Goal: Contribute content

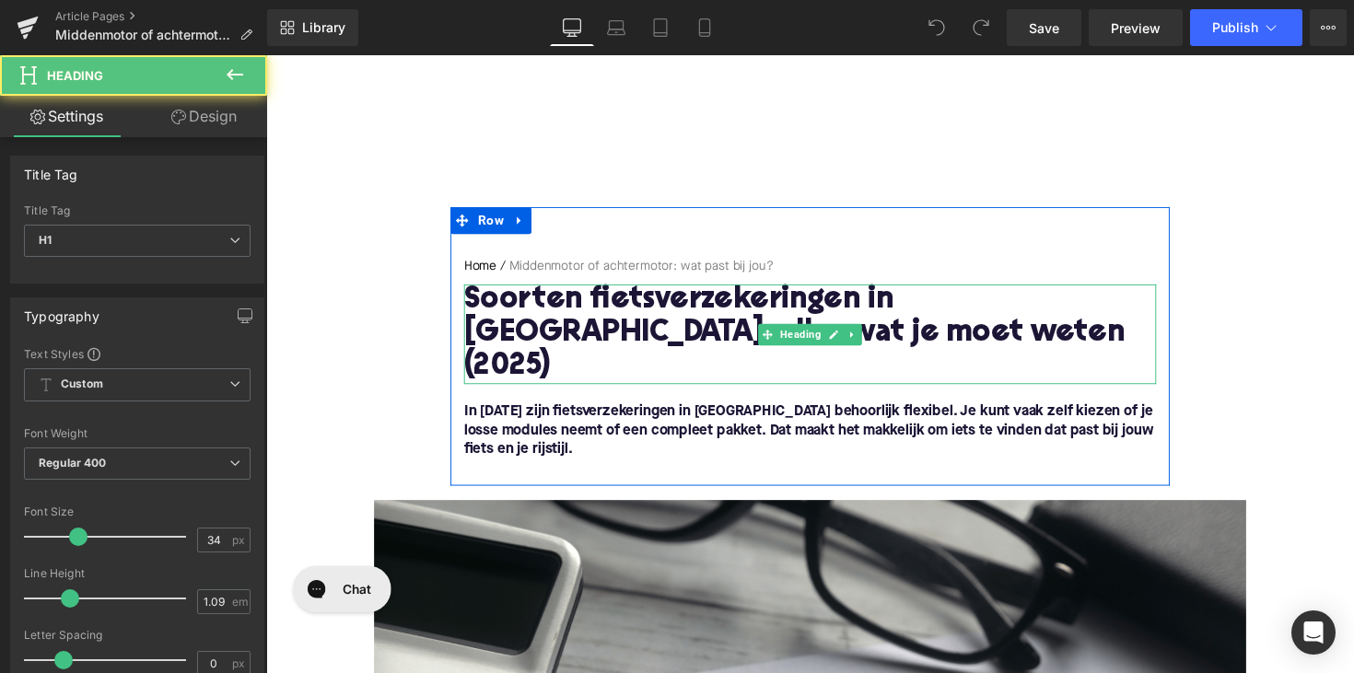
click at [579, 322] on h1 "Soorten fietsverzekeringen in [GEOGRAPHIC_DATA]: alles wat je moet weten (2025)" at bounding box center [823, 341] width 709 height 102
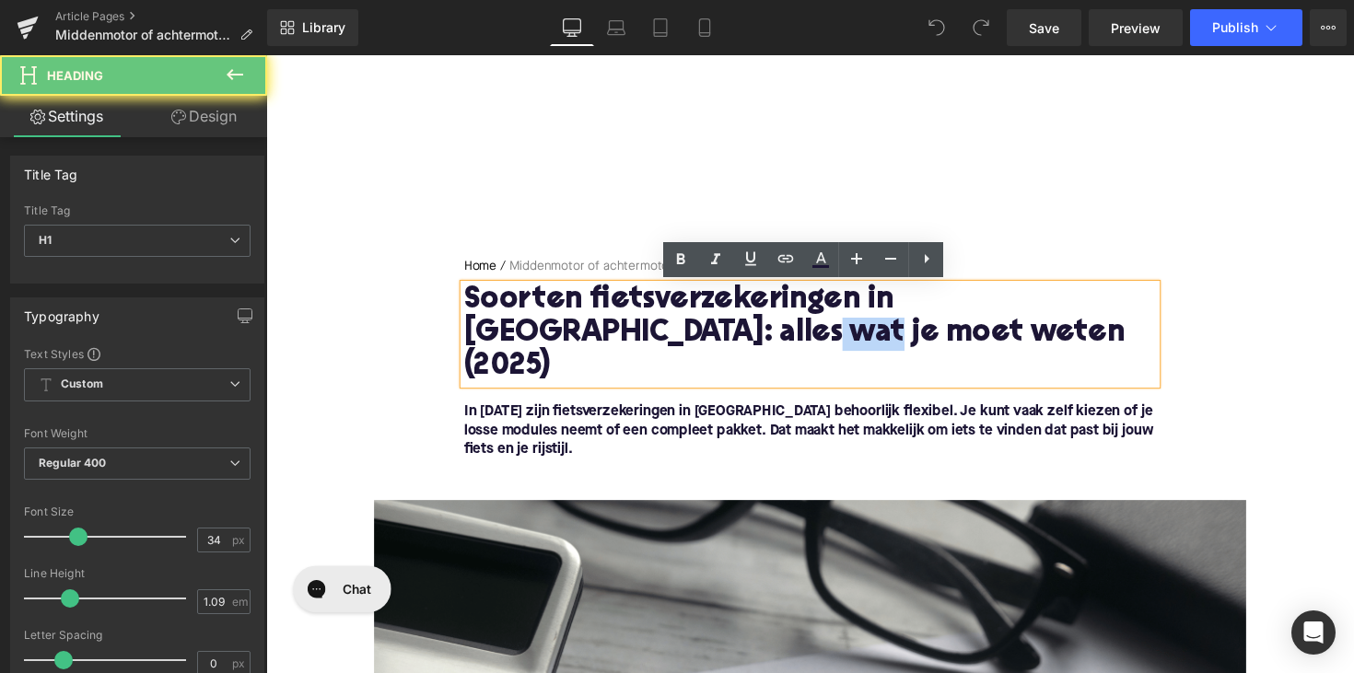
click at [579, 322] on h1 "Soorten fietsverzekeringen in [GEOGRAPHIC_DATA]: alles wat je moet weten (2025)" at bounding box center [823, 341] width 709 height 102
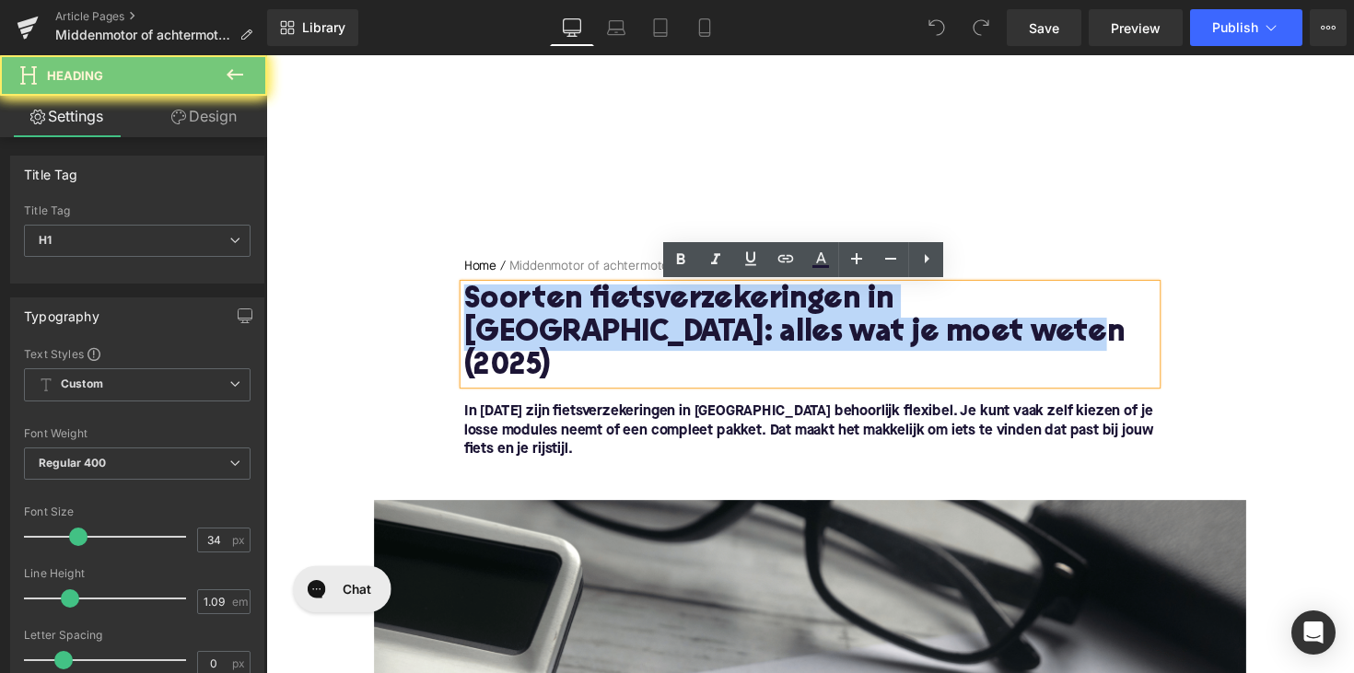
click at [579, 322] on h1 "Soorten fietsverzekeringen in [GEOGRAPHIC_DATA]: alles wat je moet weten (2025)" at bounding box center [823, 341] width 709 height 102
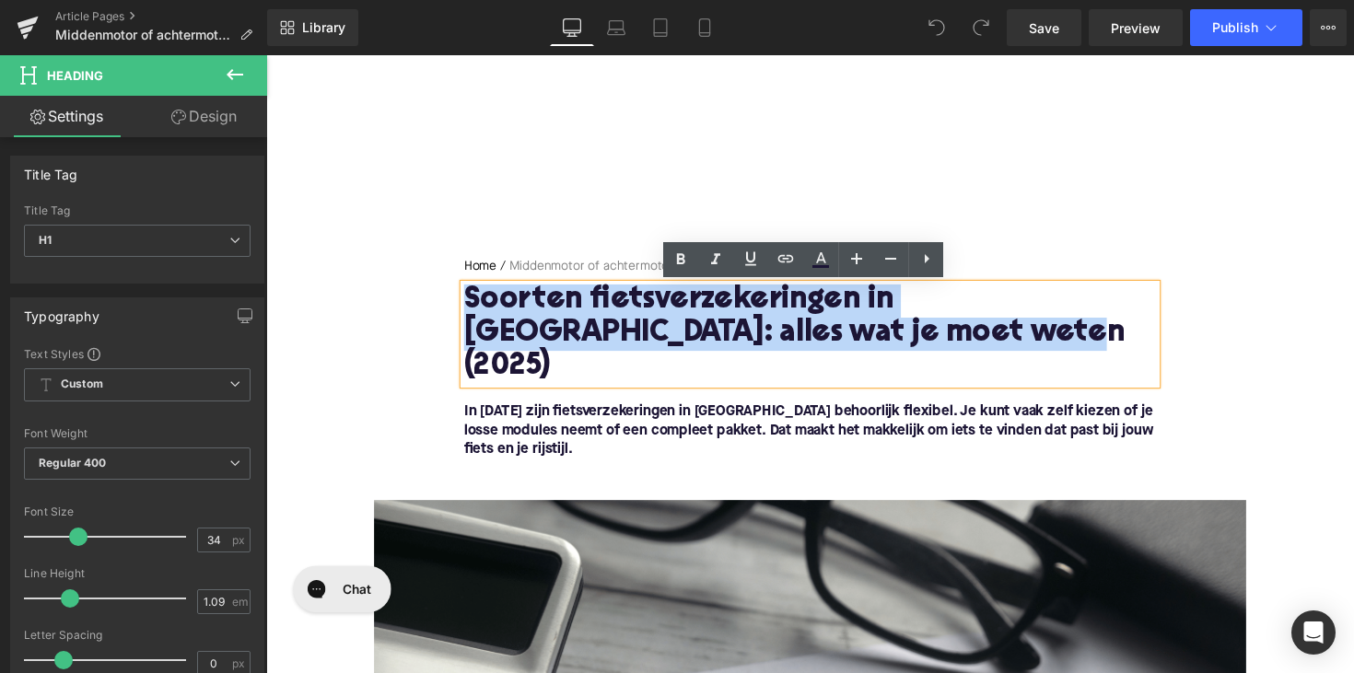
paste div
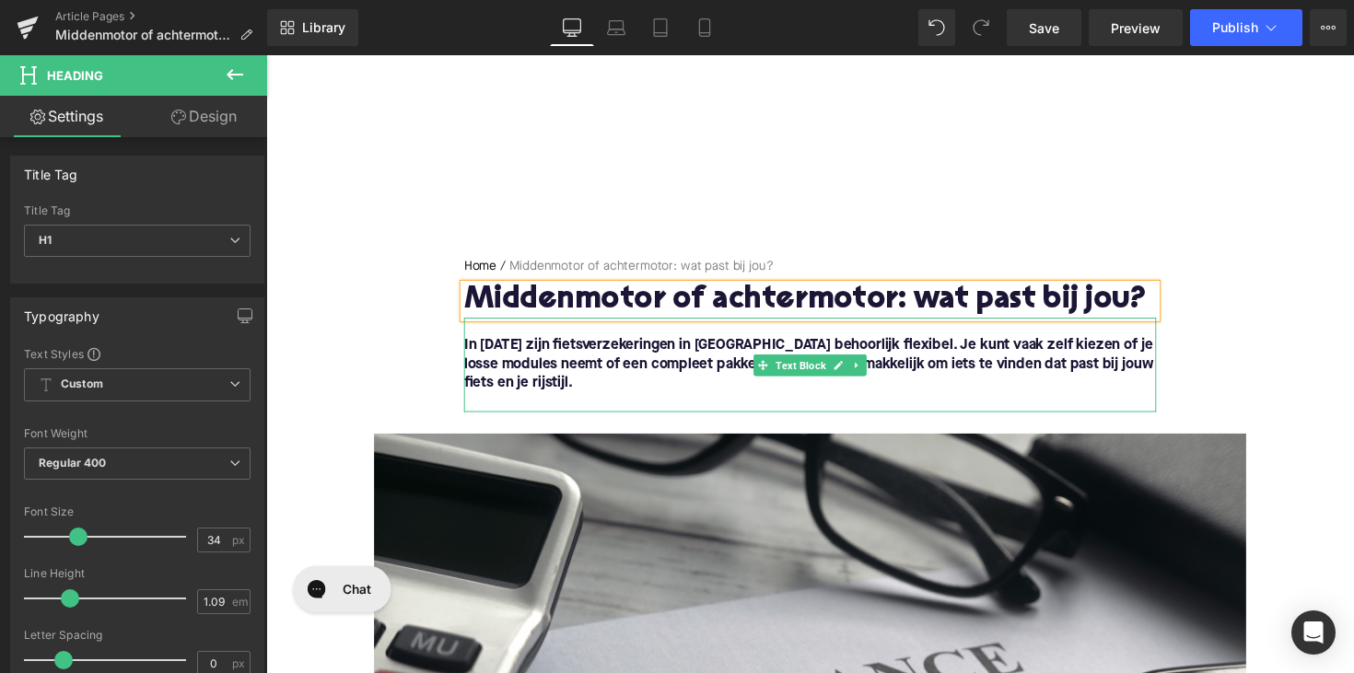
click at [677, 371] on font "In [DATE] zijn fietsverzekeringen in [GEOGRAPHIC_DATA] behoorlijk flexibel. Je …" at bounding box center [822, 371] width 707 height 53
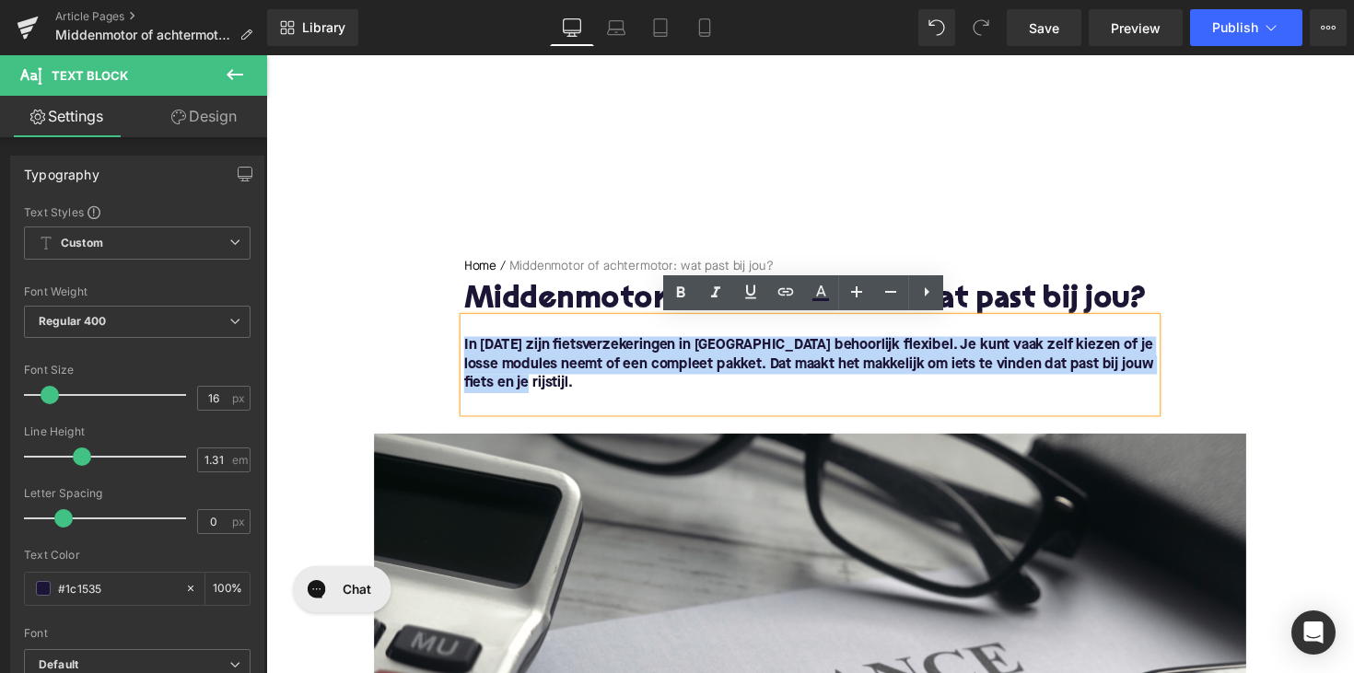
drag, startPoint x: 548, startPoint y: 397, endPoint x: 457, endPoint y: 355, distance: 100.6
click at [457, 355] on div "Home / Middenmotor of achtermotor: wat past bij jou? Breadcrumbs Middenmotor of…" at bounding box center [823, 342] width 737 height 158
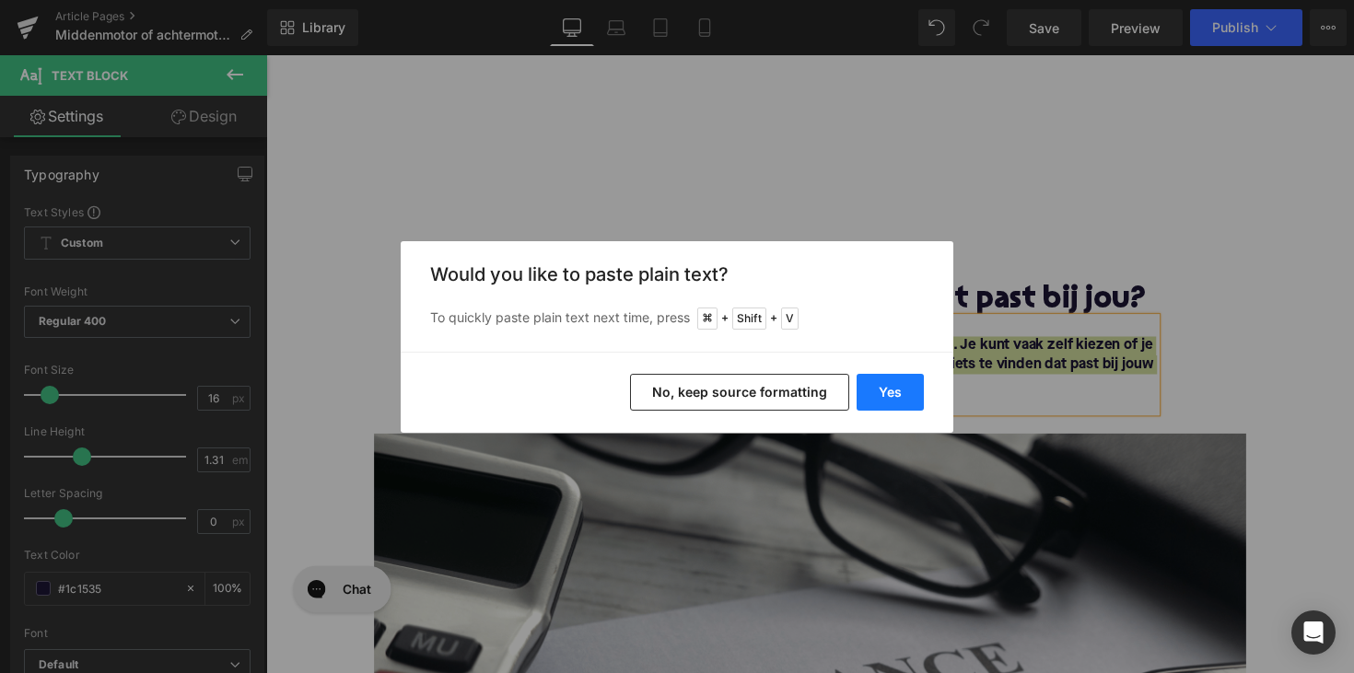
click at [898, 388] on button "Yes" at bounding box center [890, 392] width 67 height 37
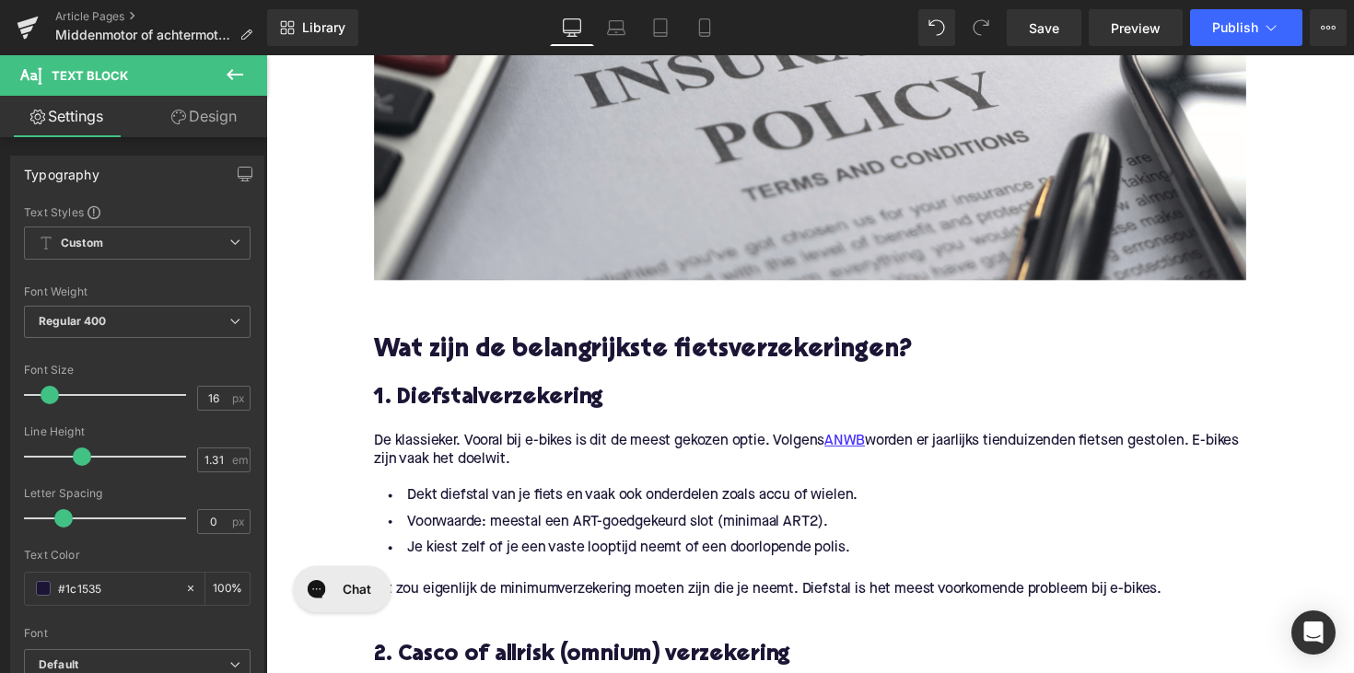
scroll to position [723, 0]
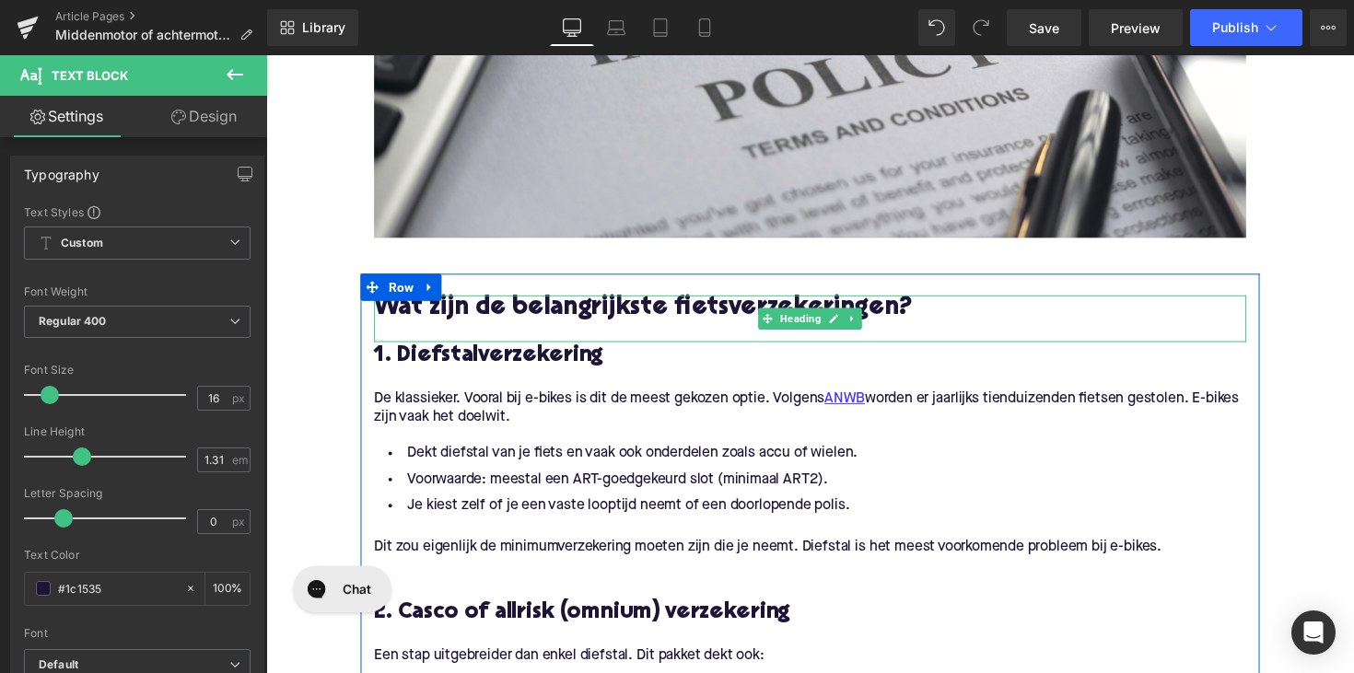
click at [513, 316] on h2 "Wat zijn de belangrijkste fietsverzekeringen?" at bounding box center [824, 315] width 894 height 29
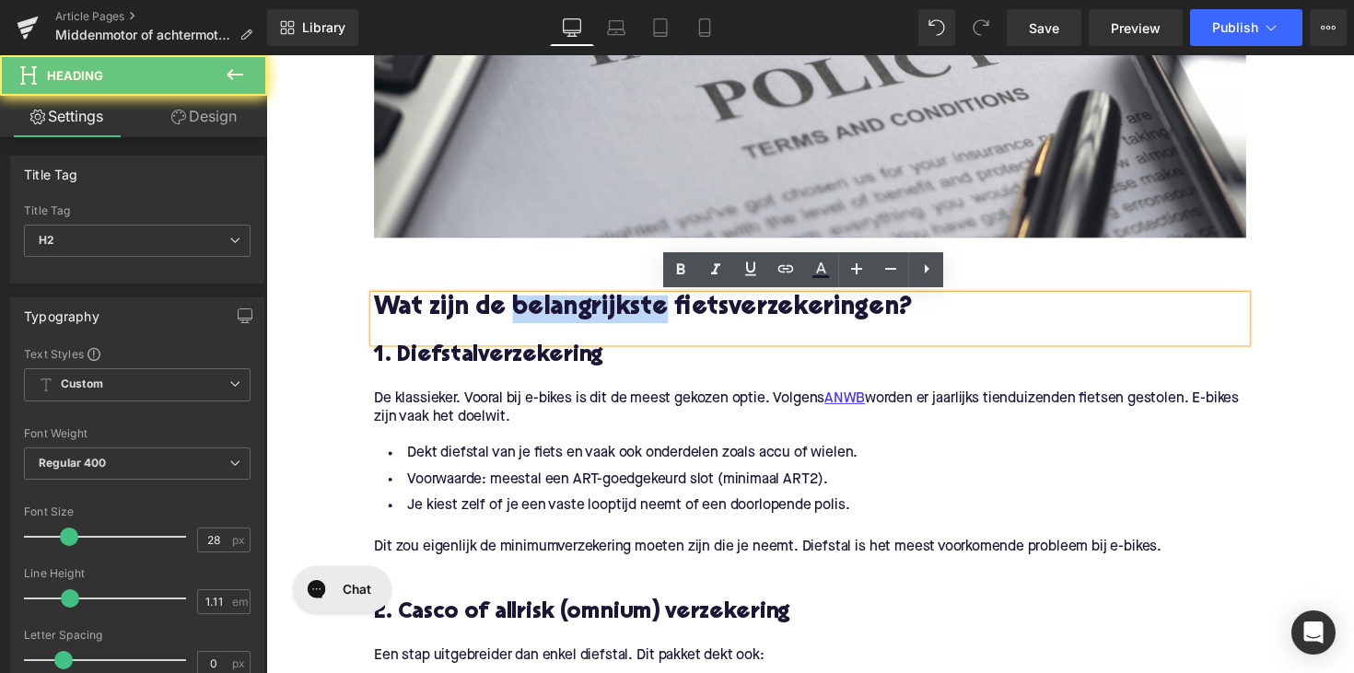
click at [513, 316] on h2 "Wat zijn de belangrijkste fietsverzekeringen?" at bounding box center [824, 315] width 894 height 29
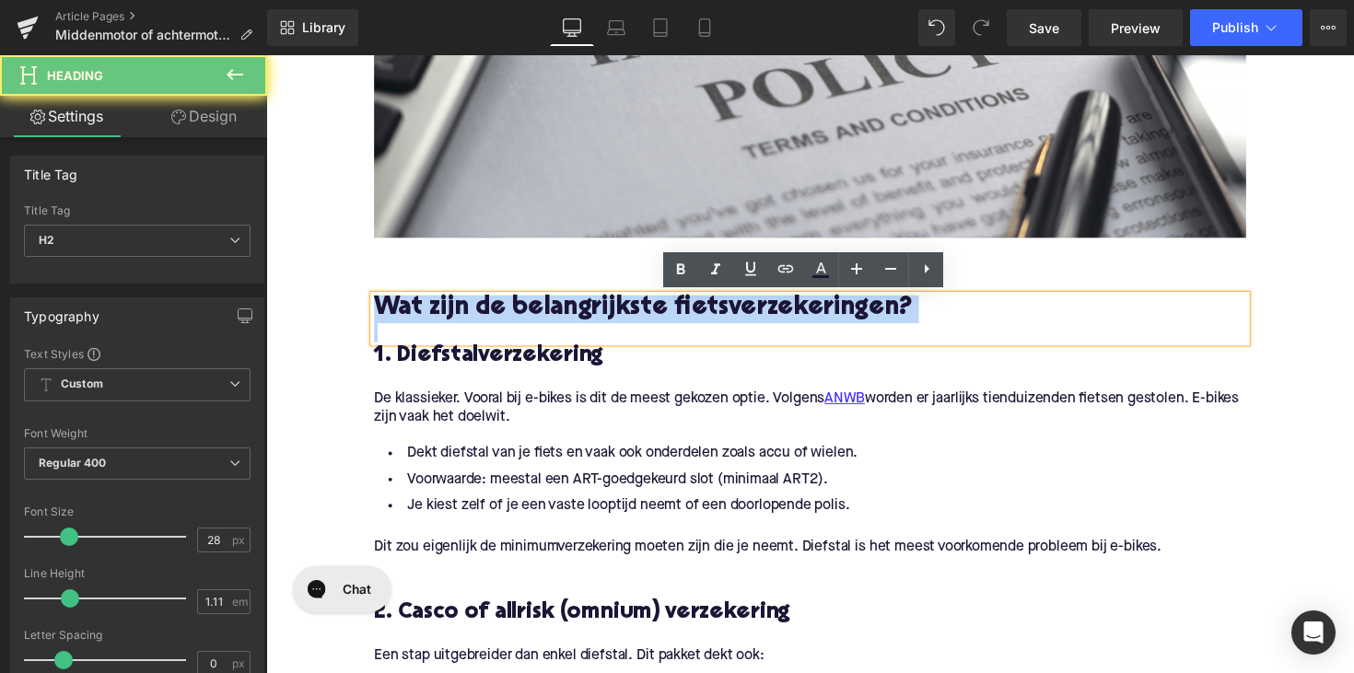
click at [513, 316] on h2 "Wat zijn de belangrijkste fietsverzekeringen?" at bounding box center [824, 315] width 894 height 29
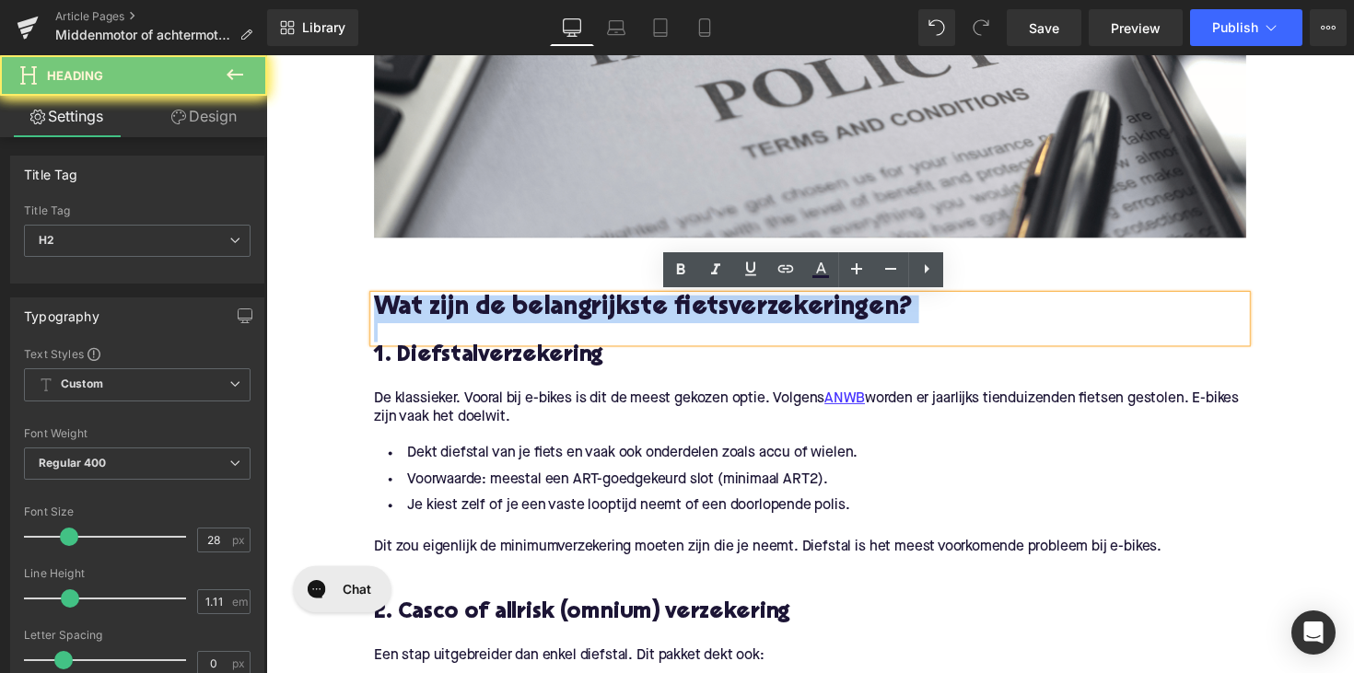
paste div
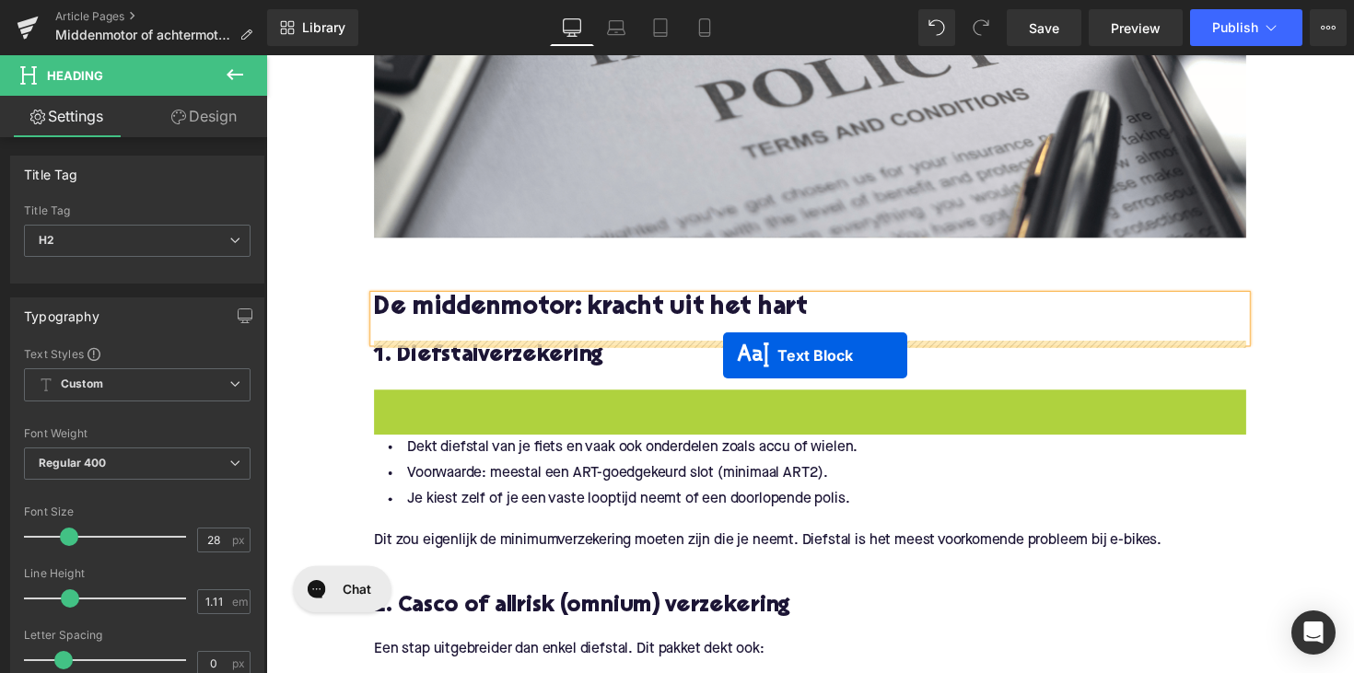
drag, startPoint x: 769, startPoint y: 421, endPoint x: 734, endPoint y: 363, distance: 67.8
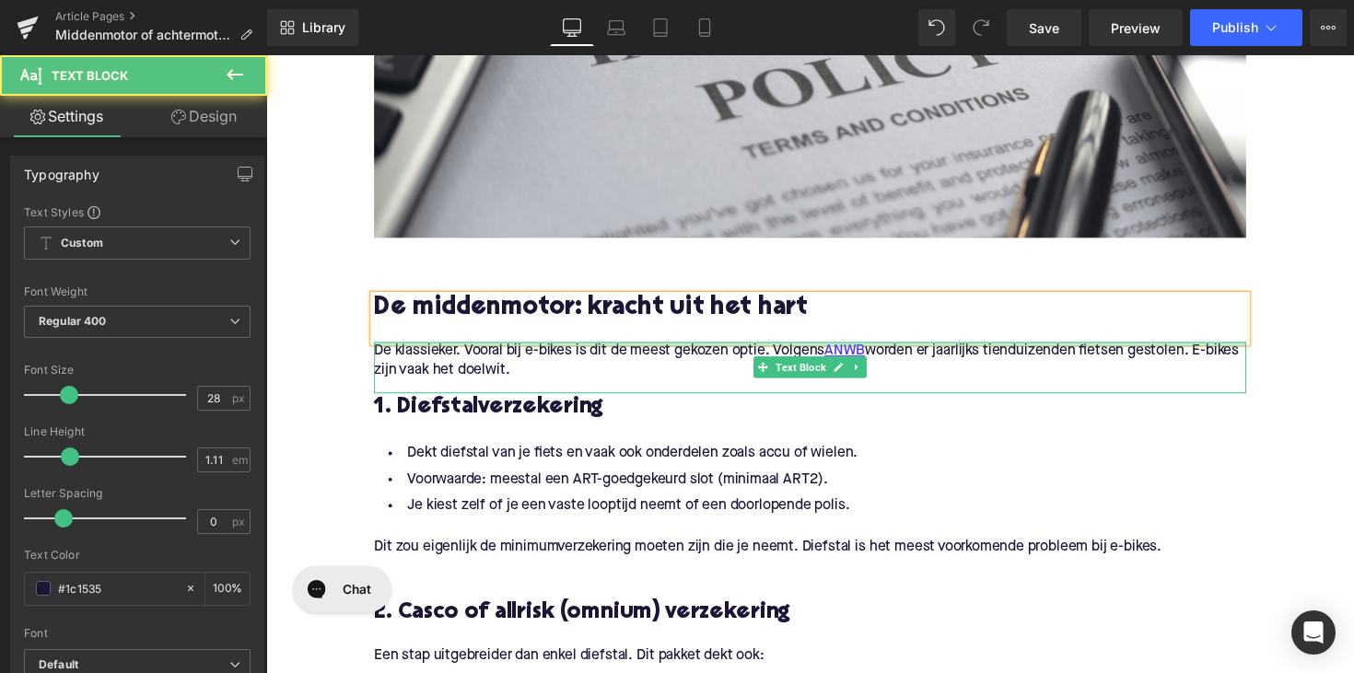
click at [554, 376] on p "De klassieker. Vooral bij e-bikes is dit de meest gekozen optie. Volgens ANWB w…" at bounding box center [824, 368] width 894 height 39
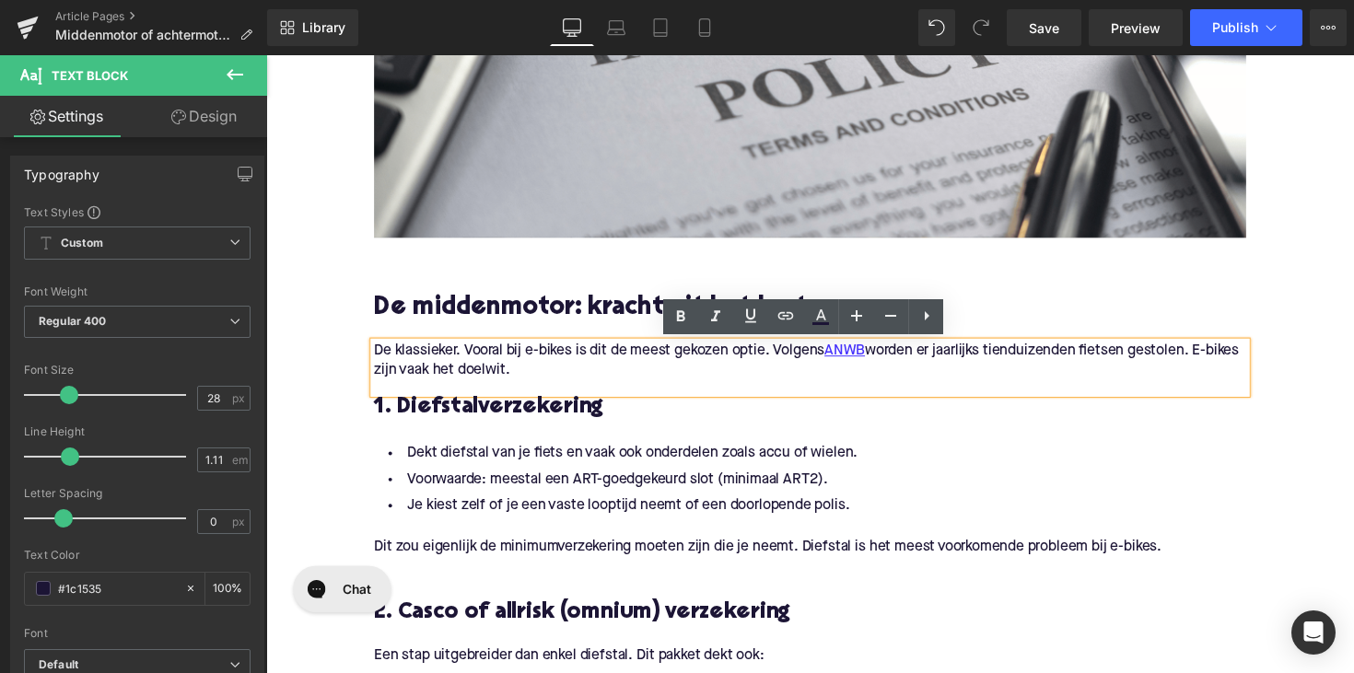
drag, startPoint x: 565, startPoint y: 376, endPoint x: 321, endPoint y: 359, distance: 244.7
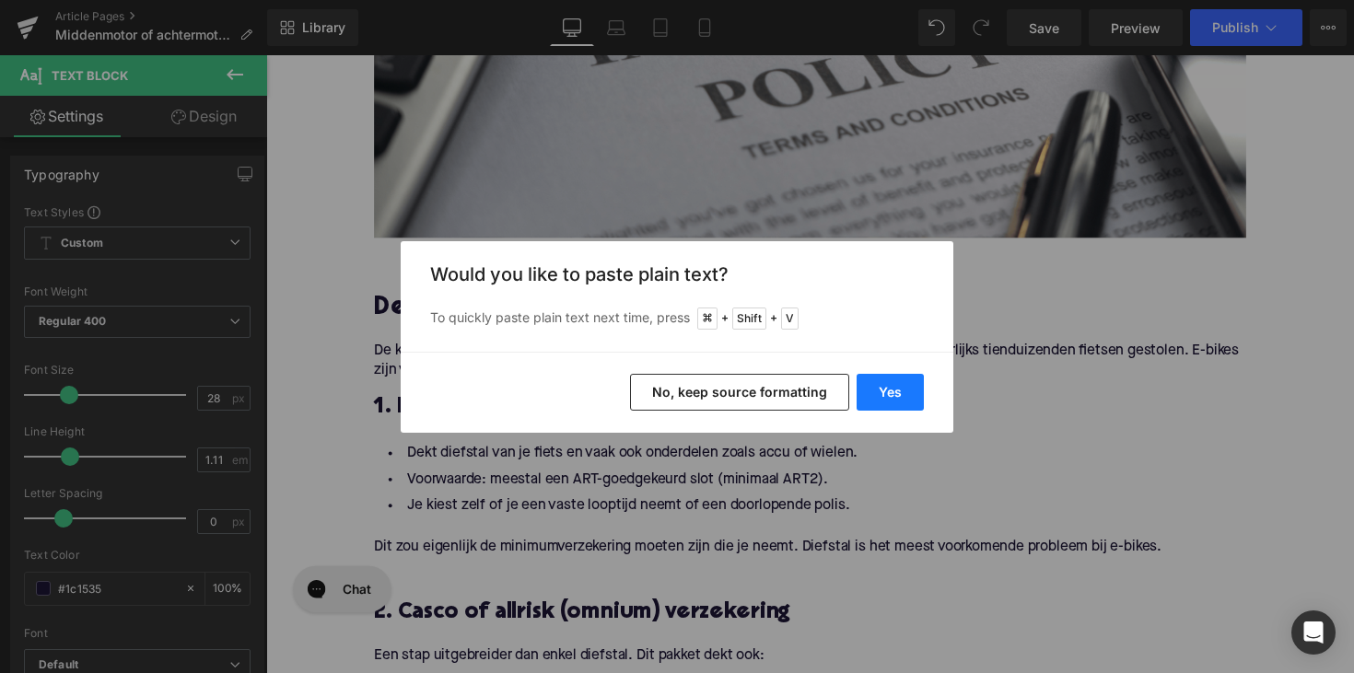
drag, startPoint x: 879, startPoint y: 391, endPoint x: 638, endPoint y: 344, distance: 245.0
click at [879, 391] on button "Yes" at bounding box center [890, 392] width 67 height 37
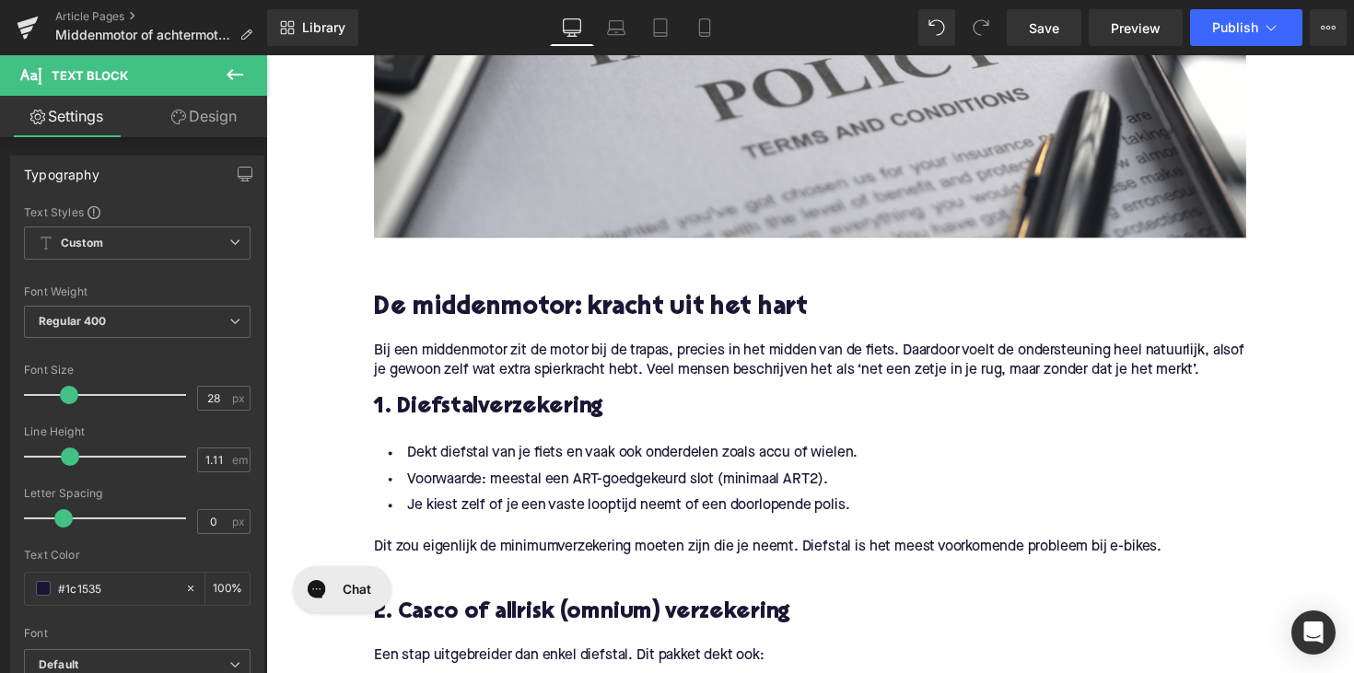
click at [497, 418] on h3 "1. Diefstalverzekering" at bounding box center [824, 416] width 894 height 29
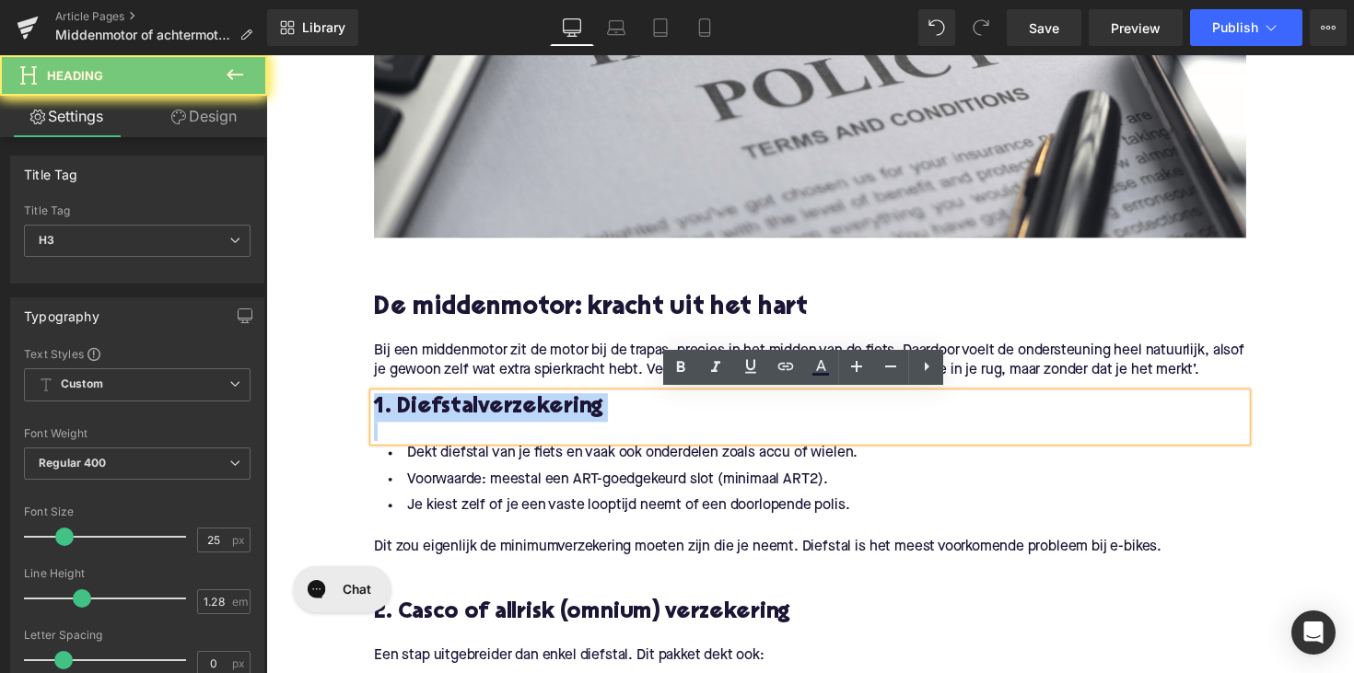
paste div
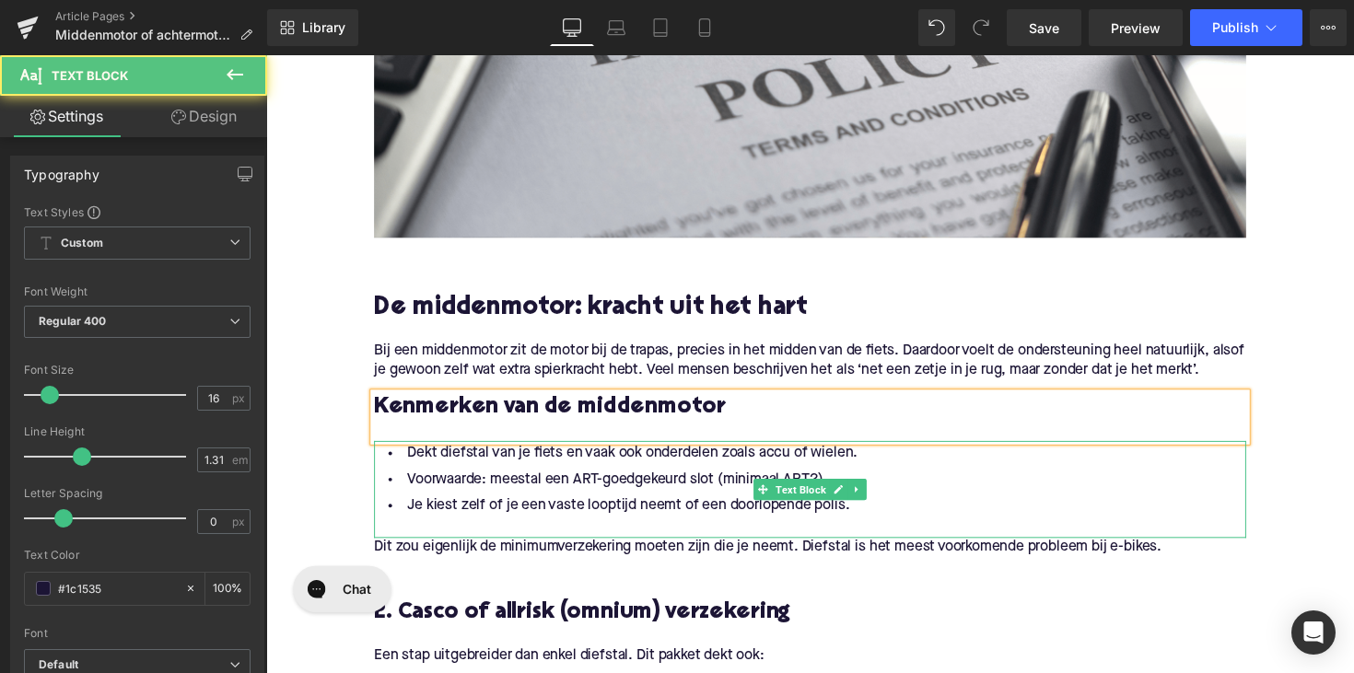
click at [831, 515] on li "Je kiest zelf of je een vaste looptijd neemt of een doorlopende polis." at bounding box center [824, 517] width 894 height 27
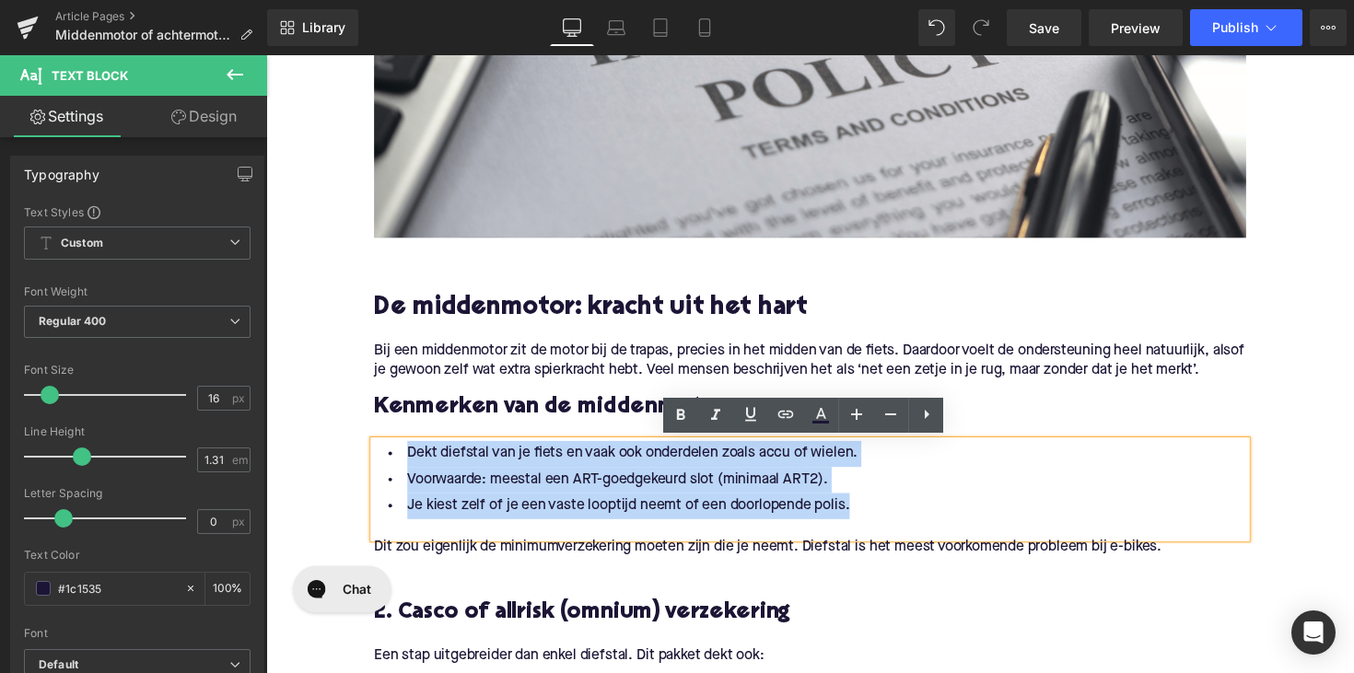
drag, startPoint x: 857, startPoint y: 515, endPoint x: 387, endPoint y: 461, distance: 472.9
click at [387, 461] on ul "Dekt diefstal van je fiets en vaak ook onderdelen zoals accu of wielen. Voorwaa…" at bounding box center [824, 490] width 894 height 80
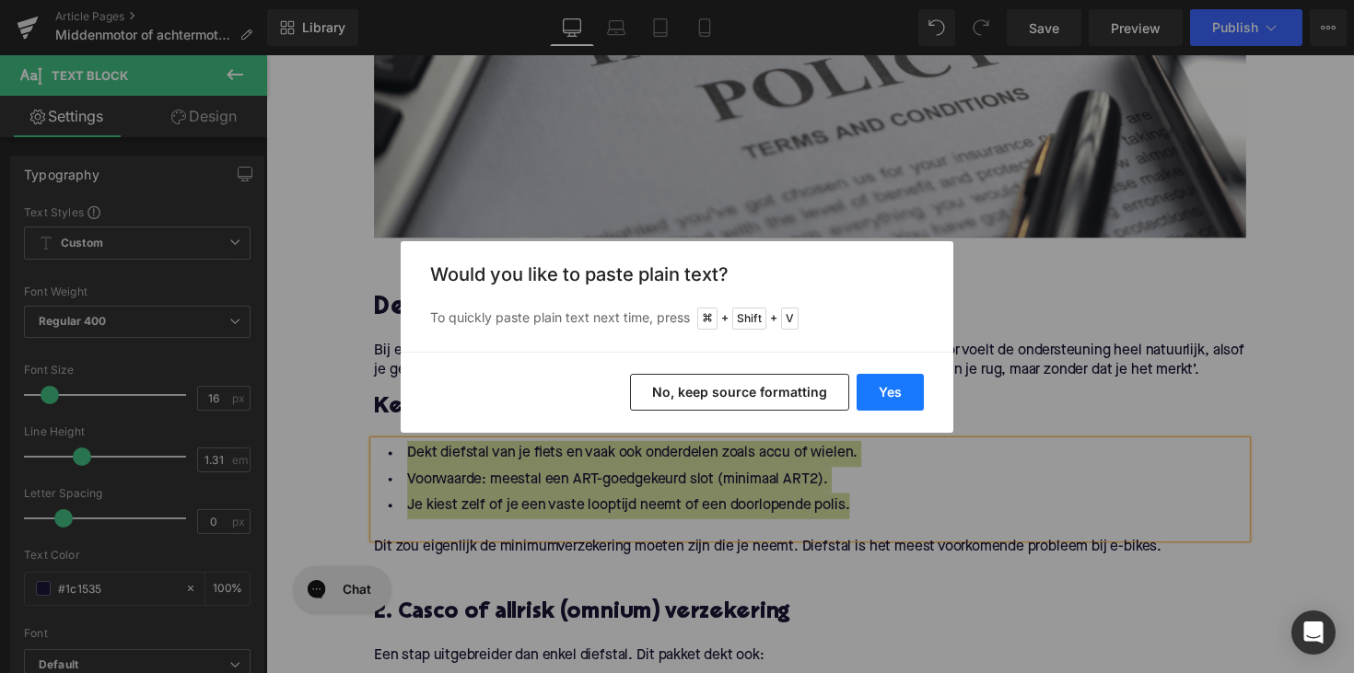
click at [896, 385] on button "Yes" at bounding box center [890, 392] width 67 height 37
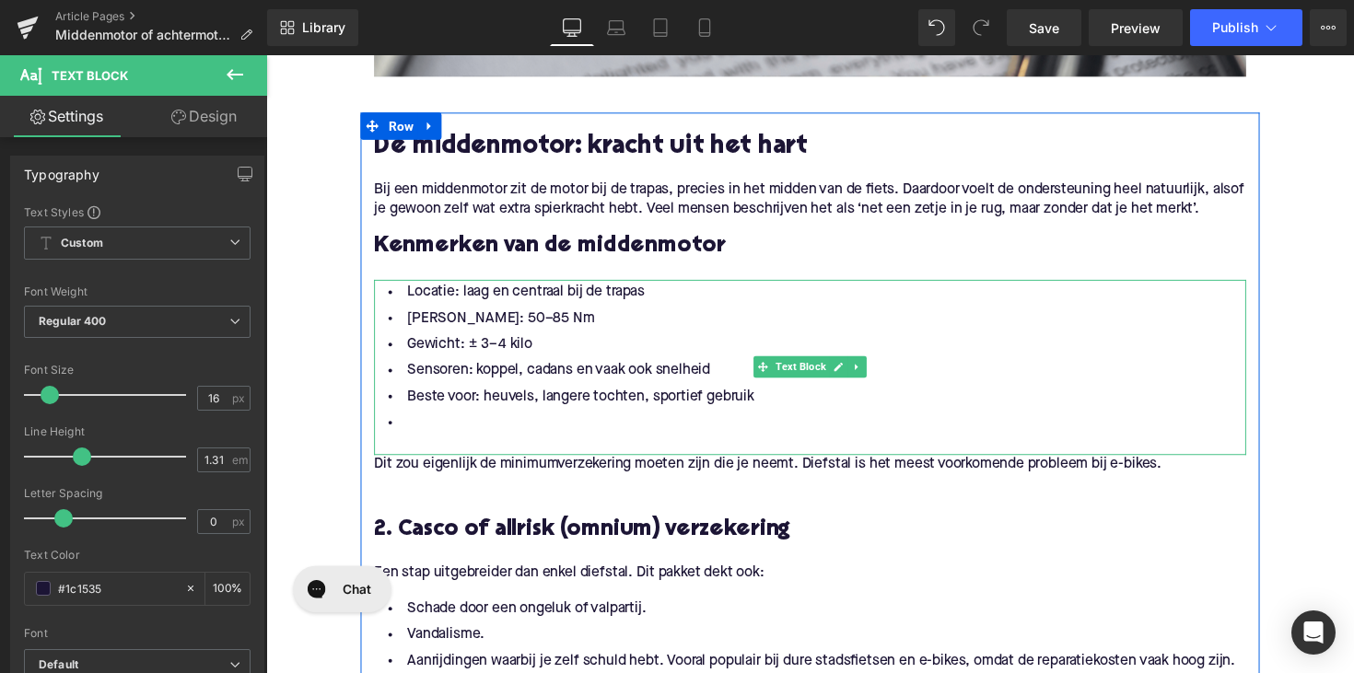
scroll to position [925, 0]
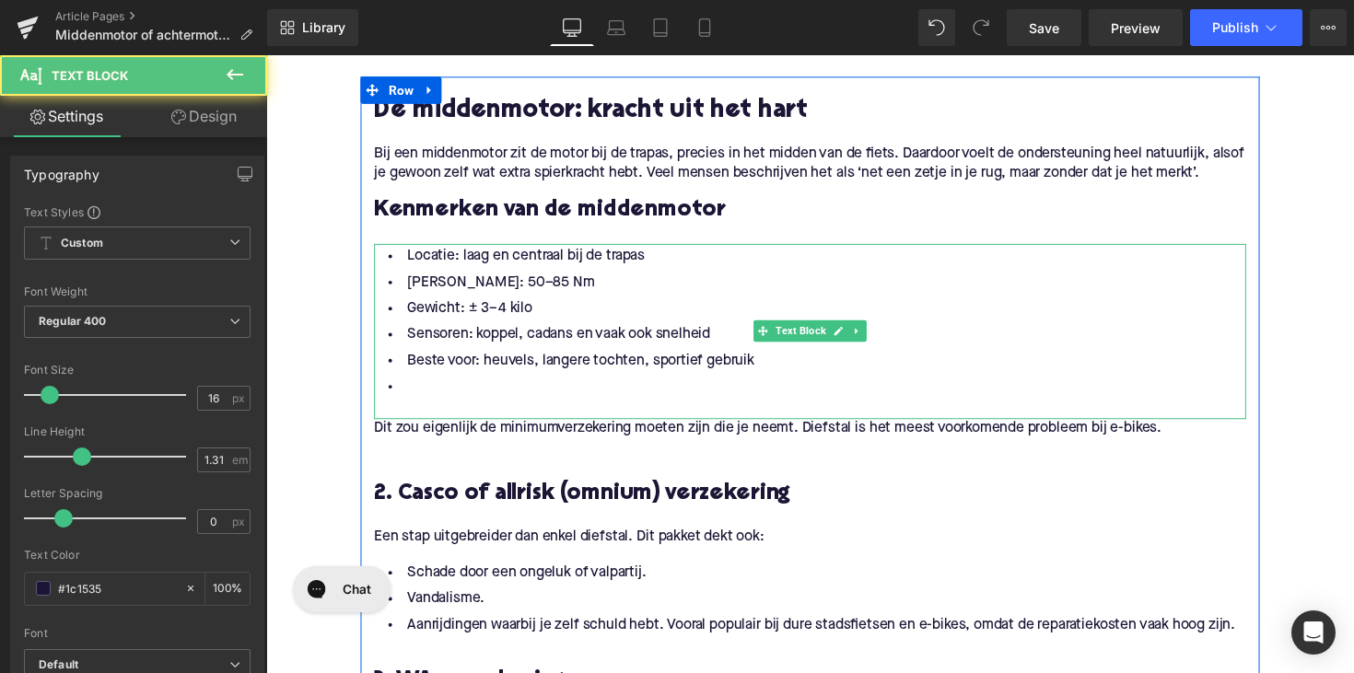
click at [522, 403] on li at bounding box center [824, 395] width 894 height 27
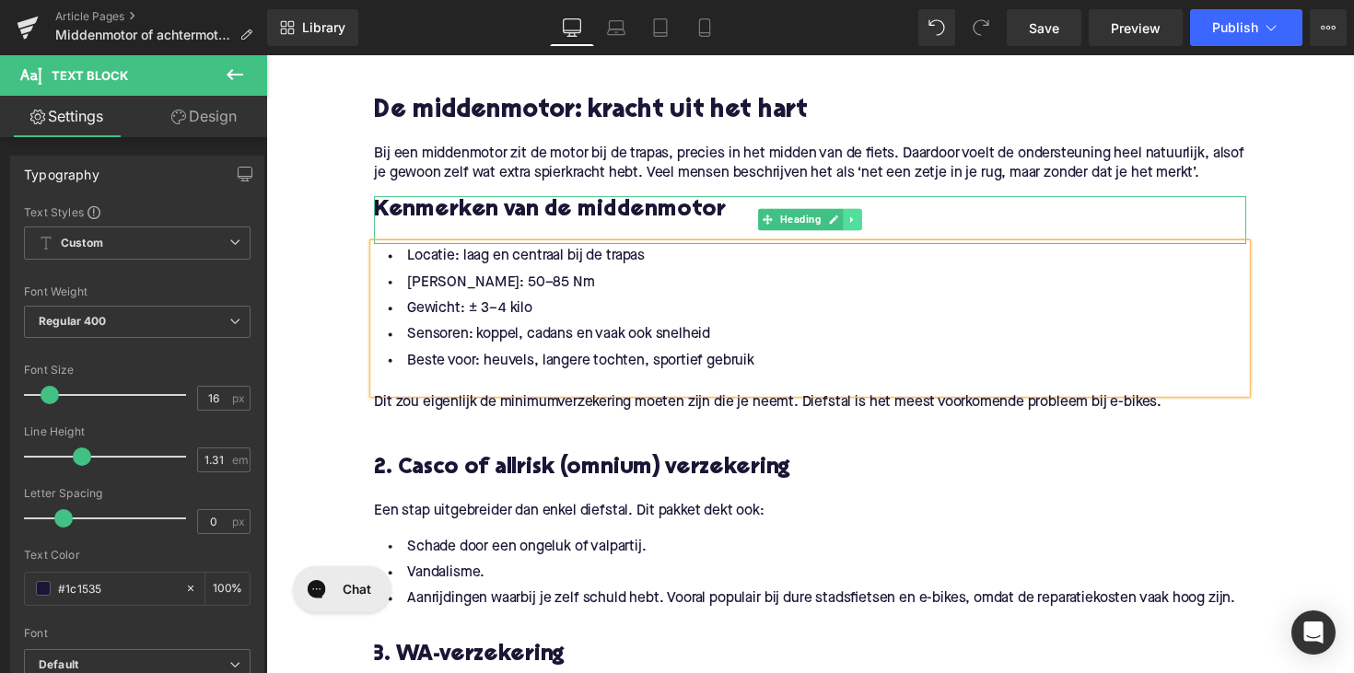
click at [864, 226] on icon at bounding box center [867, 223] width 10 height 11
click at [853, 226] on icon at bounding box center [857, 224] width 10 height 10
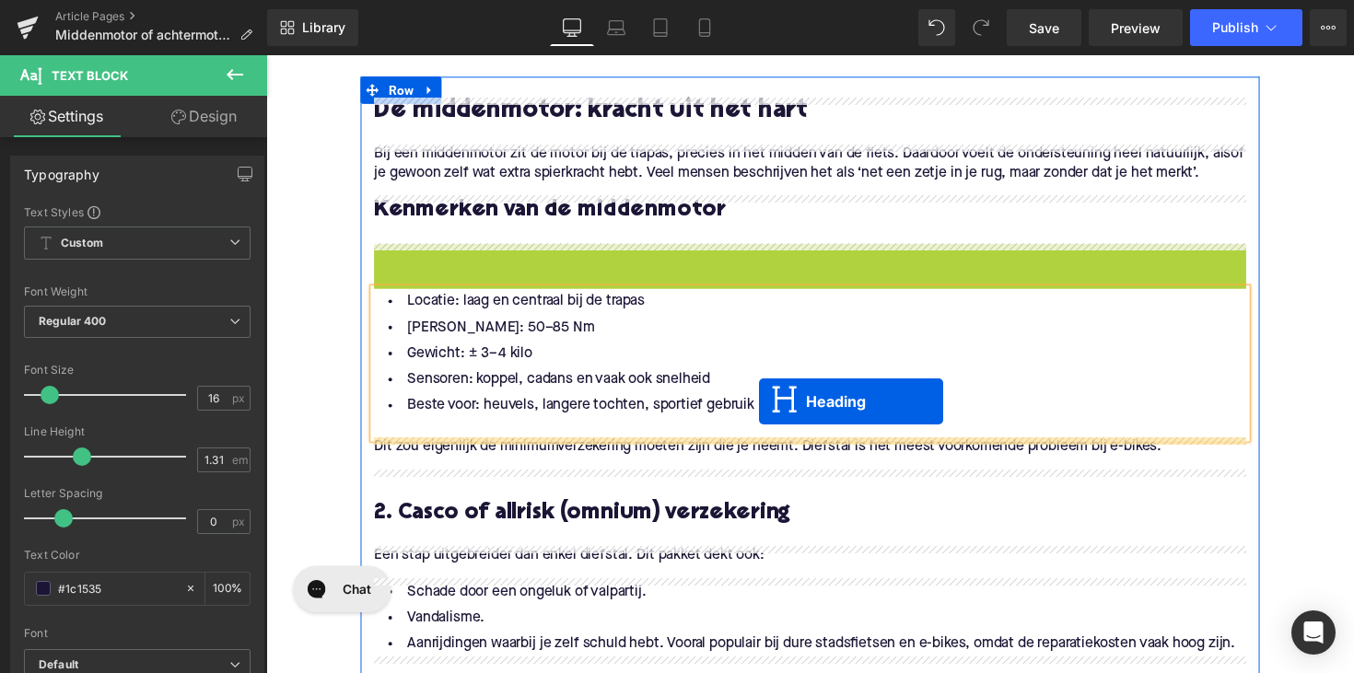
drag, startPoint x: 778, startPoint y: 265, endPoint x: 770, endPoint y: 415, distance: 149.5
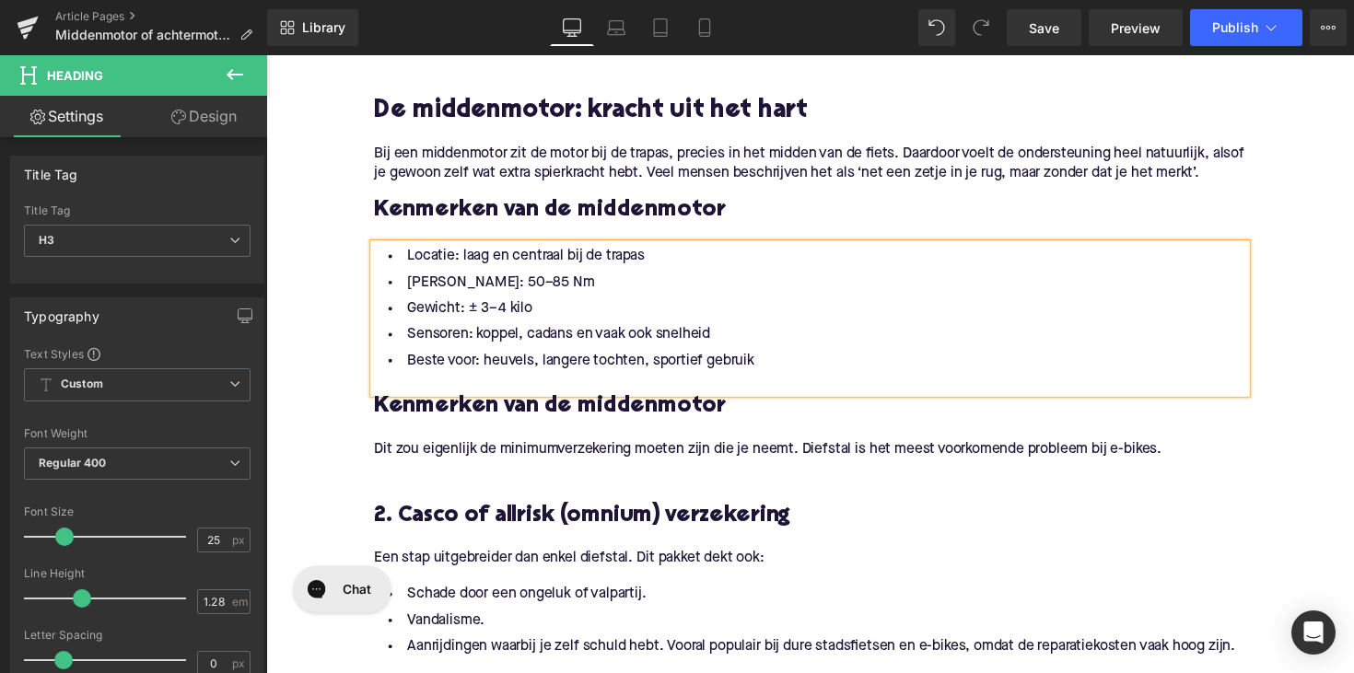
click at [473, 412] on h3 "Kenmerken van de middenmotor" at bounding box center [824, 416] width 894 height 29
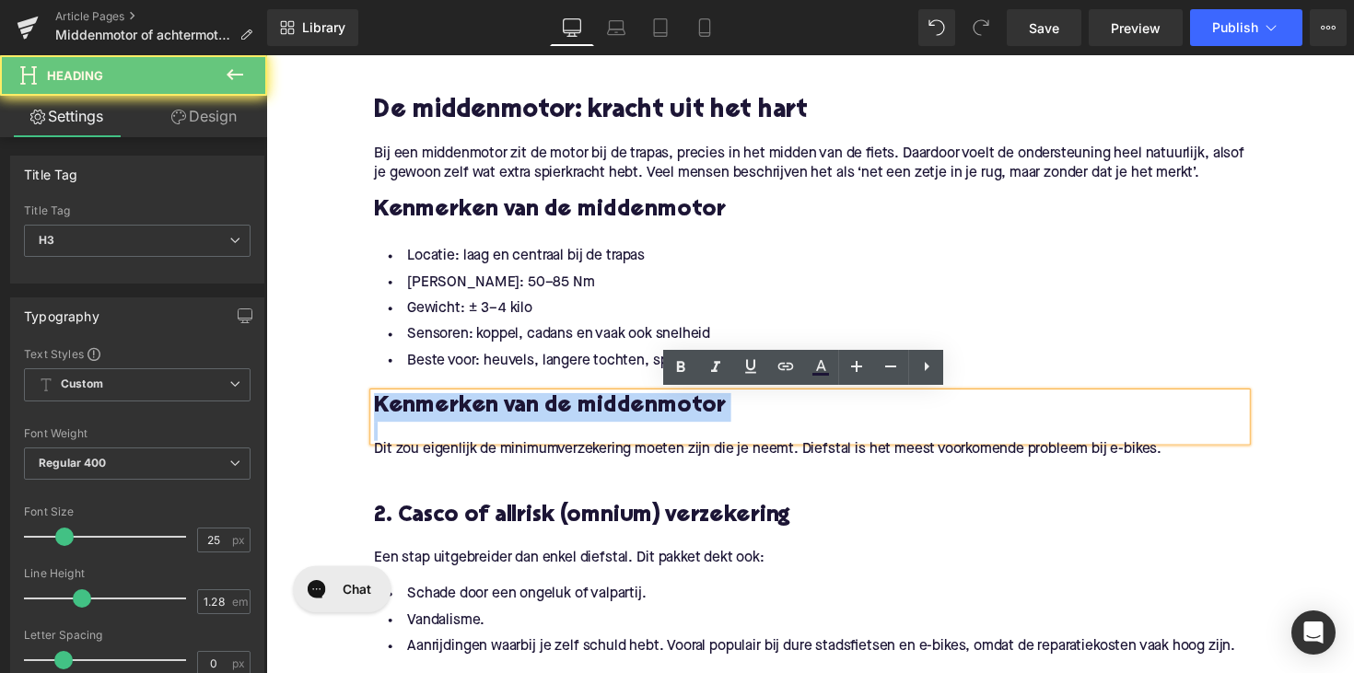
click at [473, 412] on h3 "Kenmerken van de middenmotor" at bounding box center [824, 416] width 894 height 29
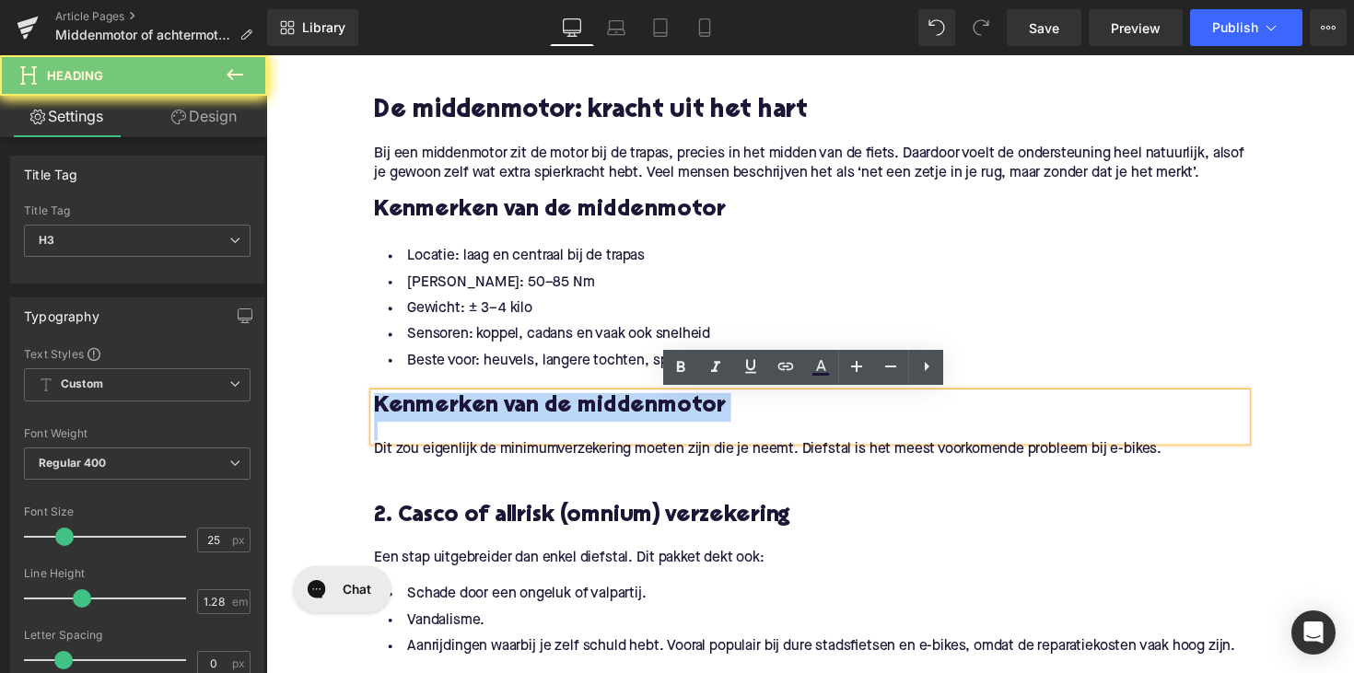
paste div
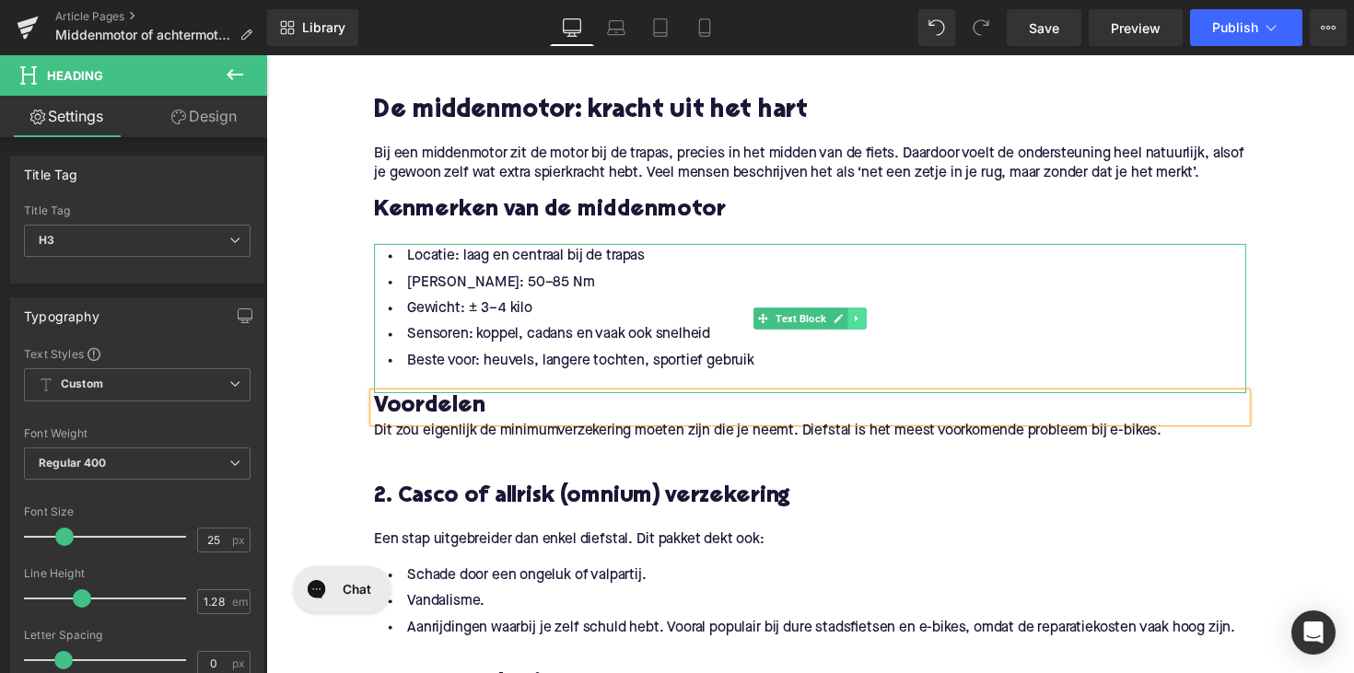
click at [868, 327] on icon at bounding box center [872, 325] width 10 height 11
click at [857, 327] on icon at bounding box center [862, 325] width 10 height 10
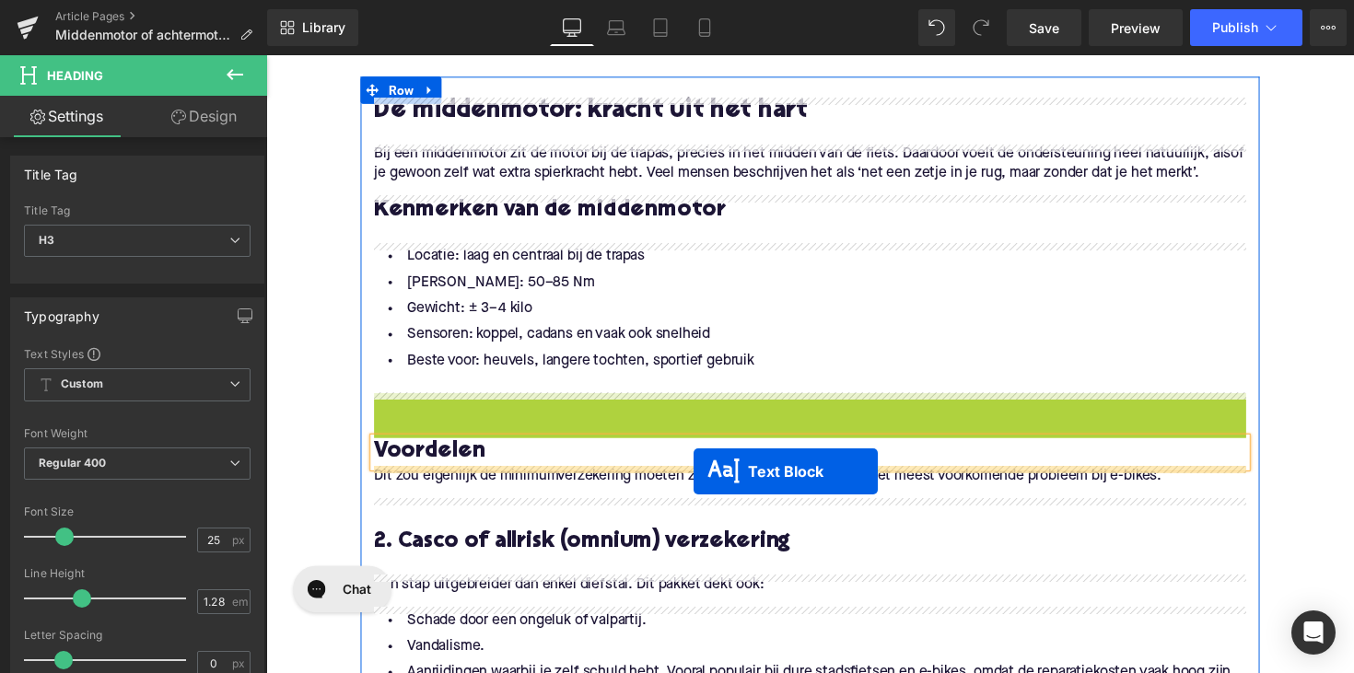
drag, startPoint x: 771, startPoint y: 475, endPoint x: 704, endPoint y: 482, distance: 67.6
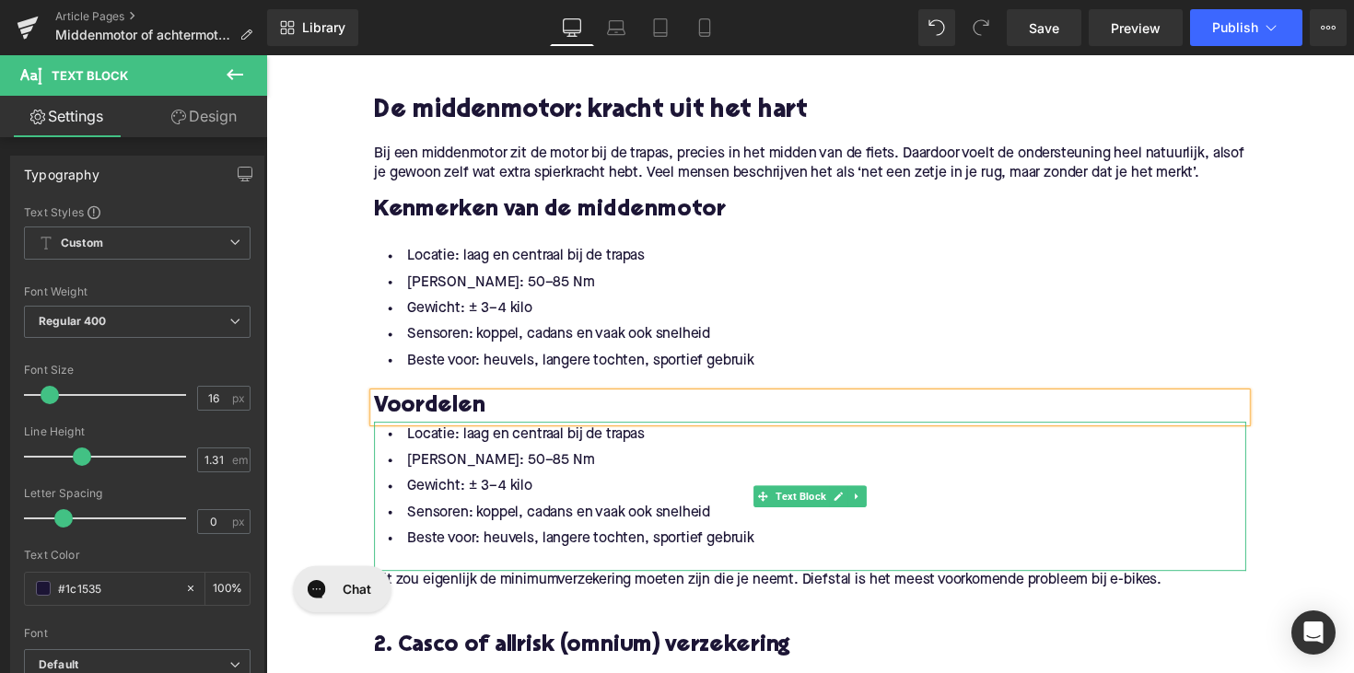
click at [777, 550] on li "Beste voor: heuvels, langere tochten, sportief gebruik" at bounding box center [824, 551] width 894 height 27
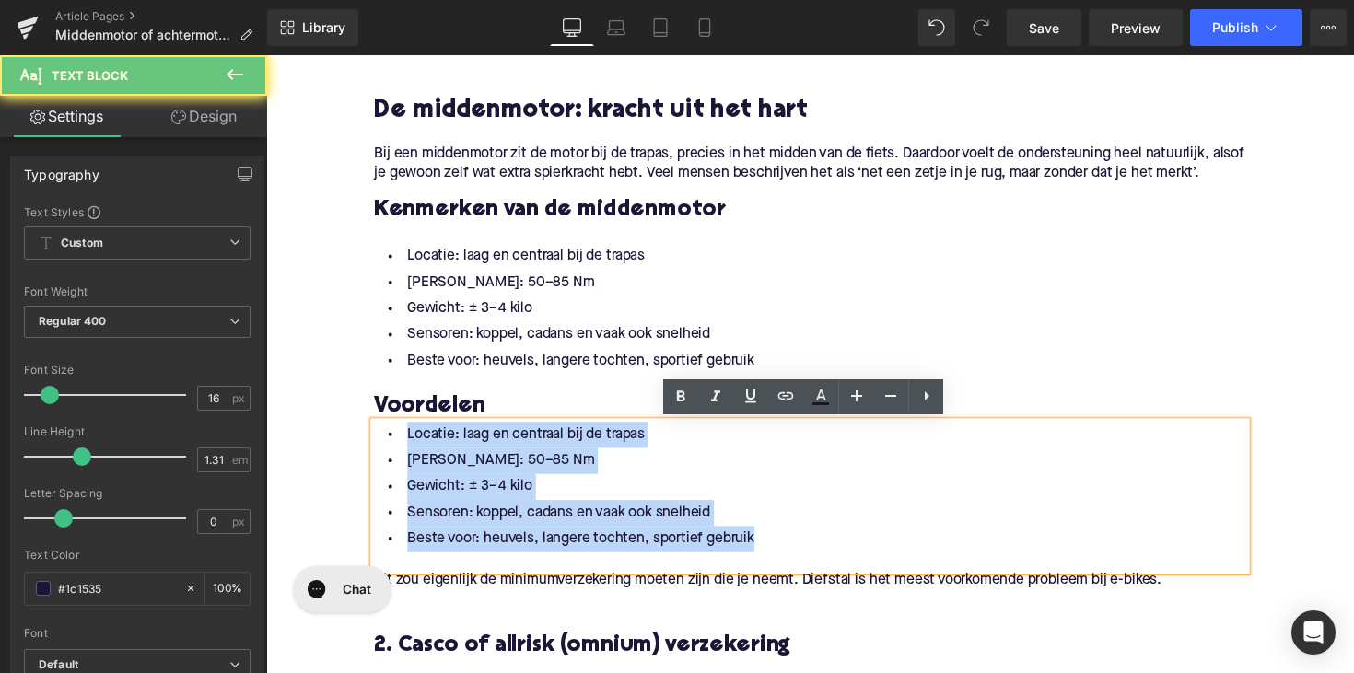
drag, startPoint x: 764, startPoint y: 550, endPoint x: 323, endPoint y: 448, distance: 452.0
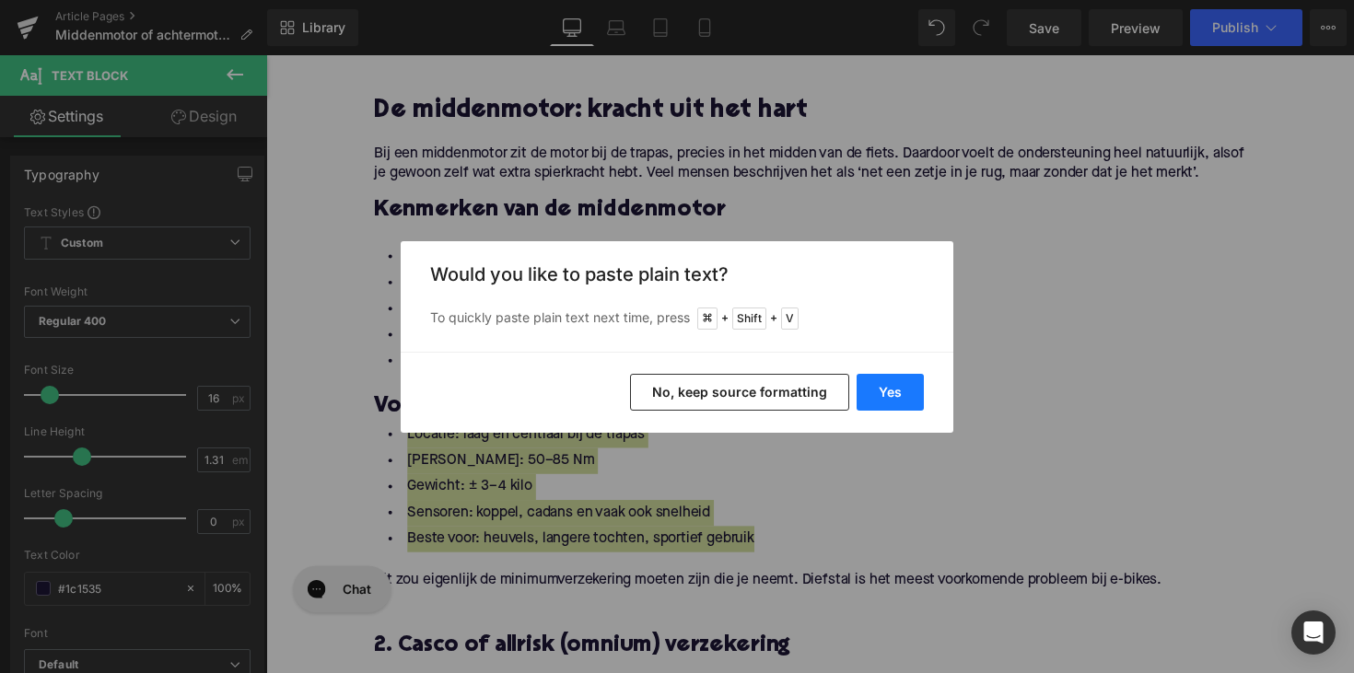
click at [903, 399] on button "Yes" at bounding box center [890, 392] width 67 height 37
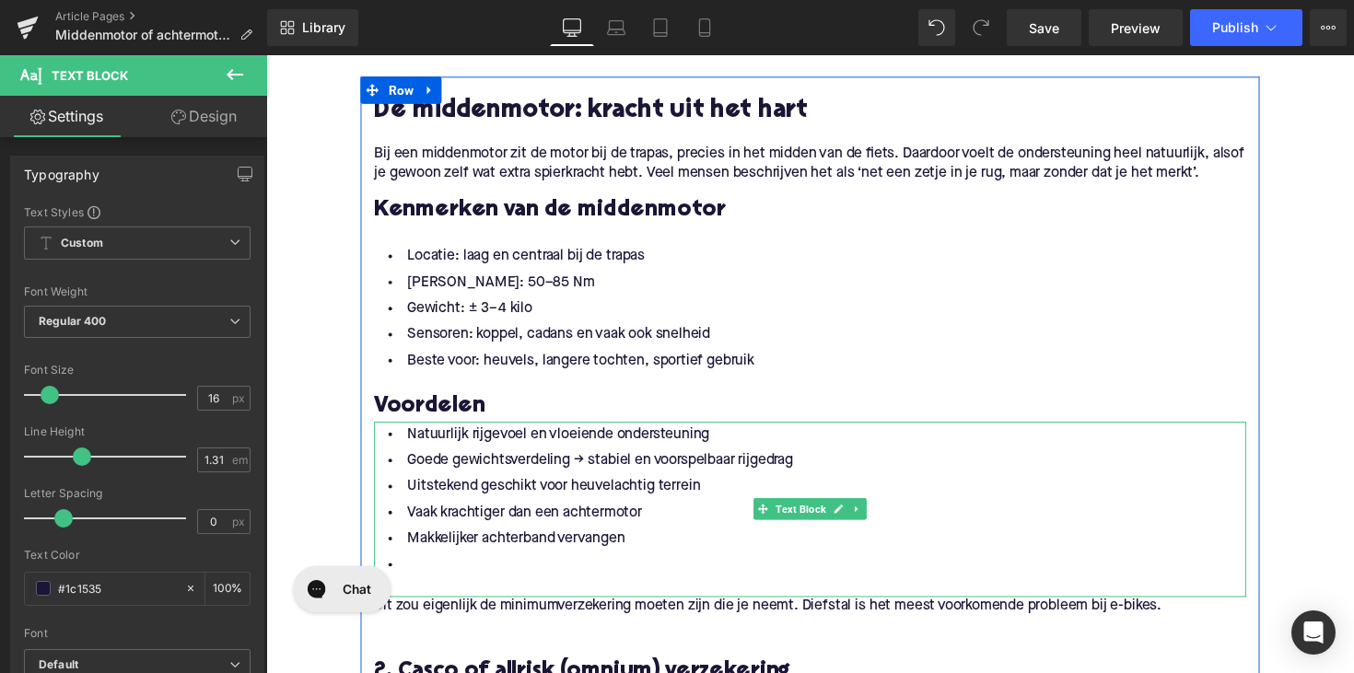
click at [435, 591] on div at bounding box center [824, 600] width 894 height 19
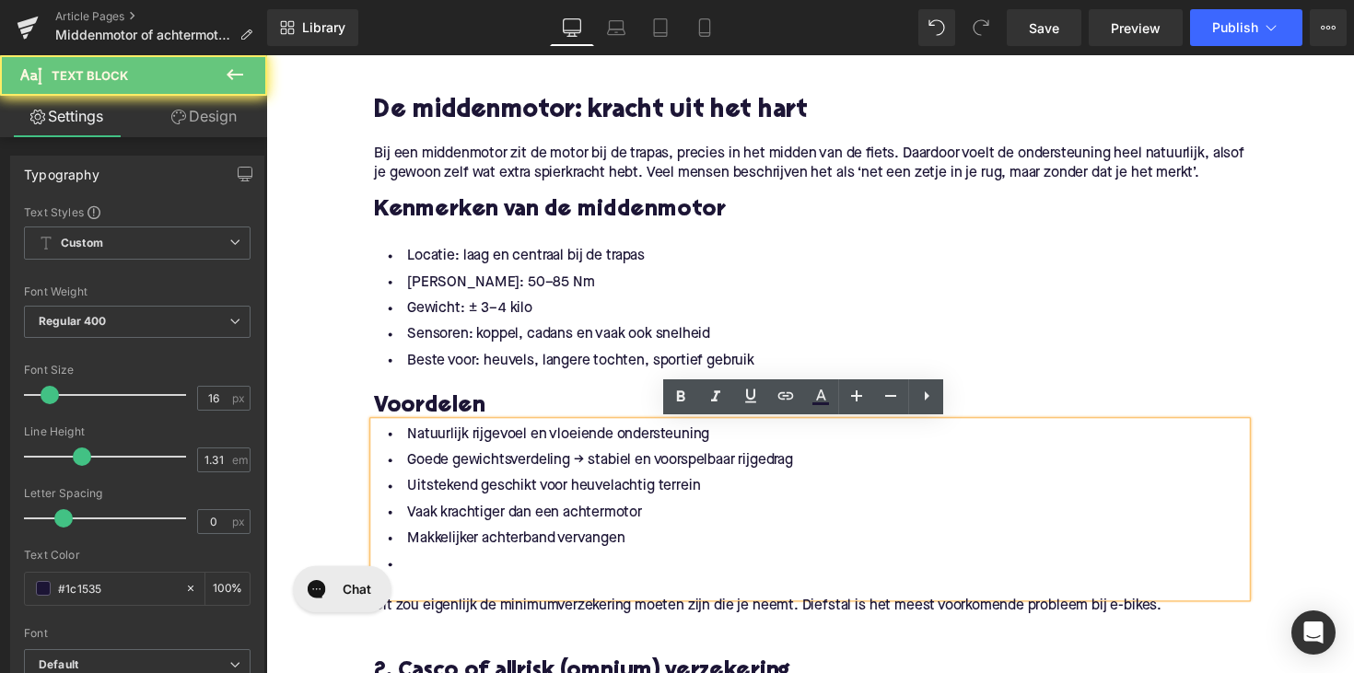
click at [440, 579] on li at bounding box center [824, 578] width 894 height 27
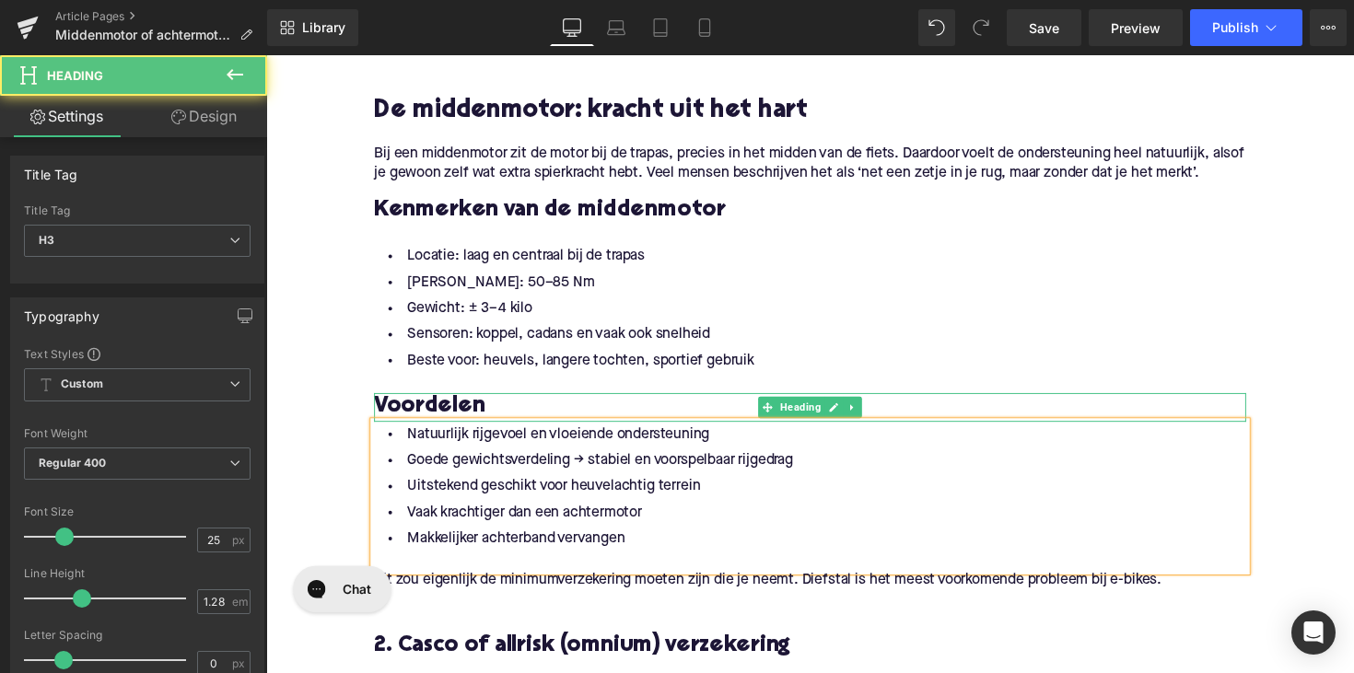
click at [497, 417] on h3 "Voordelen" at bounding box center [824, 416] width 894 height 29
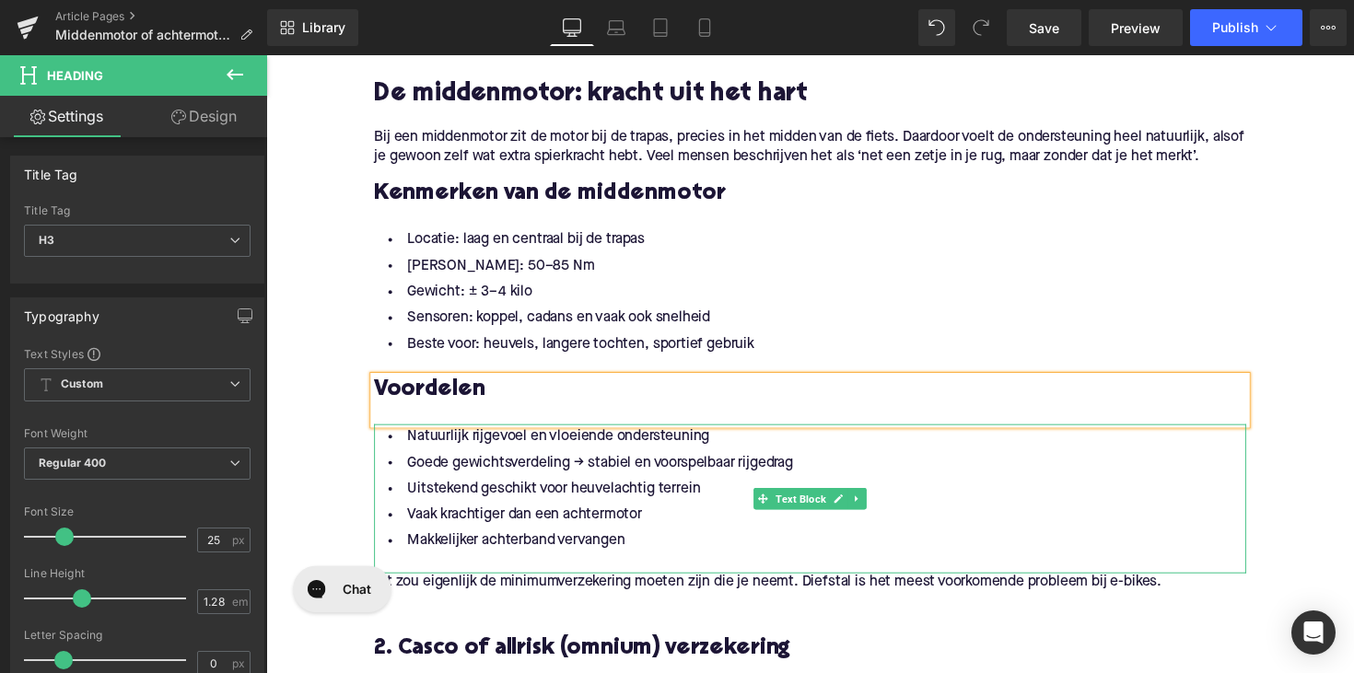
scroll to position [944, 0]
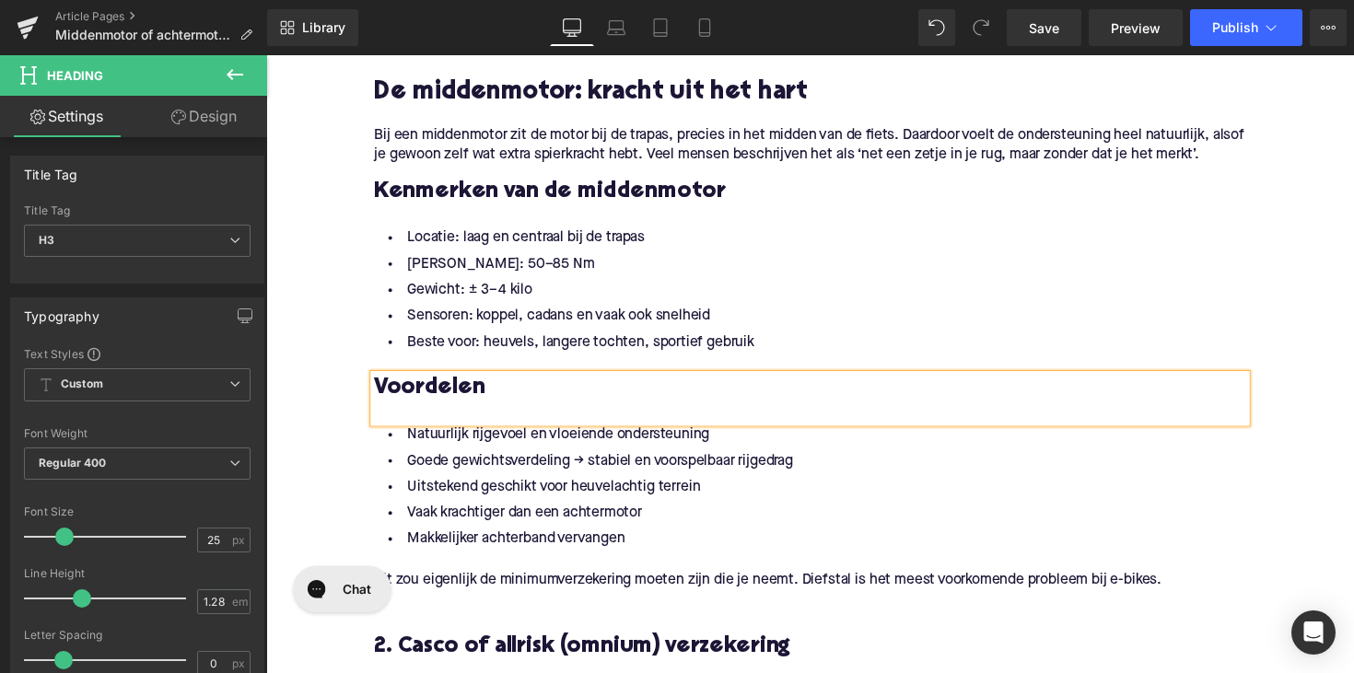
click at [674, 328] on li "Sensoren: koppel, cadans en vaak ook snelheid" at bounding box center [824, 323] width 894 height 27
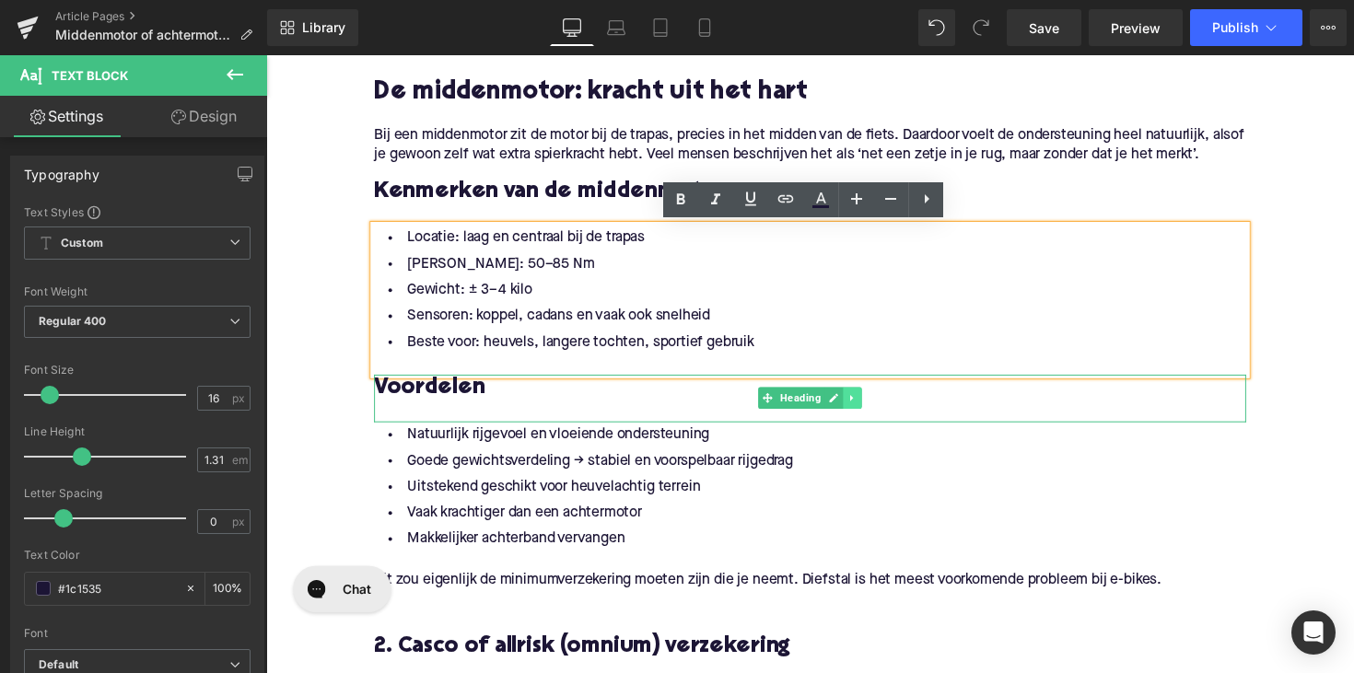
click at [871, 415] on link at bounding box center [867, 406] width 19 height 22
click at [853, 412] on icon at bounding box center [857, 407] width 10 height 10
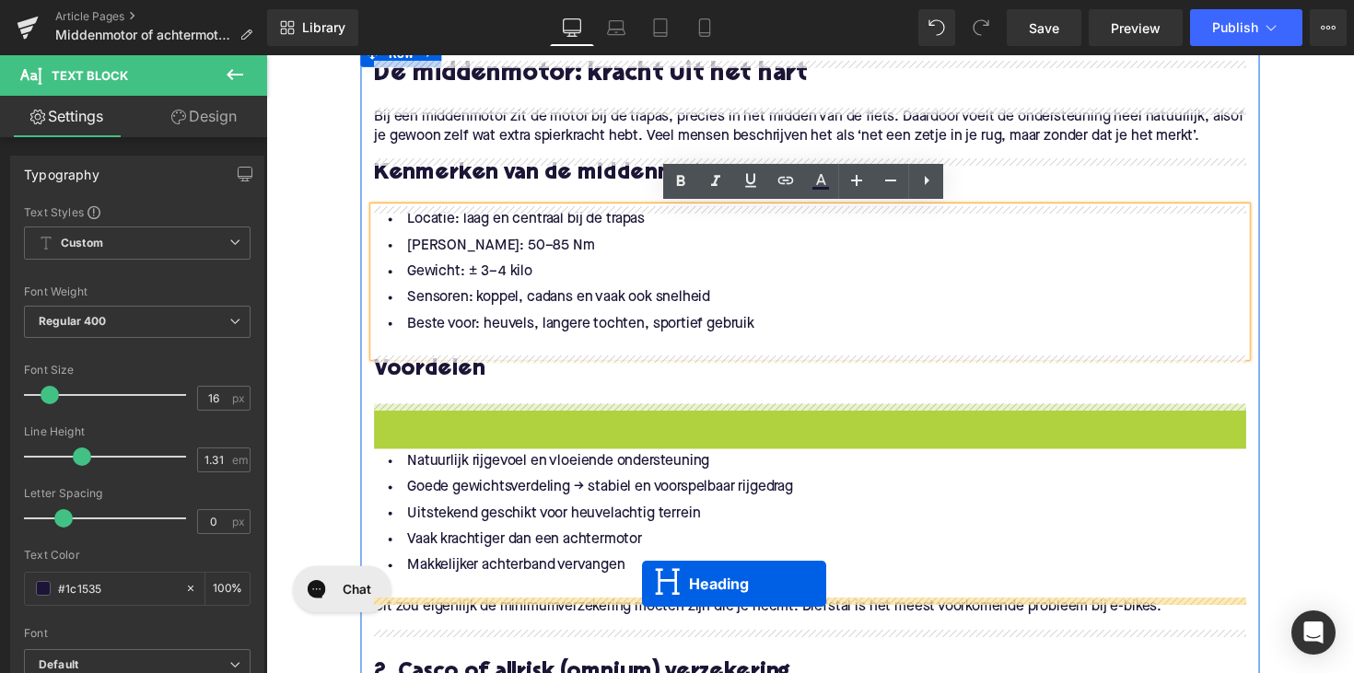
scroll to position [1073, 0]
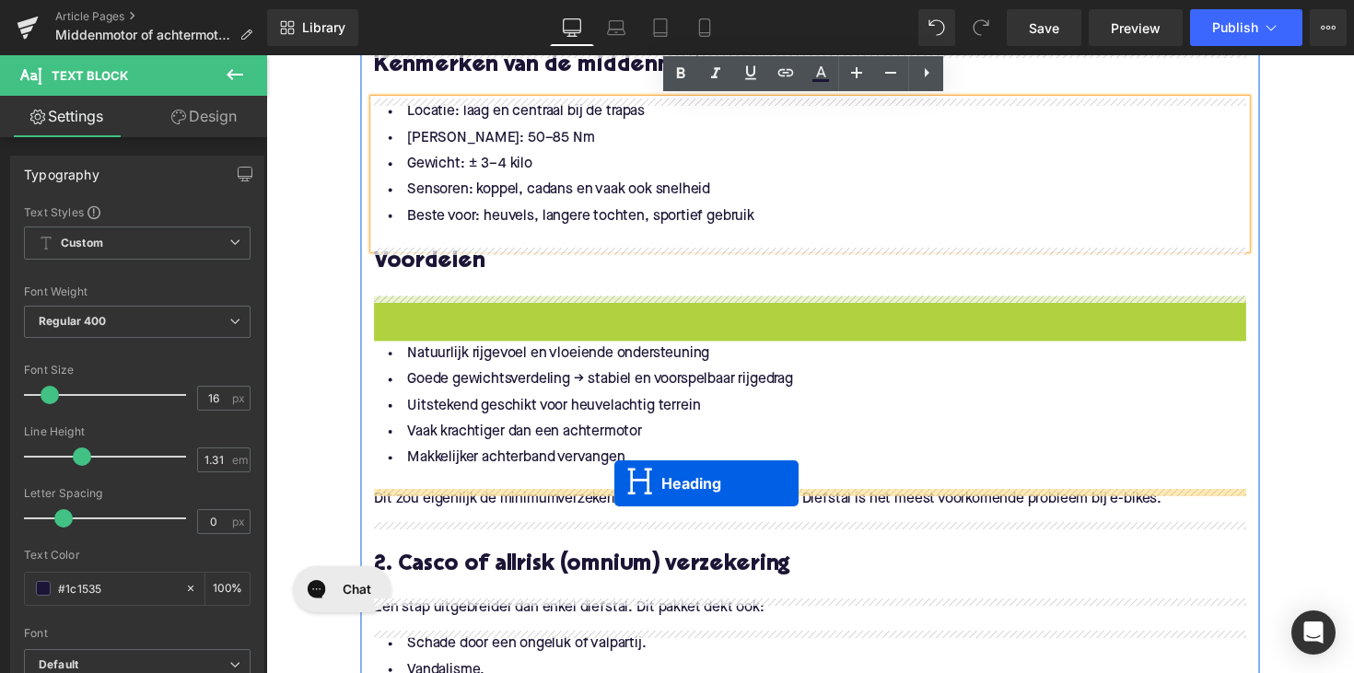
drag, startPoint x: 771, startPoint y: 452, endPoint x: 623, endPoint y: 493, distance: 153.7
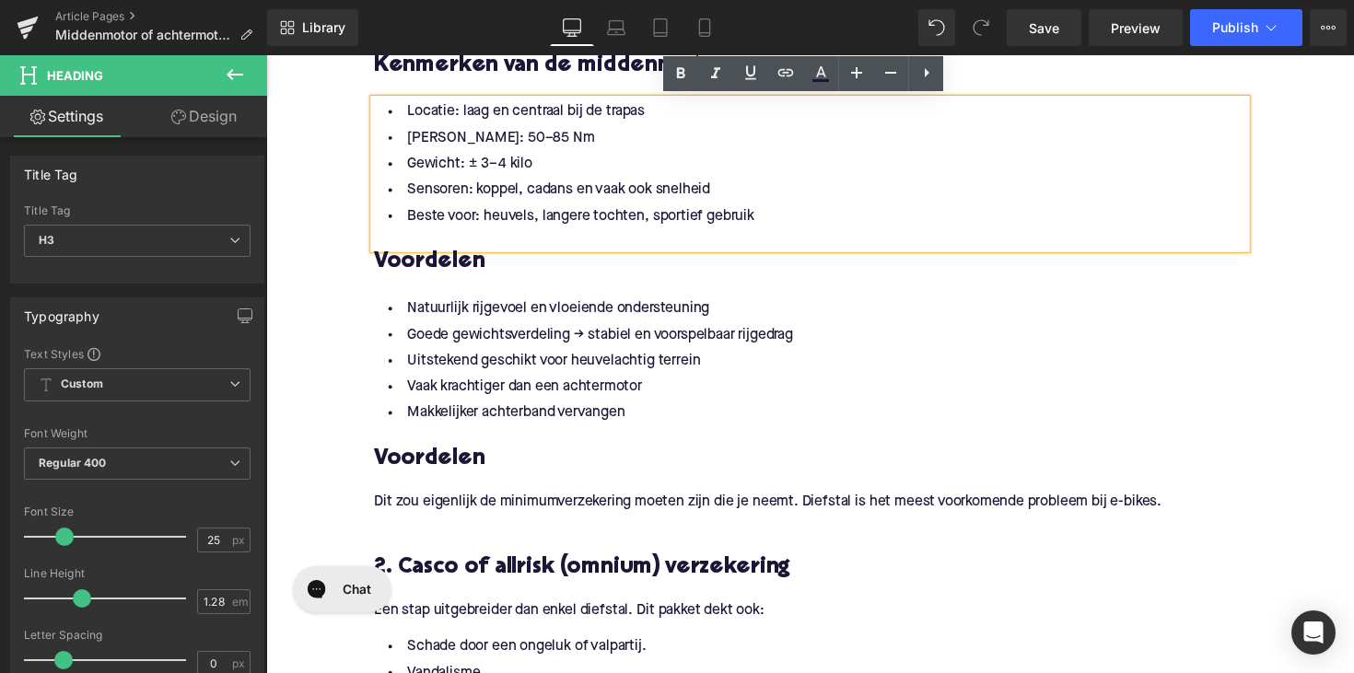
click at [437, 473] on h3 "Voordelen" at bounding box center [824, 469] width 894 height 29
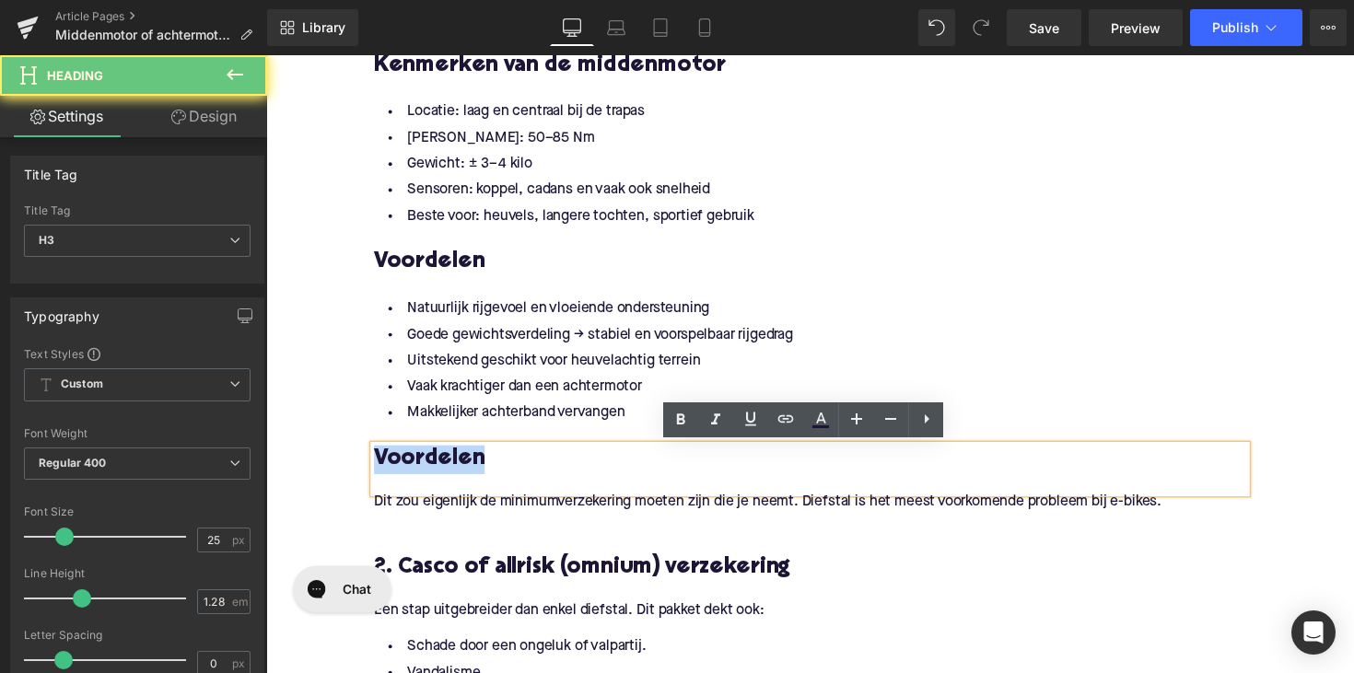
paste div
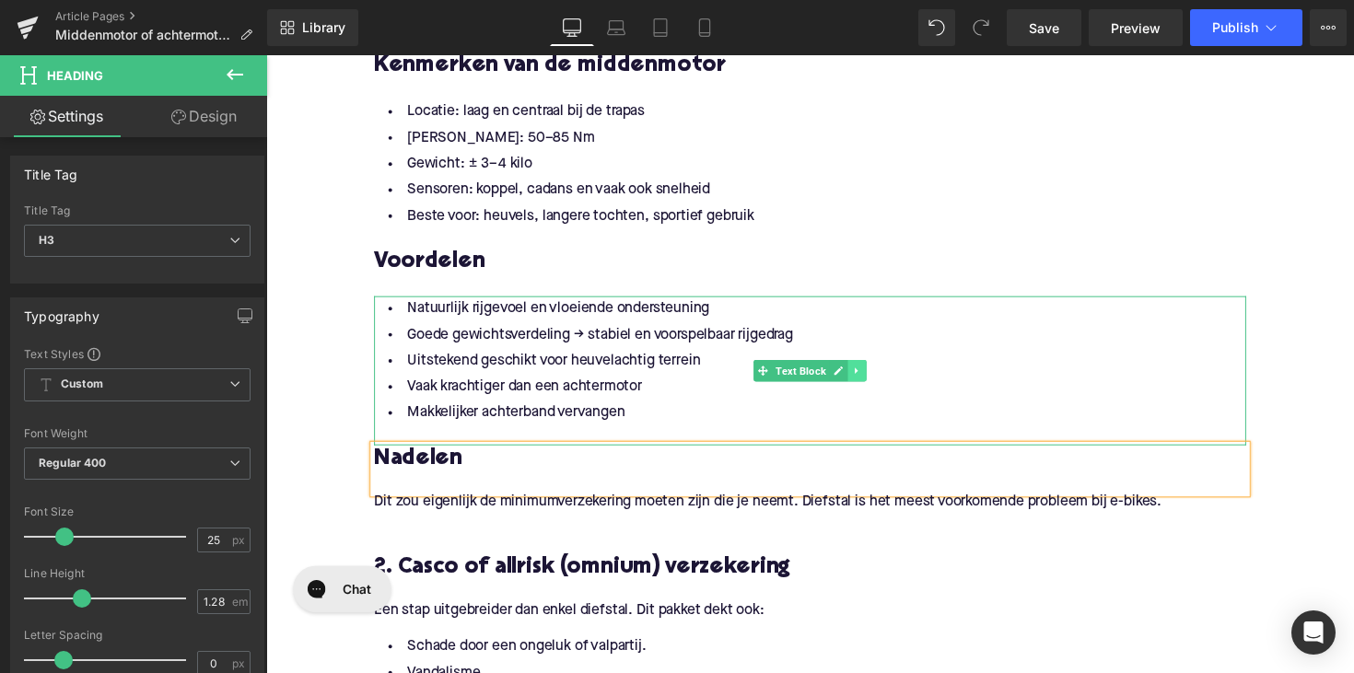
click at [867, 376] on icon at bounding box center [872, 378] width 10 height 11
click at [853, 376] on link at bounding box center [862, 379] width 19 height 22
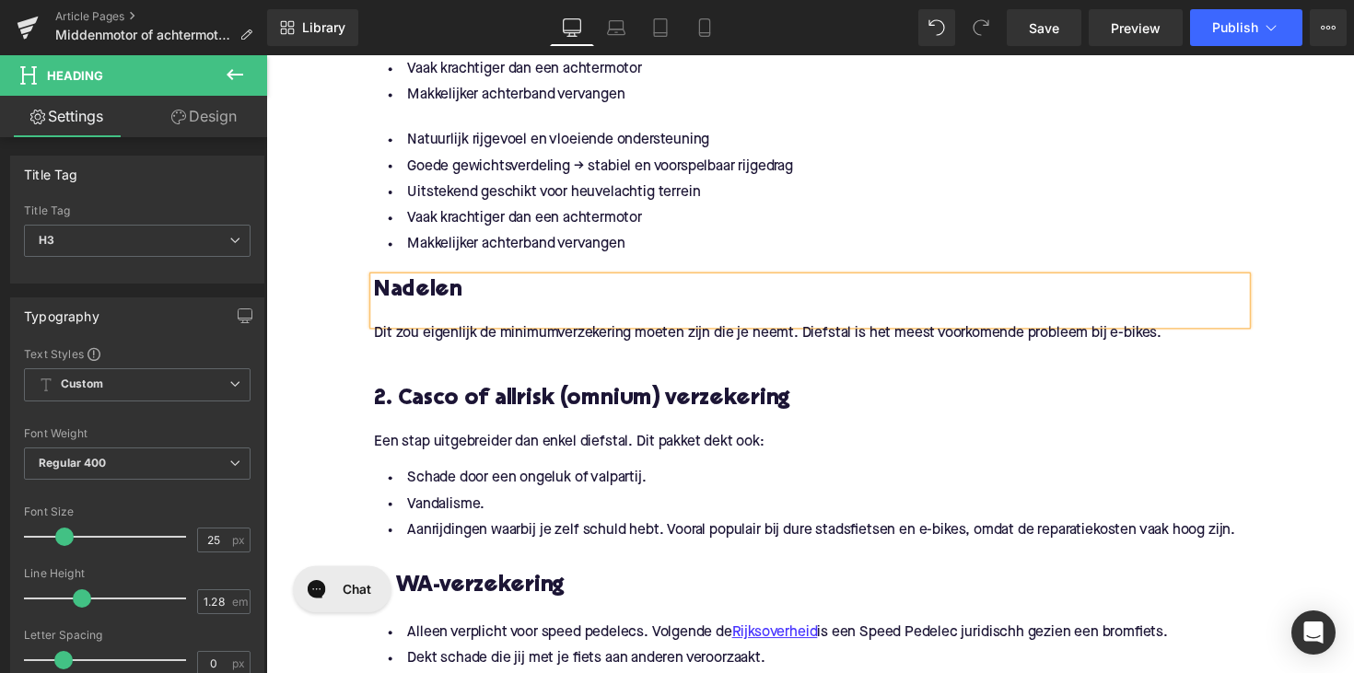
scroll to position [1349, 0]
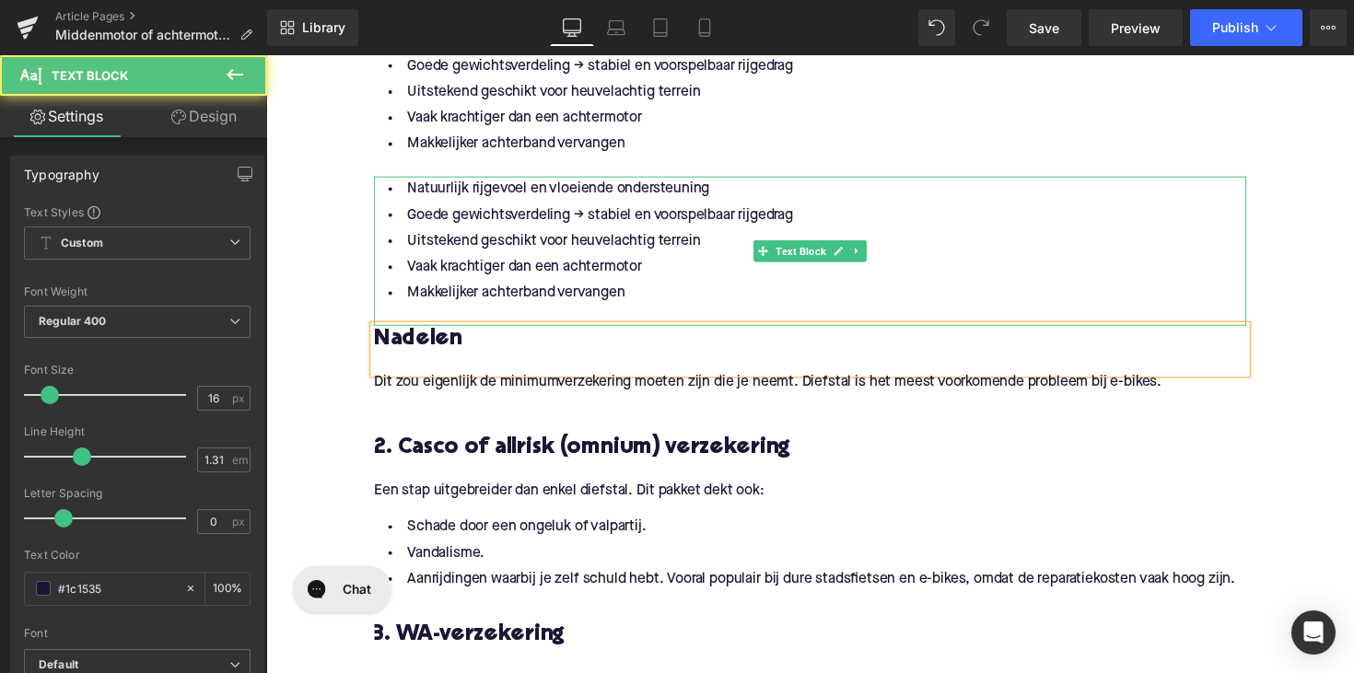
click at [721, 226] on li "Goede gewichtsverdeling → stabiel en voorspelbaar rijgedrag" at bounding box center [824, 219] width 894 height 27
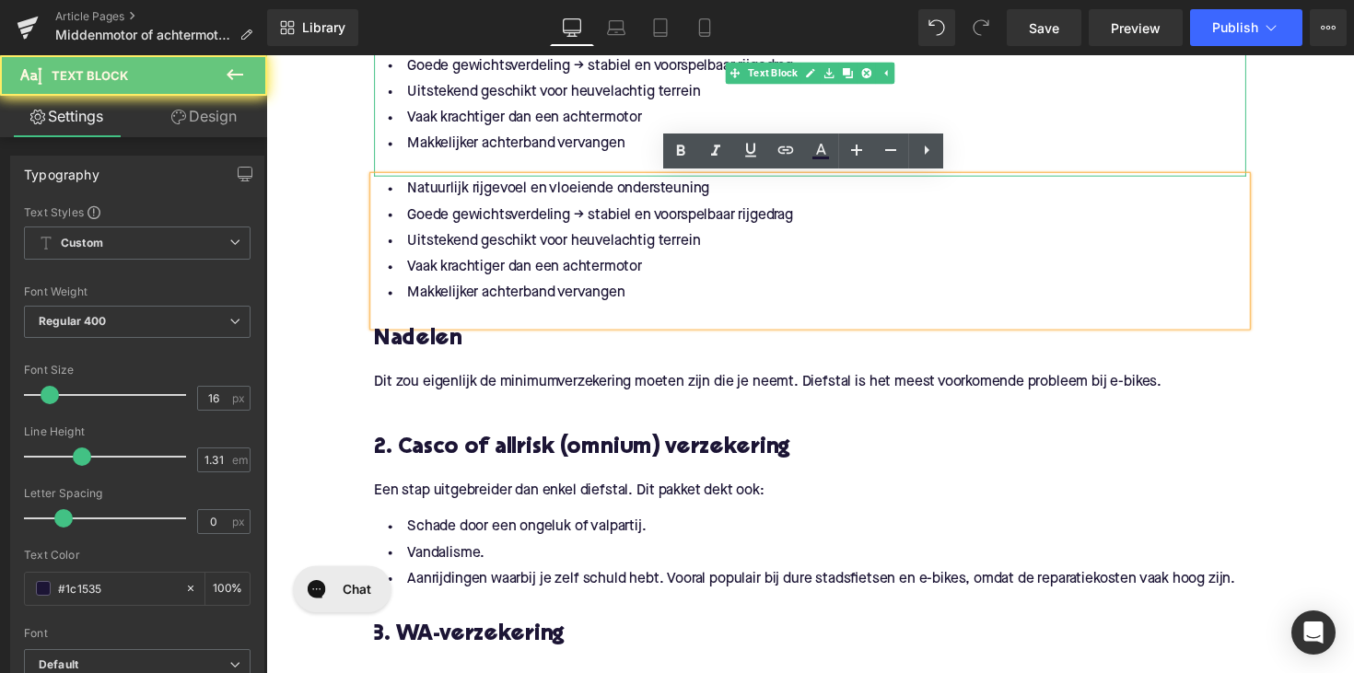
click at [579, 109] on li "Vaak krachtiger dan een achtermotor" at bounding box center [824, 120] width 894 height 27
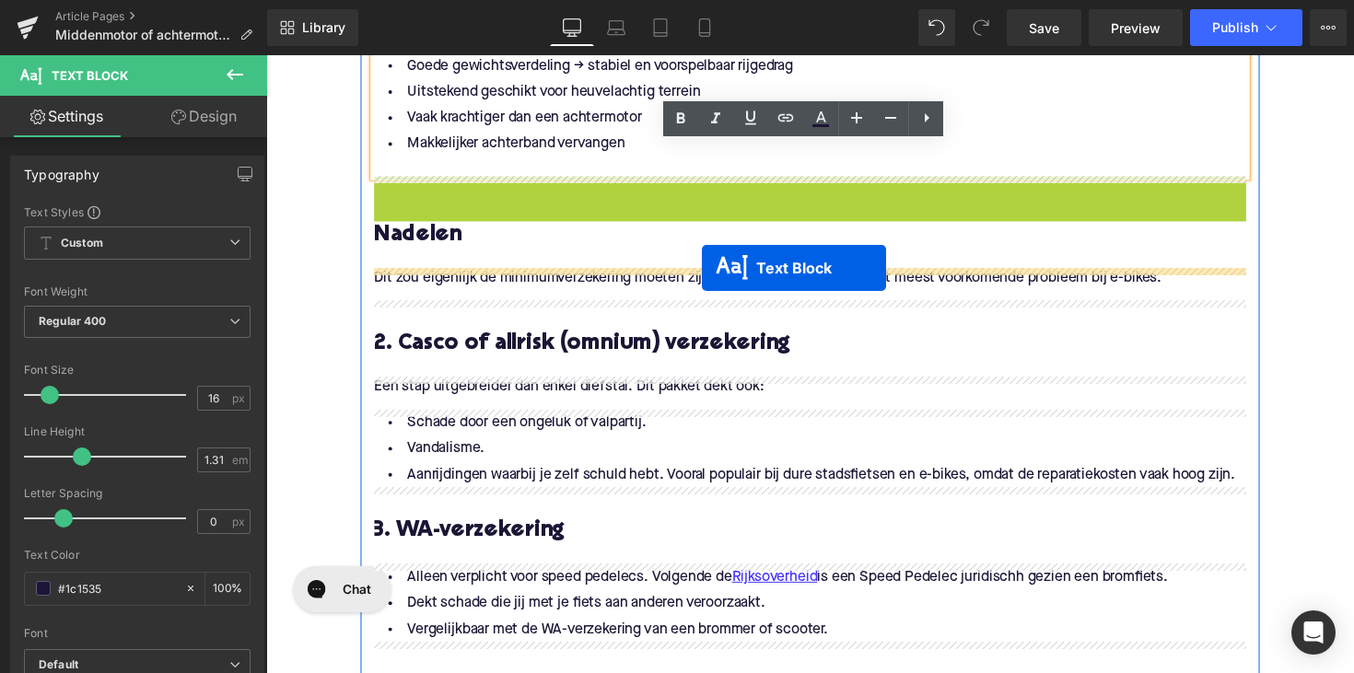
drag, startPoint x: 767, startPoint y: 255, endPoint x: 713, endPoint y: 274, distance: 57.4
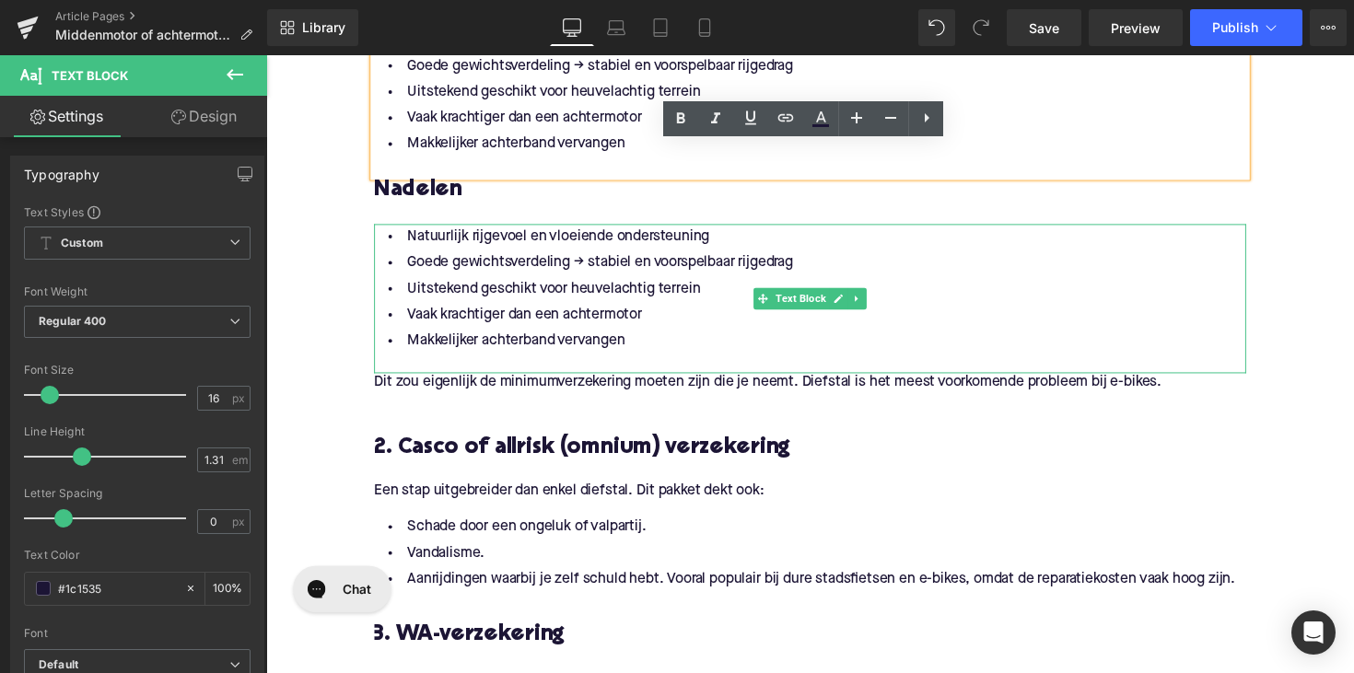
click at [598, 354] on li "Makkelijker achterband vervangen" at bounding box center [824, 348] width 894 height 27
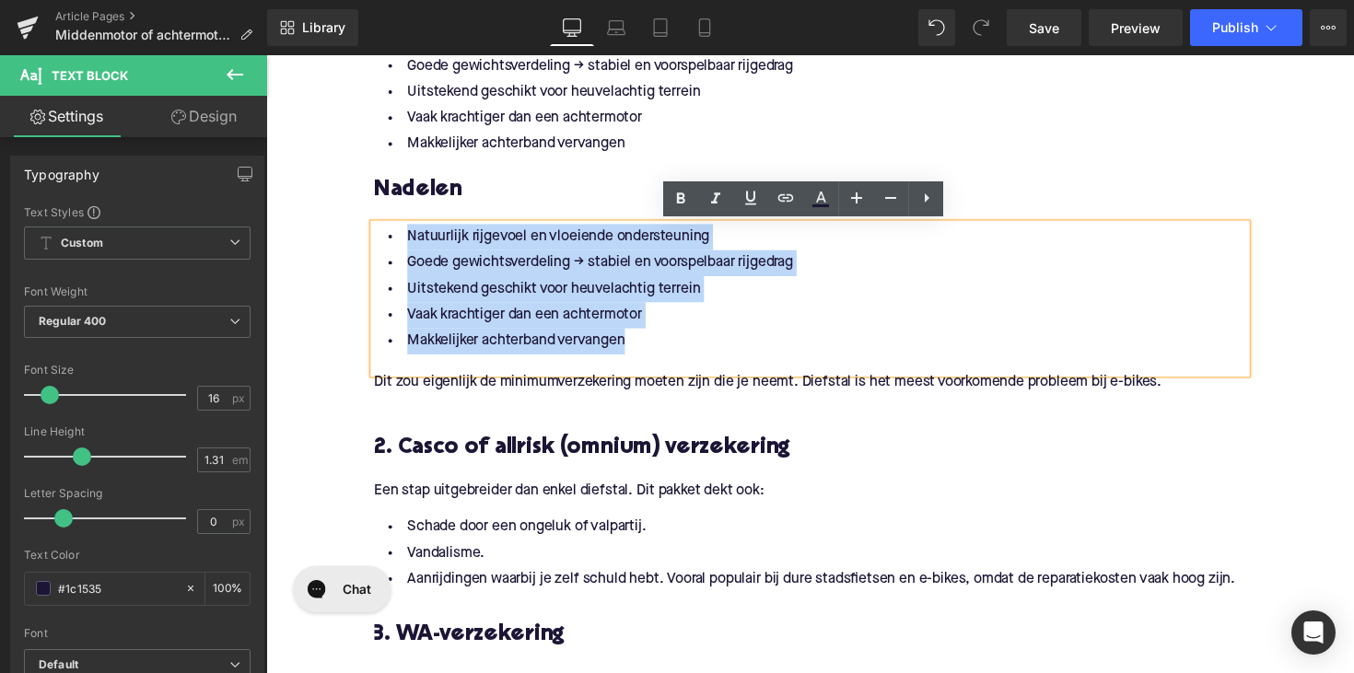
drag, startPoint x: 639, startPoint y: 353, endPoint x: 404, endPoint y: 243, distance: 259.2
click at [404, 243] on ul "Natuurlijk rijgevoel en vloeiende ondersteuning Goede gewichtsverdeling → stabi…" at bounding box center [824, 295] width 894 height 134
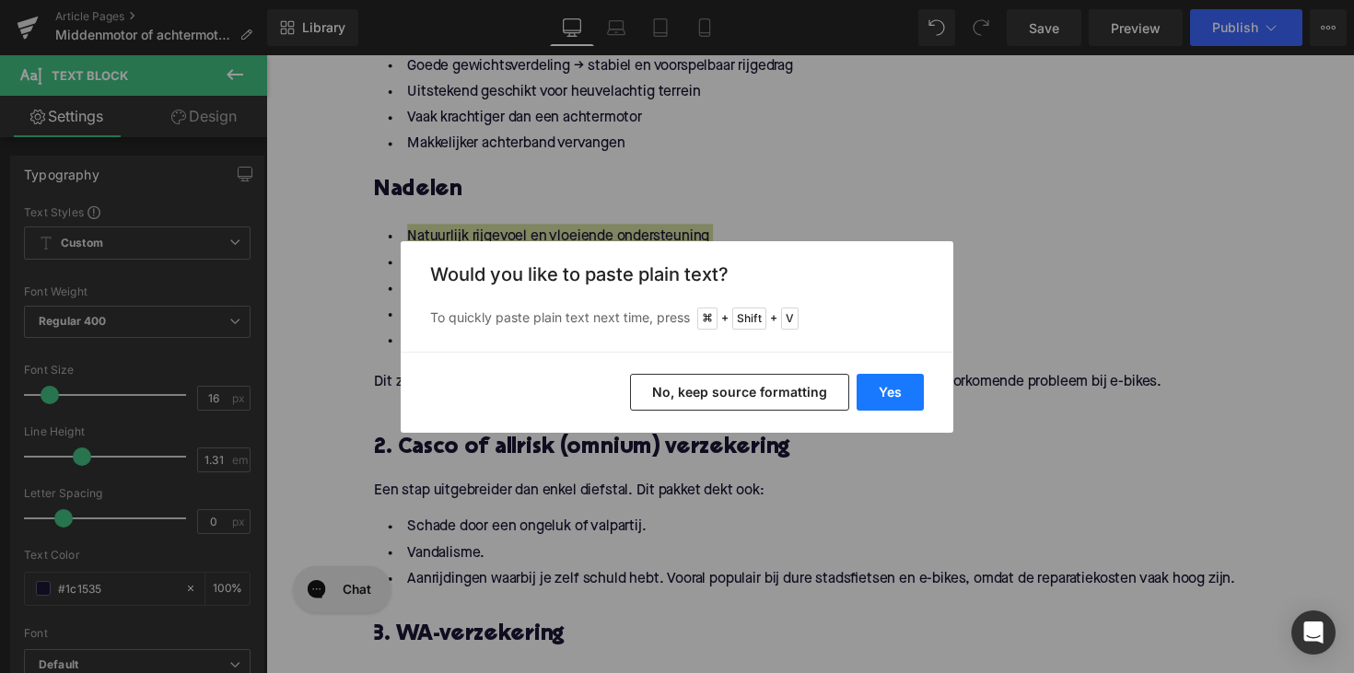
click at [899, 400] on button "Yes" at bounding box center [890, 392] width 67 height 37
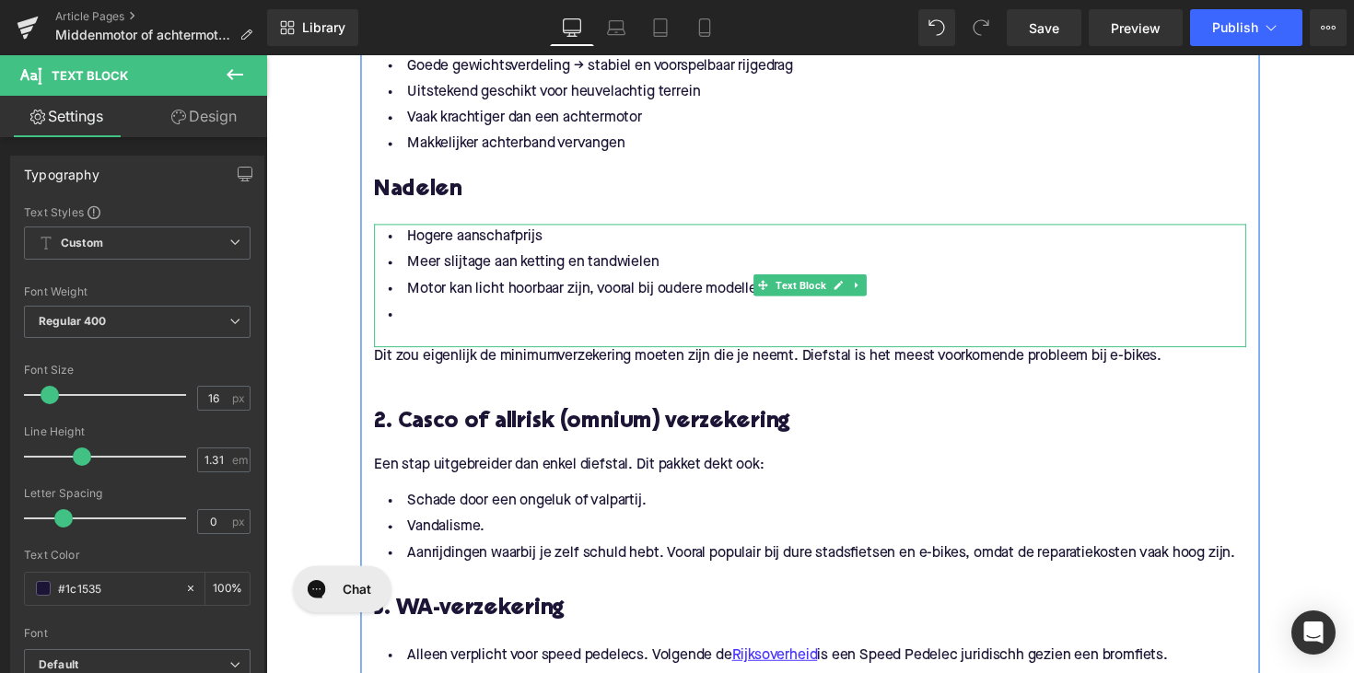
click at [526, 315] on li at bounding box center [824, 322] width 894 height 27
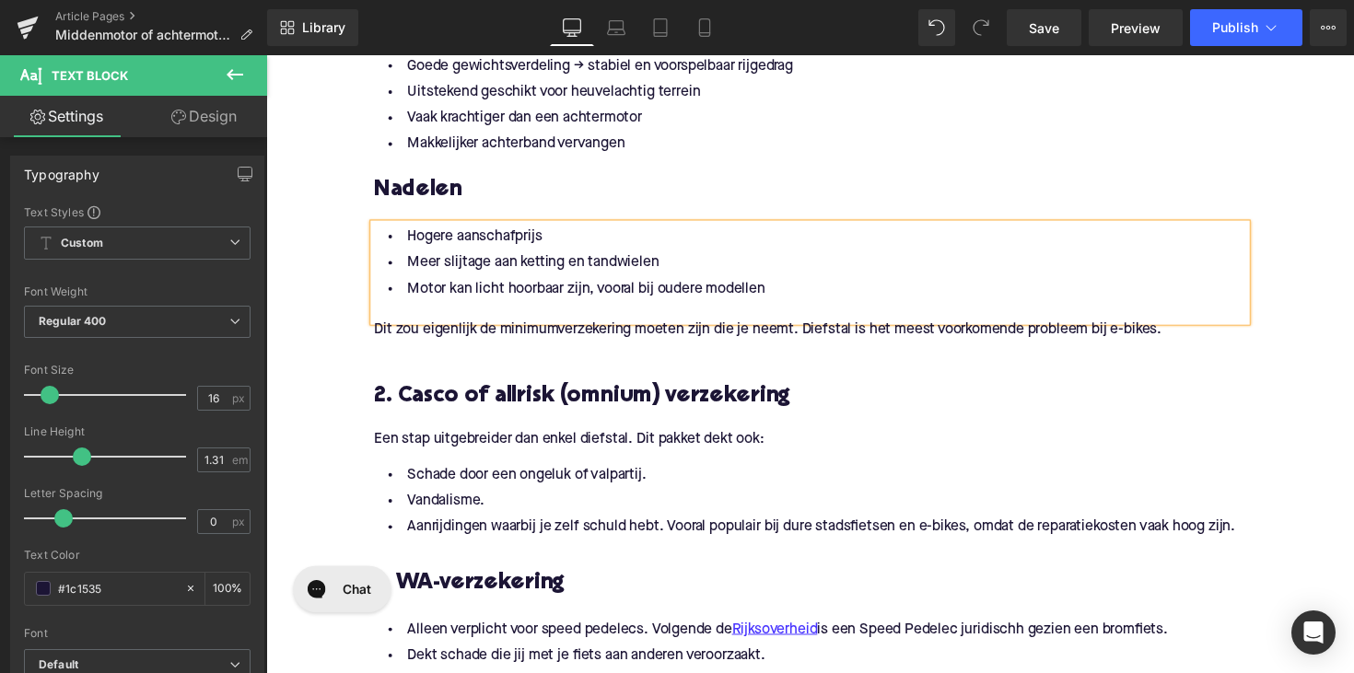
click at [611, 337] on span "Dit zou eigenlijk de minimumverzekering moeten zijn die je neemt. Diefstal is h…" at bounding box center [780, 337] width 807 height 15
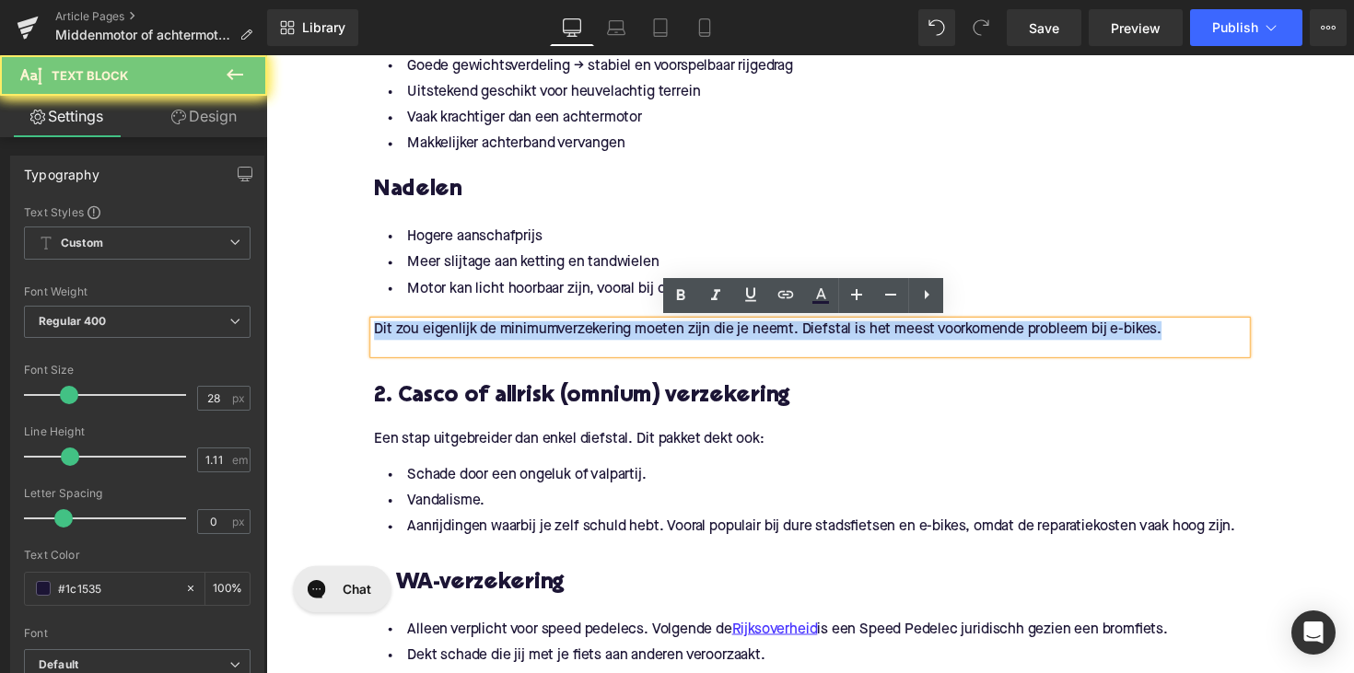
click at [611, 337] on span "Dit zou eigenlijk de minimumverzekering moeten zijn die je neemt. Diefstal is h…" at bounding box center [780, 337] width 807 height 15
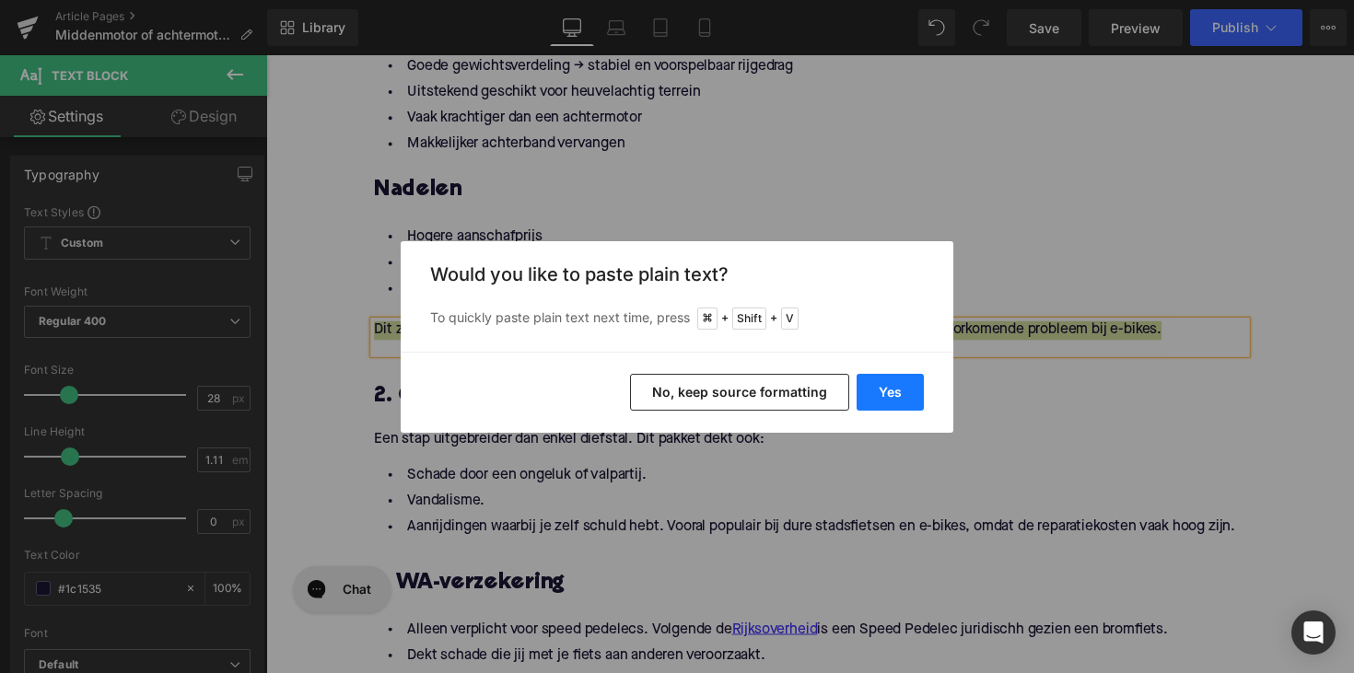
click at [873, 382] on button "Yes" at bounding box center [890, 392] width 67 height 37
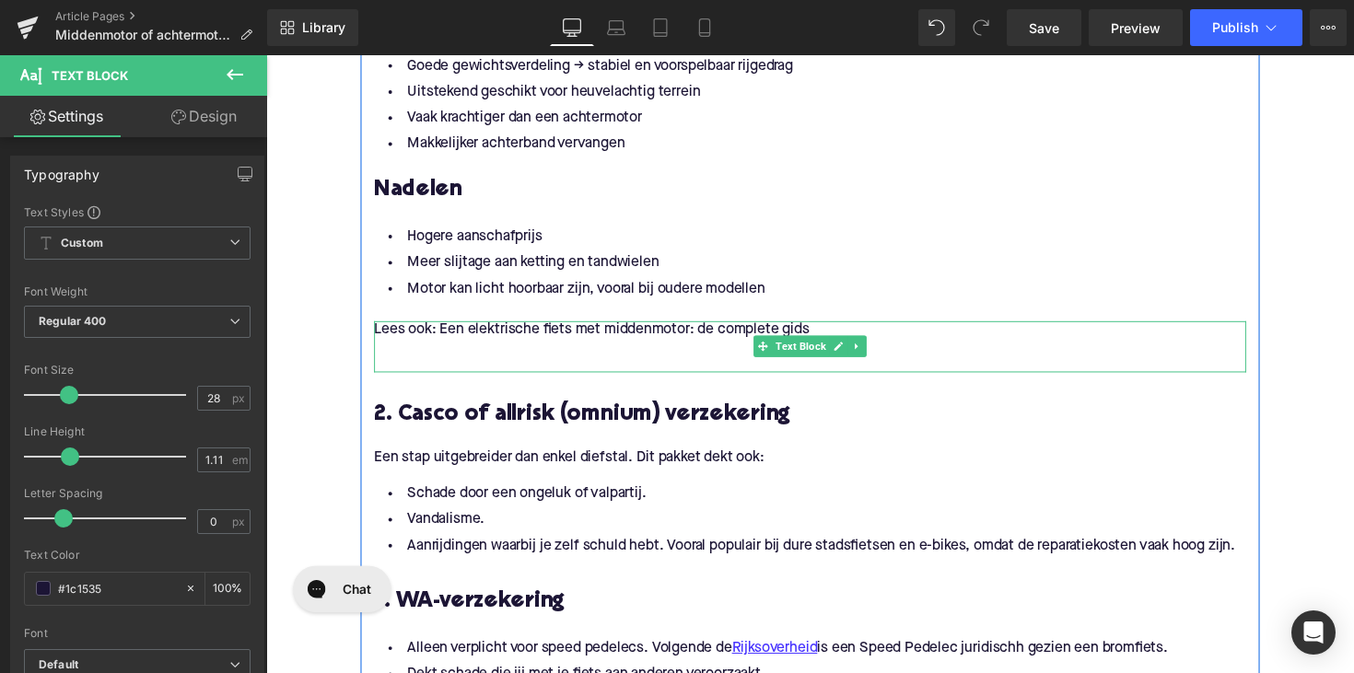
click at [614, 361] on p at bounding box center [824, 356] width 894 height 19
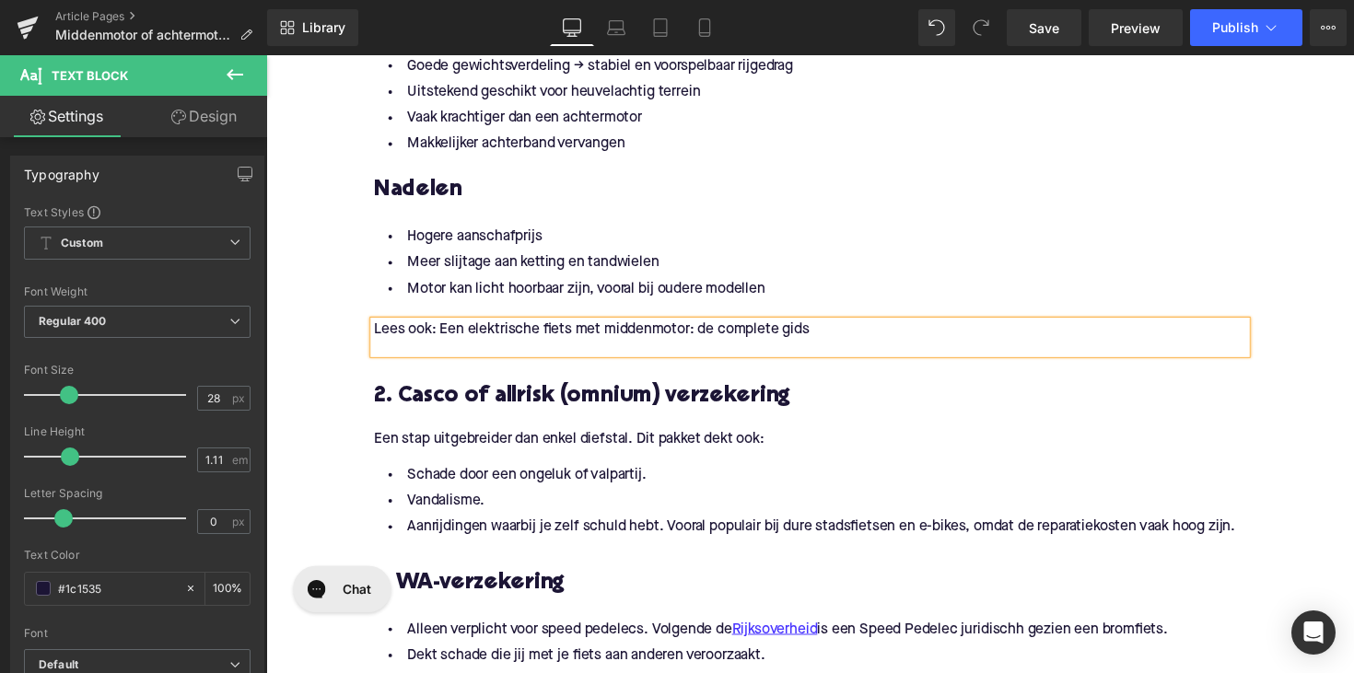
click at [533, 403] on h3 "2. Casco of allrisk (omnium) verzekering" at bounding box center [824, 405] width 894 height 29
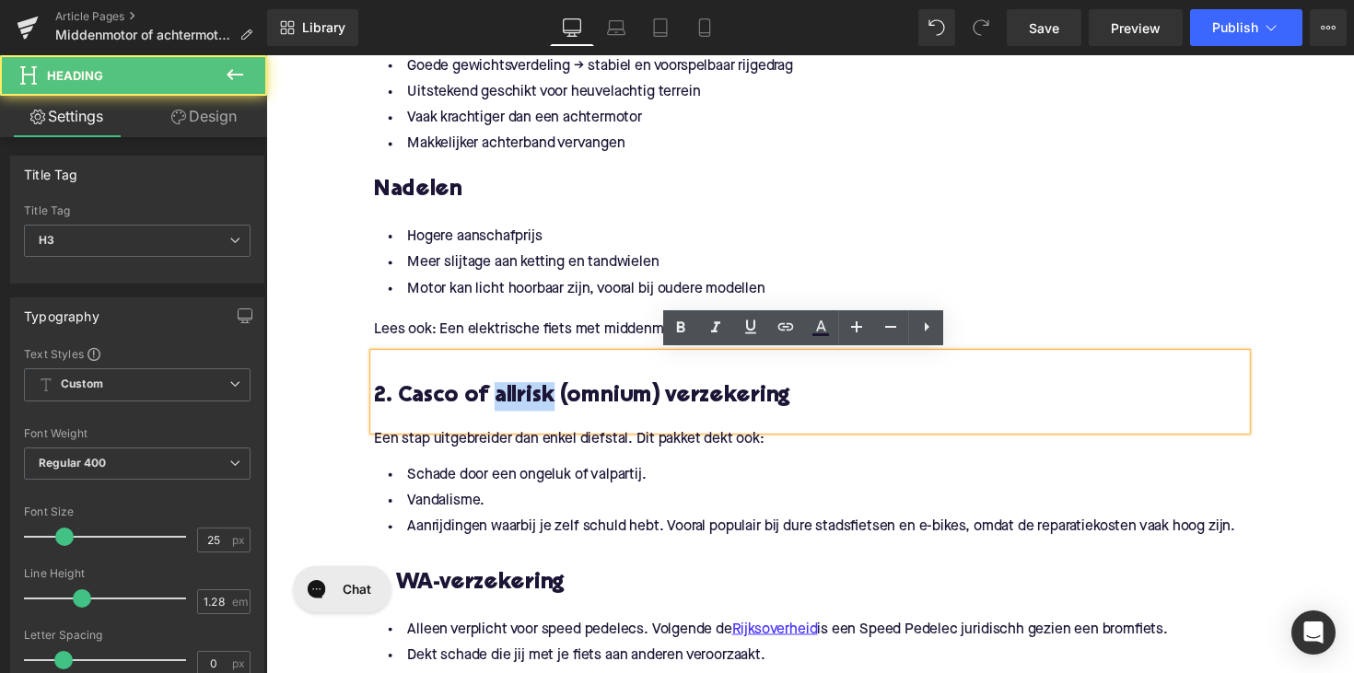
click at [533, 403] on h3 "2. Casco of allrisk (omnium) verzekering" at bounding box center [824, 405] width 894 height 29
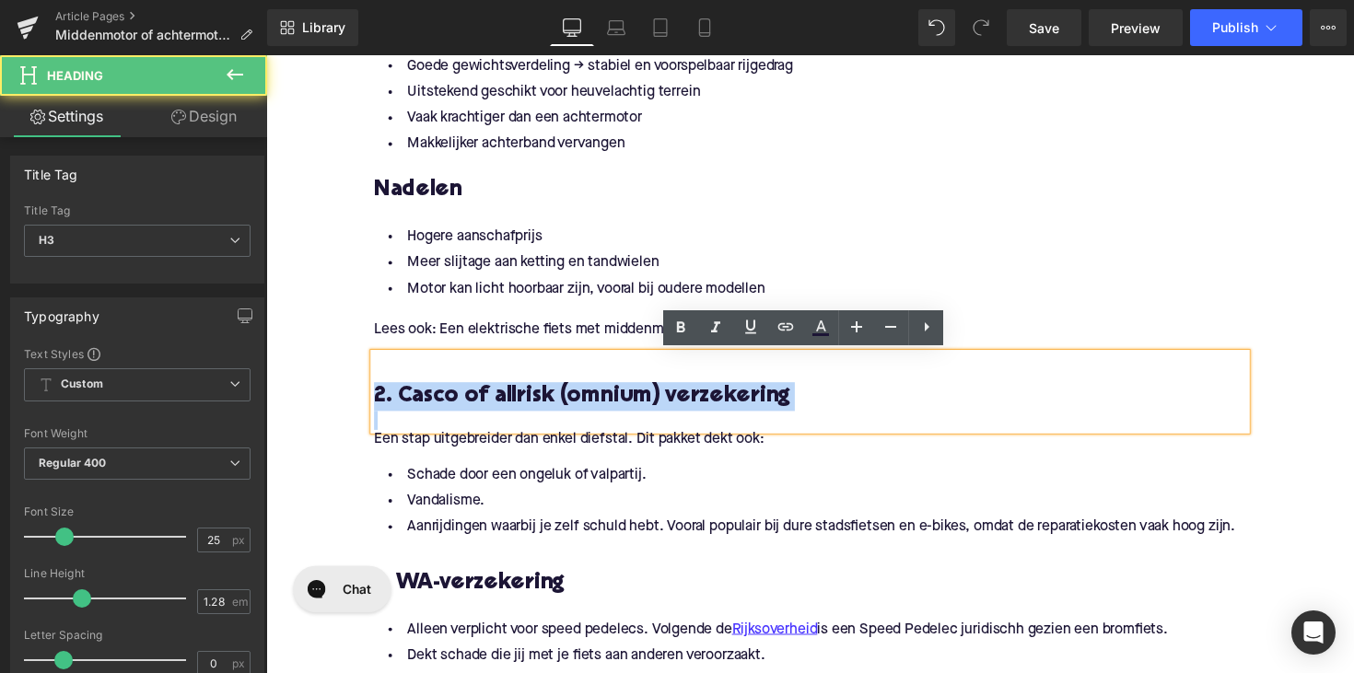
click at [533, 403] on h3 "2. Casco of allrisk (omnium) verzekering" at bounding box center [824, 405] width 894 height 29
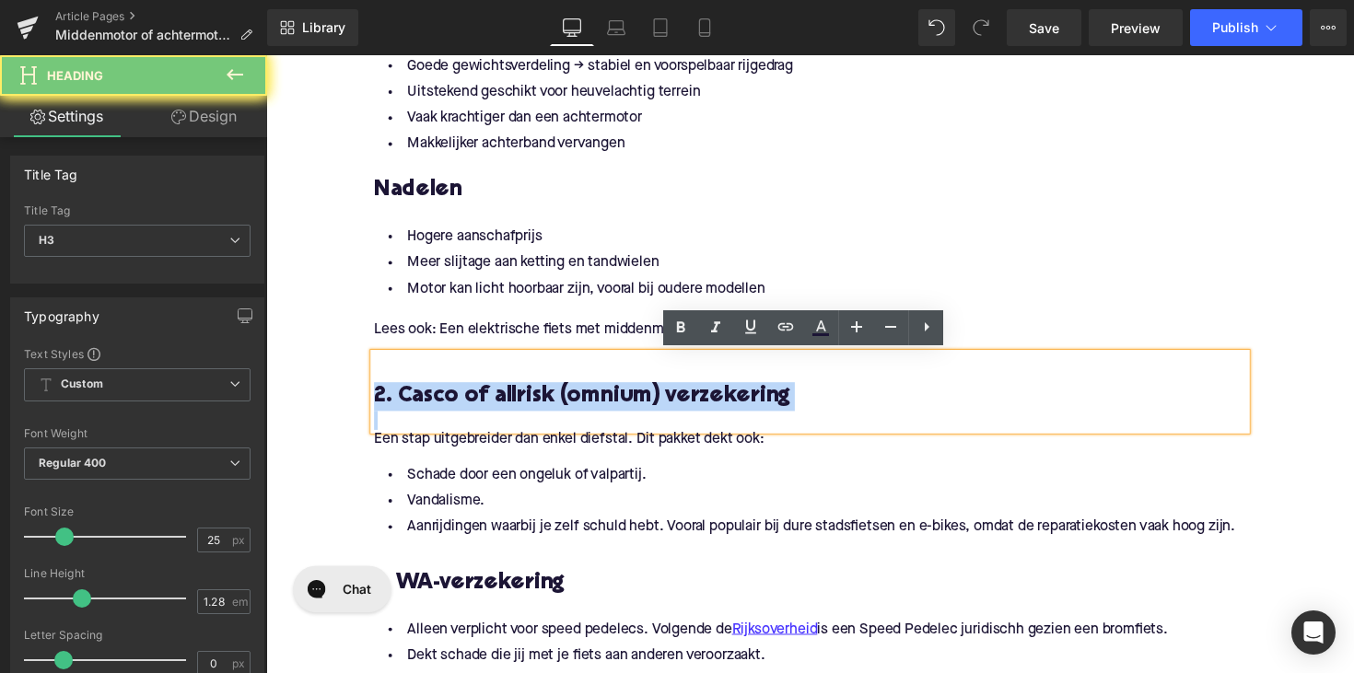
paste div
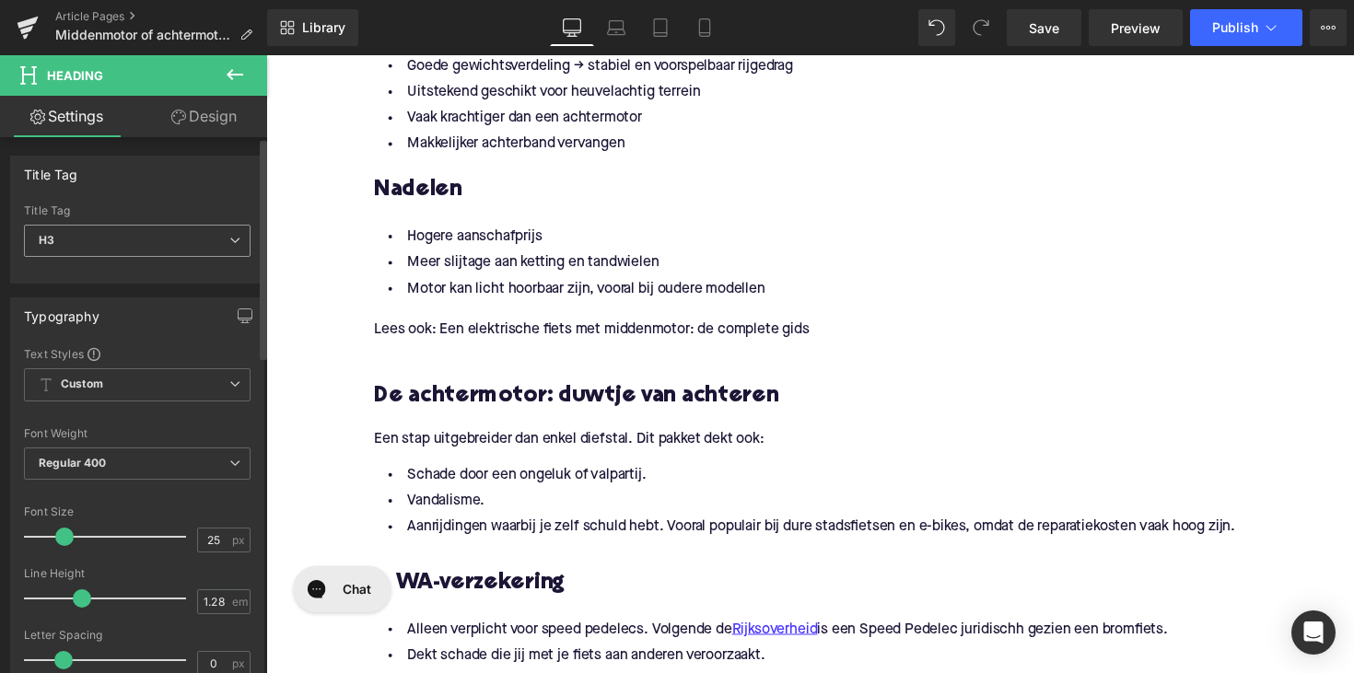
click at [164, 249] on span "H3" at bounding box center [137, 241] width 227 height 32
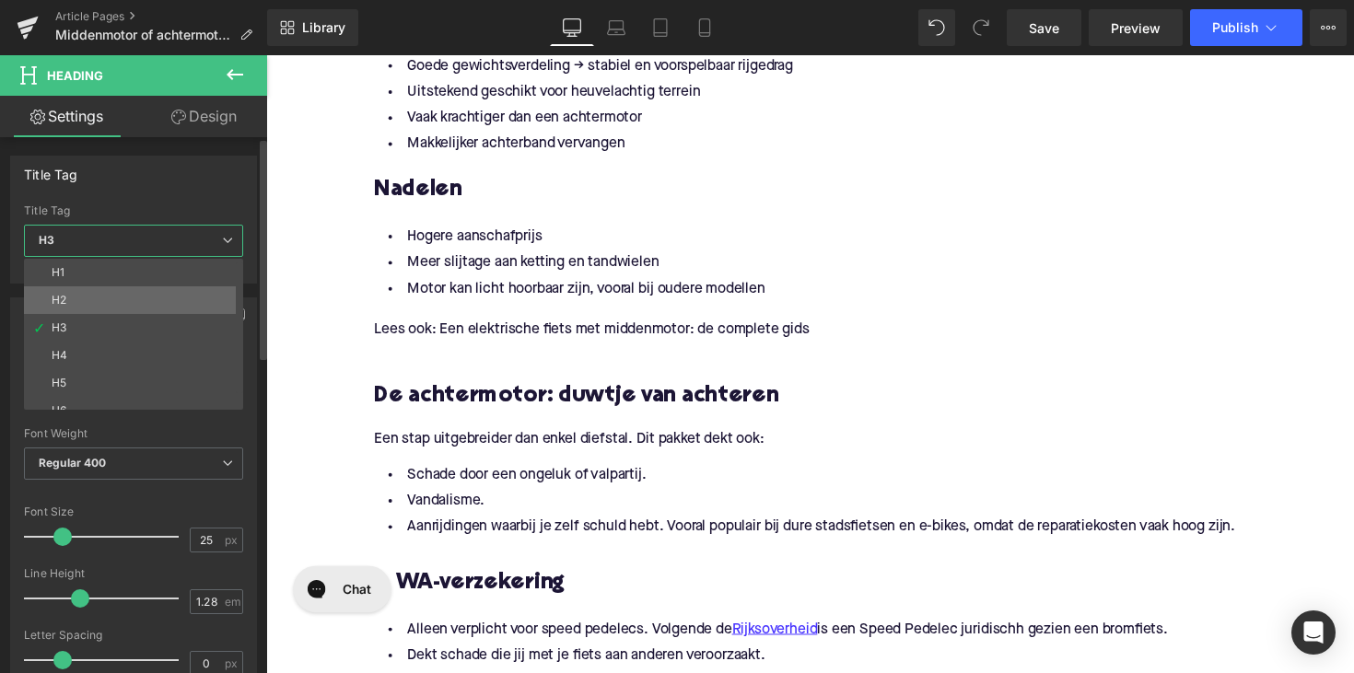
click at [150, 294] on li "H2" at bounding box center [138, 300] width 228 height 28
type input "28"
type input "1.11"
type input "100"
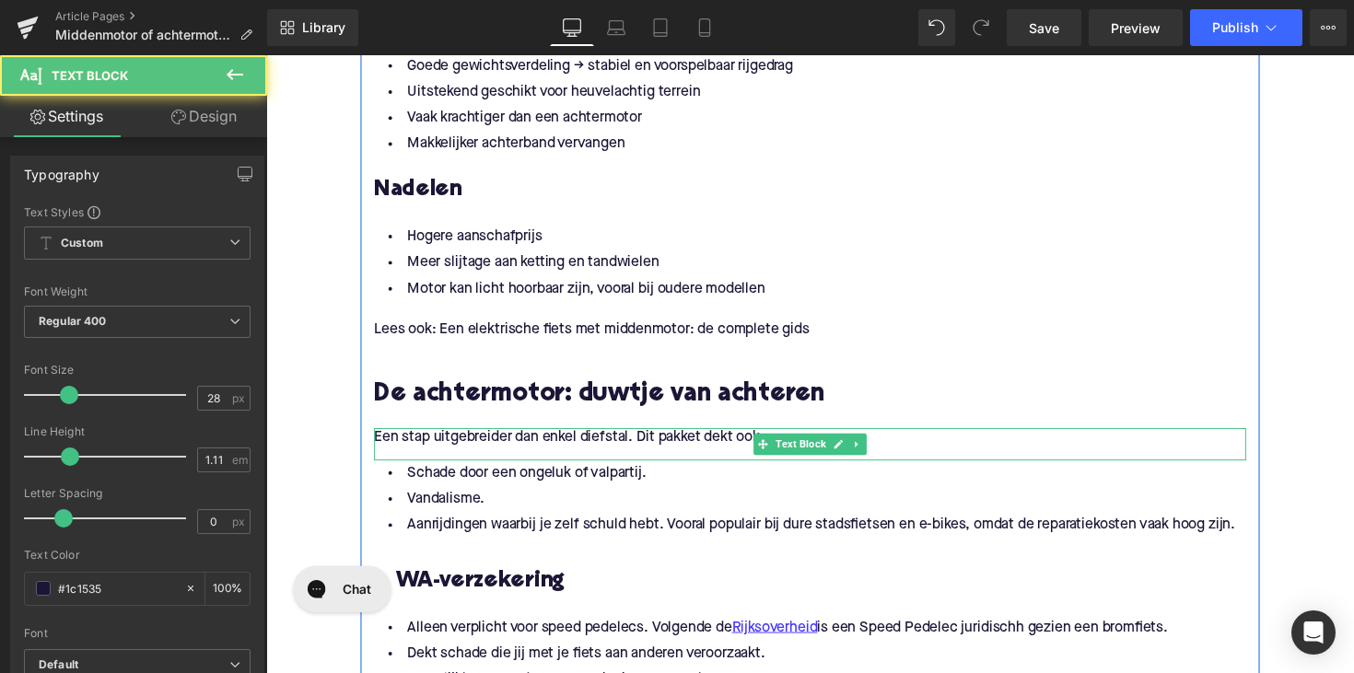
click at [473, 447] on p "Een stap uitgebreider dan enkel diefstal. Dit pakket dekt ook:" at bounding box center [824, 447] width 894 height 19
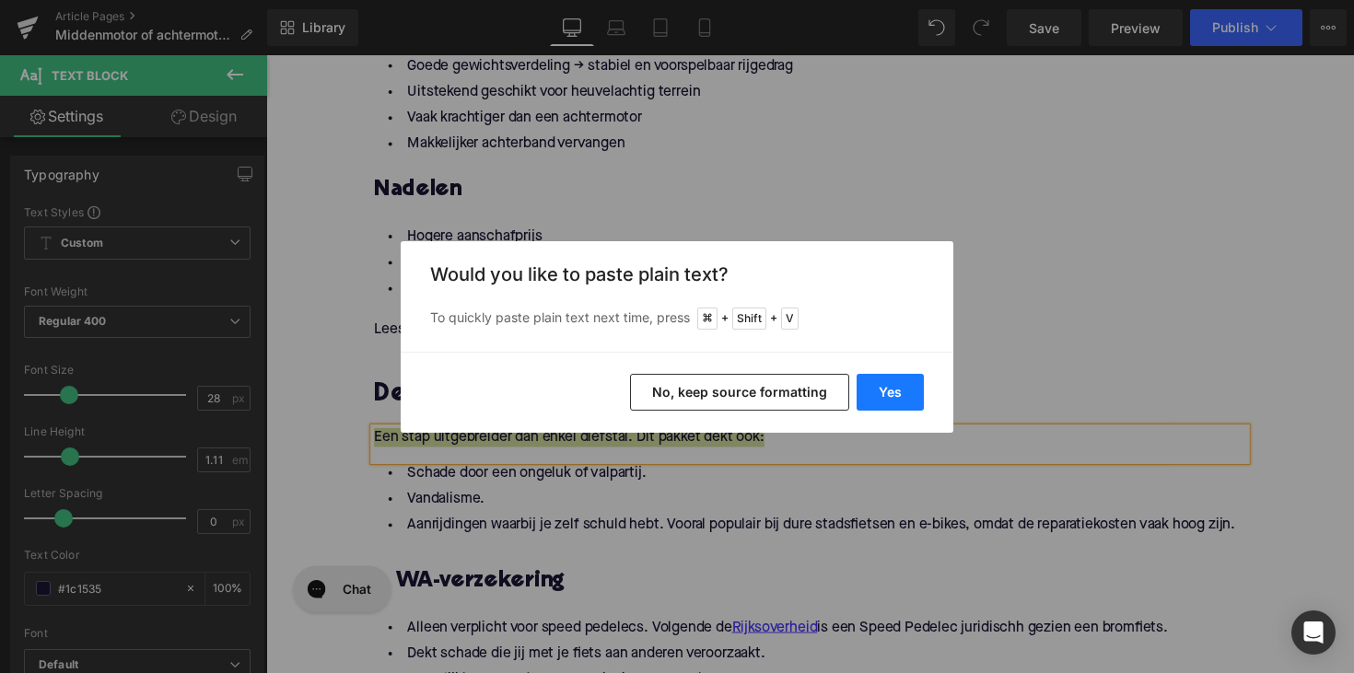
click at [882, 392] on button "Yes" at bounding box center [890, 392] width 67 height 37
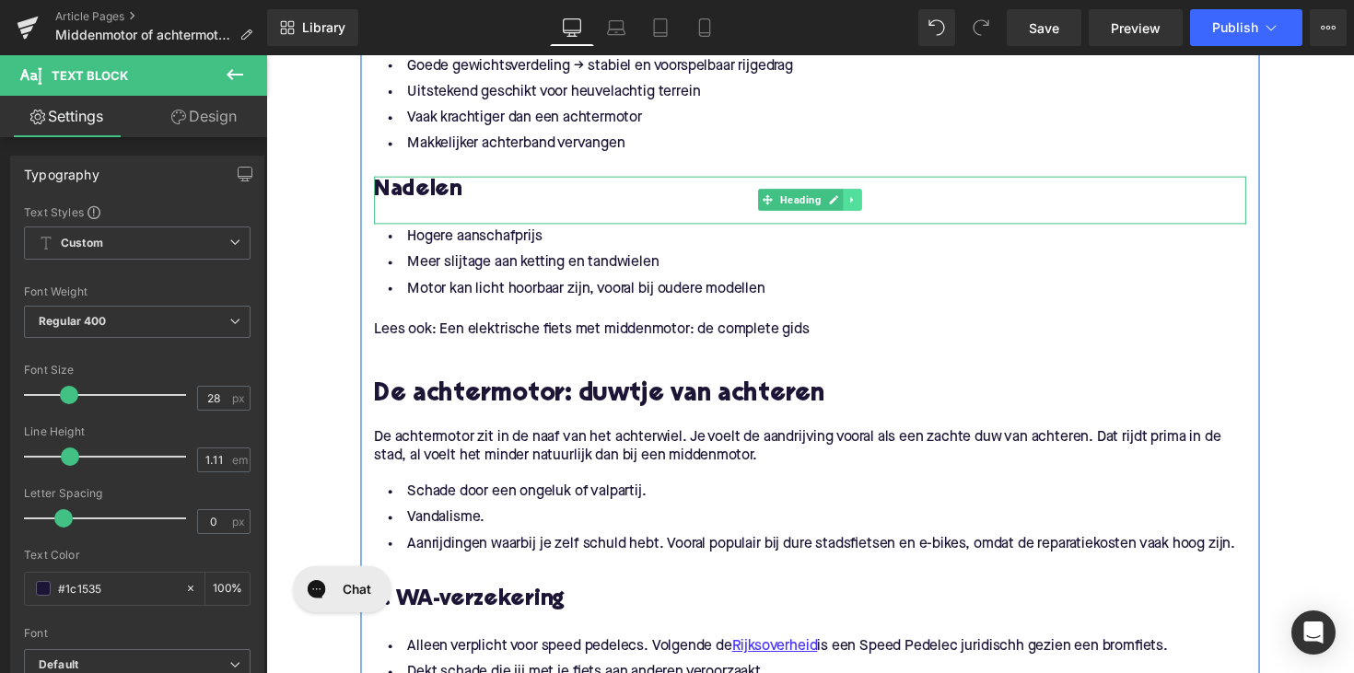
click at [862, 205] on icon at bounding box center [867, 203] width 10 height 11
click at [852, 202] on icon at bounding box center [857, 204] width 10 height 10
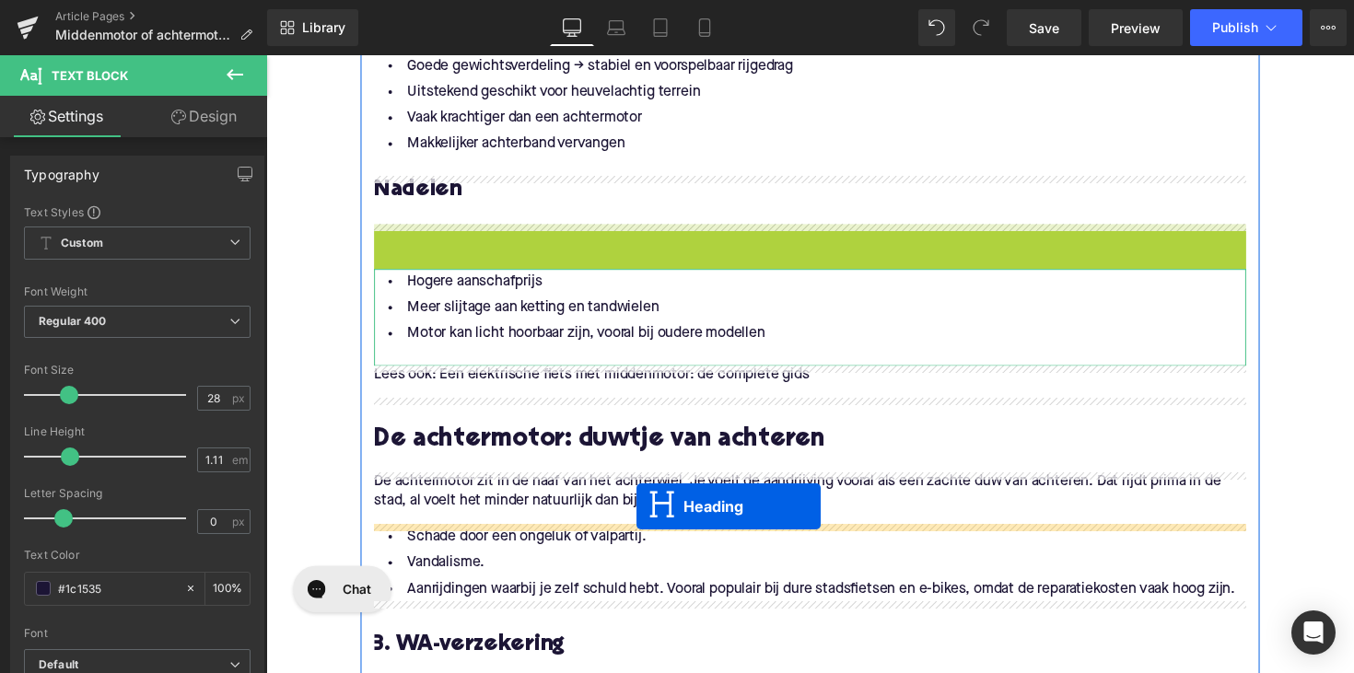
drag, startPoint x: 774, startPoint y: 248, endPoint x: 646, endPoint y: 519, distance: 299.6
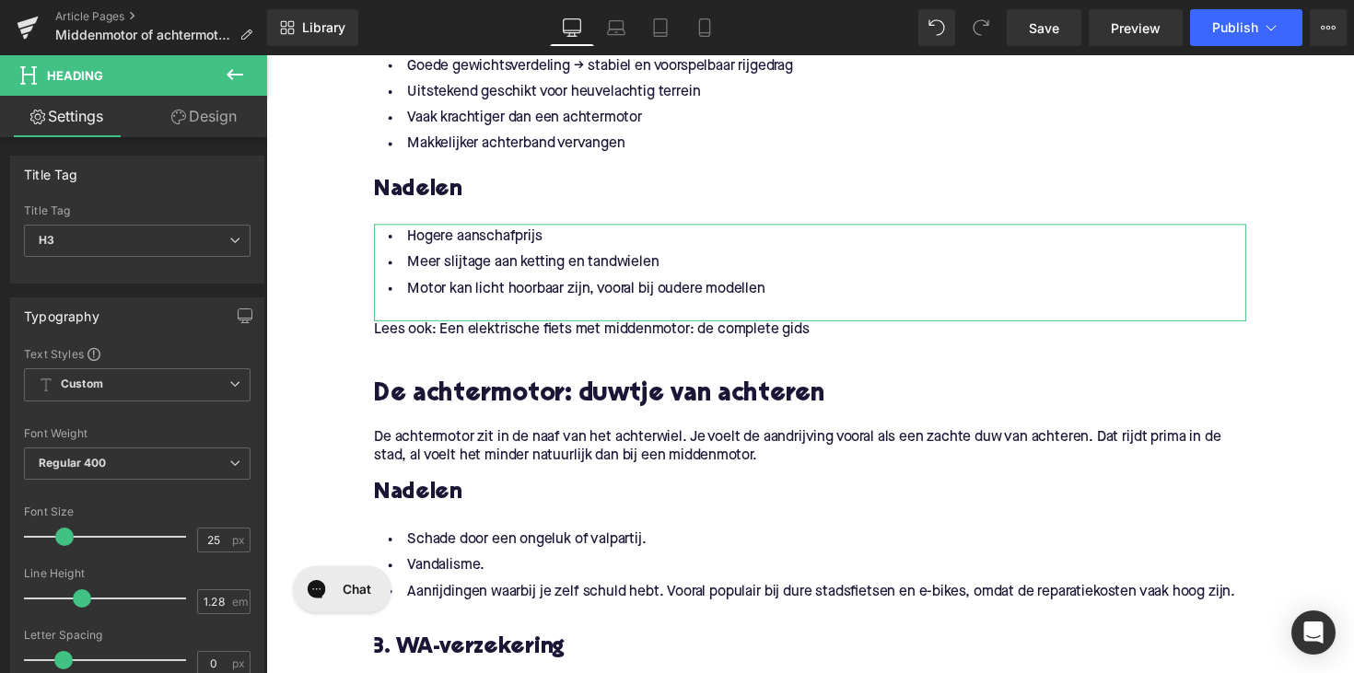
click at [428, 515] on h3 "Nadelen" at bounding box center [824, 504] width 894 height 29
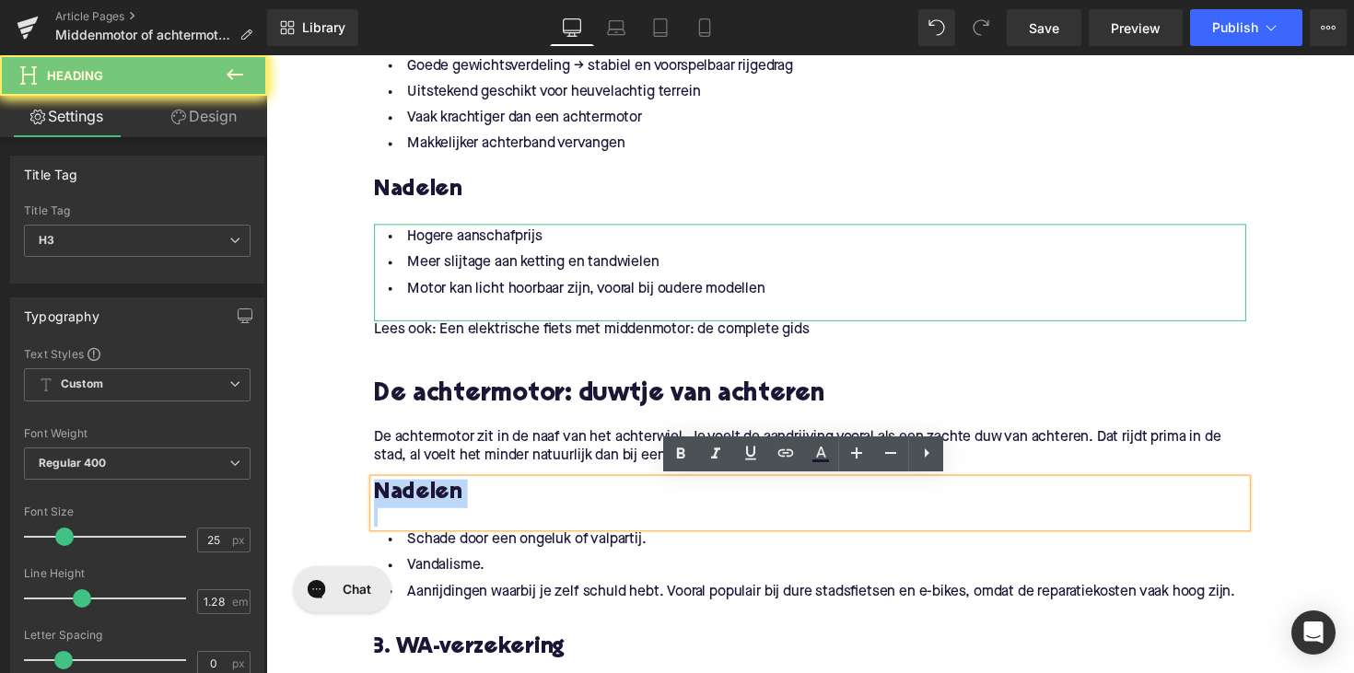
paste div
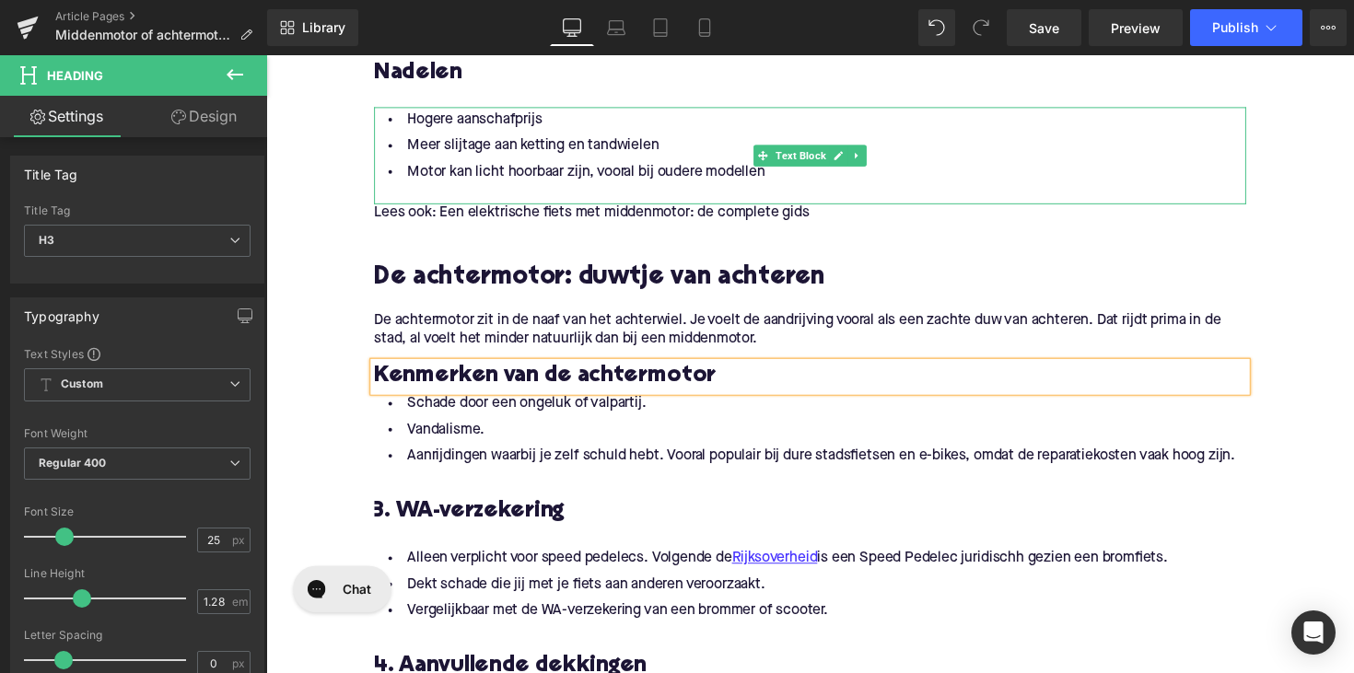
scroll to position [1498, 0]
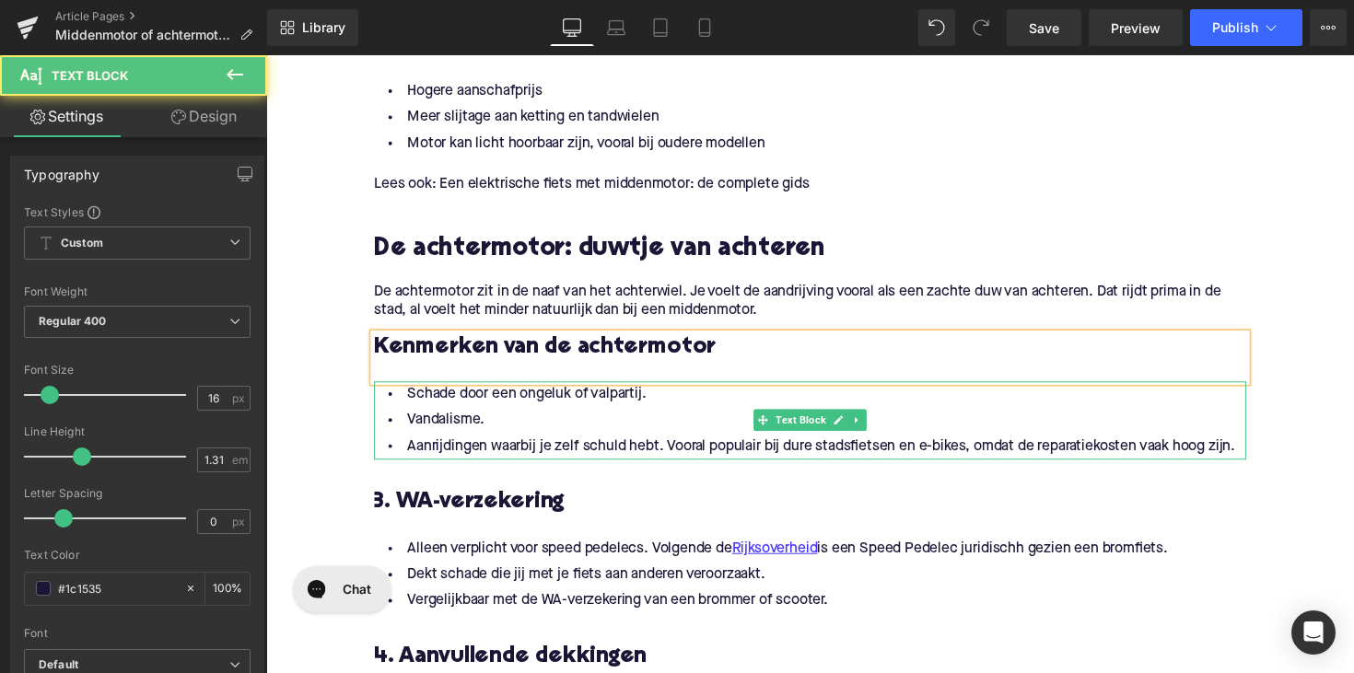
click at [751, 430] on li "Vandalisme." at bounding box center [824, 429] width 894 height 27
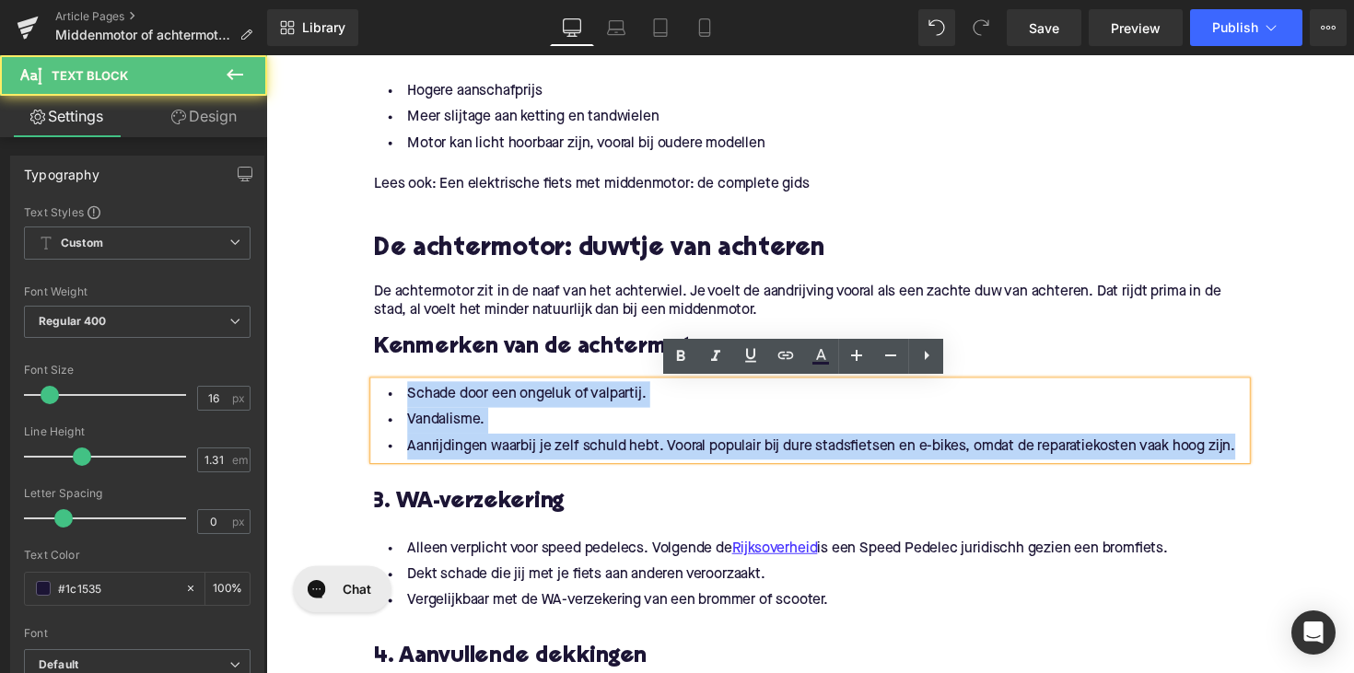
drag, startPoint x: 1264, startPoint y: 461, endPoint x: 370, endPoint y: 389, distance: 896.4
click at [377, 390] on div "Schade door een ongeluk of valpartij. Vandalisme. Aanrijdingen waarbij je zelf …" at bounding box center [824, 430] width 894 height 80
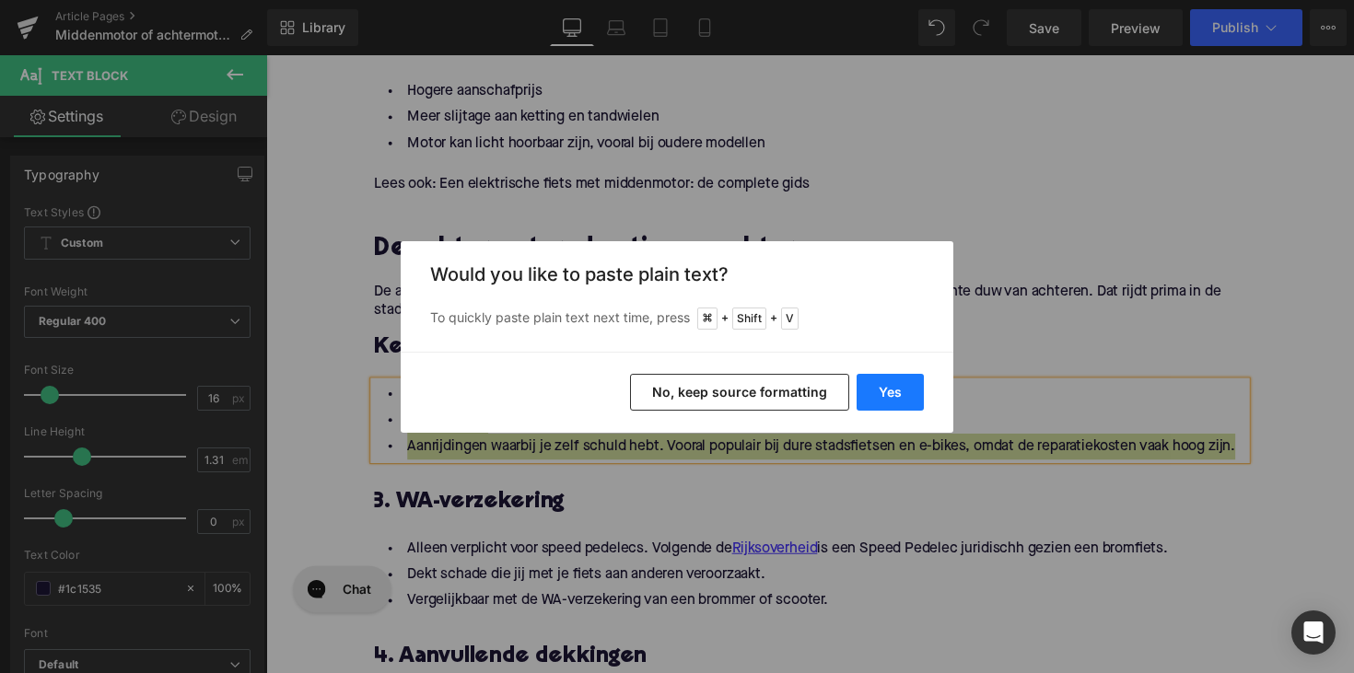
click at [886, 380] on button "Yes" at bounding box center [890, 392] width 67 height 37
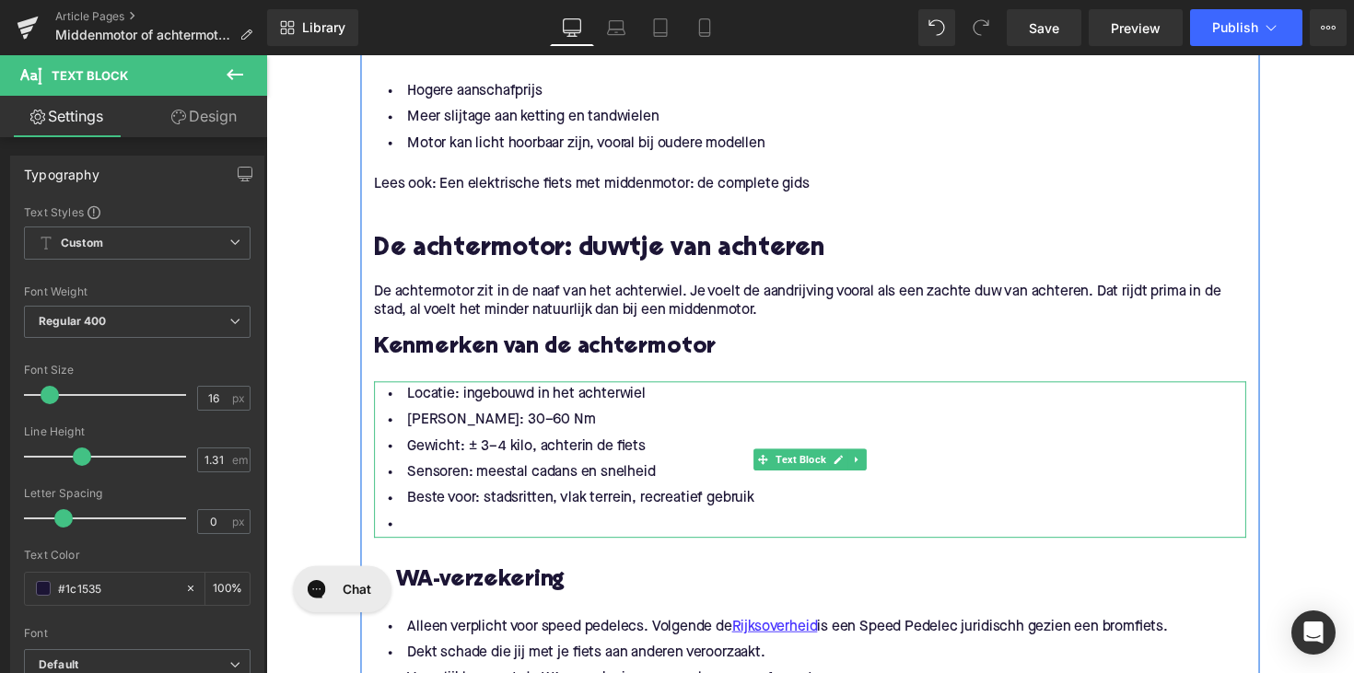
click at [425, 523] on li at bounding box center [824, 536] width 894 height 27
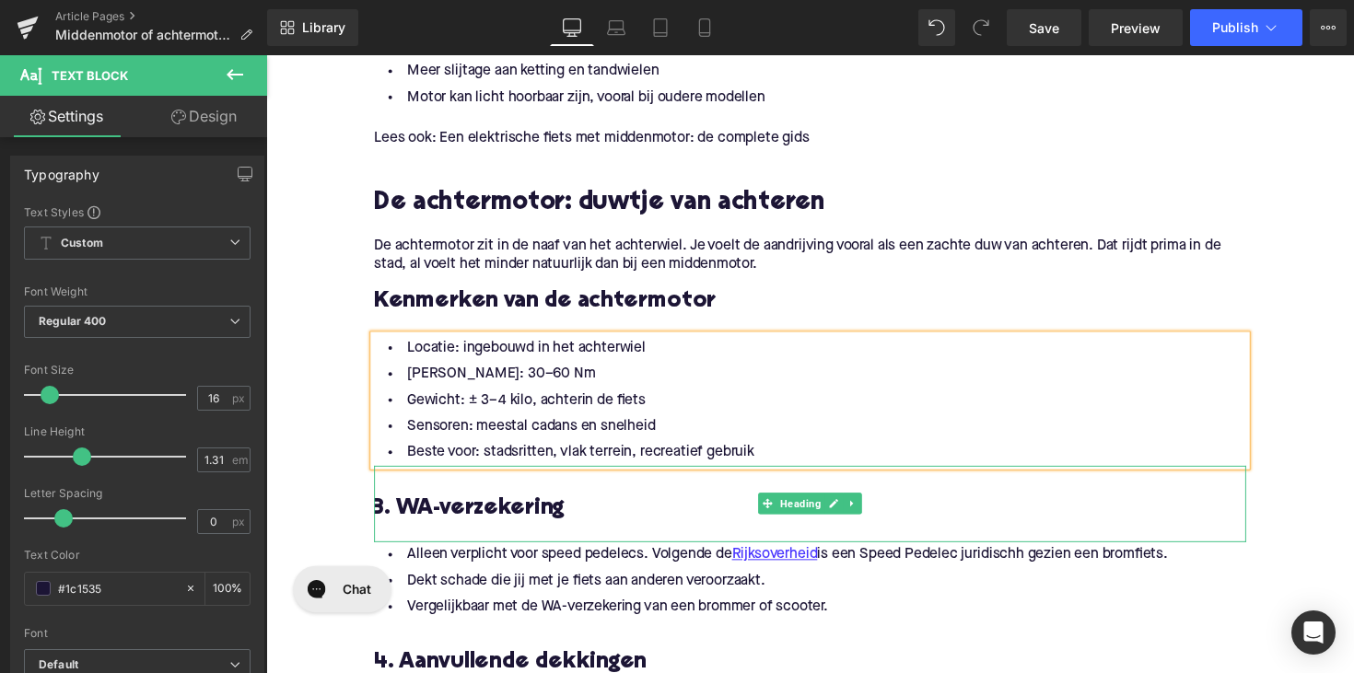
scroll to position [1550, 0]
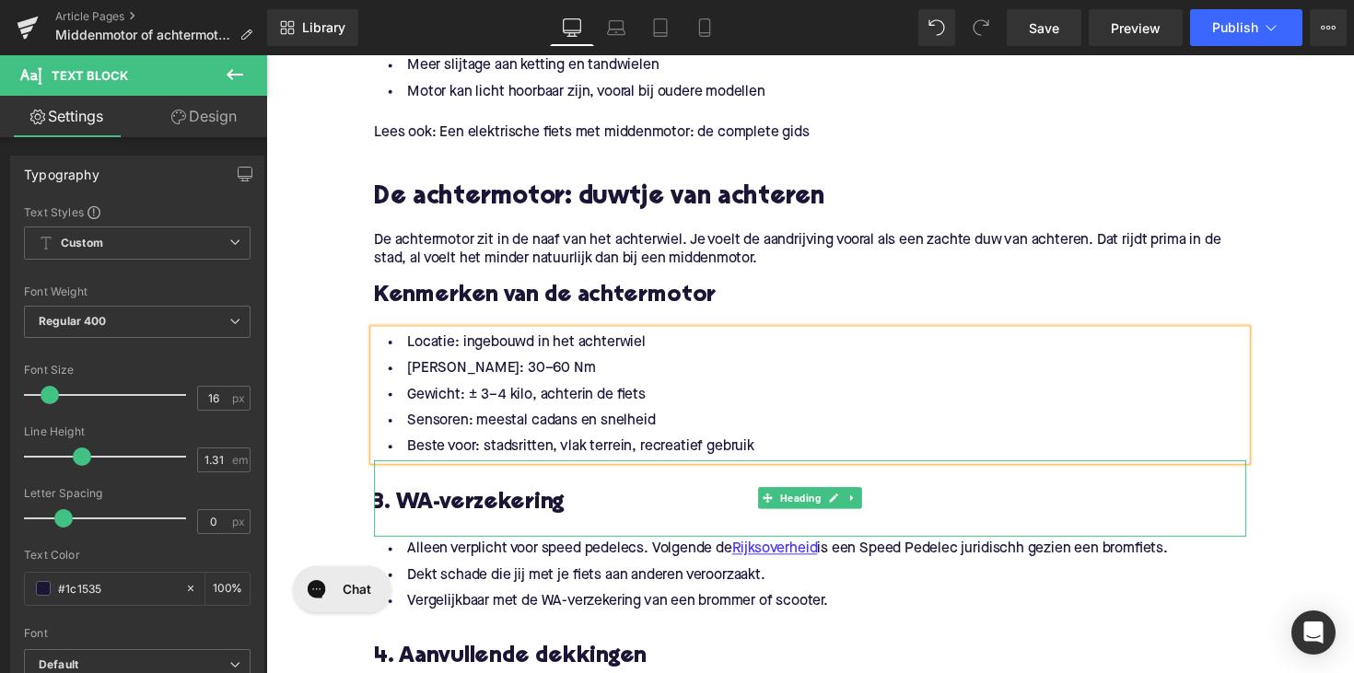
click at [447, 521] on h3 "3. WA-verzekering" at bounding box center [824, 514] width 894 height 29
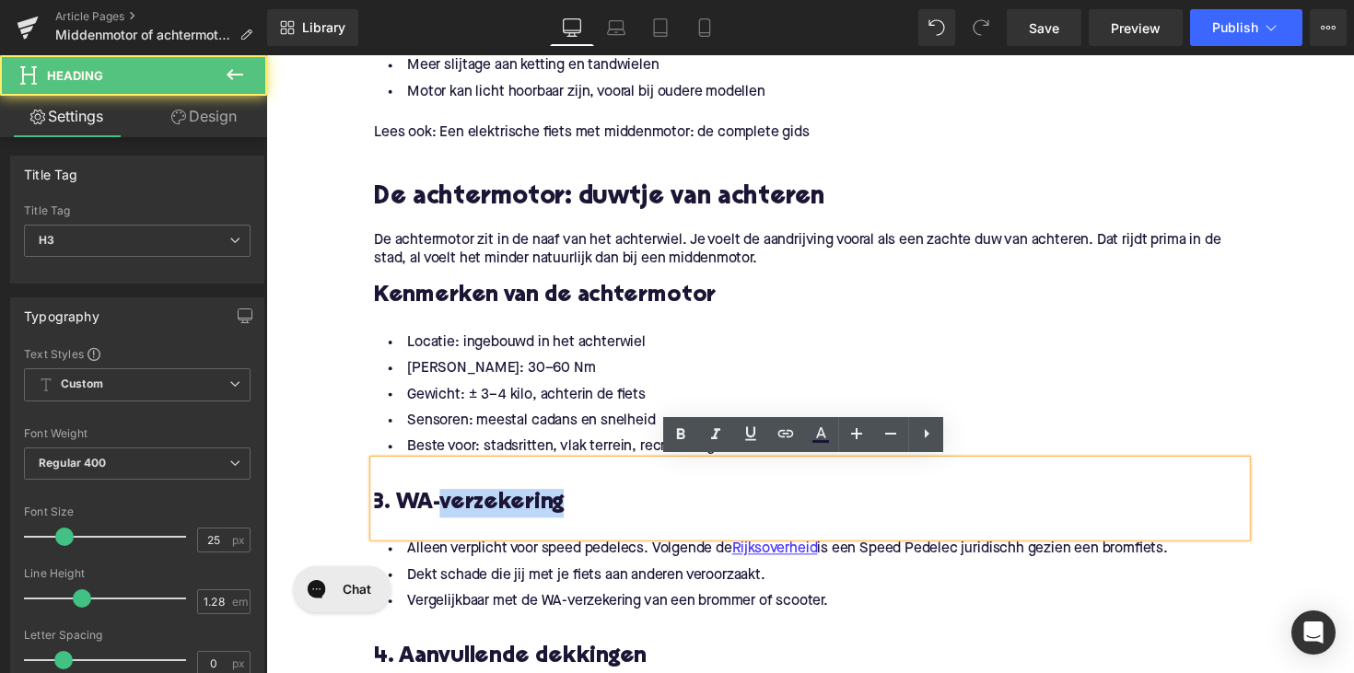
click at [447, 521] on h3 "3. WA-verzekering" at bounding box center [824, 514] width 894 height 29
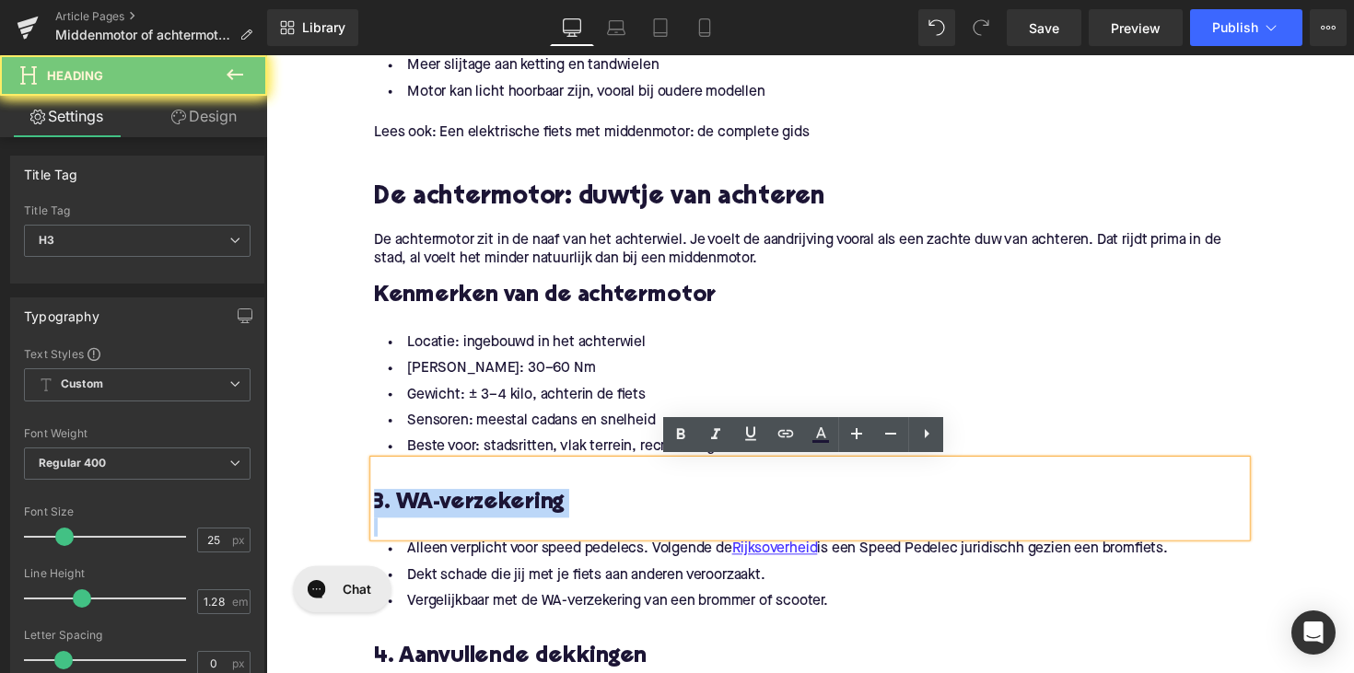
click at [447, 521] on h3 "3. WA-verzekering" at bounding box center [824, 514] width 894 height 29
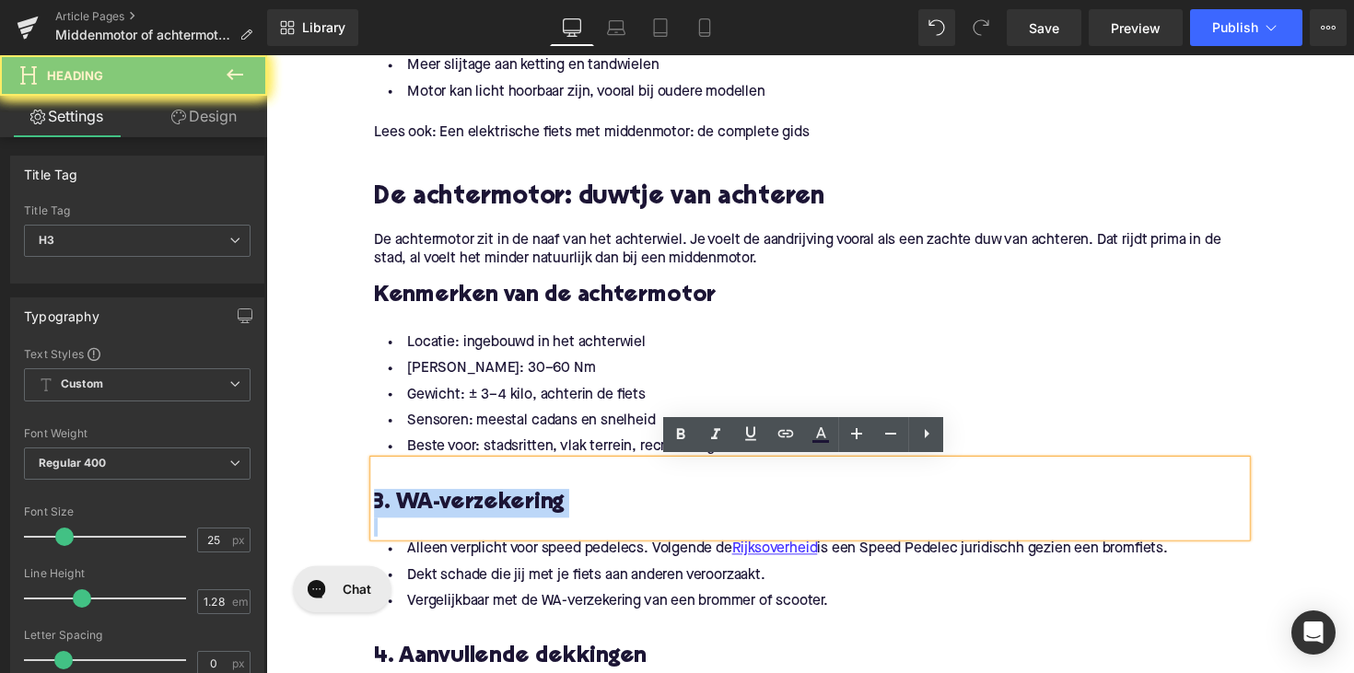
paste div
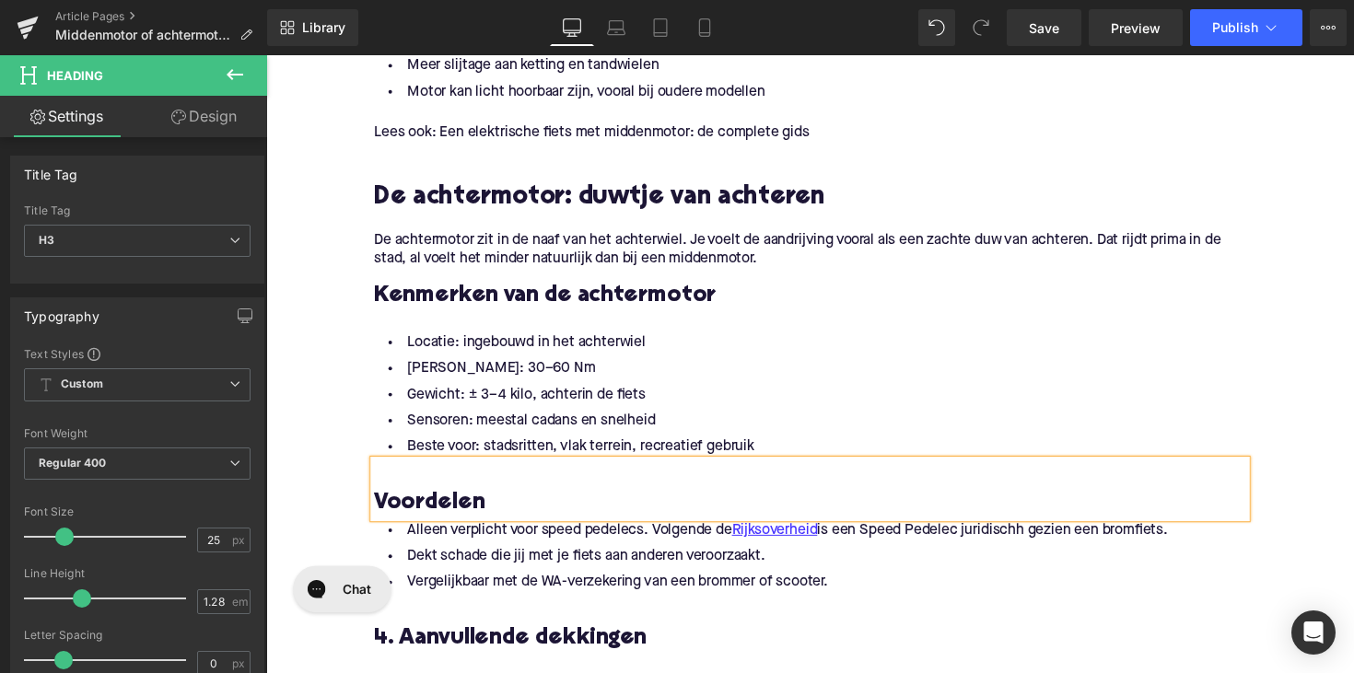
scroll to position [1657, 0]
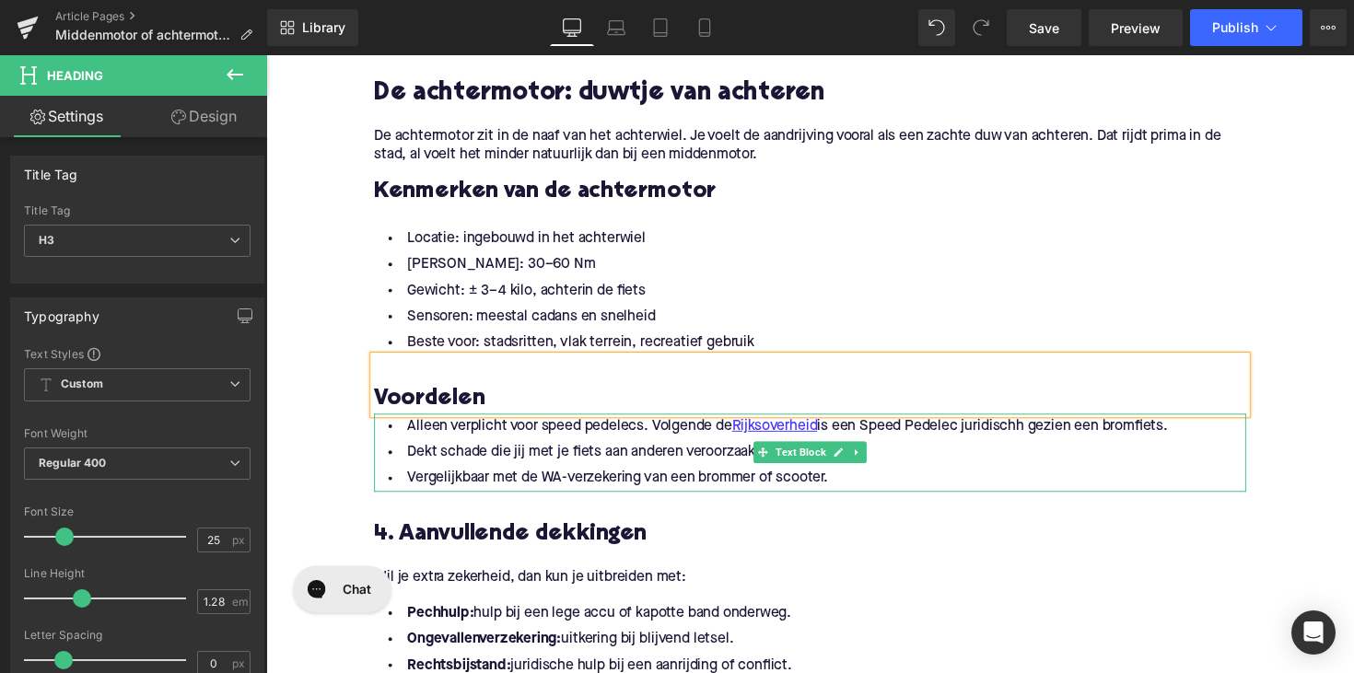
click at [856, 485] on li "Vergelijkbaar met de WA-verzekering van een brommer of scooter." at bounding box center [824, 489] width 894 height 27
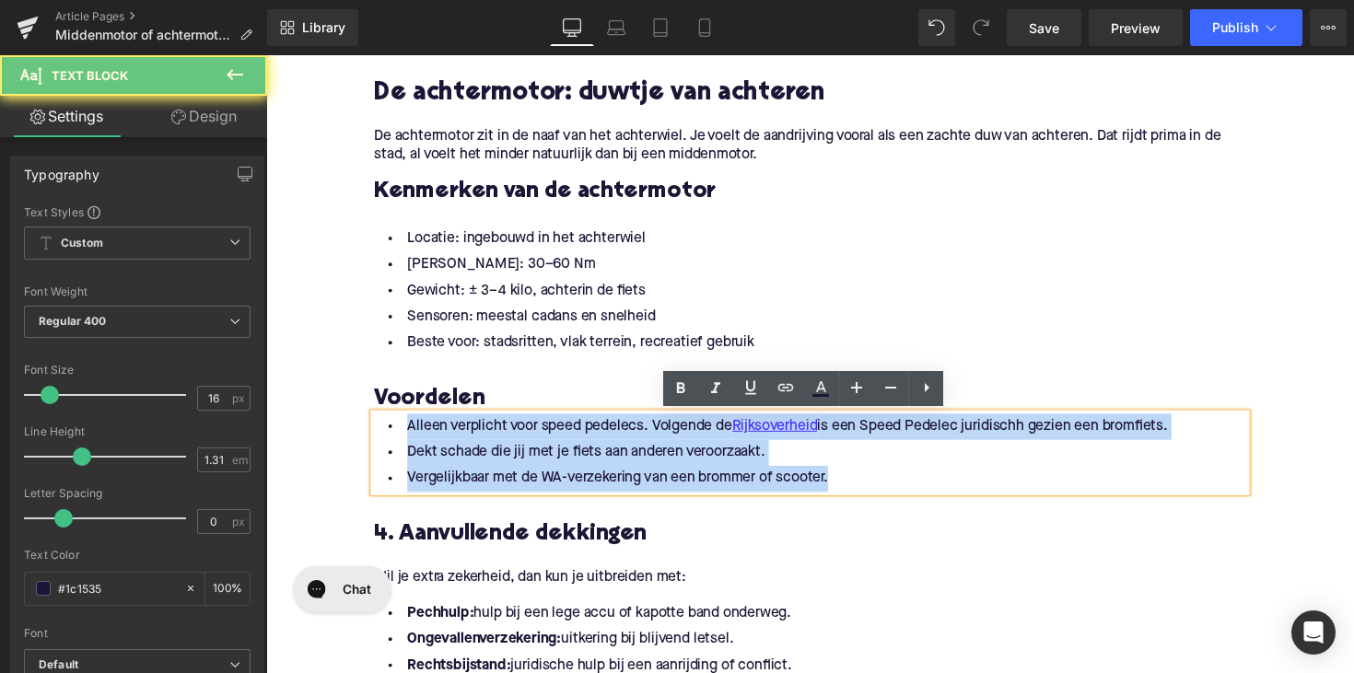
drag, startPoint x: 865, startPoint y: 485, endPoint x: 395, endPoint y: 428, distance: 473.1
click at [395, 428] on ul "Alleen verplicht voor speed pedelecs. Volgende de Rijksoverheid is een Speed Pe…" at bounding box center [824, 463] width 894 height 80
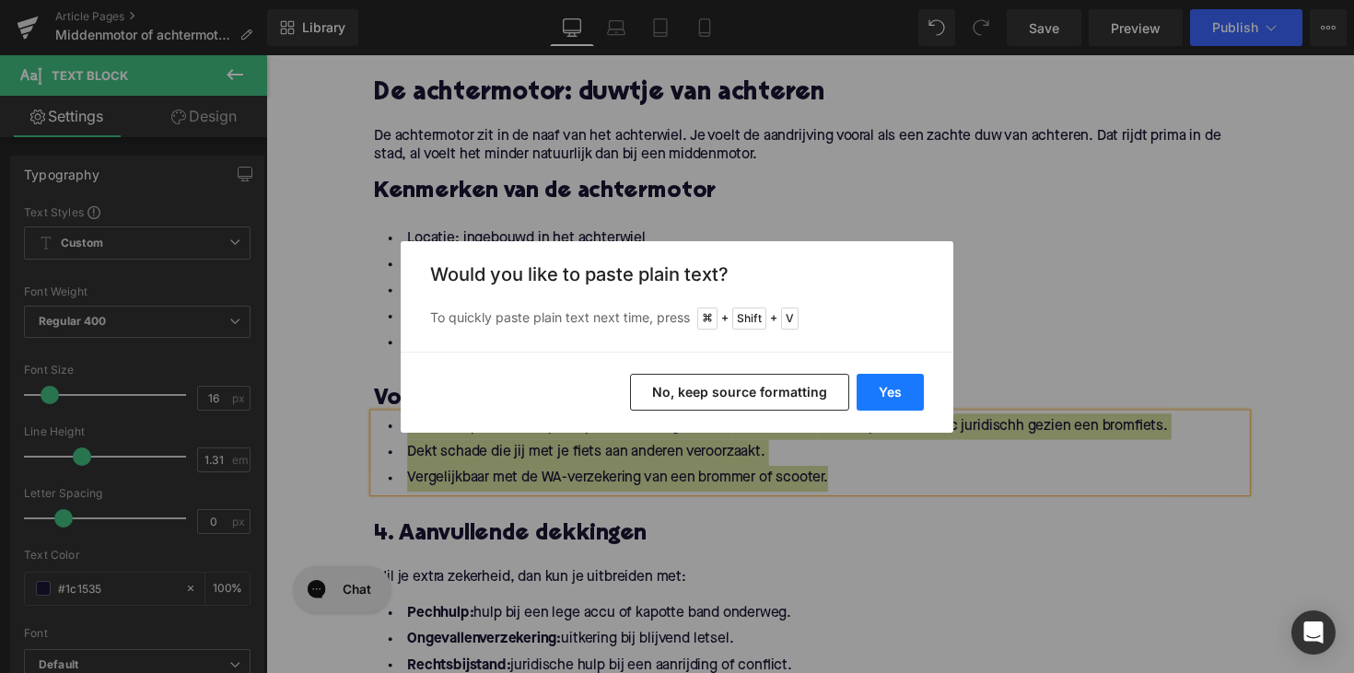
click at [893, 402] on button "Yes" at bounding box center [890, 392] width 67 height 37
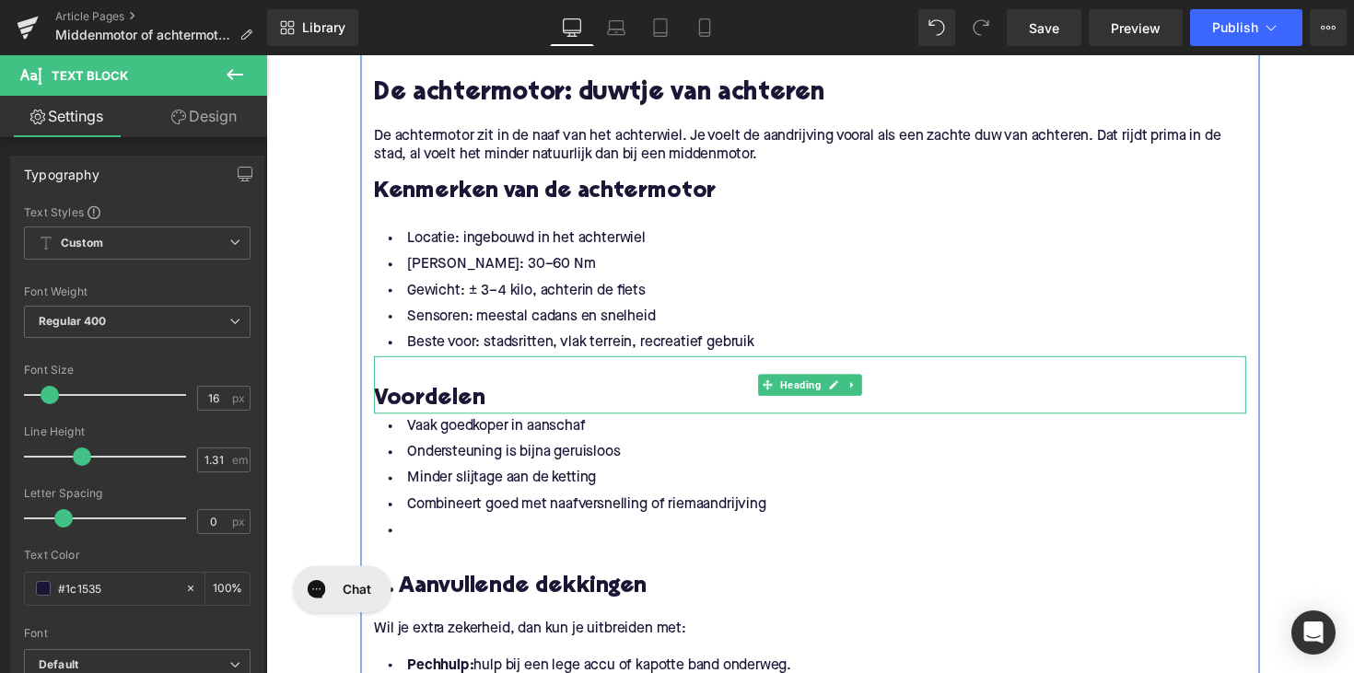
click at [492, 407] on h3 "Voordelen" at bounding box center [824, 407] width 894 height 29
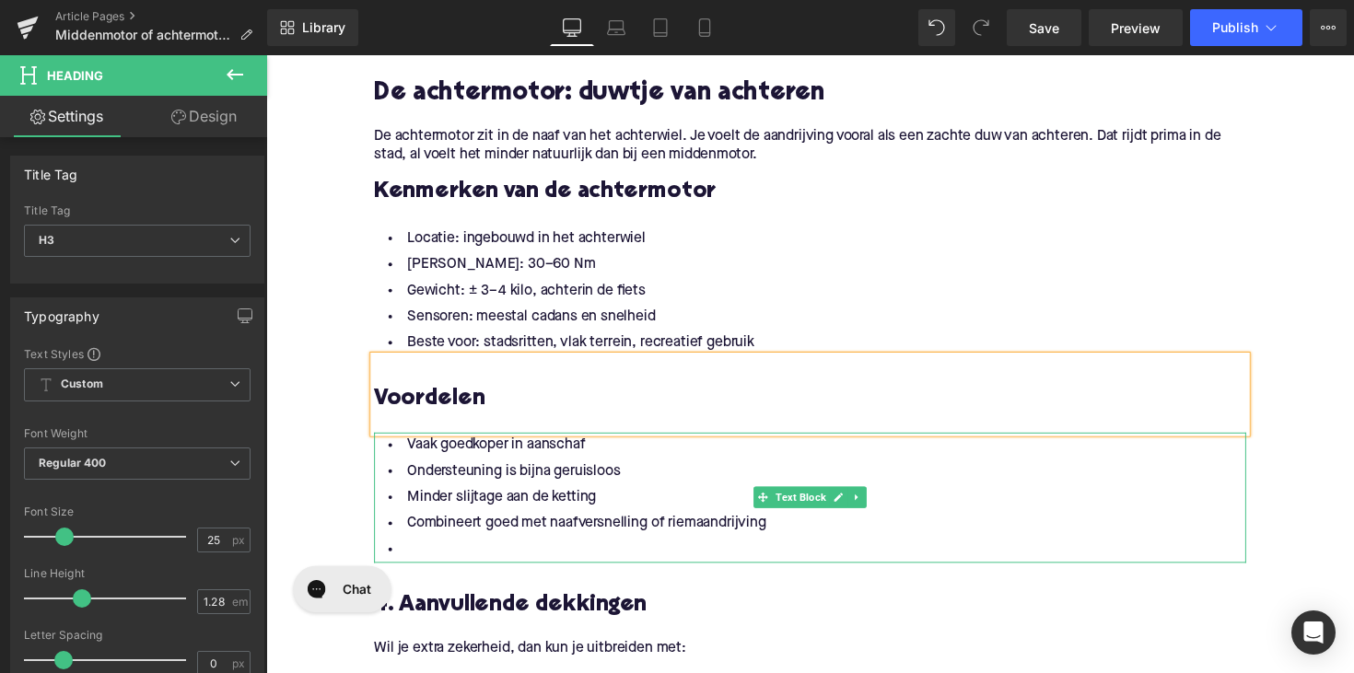
click at [467, 544] on li "Combineert goed met naafversnelling of riemaandrijving" at bounding box center [824, 535] width 894 height 27
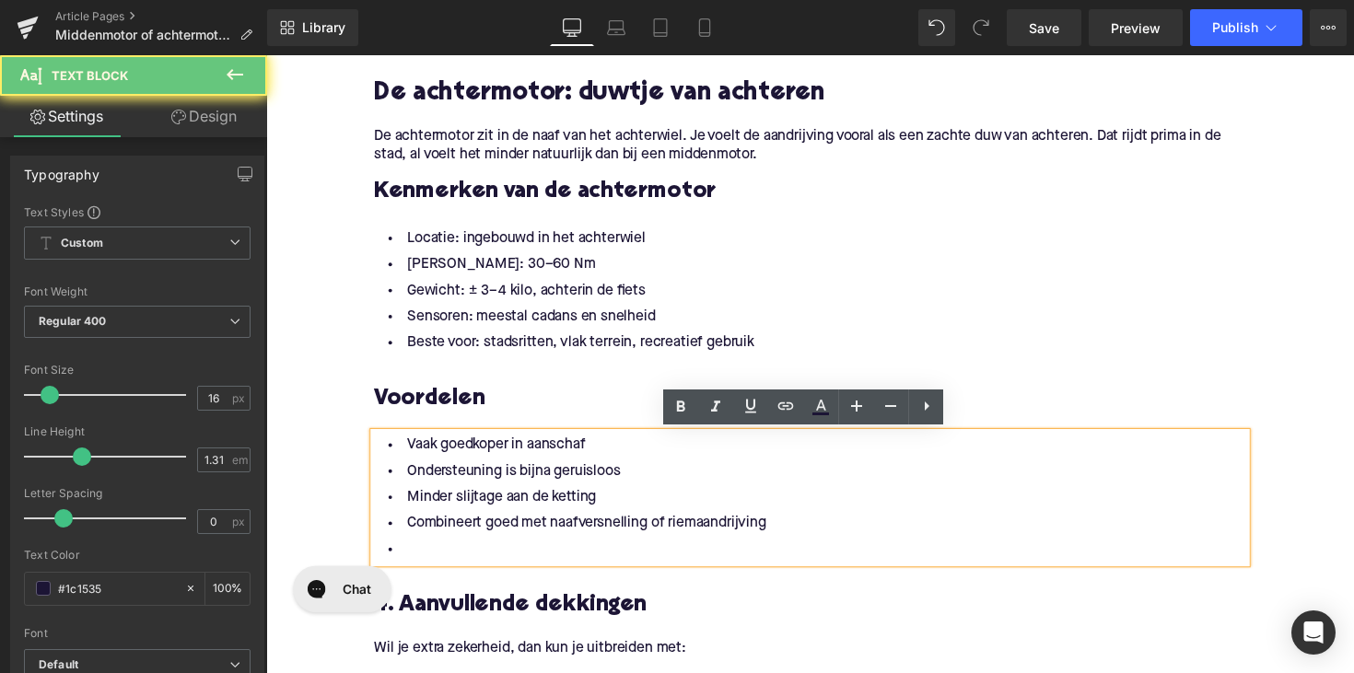
click at [448, 558] on li at bounding box center [824, 562] width 894 height 27
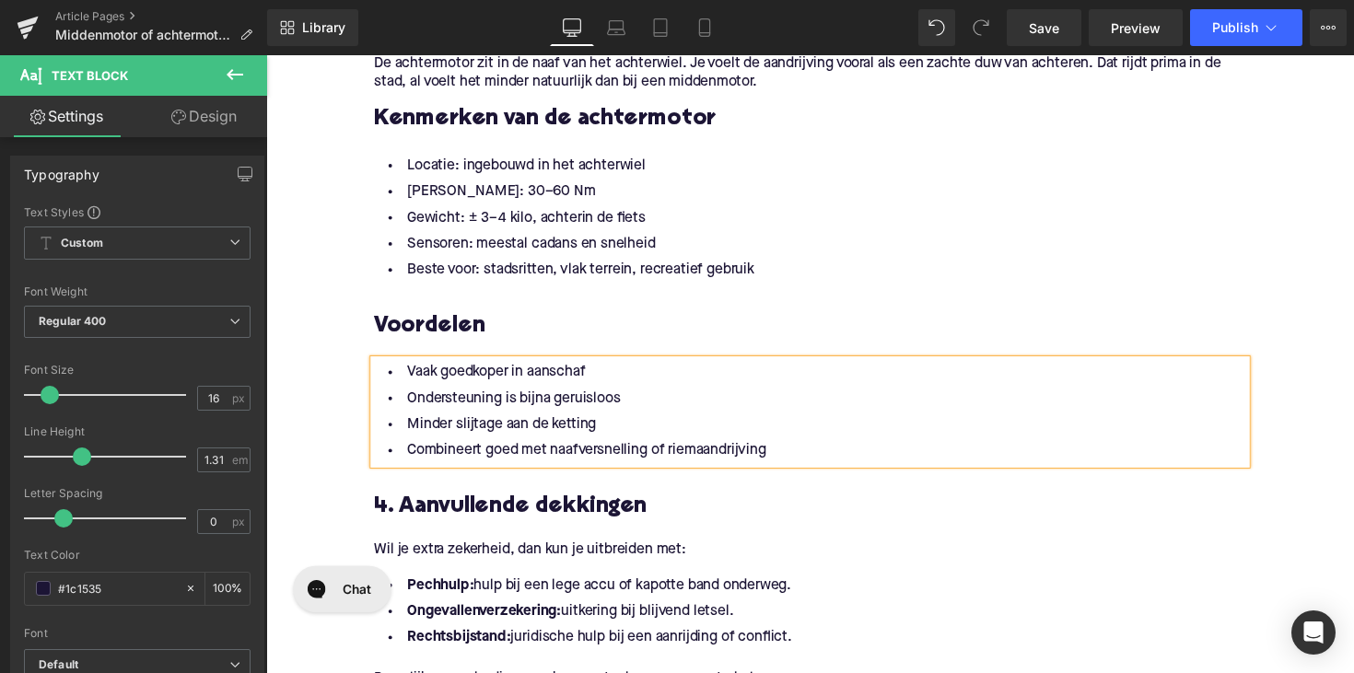
scroll to position [1742, 0]
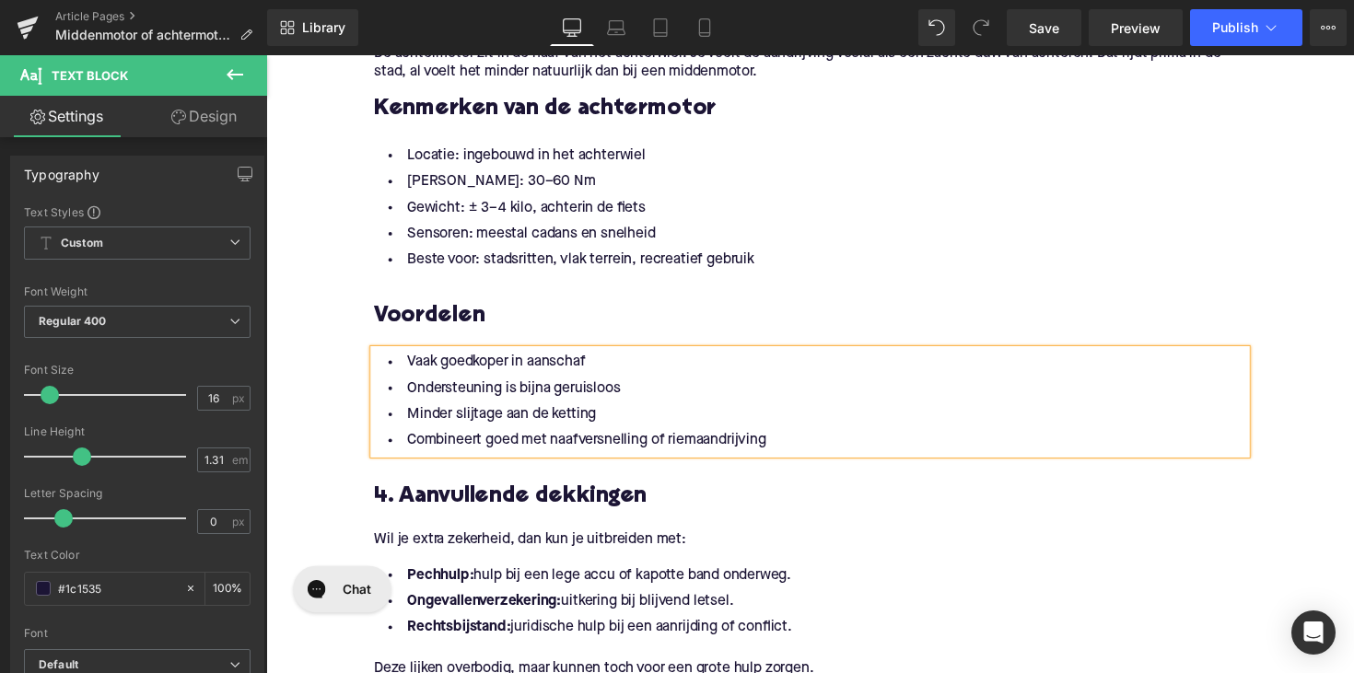
click at [533, 518] on div "4. Aanvullende dekkingen Heading" at bounding box center [824, 493] width 894 height 59
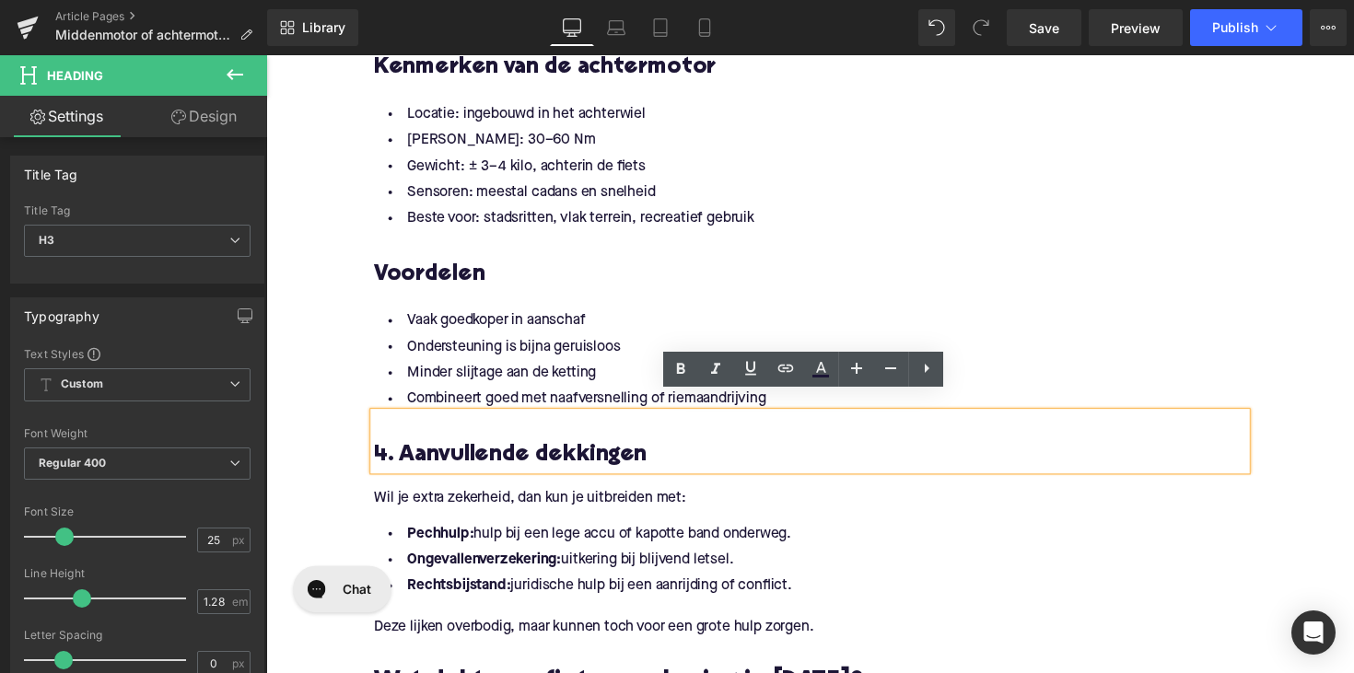
scroll to position [1803, 0]
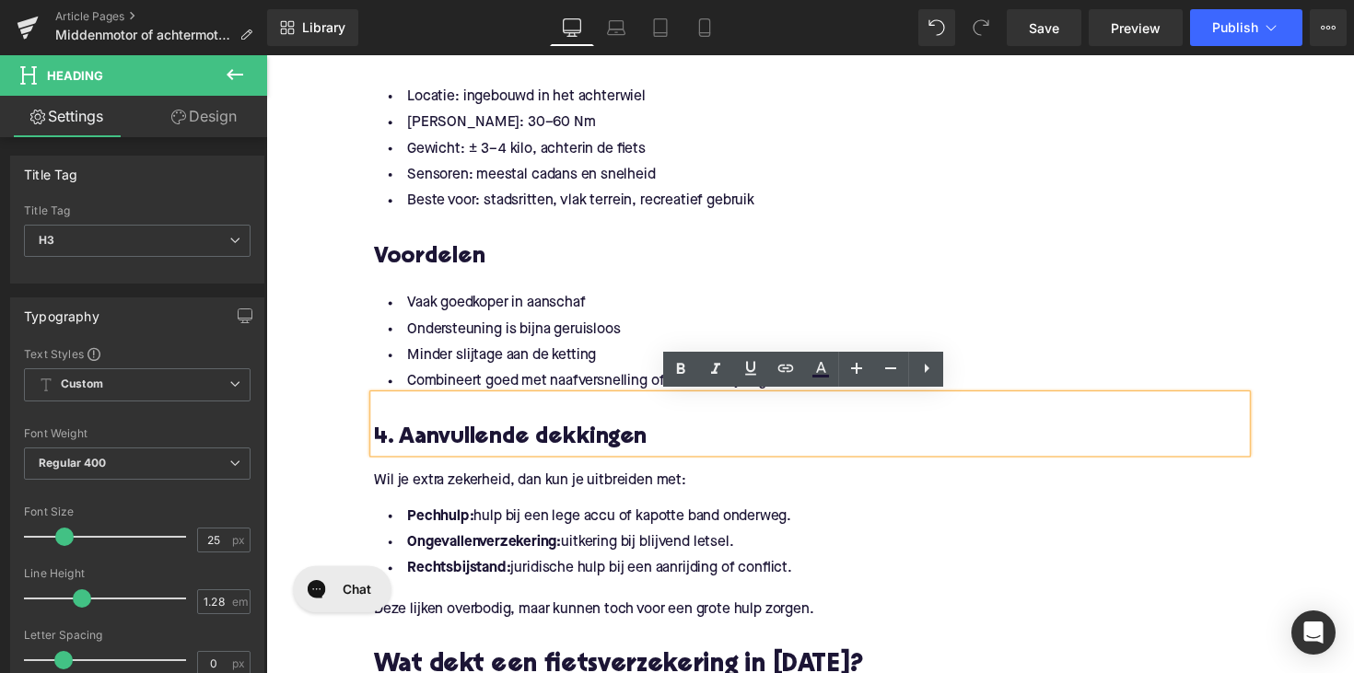
click at [475, 447] on h3 "4. Aanvullende dekkingen" at bounding box center [824, 447] width 894 height 29
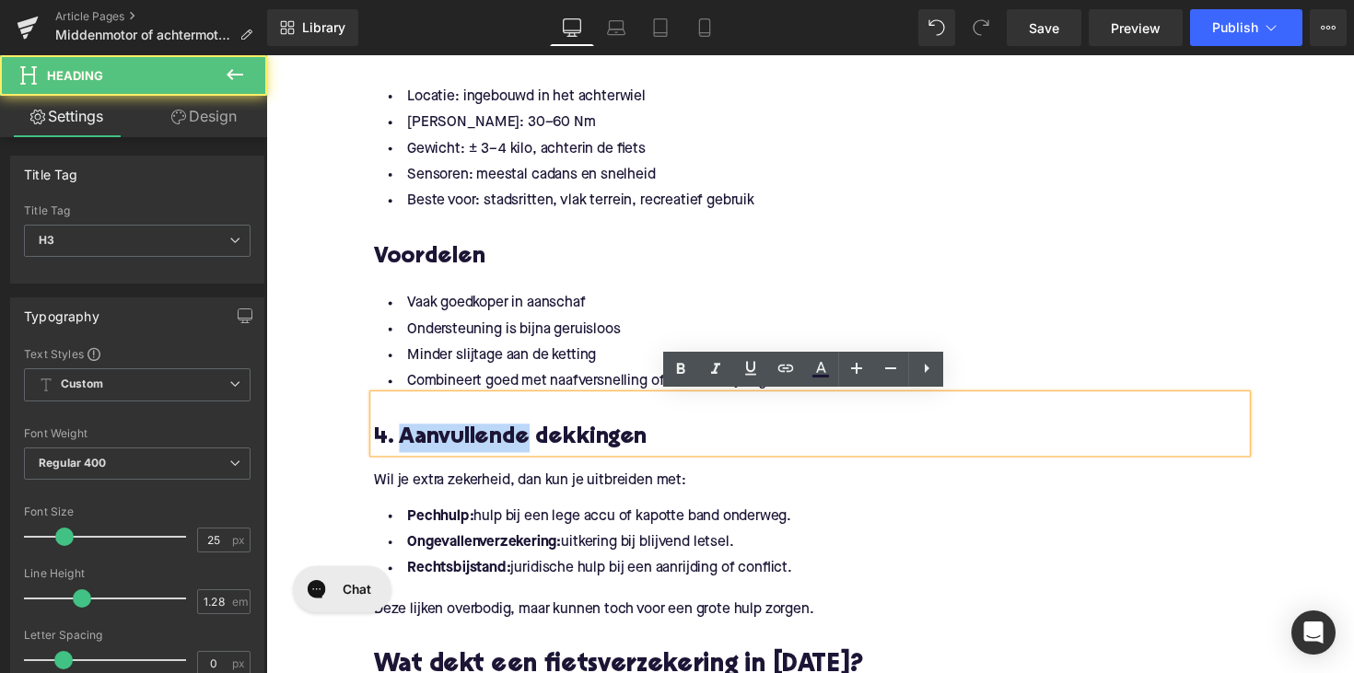
click at [475, 447] on h3 "4. Aanvullende dekkingen" at bounding box center [824, 447] width 894 height 29
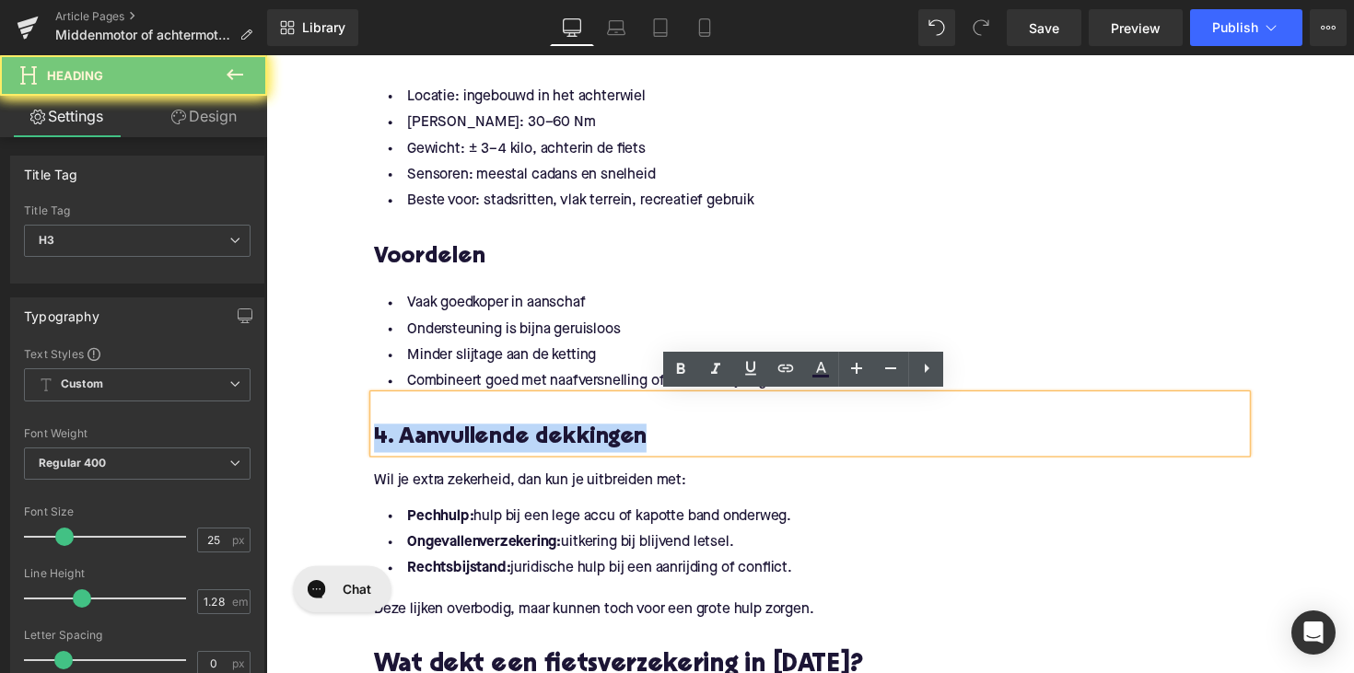
paste div
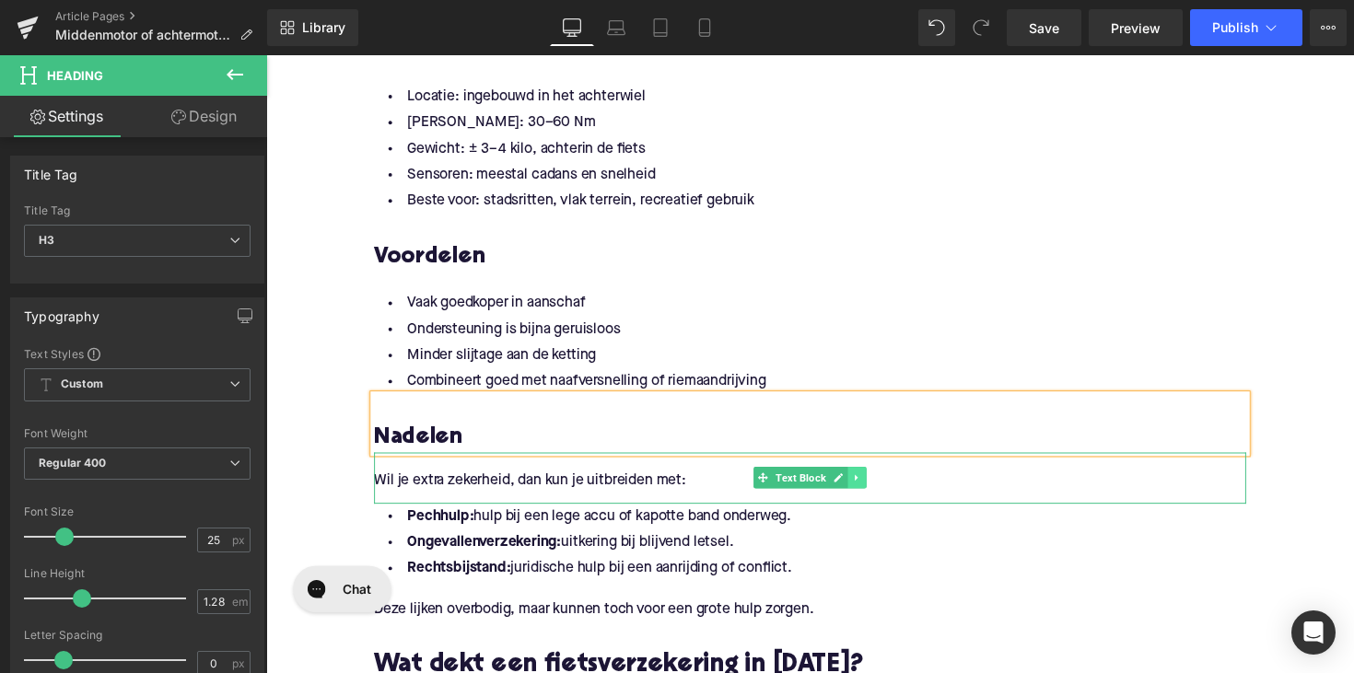
click at [867, 488] on icon at bounding box center [872, 488] width 10 height 11
click at [876, 488] on icon at bounding box center [881, 489] width 10 height 10
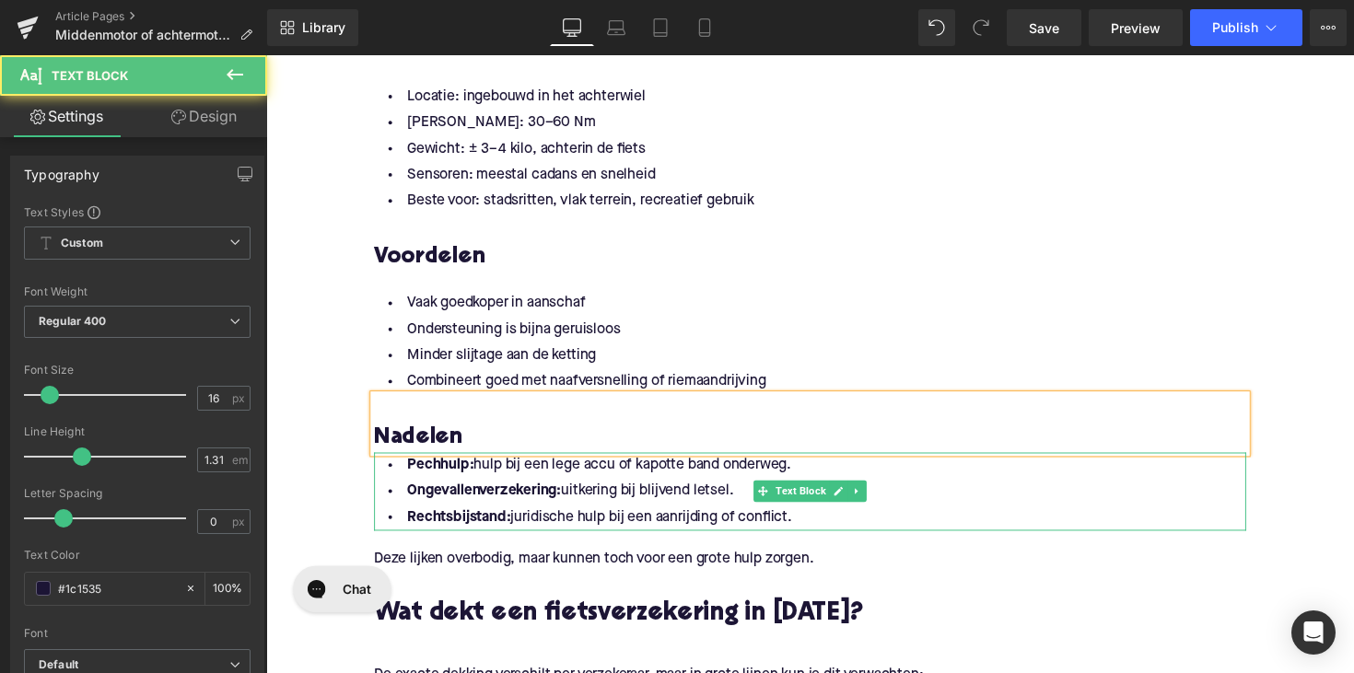
click at [804, 529] on li "Rechtsbijstand: juridische hulp bij een aanrijding of conflict." at bounding box center [824, 529] width 894 height 27
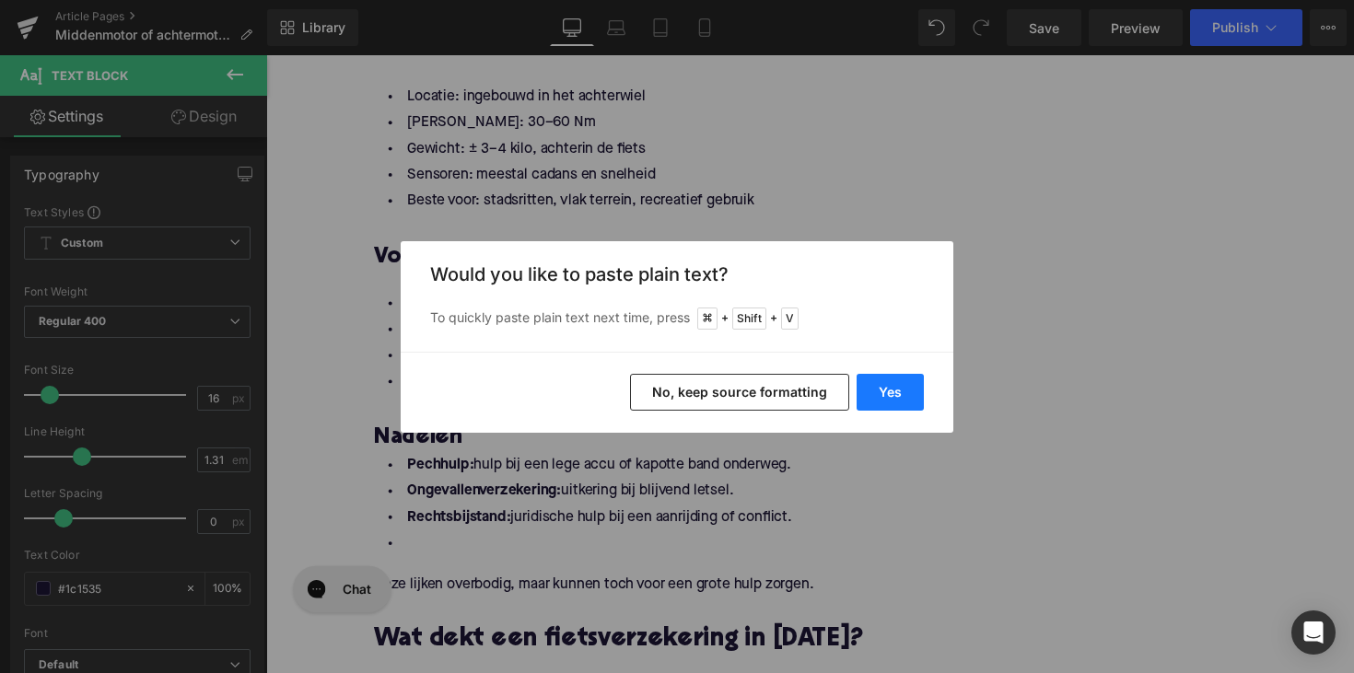
click at [895, 382] on button "Yes" at bounding box center [890, 392] width 67 height 37
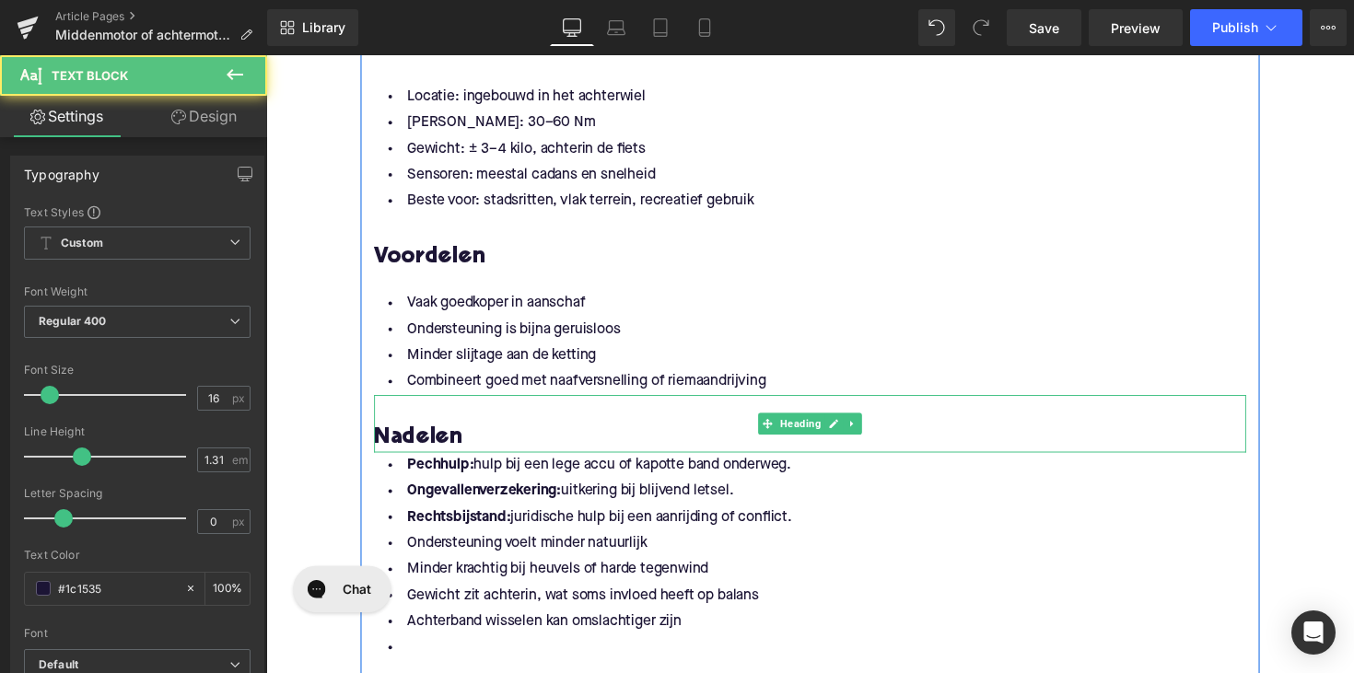
drag, startPoint x: 832, startPoint y: 524, endPoint x: 404, endPoint y: 449, distance: 434.0
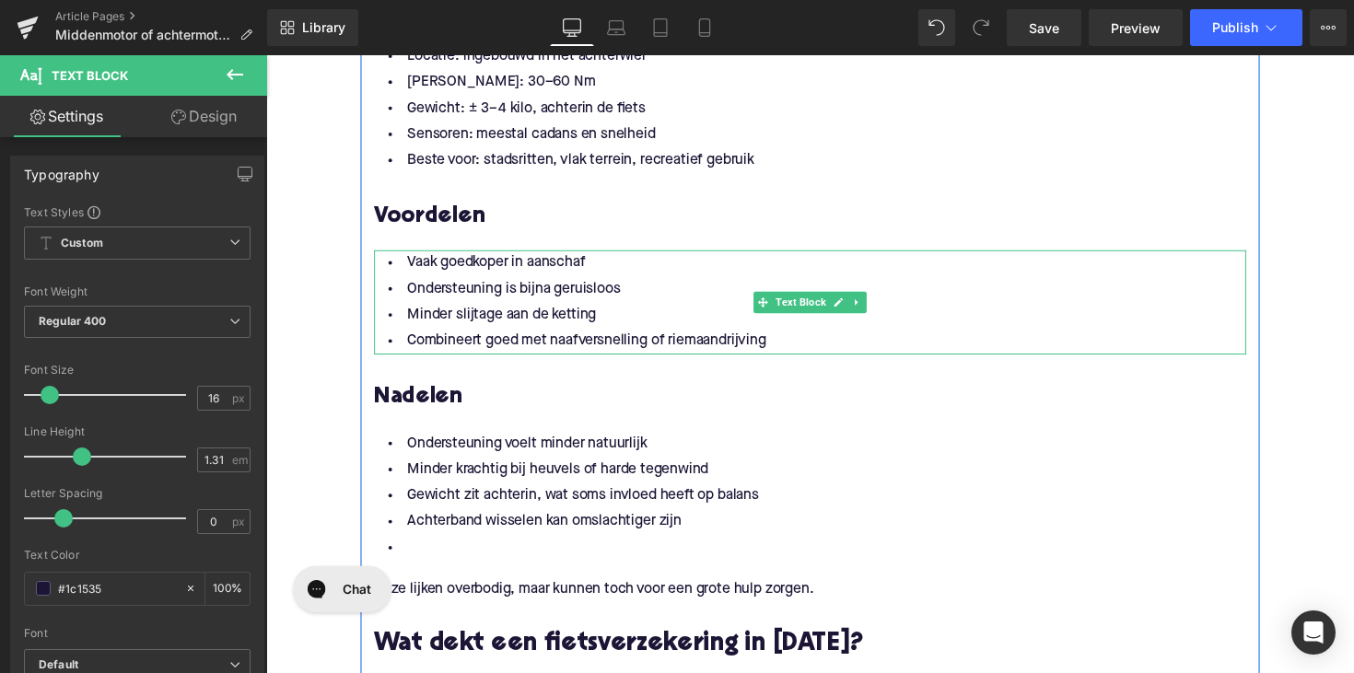
scroll to position [1973, 0]
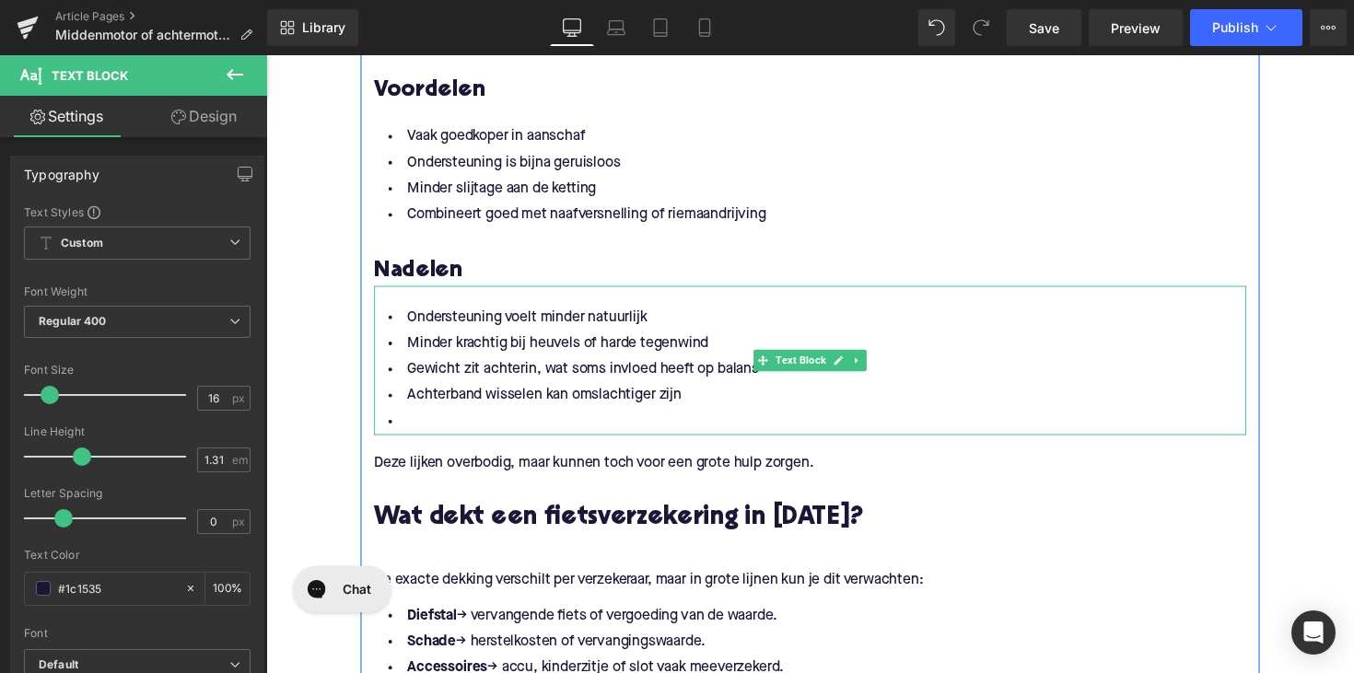
click at [518, 434] on li at bounding box center [824, 431] width 894 height 27
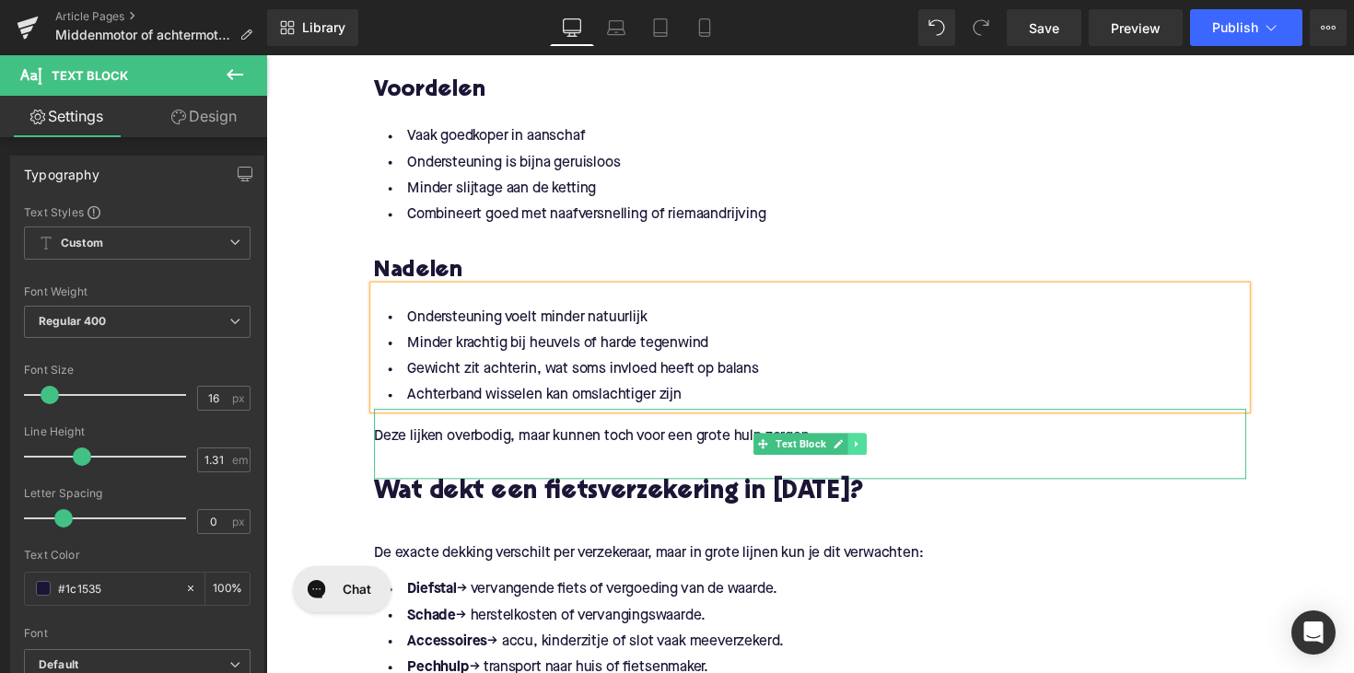
click at [871, 450] on icon at bounding box center [872, 454] width 10 height 11
click at [876, 450] on icon at bounding box center [881, 454] width 10 height 10
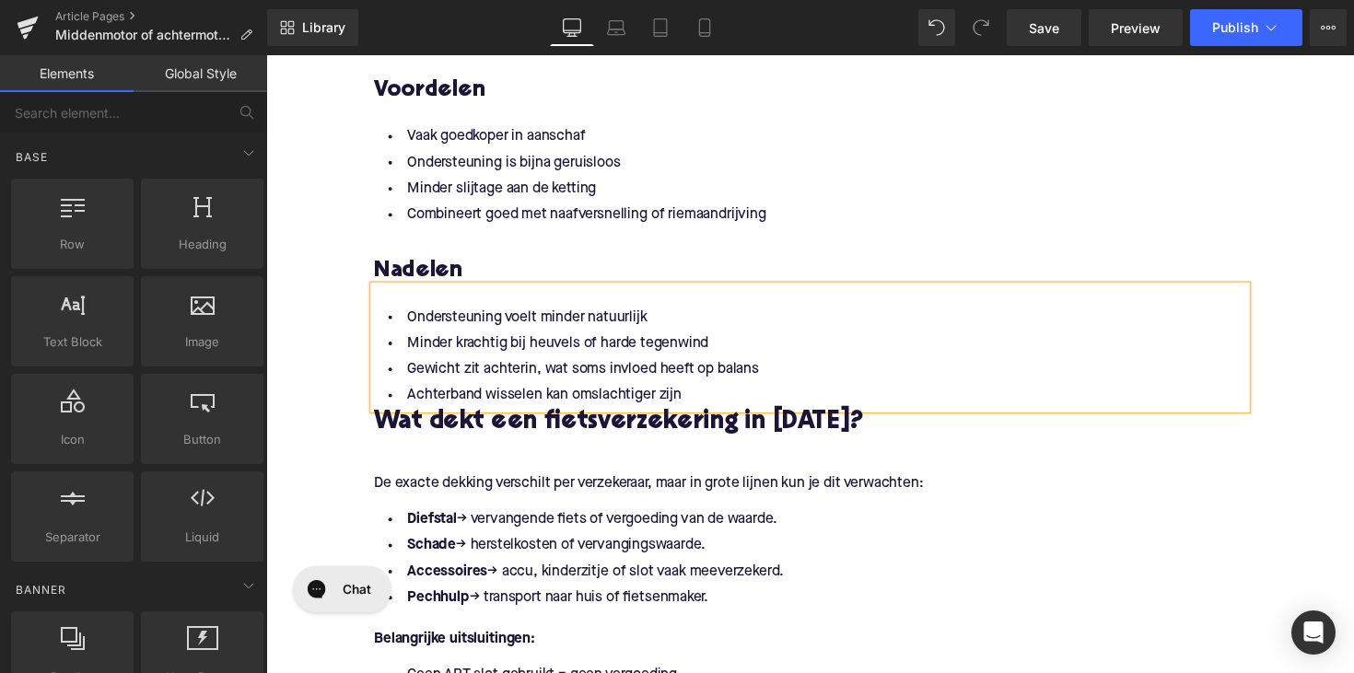
click at [577, 429] on h2 "Wat dekt een fietsverzekering in [DATE]?" at bounding box center [824, 432] width 894 height 29
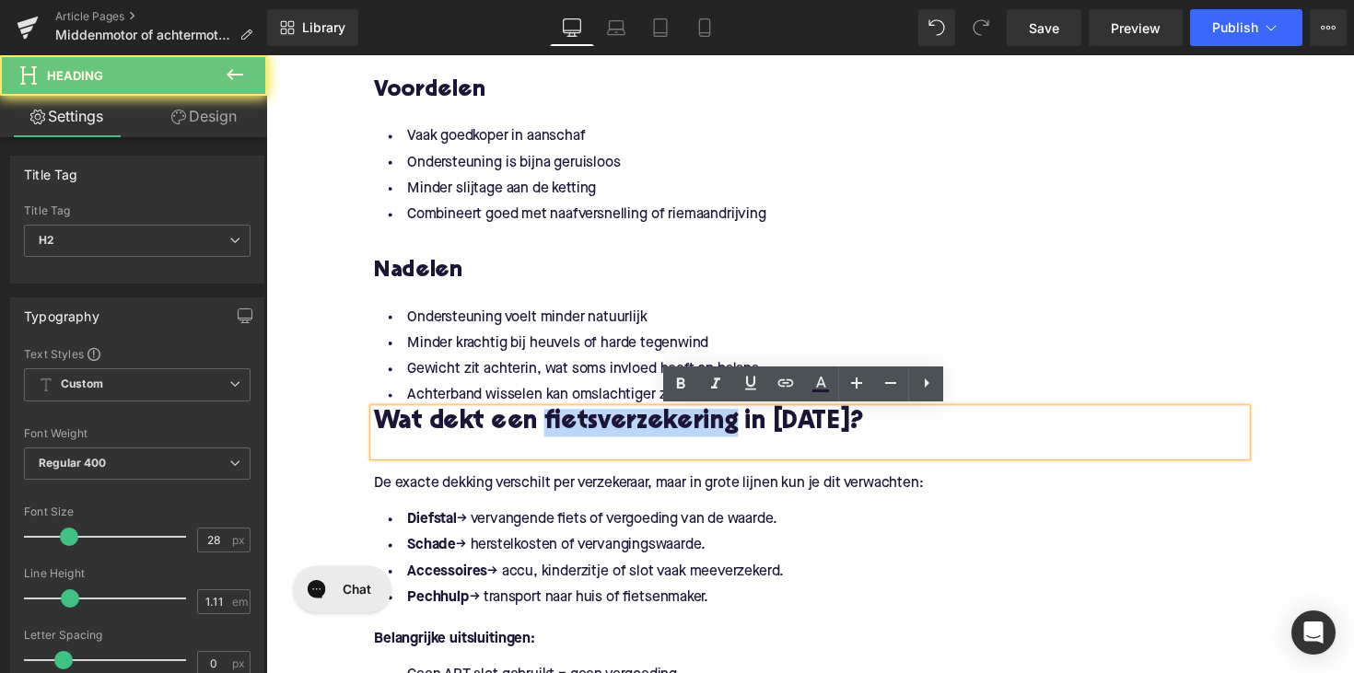
click at [577, 429] on h2 "Wat dekt een fietsverzekering in [DATE]?" at bounding box center [824, 432] width 894 height 29
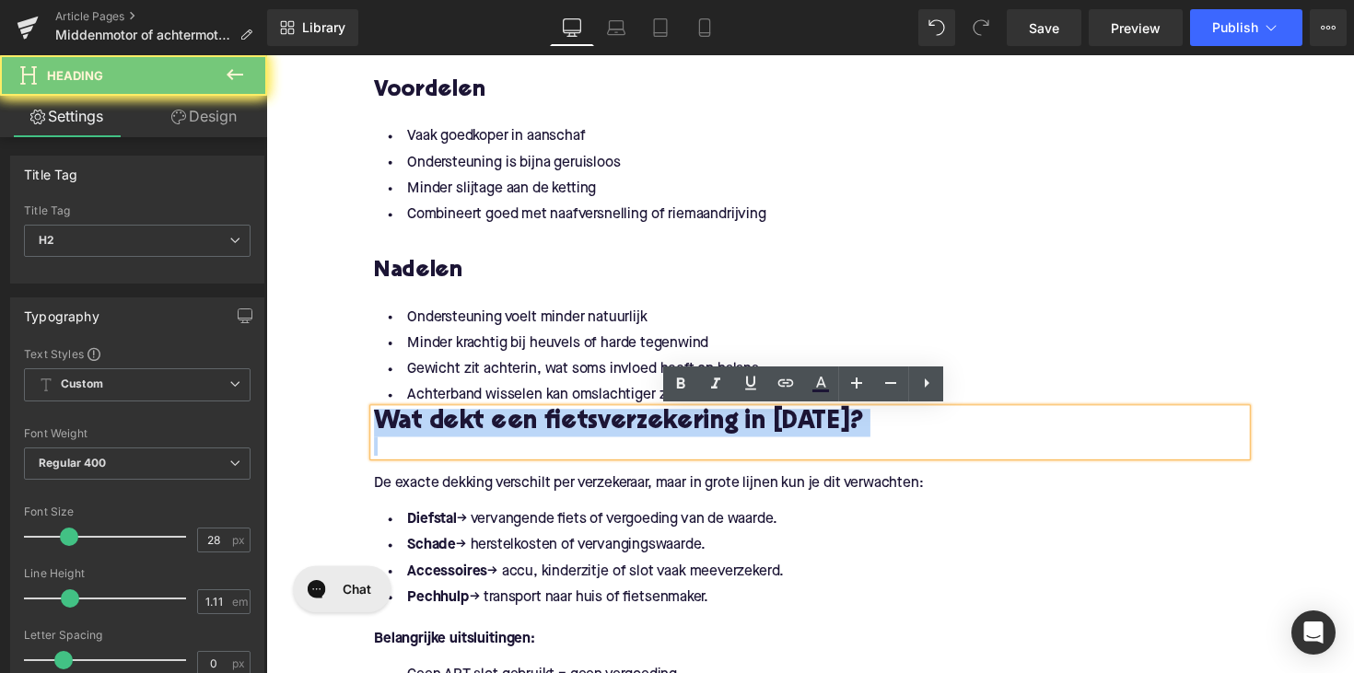
paste div
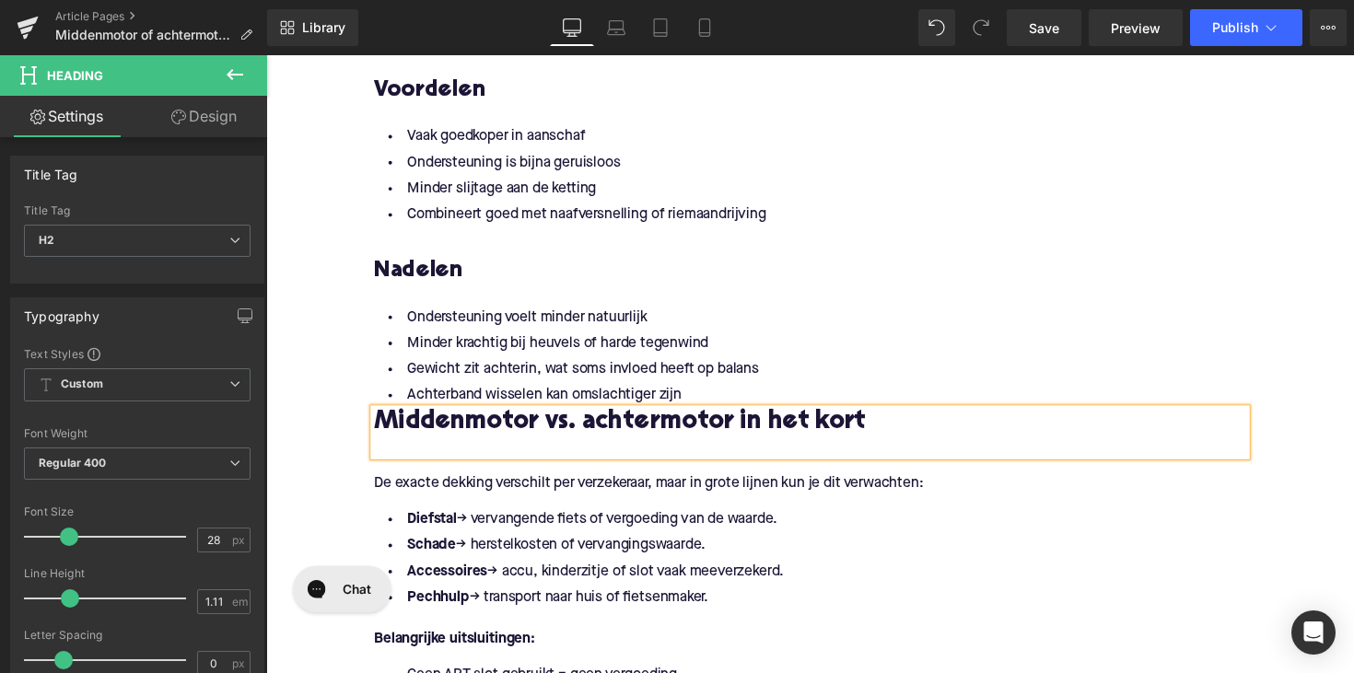
click at [377, 425] on div "Middenmotor vs. achtermotor in het kort" at bounding box center [824, 442] width 894 height 48
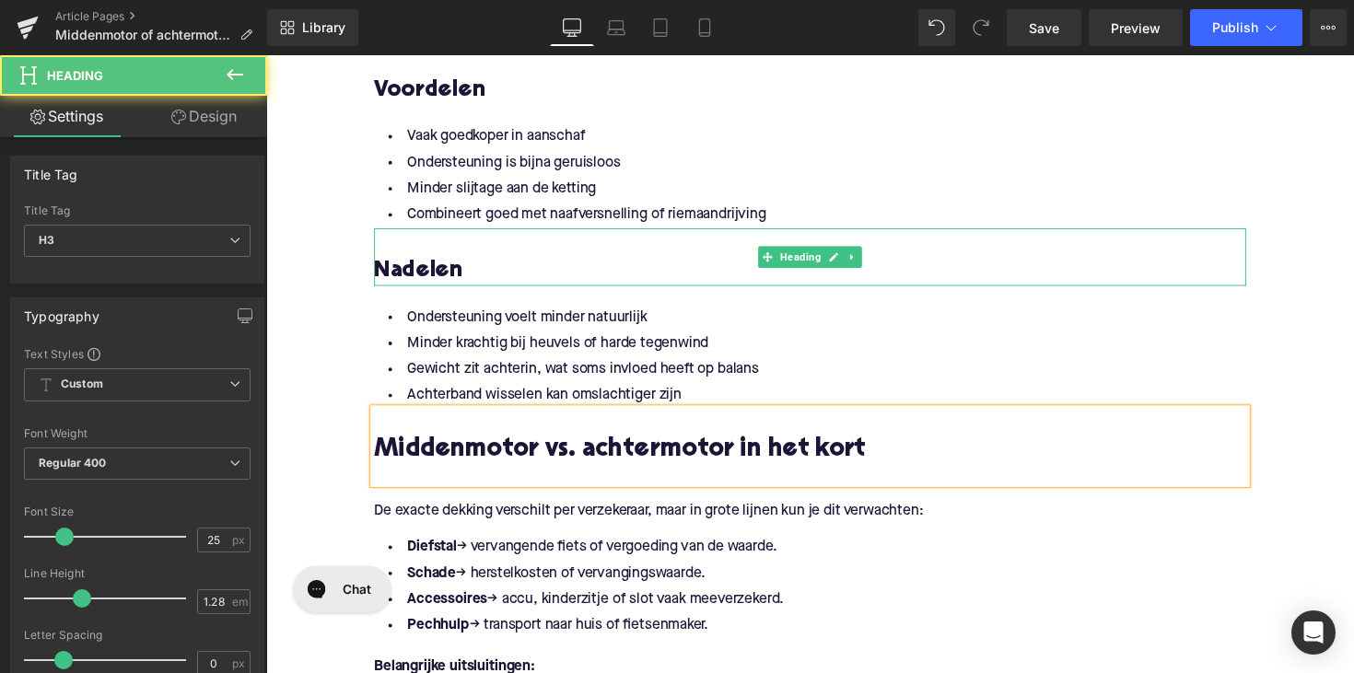
click at [567, 260] on h3 at bounding box center [824, 247] width 894 height 29
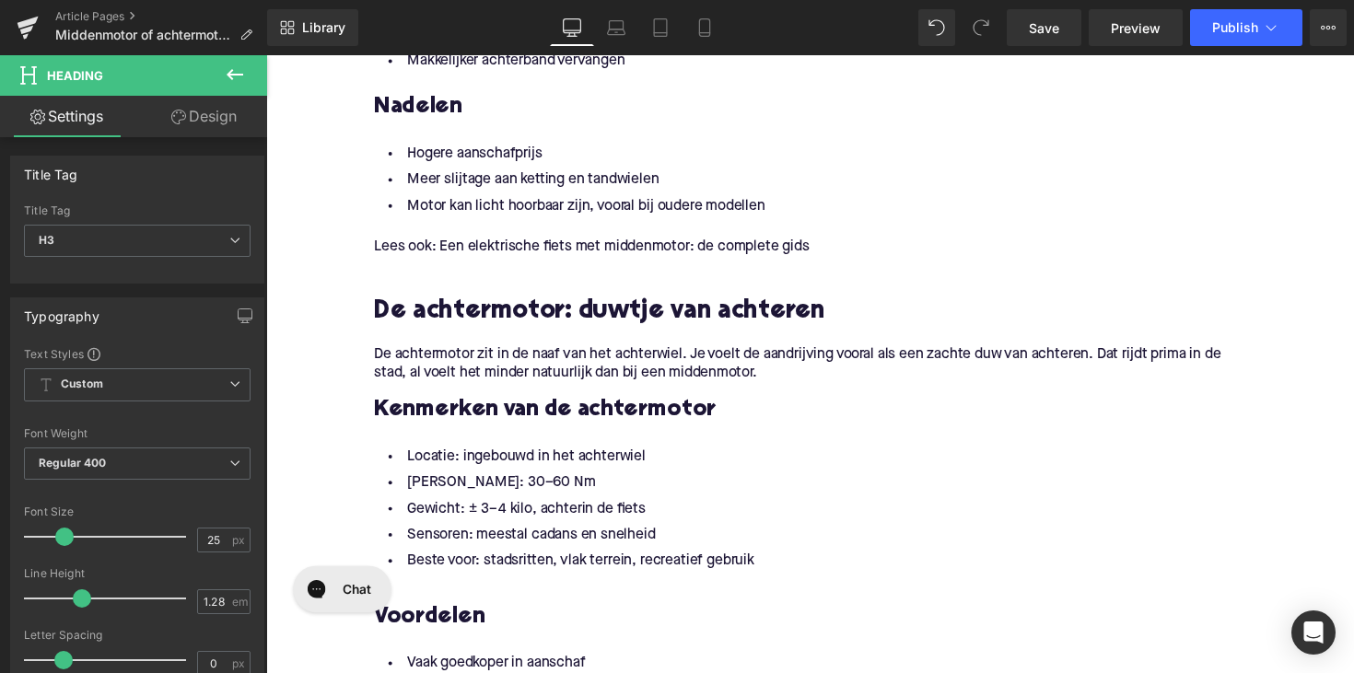
scroll to position [1375, 0]
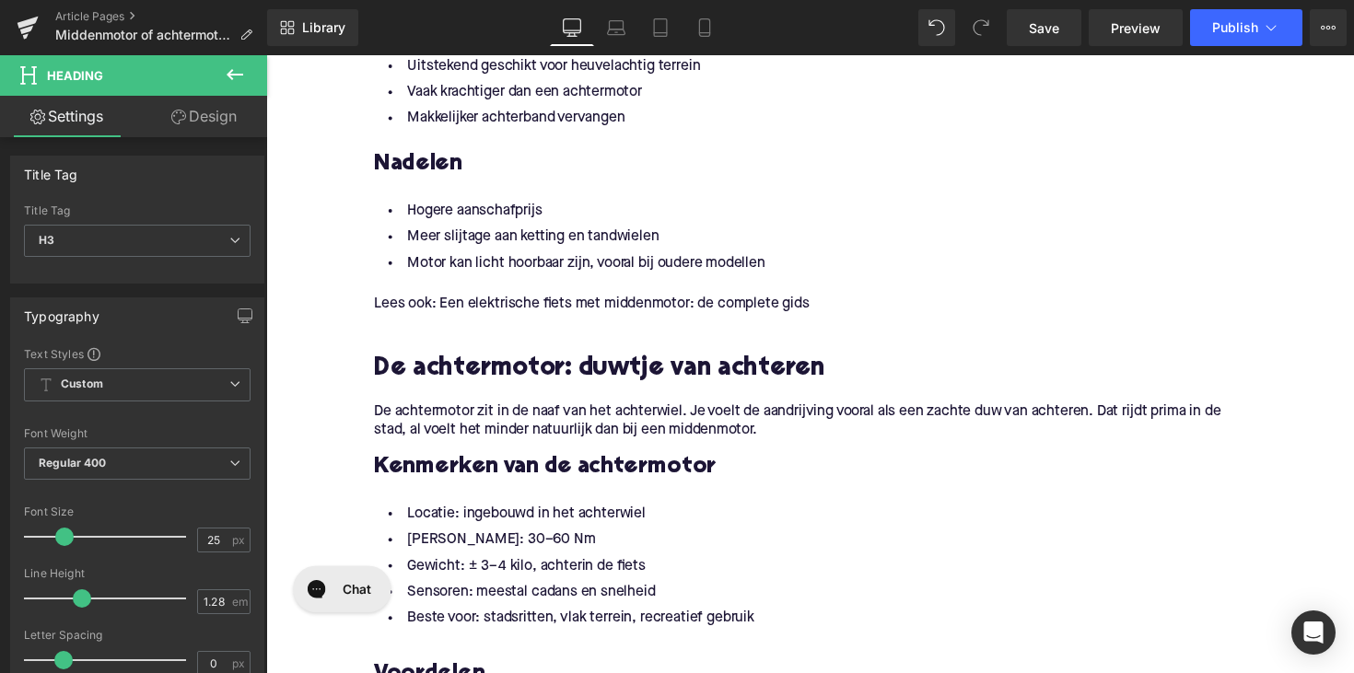
click at [441, 321] on div "Lees ook: Een elektrische fiets met middenmotor: de complete gids" at bounding box center [824, 317] width 894 height 33
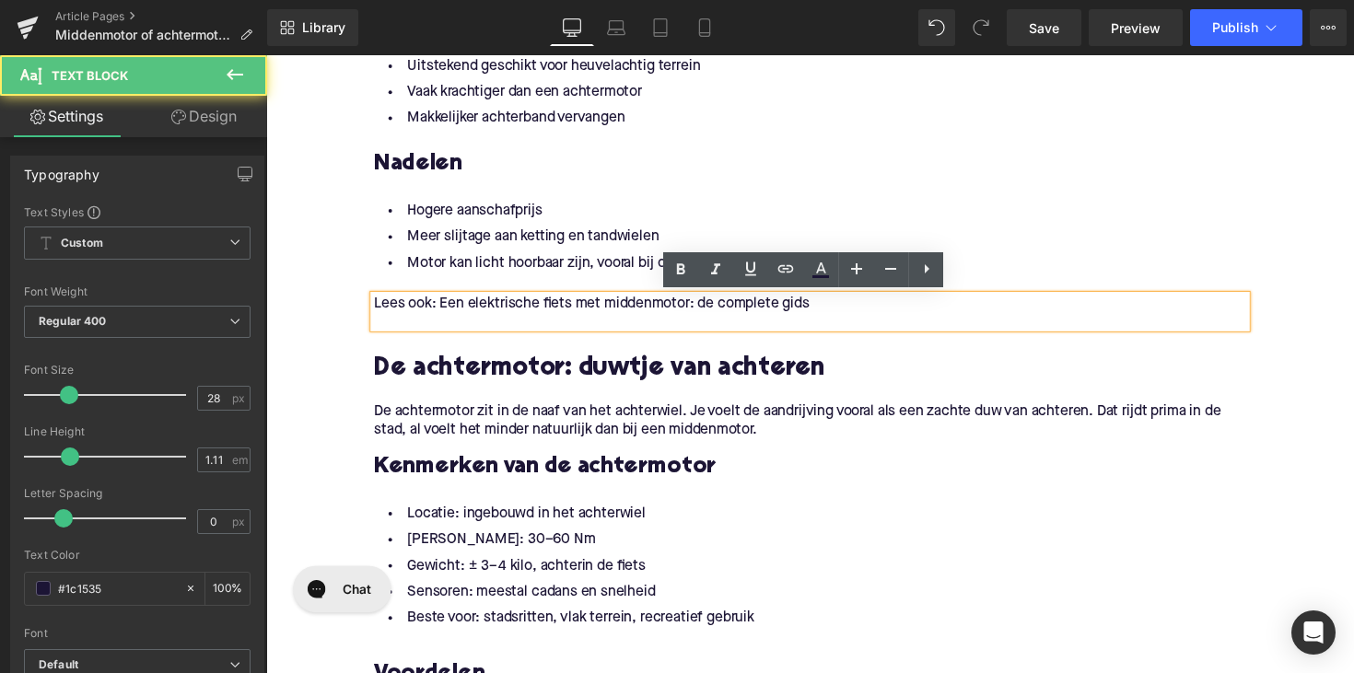
click at [430, 324] on div "Lees ook: Een elektrische fiets met middenmotor: de complete gids" at bounding box center [824, 317] width 894 height 33
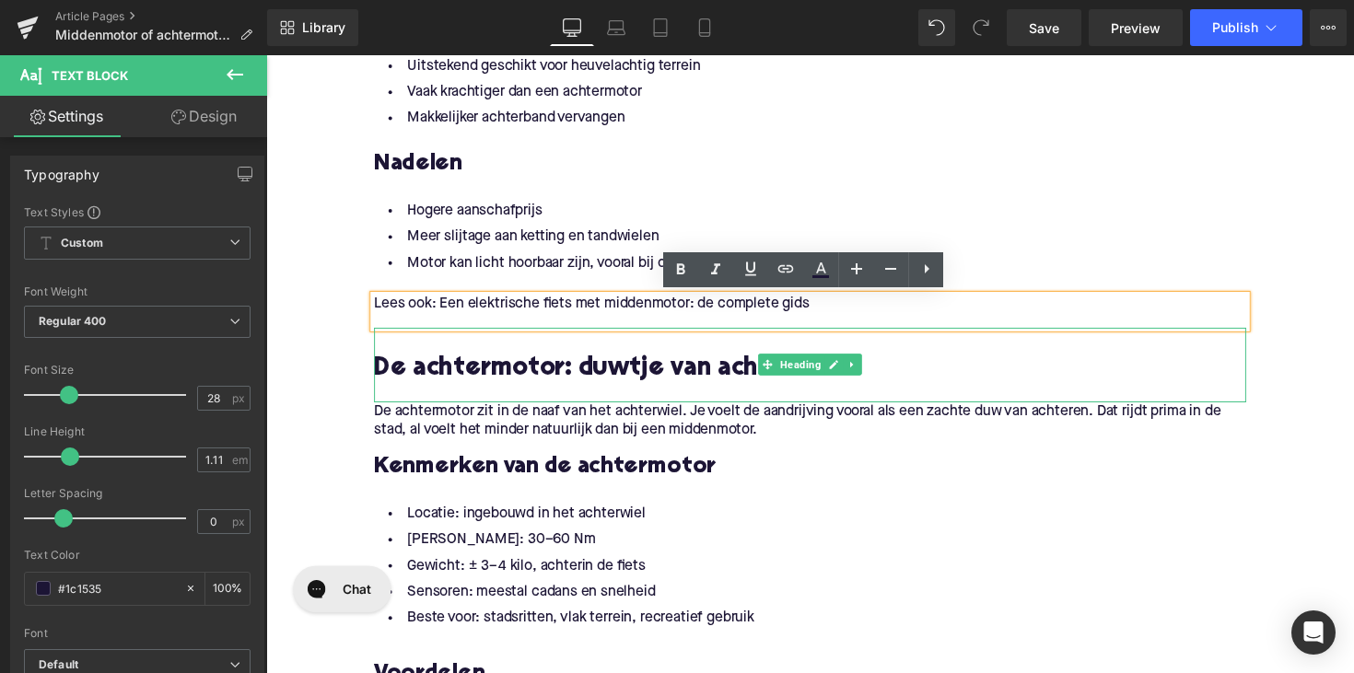
click at [392, 363] on h2 "De achtermotor: duwtje van achteren" at bounding box center [824, 377] width 894 height 29
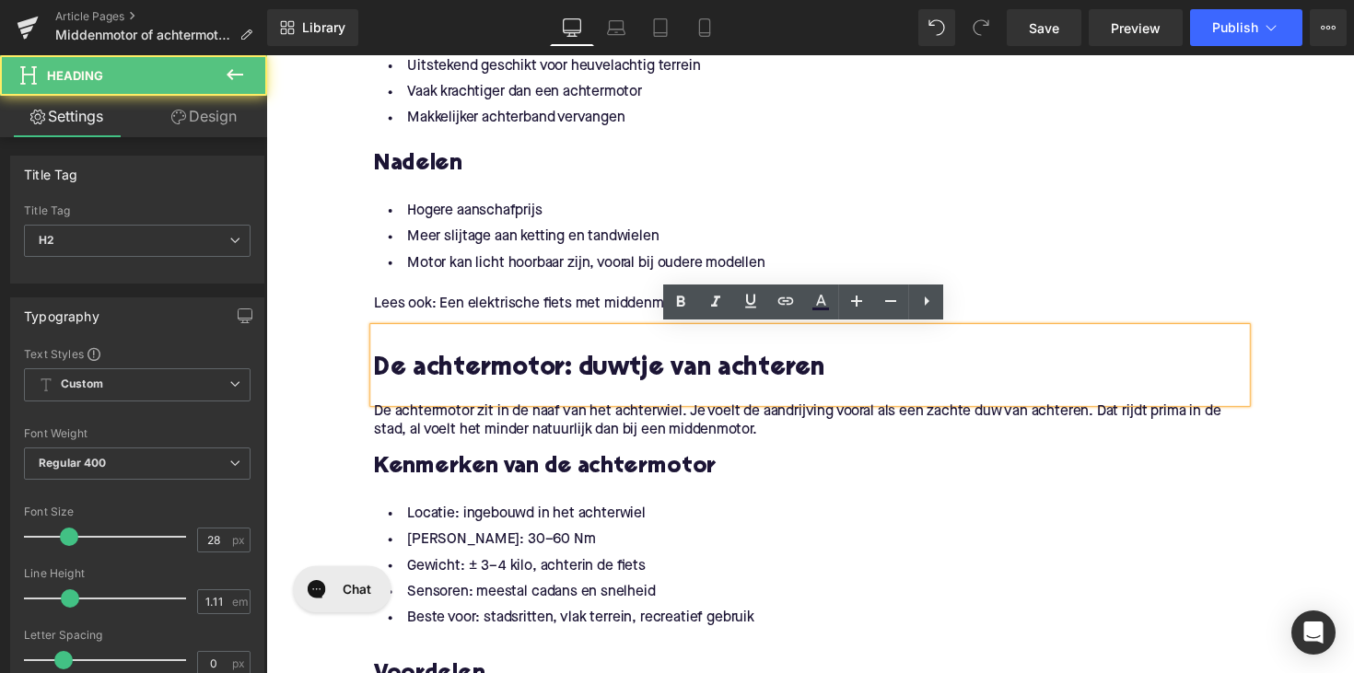
click at [378, 374] on h2 "De achtermotor: duwtje van achteren" at bounding box center [824, 377] width 894 height 29
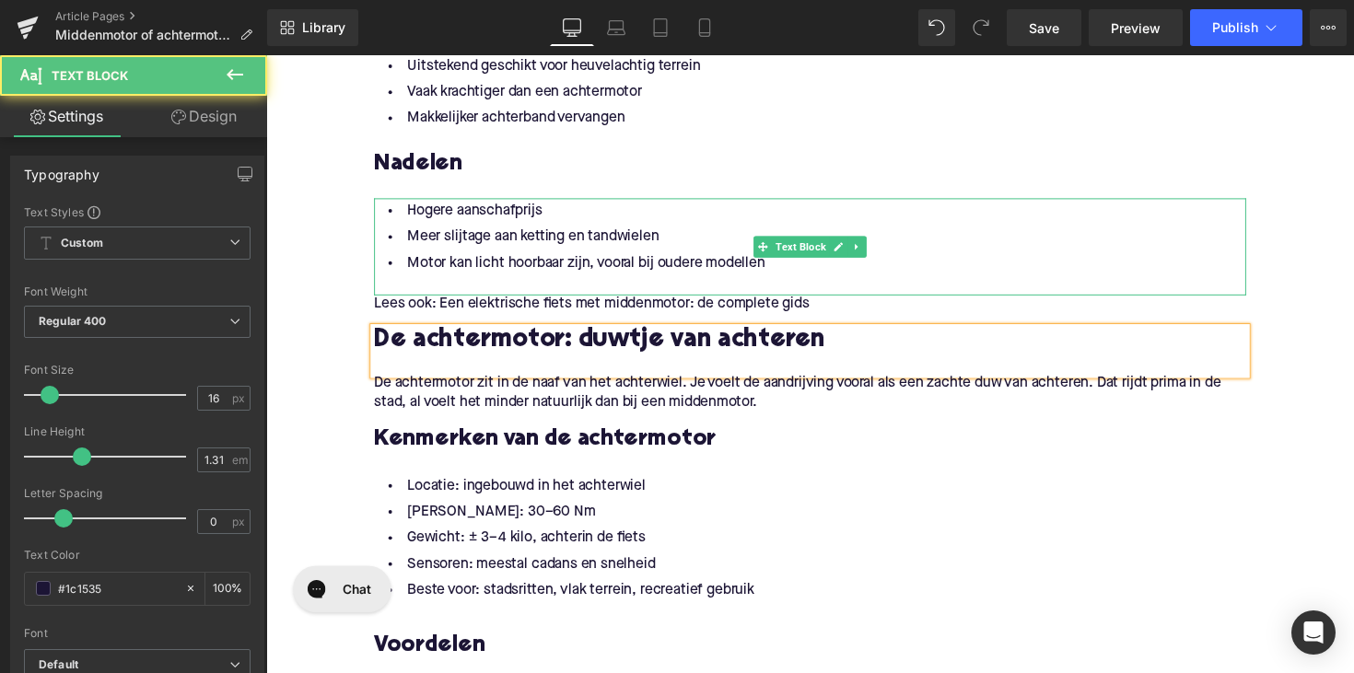
click at [861, 277] on li "Motor kan licht hoorbaar zijn, vooral bij oudere modellen" at bounding box center [824, 268] width 894 height 27
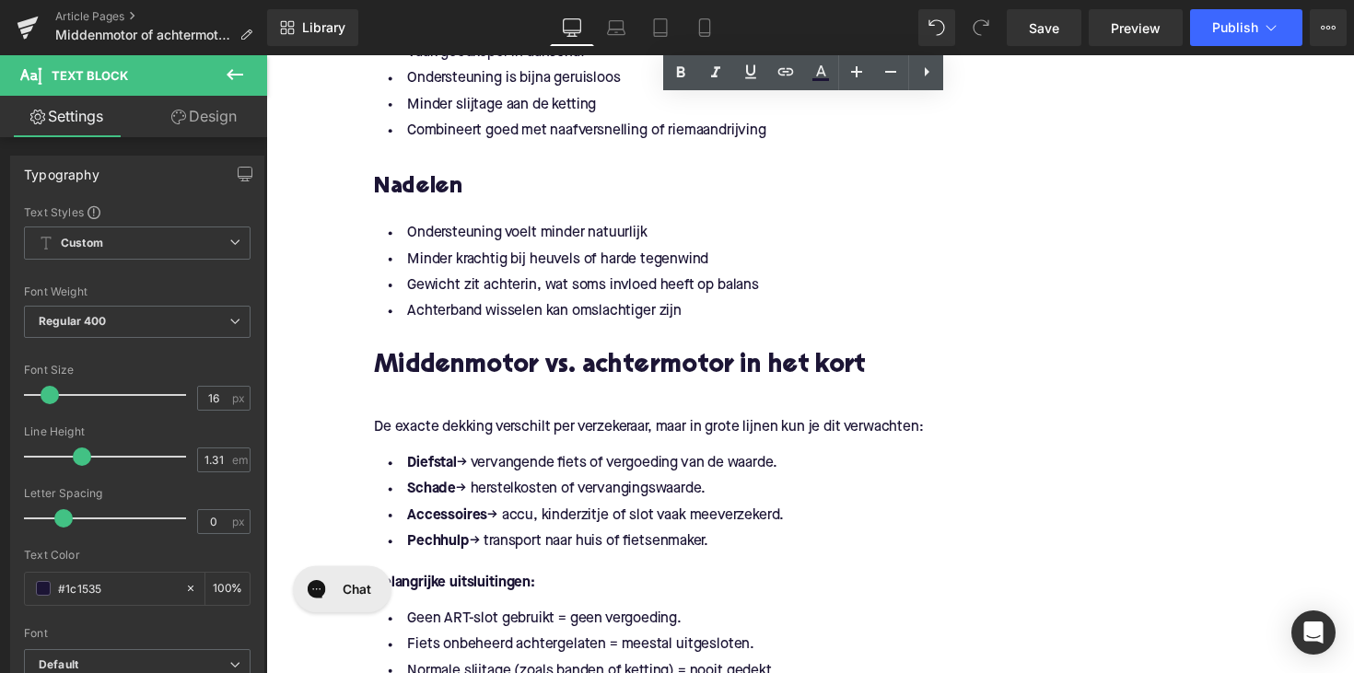
scroll to position [2214, 0]
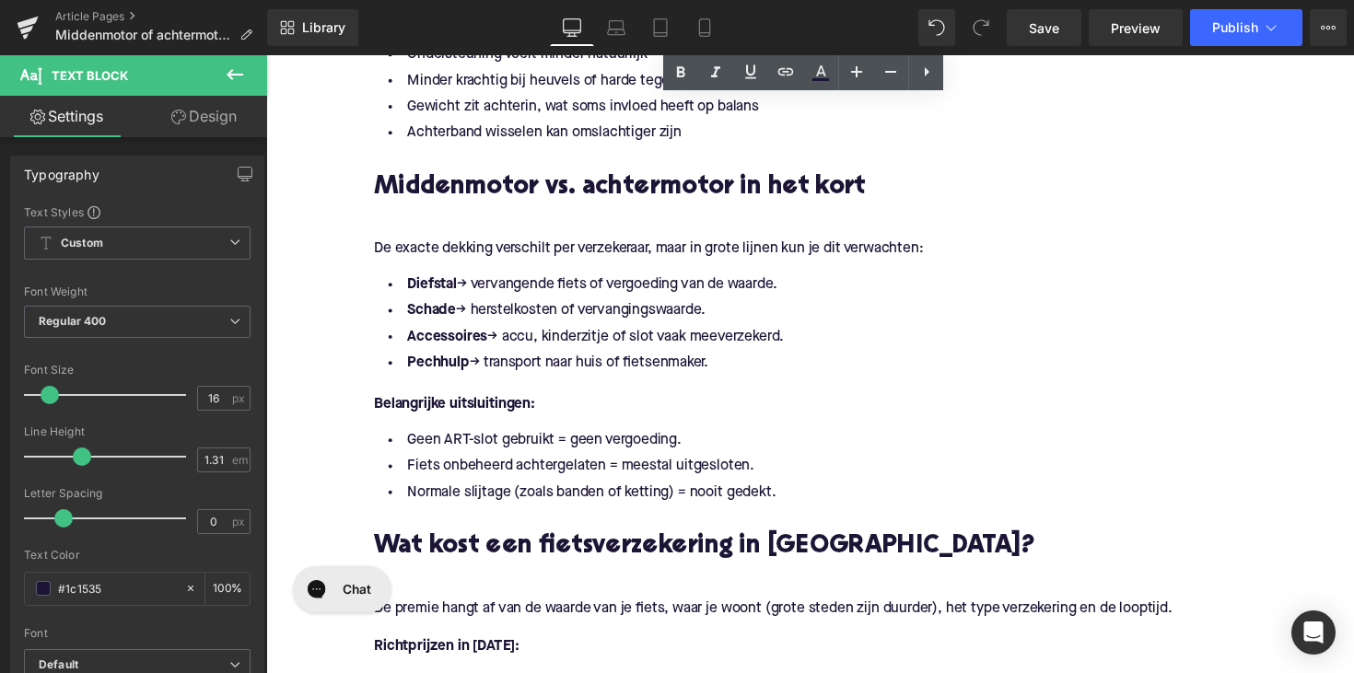
click at [509, 225] on div "De exacte dekking verschilt per verzekeraar, maar in grote lijnen kun je dit ve…" at bounding box center [824, 251] width 894 height 53
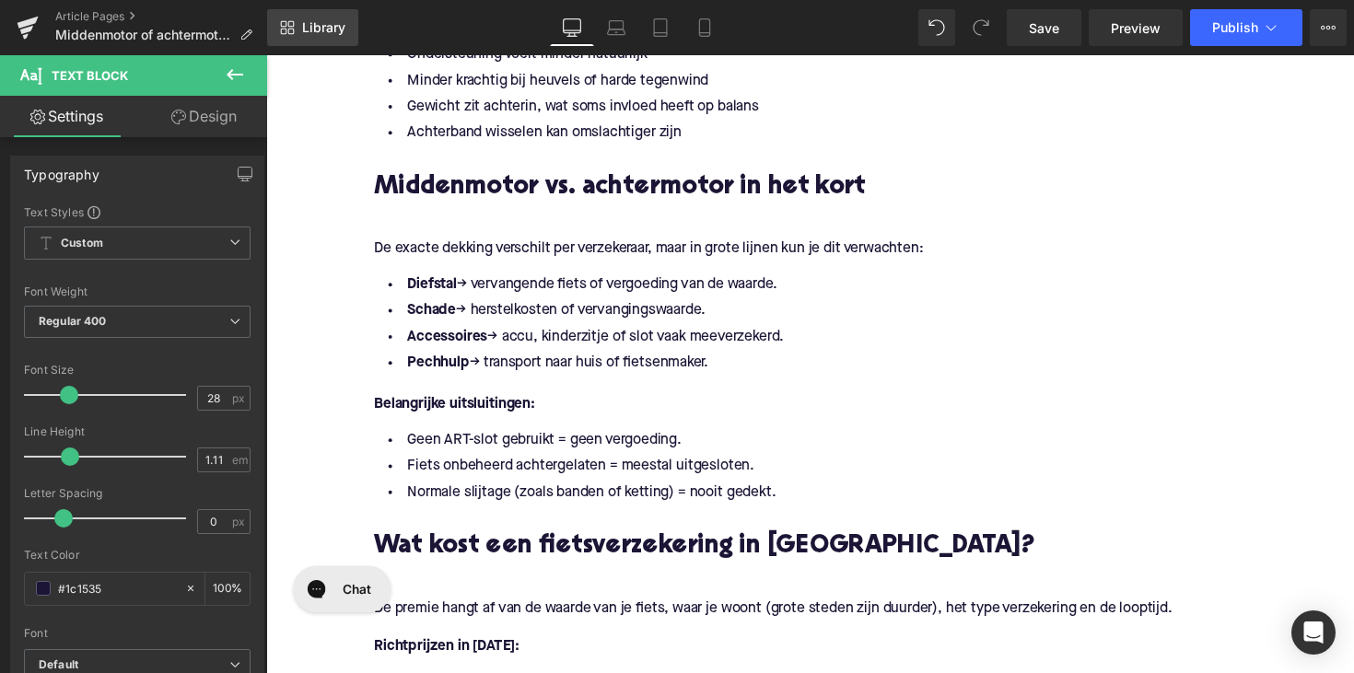
click at [293, 25] on icon at bounding box center [287, 27] width 15 height 15
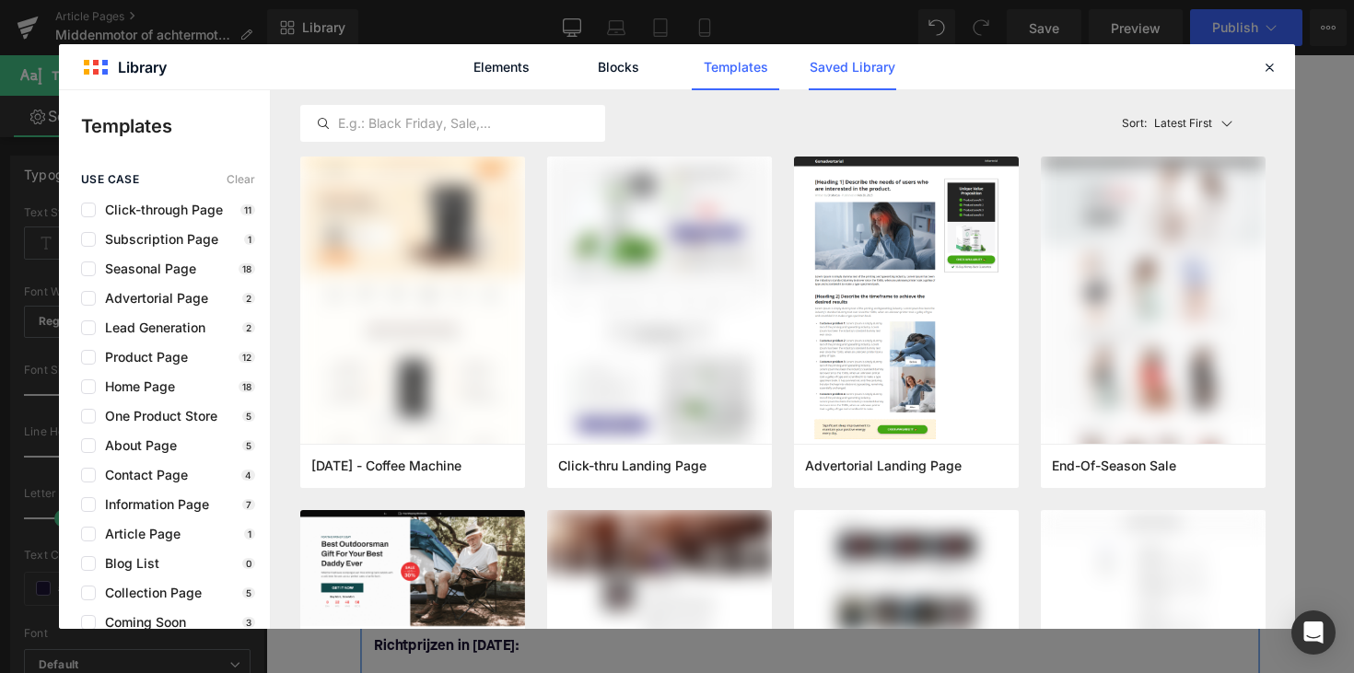
click at [825, 69] on link "Saved Library" at bounding box center [853, 67] width 88 height 46
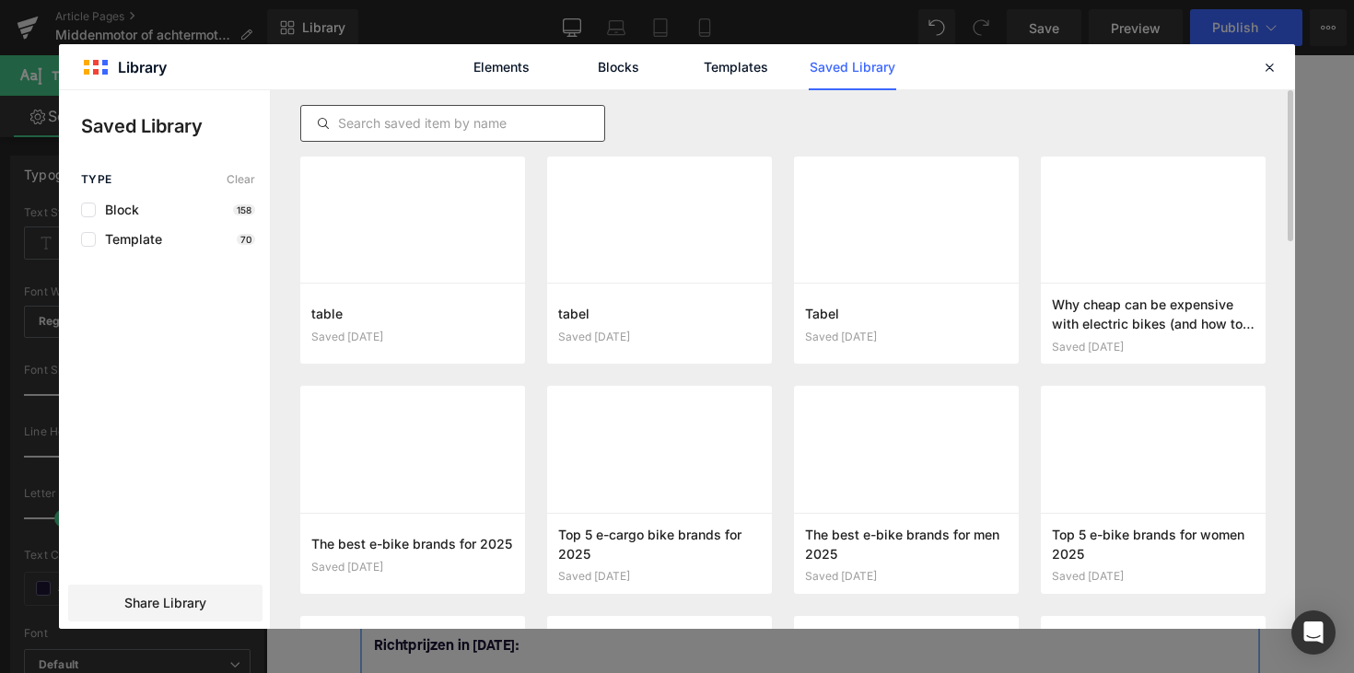
click at [382, 136] on div at bounding box center [452, 123] width 305 height 37
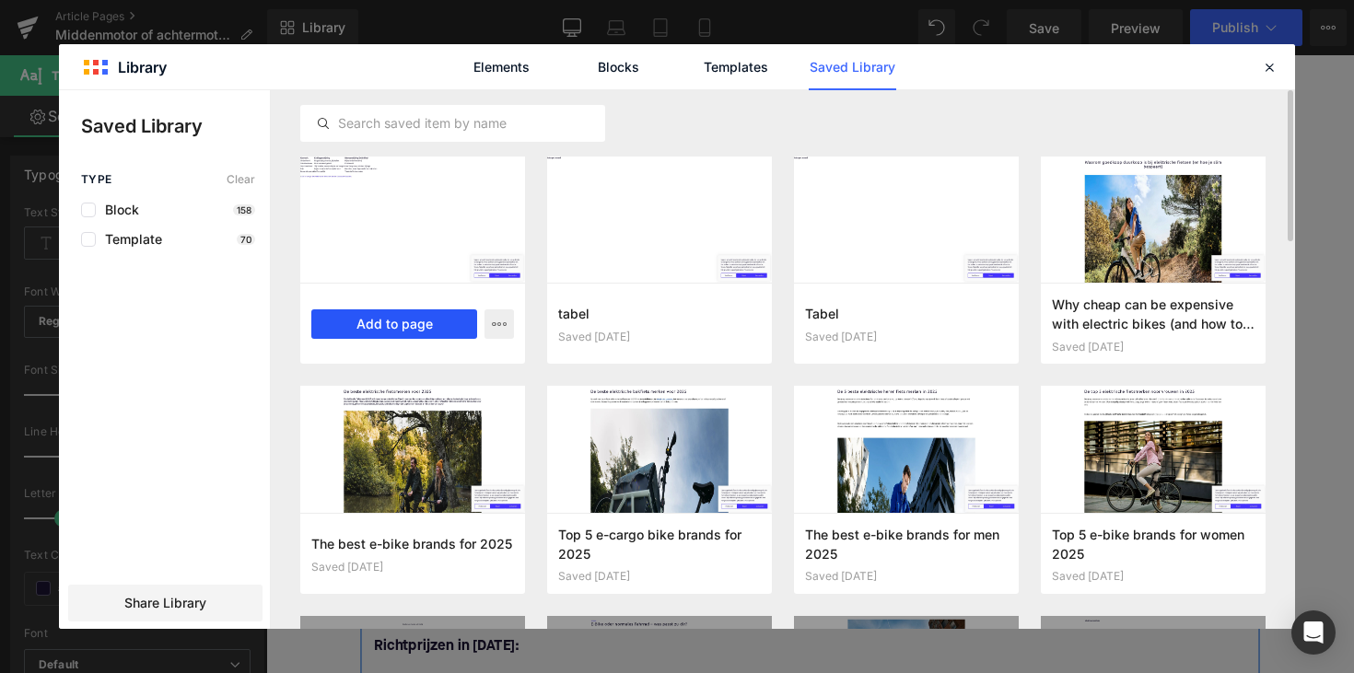
click at [400, 317] on button "Add to page" at bounding box center [394, 324] width 166 height 29
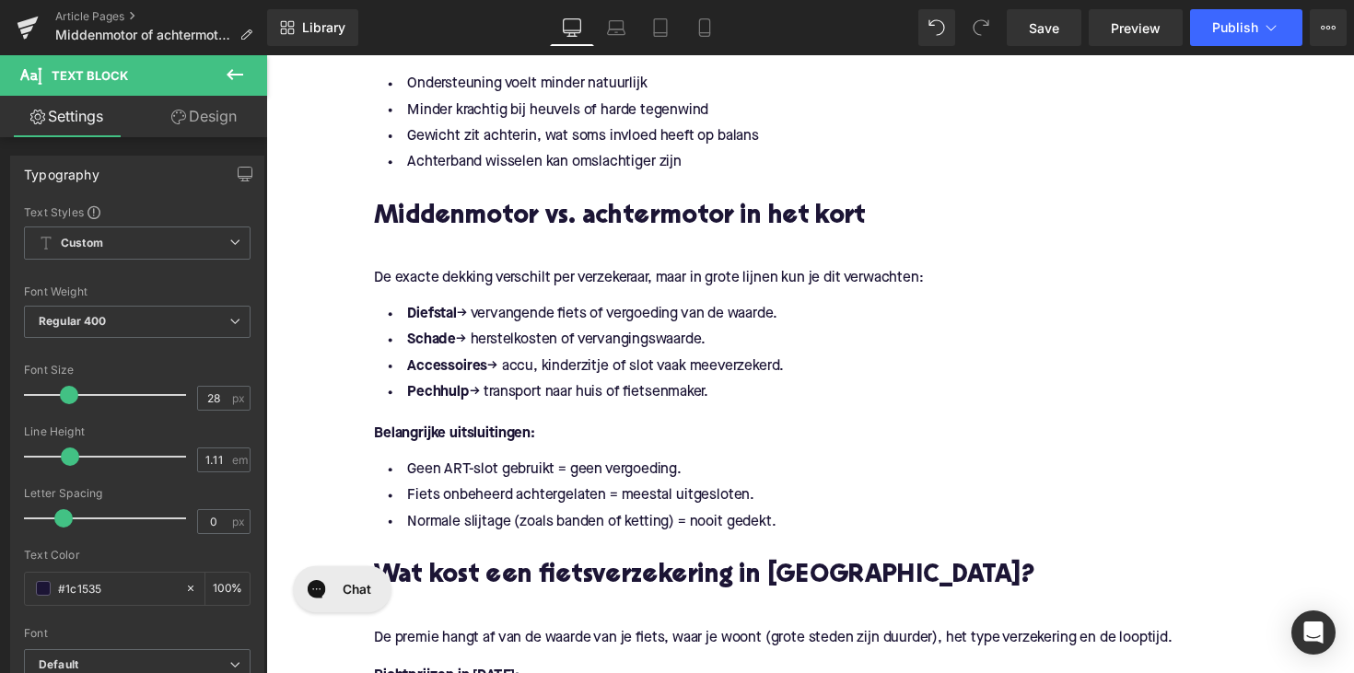
scroll to position [2100, 0]
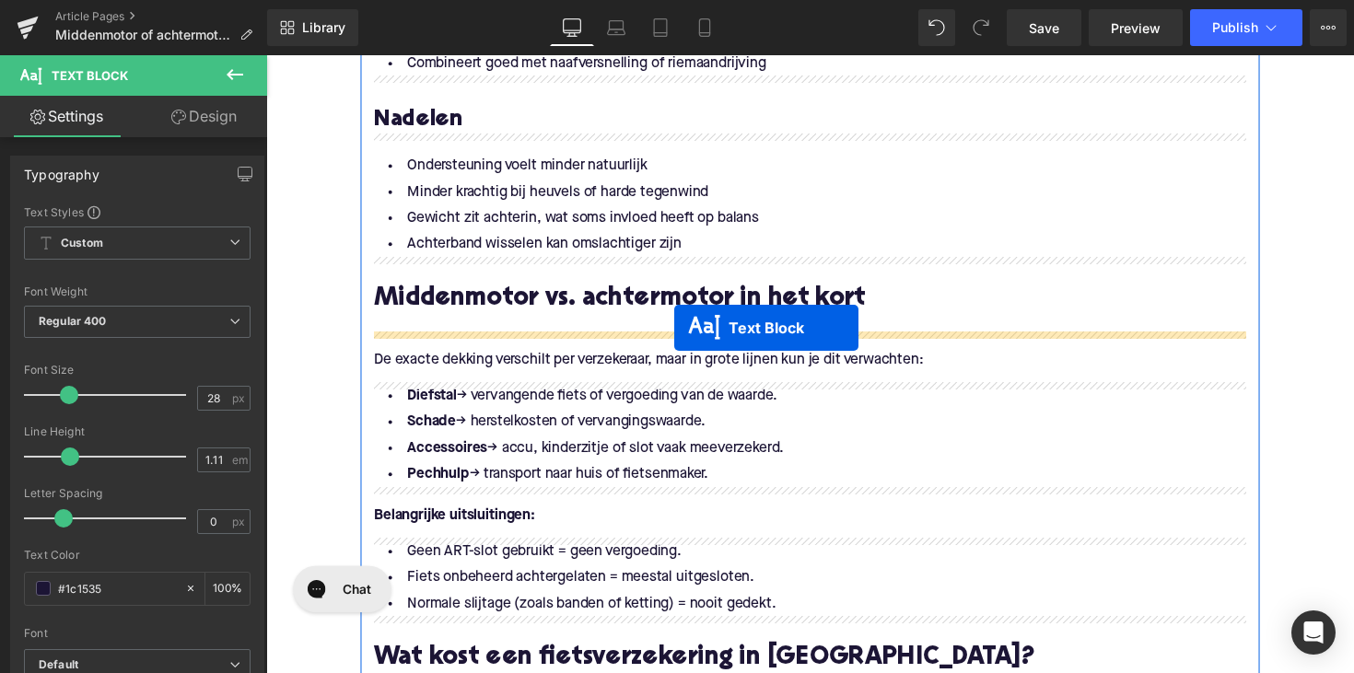
drag, startPoint x: 765, startPoint y: 319, endPoint x: 684, endPoint y: 334, distance: 81.7
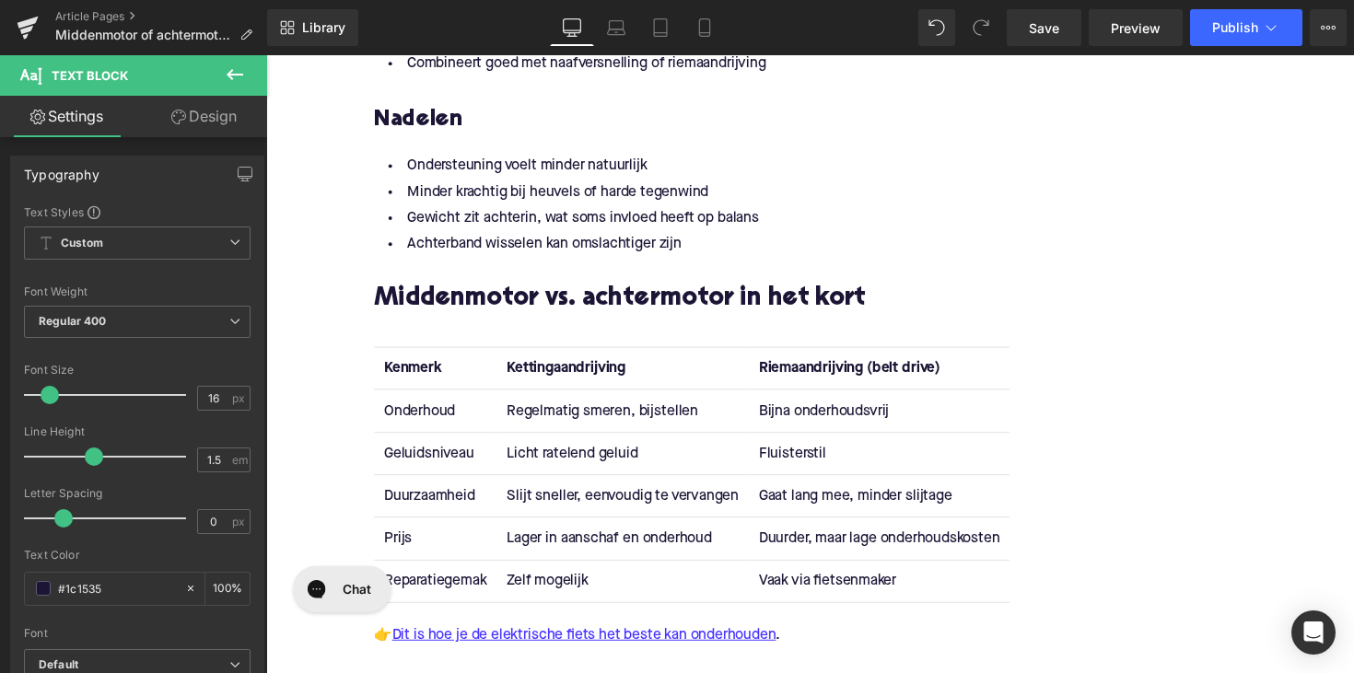
click at [550, 368] on strong "Kettingaandrijving" at bounding box center [574, 375] width 122 height 15
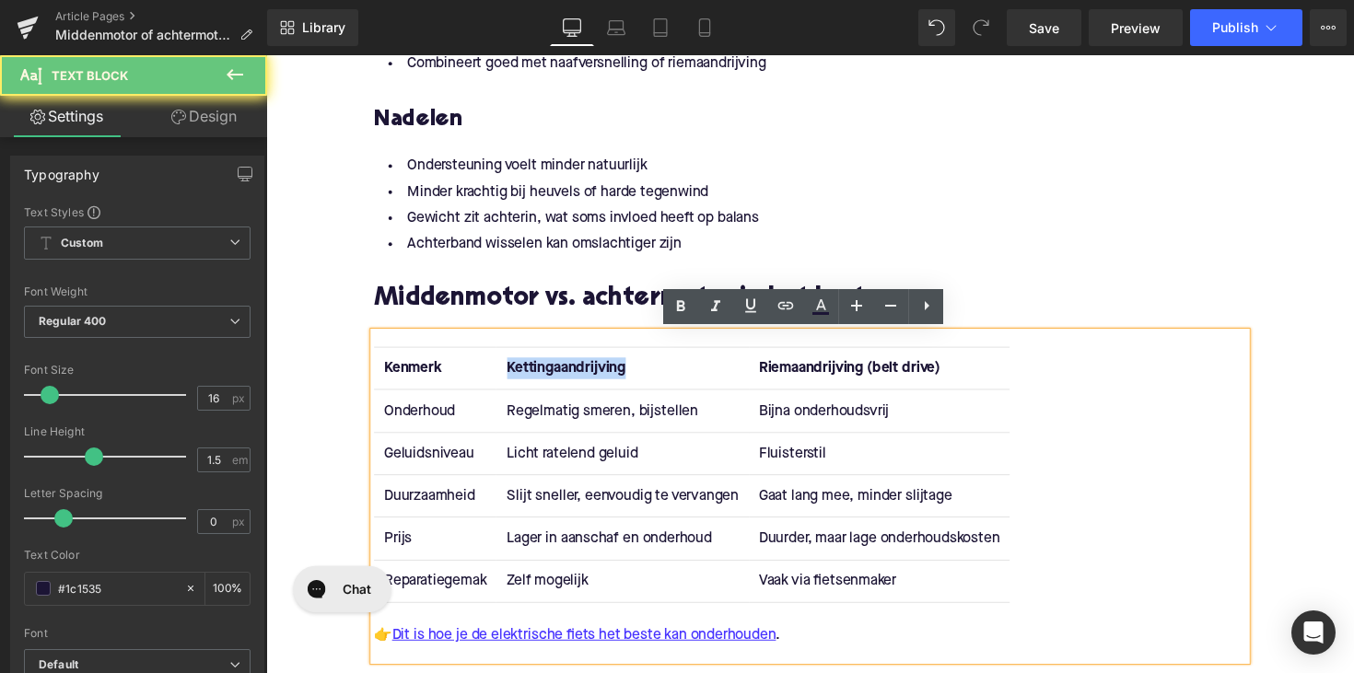
click at [550, 368] on strong "Kettingaandrijving" at bounding box center [574, 375] width 122 height 15
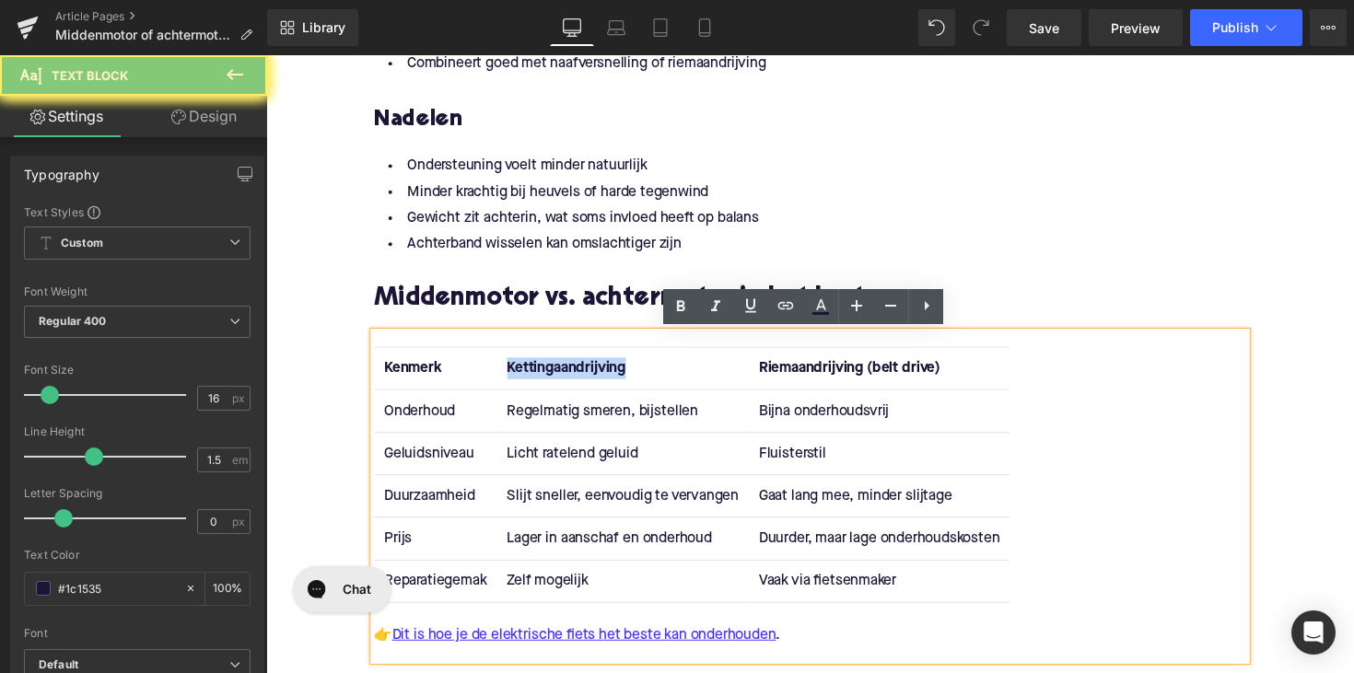
click at [561, 379] on strong "Kettingaandrijving" at bounding box center [574, 375] width 122 height 15
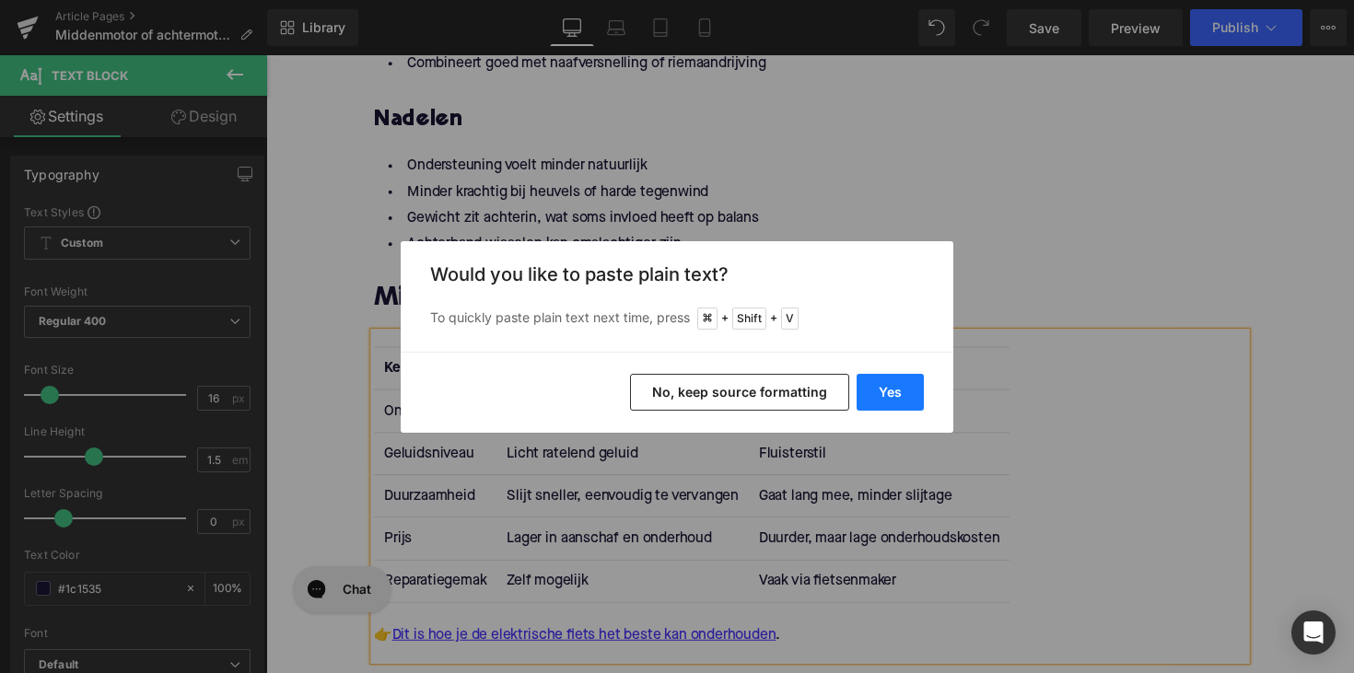
click at [878, 384] on button "Yes" at bounding box center [890, 392] width 67 height 37
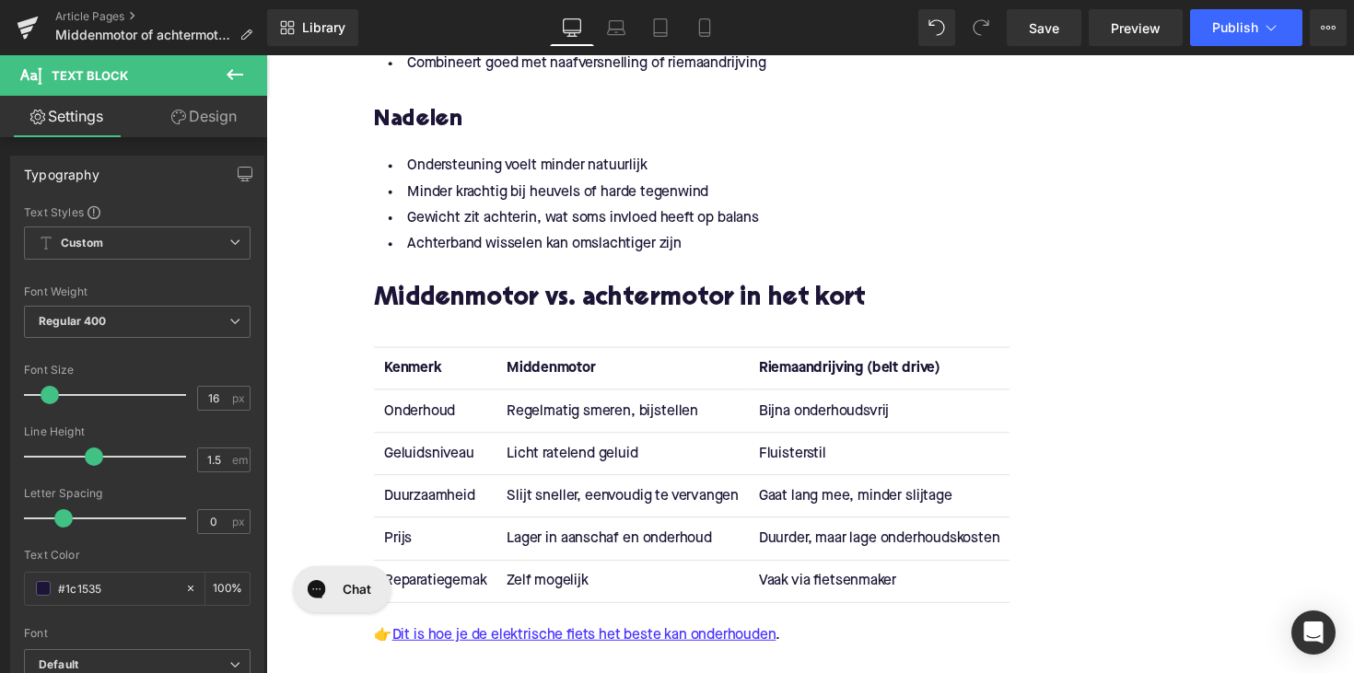
click at [796, 379] on strong "Riemaandrijving (belt drive)" at bounding box center [864, 375] width 186 height 15
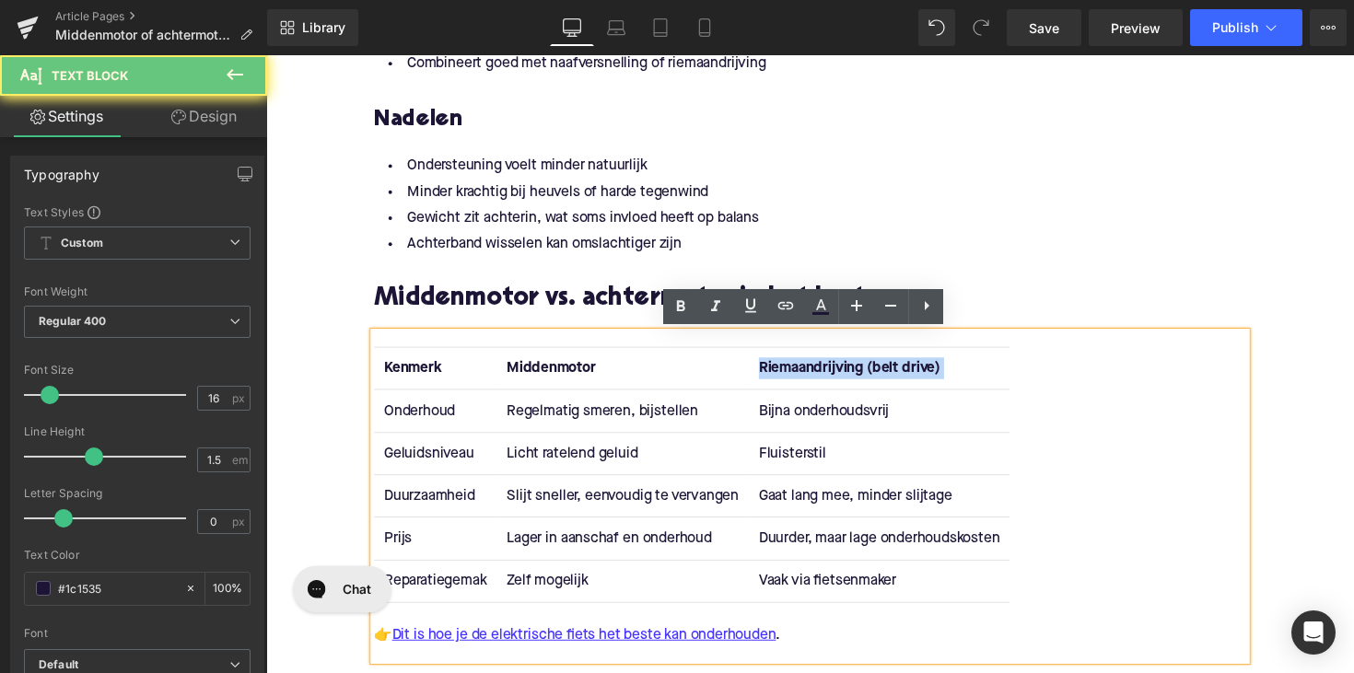
click at [796, 379] on strong "Riemaandrijving (belt drive)" at bounding box center [864, 375] width 186 height 15
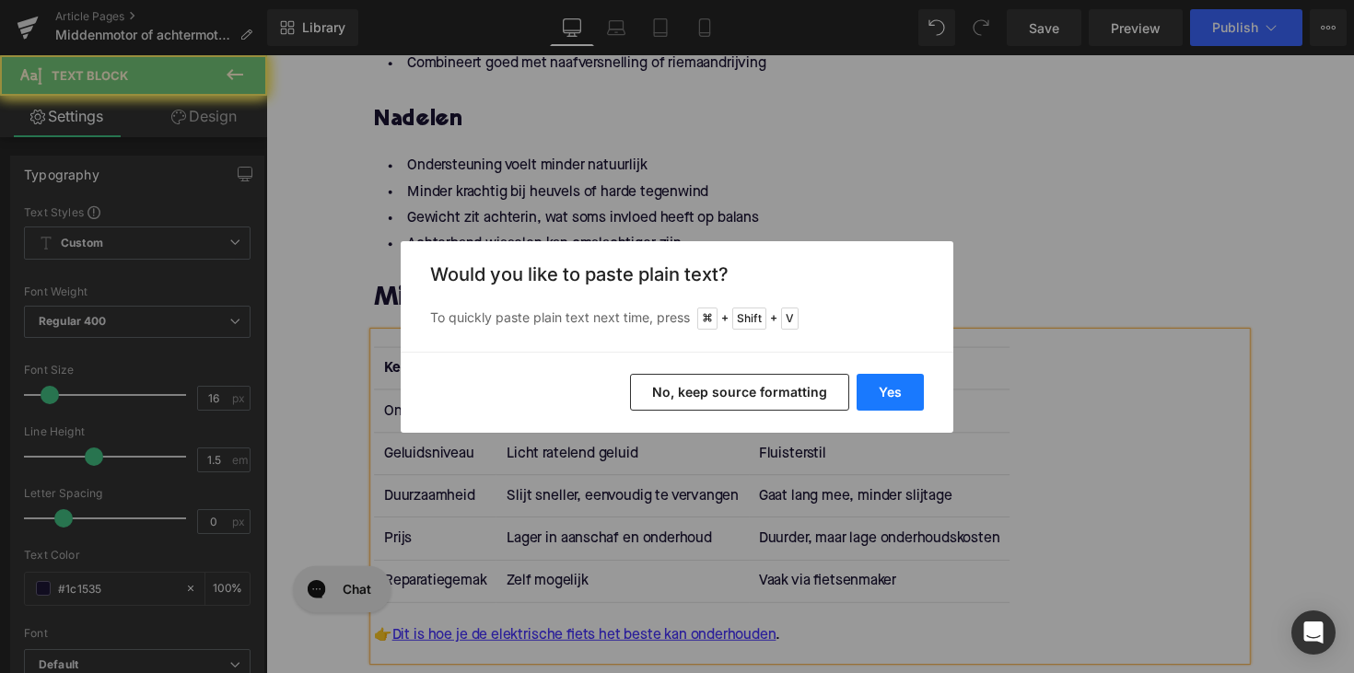
click at [866, 391] on button "Yes" at bounding box center [890, 392] width 67 height 37
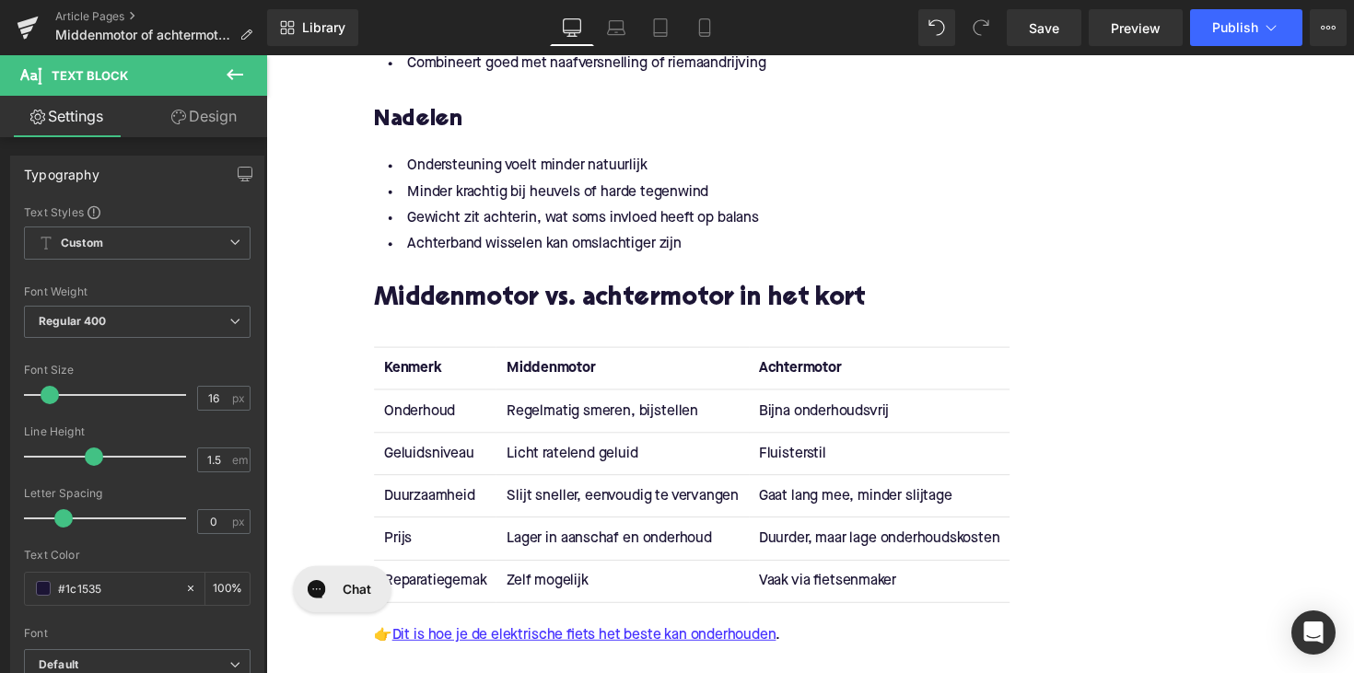
click at [407, 426] on td "Onderhoud" at bounding box center [439, 419] width 125 height 43
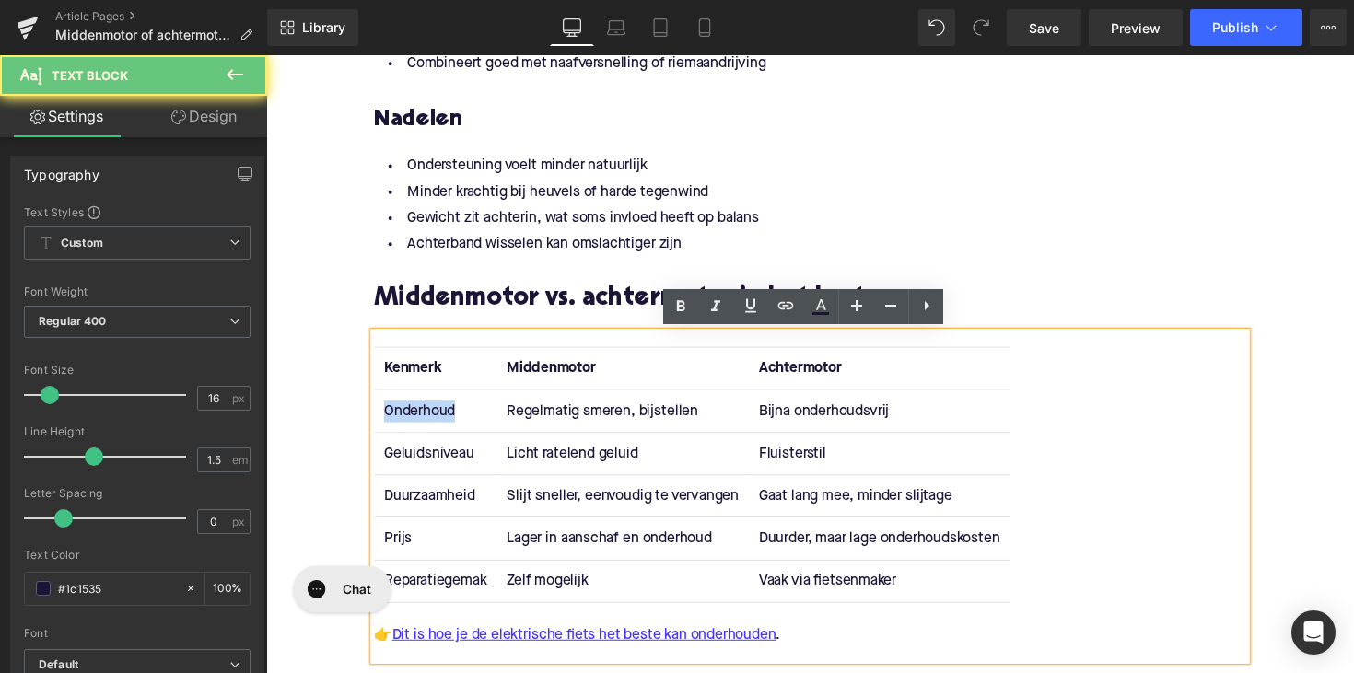
click at [407, 426] on td "Onderhoud" at bounding box center [439, 419] width 125 height 43
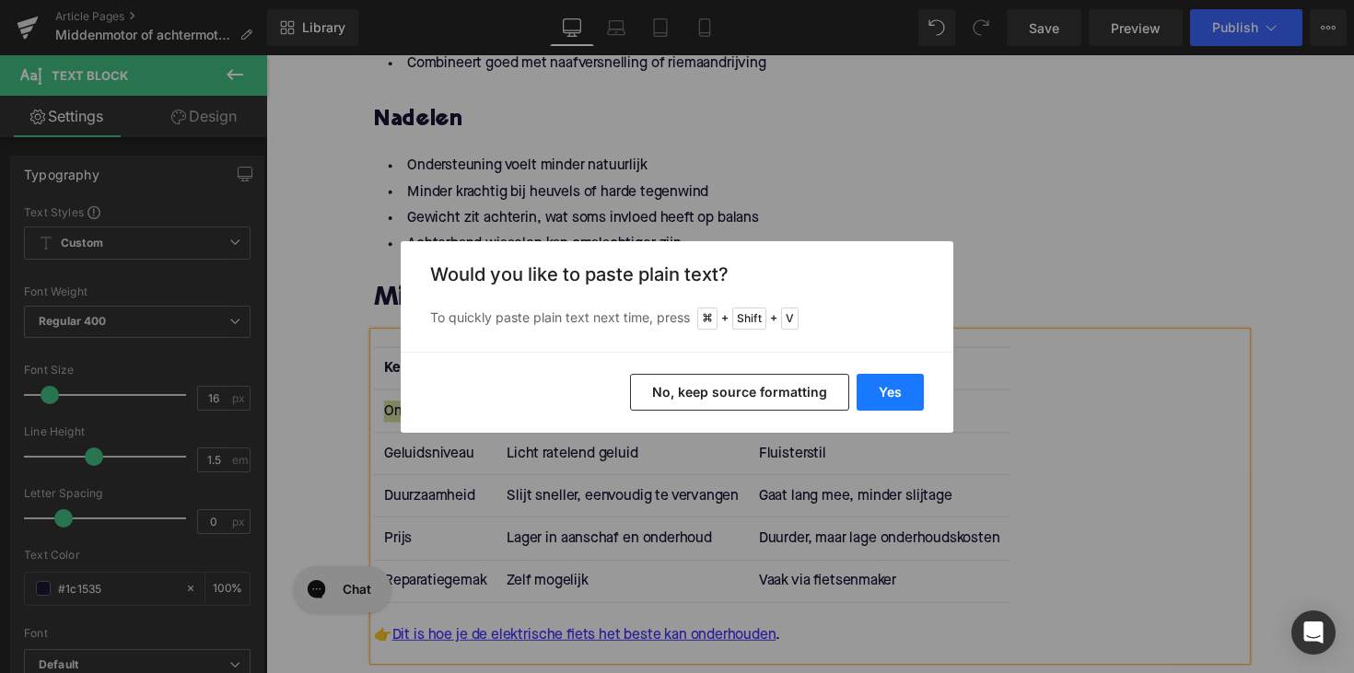
click at [882, 387] on button "Yes" at bounding box center [890, 392] width 67 height 37
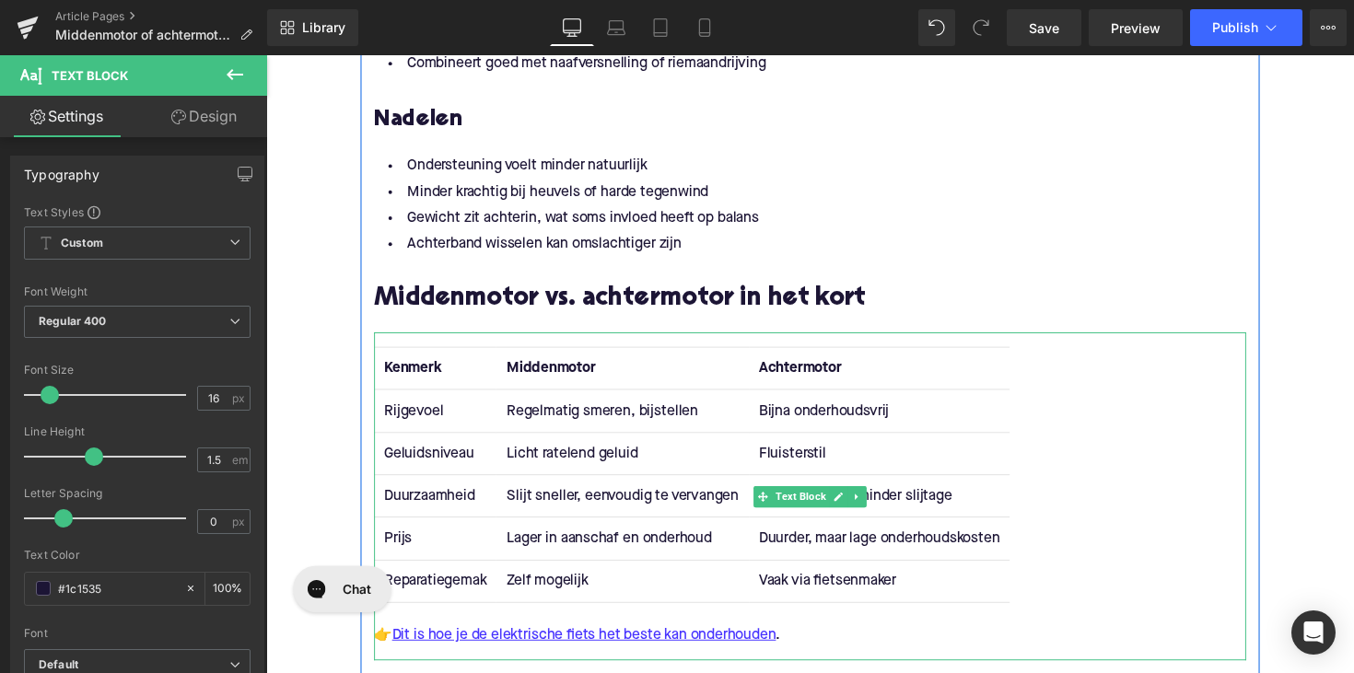
click at [559, 413] on td "Regelmatig smeren, bijstellen" at bounding box center [631, 419] width 258 height 43
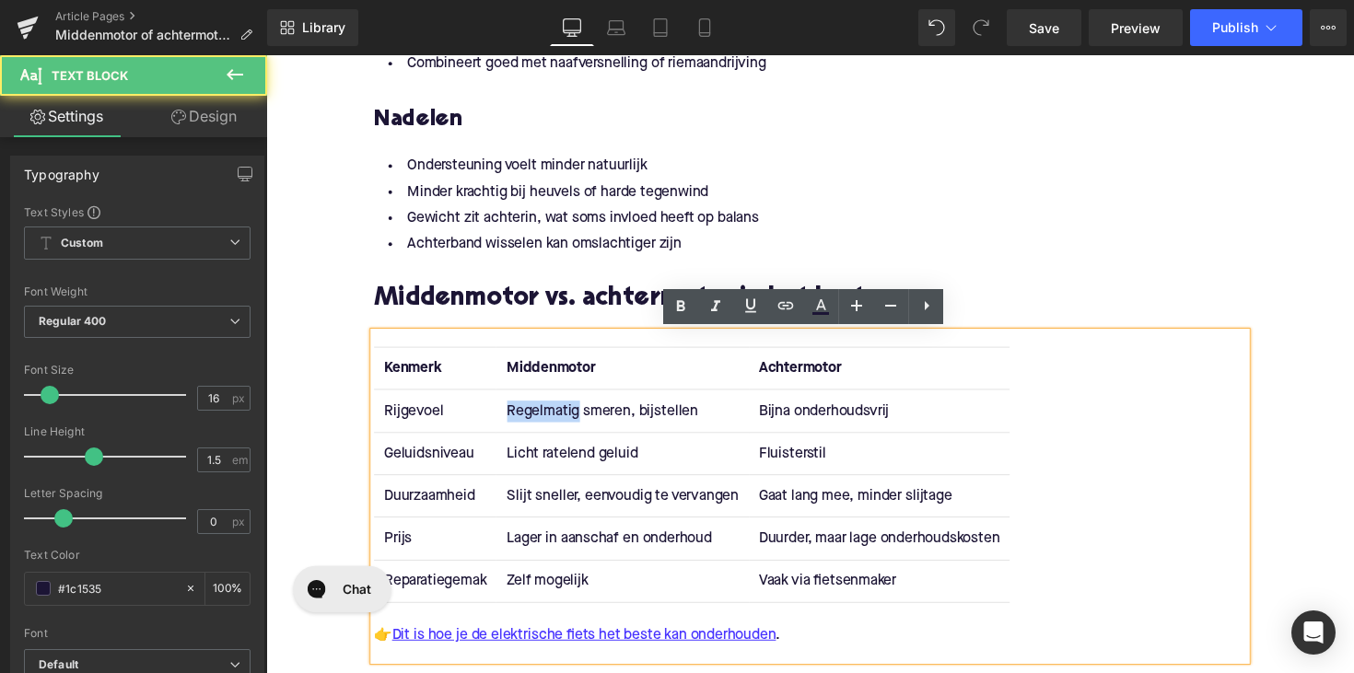
click at [559, 413] on td "Regelmatig smeren, bijstellen" at bounding box center [631, 419] width 258 height 43
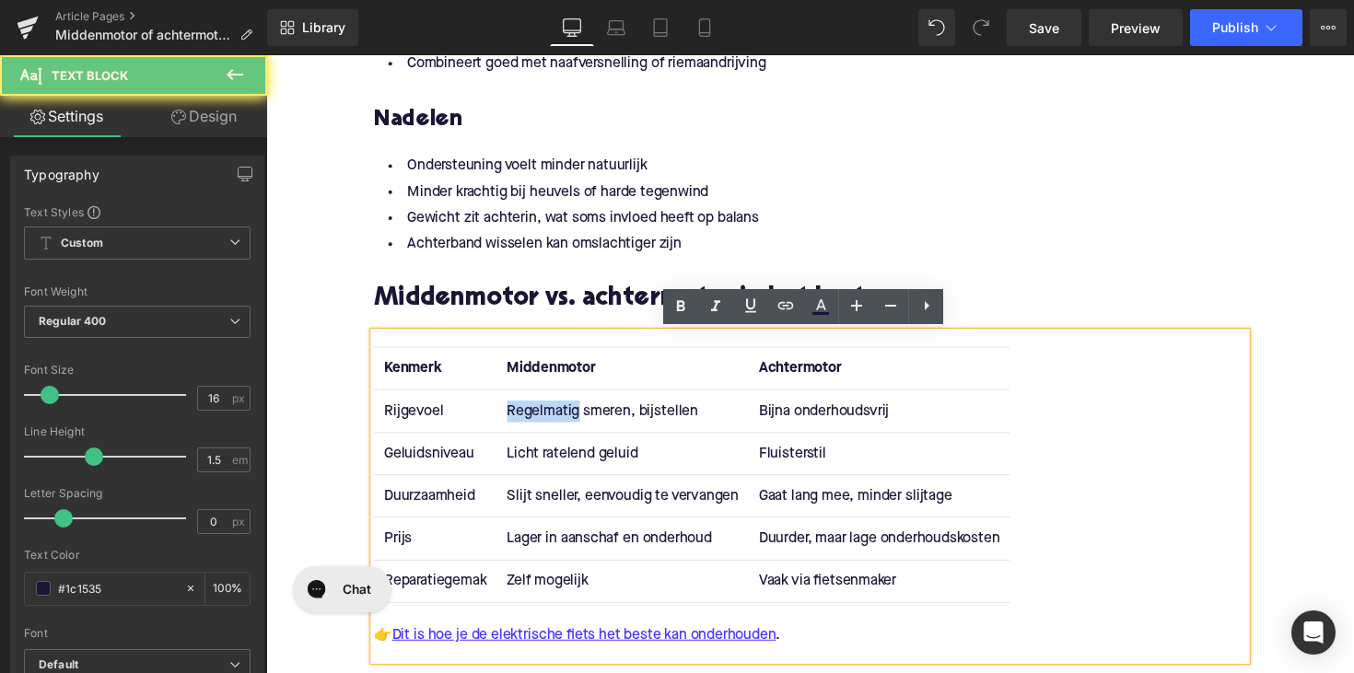
click at [559, 413] on td "Regelmatig smeren, bijstellen" at bounding box center [631, 419] width 258 height 43
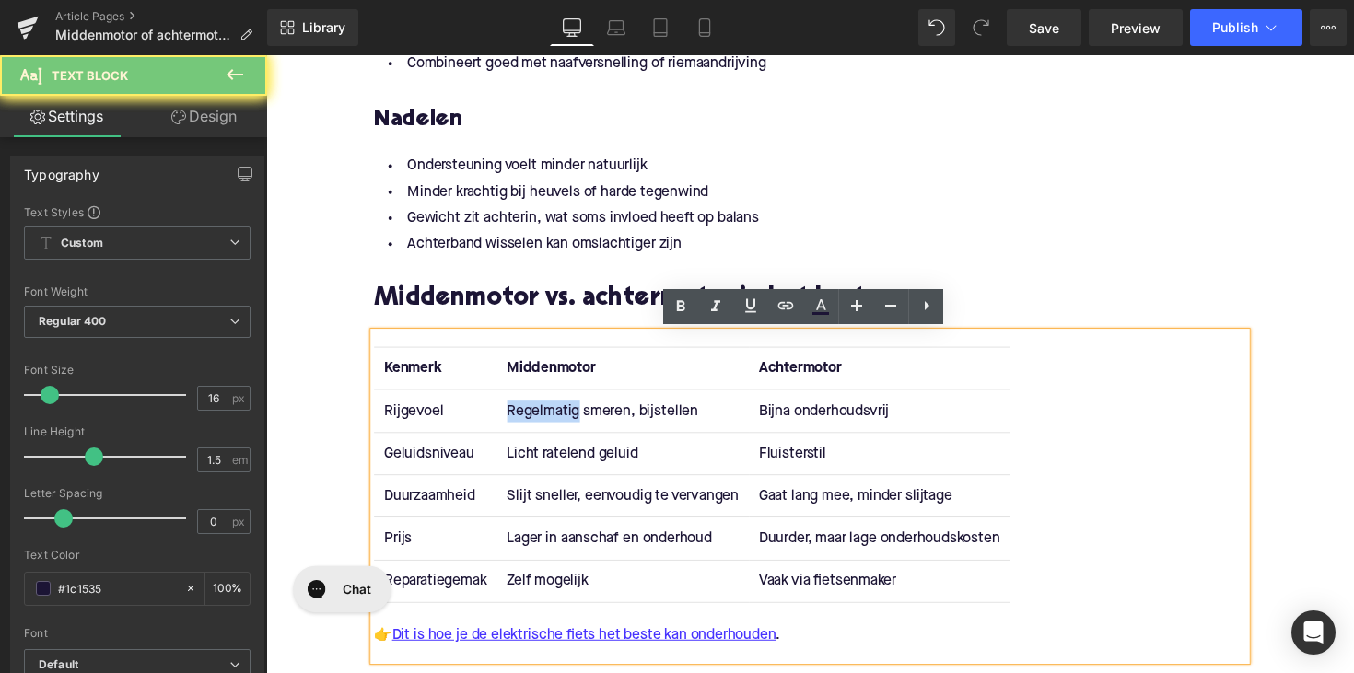
click at [559, 413] on td "Regelmatig smeren, bijstellen" at bounding box center [631, 419] width 258 height 43
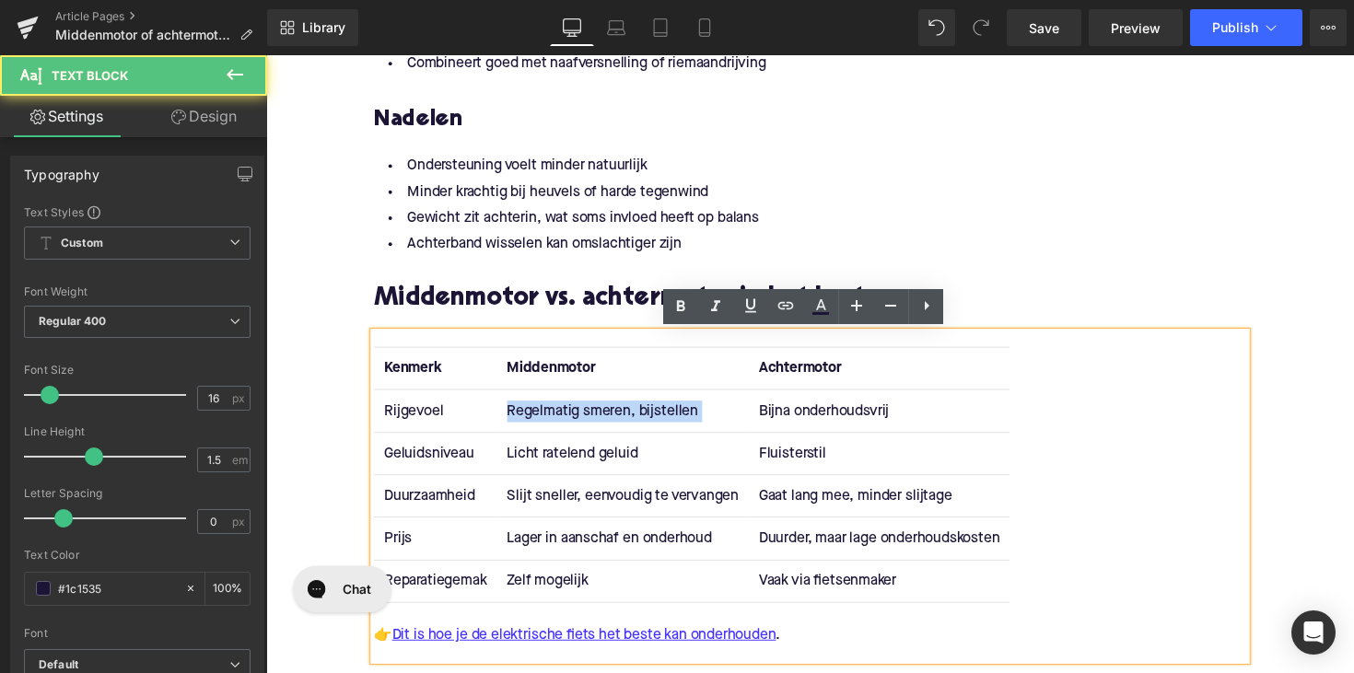
click at [559, 413] on td "Regelmatig smeren, bijstellen" at bounding box center [631, 419] width 258 height 43
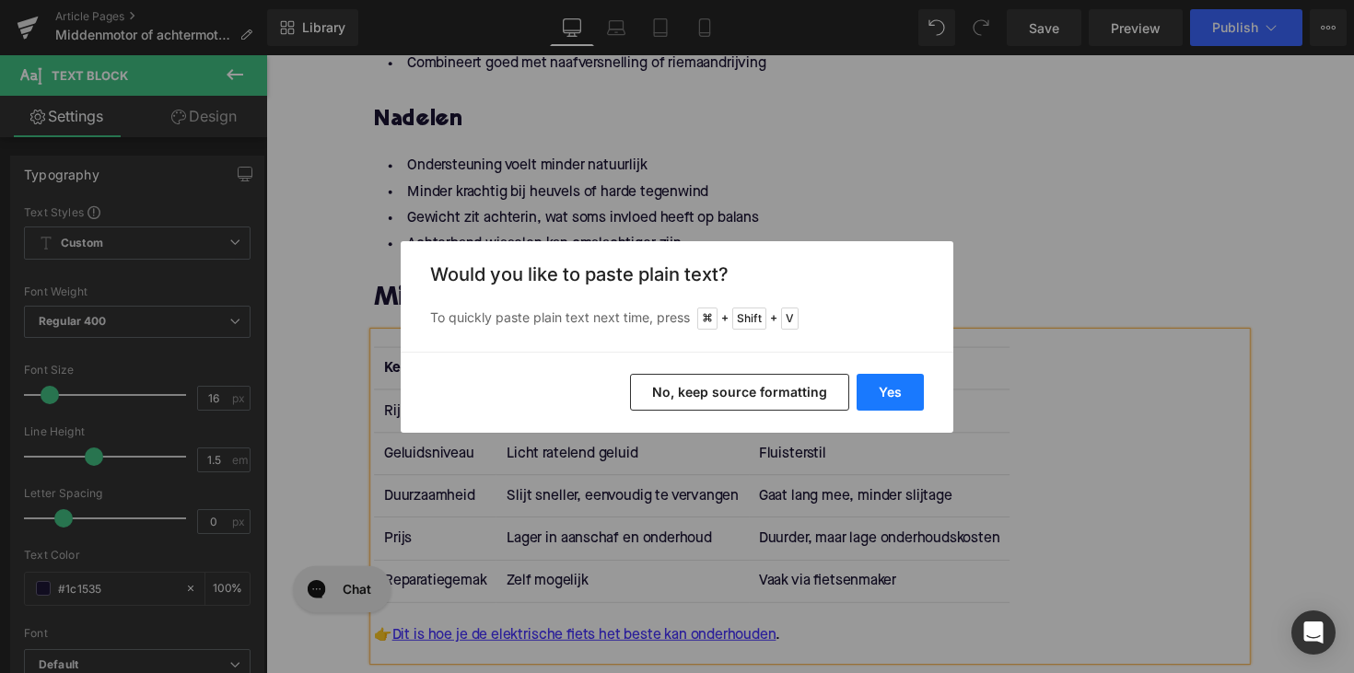
click at [895, 388] on button "Yes" at bounding box center [890, 392] width 67 height 37
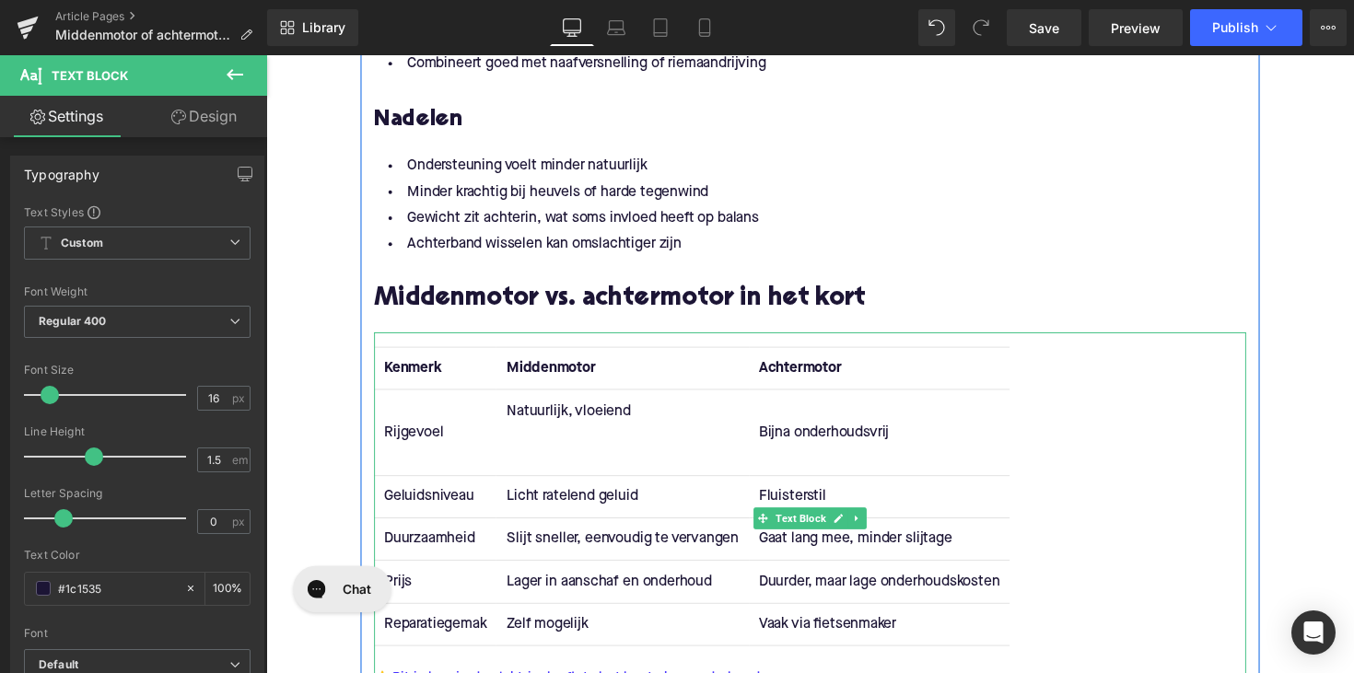
click at [560, 466] on td "Natuurlijk, vloeiend" at bounding box center [631, 442] width 258 height 88
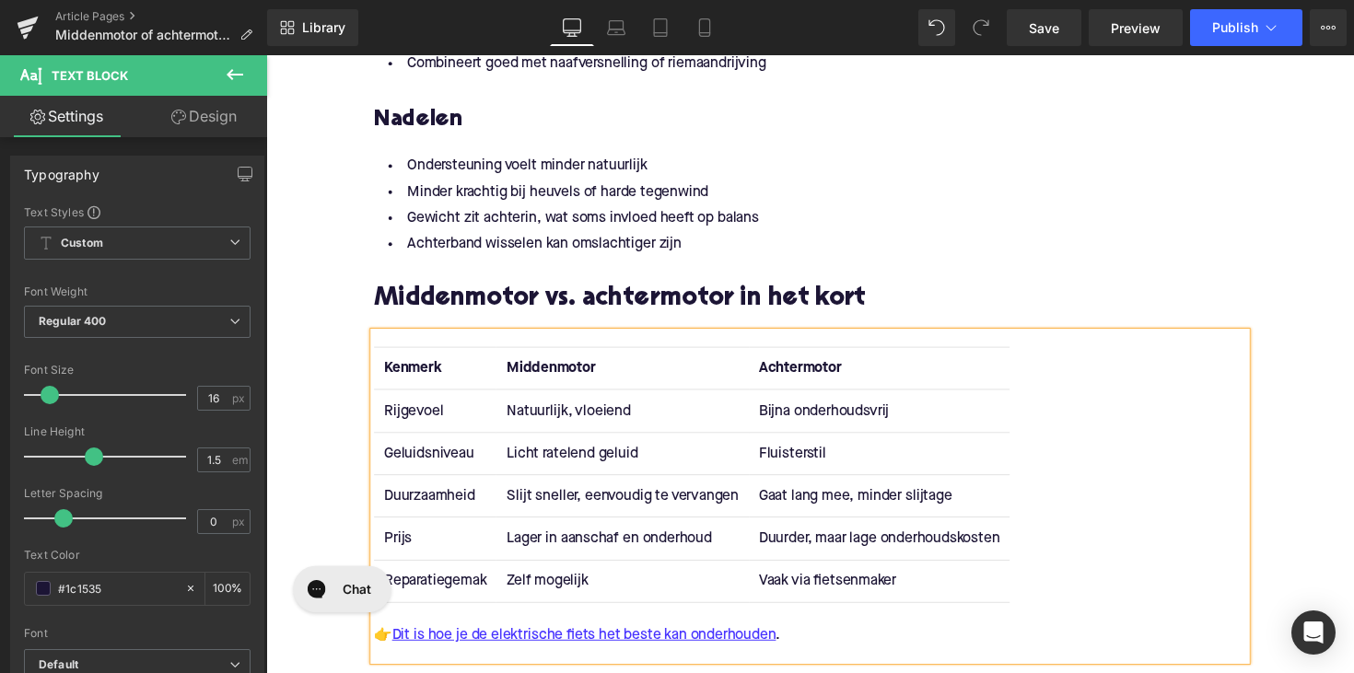
click at [794, 416] on td "Bijna onderhoudsvrij" at bounding box center [894, 419] width 267 height 43
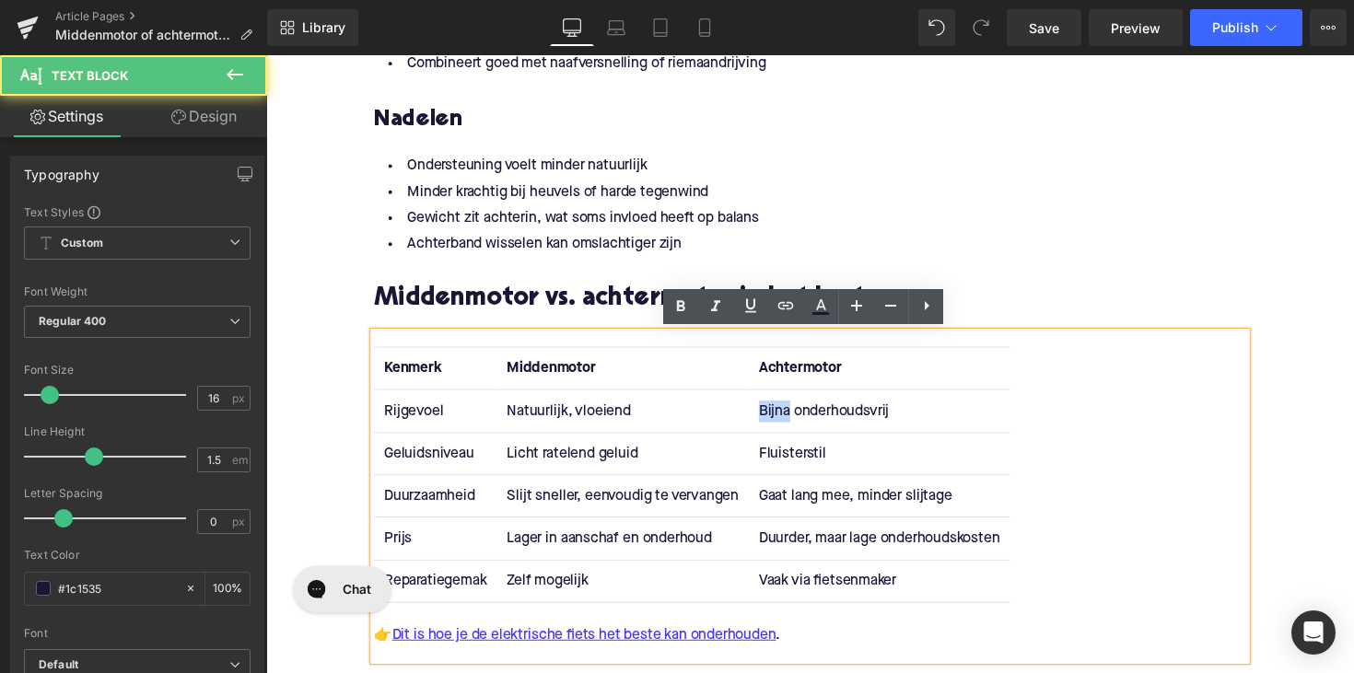
click at [794, 416] on td "Bijna onderhoudsvrij" at bounding box center [894, 419] width 267 height 43
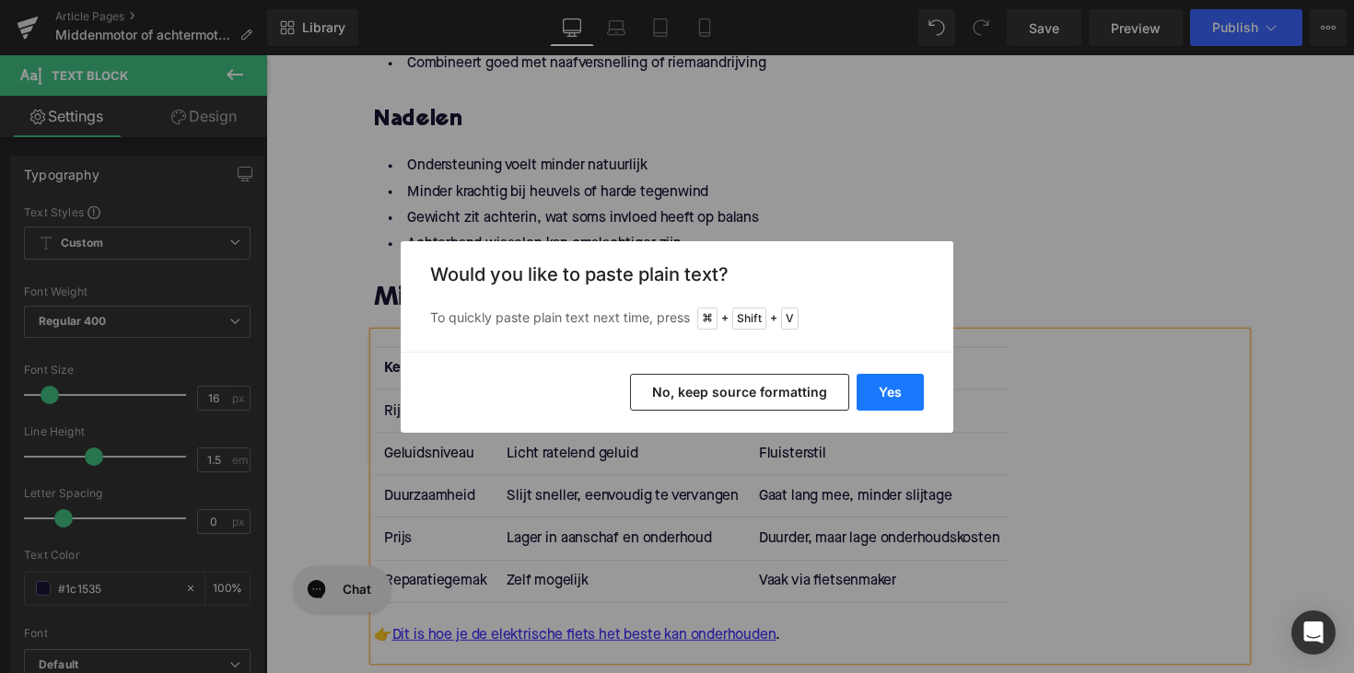
click at [891, 379] on button "Yes" at bounding box center [890, 392] width 67 height 37
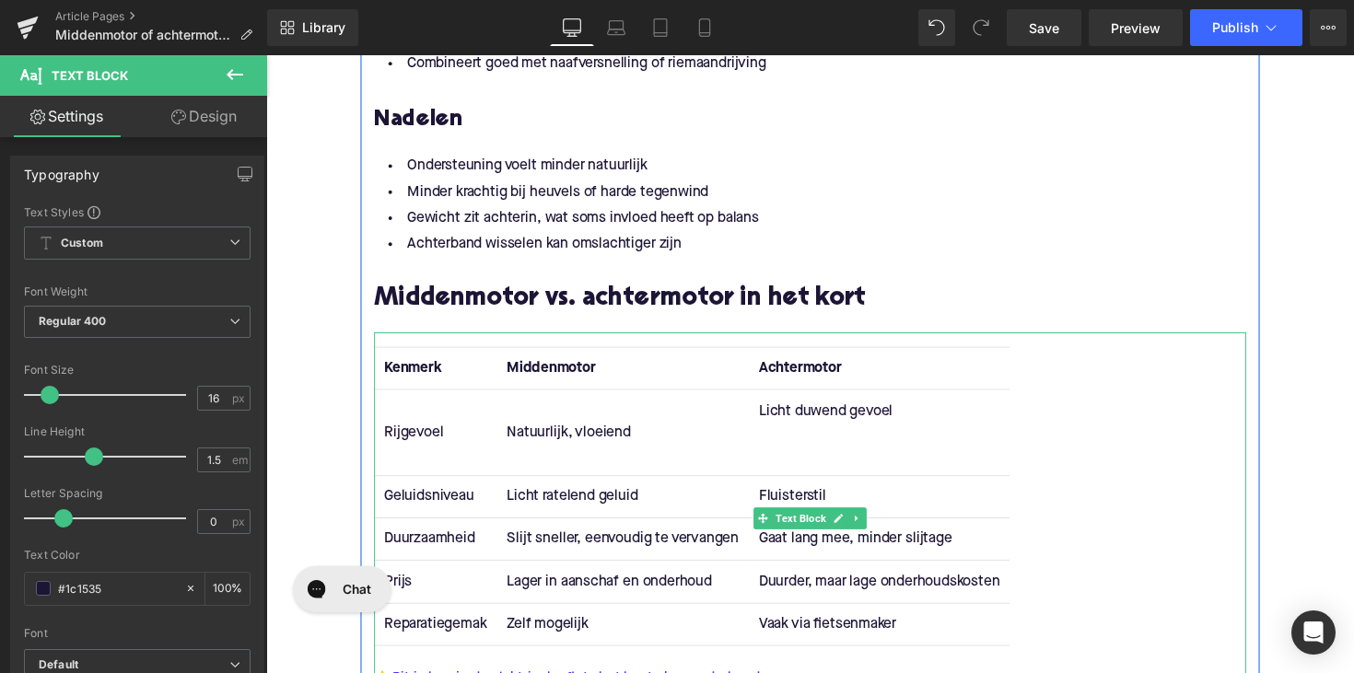
click at [823, 477] on td "Licht duwend gevoel" at bounding box center [894, 442] width 267 height 88
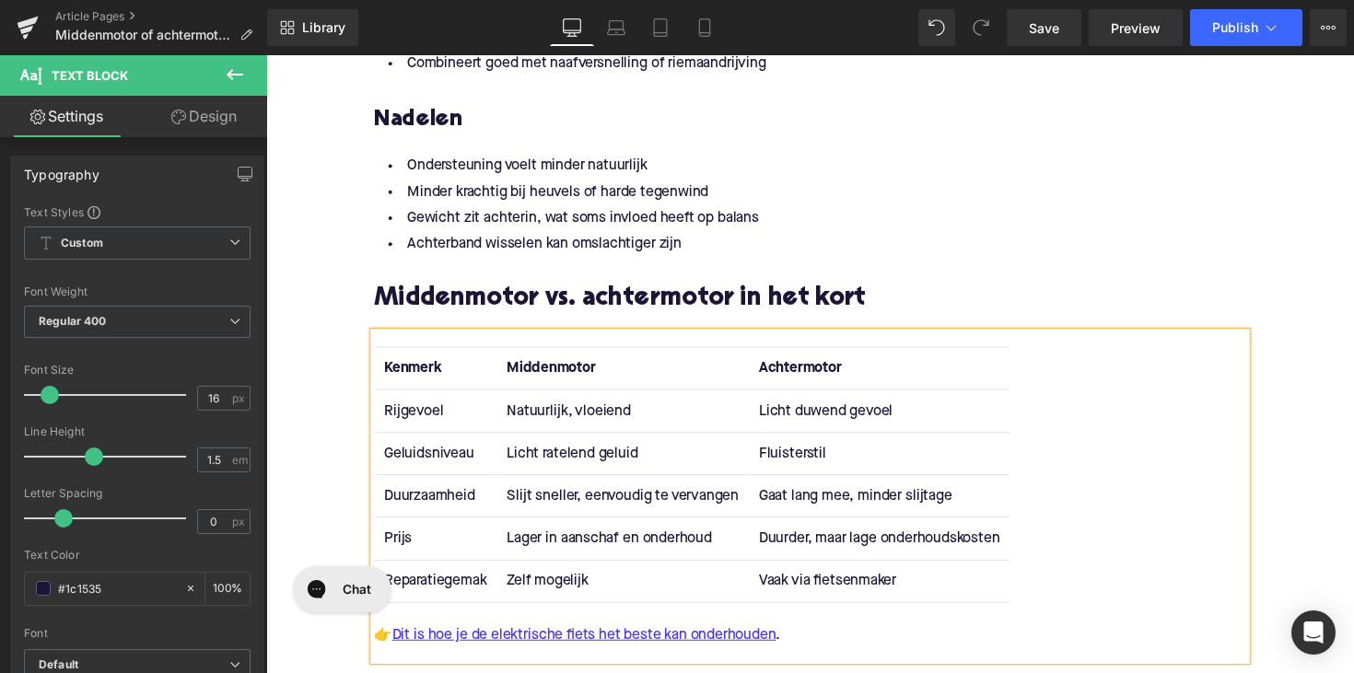
click at [402, 462] on td "Geluidsniveau" at bounding box center [439, 462] width 125 height 43
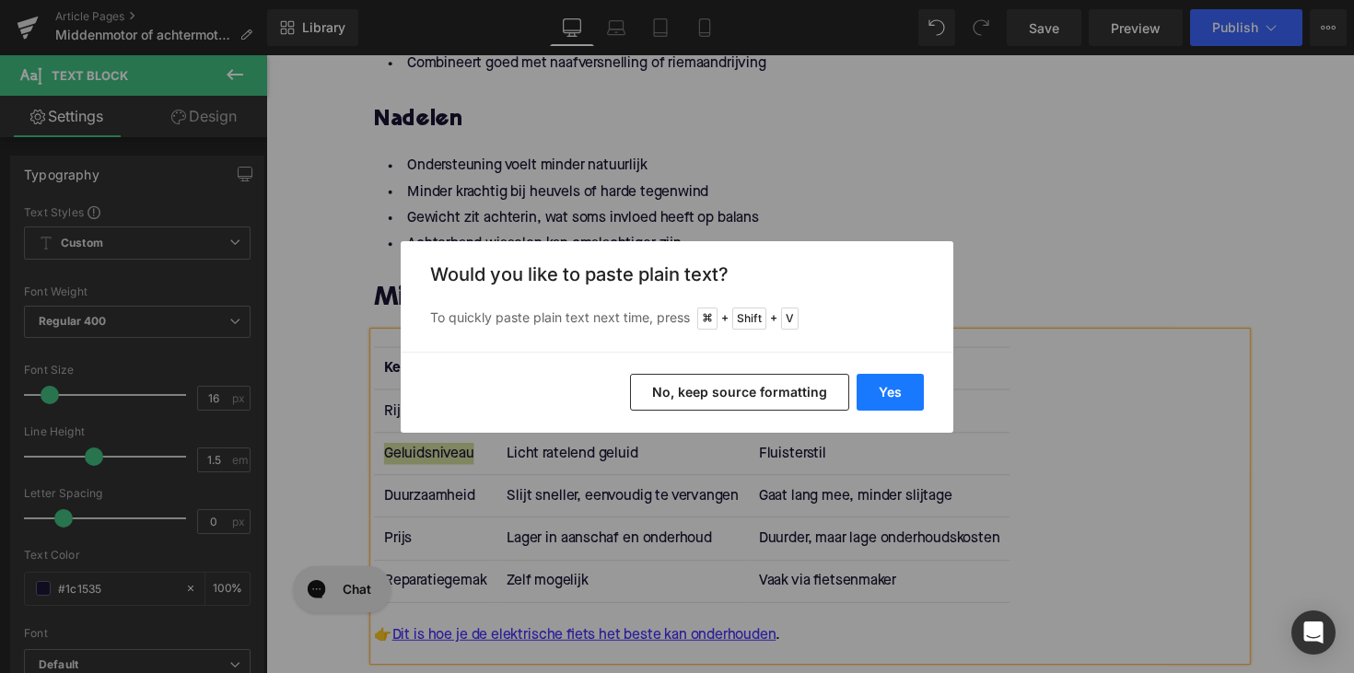
click at [861, 389] on button "Yes" at bounding box center [890, 392] width 67 height 37
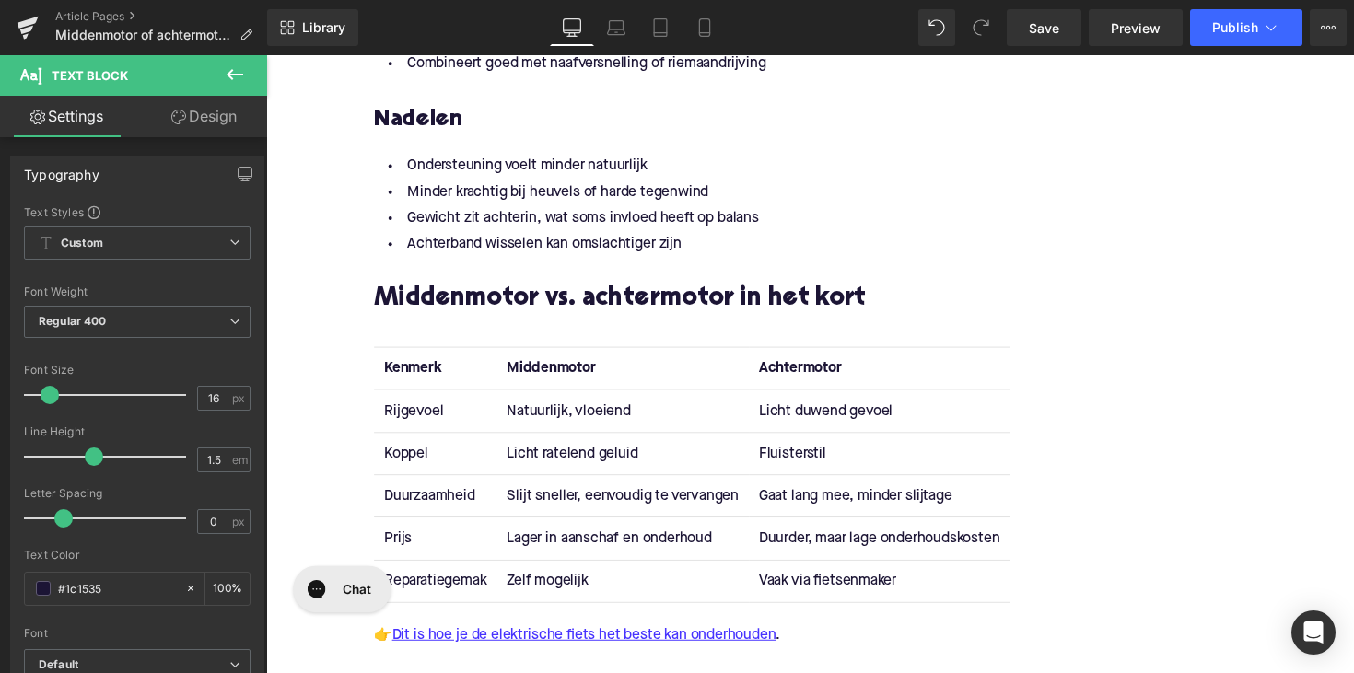
click at [559, 466] on td "Licht ratelend geluid" at bounding box center [631, 462] width 258 height 43
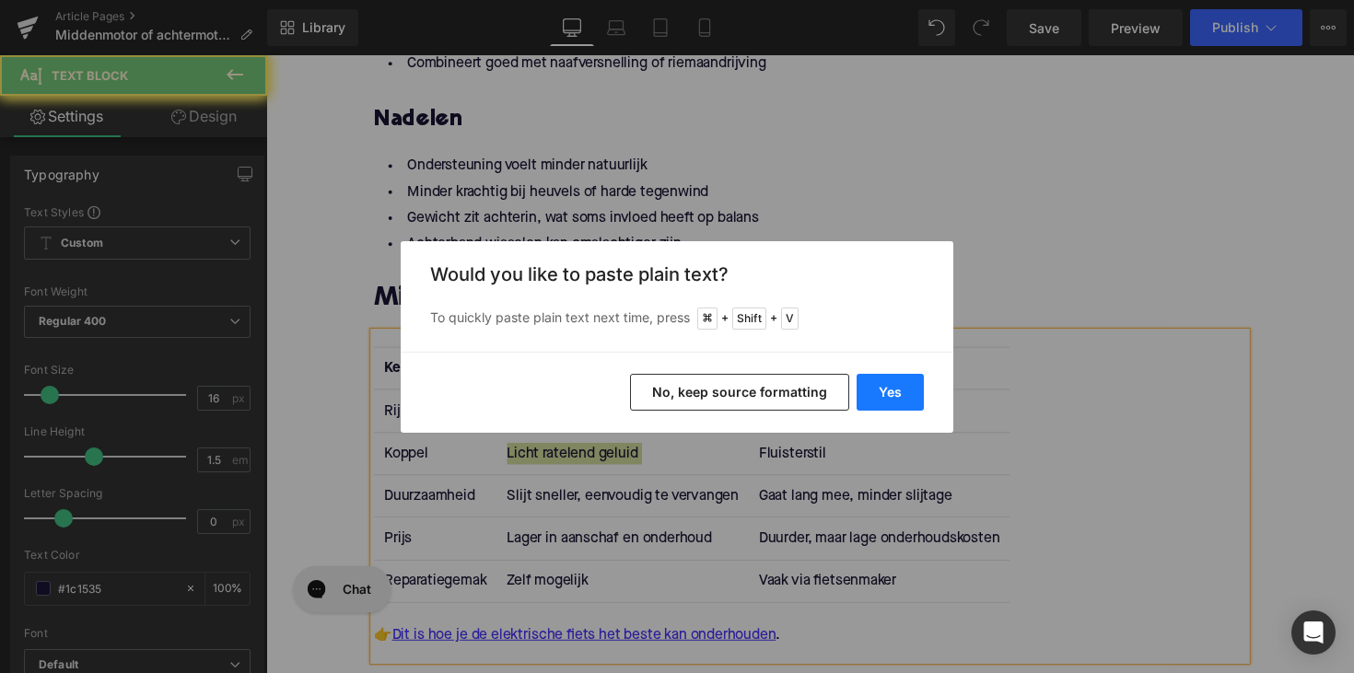
drag, startPoint x: 892, startPoint y: 395, endPoint x: 625, endPoint y: 351, distance: 270.8
click at [892, 395] on button "Yes" at bounding box center [890, 392] width 67 height 37
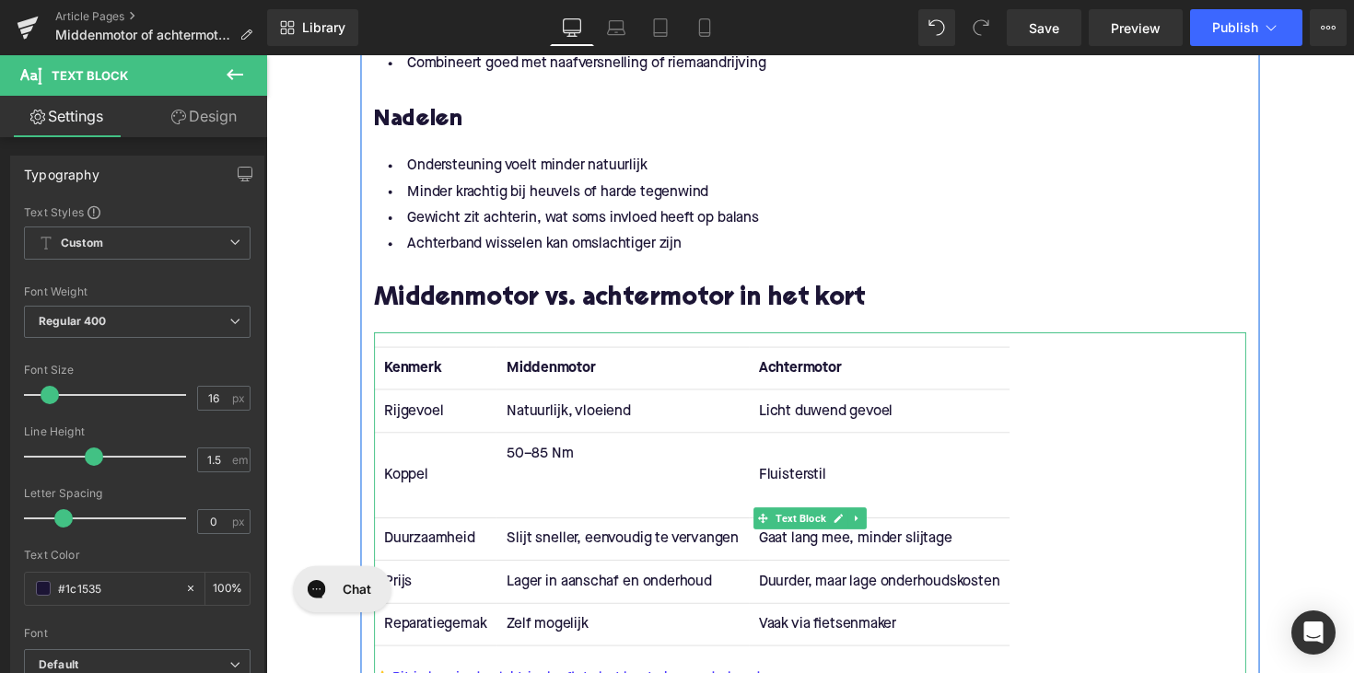
click at [602, 512] on td "50–85 Nm" at bounding box center [631, 485] width 258 height 88
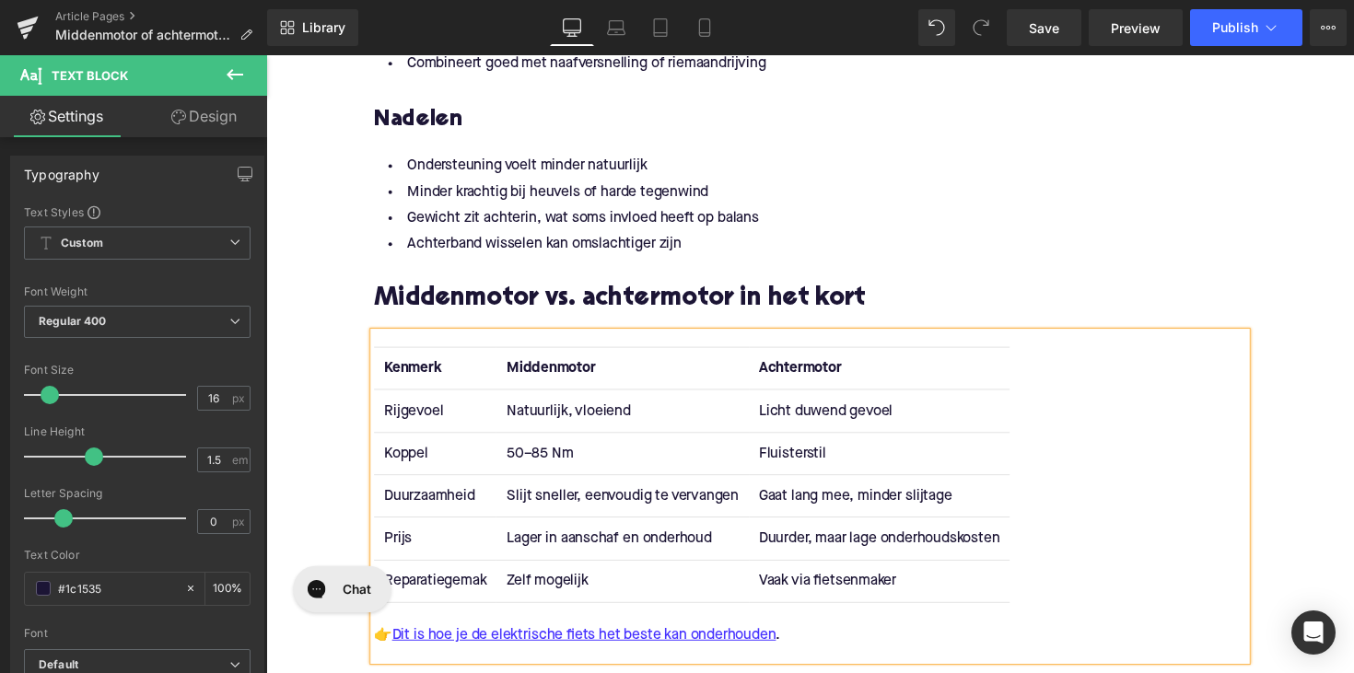
click at [812, 464] on td "Fluisterstil" at bounding box center [894, 462] width 267 height 43
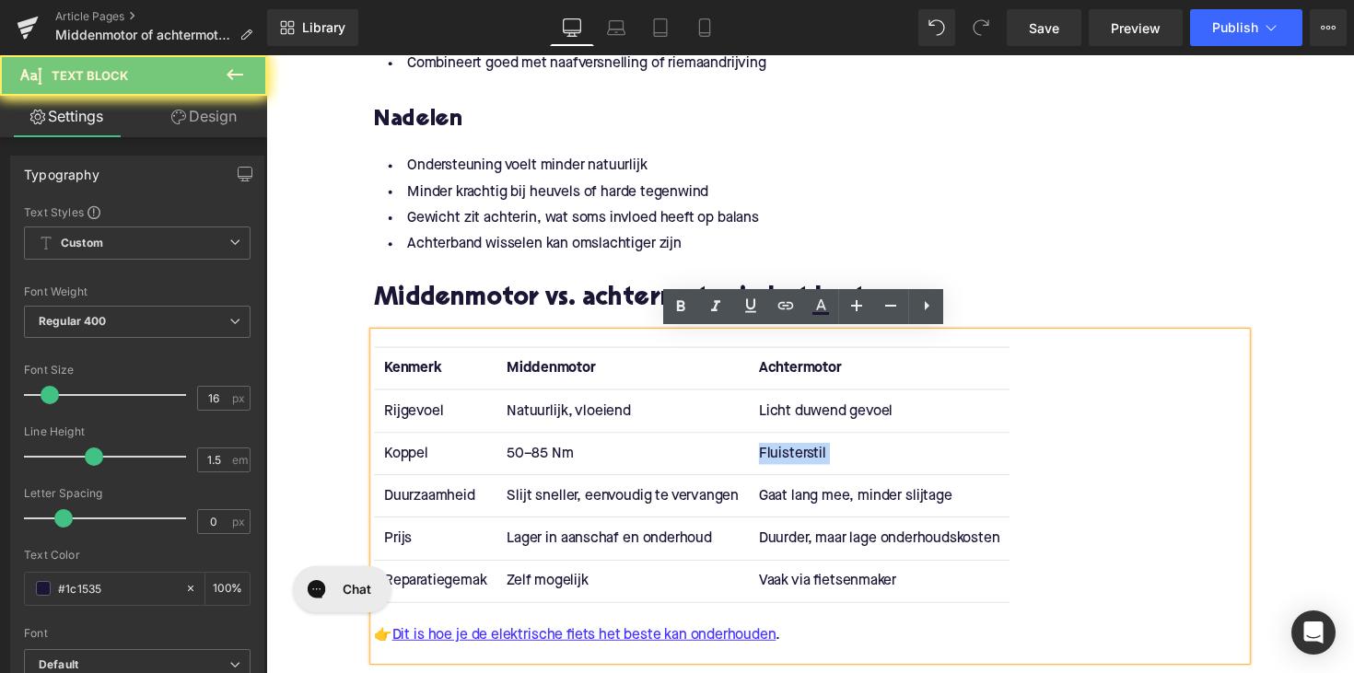
click at [812, 464] on td "Fluisterstil" at bounding box center [894, 462] width 267 height 43
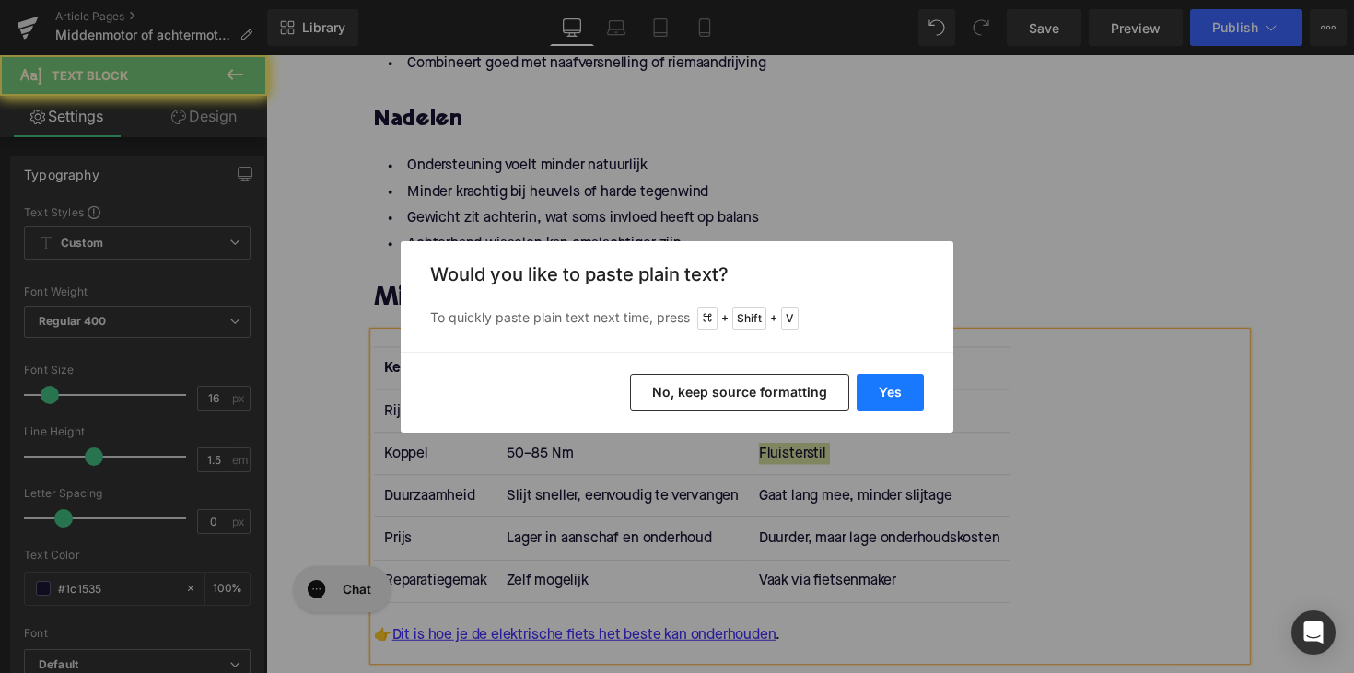
drag, startPoint x: 900, startPoint y: 394, endPoint x: 647, endPoint y: 350, distance: 257.1
click at [900, 394] on button "Yes" at bounding box center [890, 392] width 67 height 37
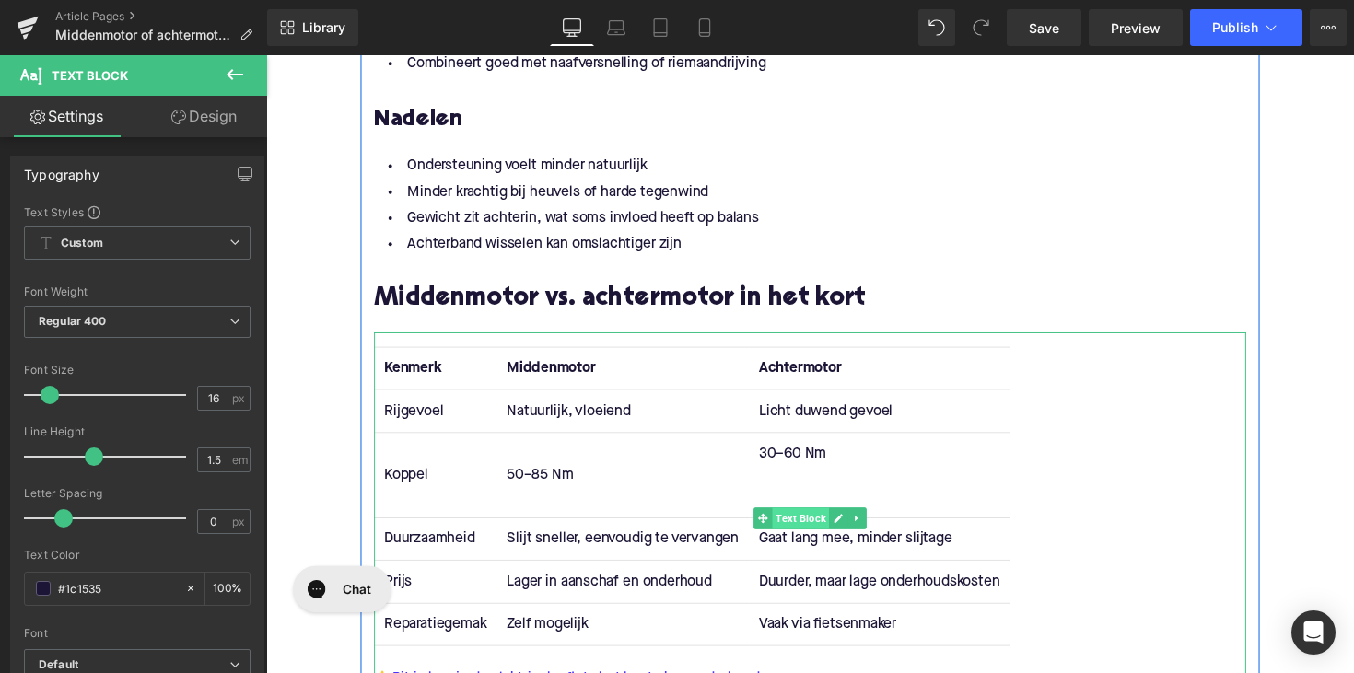
click at [821, 525] on span "Text Block" at bounding box center [814, 530] width 58 height 22
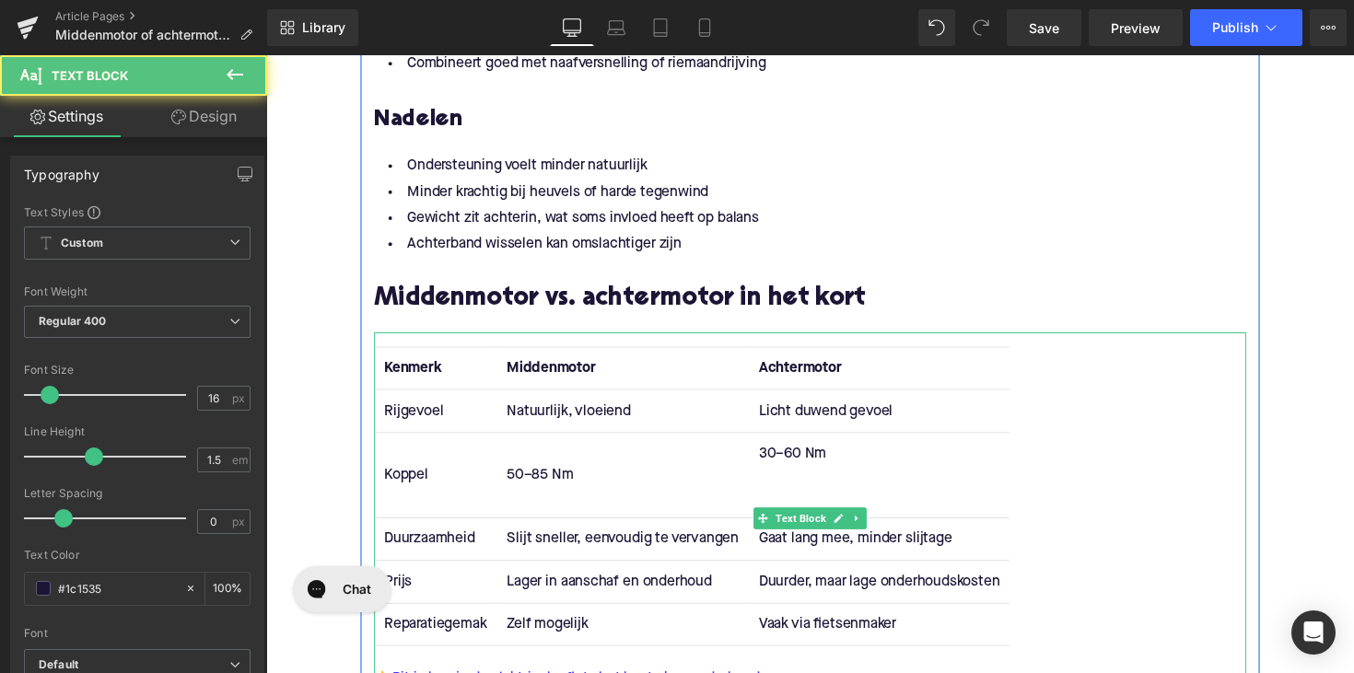
click at [807, 505] on td "30–60 Nm" at bounding box center [894, 485] width 267 height 88
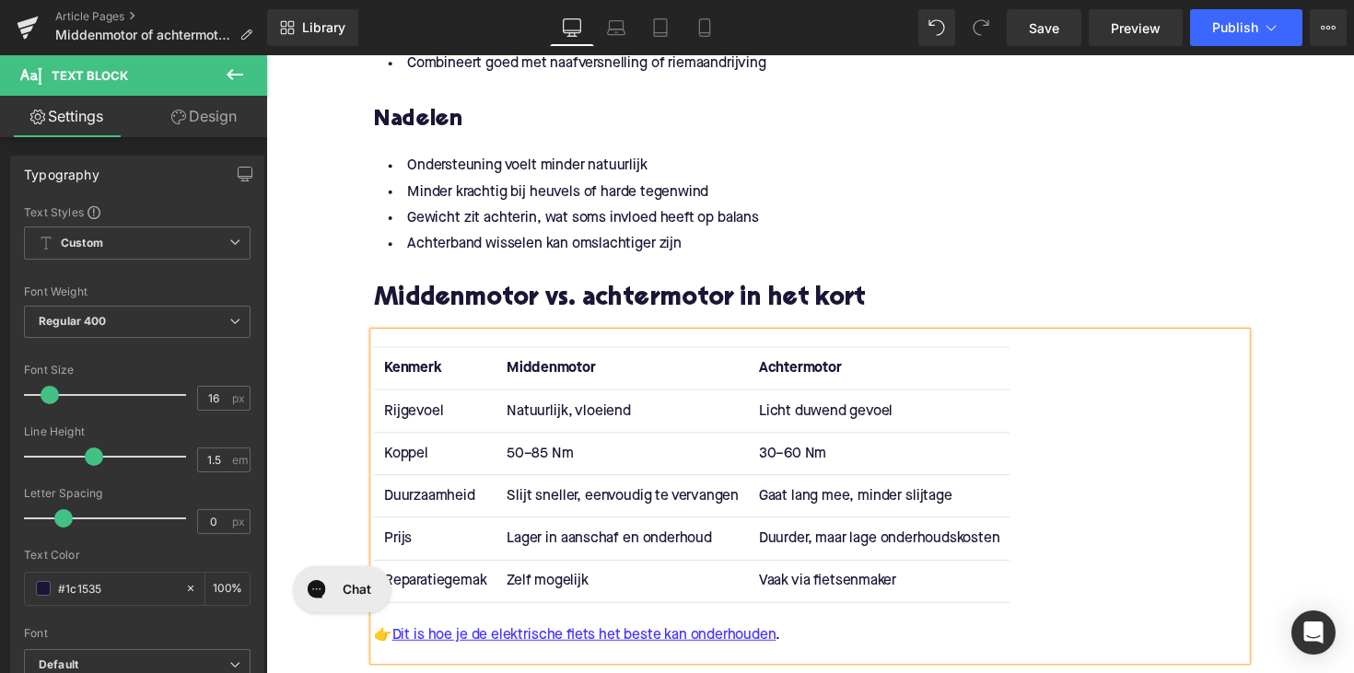
click at [402, 503] on td "Duurzaamheid" at bounding box center [439, 506] width 125 height 43
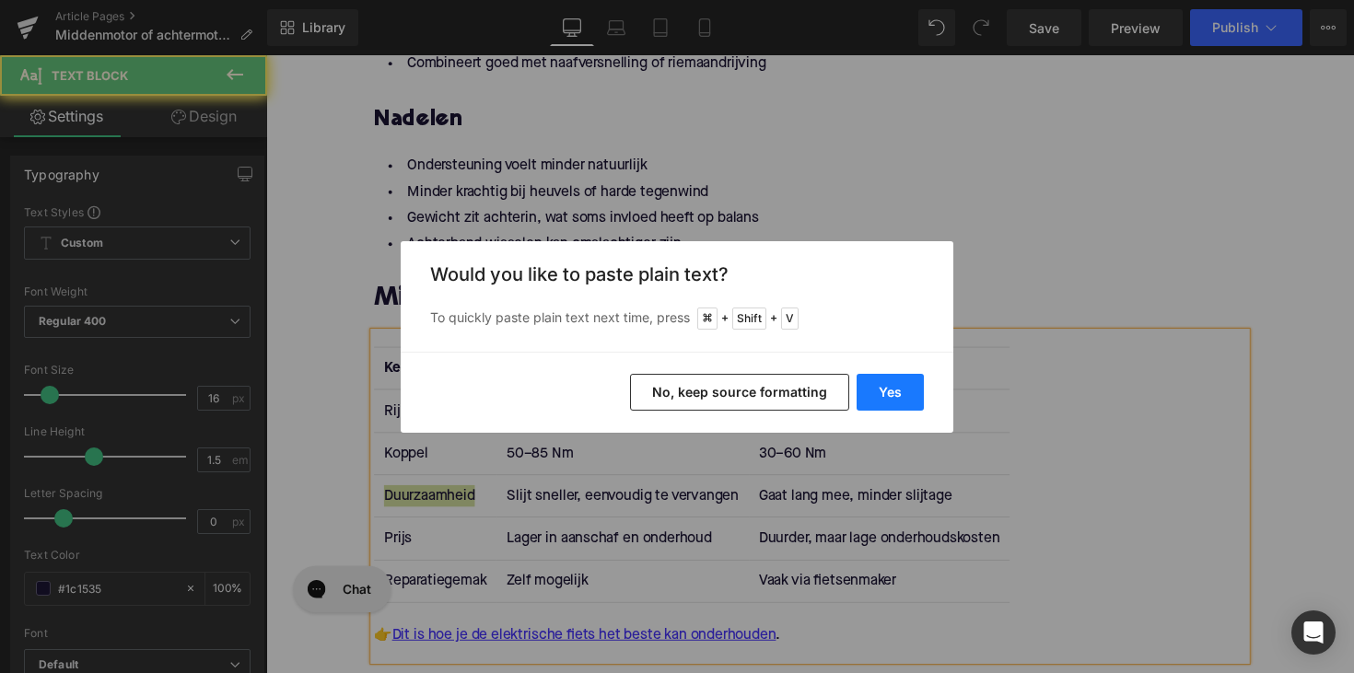
click at [860, 394] on button "Yes" at bounding box center [890, 392] width 67 height 37
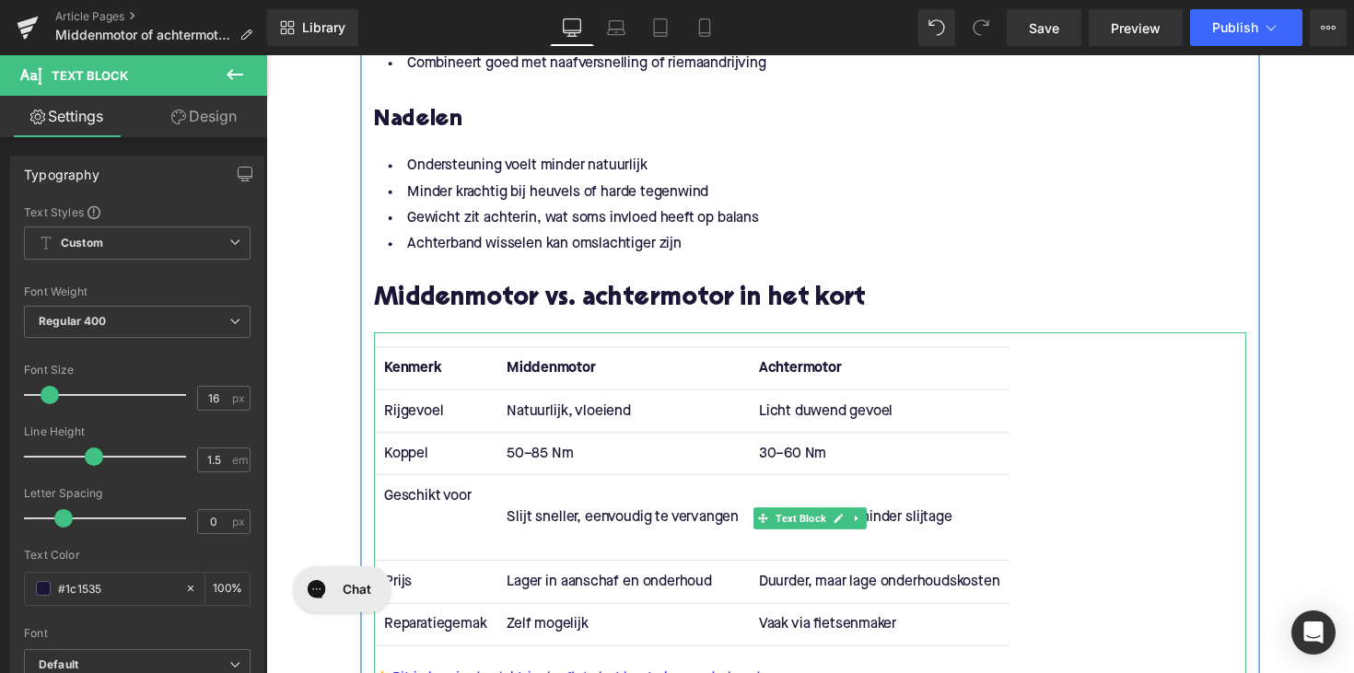
click at [445, 552] on td "Geschikt voor" at bounding box center [439, 529] width 125 height 88
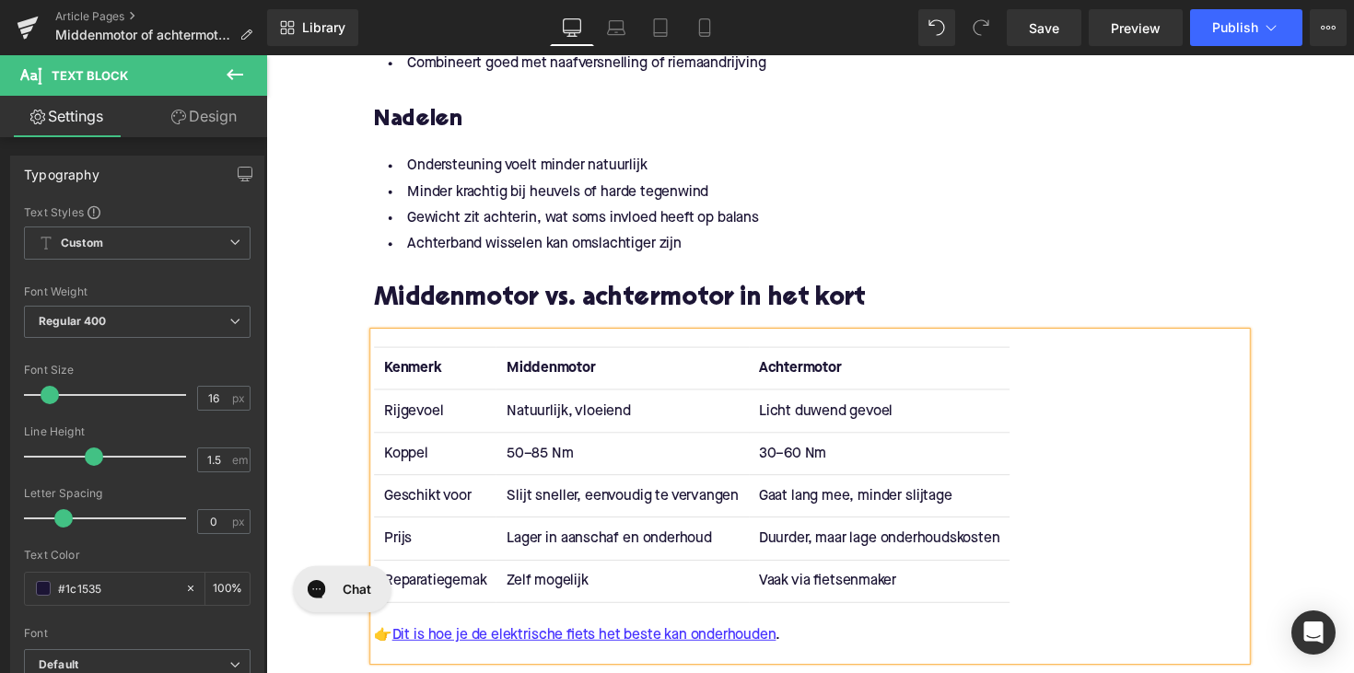
click at [578, 506] on td "Slijt sneller, eenvoudig te vervangen" at bounding box center [631, 506] width 258 height 43
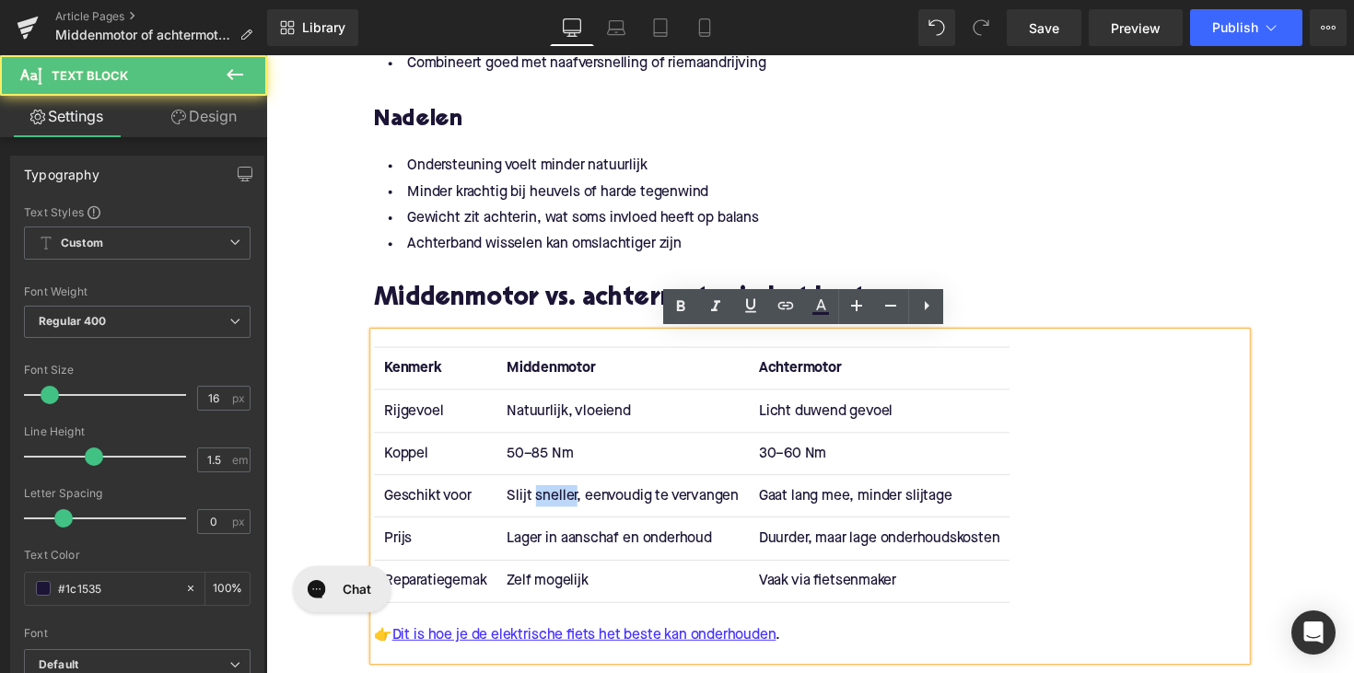
click at [578, 506] on td "Slijt sneller, eenvoudig te vervangen" at bounding box center [631, 506] width 258 height 43
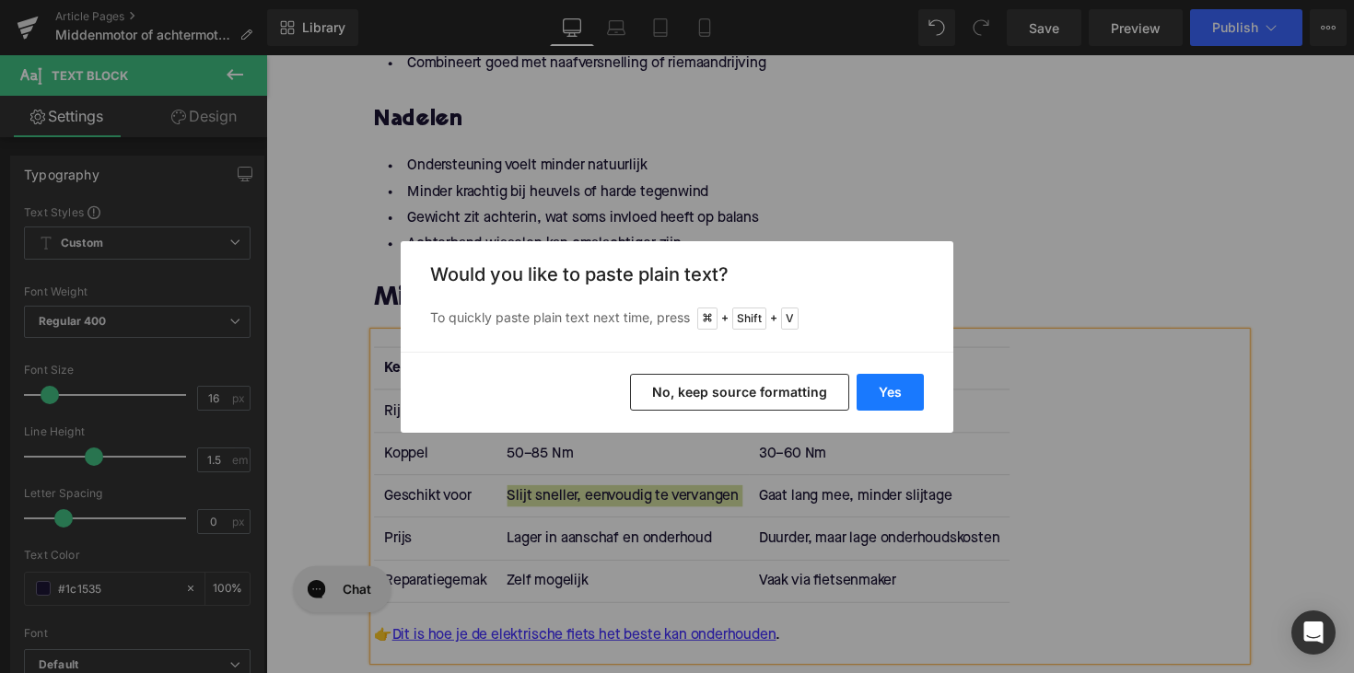
drag, startPoint x: 894, startPoint y: 393, endPoint x: 645, endPoint y: 344, distance: 254.5
click at [894, 393] on button "Yes" at bounding box center [890, 392] width 67 height 37
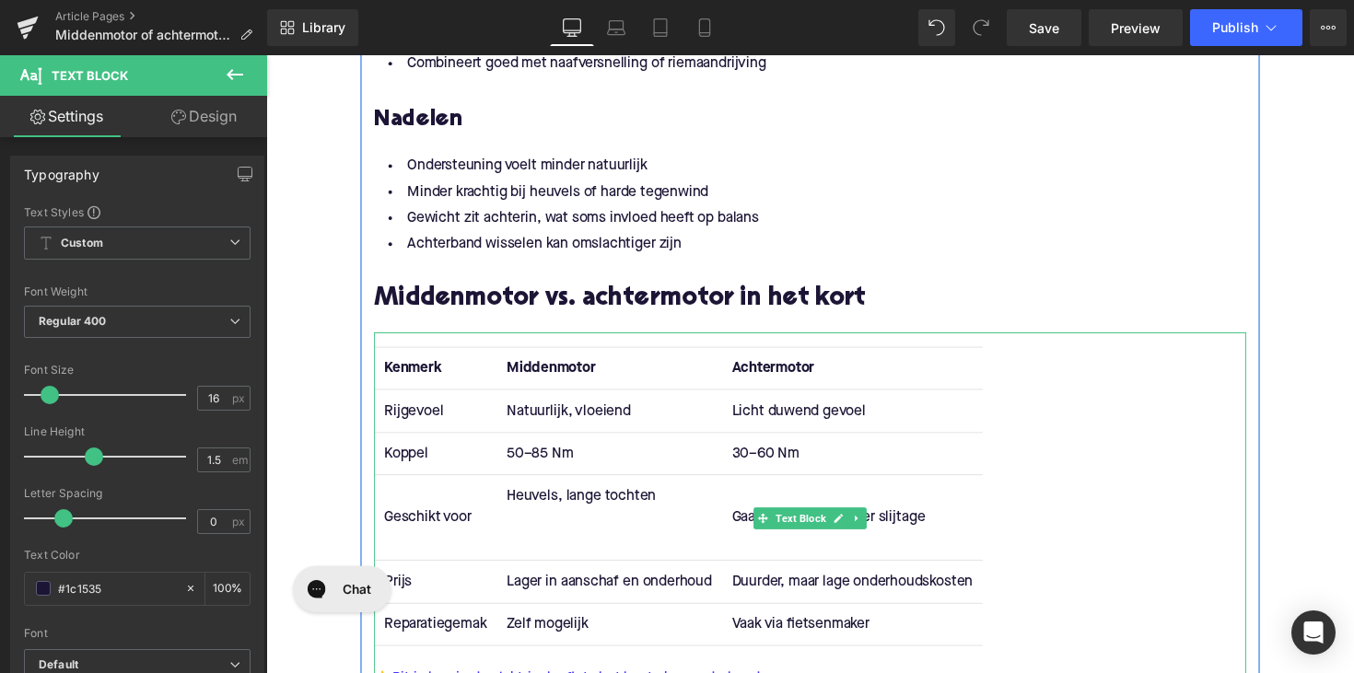
click at [551, 549] on td "Heuvels, lange tochten" at bounding box center [617, 529] width 230 height 88
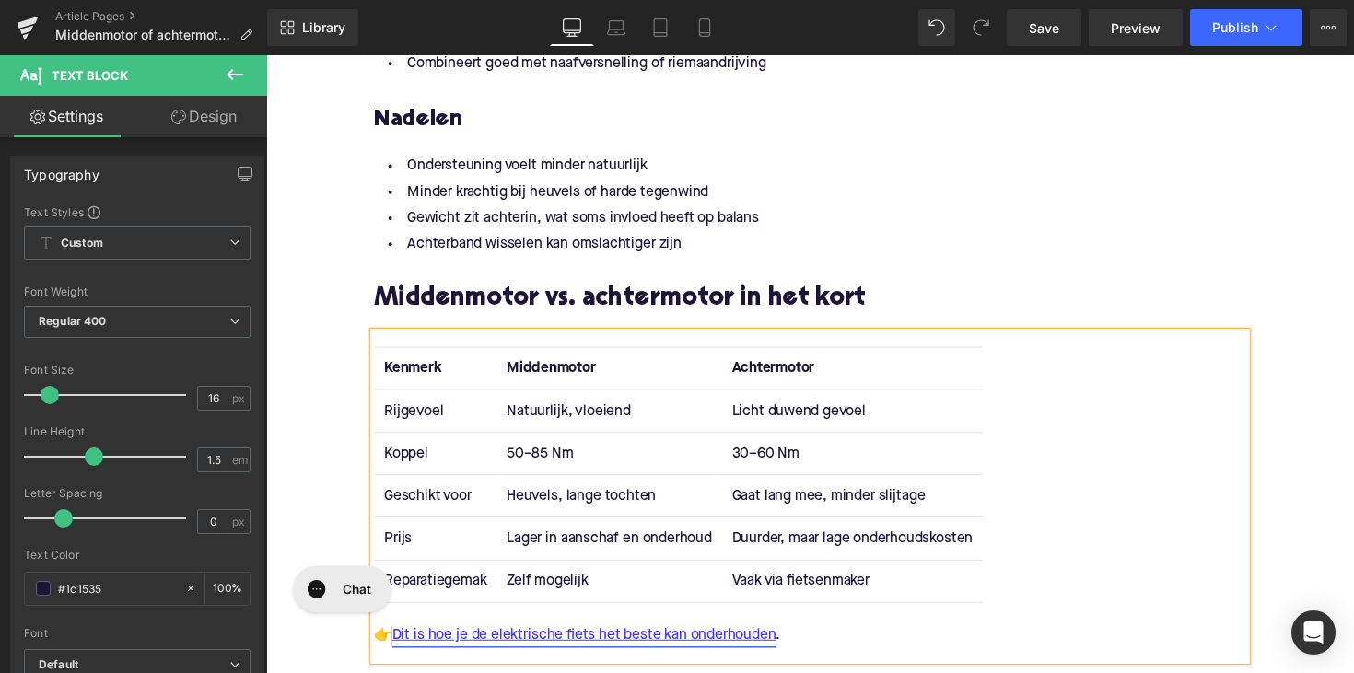
click at [781, 508] on td "Gaat lang mee, minder slijtage" at bounding box center [866, 506] width 267 height 43
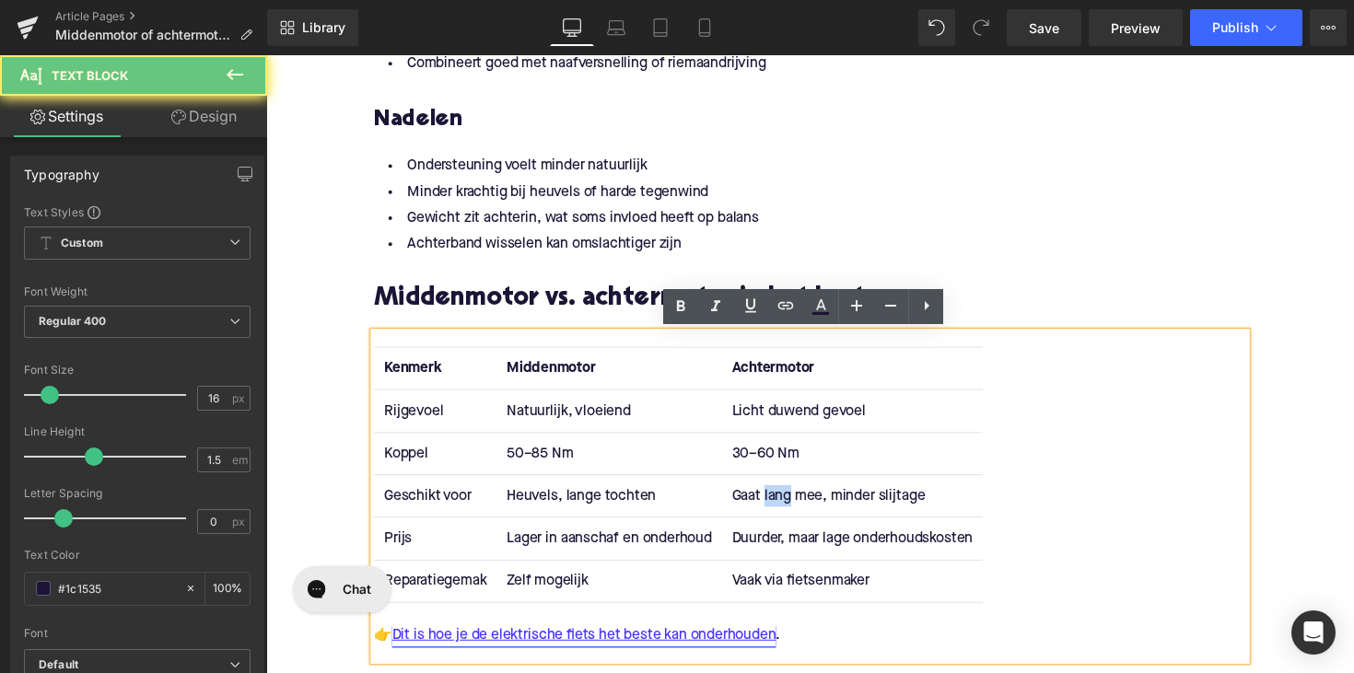
click at [781, 508] on td "Gaat lang mee, minder slijtage" at bounding box center [866, 506] width 267 height 43
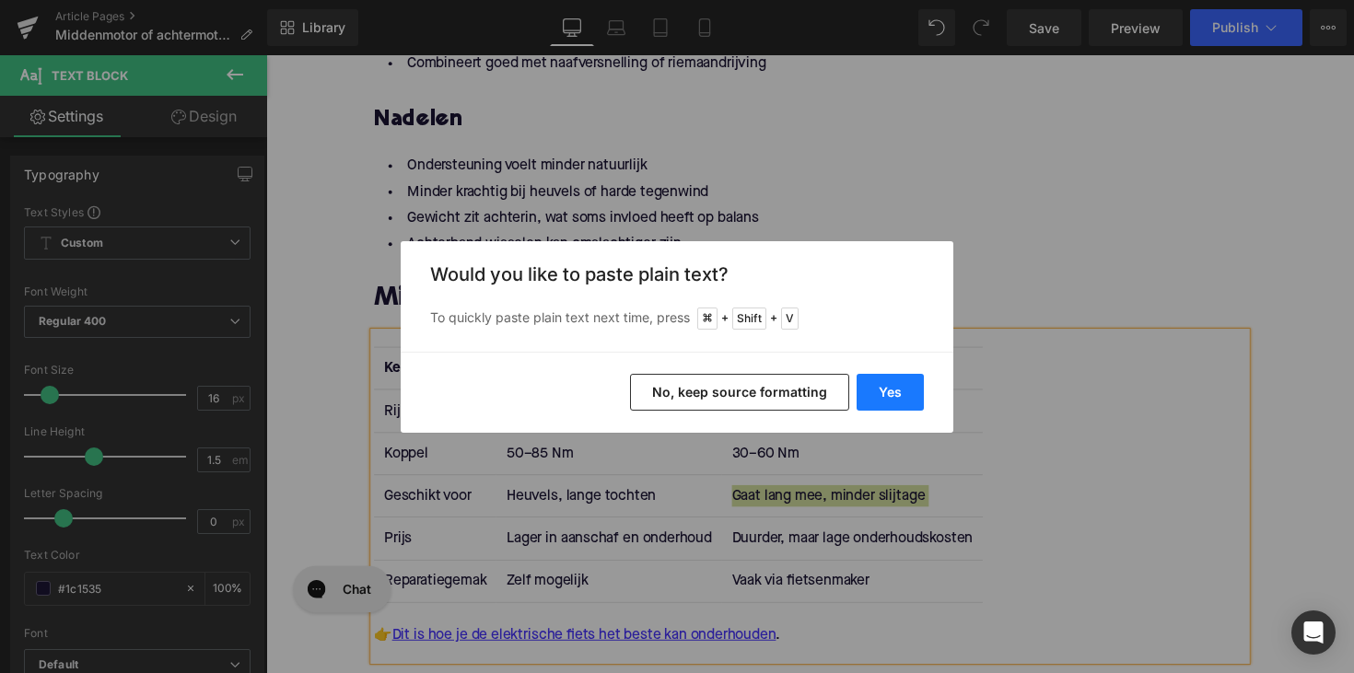
click at [880, 400] on button "Yes" at bounding box center [890, 392] width 67 height 37
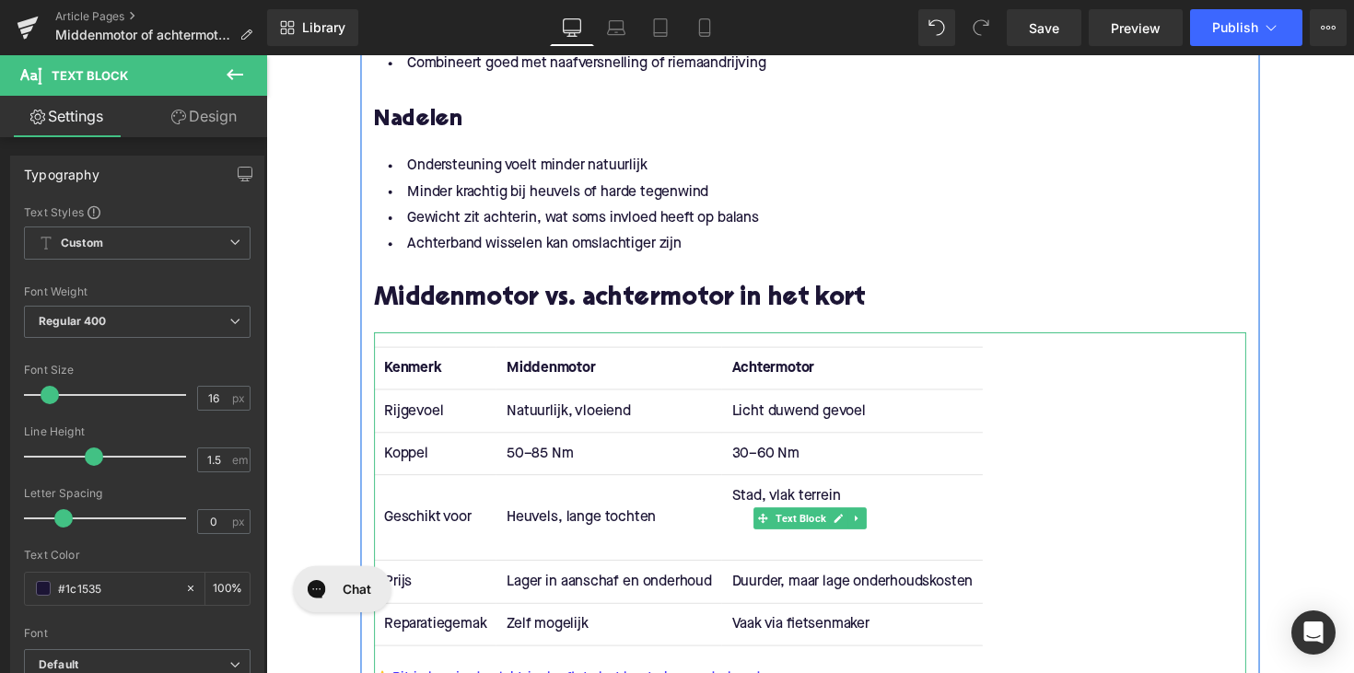
click at [801, 553] on td "Stad, vlak terrein" at bounding box center [866, 529] width 267 height 88
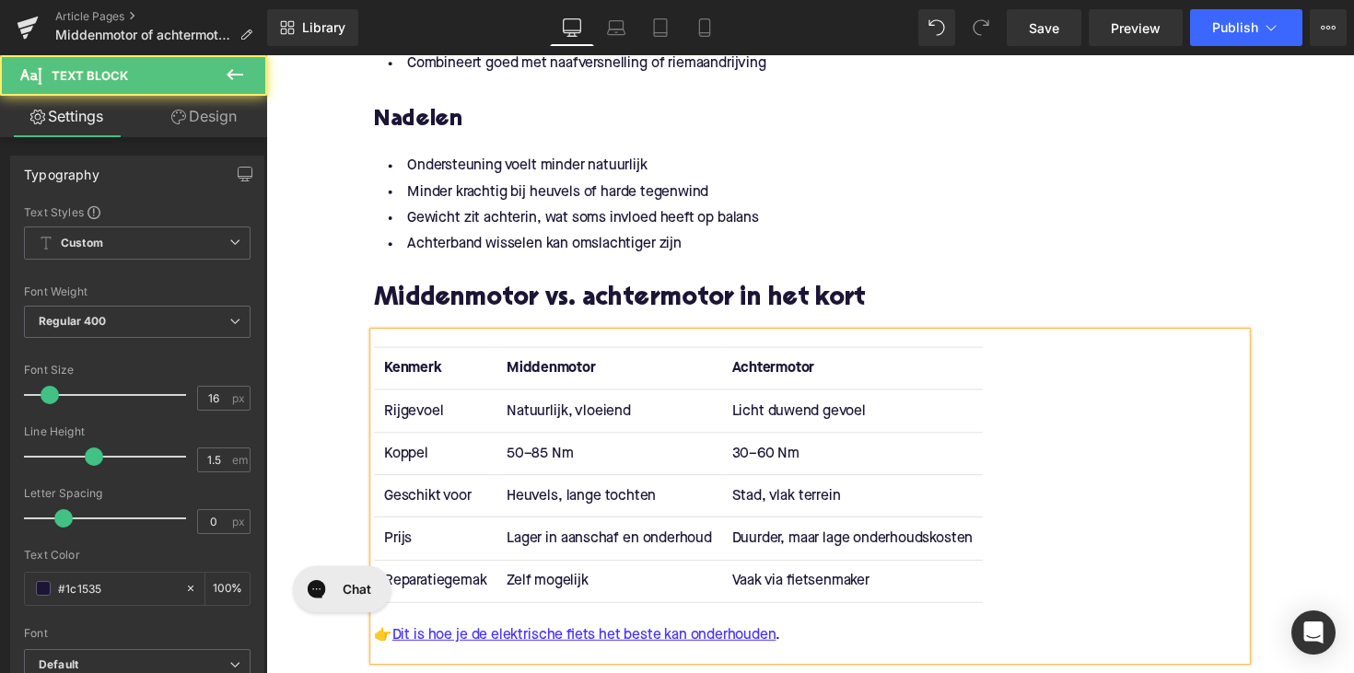
click at [400, 545] on td "Prijs" at bounding box center [439, 550] width 125 height 43
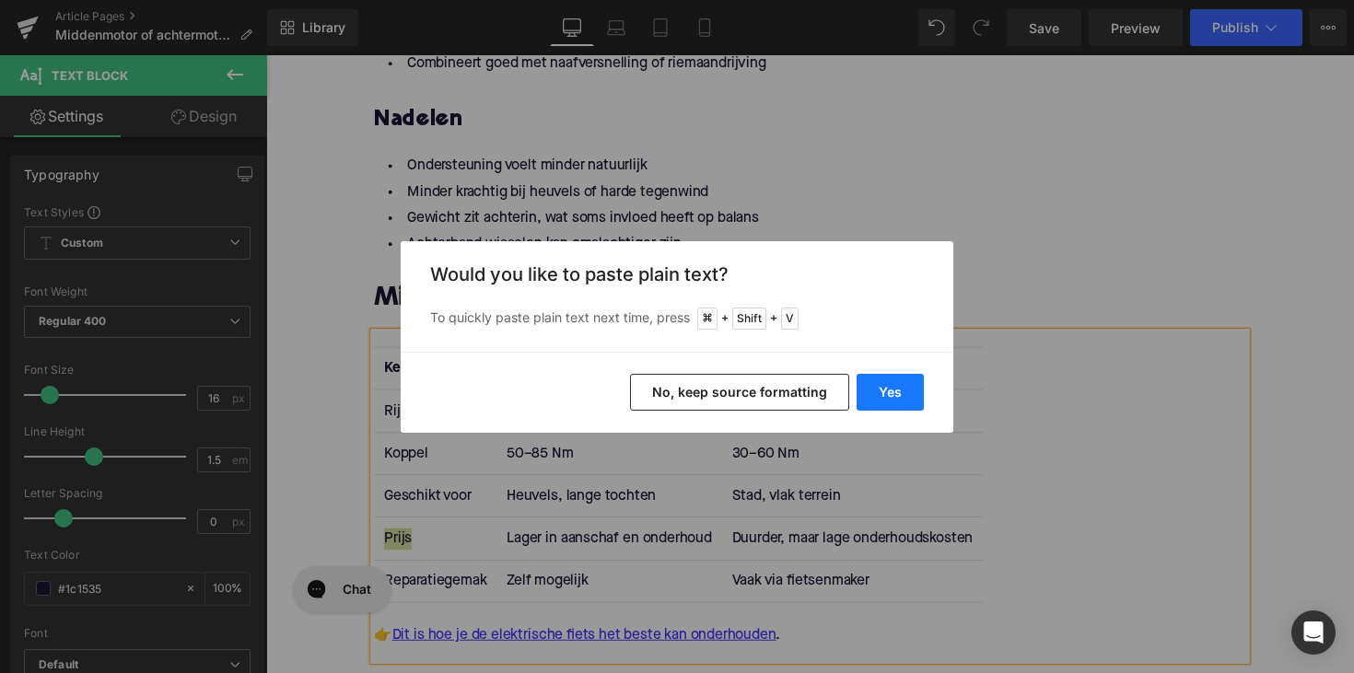
click at [868, 397] on button "Yes" at bounding box center [890, 392] width 67 height 37
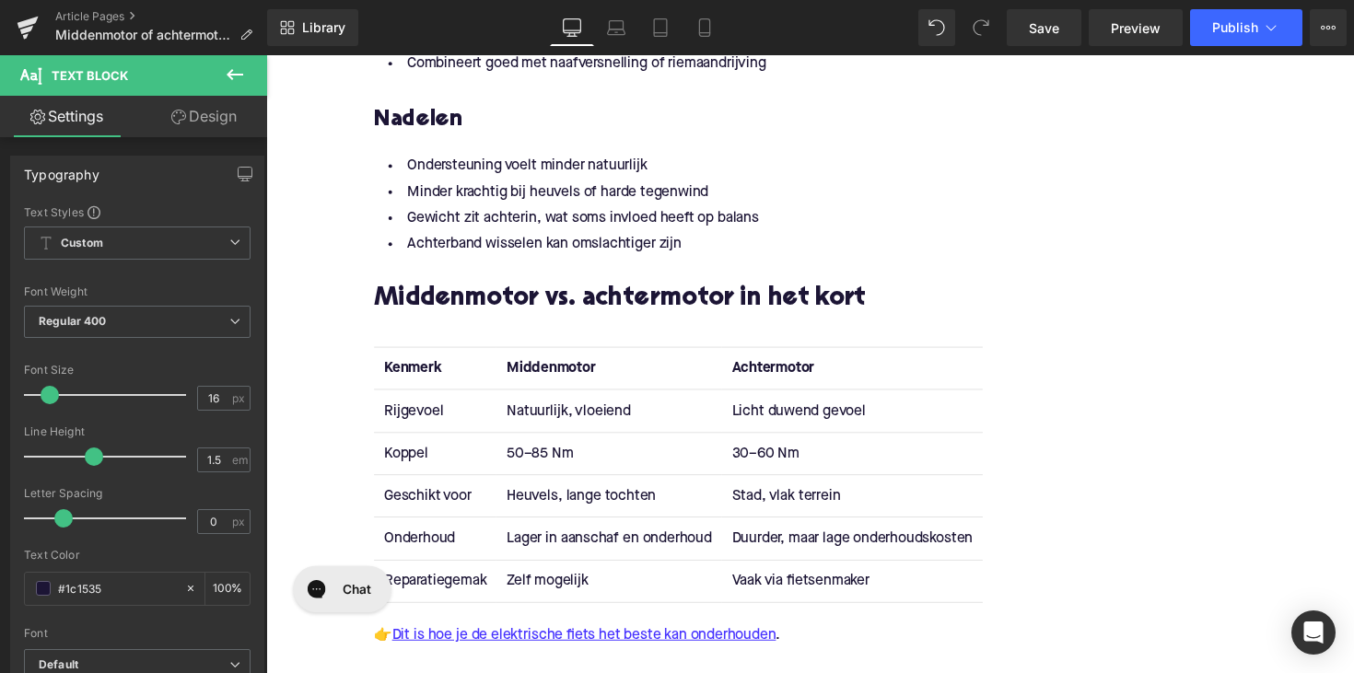
click at [560, 544] on td "Lager in aanschaf en onderhoud" at bounding box center [617, 550] width 230 height 43
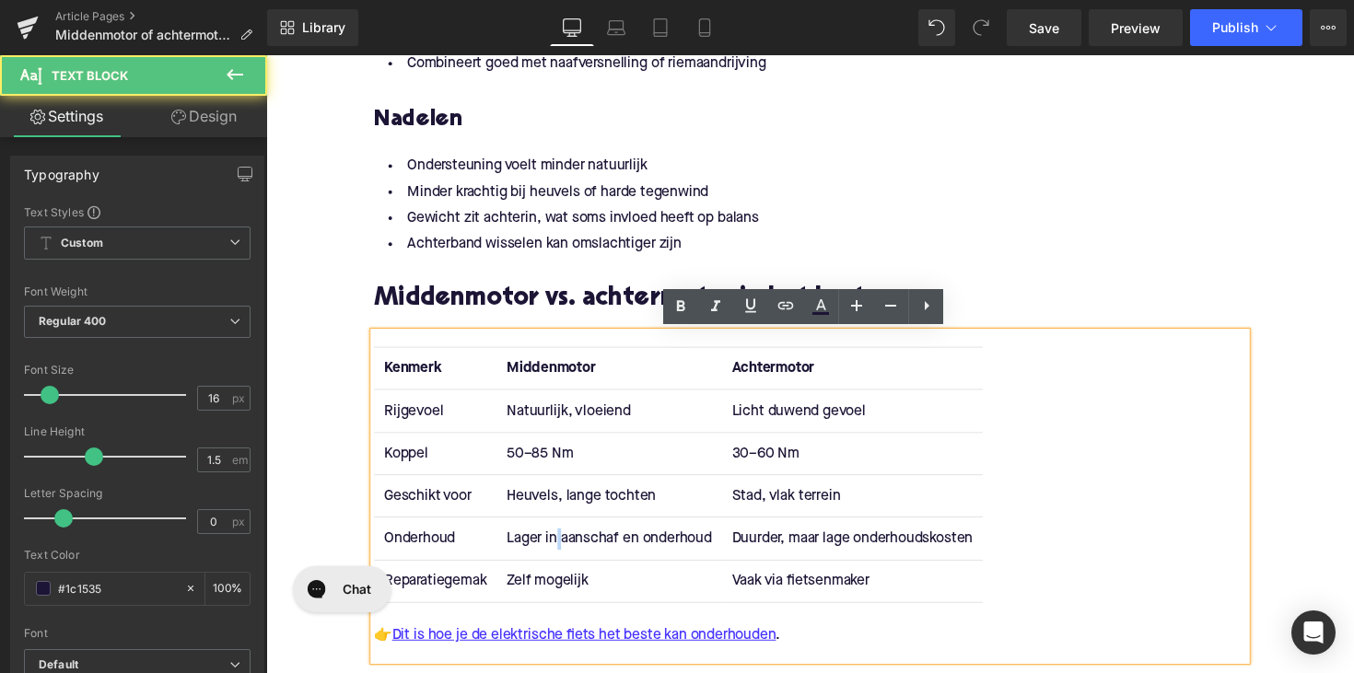
click at [560, 544] on td "Lager in aanschaf en onderhoud" at bounding box center [617, 550] width 230 height 43
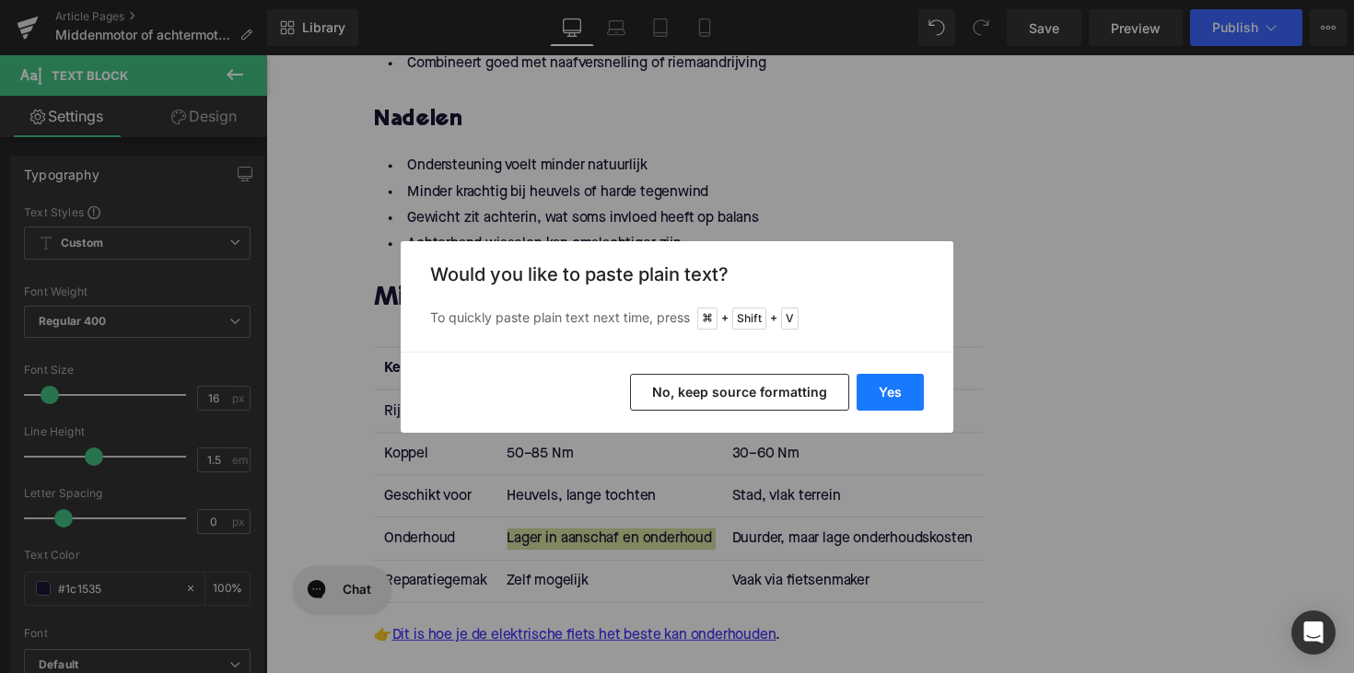
click at [892, 389] on button "Yes" at bounding box center [890, 392] width 67 height 37
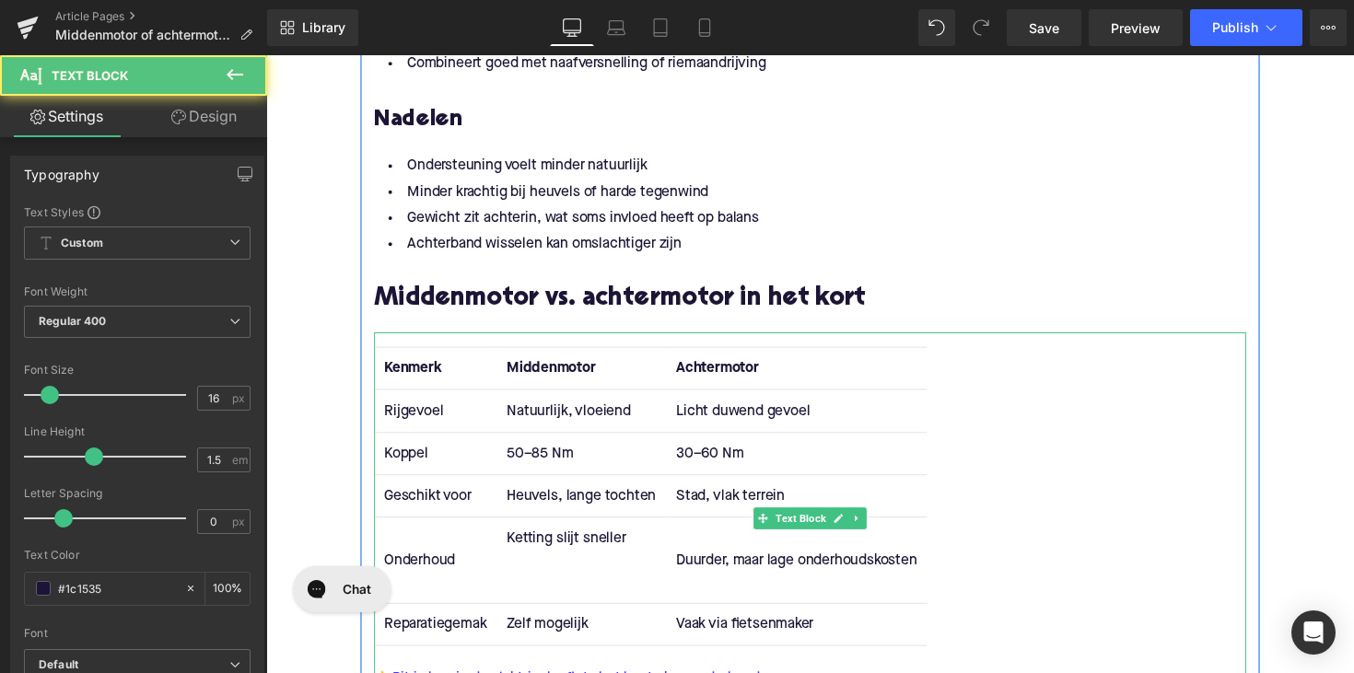
click at [602, 603] on td "Ketting slijt sneller" at bounding box center [588, 573] width 173 height 88
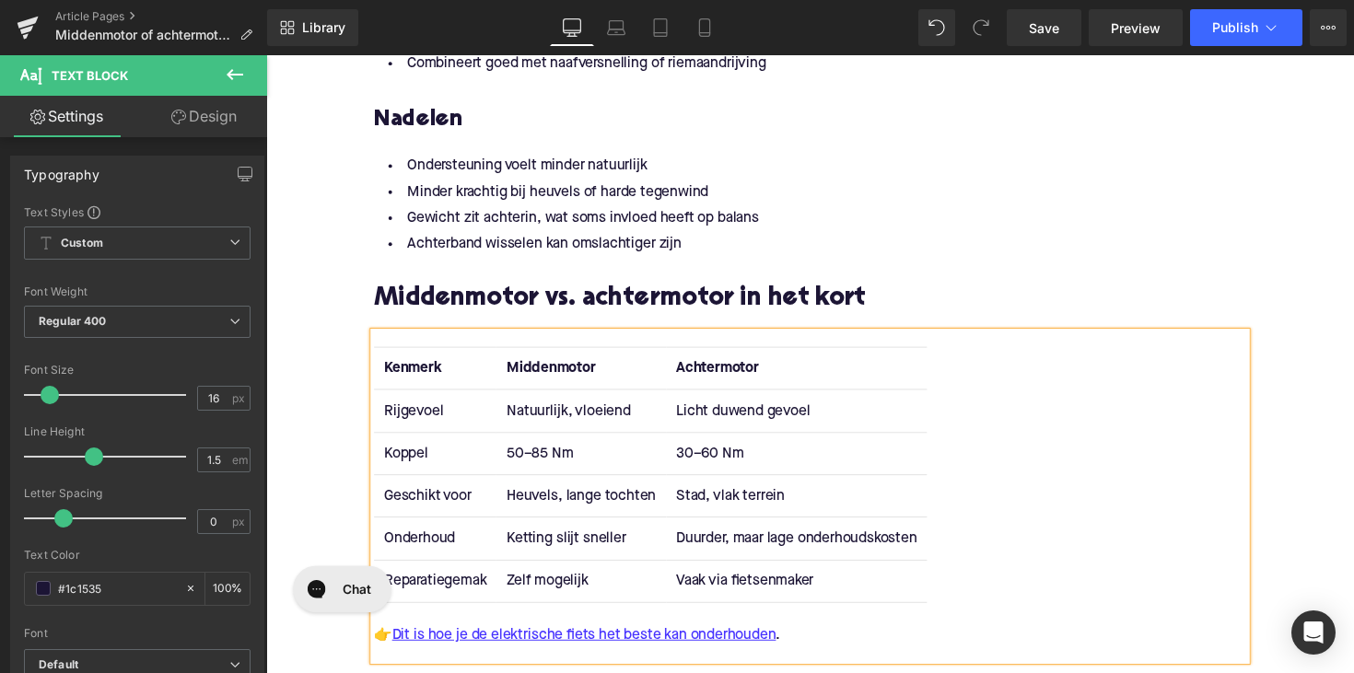
click at [758, 542] on td "Duurder, maar lage onderhoudskosten" at bounding box center [809, 550] width 267 height 43
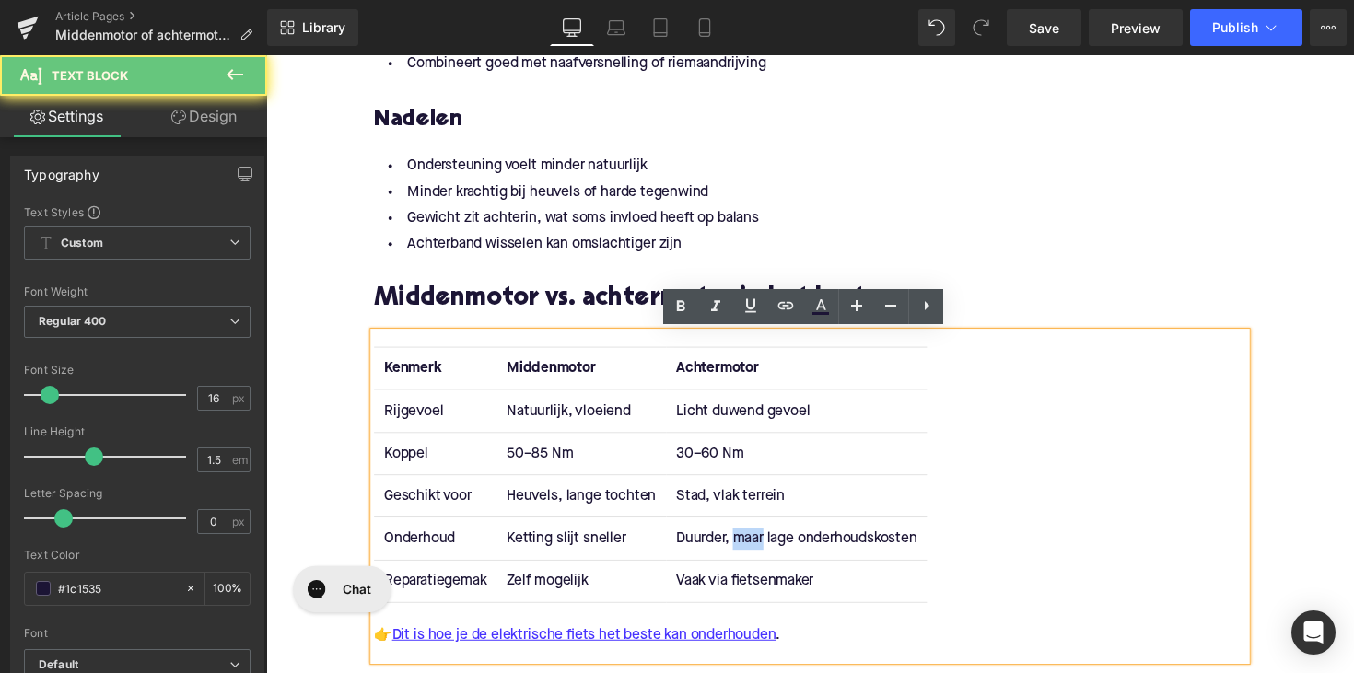
click at [758, 542] on td "Duurder, maar lage onderhoudskosten" at bounding box center [809, 550] width 267 height 43
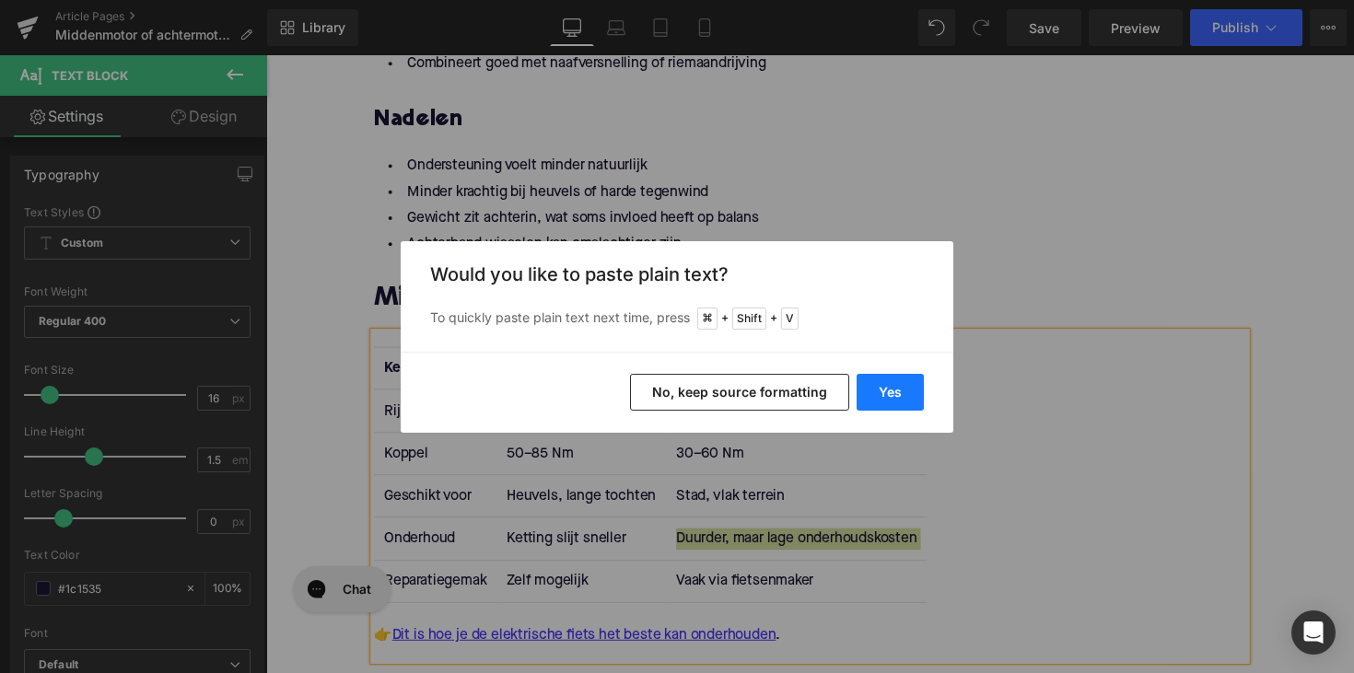
click at [898, 390] on button "Yes" at bounding box center [890, 392] width 67 height 37
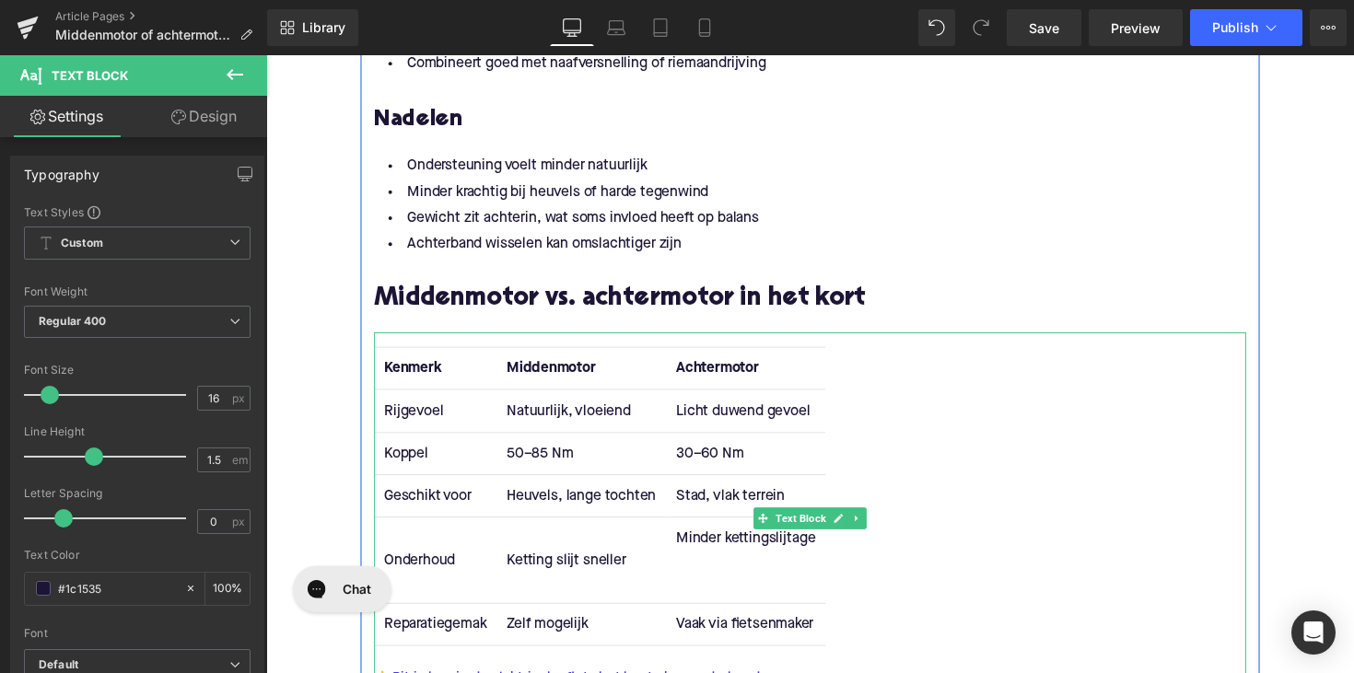
click at [706, 597] on div "Rendering Content" at bounding box center [677, 600] width 113 height 20
click at [725, 588] on td "Minder kettingslijtage" at bounding box center [757, 573] width 163 height 88
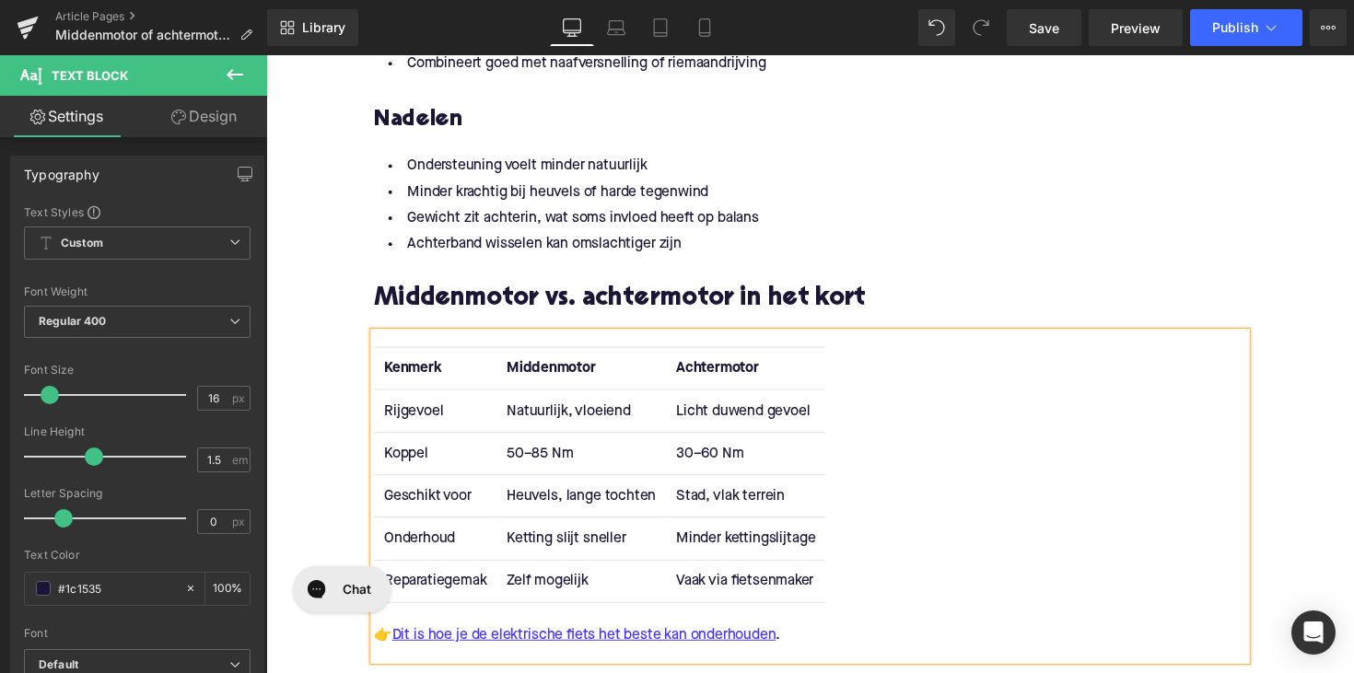
click at [419, 596] on td "Reparatiegemak" at bounding box center [439, 593] width 125 height 43
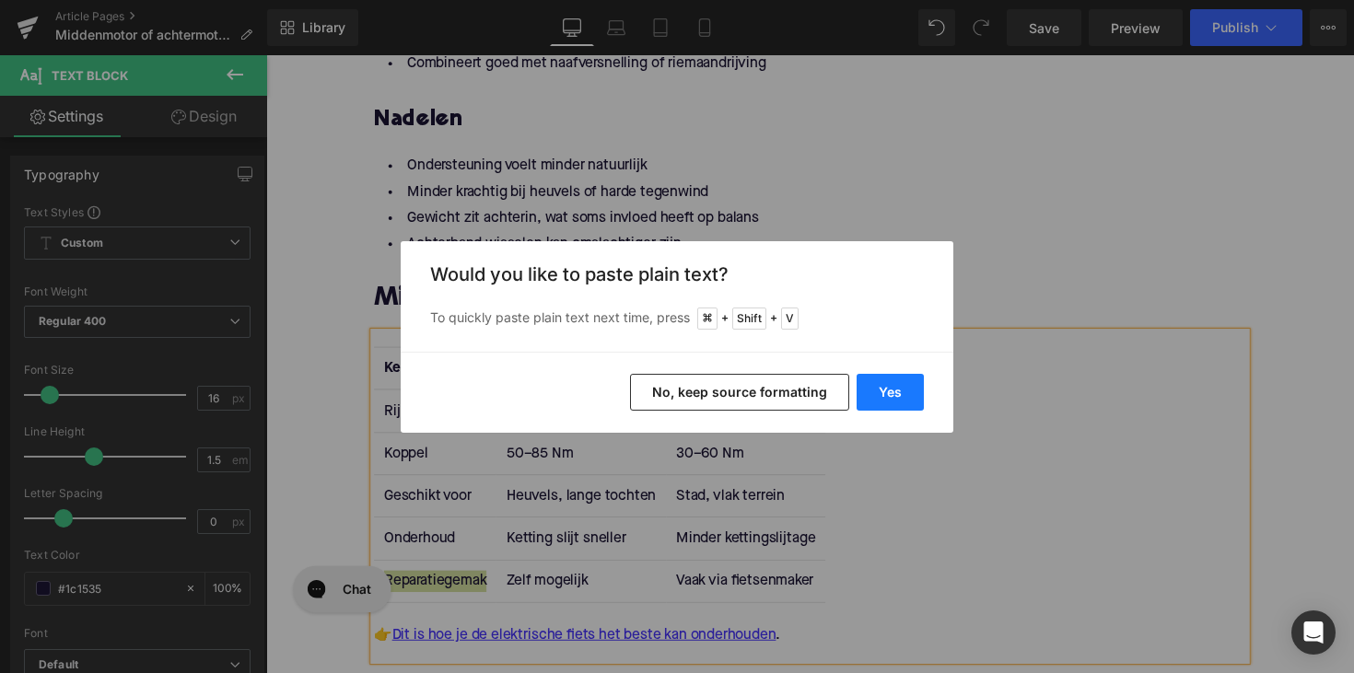
click at [882, 390] on button "Yes" at bounding box center [890, 392] width 67 height 37
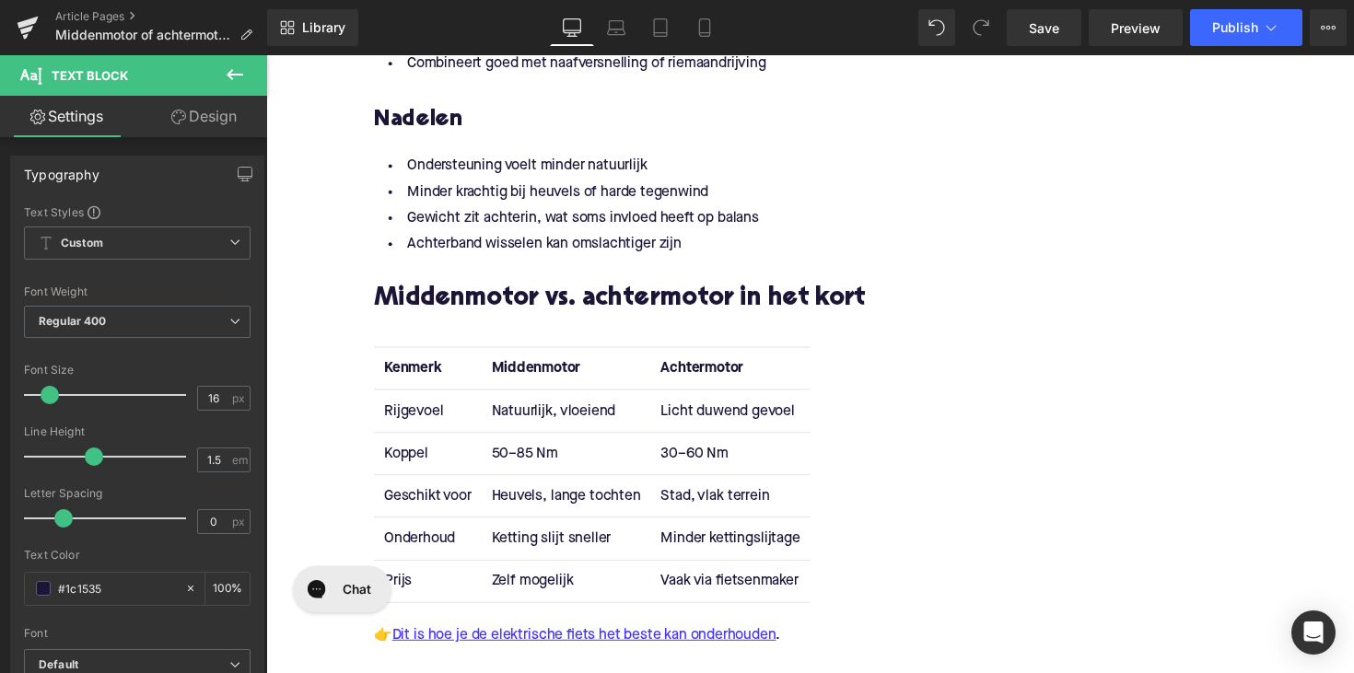
click at [561, 596] on td "Zelf mogelijk" at bounding box center [572, 593] width 173 height 43
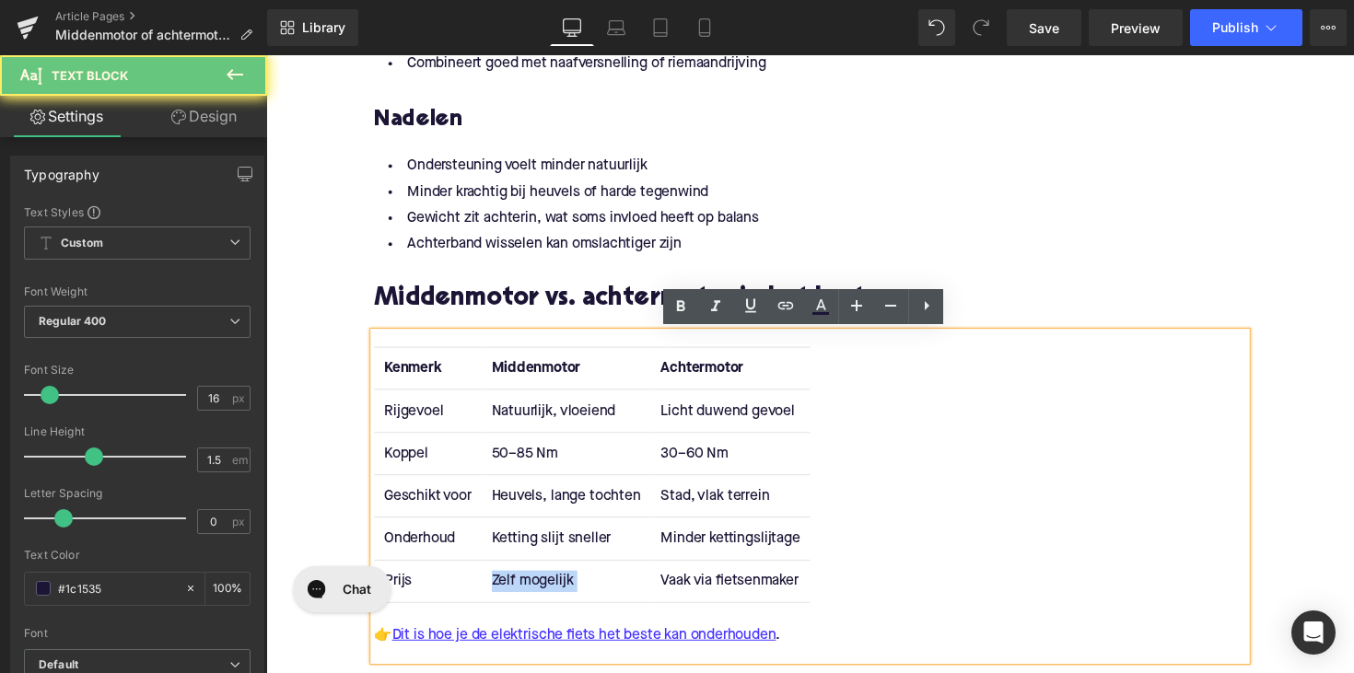
click at [561, 596] on td "Zelf mogelijk" at bounding box center [572, 593] width 173 height 43
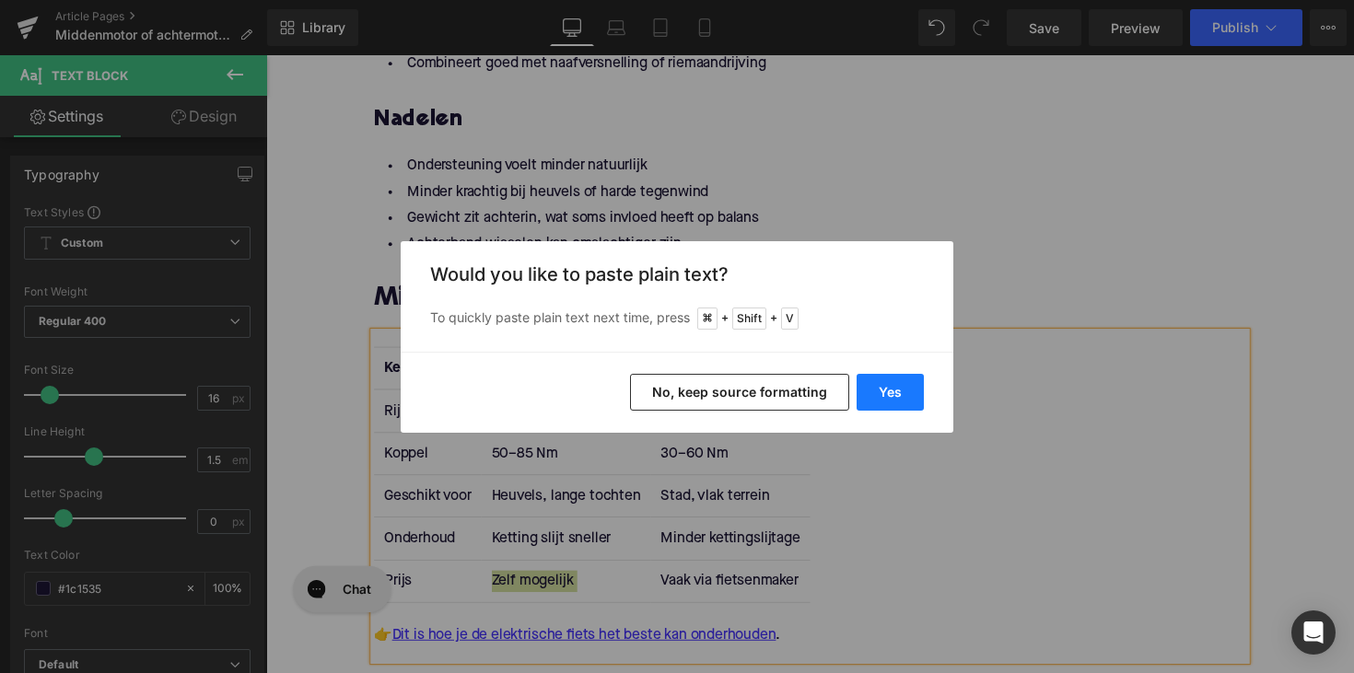
click at [905, 389] on button "Yes" at bounding box center [890, 392] width 67 height 37
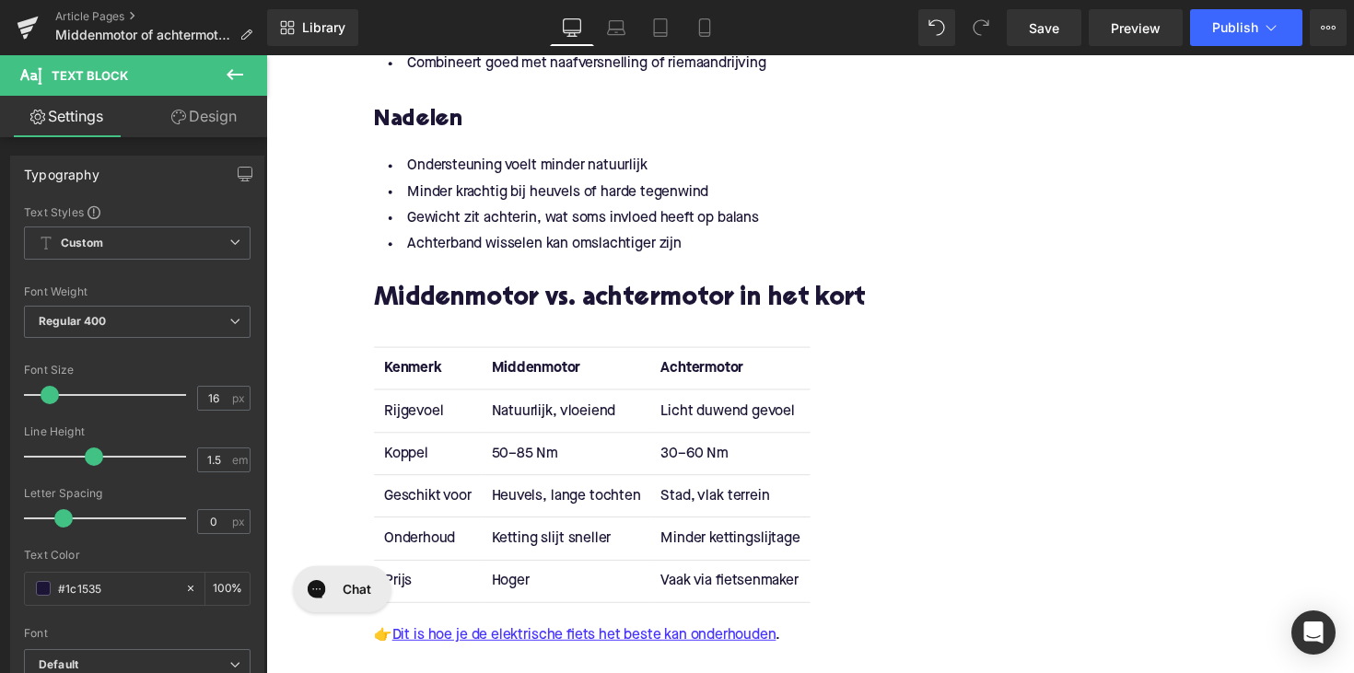
click at [713, 545] on td "Minder kettingslijtage" at bounding box center [741, 550] width 163 height 43
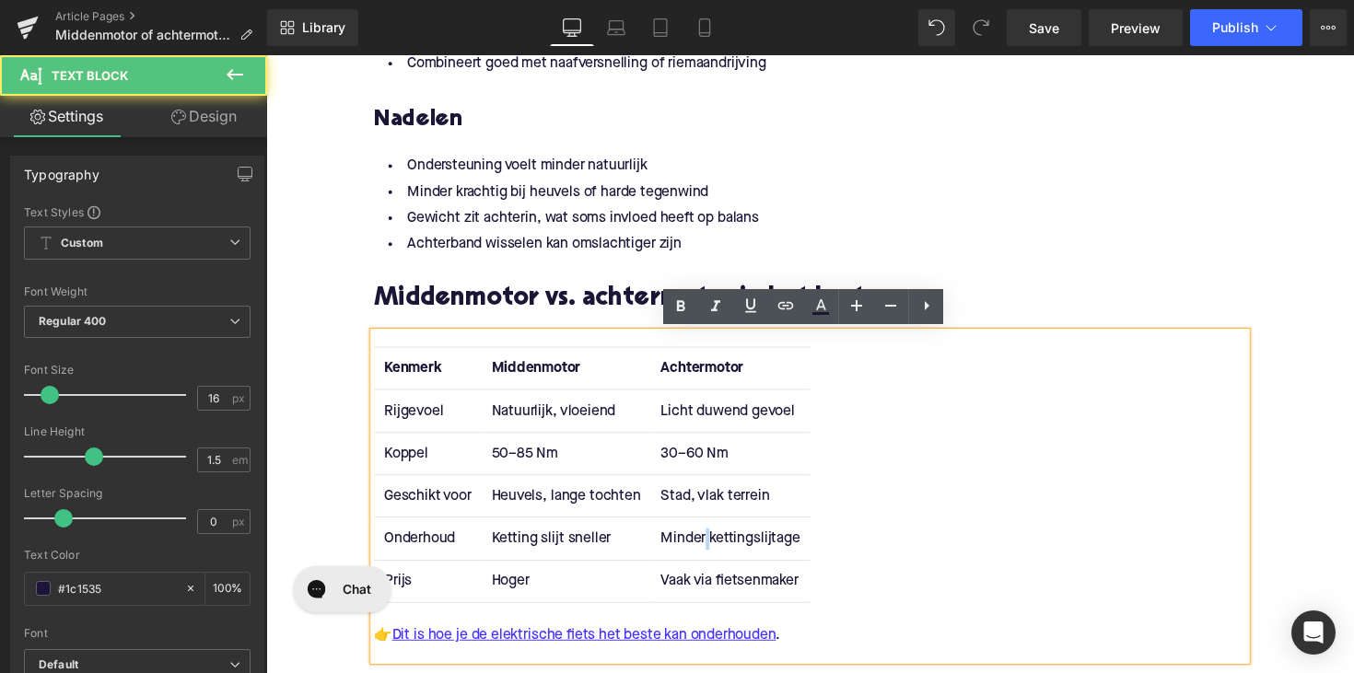
click at [713, 545] on td "Minder kettingslijtage" at bounding box center [741, 550] width 163 height 43
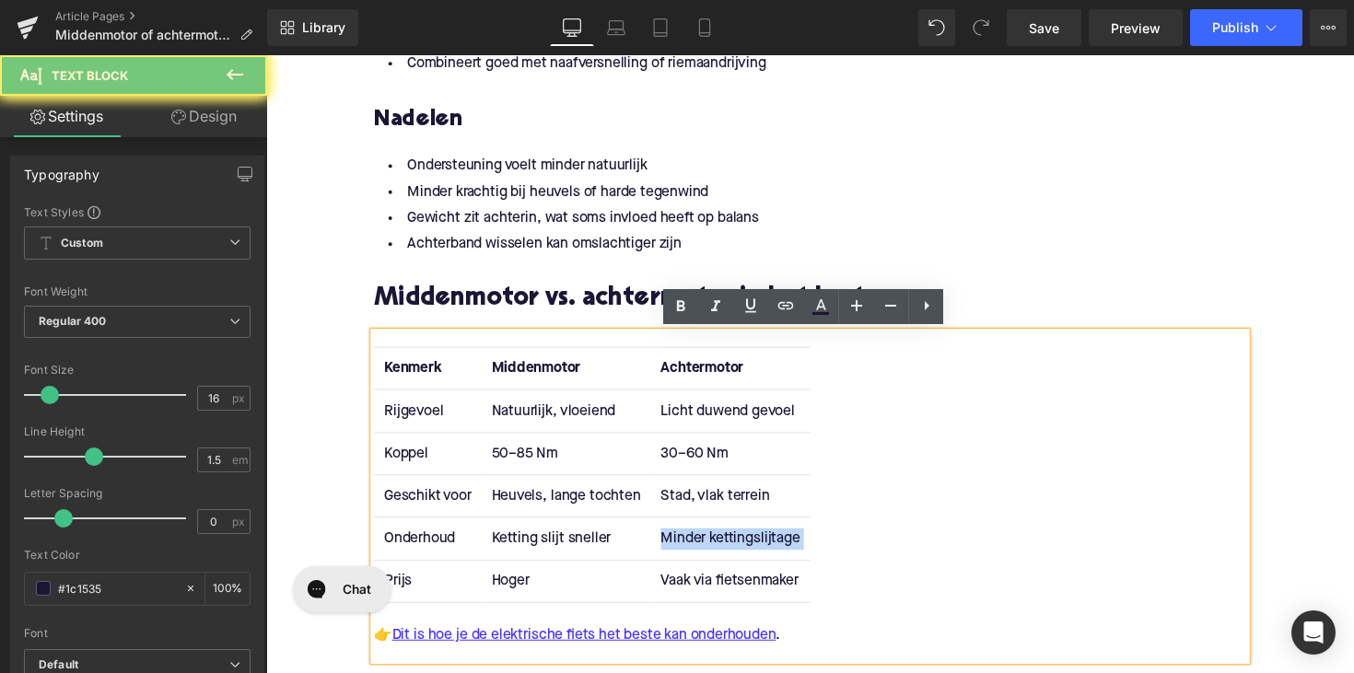
click at [713, 545] on td "Minder kettingslijtage" at bounding box center [741, 550] width 163 height 43
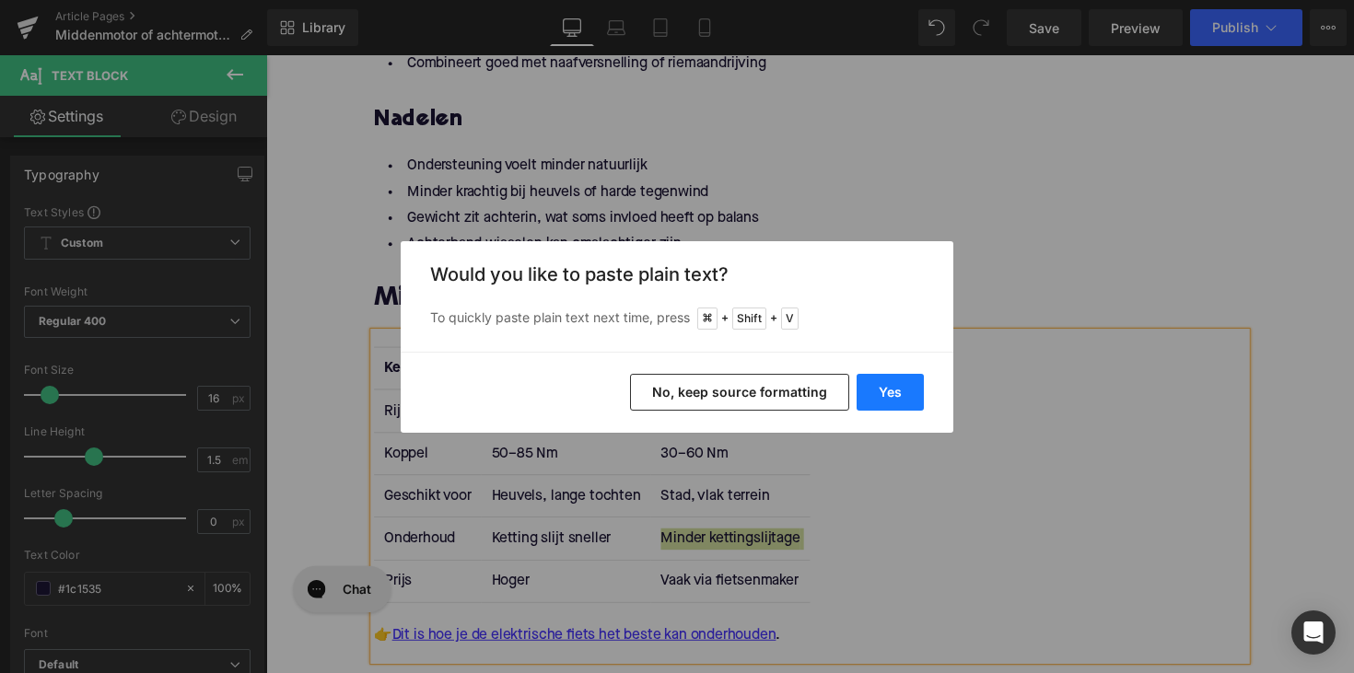
click at [880, 384] on button "Yes" at bounding box center [890, 392] width 67 height 37
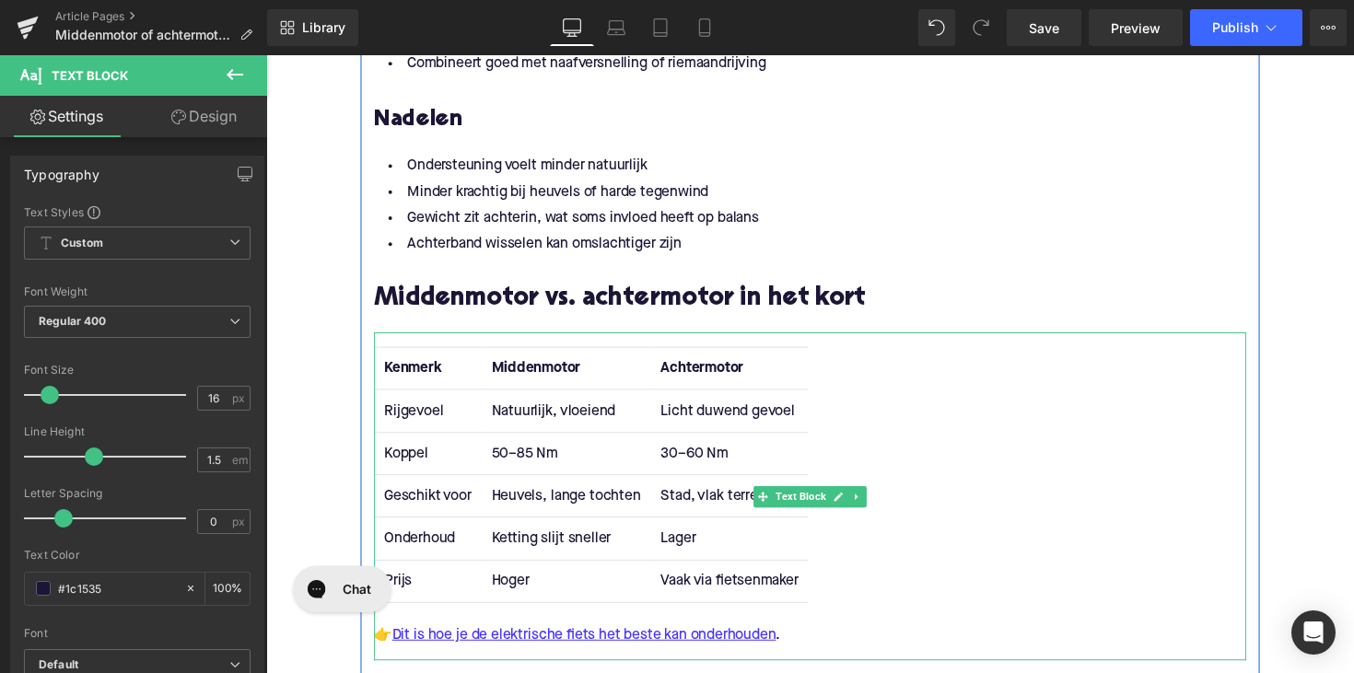
click at [703, 594] on td "Vaak via fietsenmaker" at bounding box center [740, 593] width 161 height 43
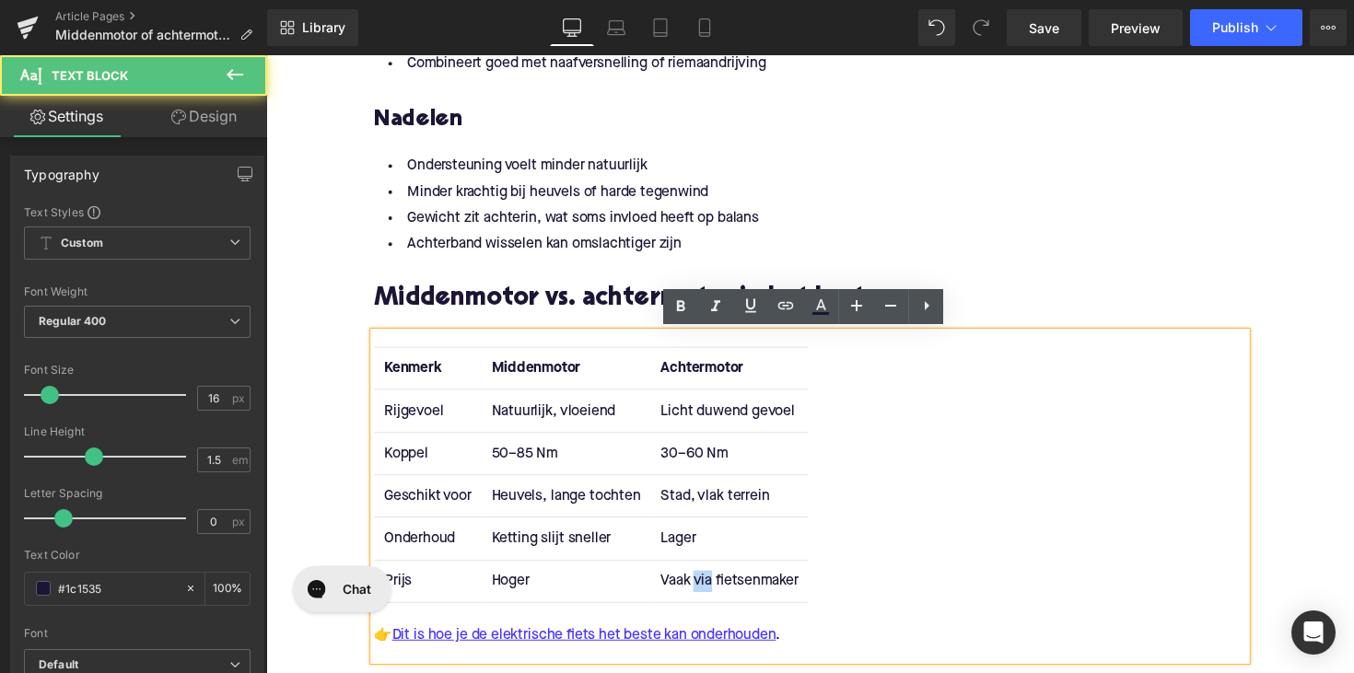
click at [703, 594] on td "Vaak via fietsenmaker" at bounding box center [740, 593] width 161 height 43
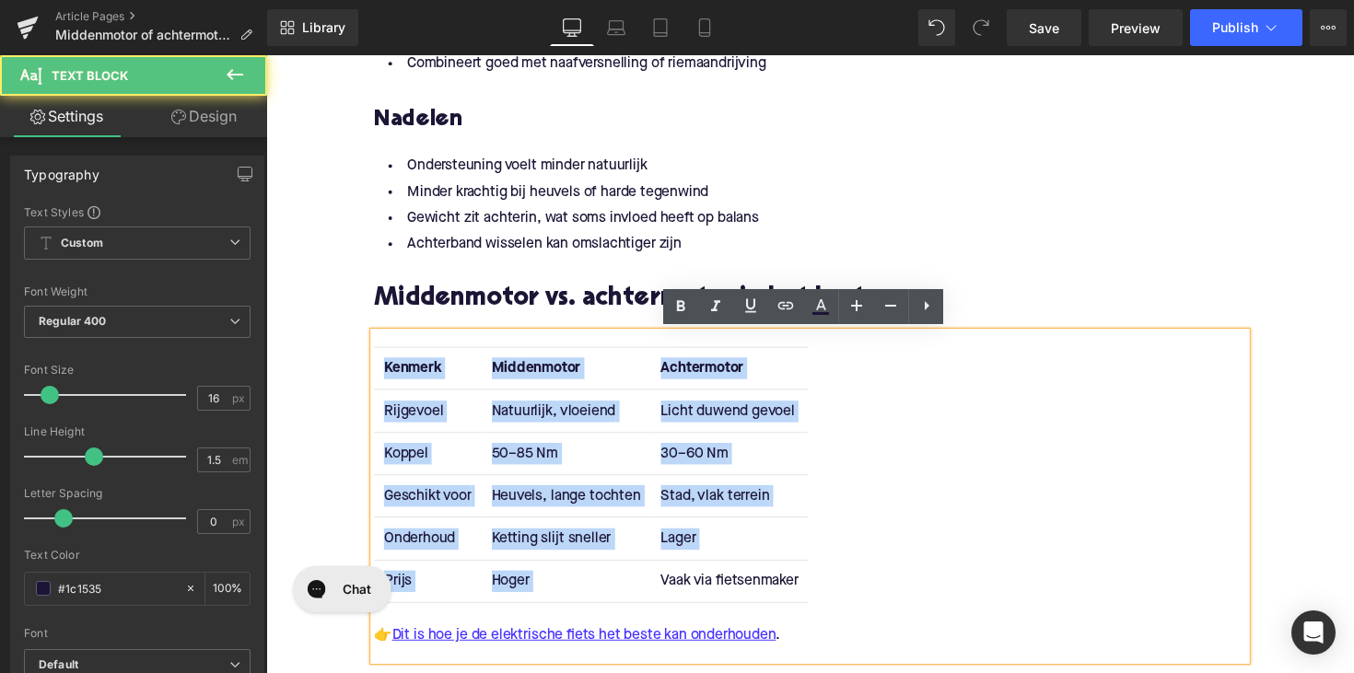
click at [703, 594] on td "Vaak via fietsenmaker" at bounding box center [740, 593] width 161 height 43
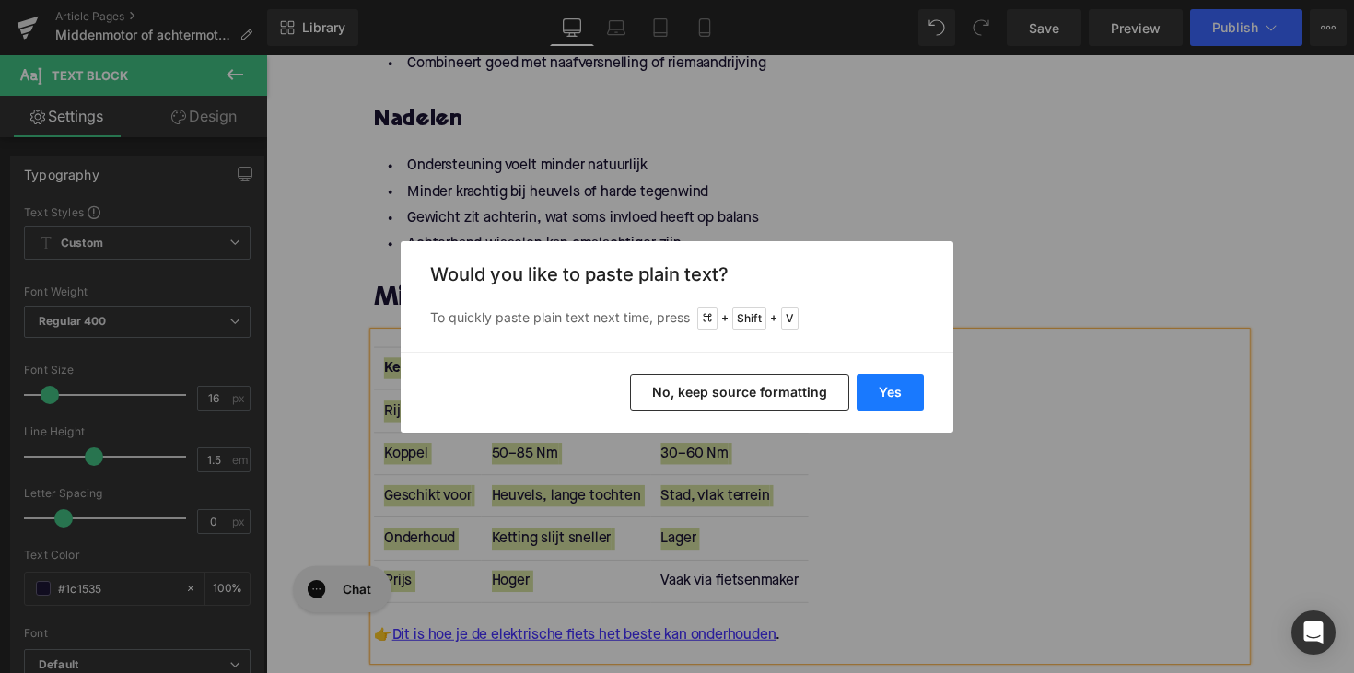
click at [882, 389] on button "Yes" at bounding box center [890, 392] width 67 height 37
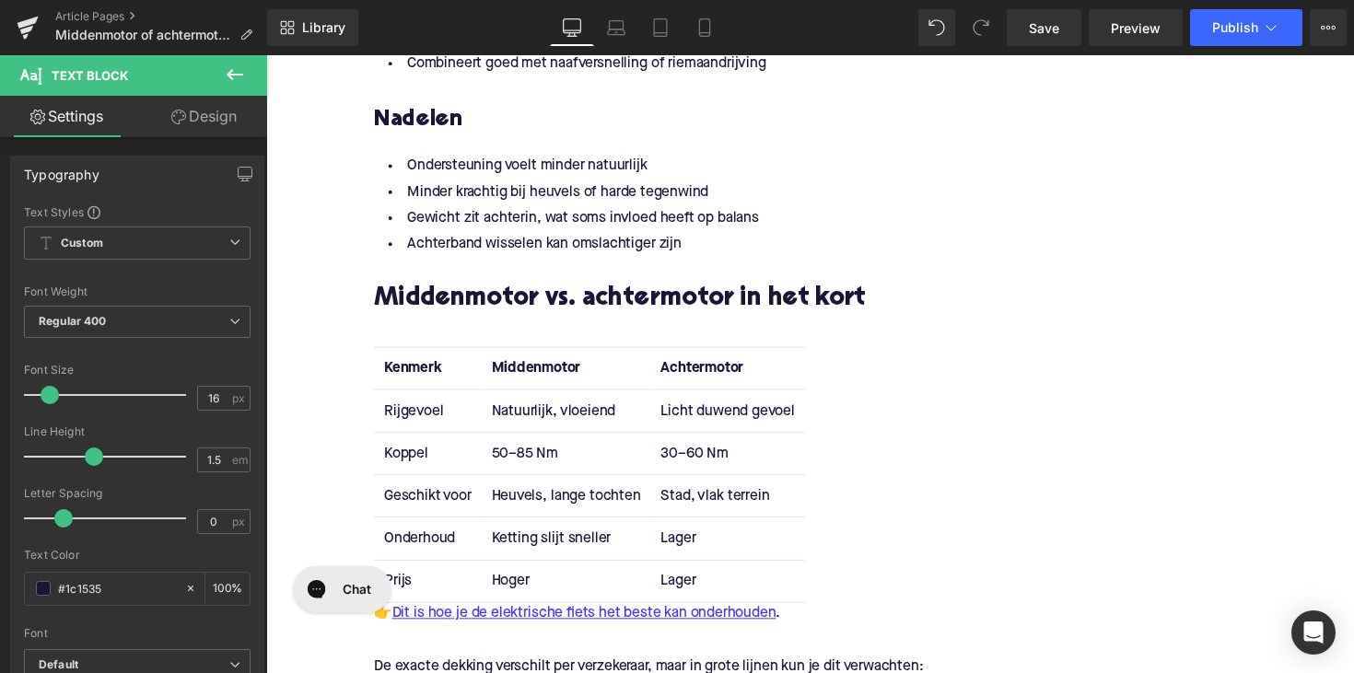
click at [684, 551] on td "Lager" at bounding box center [739, 550] width 158 height 43
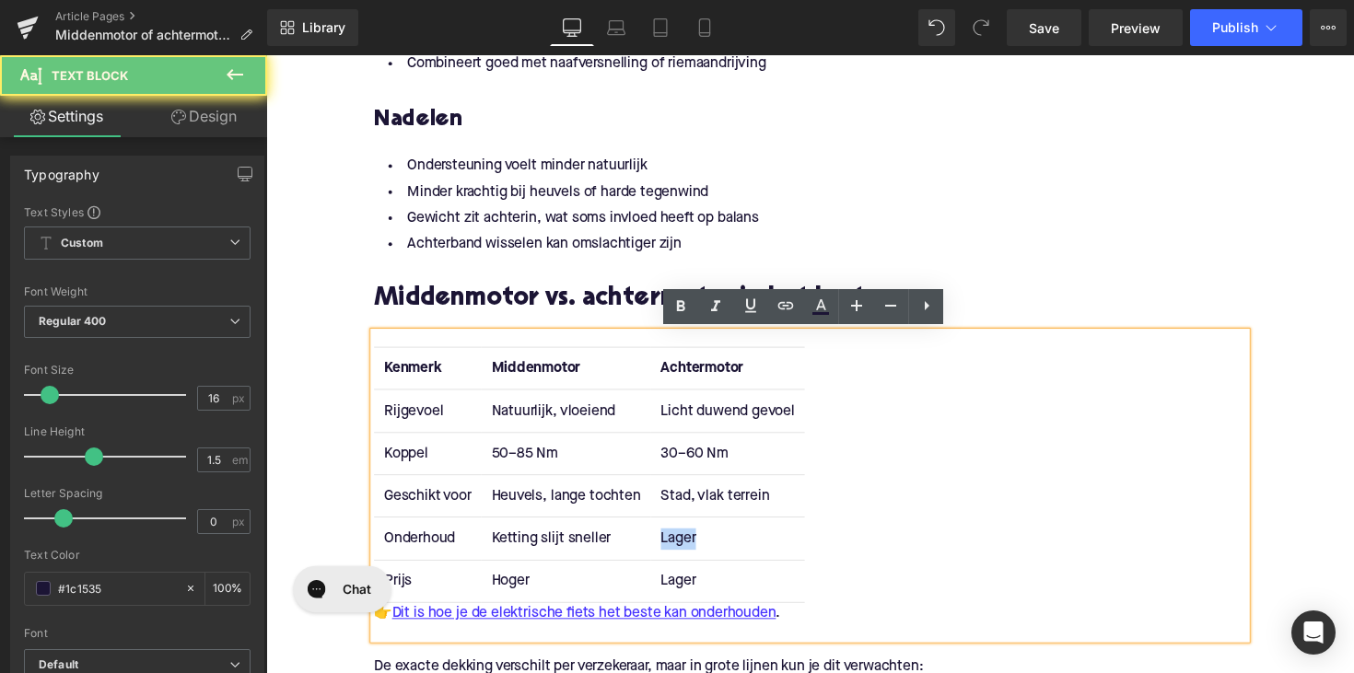
click at [684, 551] on td "Lager" at bounding box center [739, 550] width 158 height 43
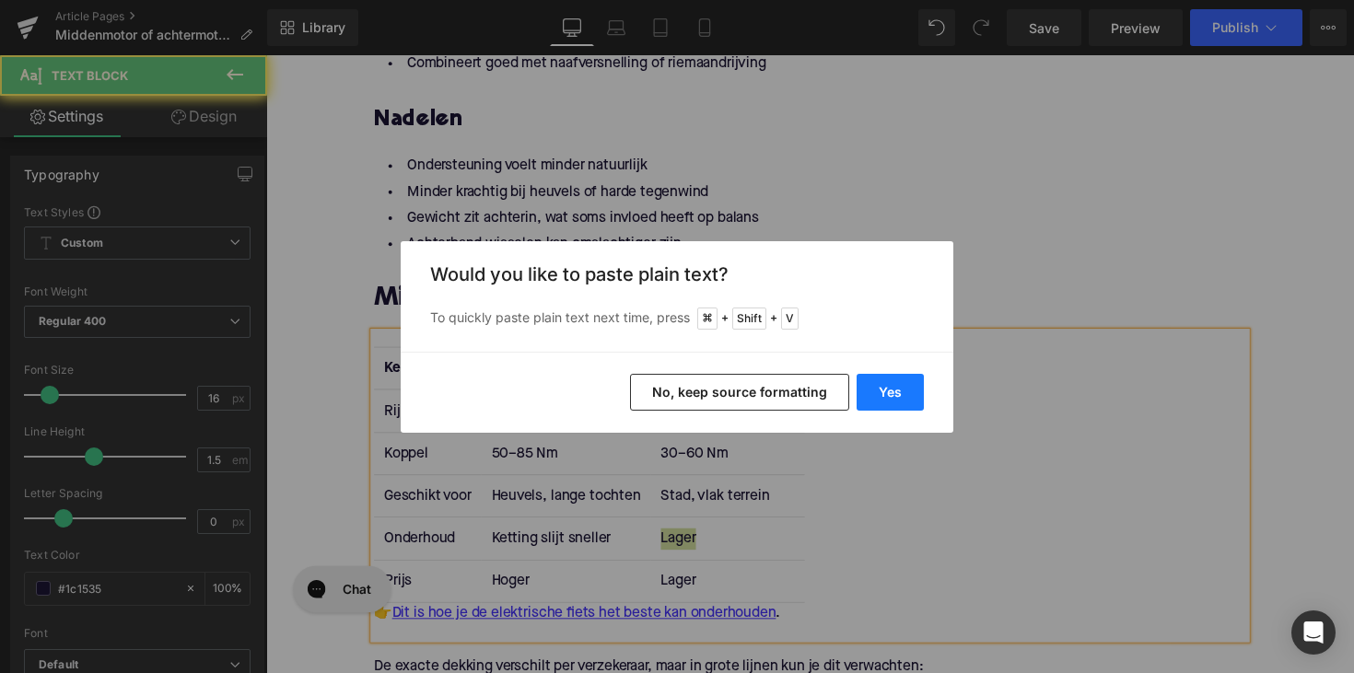
click at [907, 403] on button "Yes" at bounding box center [890, 392] width 67 height 37
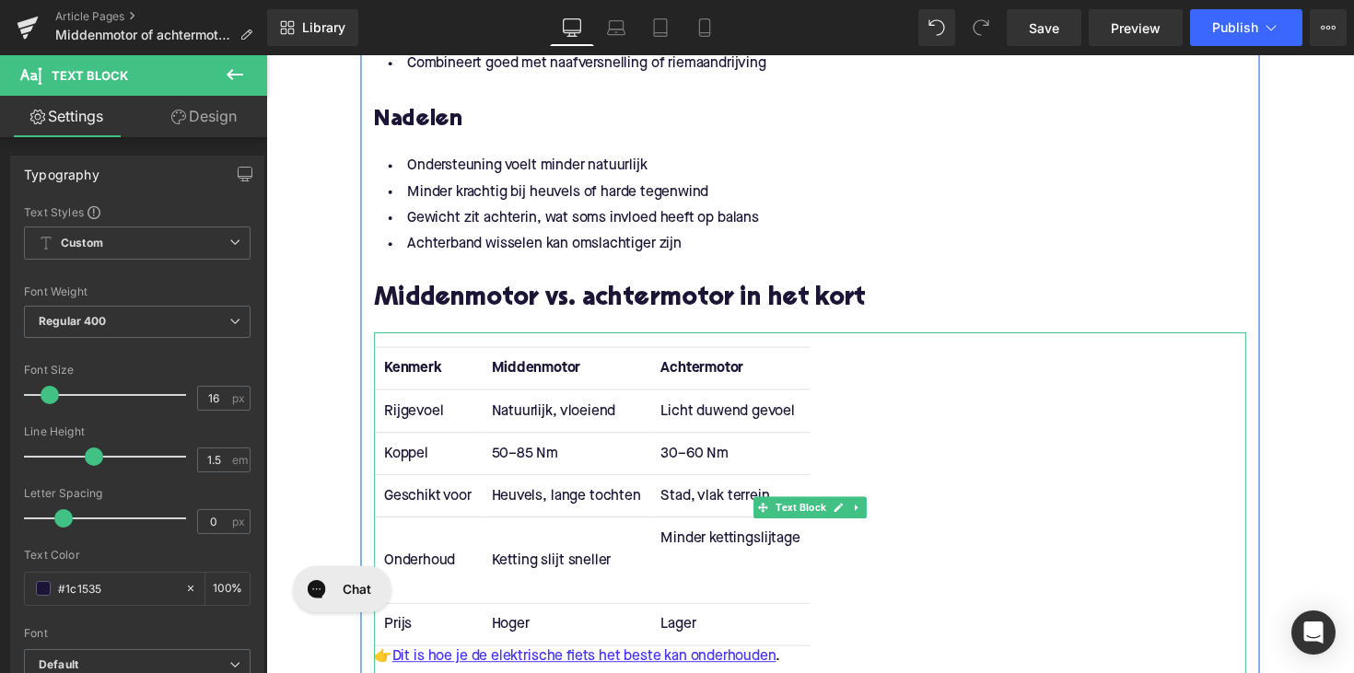
click at [701, 593] on td "Minder kettingslijtage" at bounding box center [741, 573] width 163 height 88
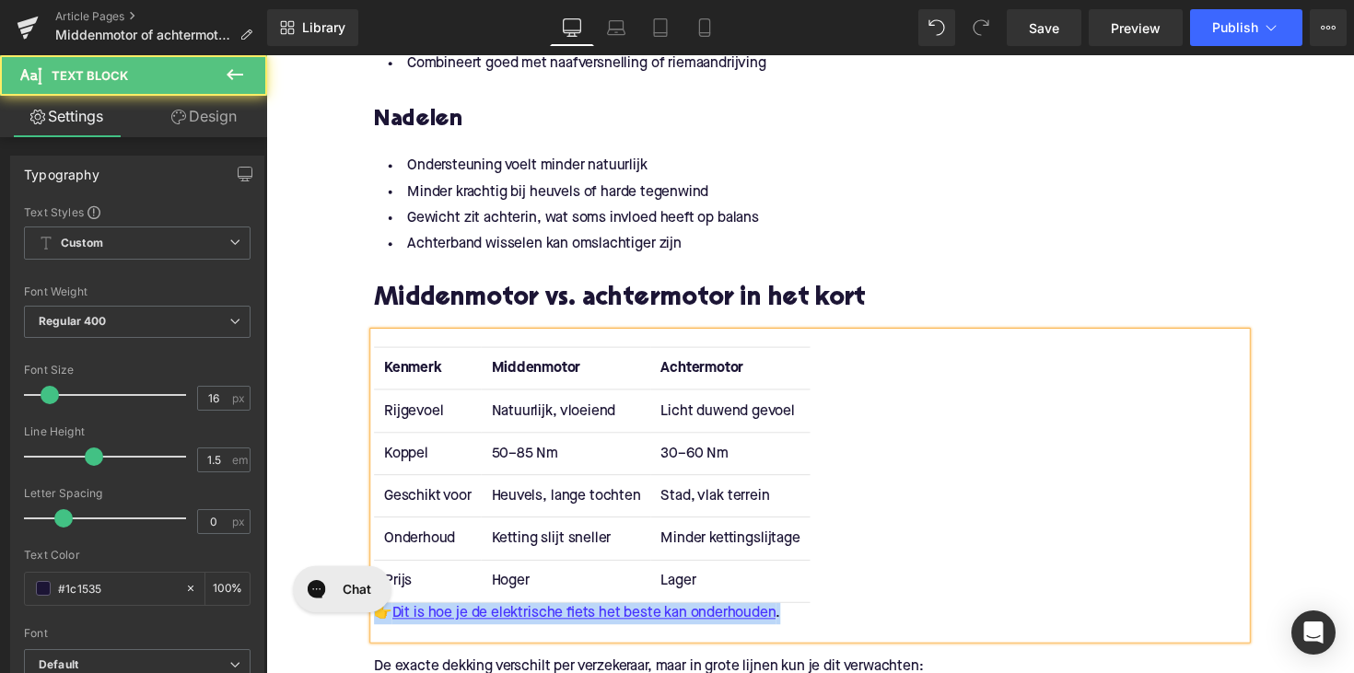
drag, startPoint x: 810, startPoint y: 633, endPoint x: 356, endPoint y: 634, distance: 453.2
click at [356, 634] on div "Home / Middenmotor of achtermotor: wat past bij jou? Breadcrumbs Middenmotor of…" at bounding box center [823, 512] width 1115 height 4803
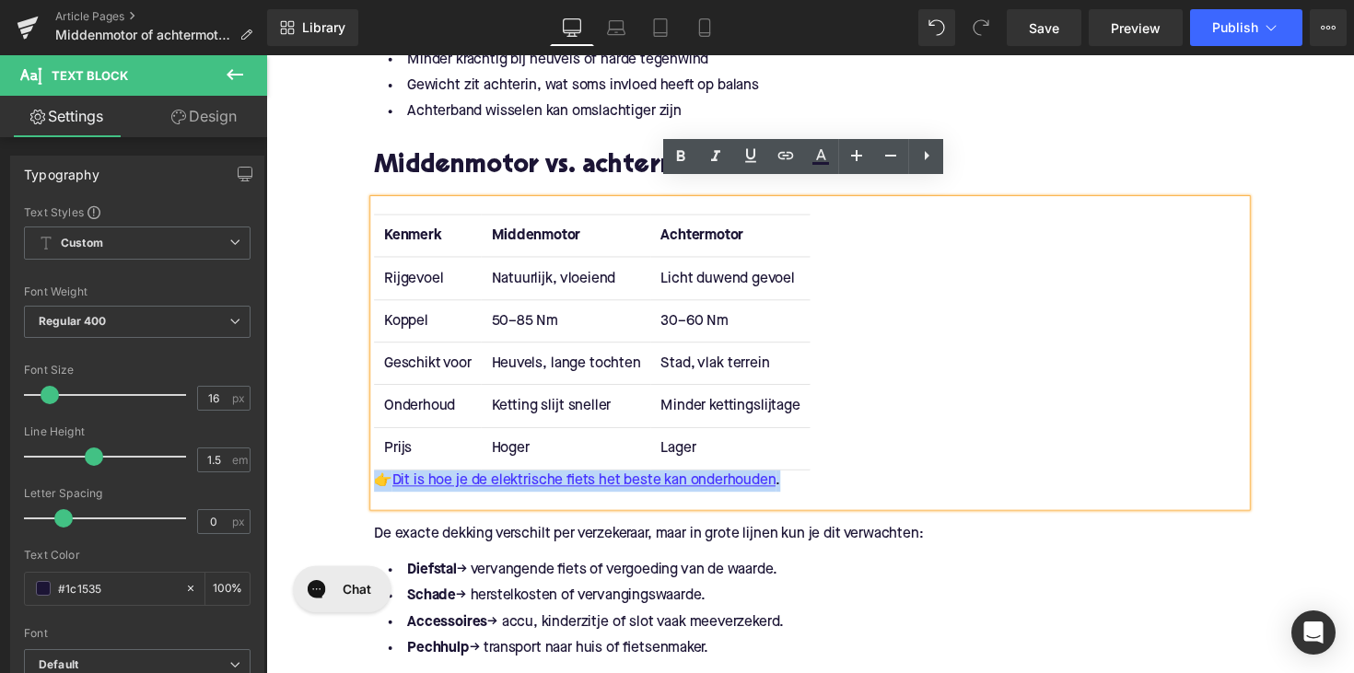
scroll to position [2259, 0]
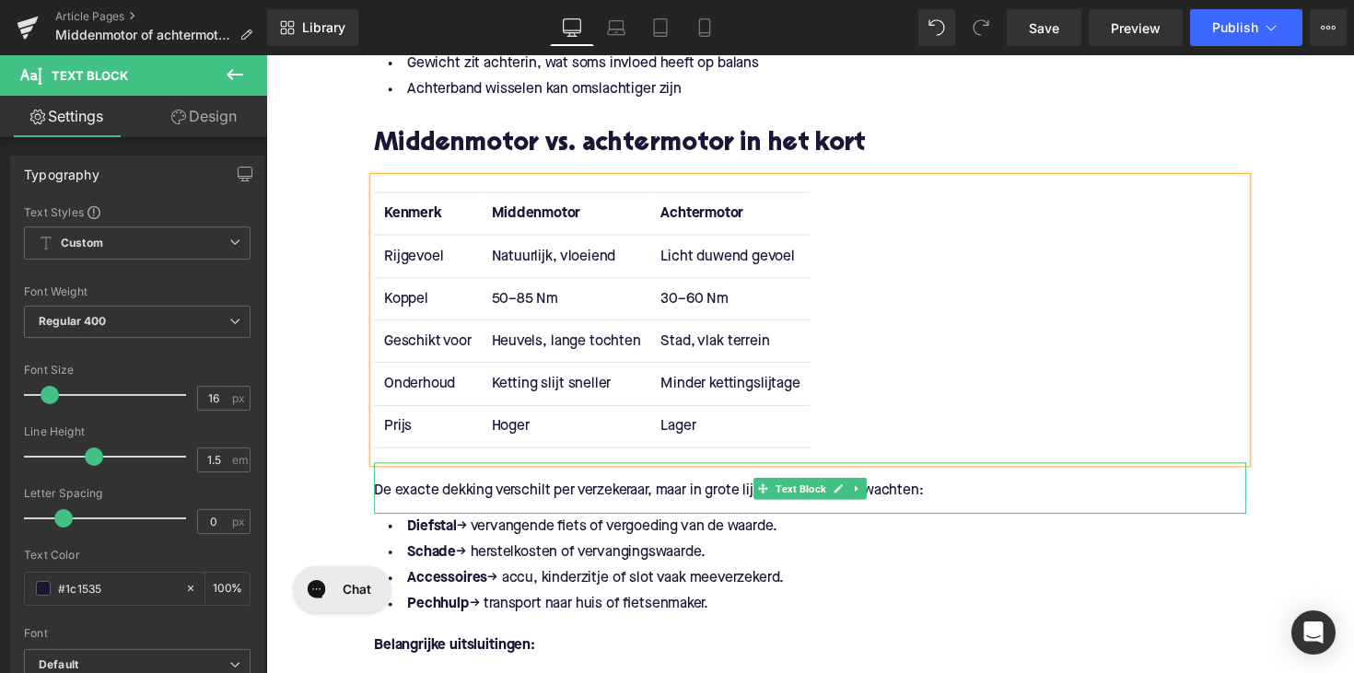
click at [571, 506] on p "De exacte dekking verschilt per verzekeraar, maar in grote lijnen kun je dit ve…" at bounding box center [824, 501] width 894 height 19
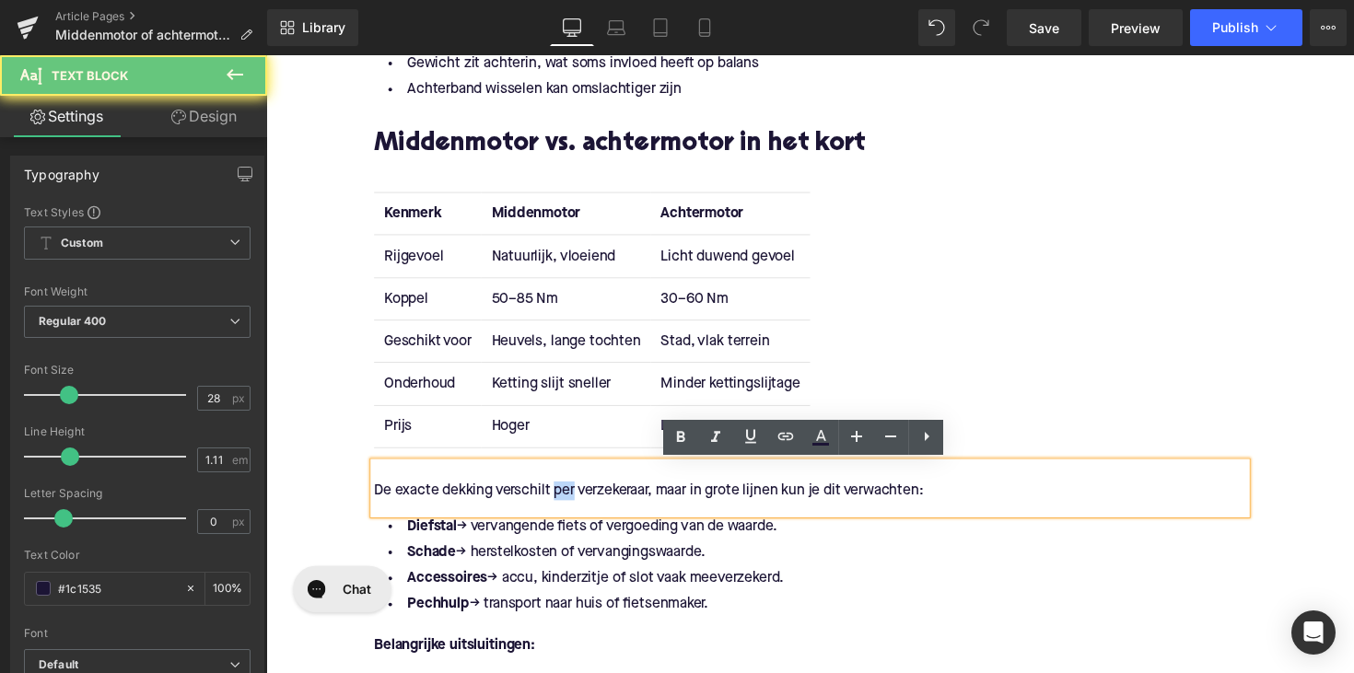
click at [571, 506] on p "De exacte dekking verschilt per verzekeraar, maar in grote lijnen kun je dit ve…" at bounding box center [824, 501] width 894 height 19
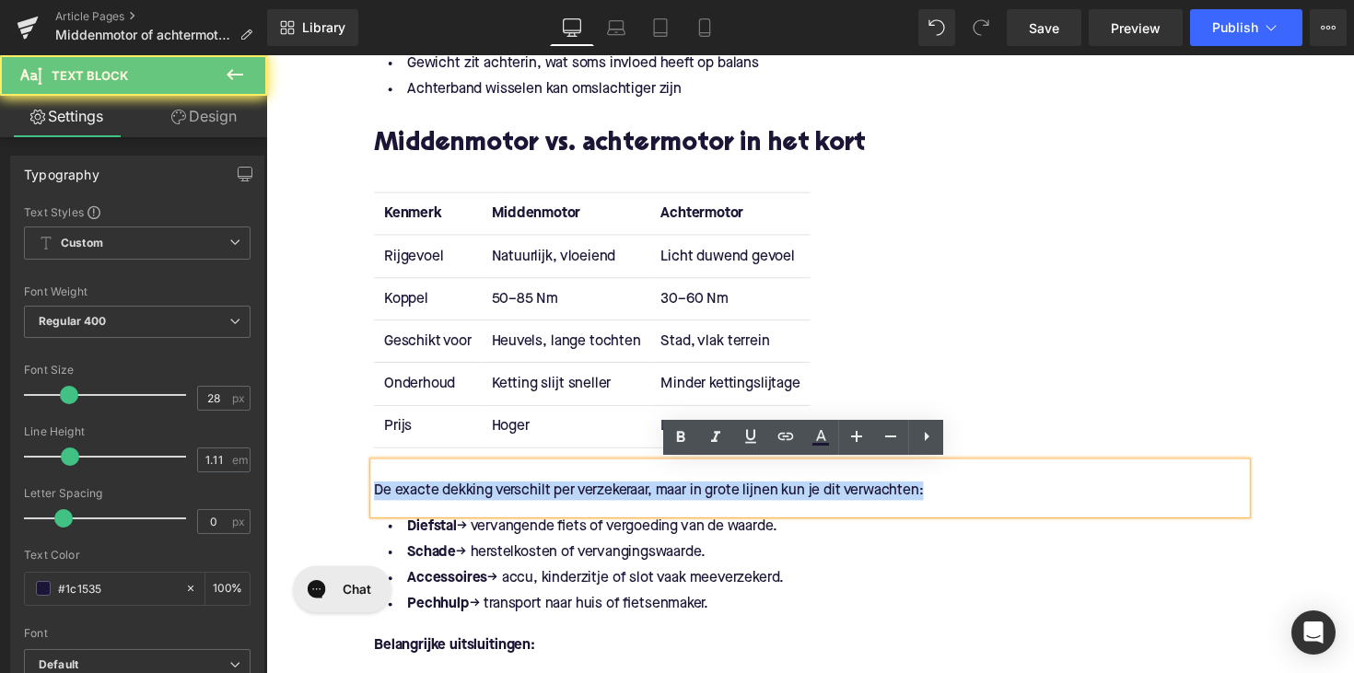
click at [571, 506] on p "De exacte dekking verschilt per verzekeraar, maar in grote lijnen kun je dit ve…" at bounding box center [824, 501] width 894 height 19
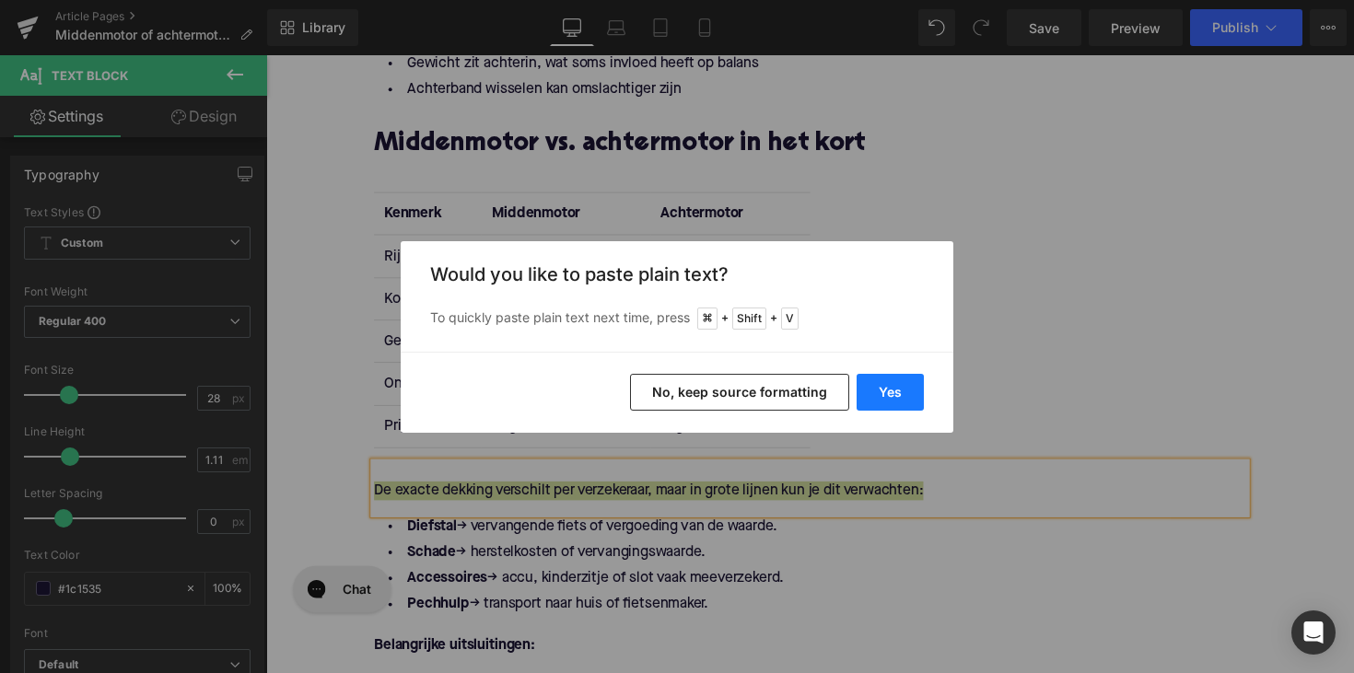
click at [868, 389] on button "Yes" at bounding box center [890, 392] width 67 height 37
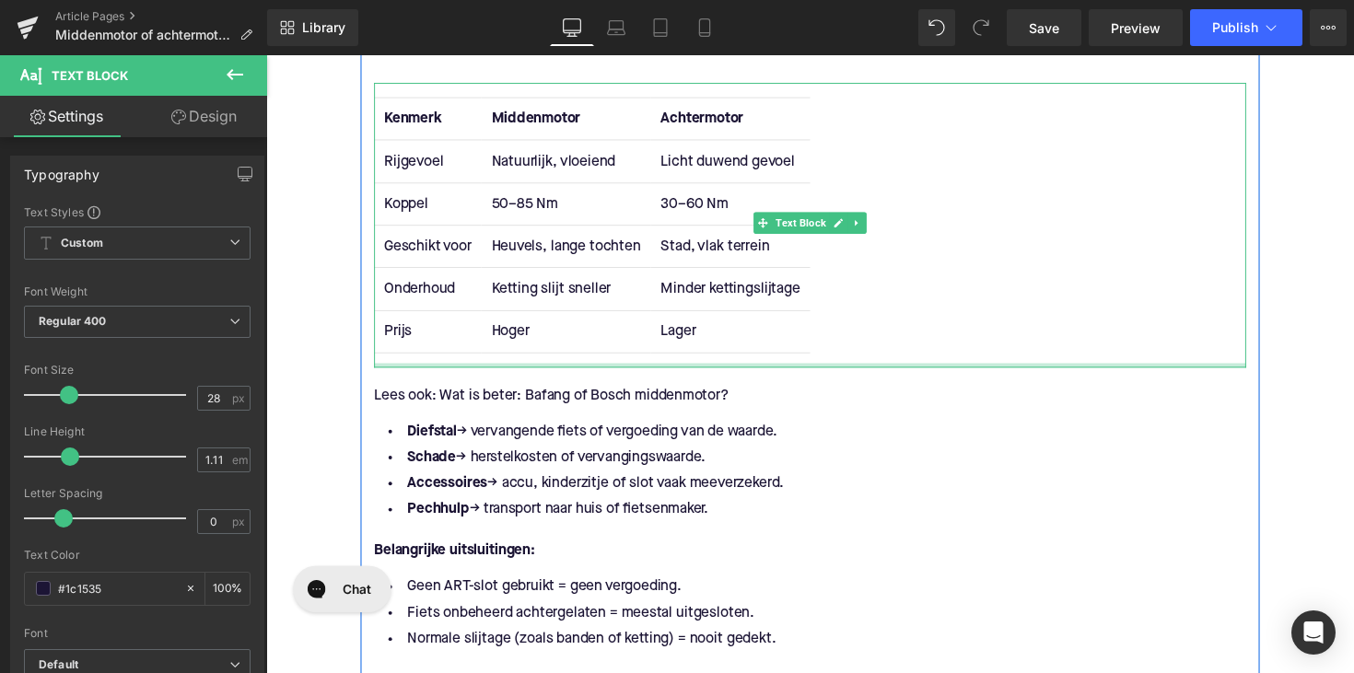
scroll to position [2537, 0]
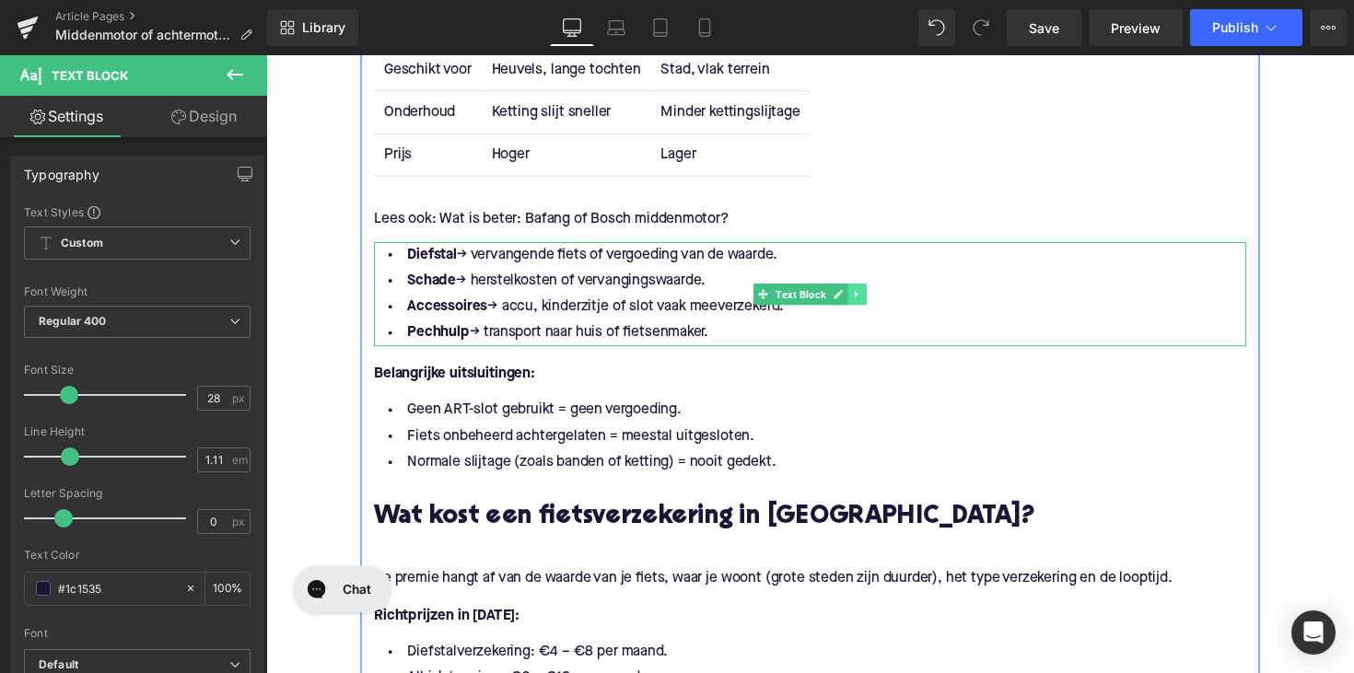
click at [870, 300] on icon at bounding box center [872, 300] width 10 height 11
click at [877, 298] on icon at bounding box center [881, 301] width 10 height 10
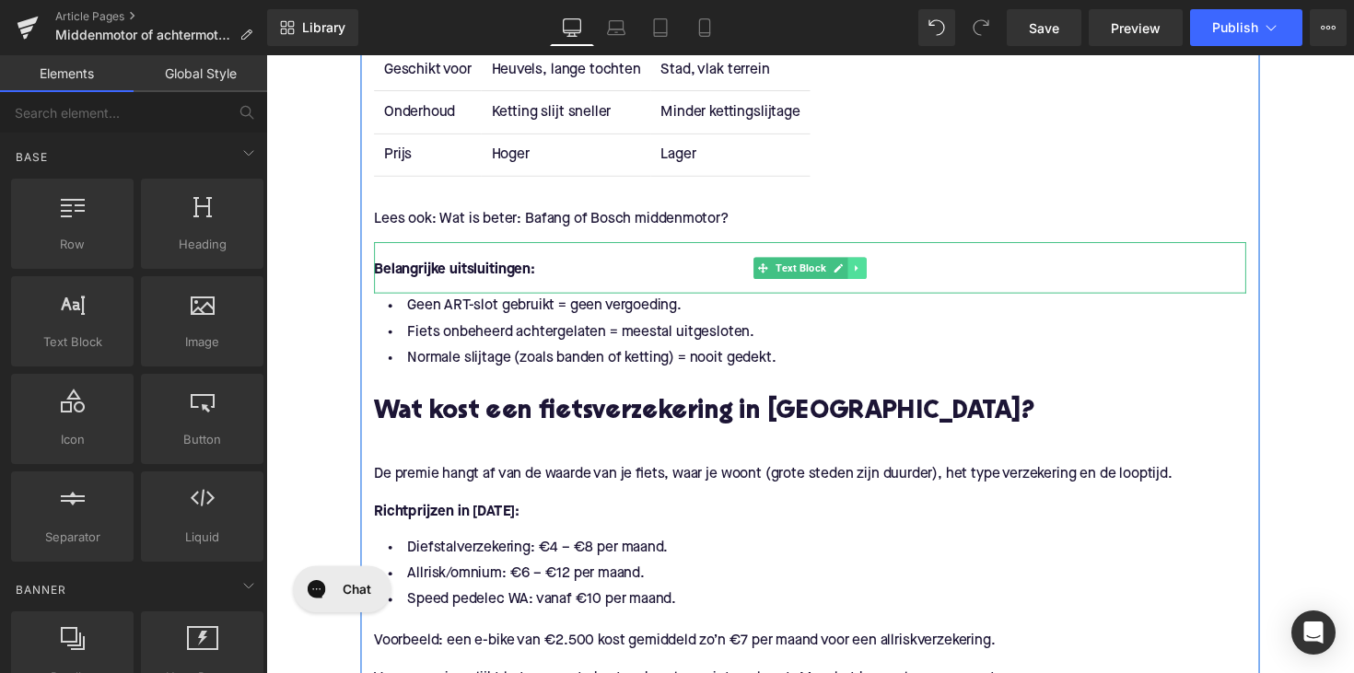
click at [865, 279] on link at bounding box center [871, 274] width 19 height 22
click at [876, 275] on icon at bounding box center [881, 273] width 10 height 11
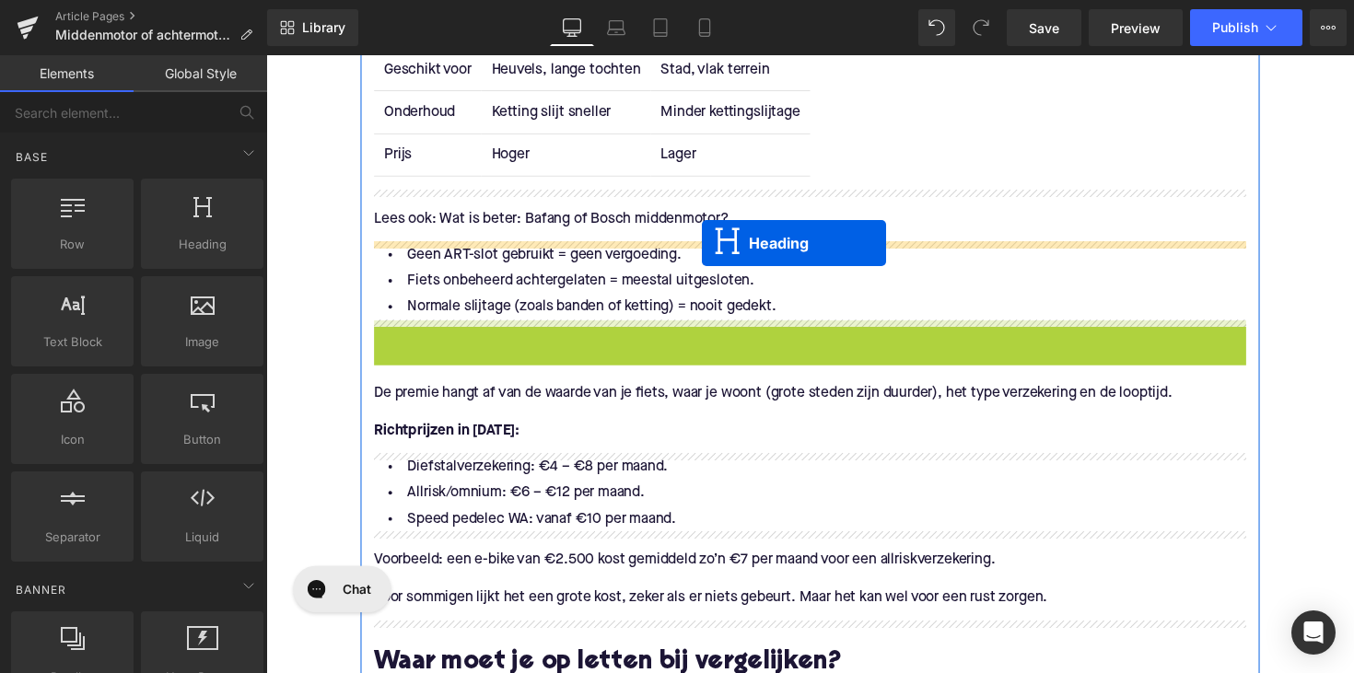
drag, startPoint x: 773, startPoint y: 362, endPoint x: 712, endPoint y: 247, distance: 130.2
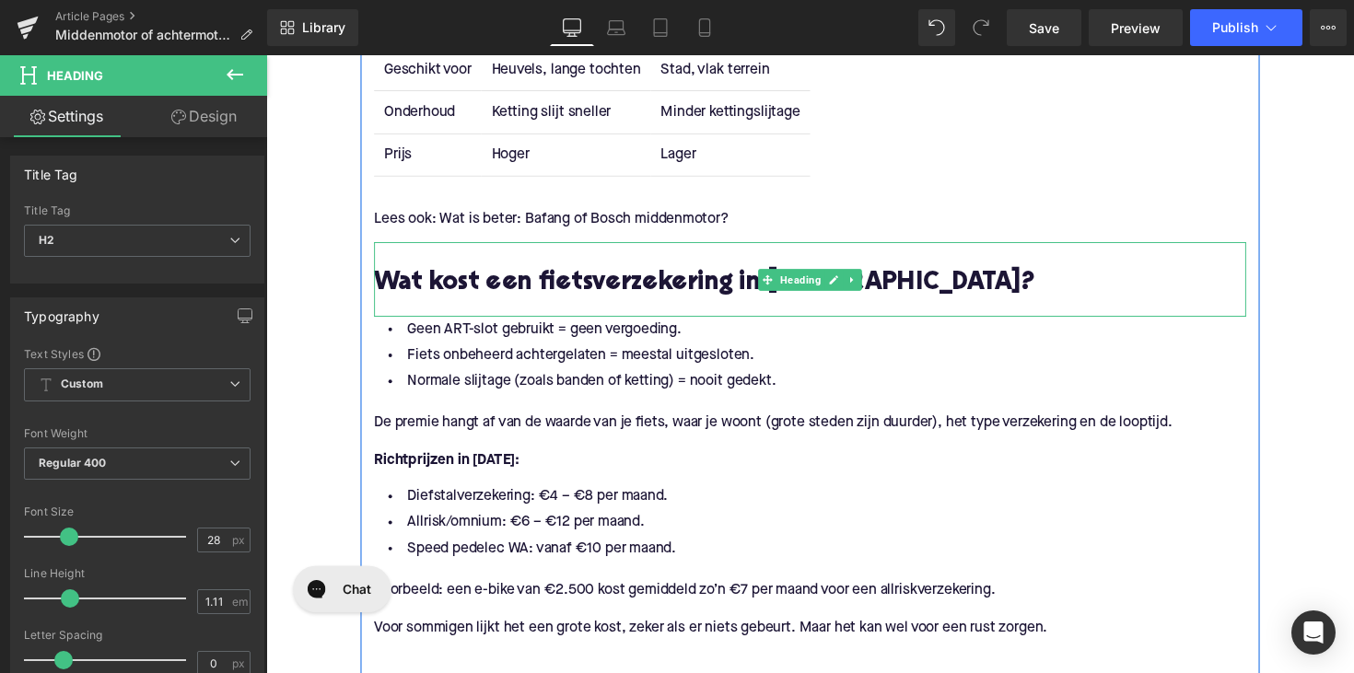
click at [567, 283] on h2 "Wat kost een fietsverzekering in [GEOGRAPHIC_DATA]?" at bounding box center [824, 289] width 894 height 29
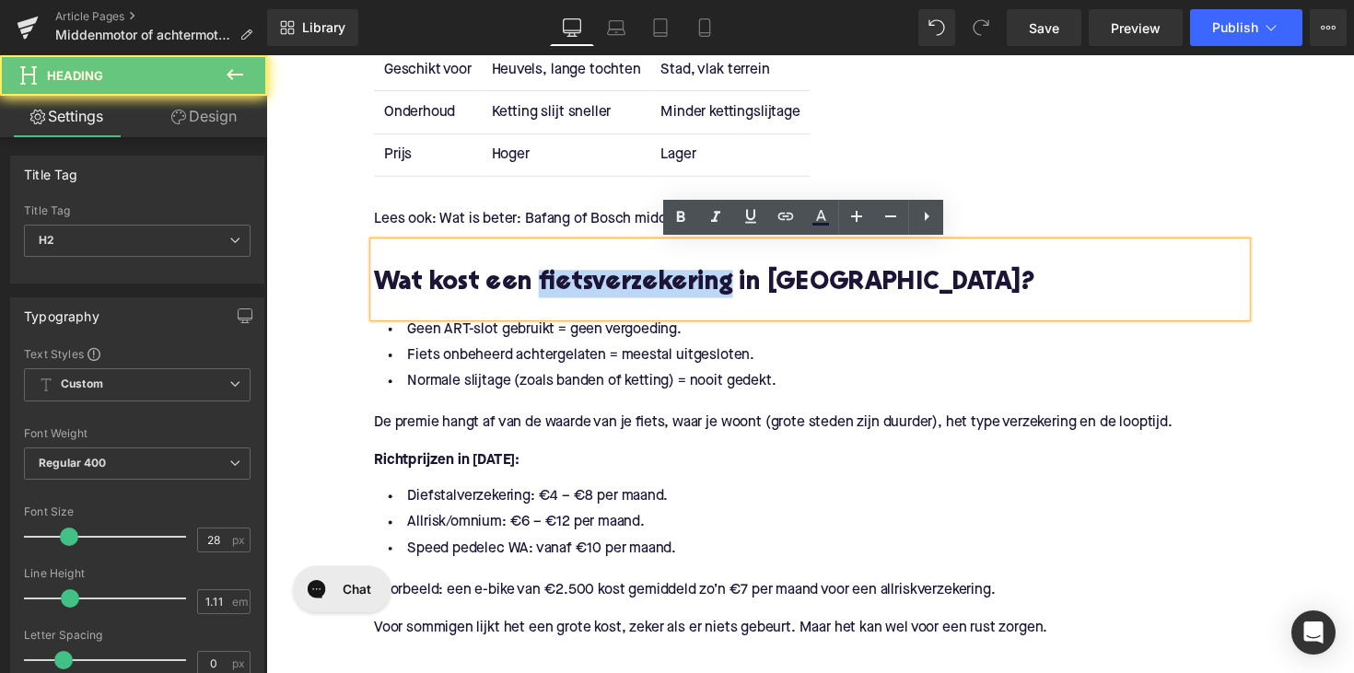
click at [567, 283] on h2 "Wat kost een fietsverzekering in [GEOGRAPHIC_DATA]?" at bounding box center [824, 289] width 894 height 29
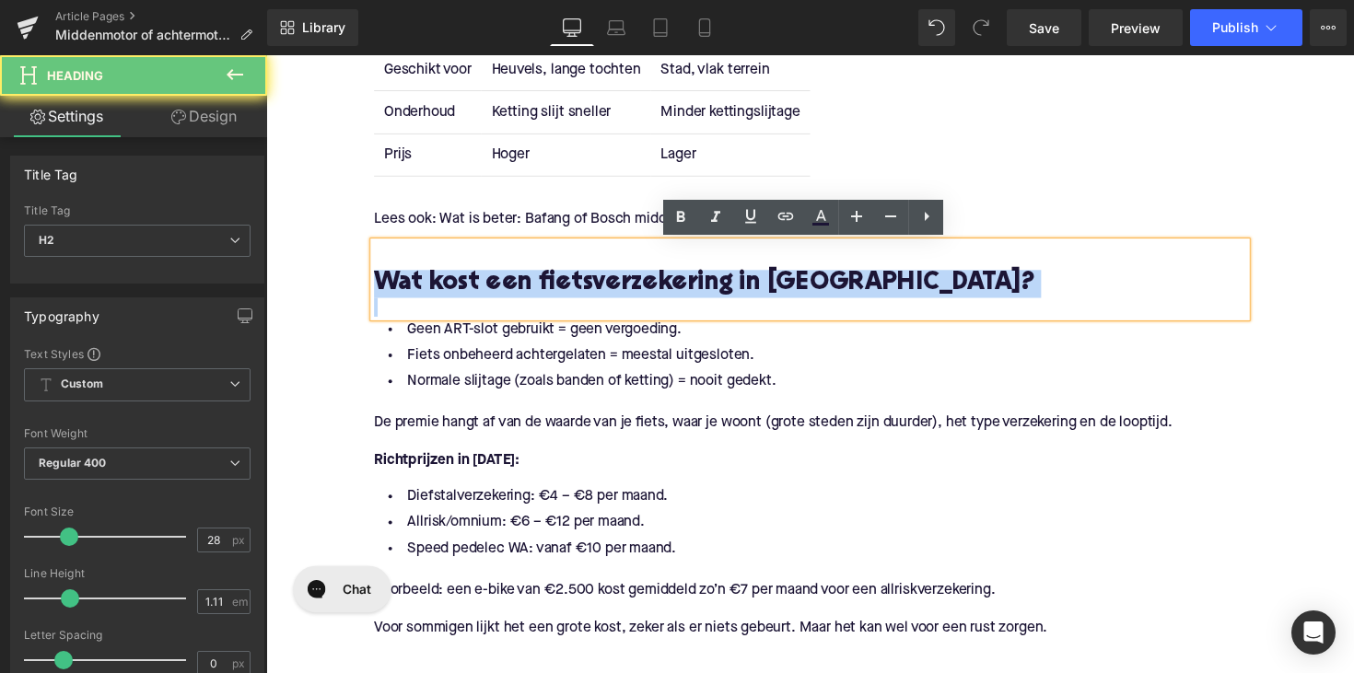
click at [567, 283] on h2 "Wat kost een fietsverzekering in [GEOGRAPHIC_DATA]?" at bounding box center [824, 289] width 894 height 29
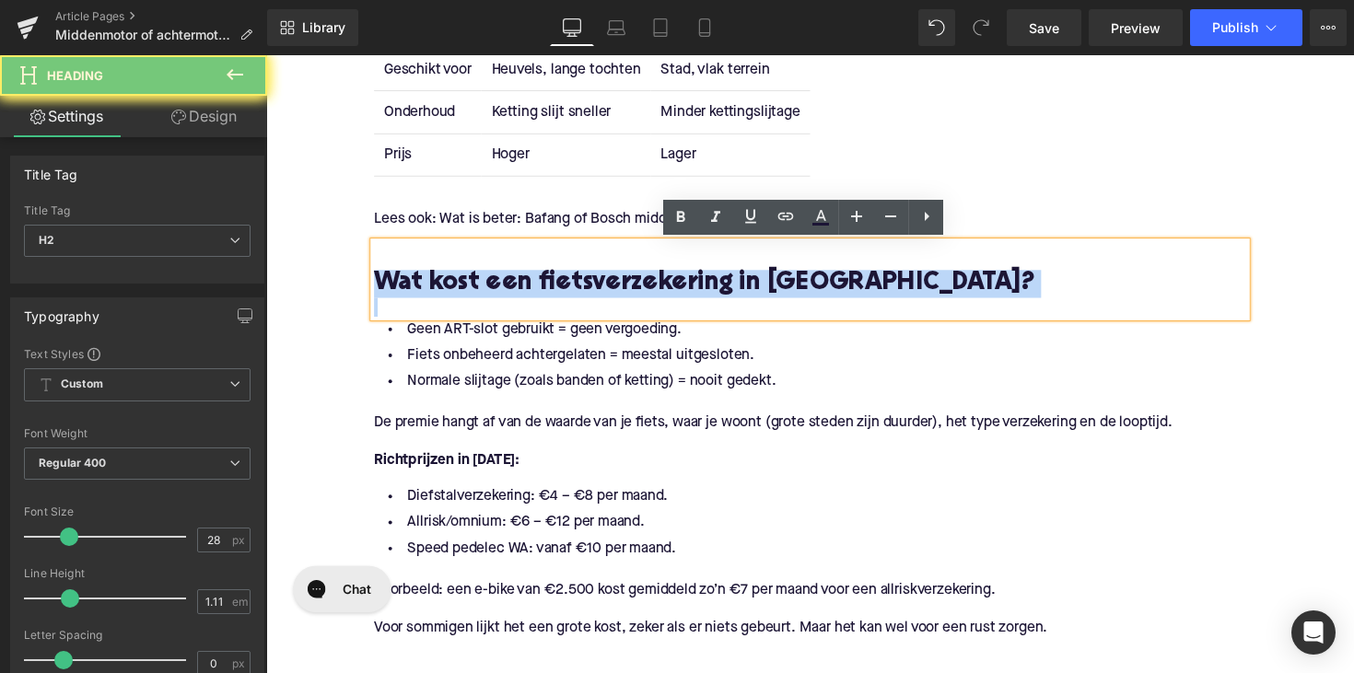
paste div
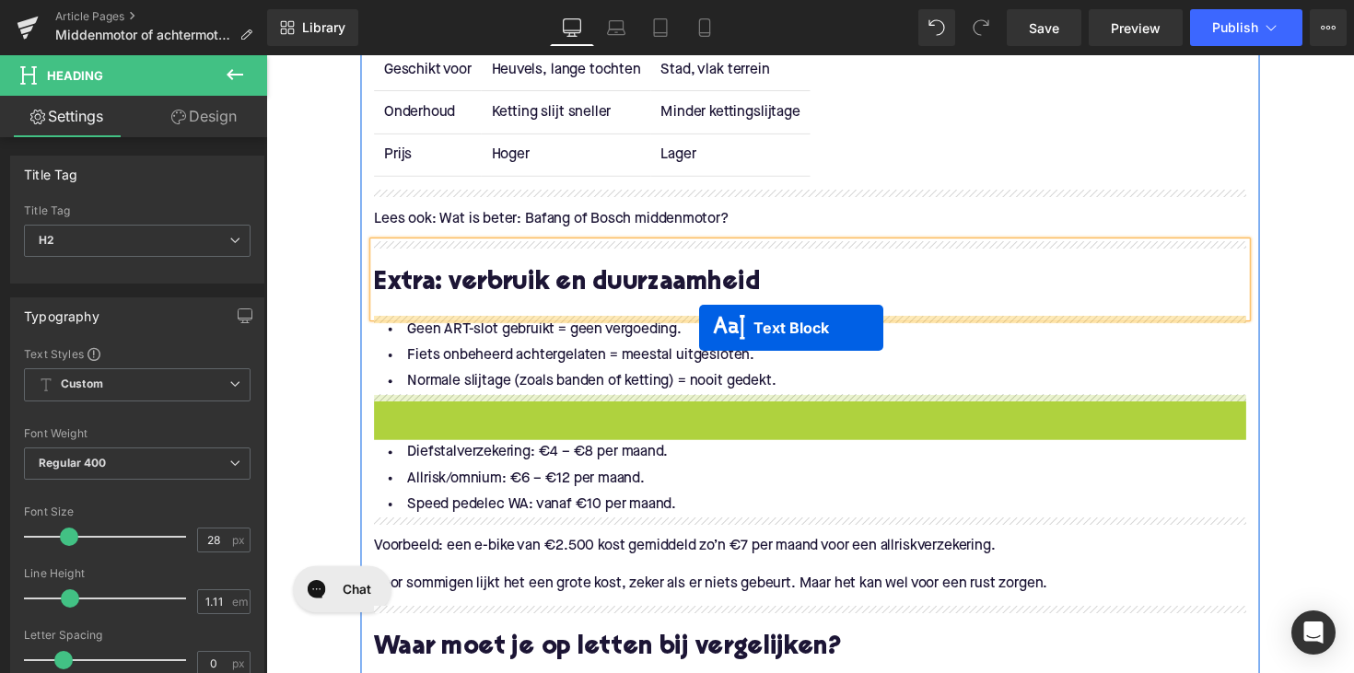
drag, startPoint x: 767, startPoint y: 440, endPoint x: 709, endPoint y: 332, distance: 123.2
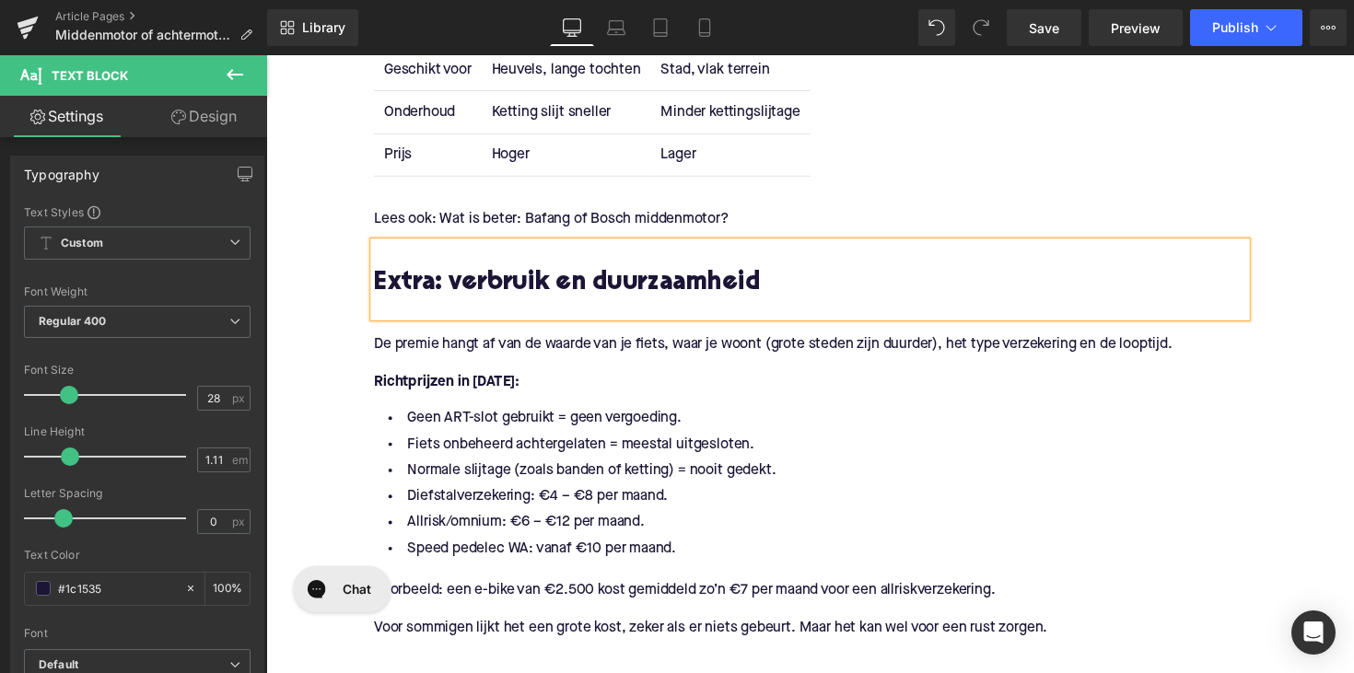
click at [495, 357] on p "De premie hangt af van de waarde van je fiets, waar je woont (grote steden zijn…" at bounding box center [824, 352] width 894 height 19
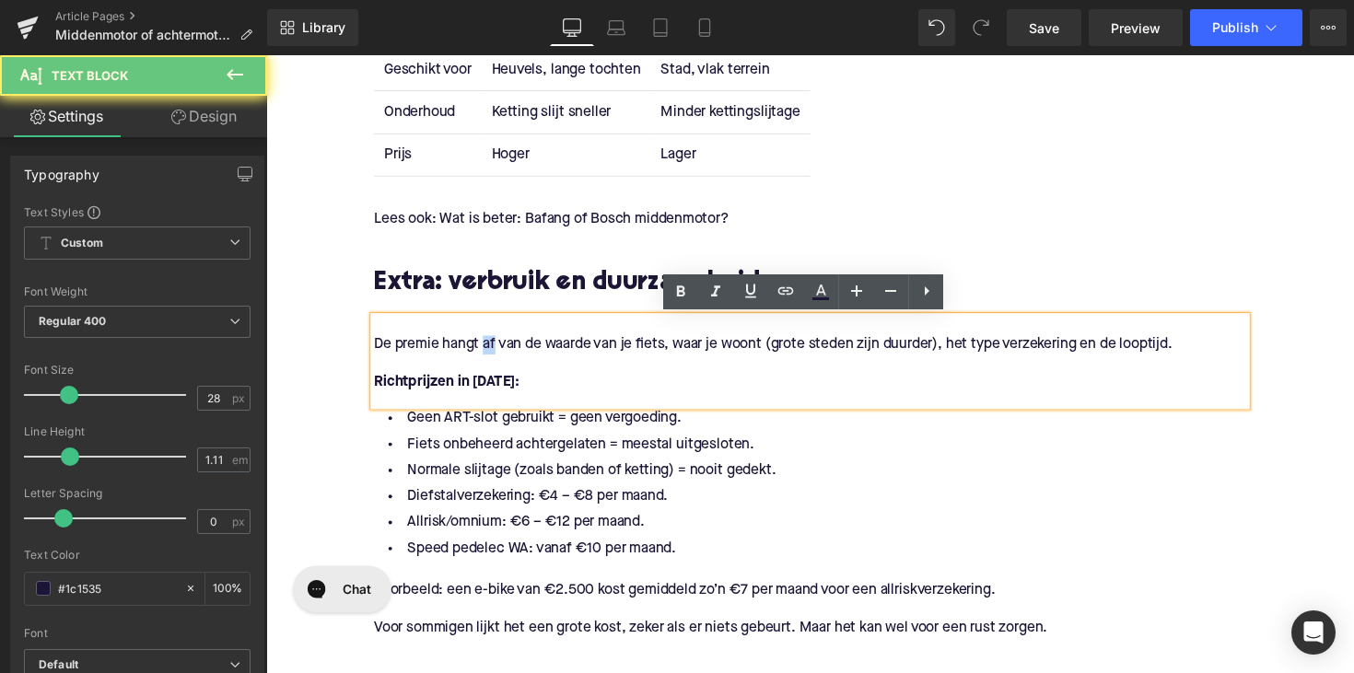
click at [495, 357] on p "De premie hangt af van de waarde van je fiets, waar je woont (grote steden zijn…" at bounding box center [824, 352] width 894 height 19
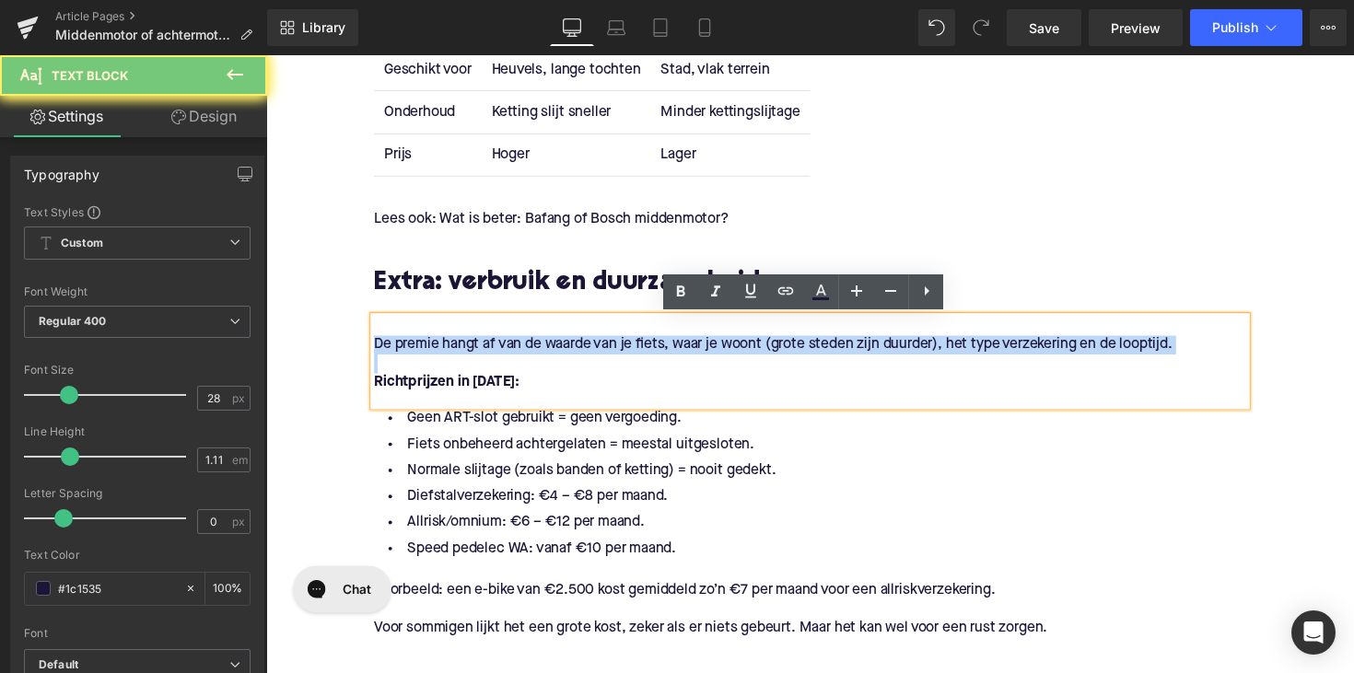
click at [495, 357] on p "De premie hangt af van de waarde van je fiets, waar je woont (grote steden zijn…" at bounding box center [824, 352] width 894 height 19
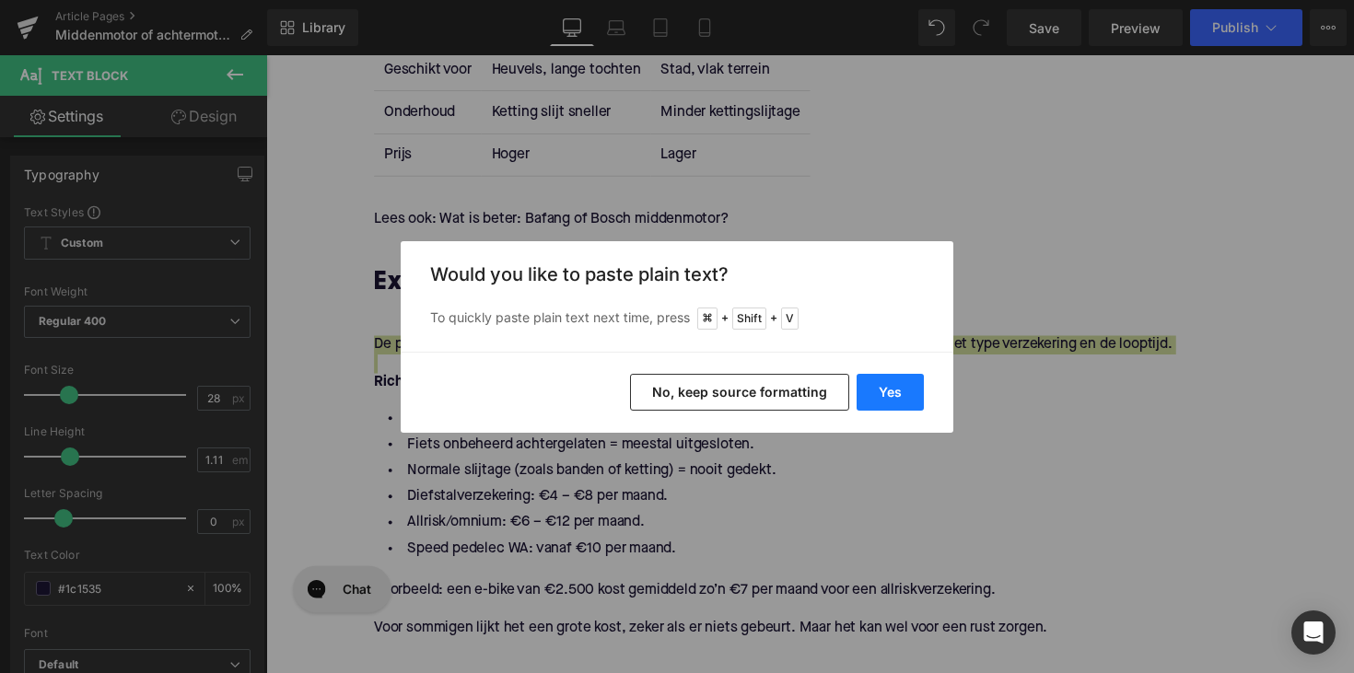
drag, startPoint x: 882, startPoint y: 386, endPoint x: 594, endPoint y: 338, distance: 292.3
click at [882, 386] on button "Yes" at bounding box center [890, 392] width 67 height 37
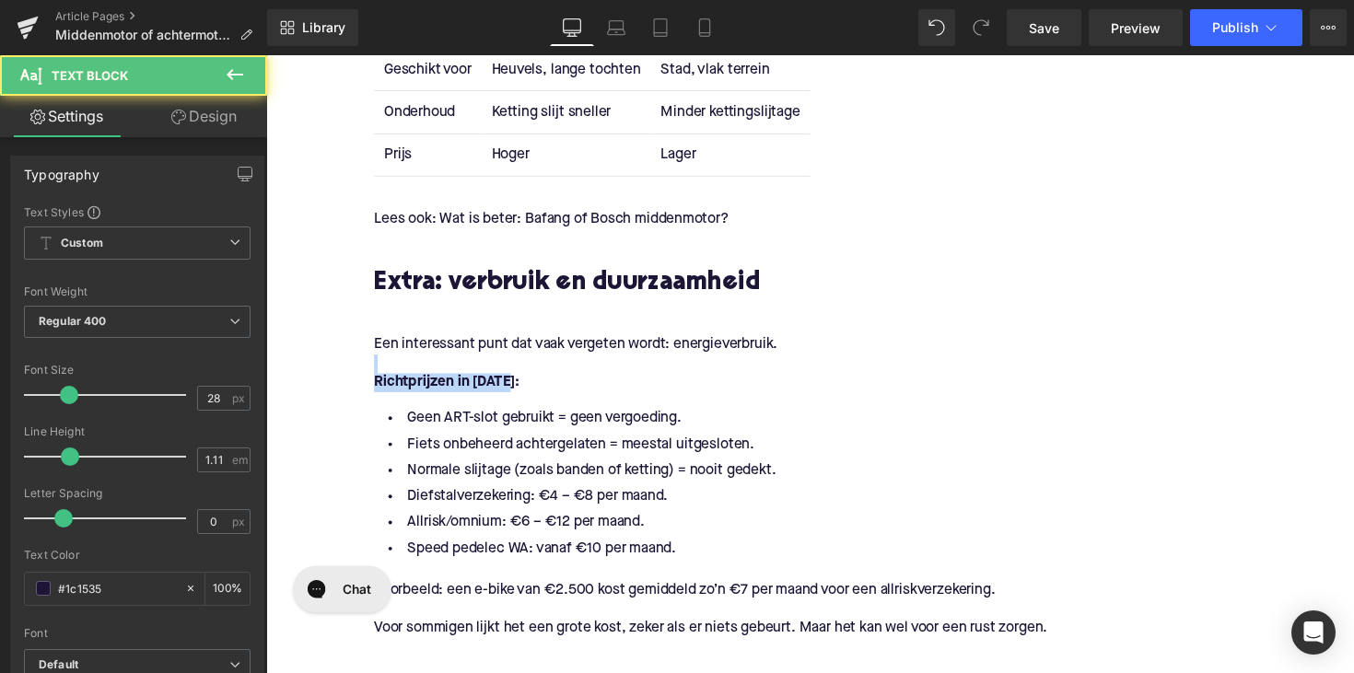
drag, startPoint x: 552, startPoint y: 393, endPoint x: 340, endPoint y: 366, distance: 213.7
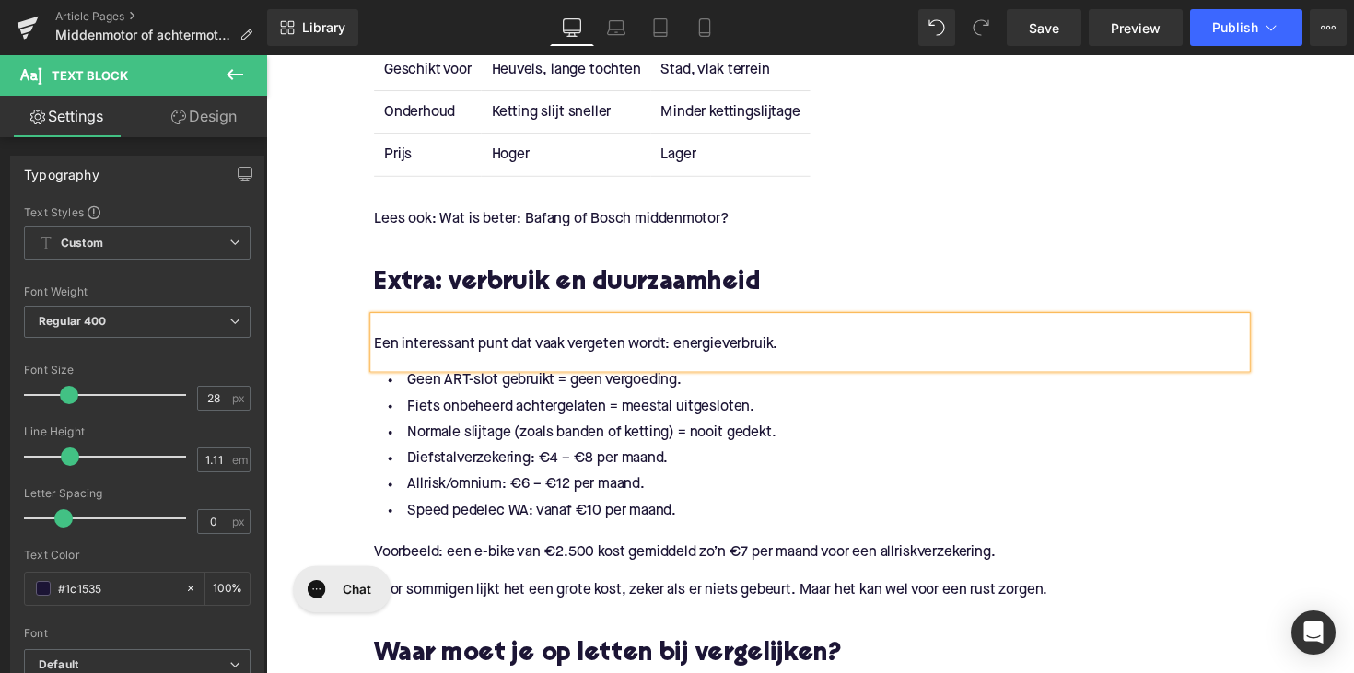
click at [684, 519] on li "Speed pedelec WA: vanaf €10 per maand." at bounding box center [824, 522] width 894 height 27
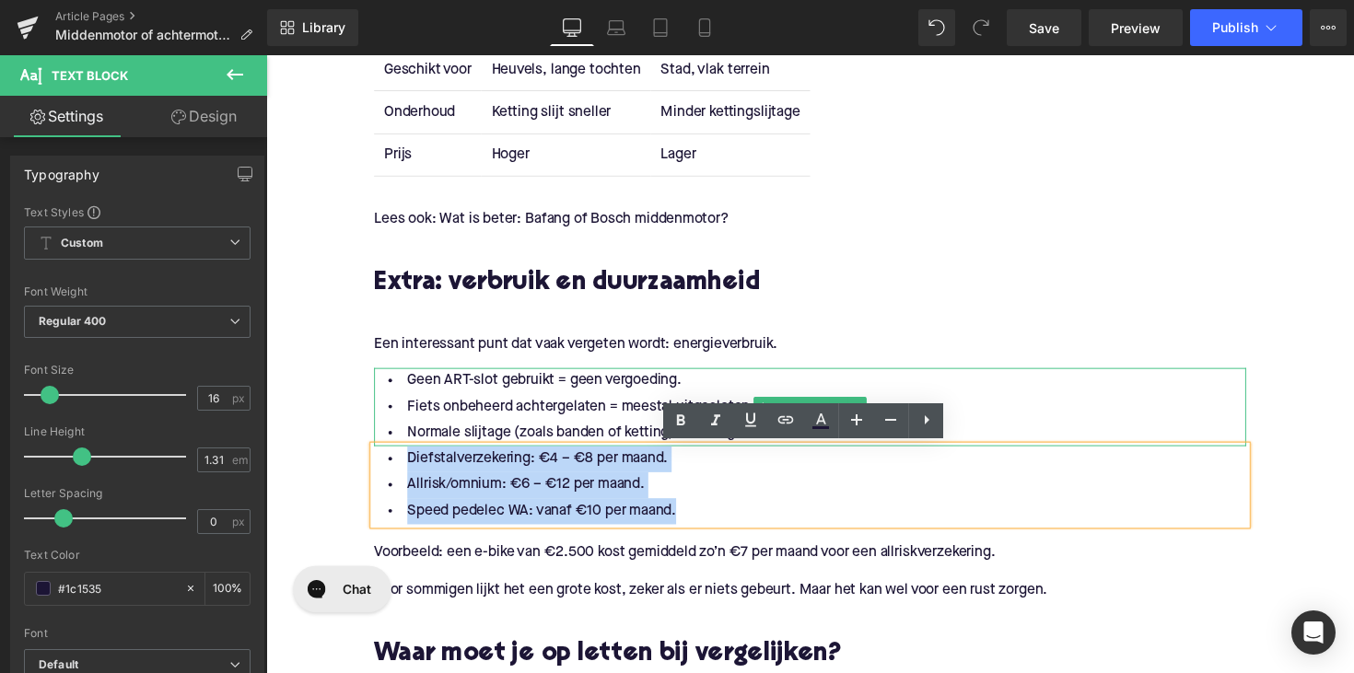
drag, startPoint x: 693, startPoint y: 520, endPoint x: 389, endPoint y: 389, distance: 330.9
click at [389, 389] on div "De middenmotor: kracht uit het hart Heading Bij een middenmotor zit de motor bi…" at bounding box center [823, 38] width 921 height 3103
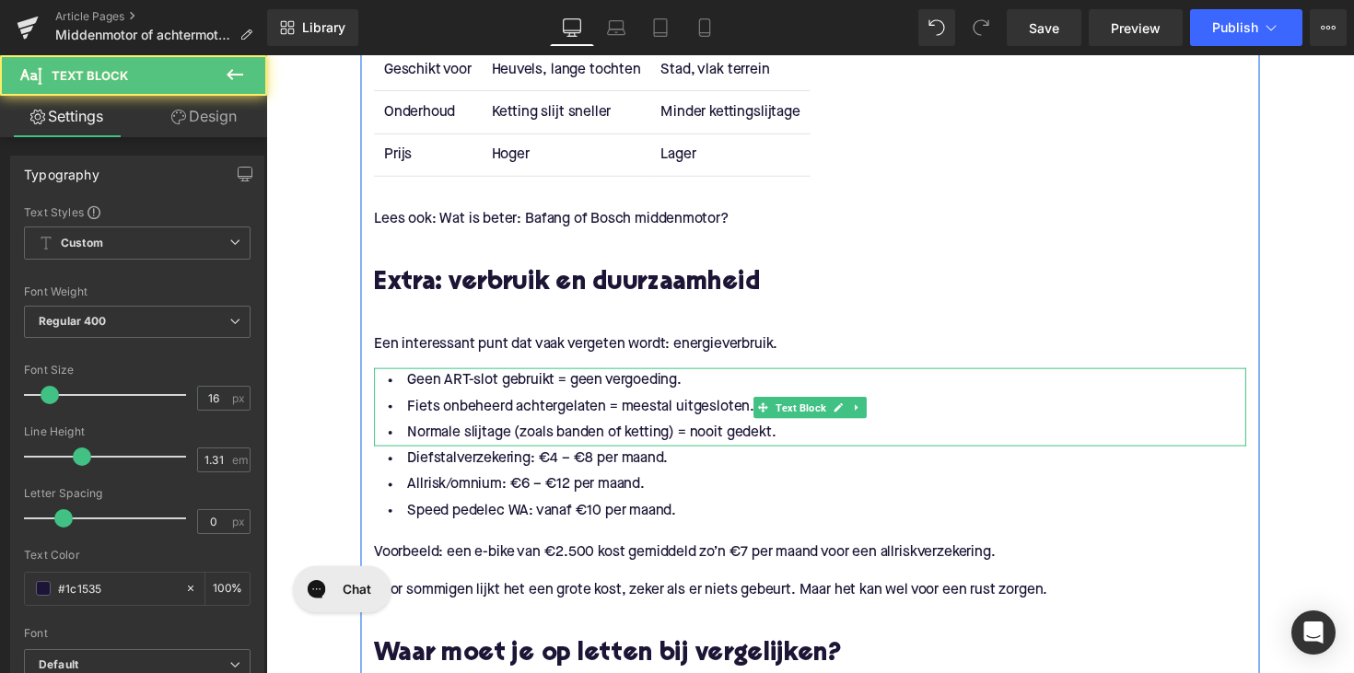
click at [475, 407] on li "Fiets onbeheerd achtergelaten = meestal uitgesloten." at bounding box center [824, 416] width 894 height 27
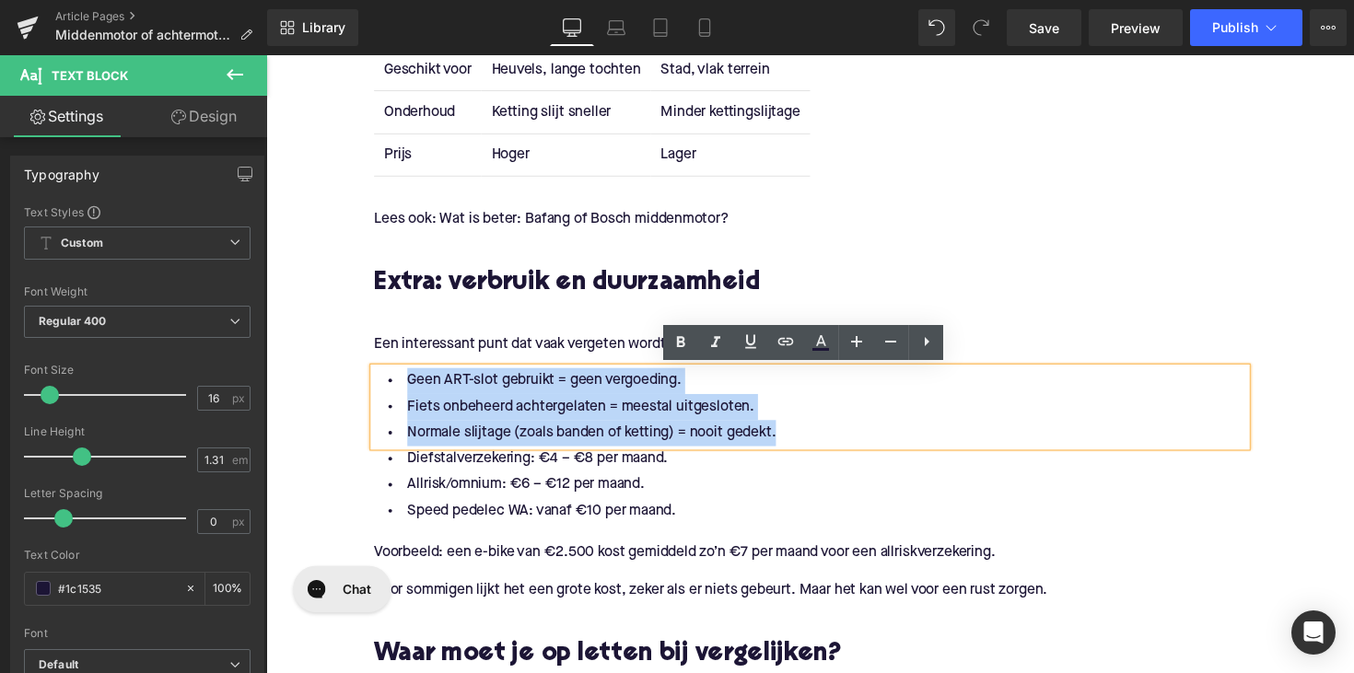
drag, startPoint x: 790, startPoint y: 442, endPoint x: 360, endPoint y: 373, distance: 435.7
click at [363, 373] on div "De middenmotor: kracht uit het hart Heading Bij een middenmotor zit de motor bi…" at bounding box center [823, 38] width 921 height 3103
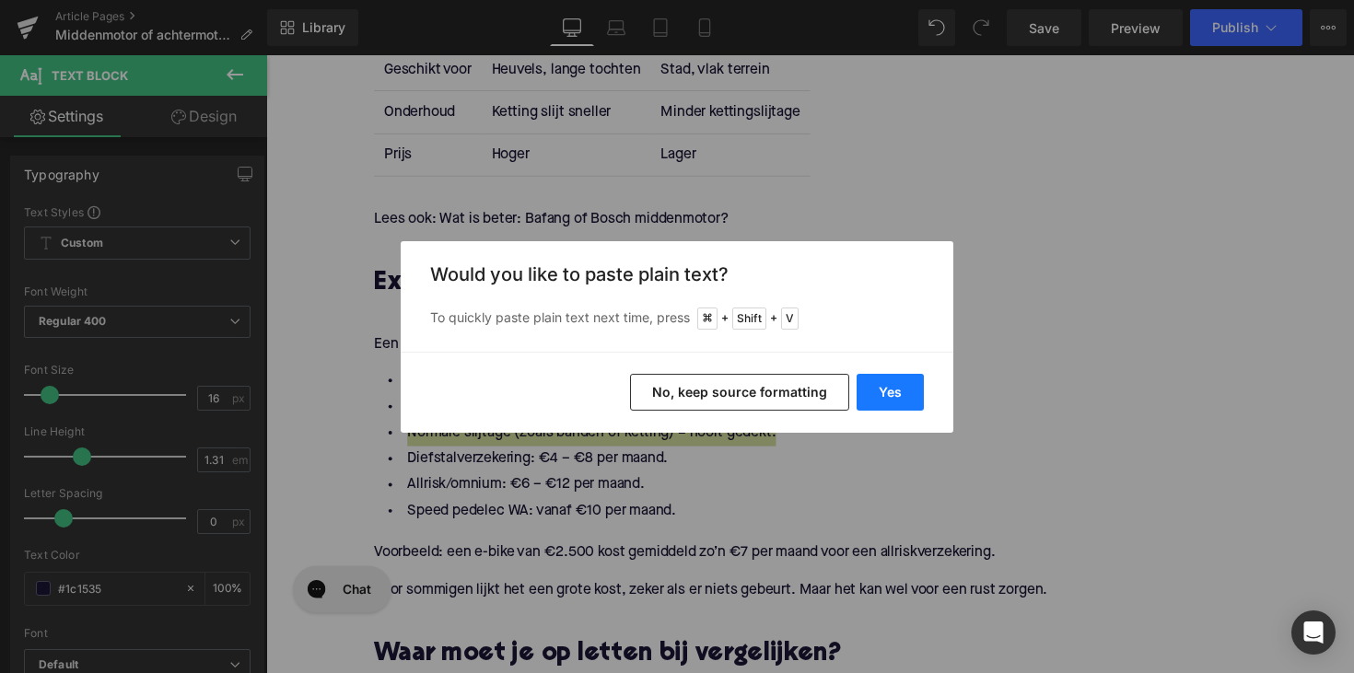
click at [878, 391] on button "Yes" at bounding box center [890, 392] width 67 height 37
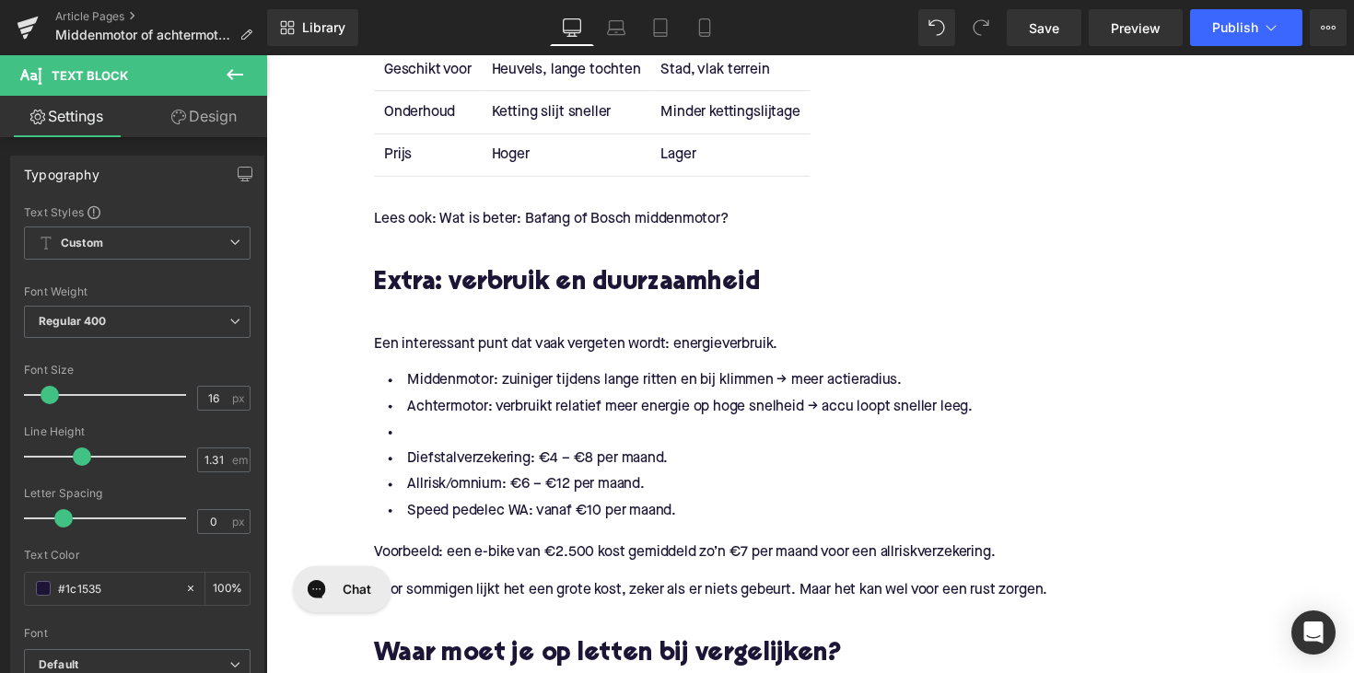
click at [478, 435] on li at bounding box center [824, 442] width 894 height 27
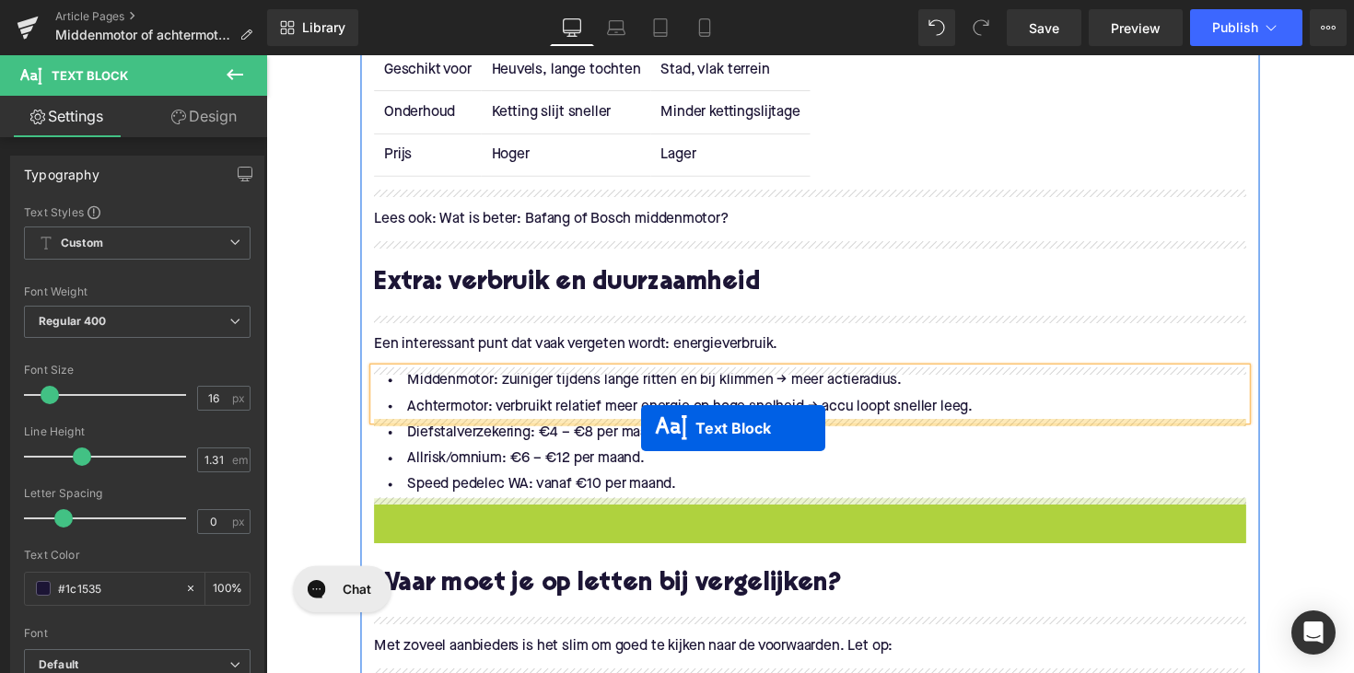
drag, startPoint x: 777, startPoint y: 561, endPoint x: 650, endPoint y: 438, distance: 176.5
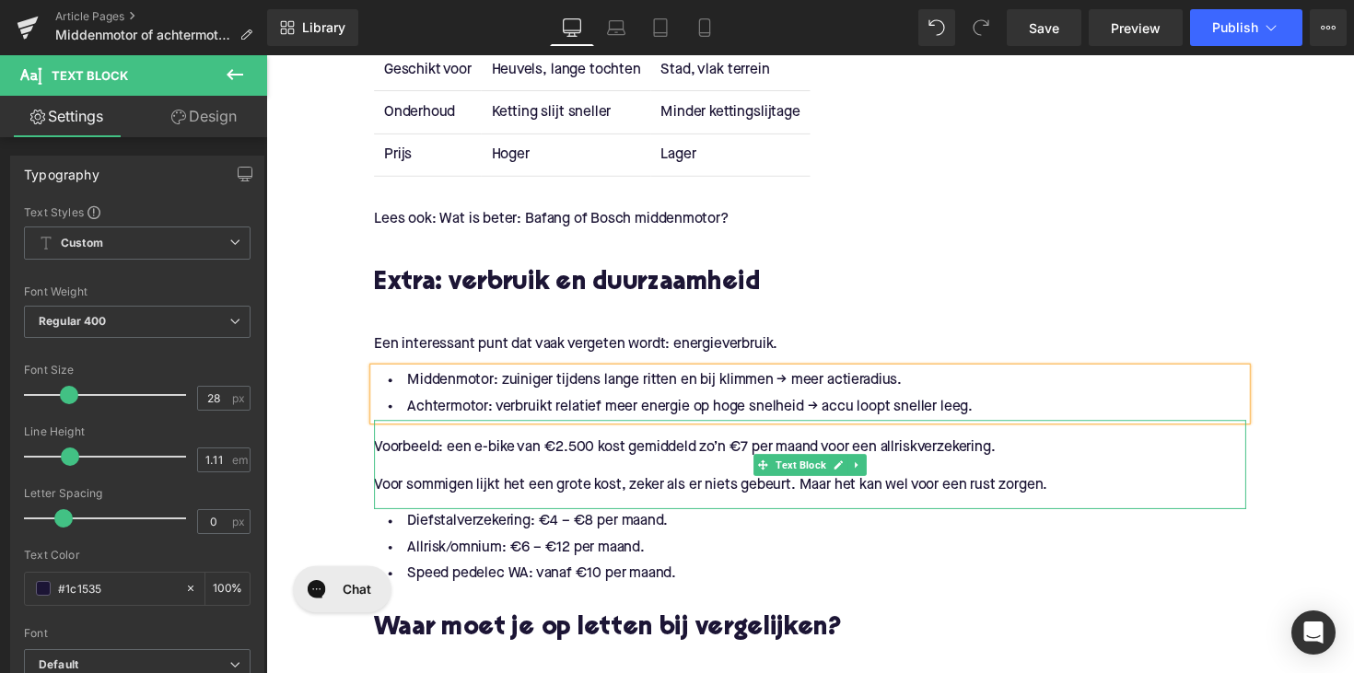
click at [594, 489] on p "Voor sommigen lijkt het een grote kost, zeker als er niets gebeurt. Maar het ka…" at bounding box center [824, 496] width 894 height 19
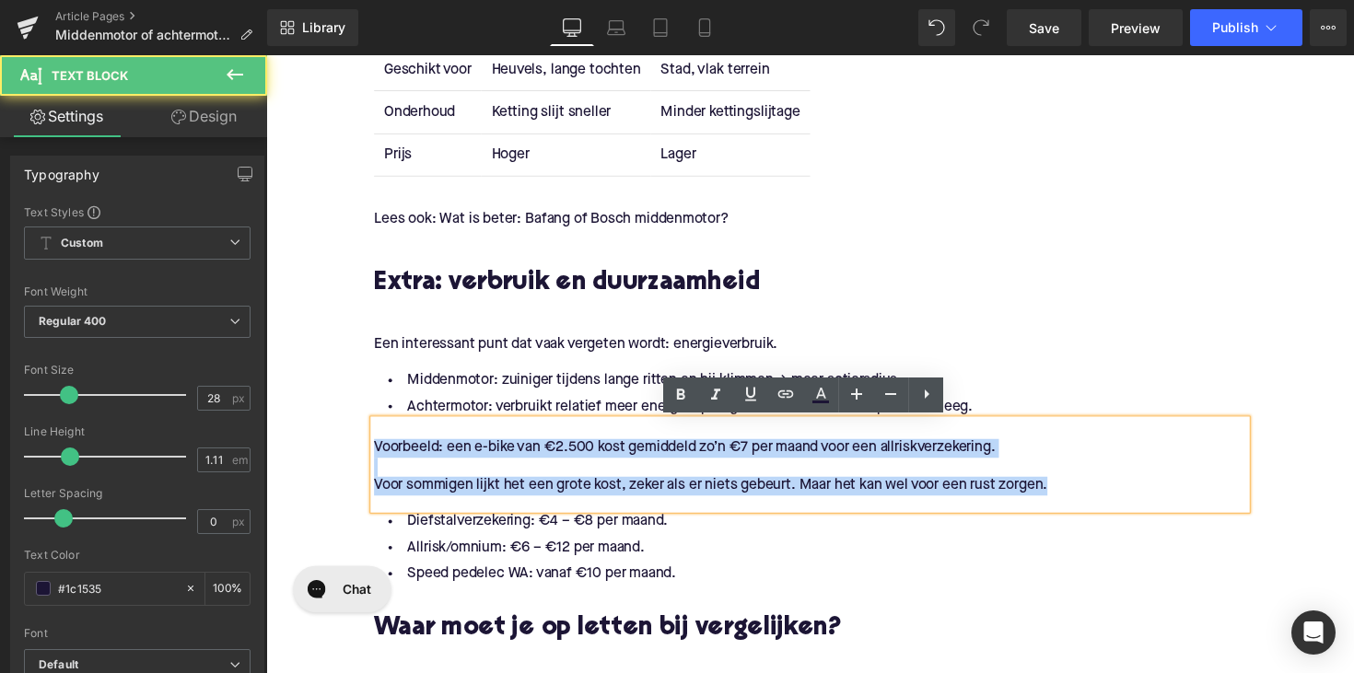
drag, startPoint x: 1079, startPoint y: 502, endPoint x: 329, endPoint y: 456, distance: 751.2
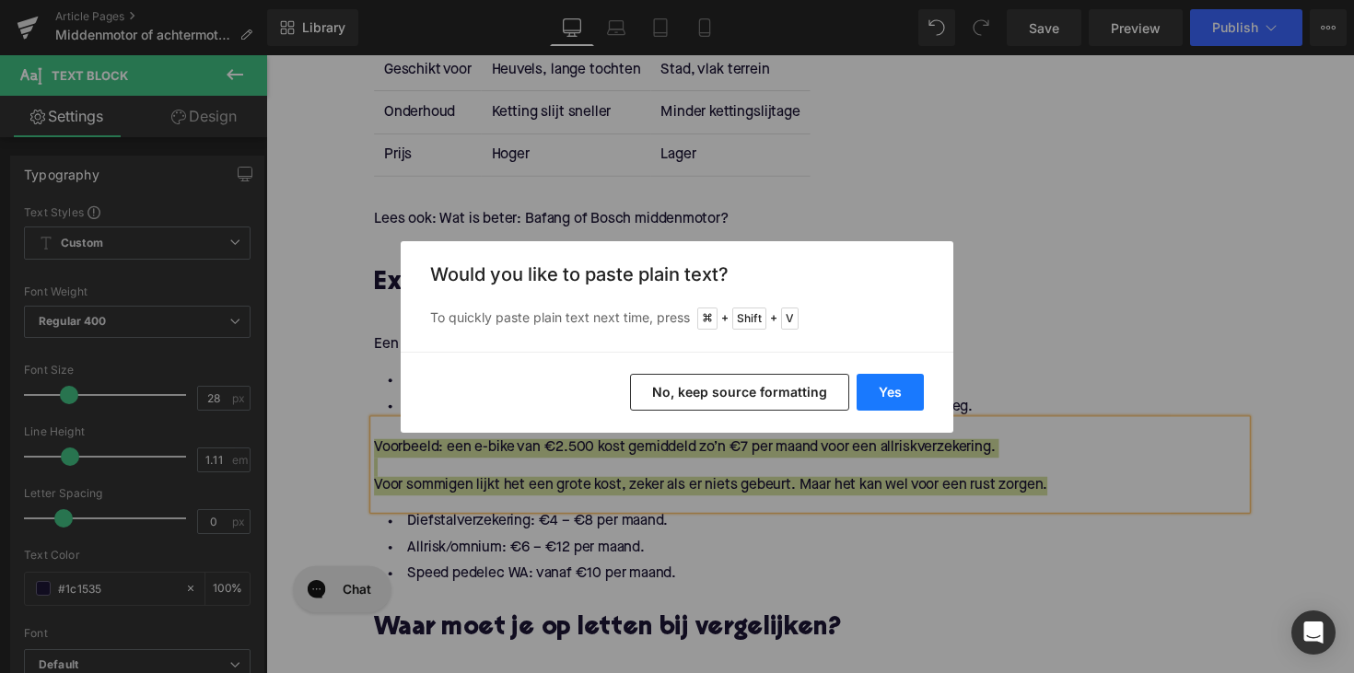
click at [900, 391] on button "Yes" at bounding box center [890, 392] width 67 height 37
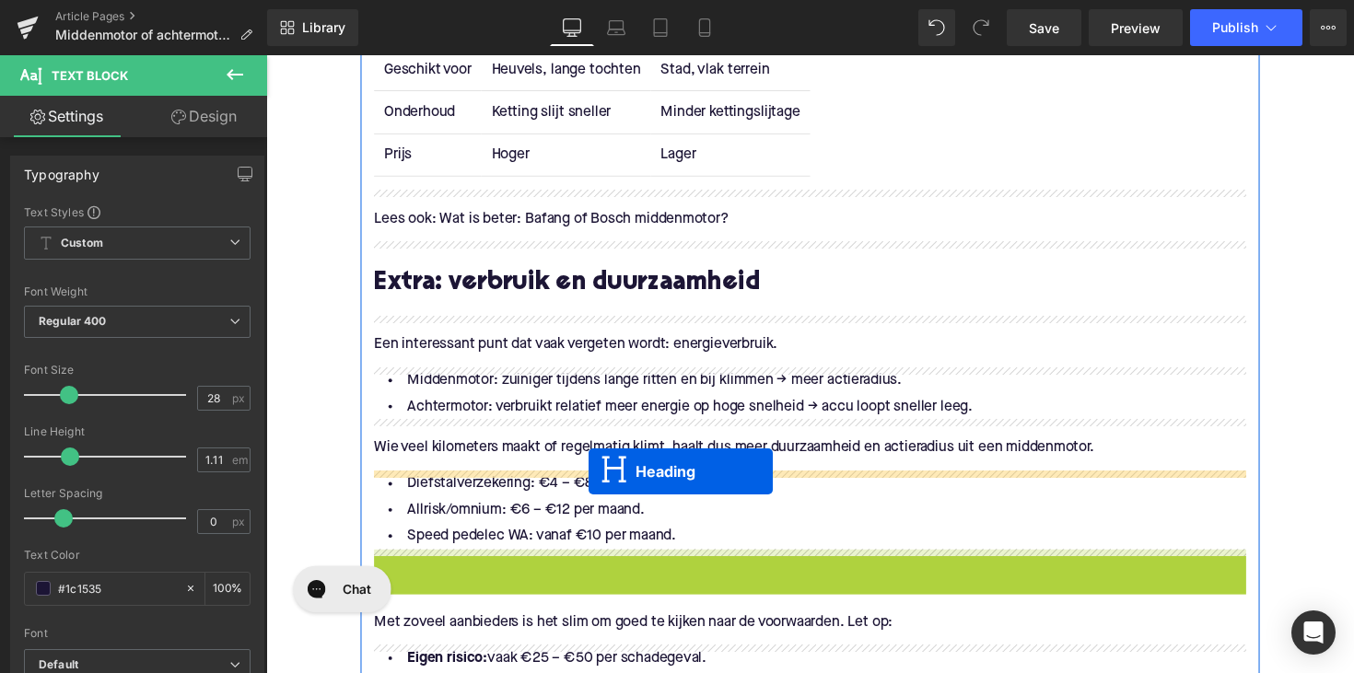
drag, startPoint x: 772, startPoint y: 599, endPoint x: 597, endPoint y: 482, distance: 210.5
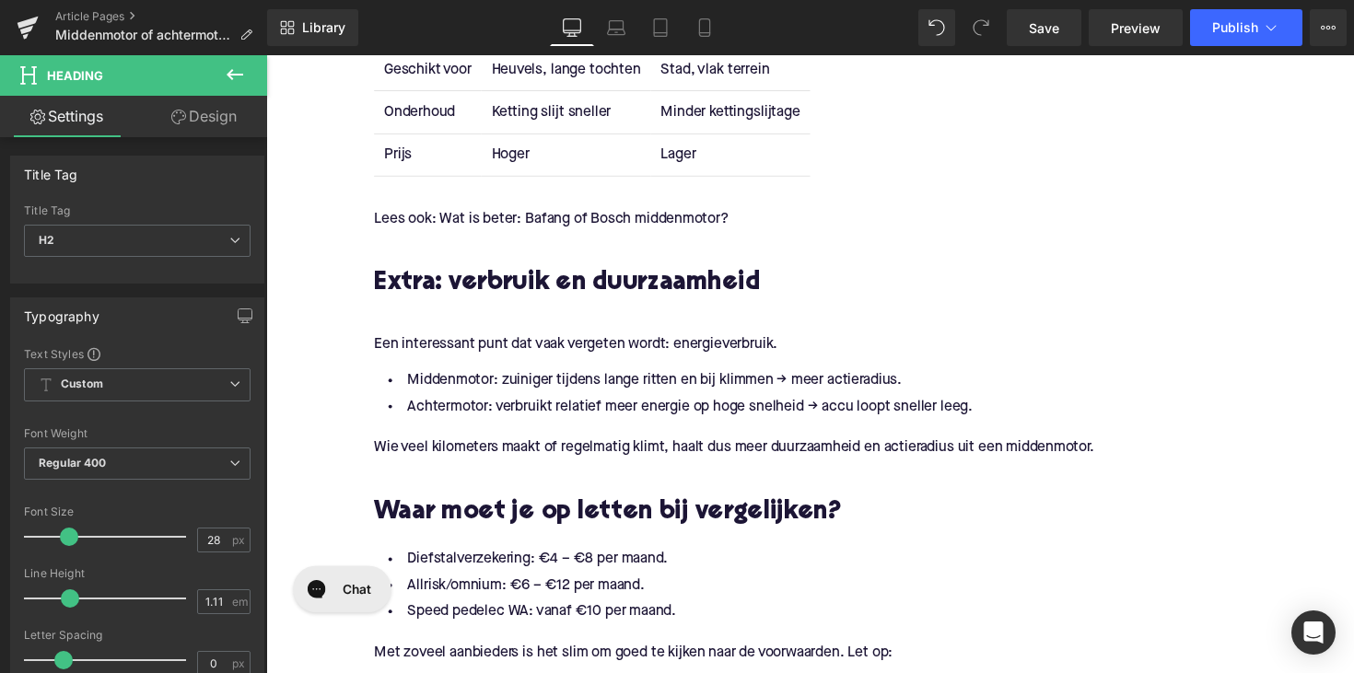
click at [508, 531] on h2 "Waar moet je op letten bij vergelijken?" at bounding box center [824, 524] width 894 height 29
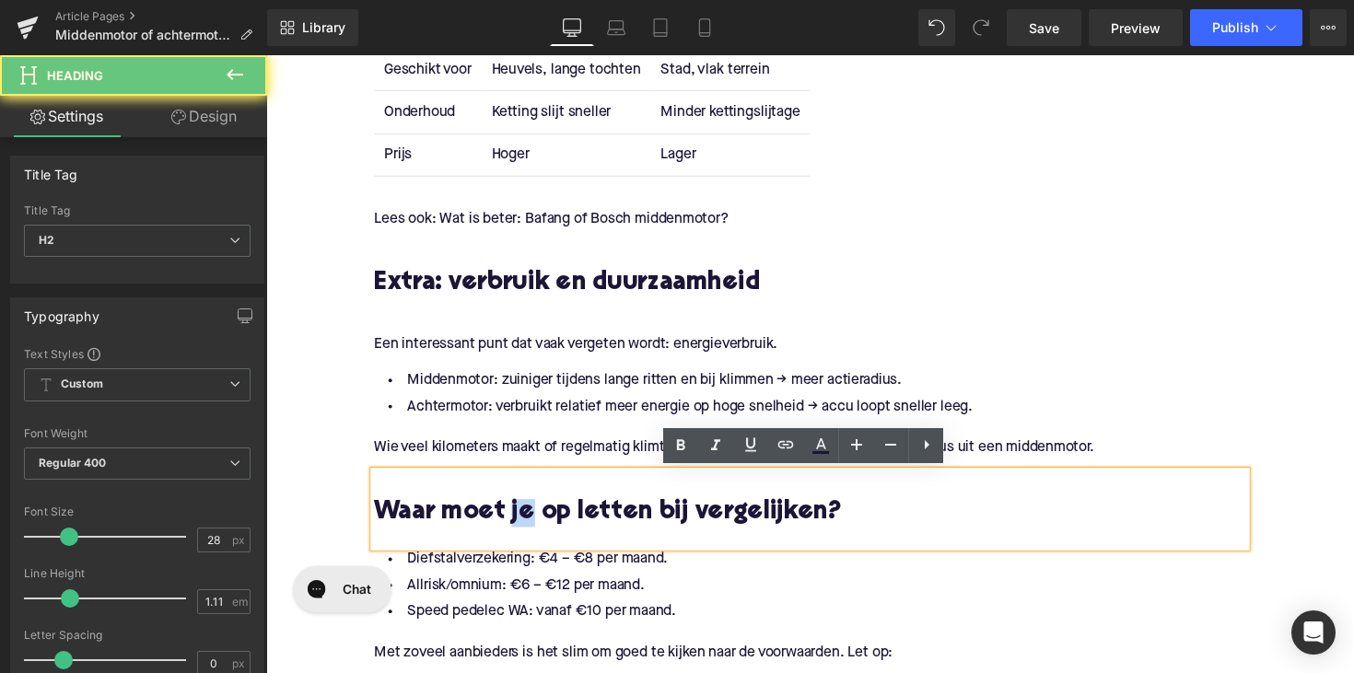
click at [508, 531] on h2 "Waar moet je op letten bij vergelijken?" at bounding box center [824, 524] width 894 height 29
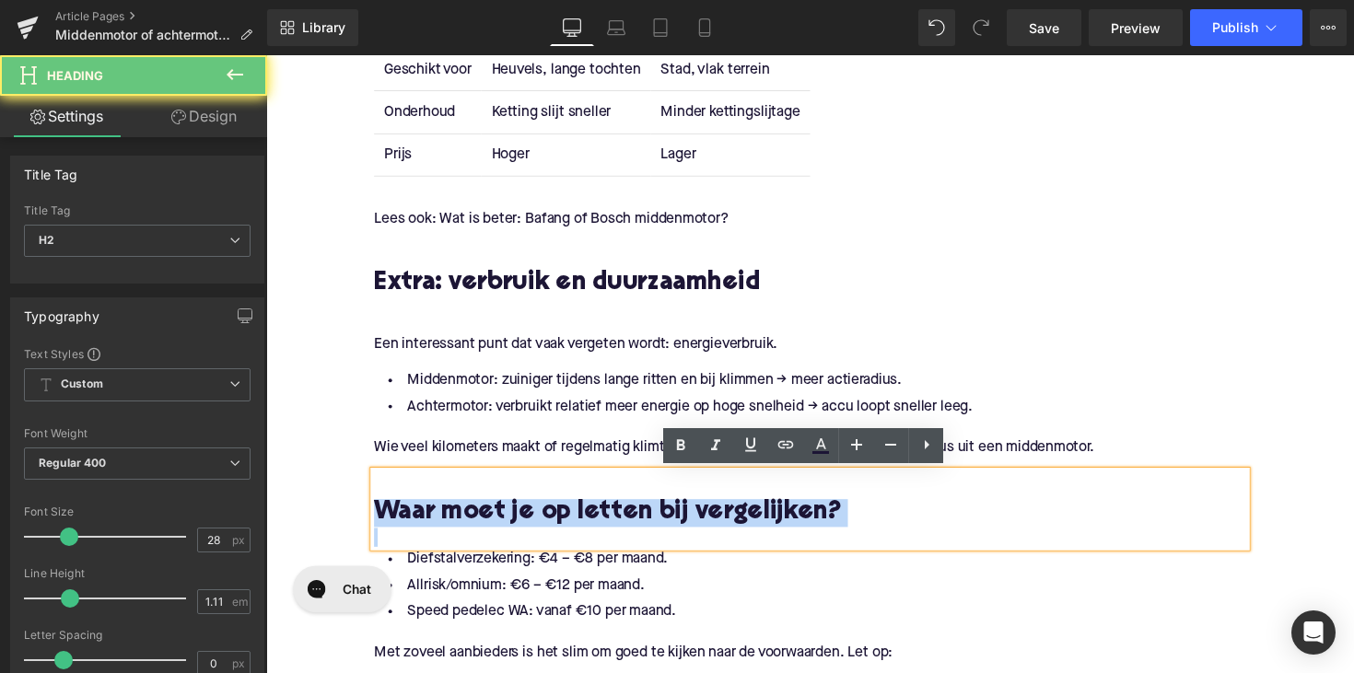
click at [508, 531] on h2 "Waar moet je op letten bij vergelijken?" at bounding box center [824, 524] width 894 height 29
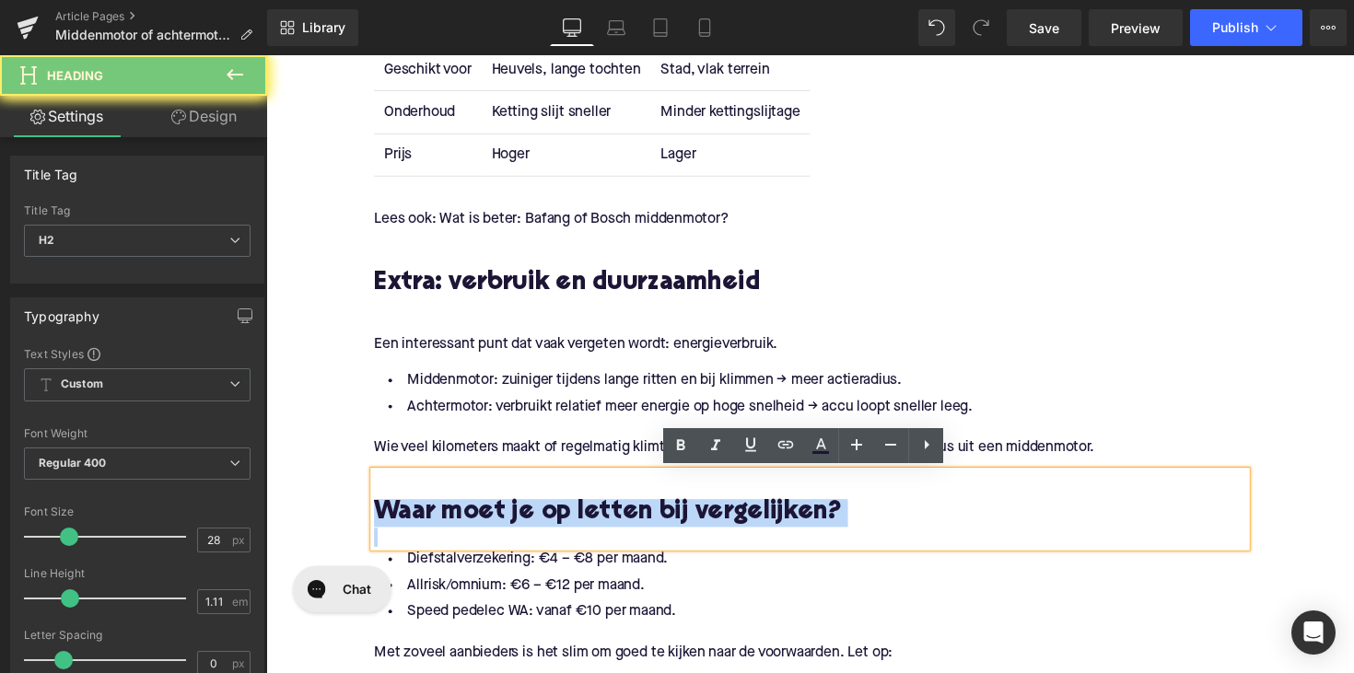
paste div
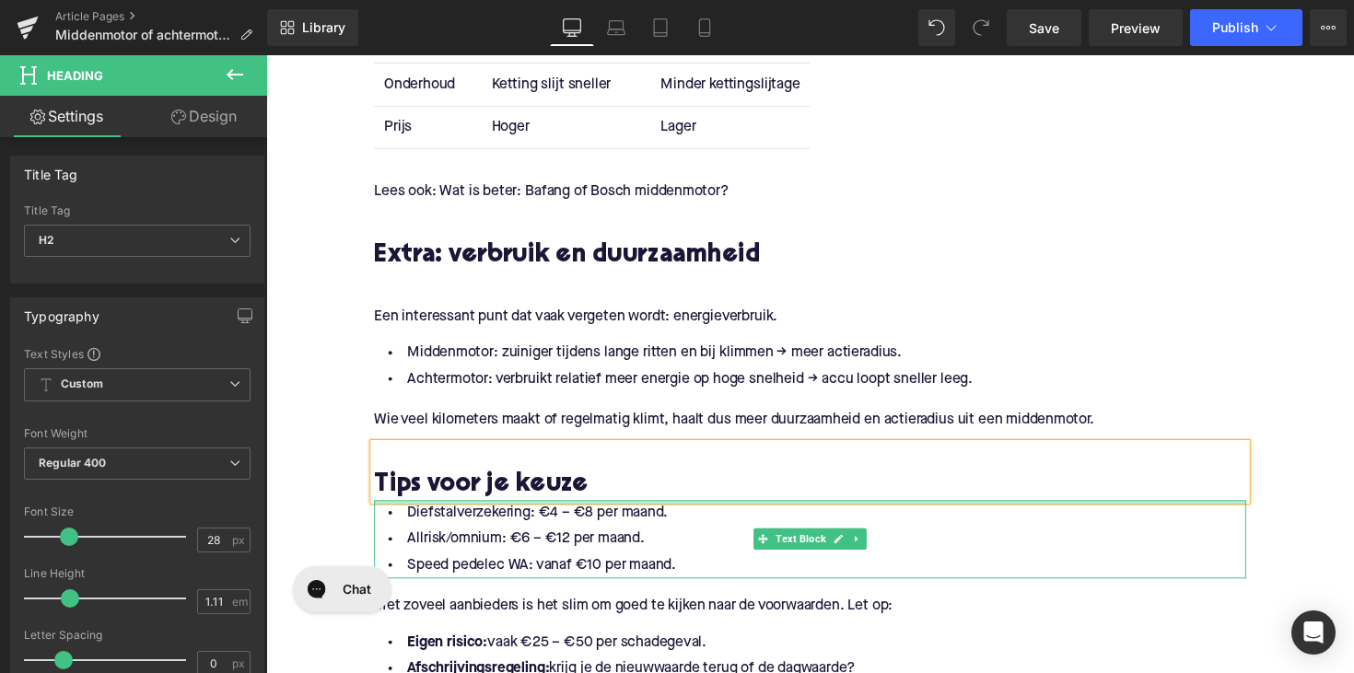
scroll to position [2602, 0]
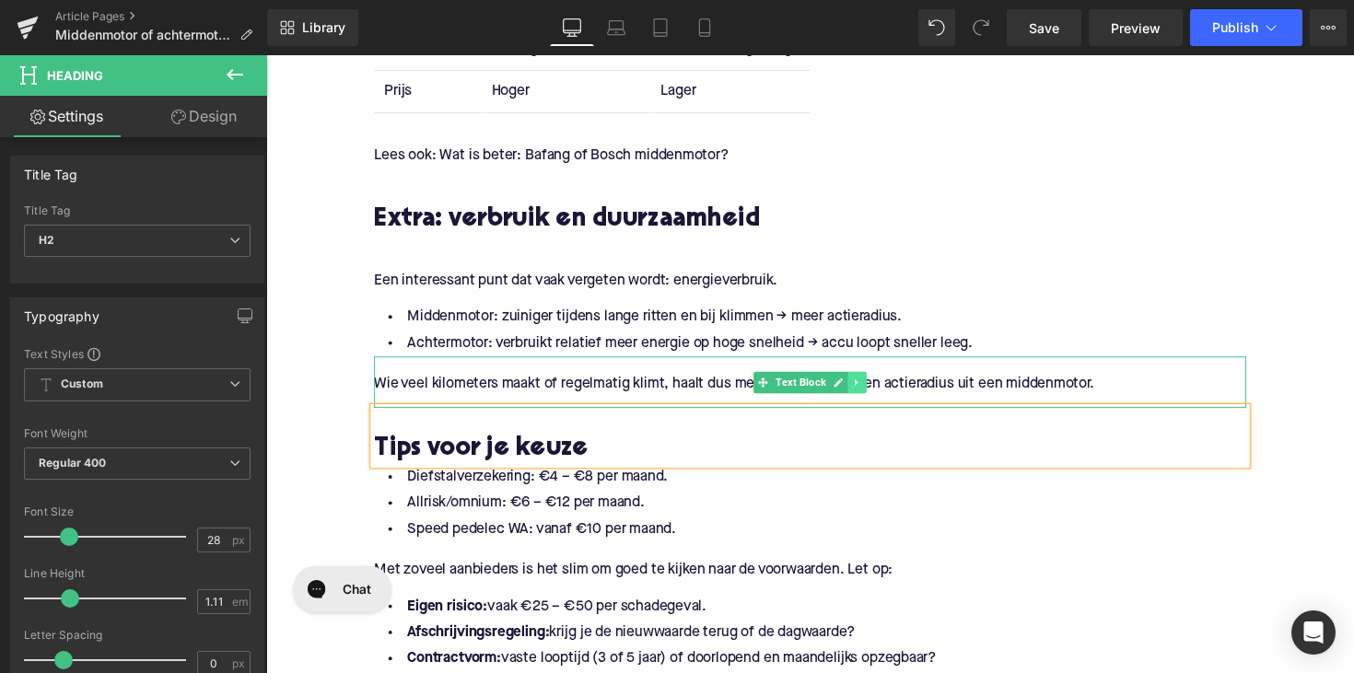
click at [870, 390] on icon at bounding box center [872, 390] width 10 height 11
click at [853, 392] on link at bounding box center [862, 391] width 19 height 22
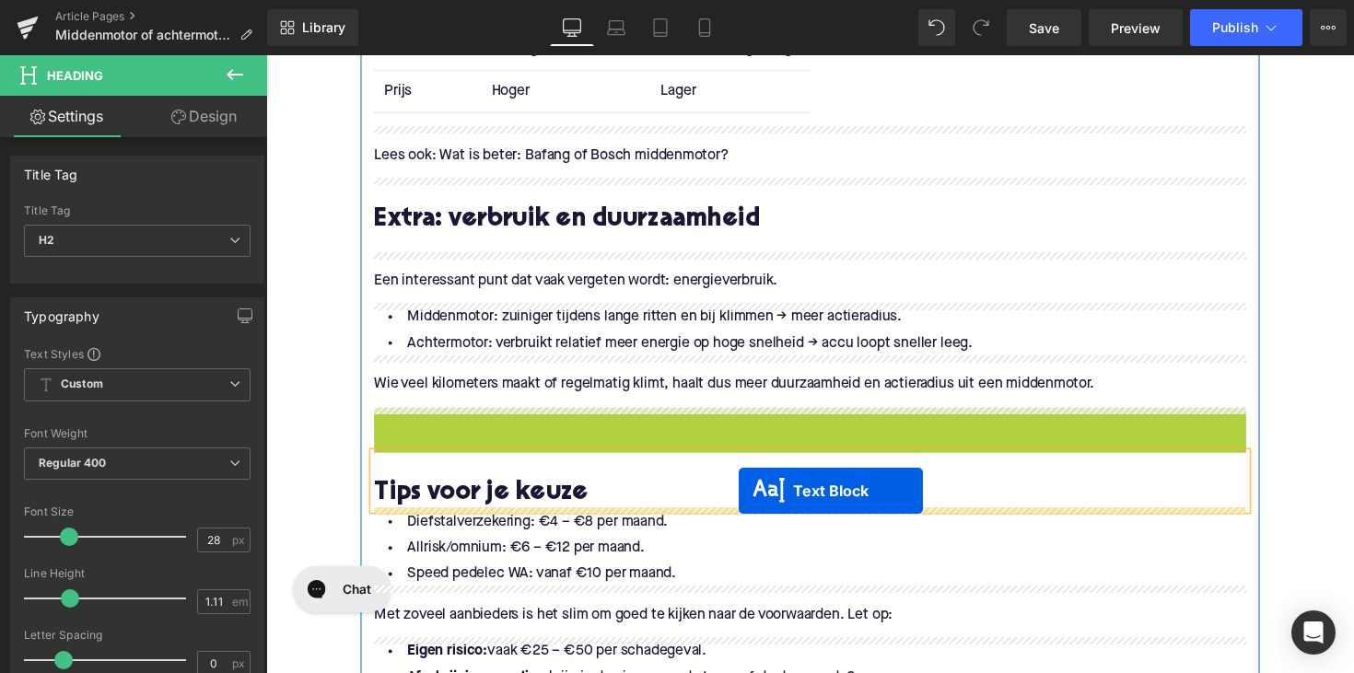
drag, startPoint x: 769, startPoint y: 444, endPoint x: 751, endPoint y: 503, distance: 61.8
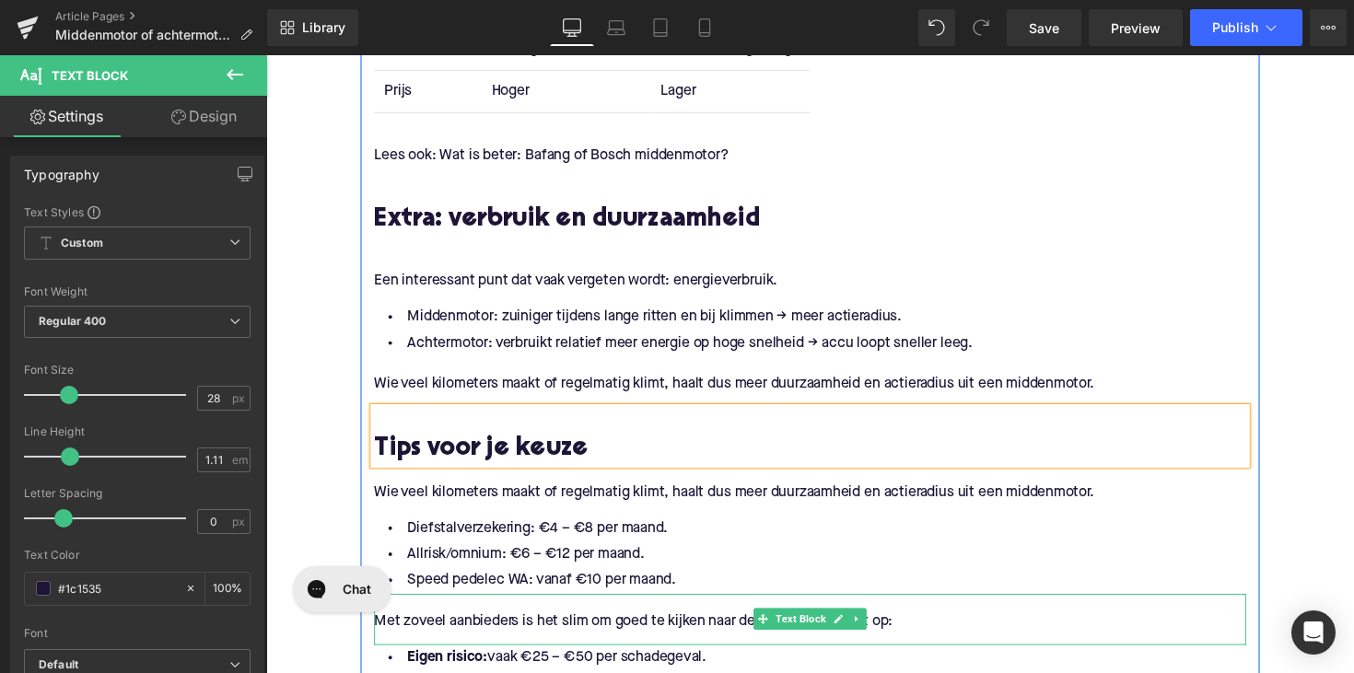
click at [495, 499] on p "Wie veel kilometers maakt of regelmatig klimt, haalt dus meer duurzaamheid en a…" at bounding box center [824, 503] width 894 height 19
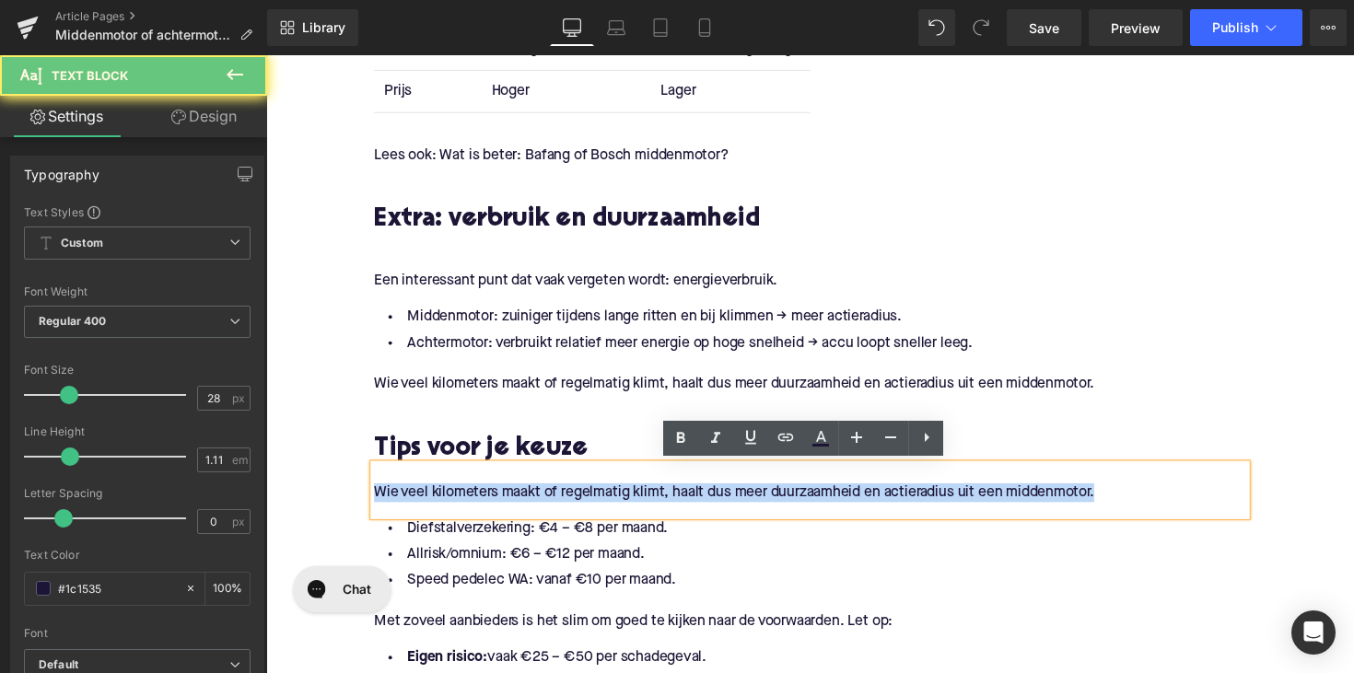
click at [495, 499] on p "Wie veel kilometers maakt of regelmatig klimt, haalt dus meer duurzaamheid en a…" at bounding box center [824, 503] width 894 height 19
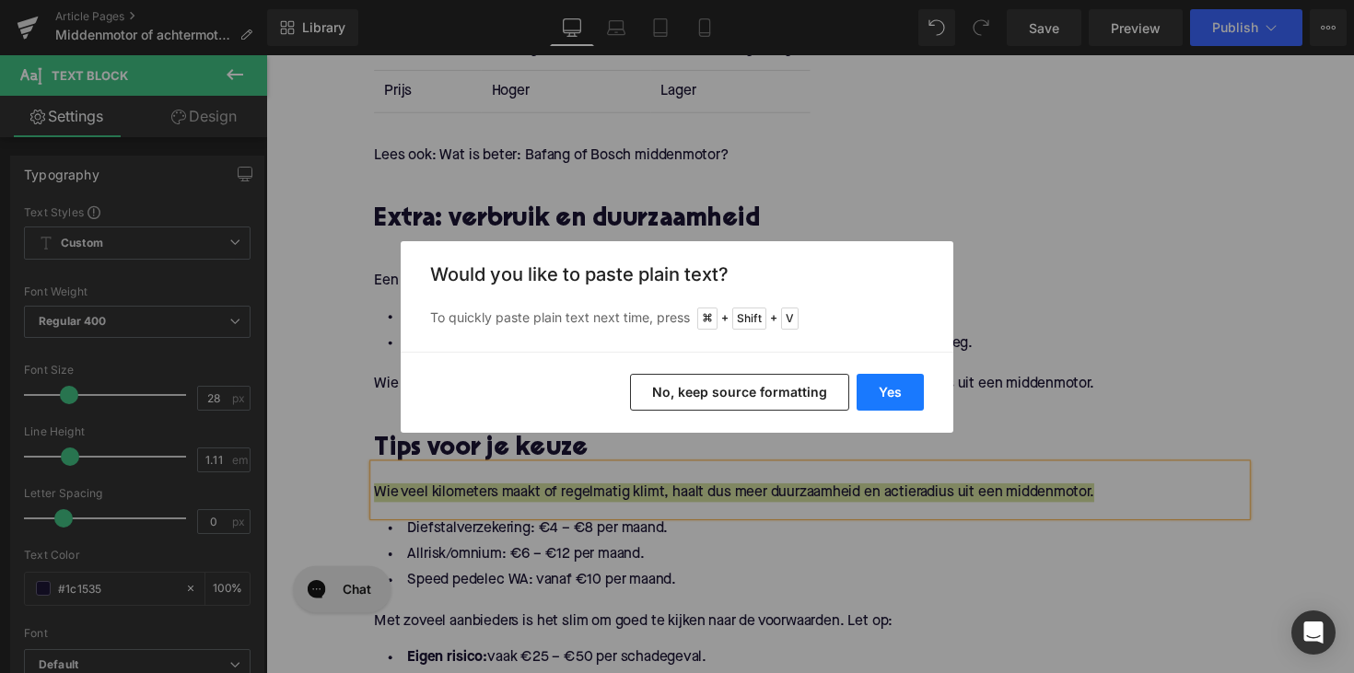
click at [867, 389] on button "Yes" at bounding box center [890, 392] width 67 height 37
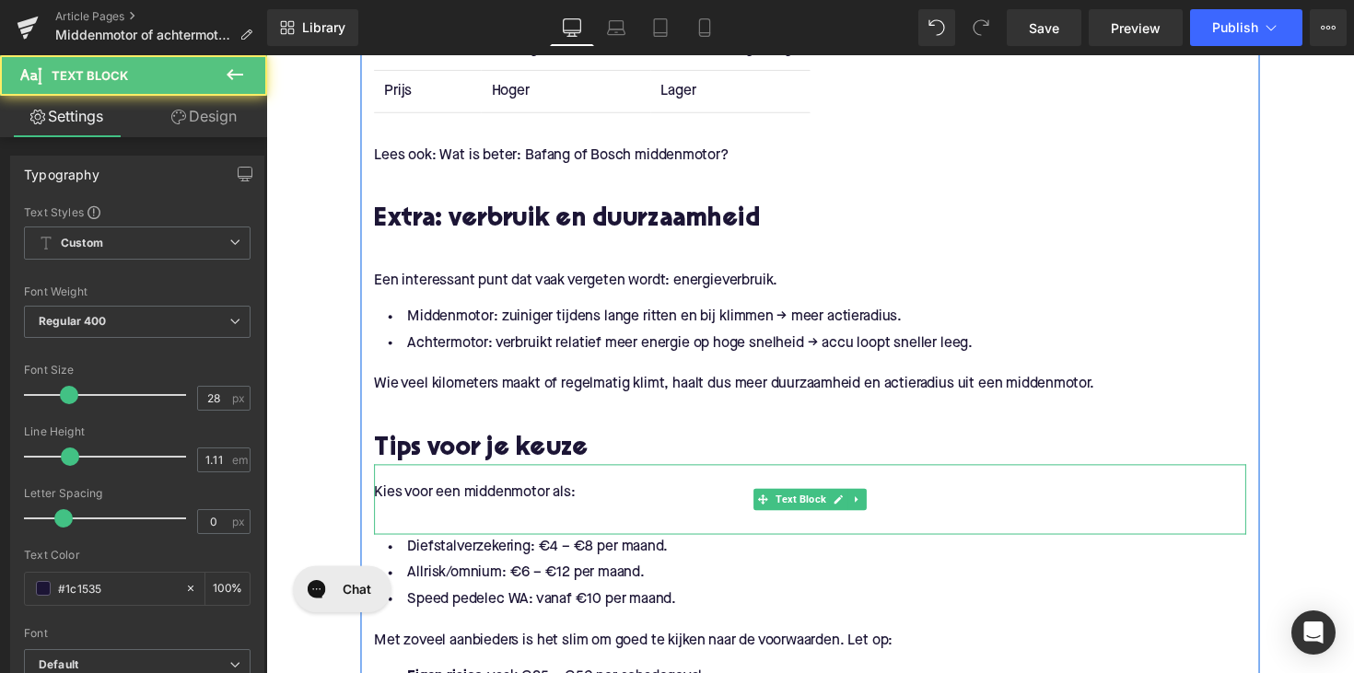
click at [528, 538] on div "Kies voor een middenmotor als:" at bounding box center [824, 510] width 894 height 72
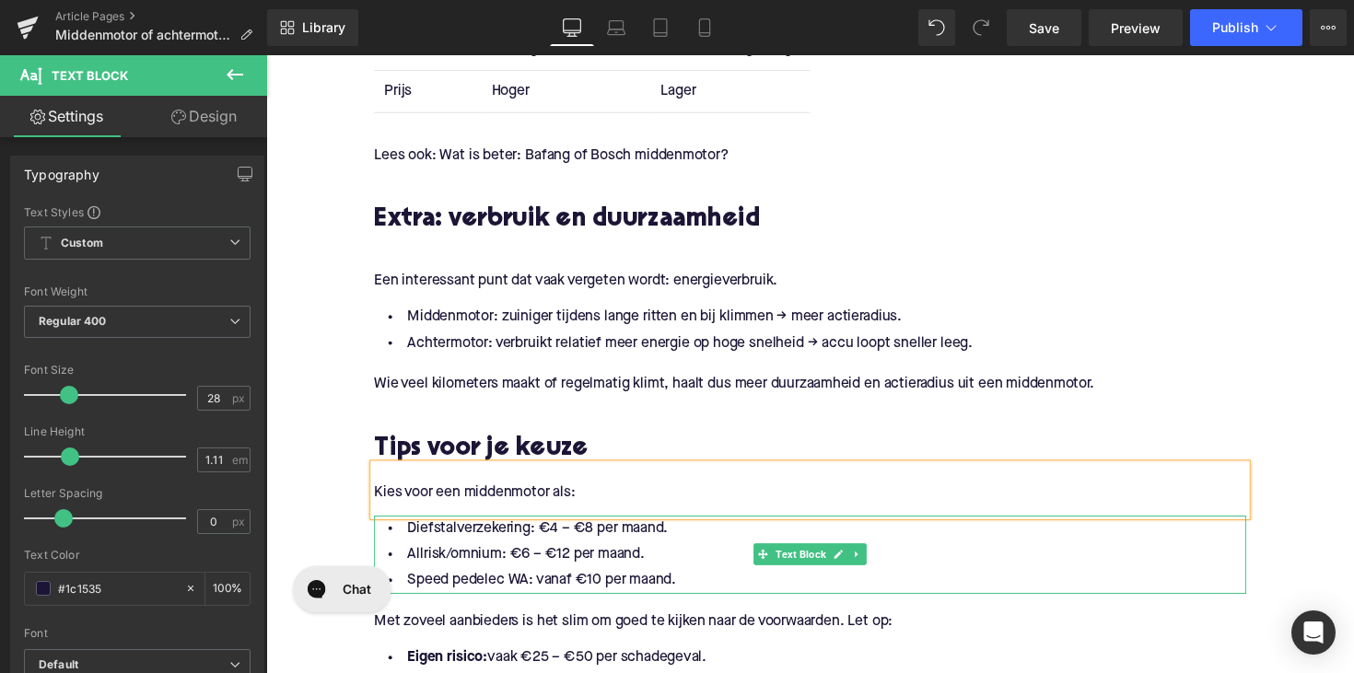
click at [596, 585] on li "Speed pedelec WA: vanaf €10 per maand." at bounding box center [824, 593] width 894 height 27
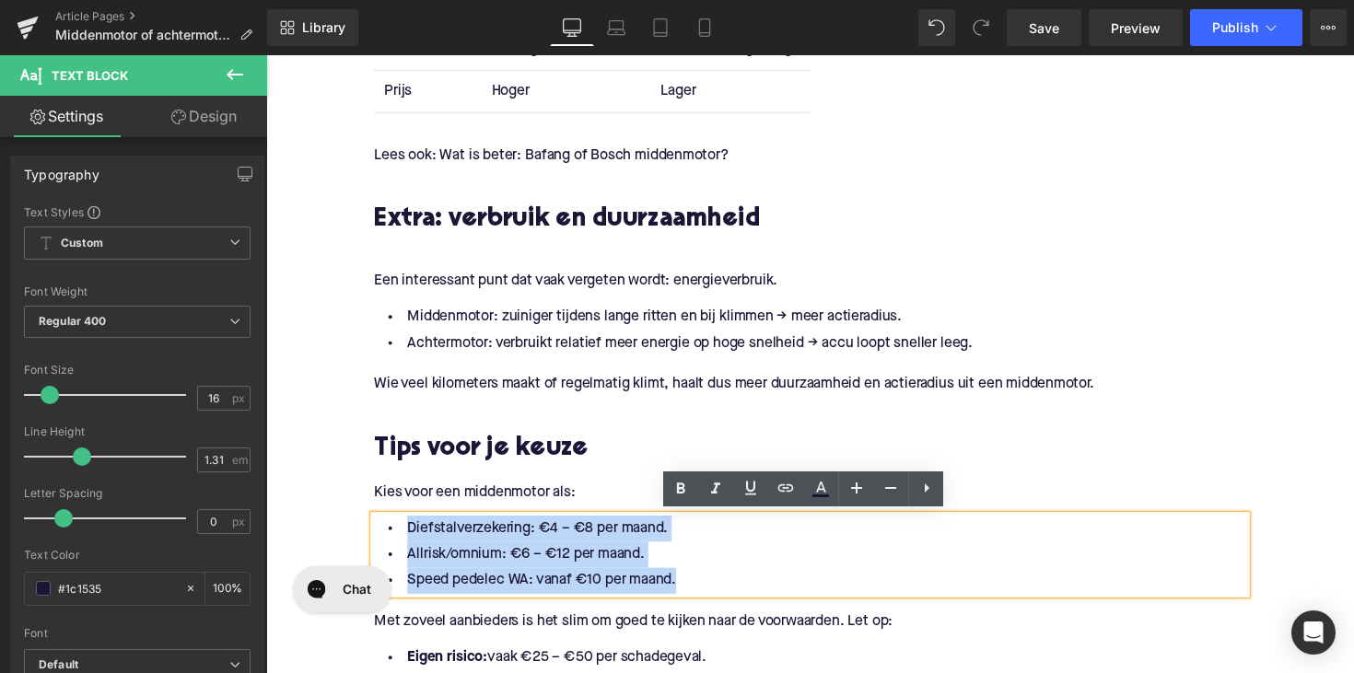
drag, startPoint x: 697, startPoint y: 591, endPoint x: 374, endPoint y: 521, distance: 330.8
click at [377, 527] on div "Diefstalverzekering: €4 – €8 per maand. Allrisk/omnium: €6 – €12 per maand. Spe…" at bounding box center [824, 567] width 894 height 80
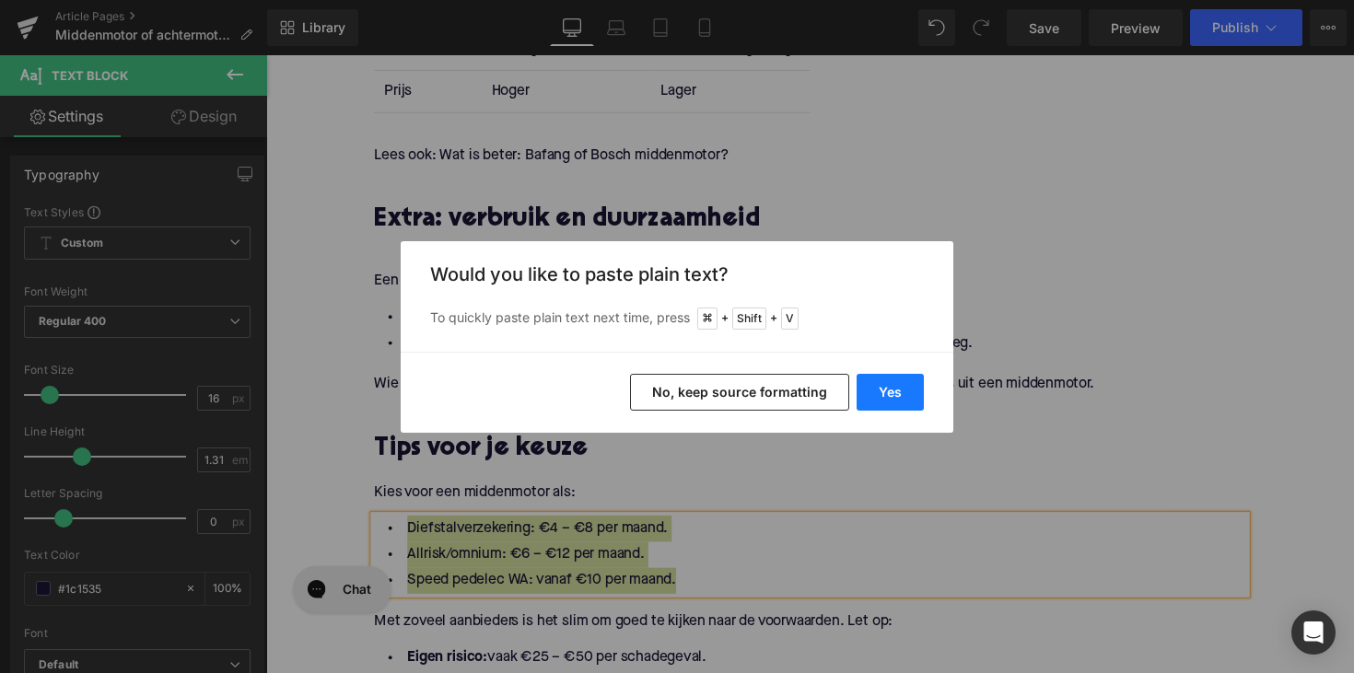
click at [874, 398] on button "Yes" at bounding box center [890, 392] width 67 height 37
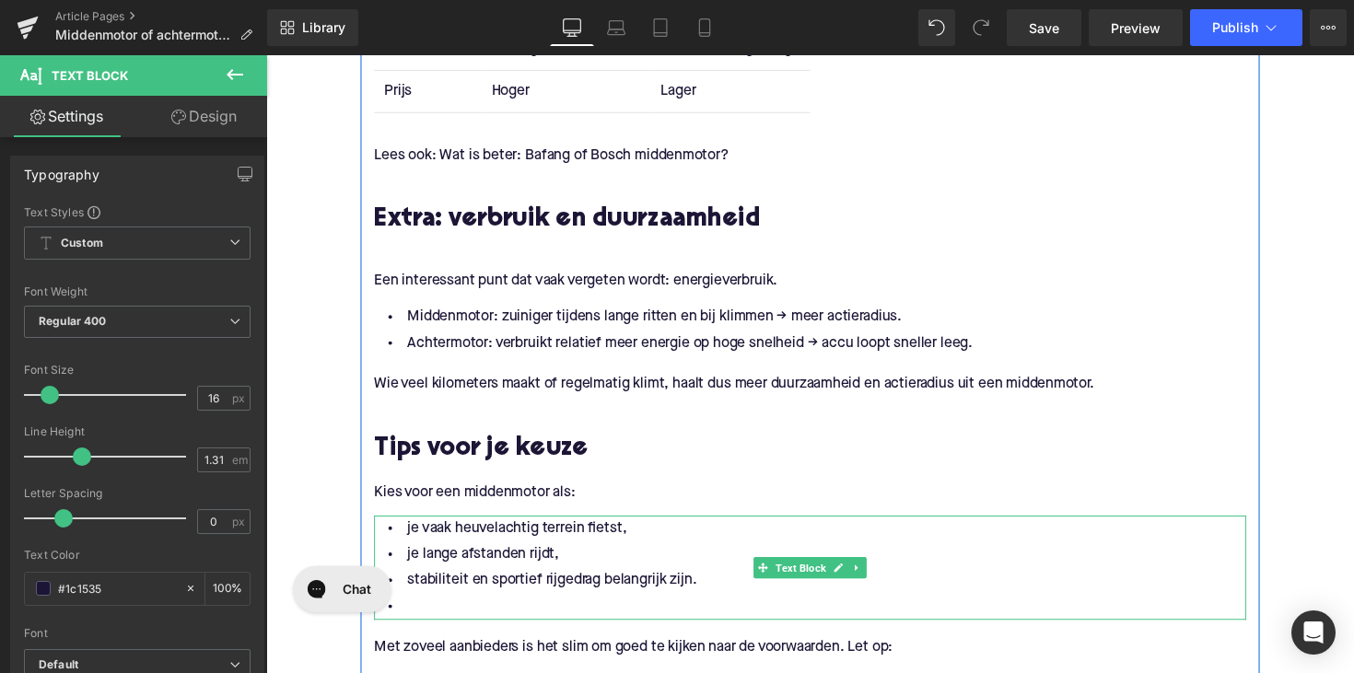
click at [496, 614] on li at bounding box center [824, 620] width 894 height 27
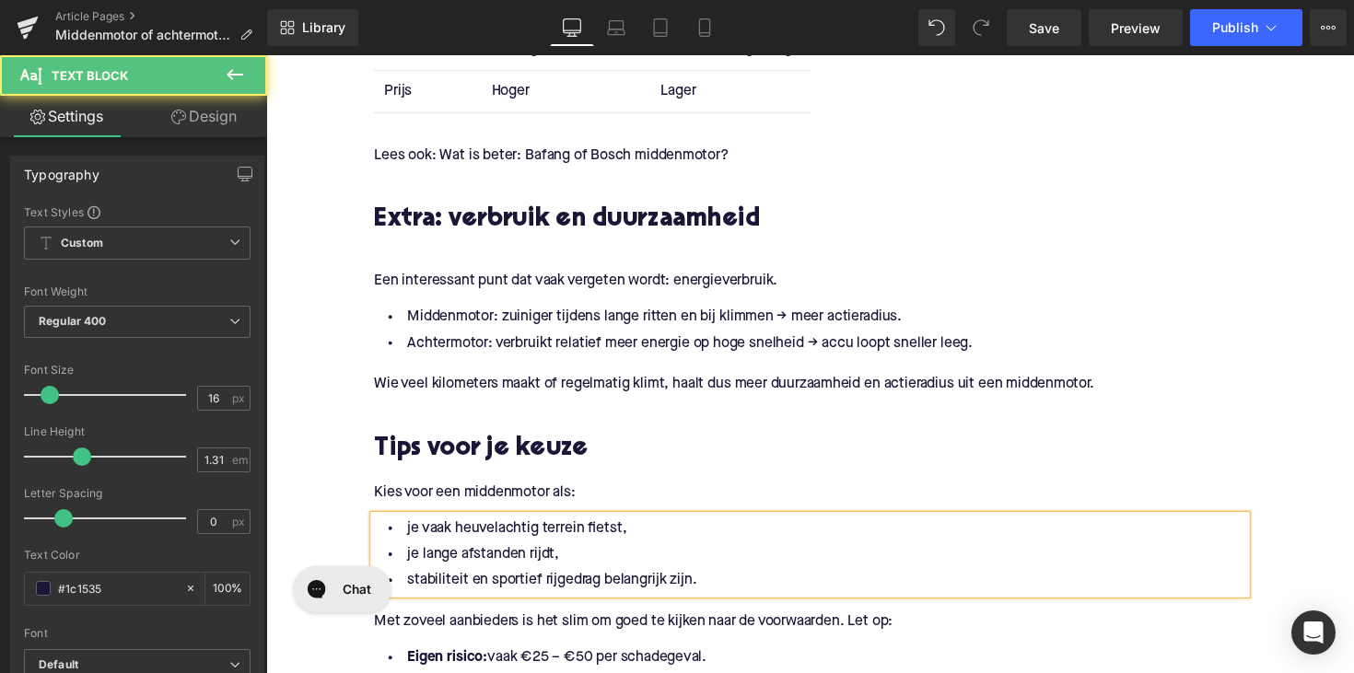
scroll to position [2813, 0]
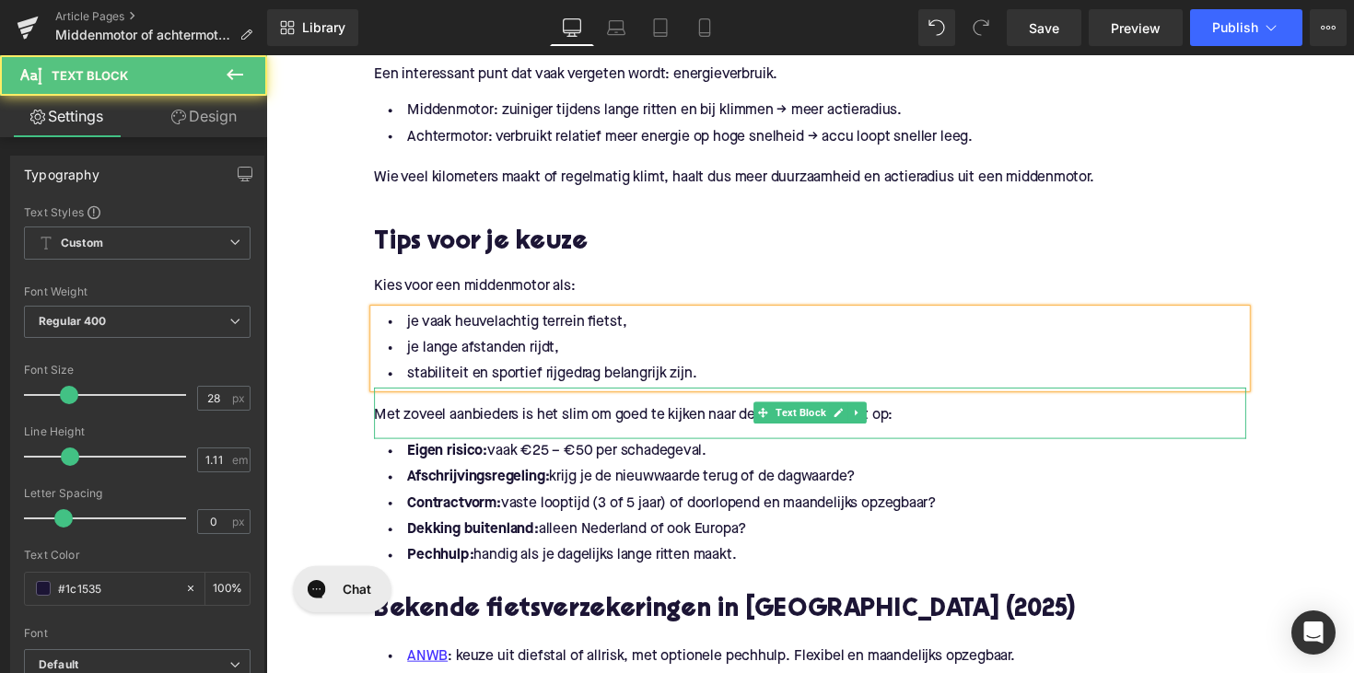
click at [523, 424] on p "Met zoveel aanbieders is het slim om goed te kijken naar de voorwaarden. Let op:" at bounding box center [824, 424] width 894 height 19
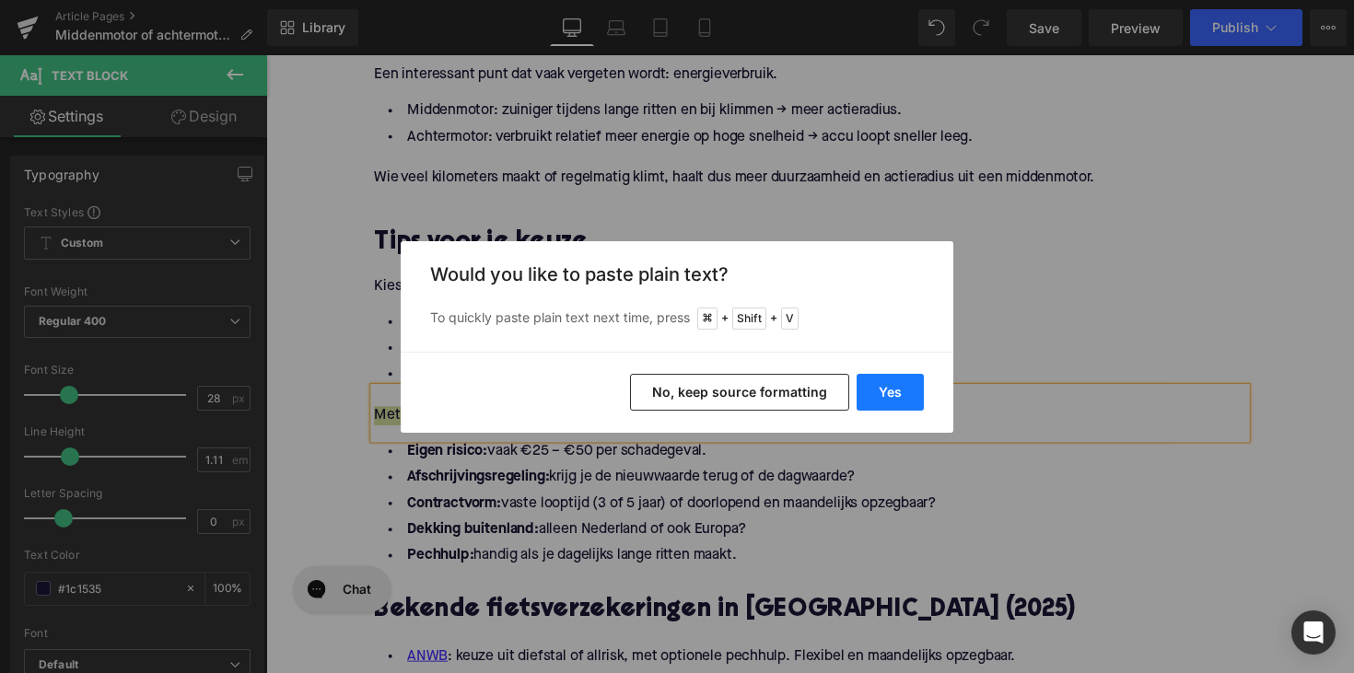
click at [870, 381] on button "Yes" at bounding box center [890, 392] width 67 height 37
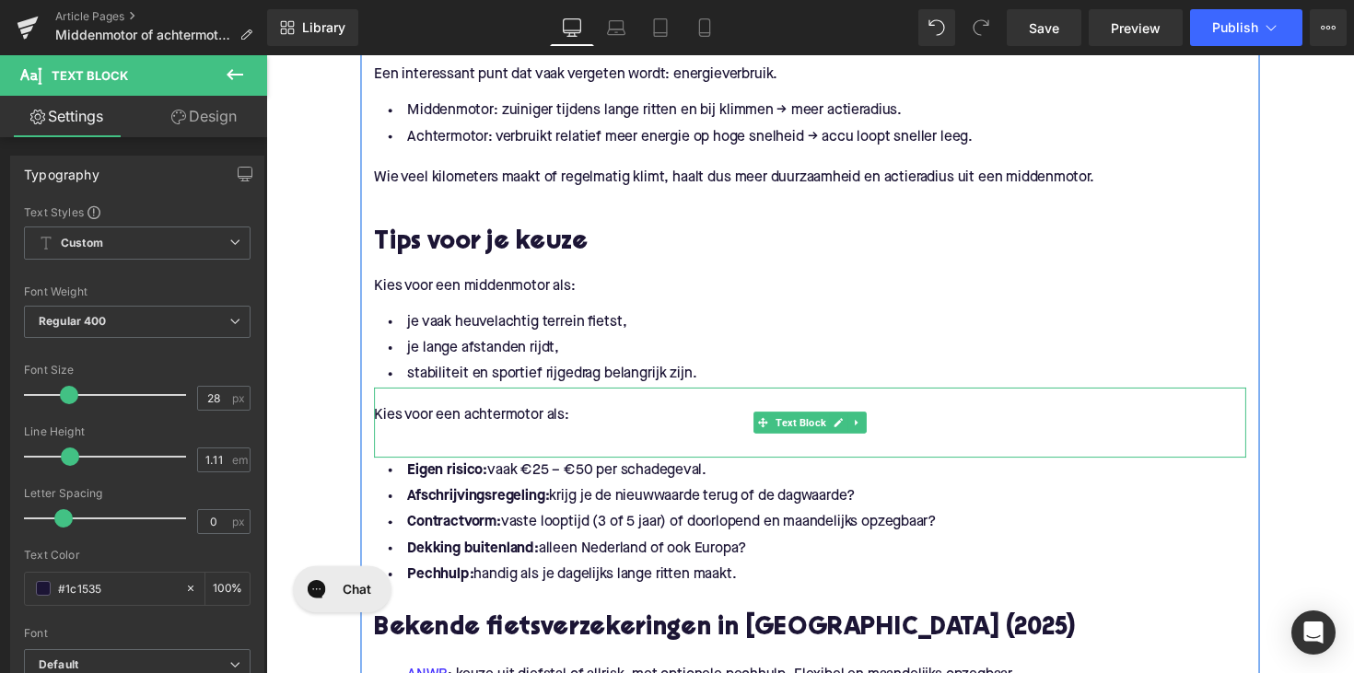
click at [568, 428] on p "Kies voor een achtermotor als:" at bounding box center [824, 424] width 894 height 19
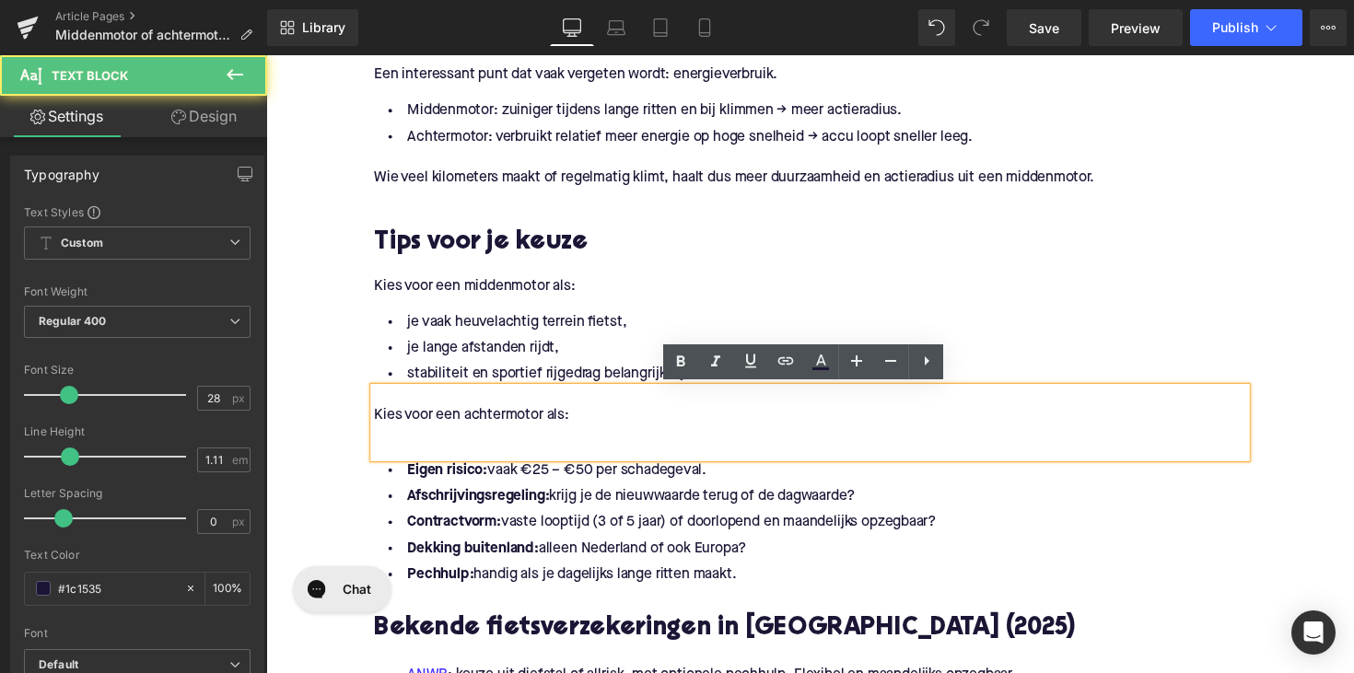
click at [552, 435] on p at bounding box center [824, 444] width 894 height 19
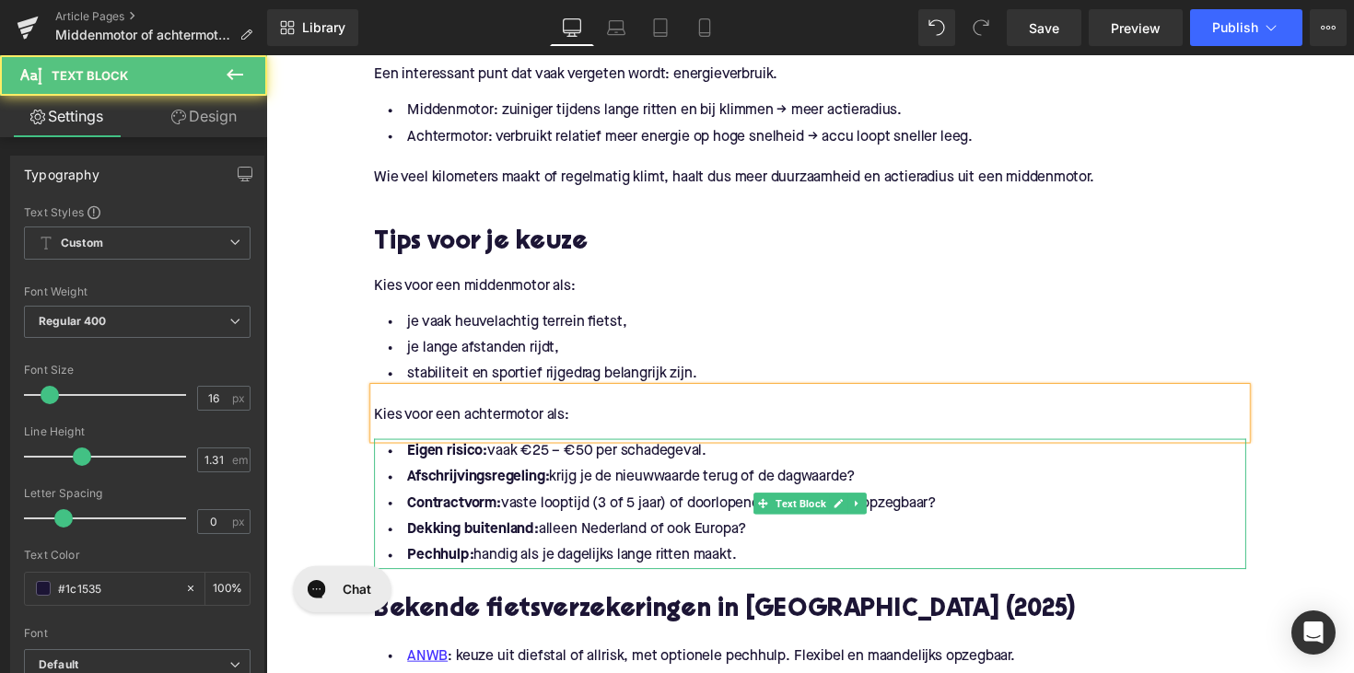
click at [751, 566] on li "Pechhulp: handig als je dagelijks lange ritten maakt." at bounding box center [824, 568] width 894 height 27
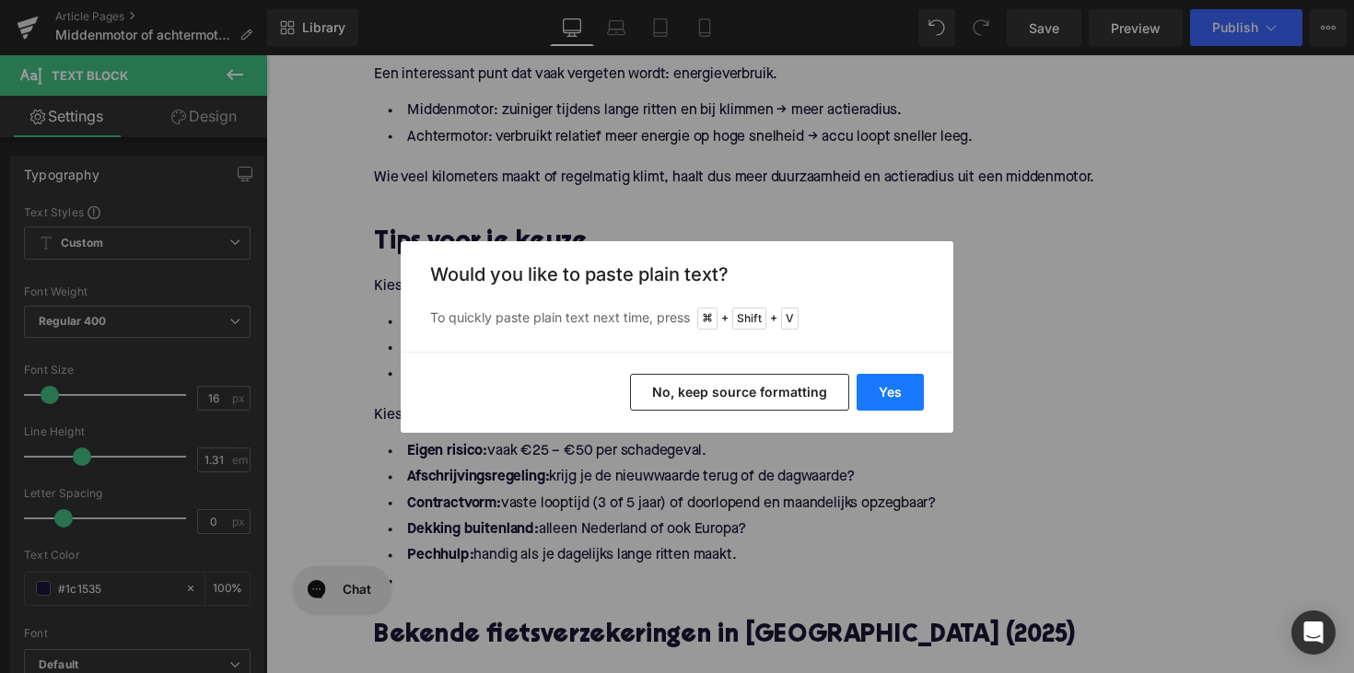
click at [879, 391] on button "Yes" at bounding box center [890, 392] width 67 height 37
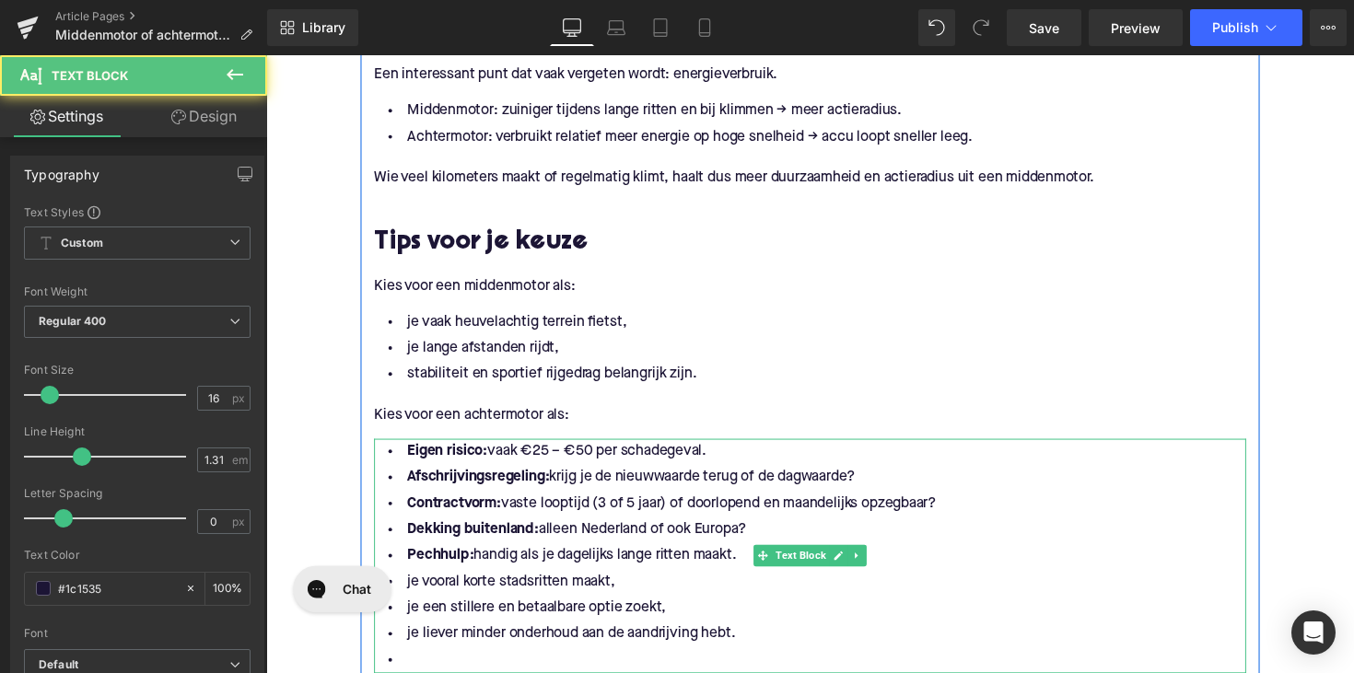
drag, startPoint x: 744, startPoint y: 569, endPoint x: 381, endPoint y: 458, distance: 379.7
click at [381, 458] on ul "Eigen risico: vaak €25 – €50 per schadegeval. Afschrijvingsregeling: krijg je d…" at bounding box center [824, 569] width 894 height 240
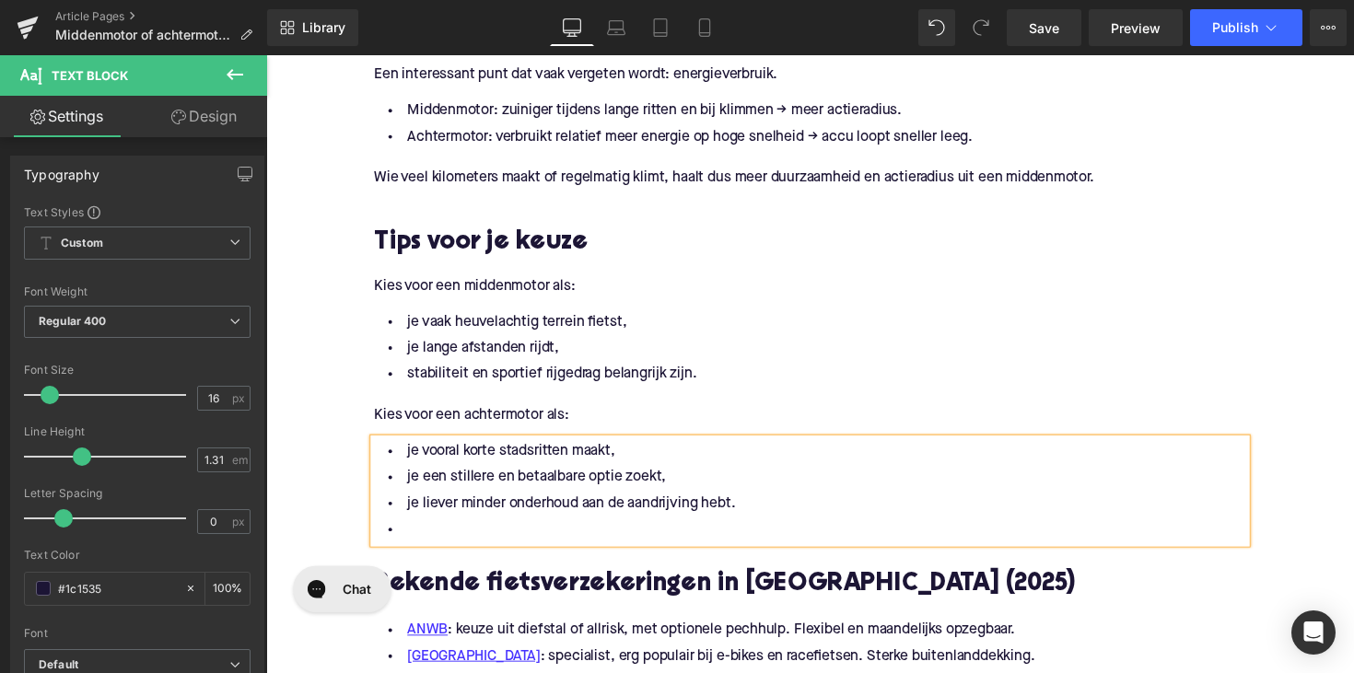
click at [411, 549] on li at bounding box center [824, 542] width 894 height 27
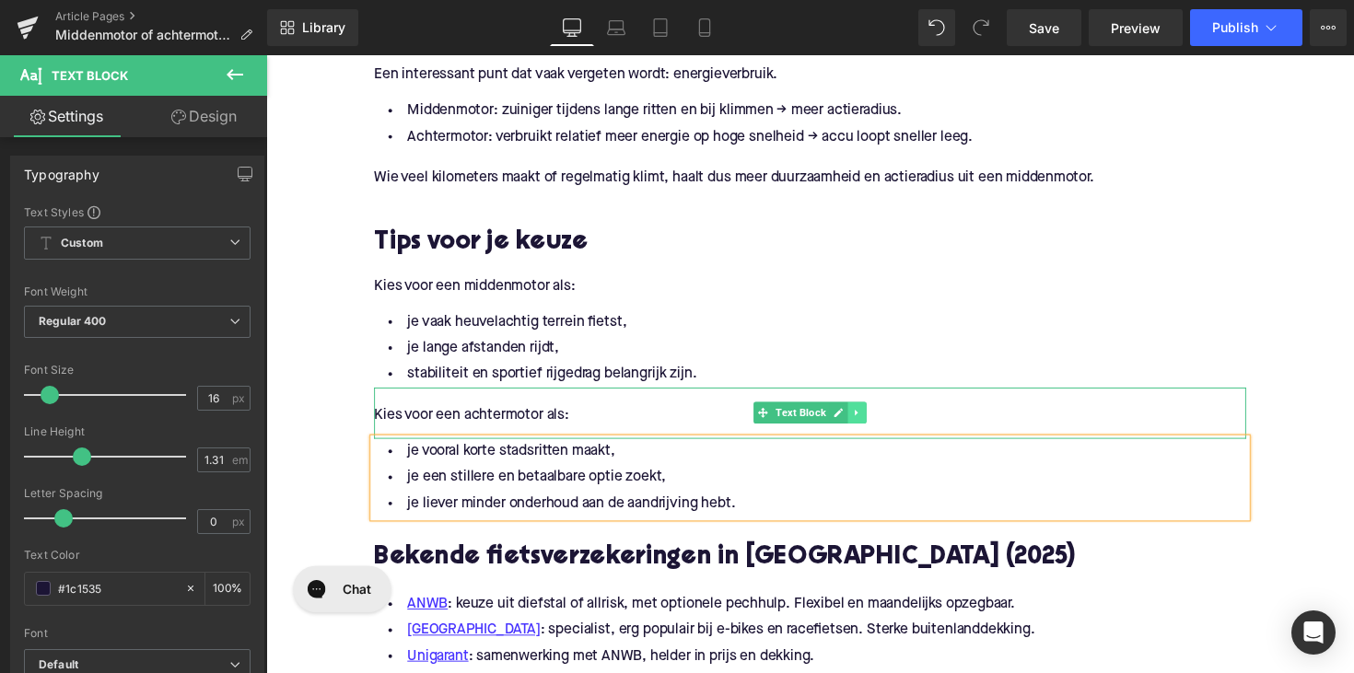
click at [870, 423] on icon at bounding box center [871, 422] width 3 height 6
click at [859, 427] on link at bounding box center [862, 422] width 19 height 22
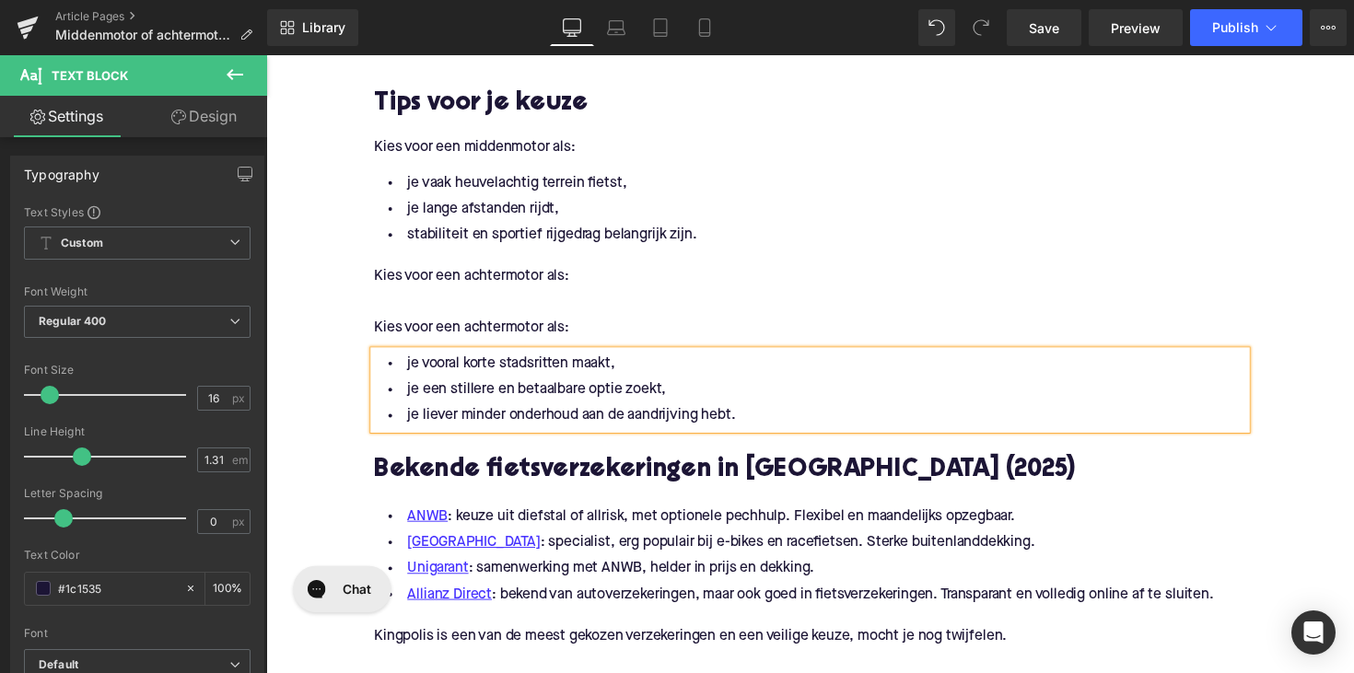
scroll to position [2909, 0]
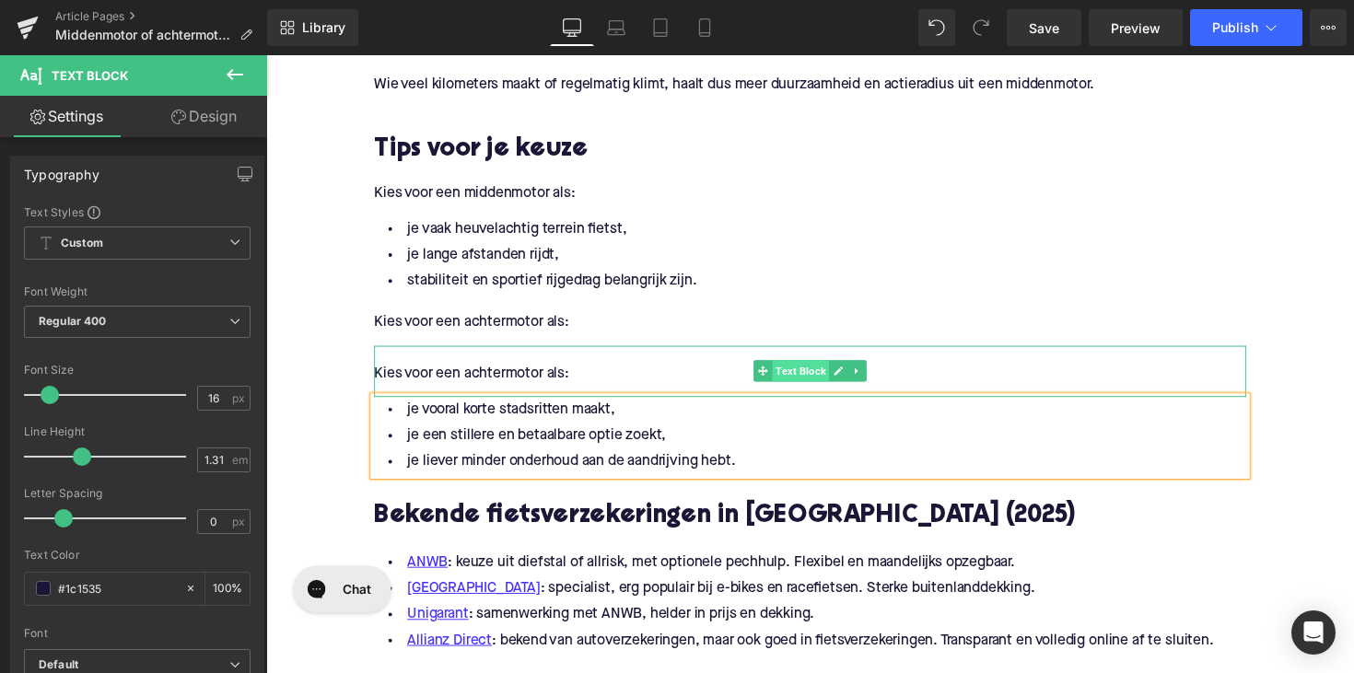
click at [792, 368] on span "Text Block" at bounding box center [814, 379] width 58 height 22
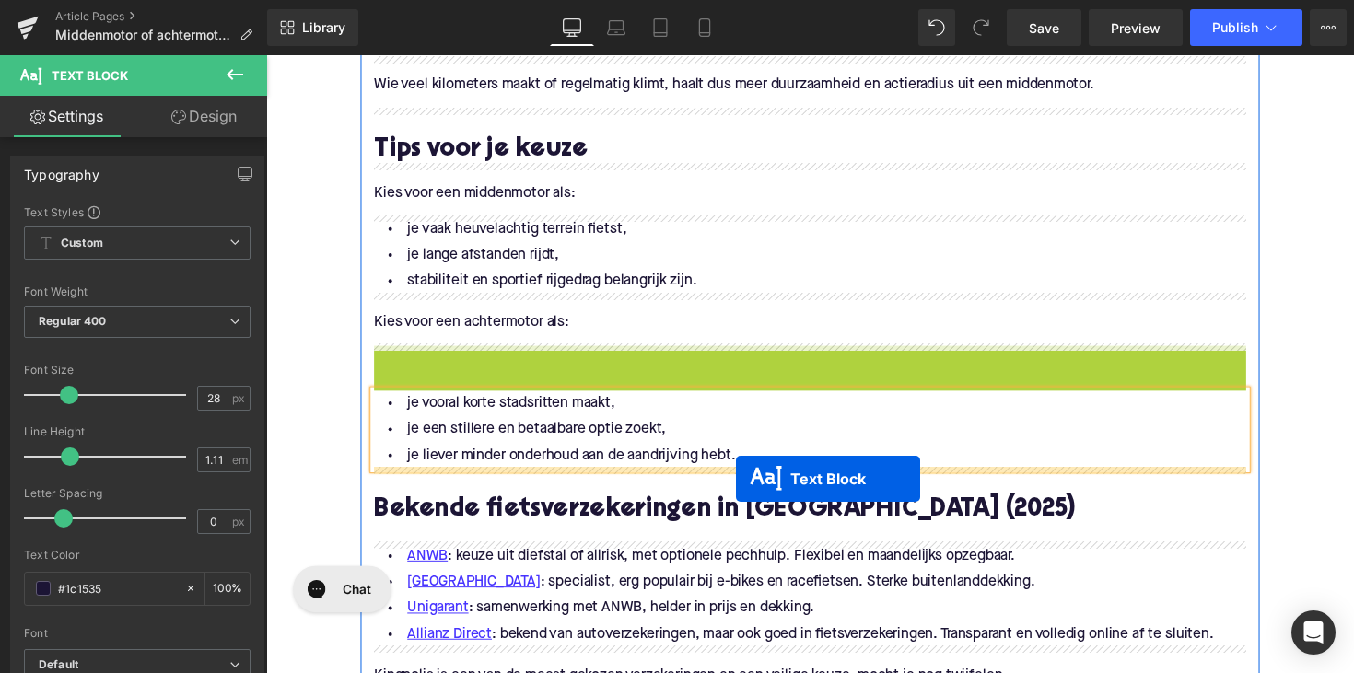
drag, startPoint x: 773, startPoint y: 373, endPoint x: 748, endPoint y: 489, distance: 118.7
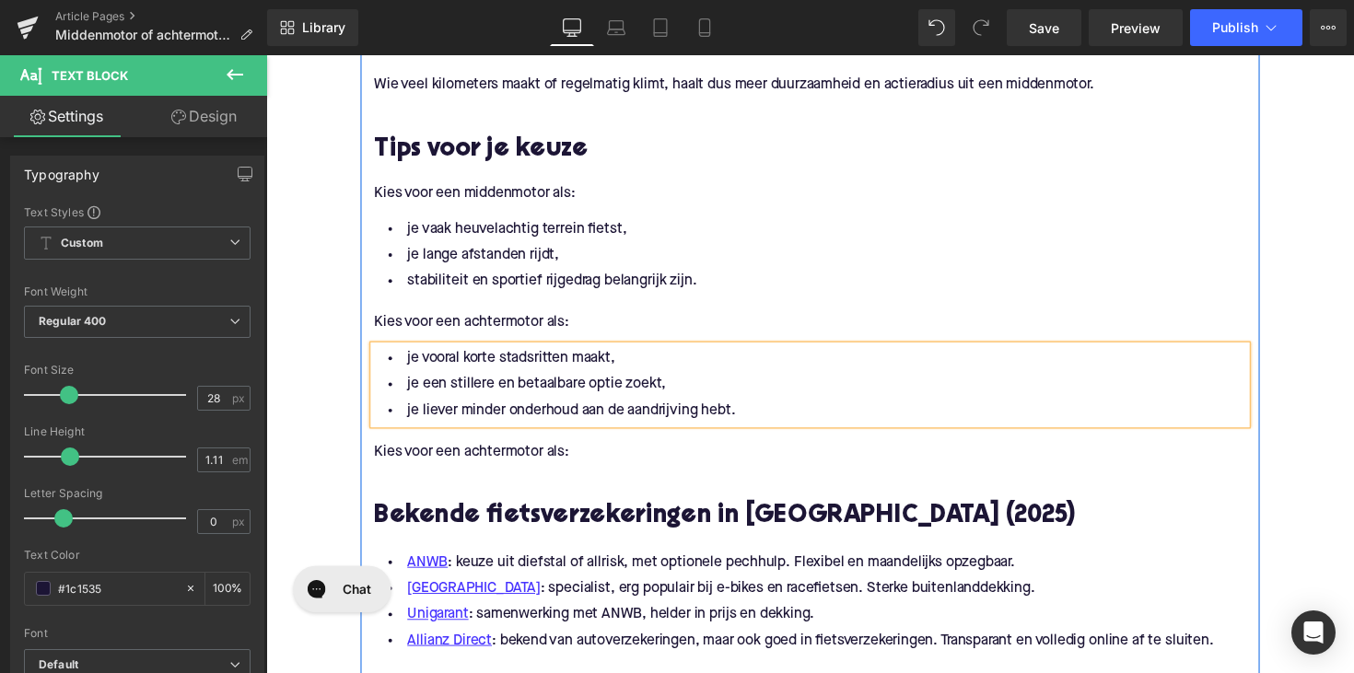
click at [514, 461] on p "Kies voor een achtermotor als:" at bounding box center [824, 461] width 894 height 19
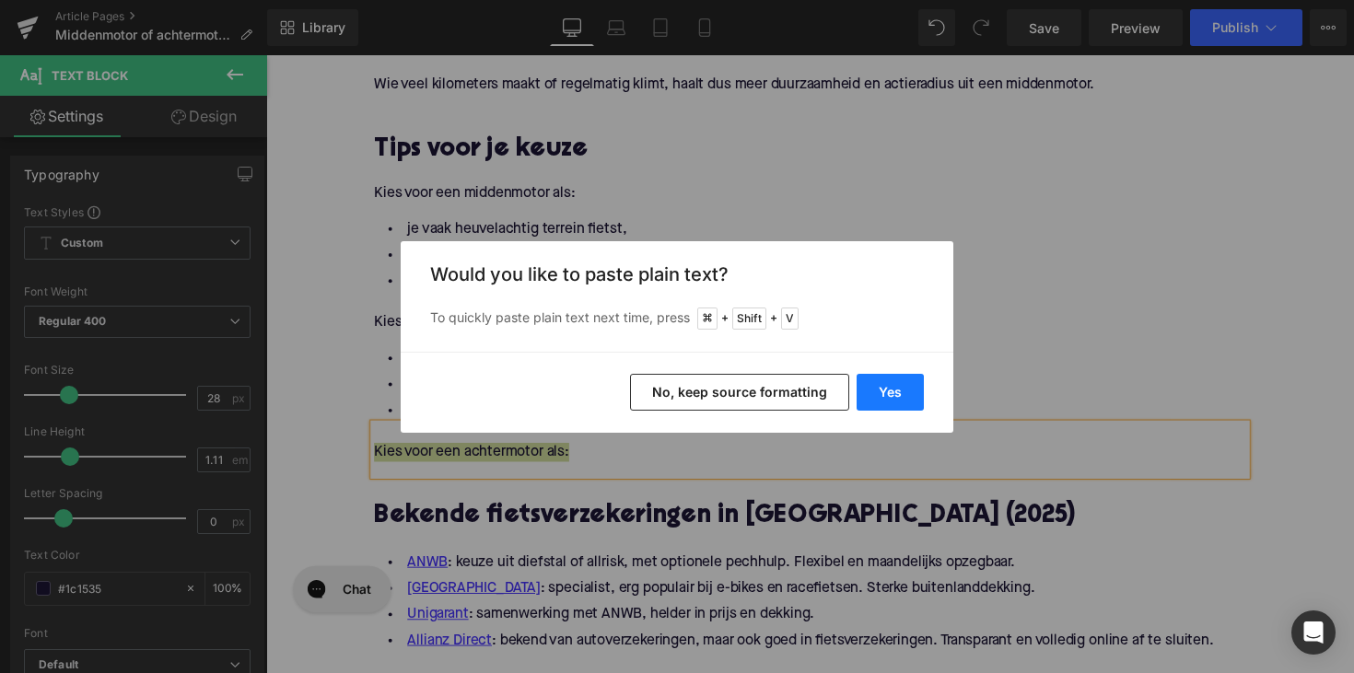
click at [898, 391] on button "Yes" at bounding box center [890, 392] width 67 height 37
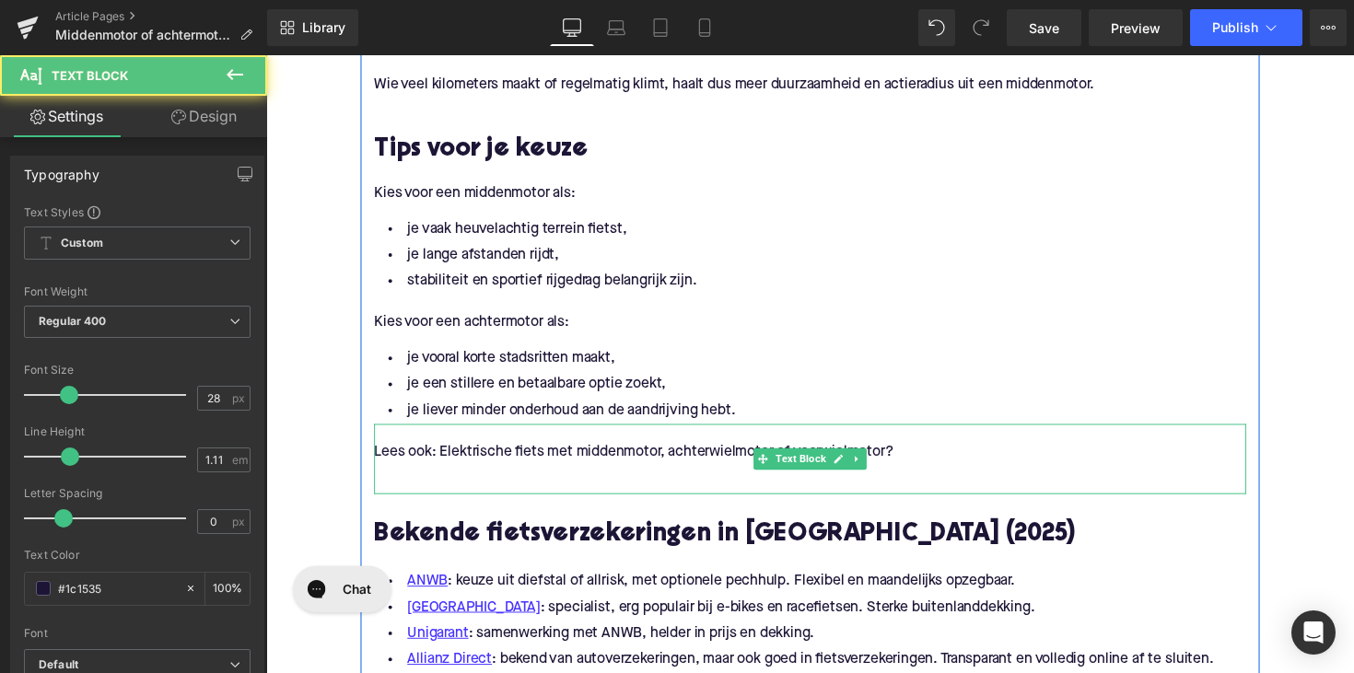
click at [589, 480] on p at bounding box center [824, 481] width 894 height 19
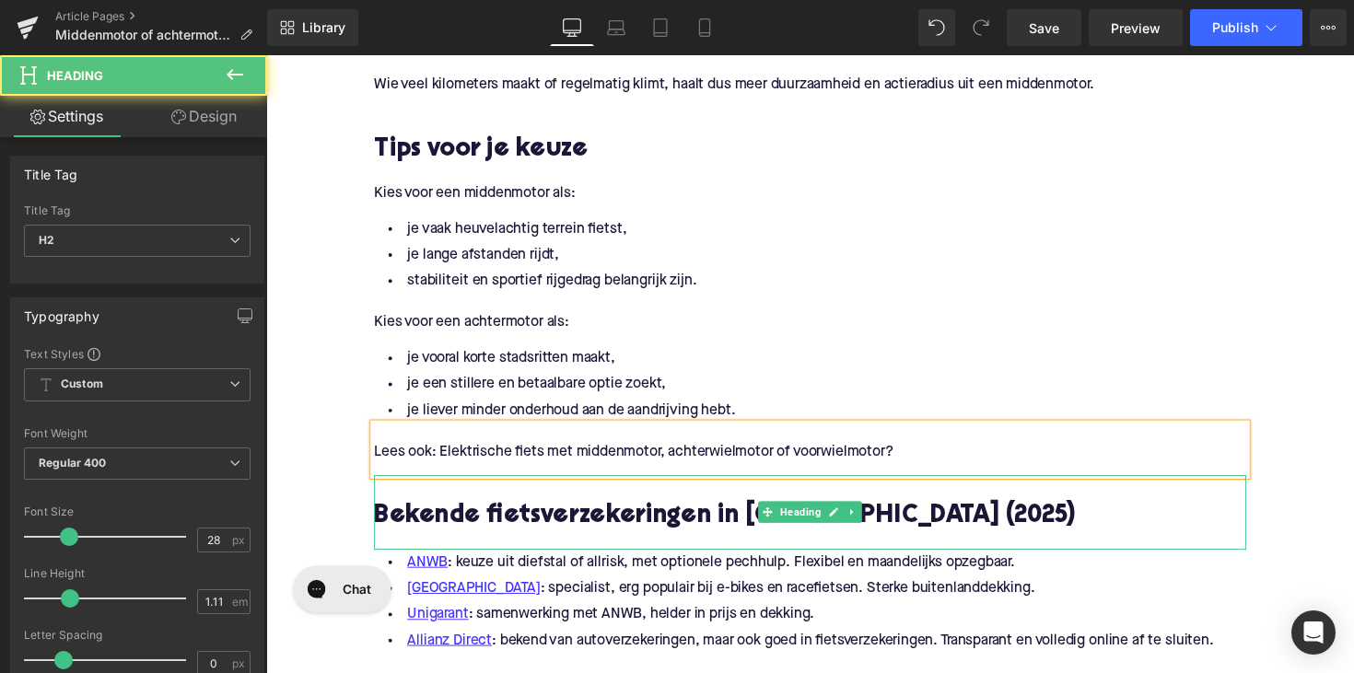
click at [632, 531] on h2 "Bekende fietsverzekeringen in [GEOGRAPHIC_DATA] (2025)" at bounding box center [824, 528] width 894 height 29
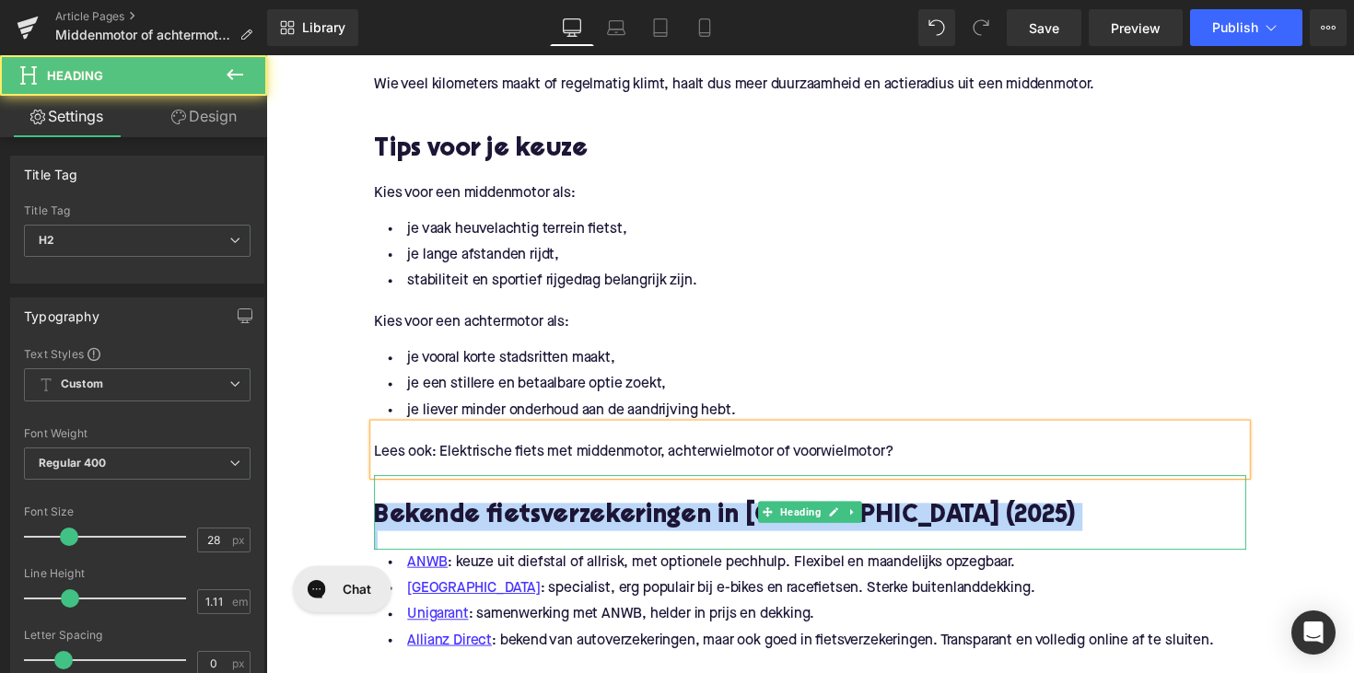
paste div
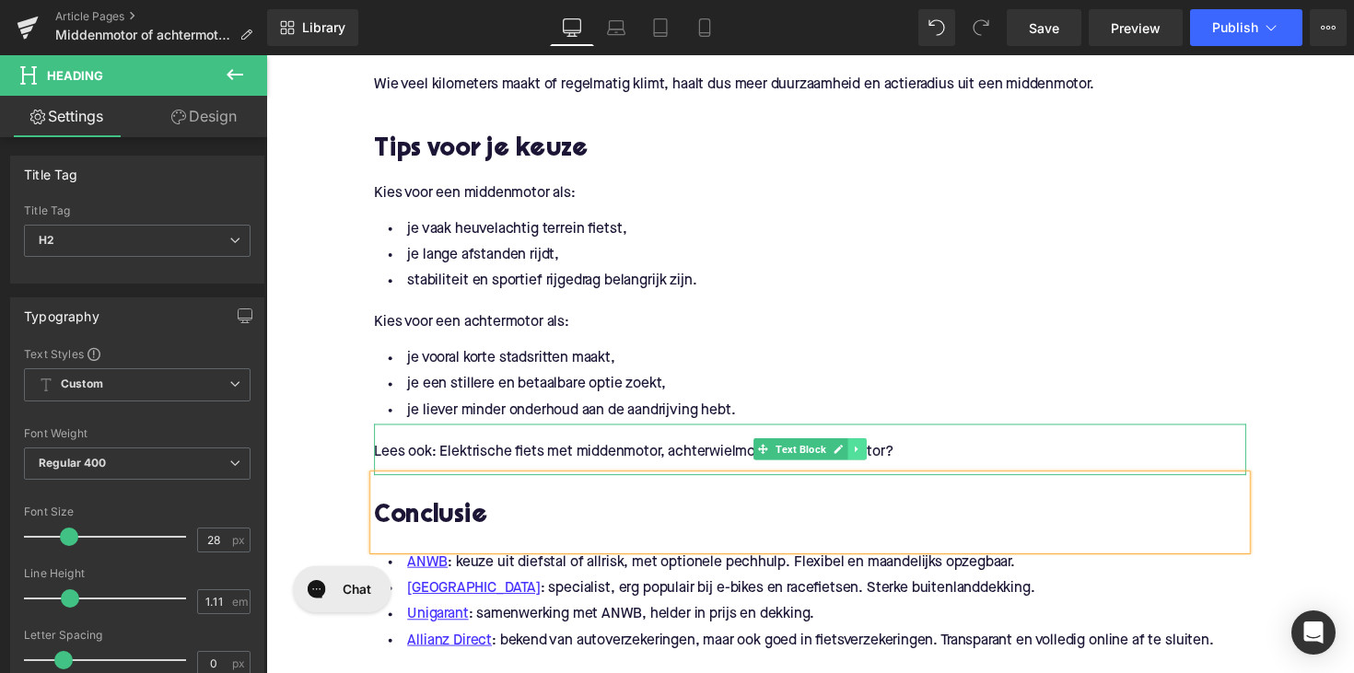
click at [873, 454] on icon at bounding box center [872, 458] width 10 height 11
click at [861, 457] on icon at bounding box center [862, 458] width 10 height 10
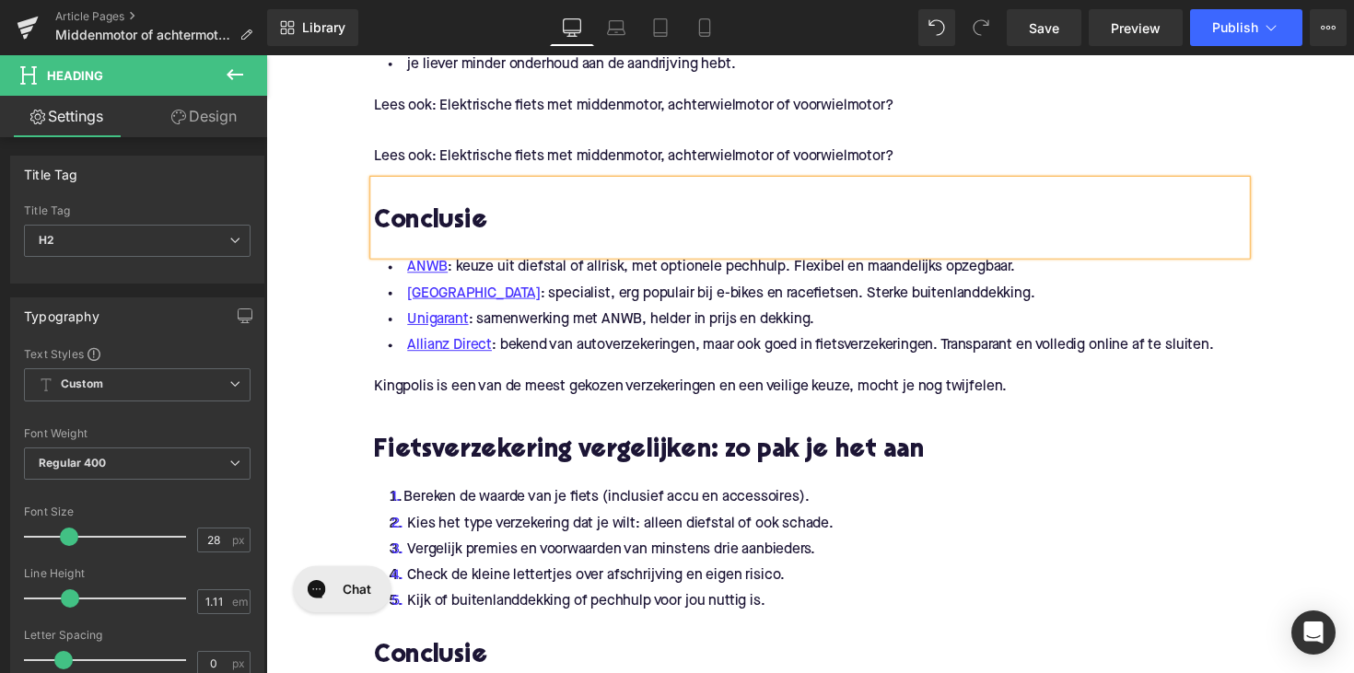
scroll to position [3251, 0]
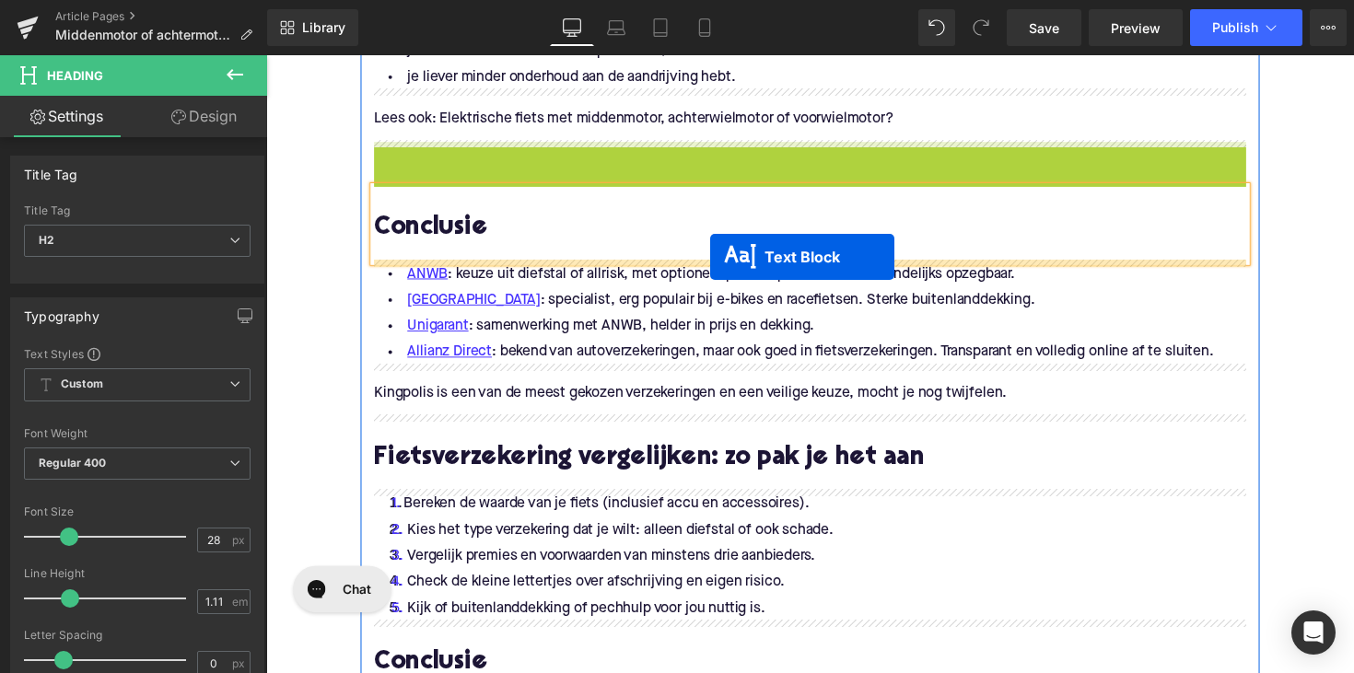
drag, startPoint x: 770, startPoint y: 174, endPoint x: 721, endPoint y: 262, distance: 100.2
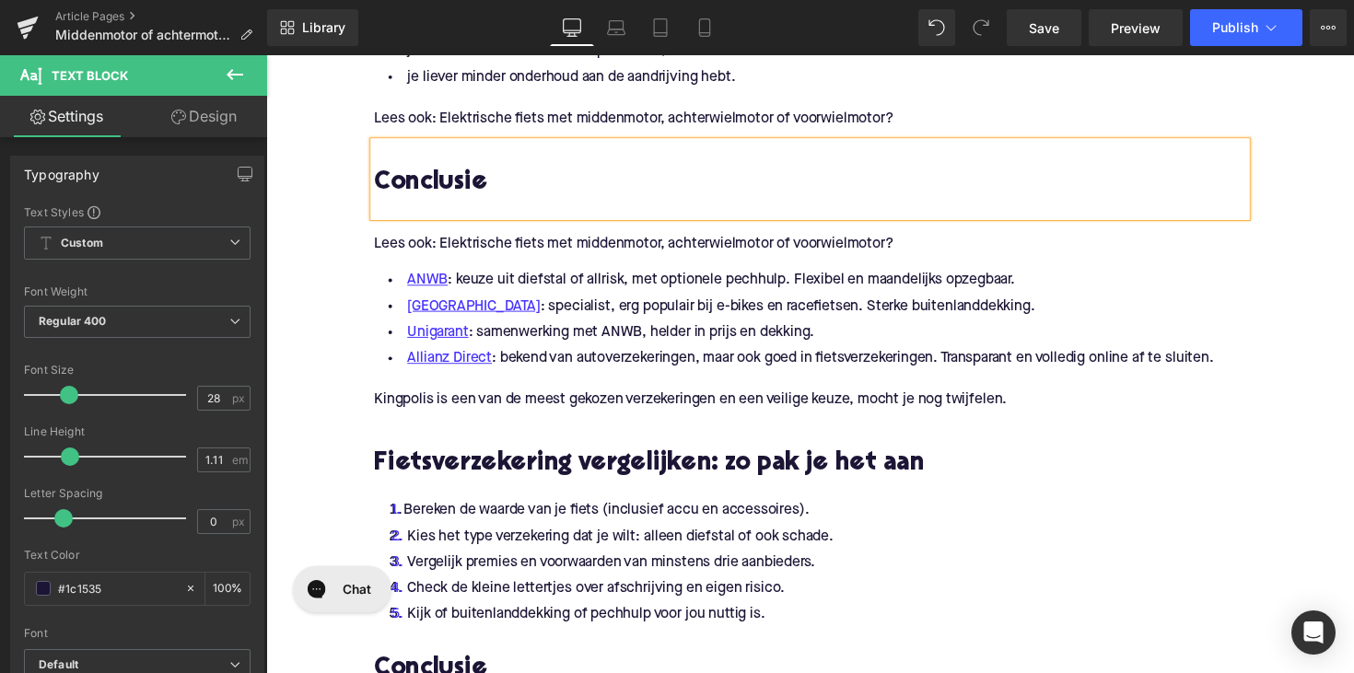
click at [557, 250] on p "Lees ook: Elektrische fiets met middenmotor, achterwielmotor of voorwielmotor?" at bounding box center [824, 249] width 894 height 19
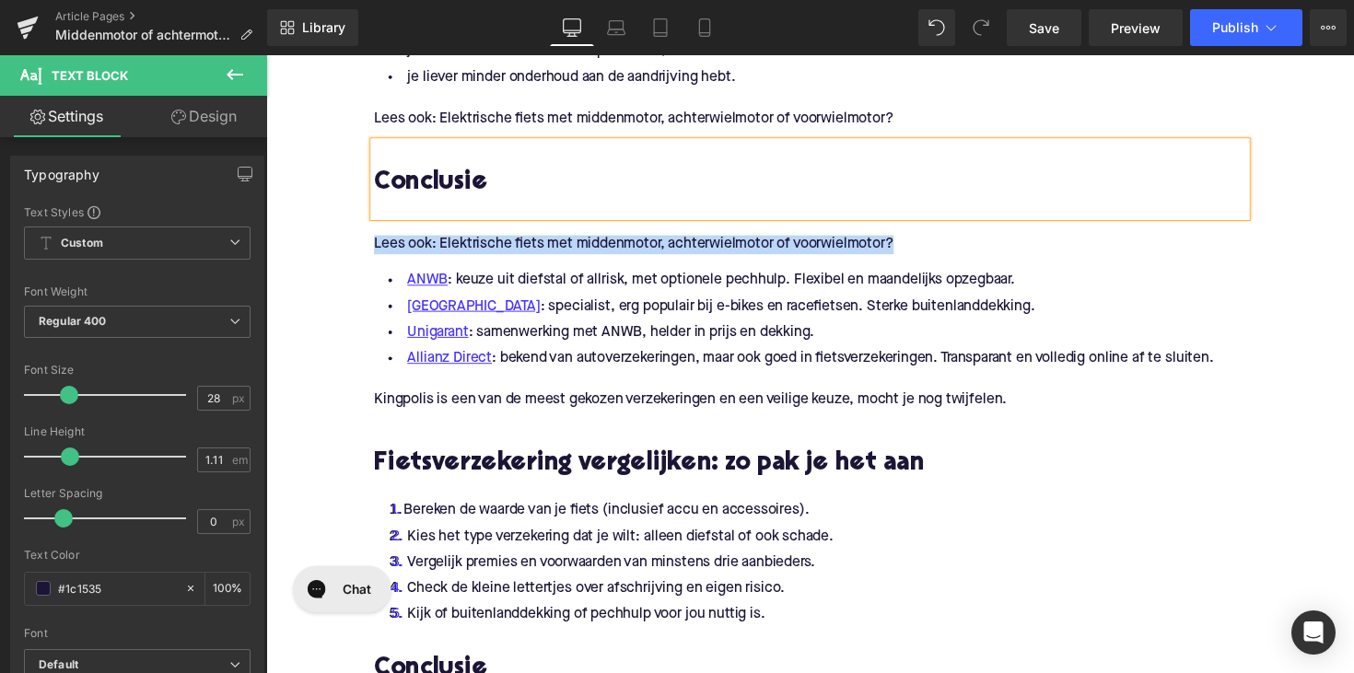
click at [557, 250] on p "Lees ook: Elektrische fiets met middenmotor, achterwielmotor of voorwielmotor?" at bounding box center [824, 249] width 894 height 19
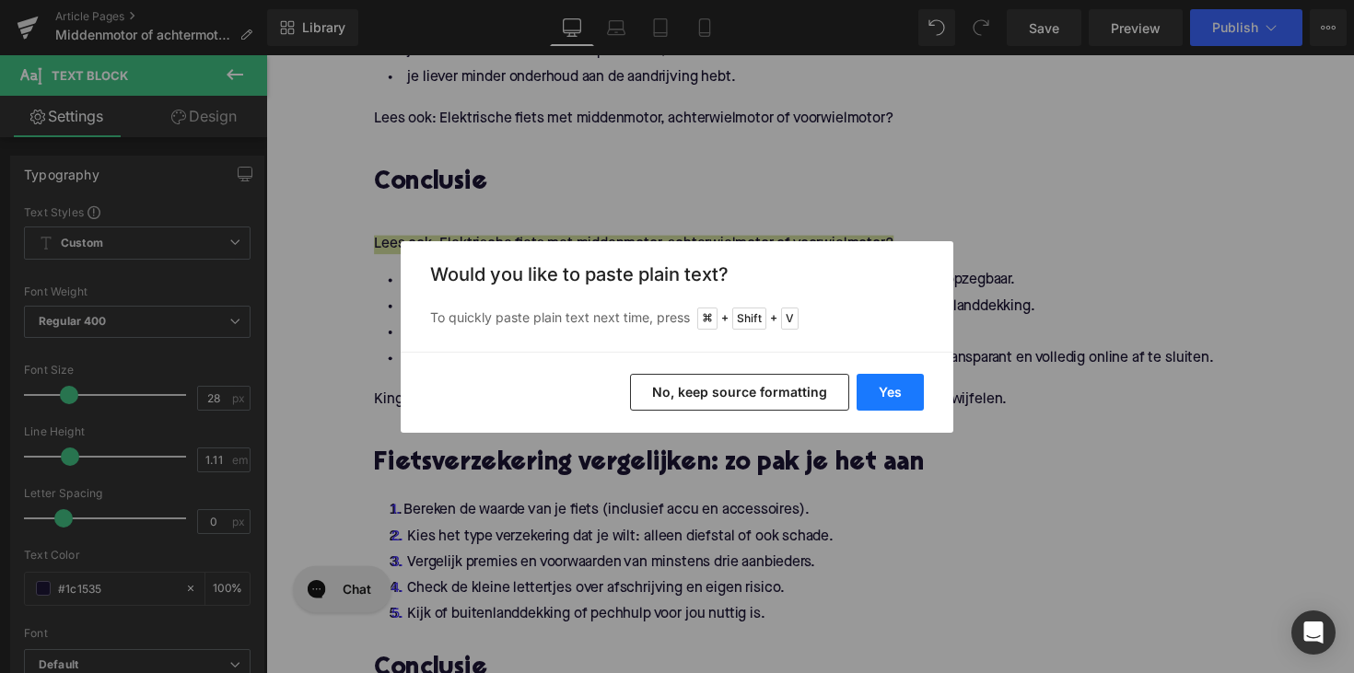
click at [891, 389] on button "Yes" at bounding box center [890, 392] width 67 height 37
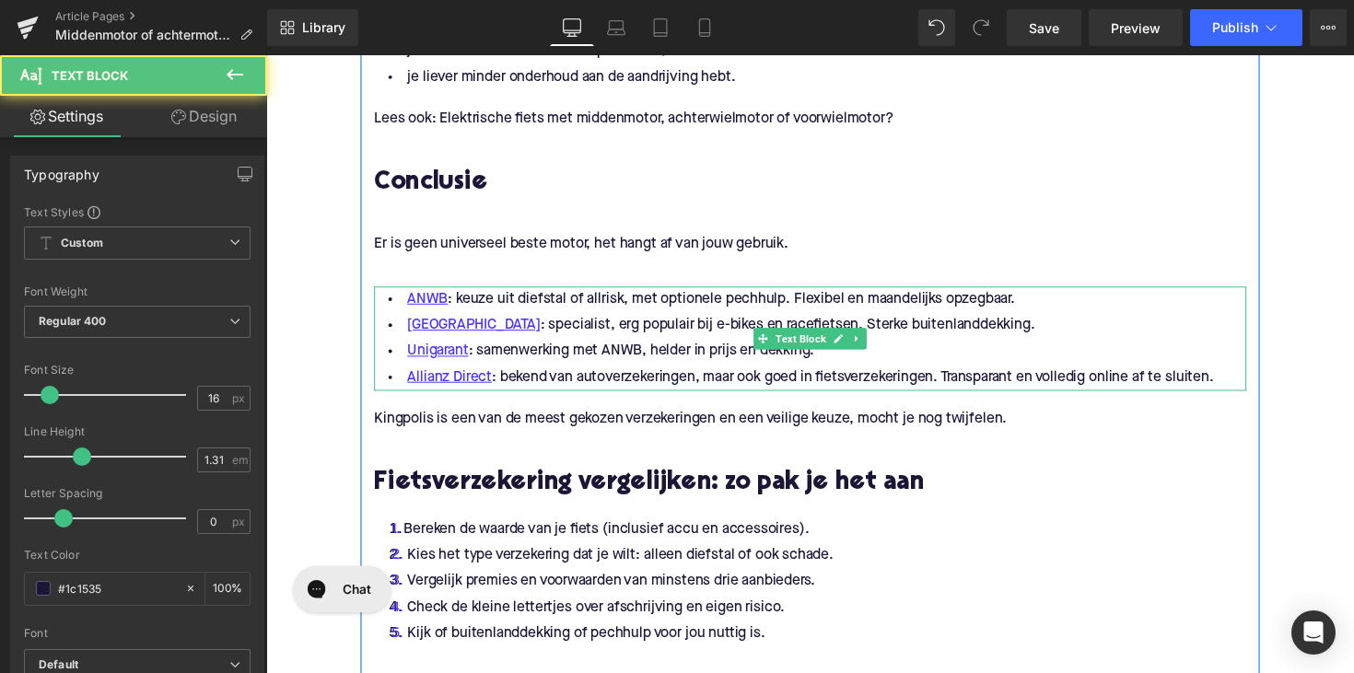
click at [679, 373] on li "Allianz Direct : bekend van autoverzekeringen, maar ook goed in fietsverzekerin…" at bounding box center [824, 385] width 894 height 27
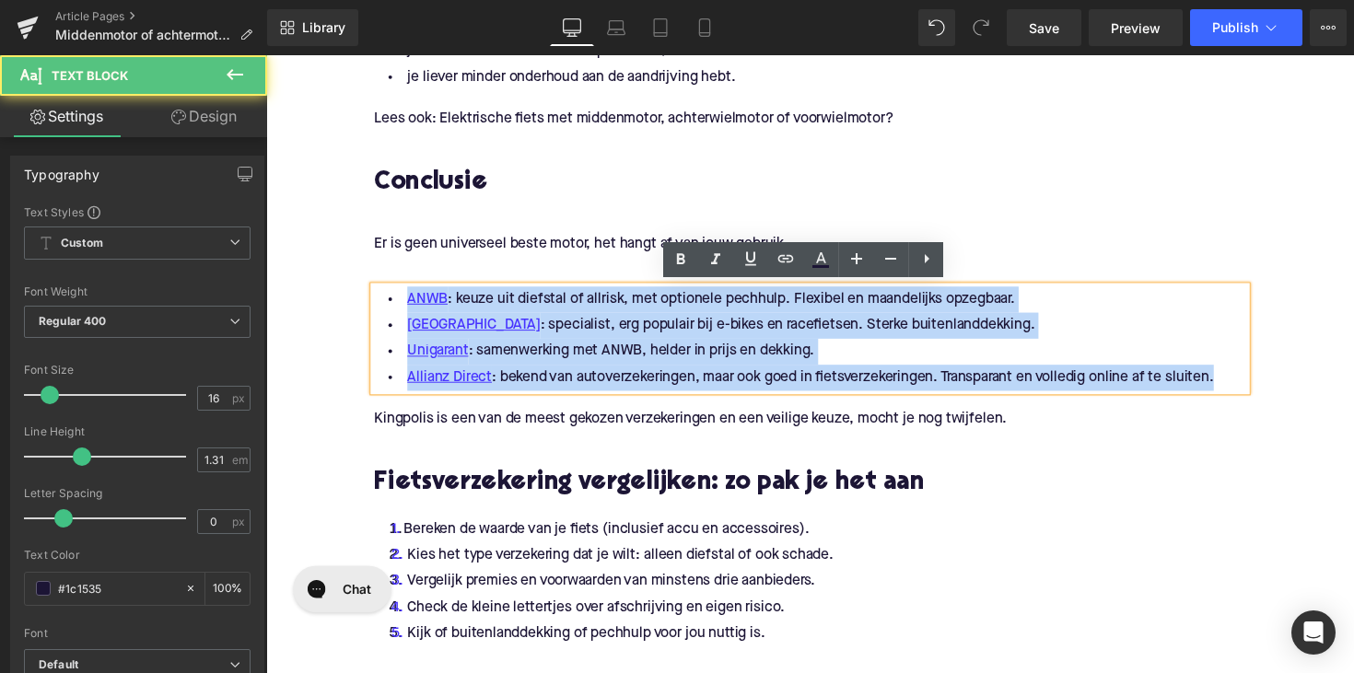
drag, startPoint x: 1238, startPoint y: 385, endPoint x: 333, endPoint y: 304, distance: 909.1
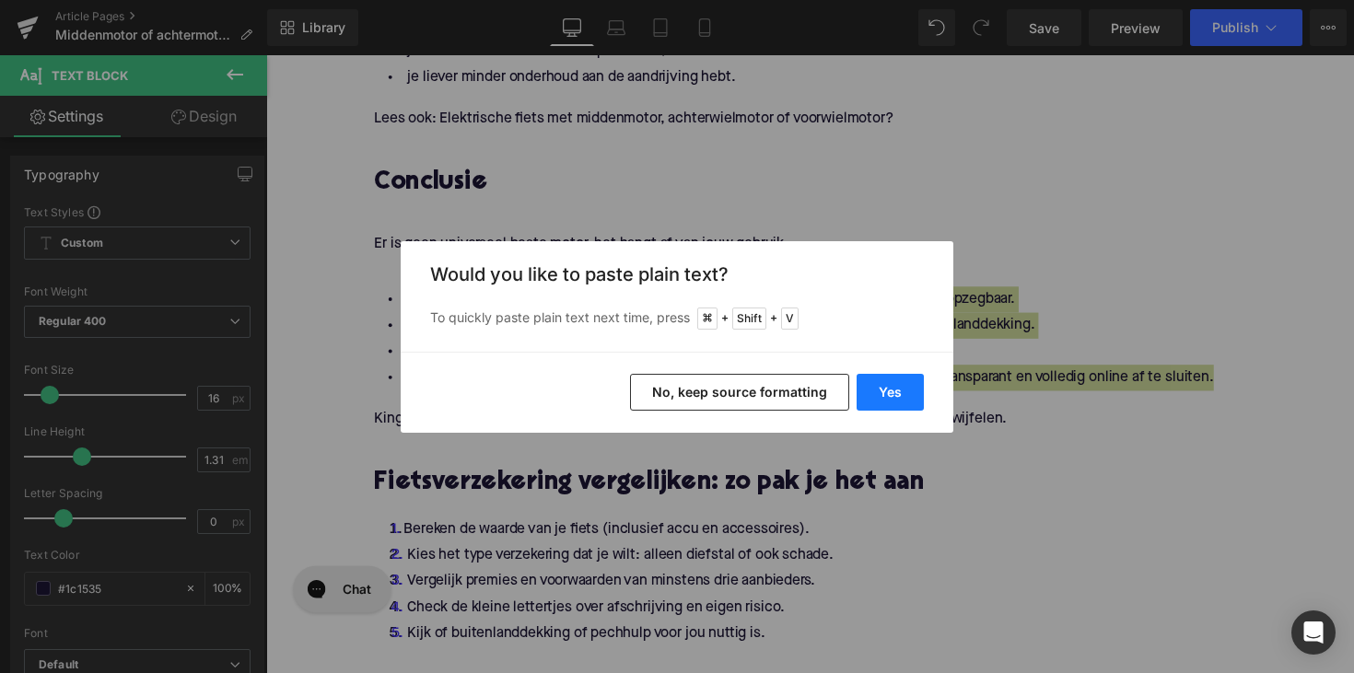
click at [875, 405] on button "Yes" at bounding box center [890, 392] width 67 height 37
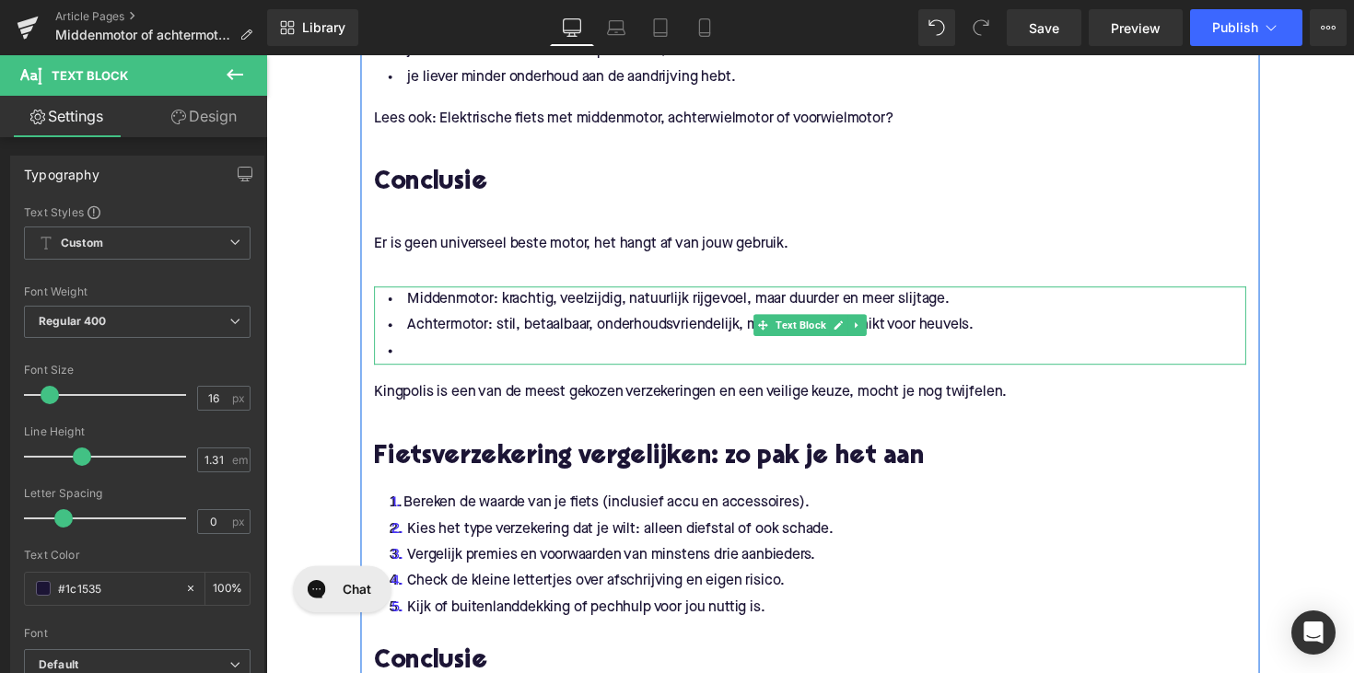
click at [487, 359] on li at bounding box center [824, 358] width 894 height 27
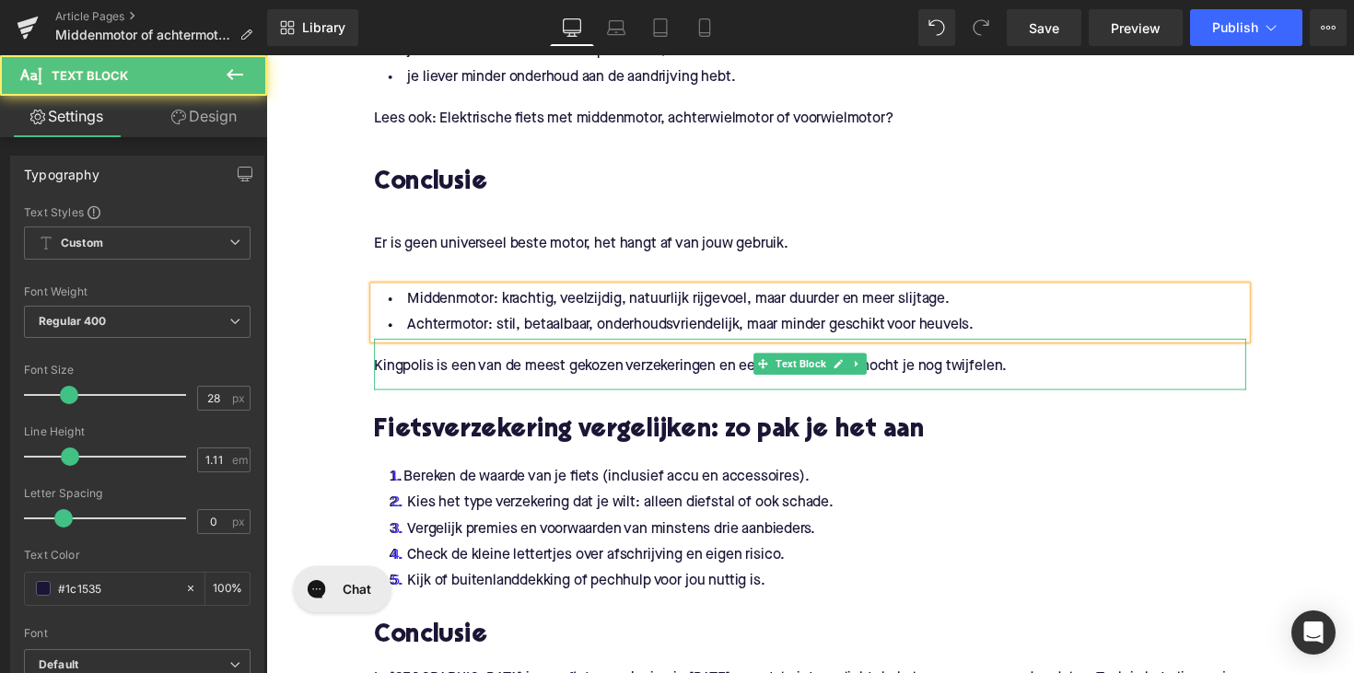
click at [553, 372] on p "Kingpolis is een van de meest gekozen verzekeringen en een veilige keuze, mocht…" at bounding box center [824, 374] width 894 height 19
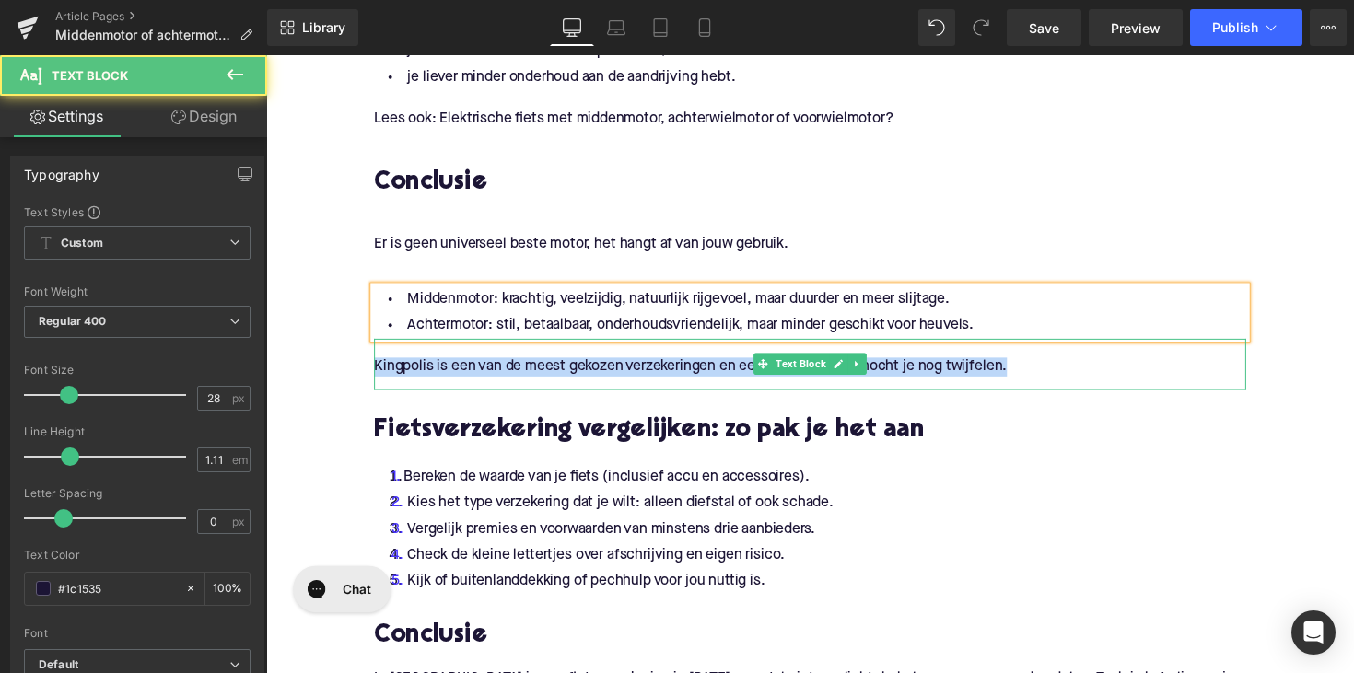
click at [553, 372] on p "Kingpolis is een van de meest gekozen verzekeringen en een veilige keuze, mocht…" at bounding box center [824, 374] width 894 height 19
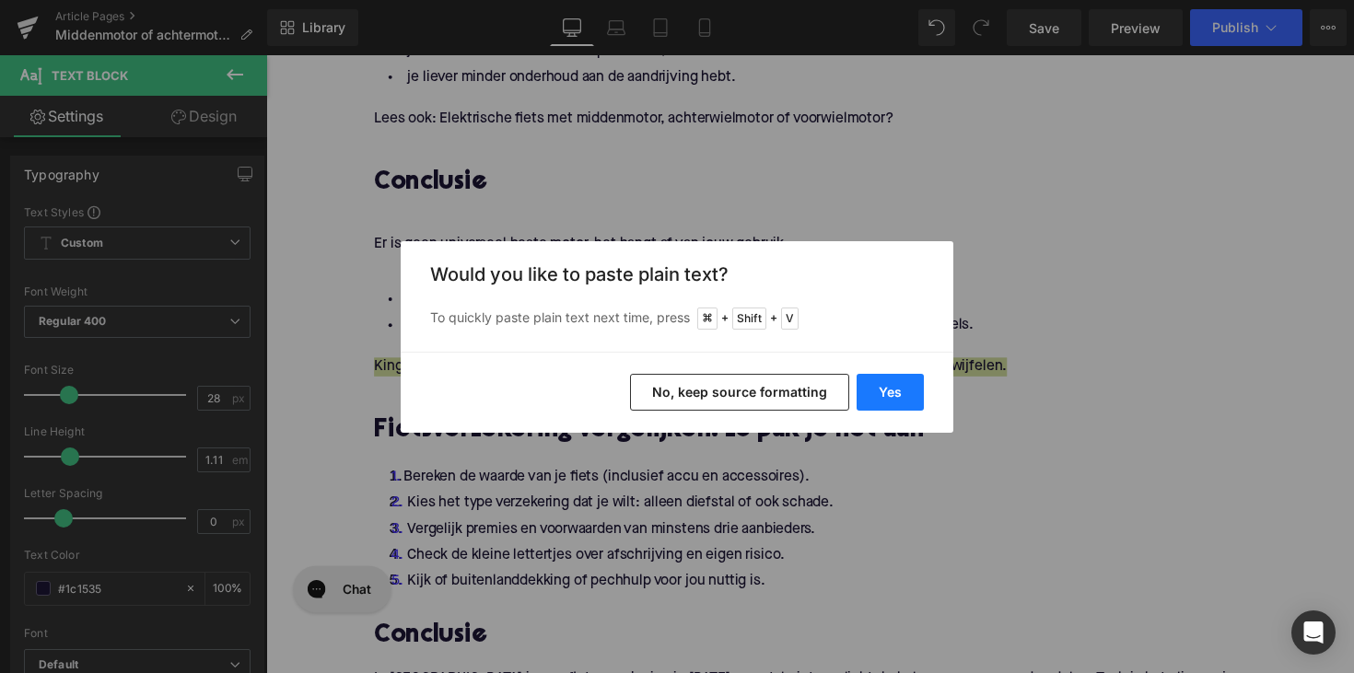
click at [888, 383] on button "Yes" at bounding box center [890, 392] width 67 height 37
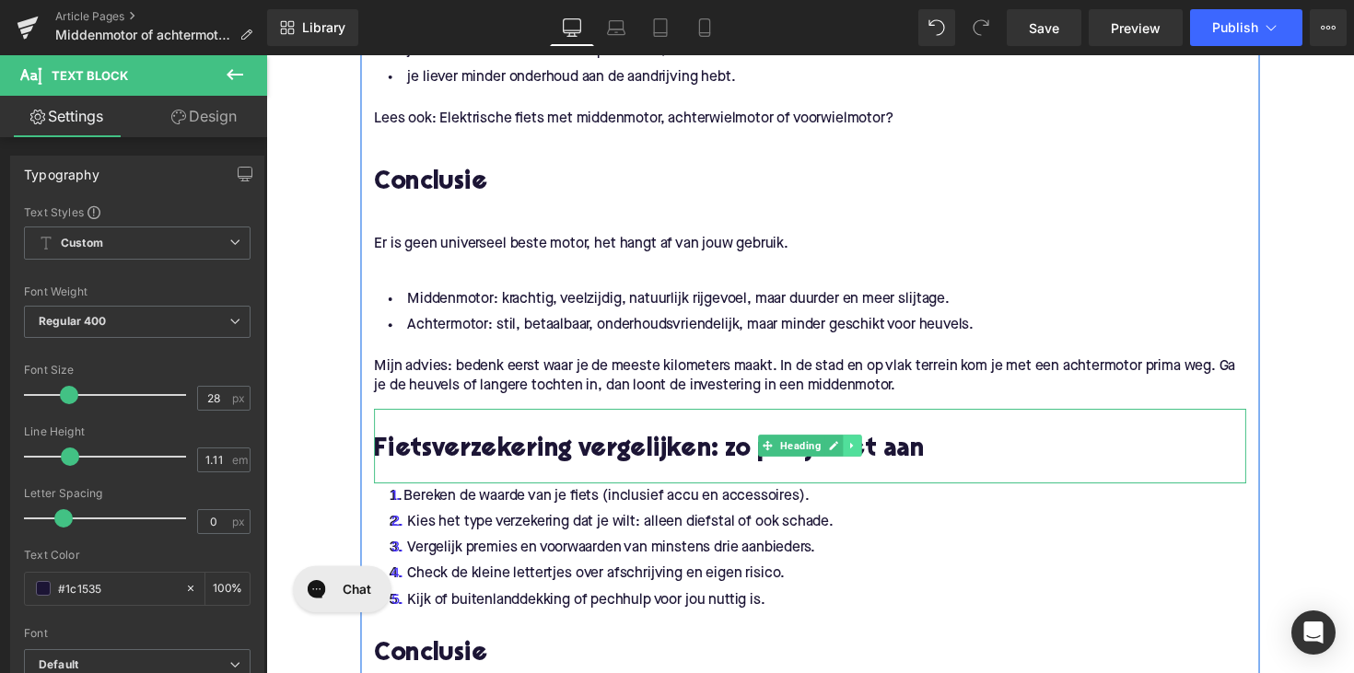
click at [858, 455] on link at bounding box center [867, 455] width 19 height 22
click at [879, 450] on link at bounding box center [876, 455] width 19 height 22
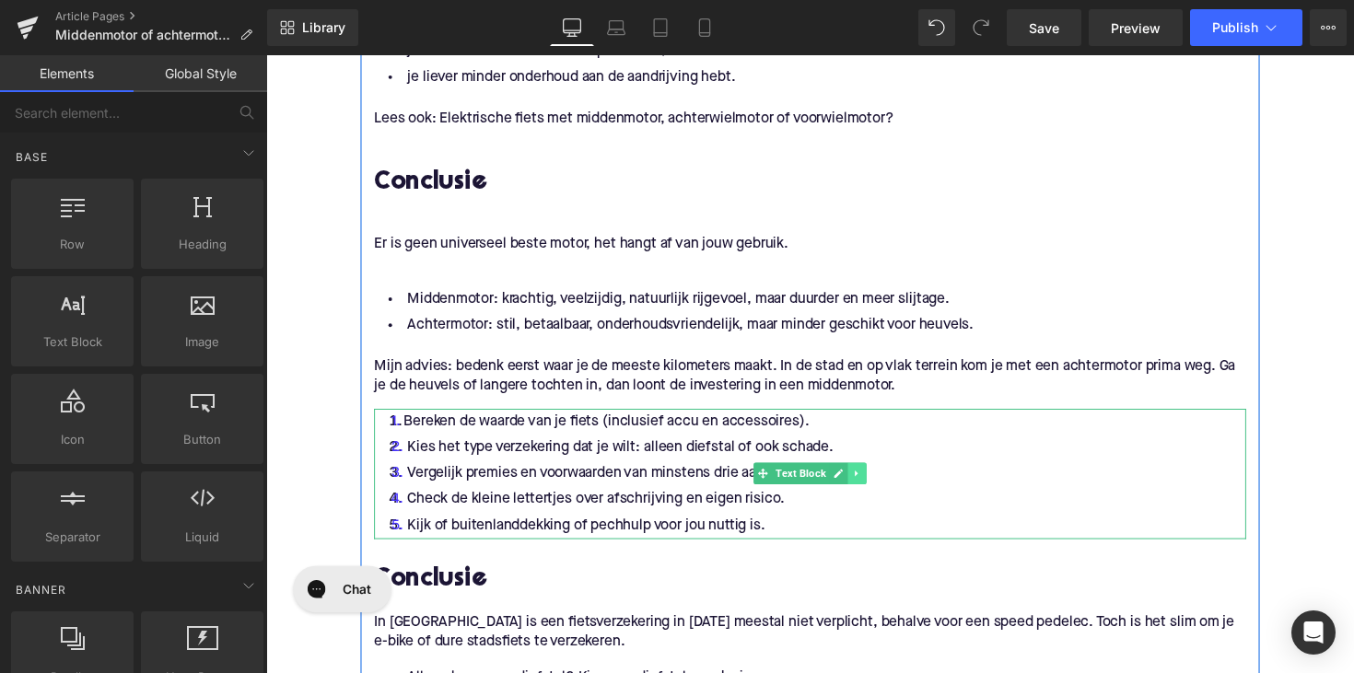
click at [868, 478] on icon at bounding box center [872, 483] width 10 height 11
click at [881, 480] on icon at bounding box center [881, 484] width 10 height 10
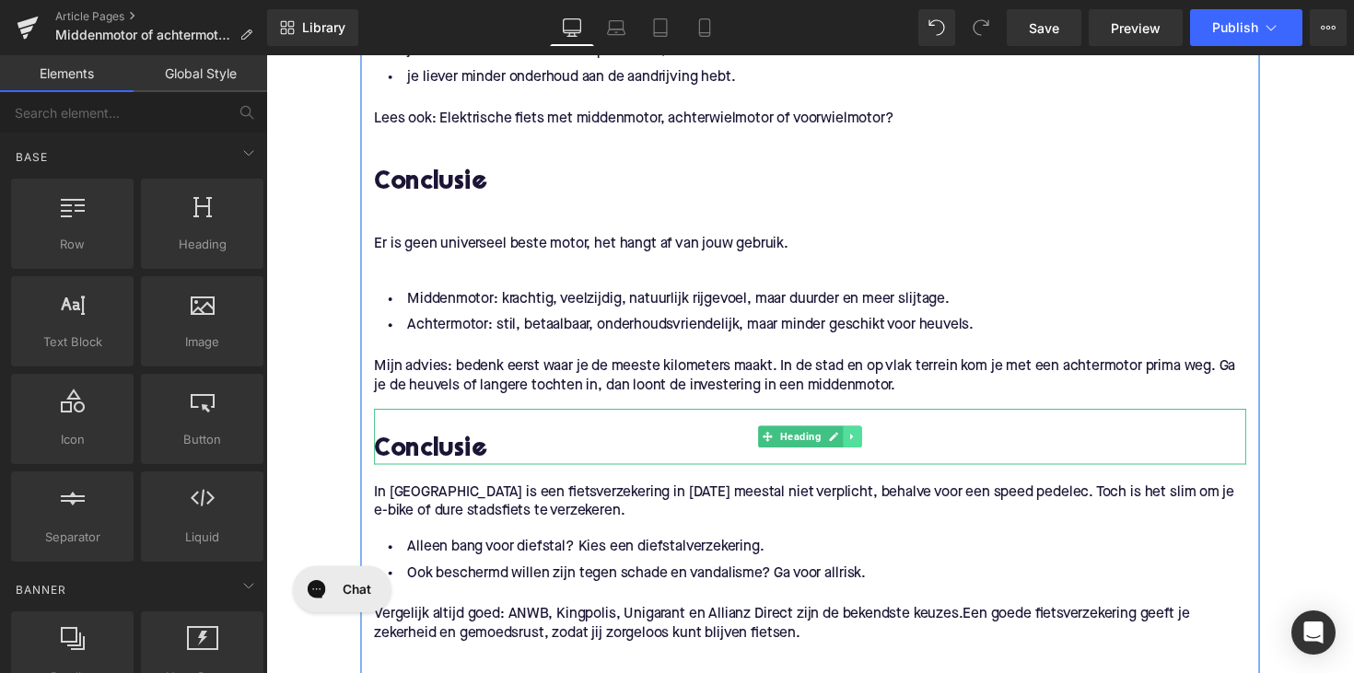
click at [859, 450] on link at bounding box center [867, 446] width 19 height 22
click at [871, 444] on icon at bounding box center [876, 445] width 10 height 10
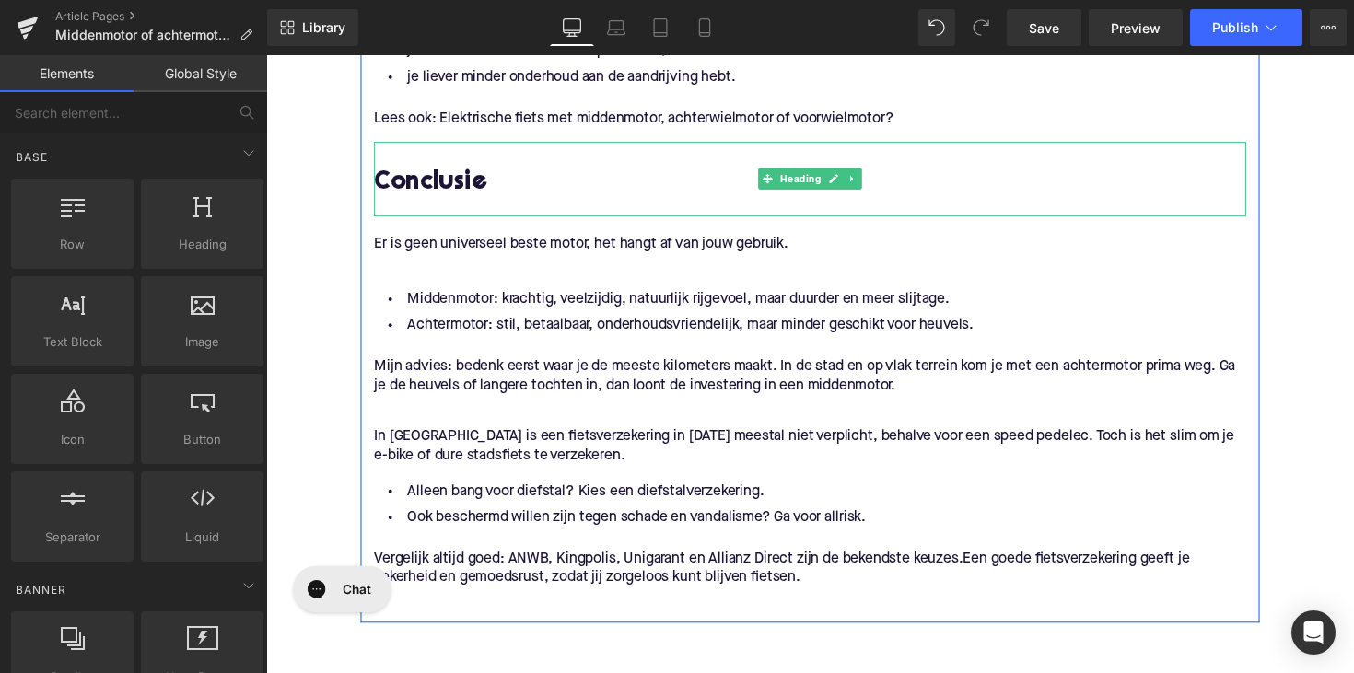
click at [408, 213] on div at bounding box center [824, 210] width 894 height 19
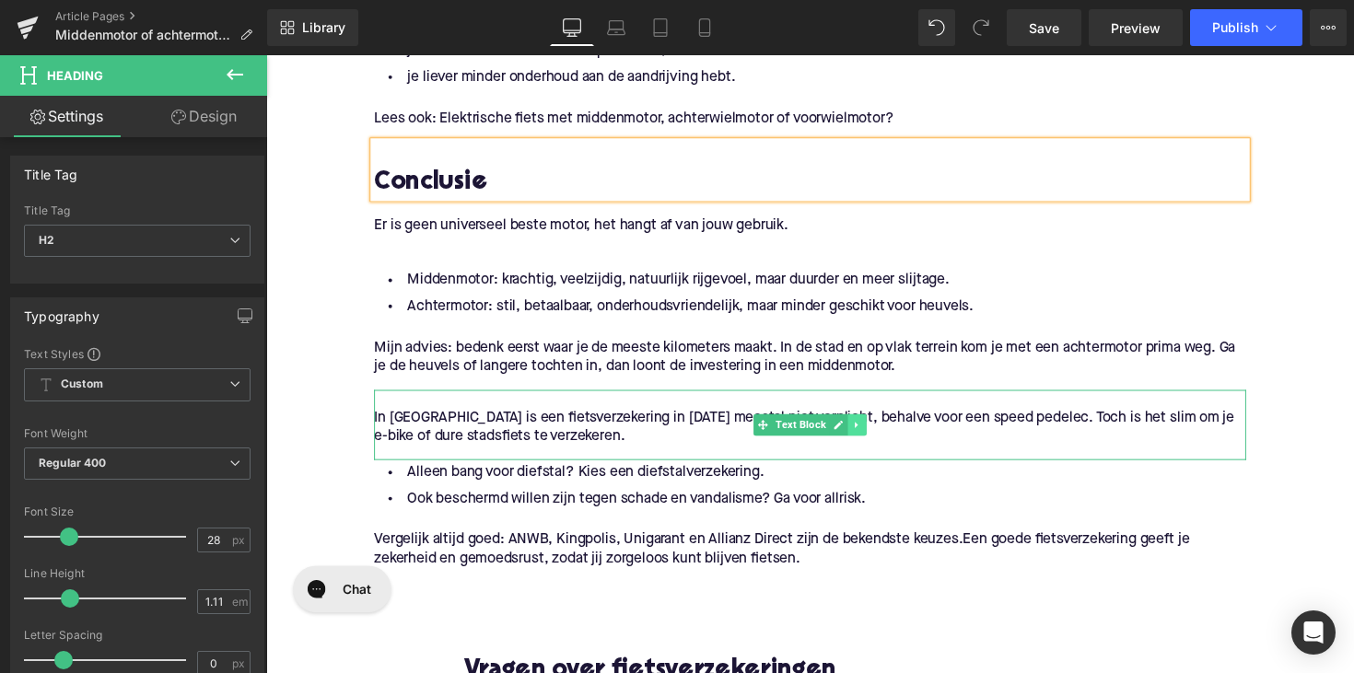
click at [868, 430] on icon at bounding box center [872, 433] width 10 height 11
click at [876, 434] on icon at bounding box center [881, 433] width 10 height 10
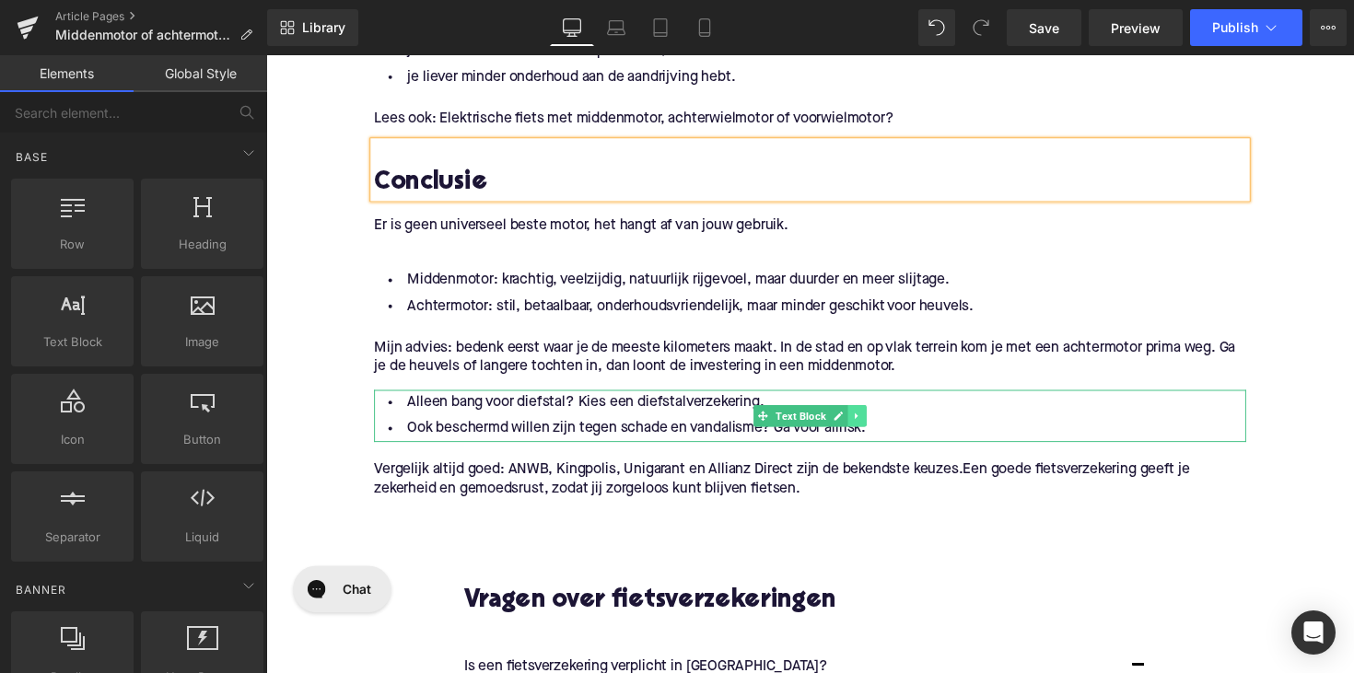
click at [870, 423] on icon at bounding box center [872, 424] width 10 height 11
click at [876, 423] on icon at bounding box center [881, 424] width 10 height 10
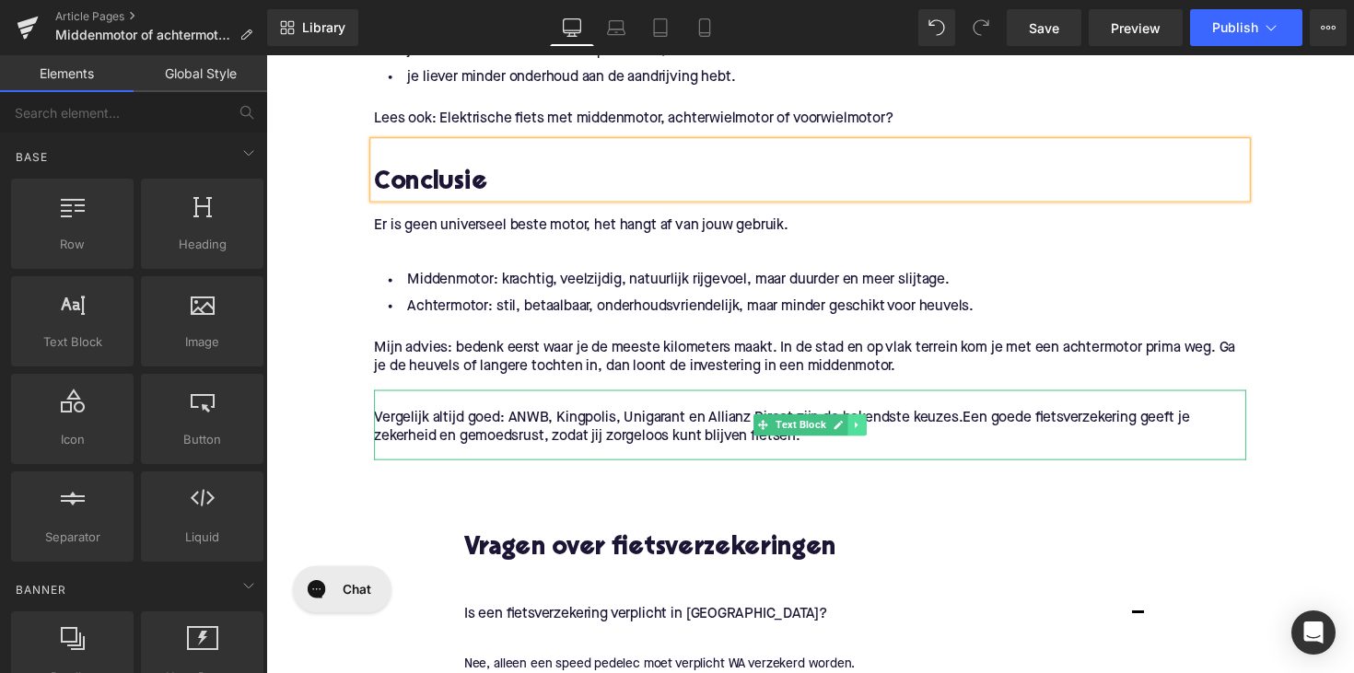
click at [872, 435] on icon at bounding box center [872, 433] width 10 height 11
click at [871, 435] on link at bounding box center [880, 434] width 19 height 22
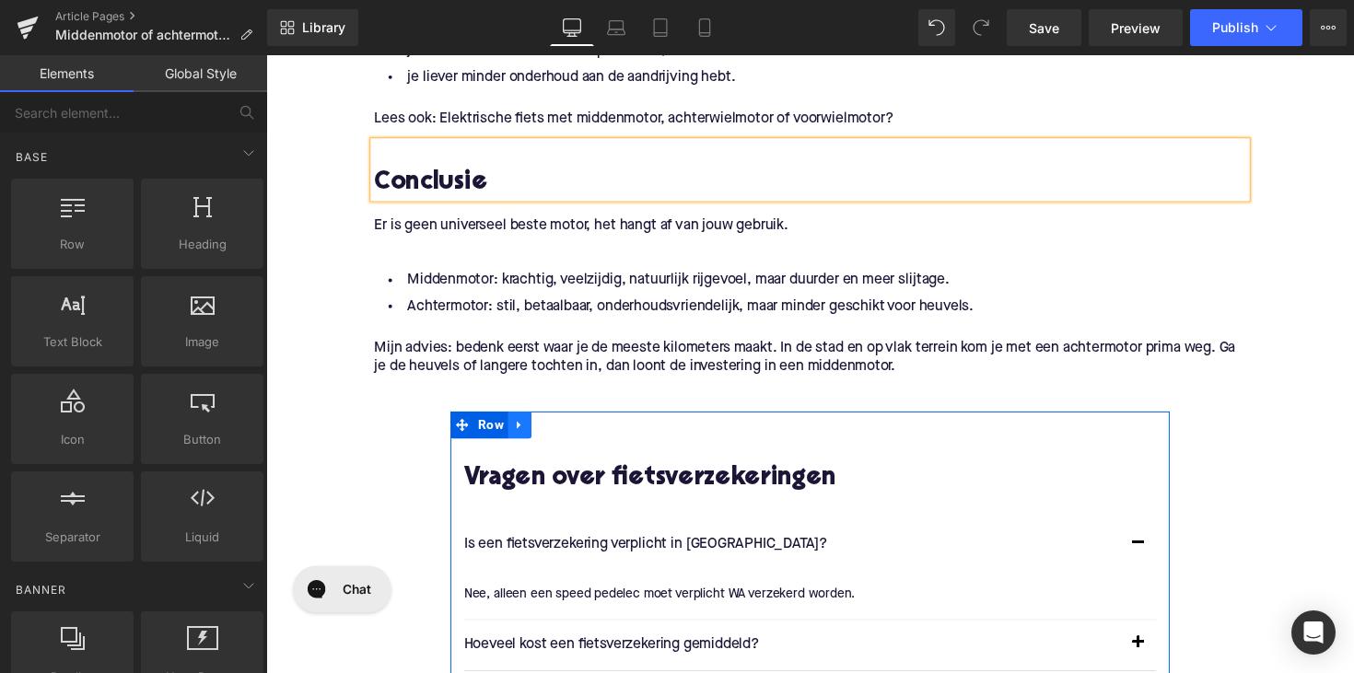
click at [526, 432] on icon at bounding box center [526, 433] width 13 height 14
click at [567, 431] on icon at bounding box center [573, 433] width 13 height 13
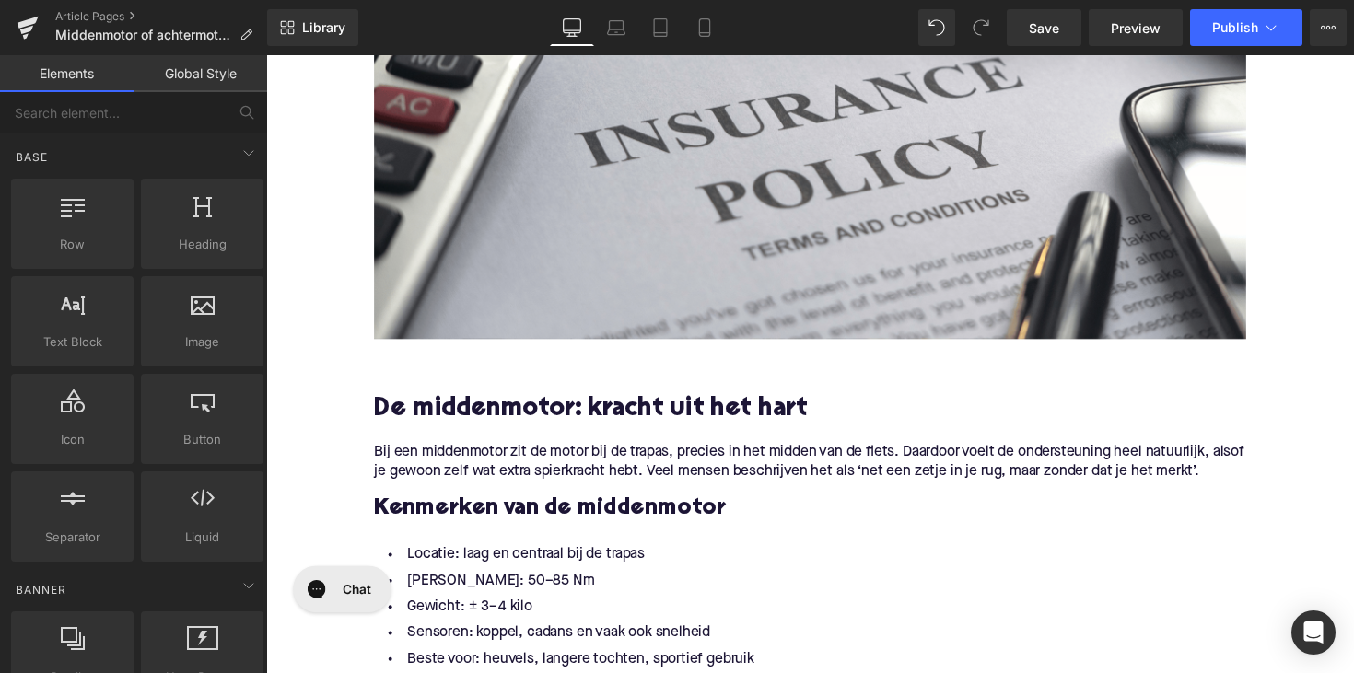
scroll to position [910, 0]
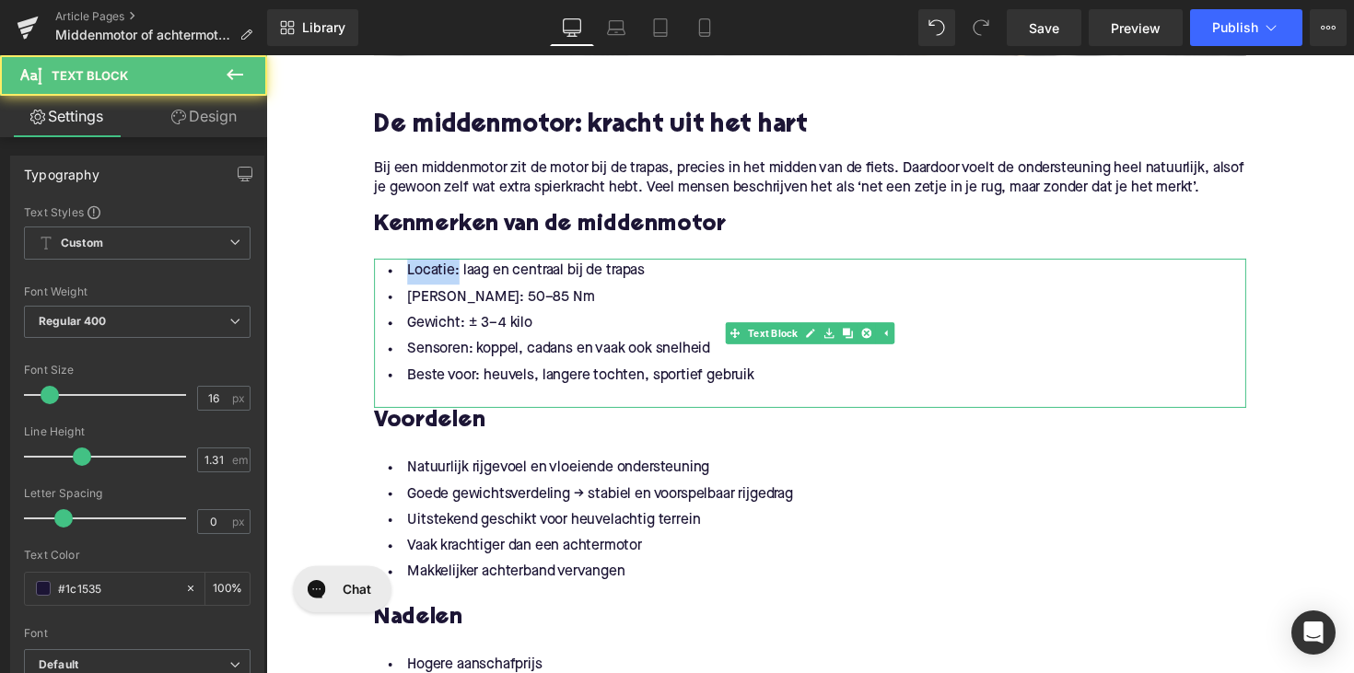
drag, startPoint x: 455, startPoint y: 278, endPoint x: 383, endPoint y: 278, distance: 71.9
click at [383, 278] on li "Locatie: laag en centraal bij de trapas" at bounding box center [824, 276] width 894 height 27
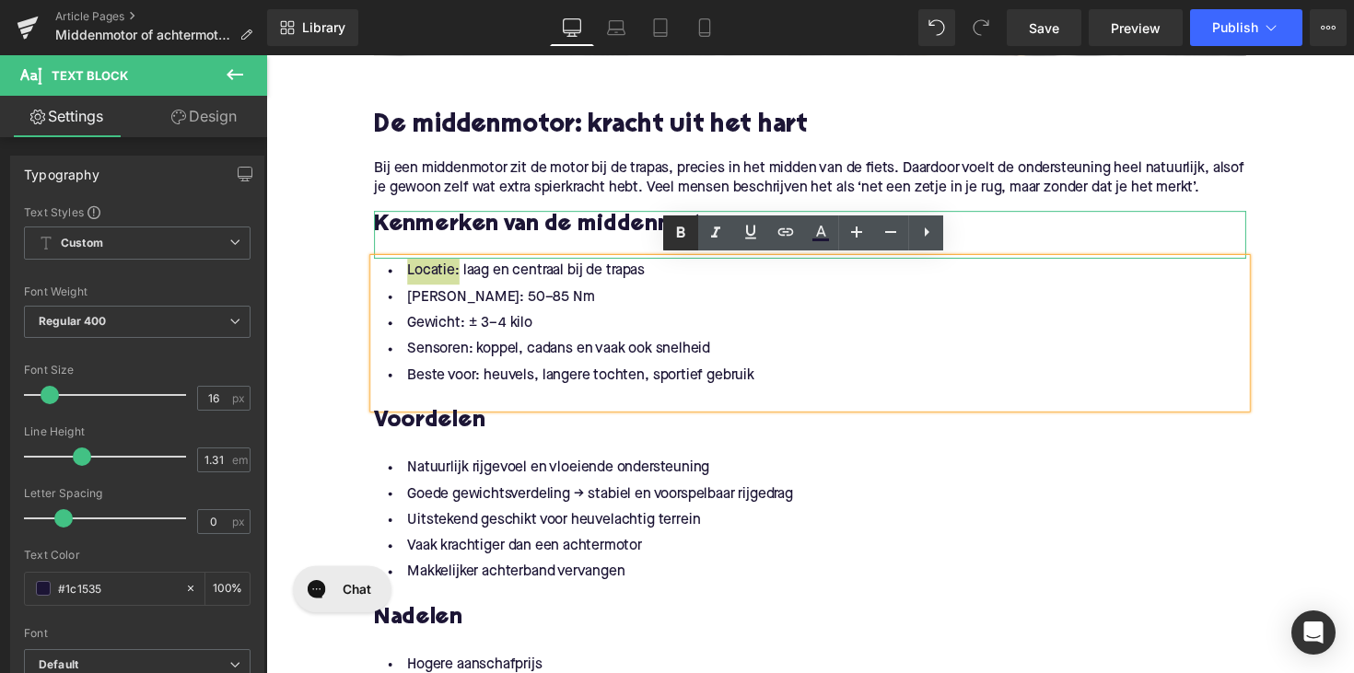
click at [679, 231] on icon at bounding box center [681, 232] width 8 height 11
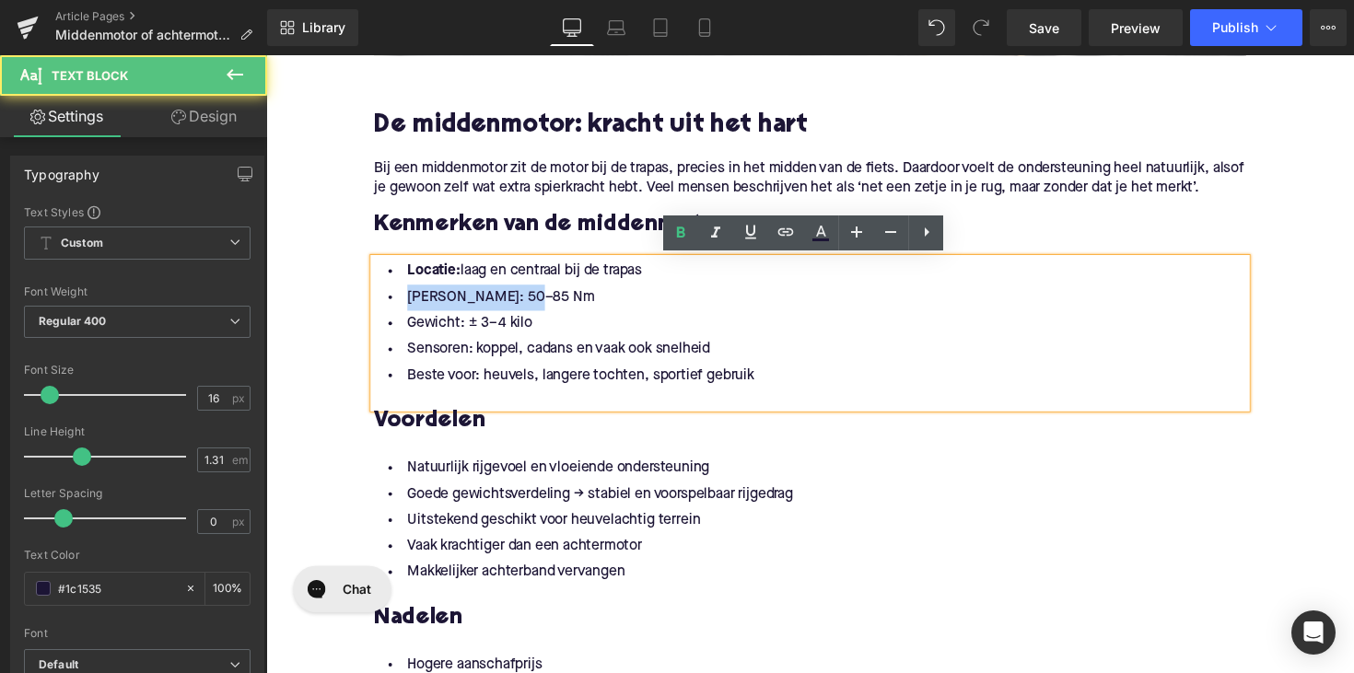
drag, startPoint x: 527, startPoint y: 303, endPoint x: 380, endPoint y: 303, distance: 147.4
click at [380, 303] on li "[PERSON_NAME]: 50–85 Nm" at bounding box center [824, 303] width 894 height 27
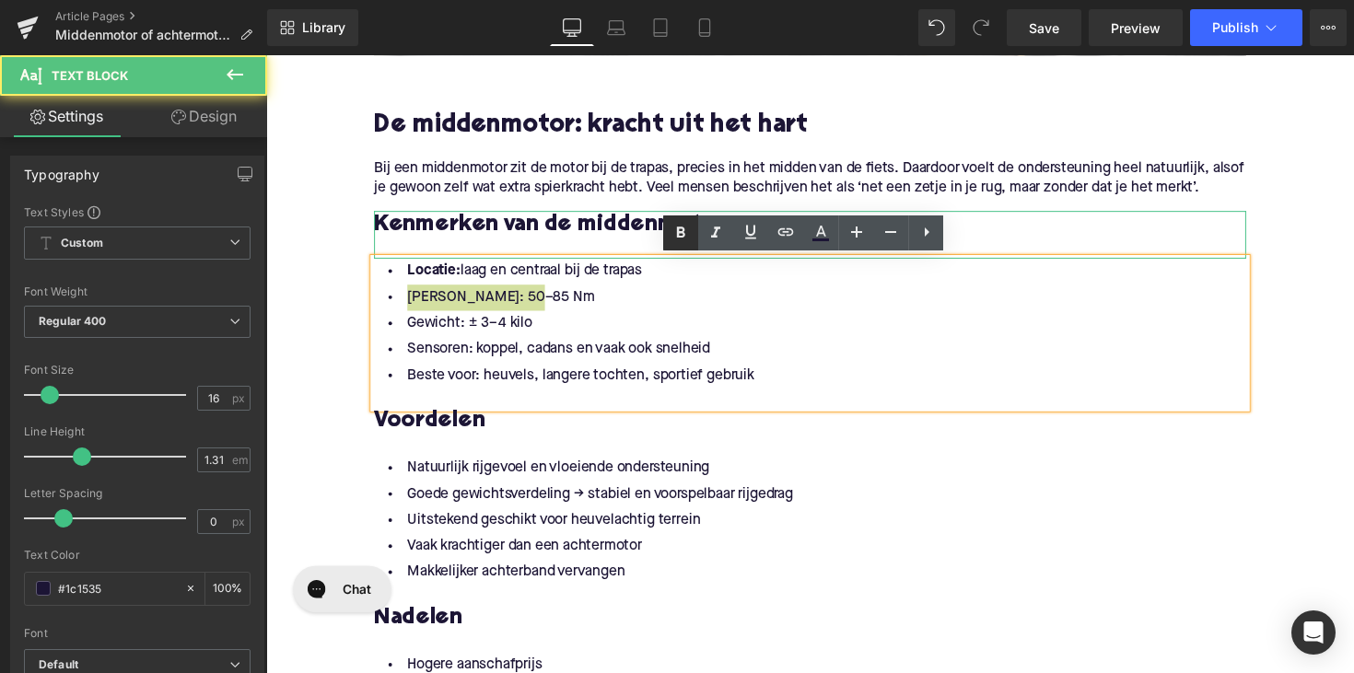
drag, startPoint x: 686, startPoint y: 234, endPoint x: 370, endPoint y: 208, distance: 317.0
click at [686, 234] on icon at bounding box center [681, 233] width 22 height 22
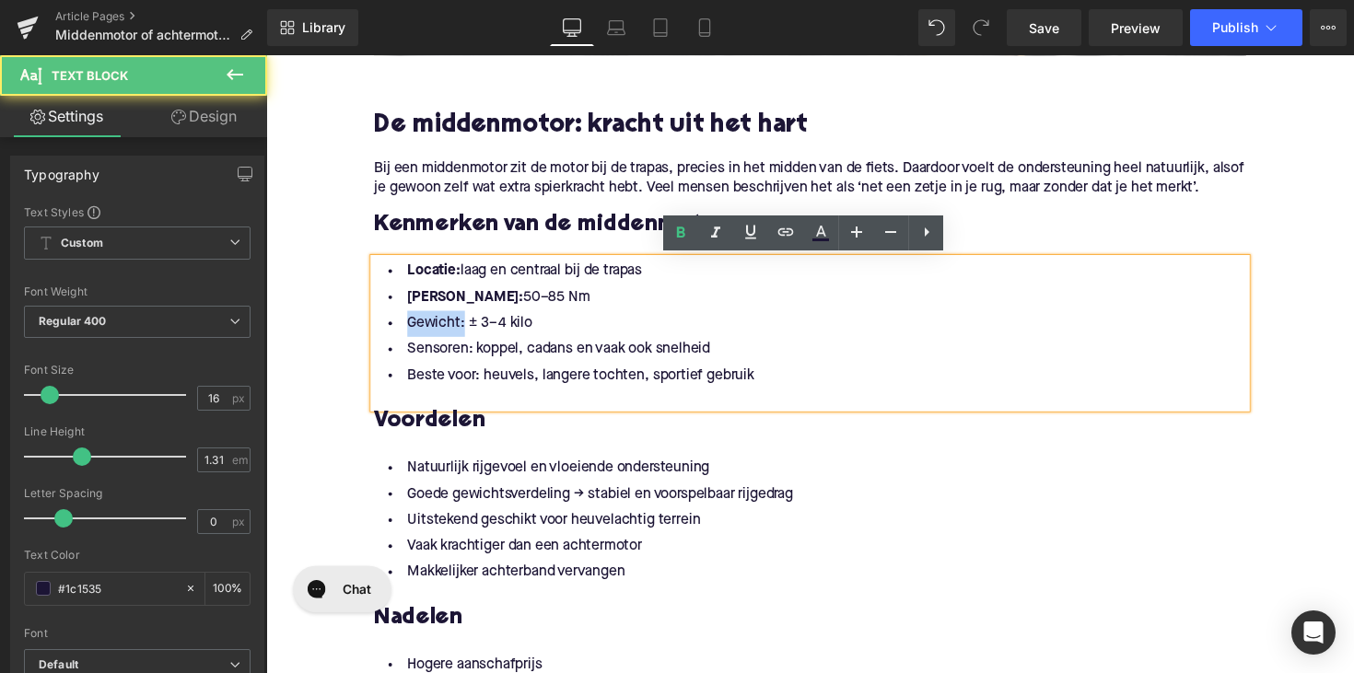
drag, startPoint x: 461, startPoint y: 333, endPoint x: 392, endPoint y: 332, distance: 68.2
click at [392, 332] on li "Gewicht: ± 3–4 kilo" at bounding box center [824, 330] width 894 height 27
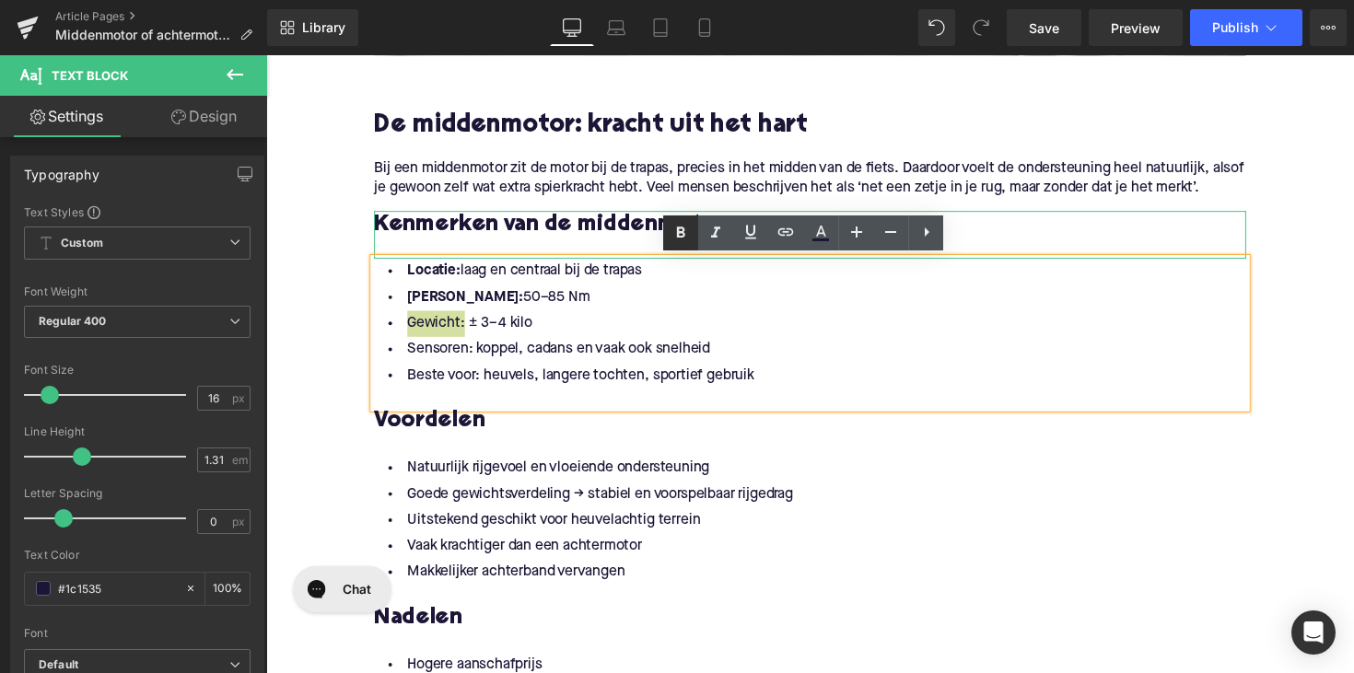
click at [686, 235] on icon at bounding box center [681, 233] width 22 height 22
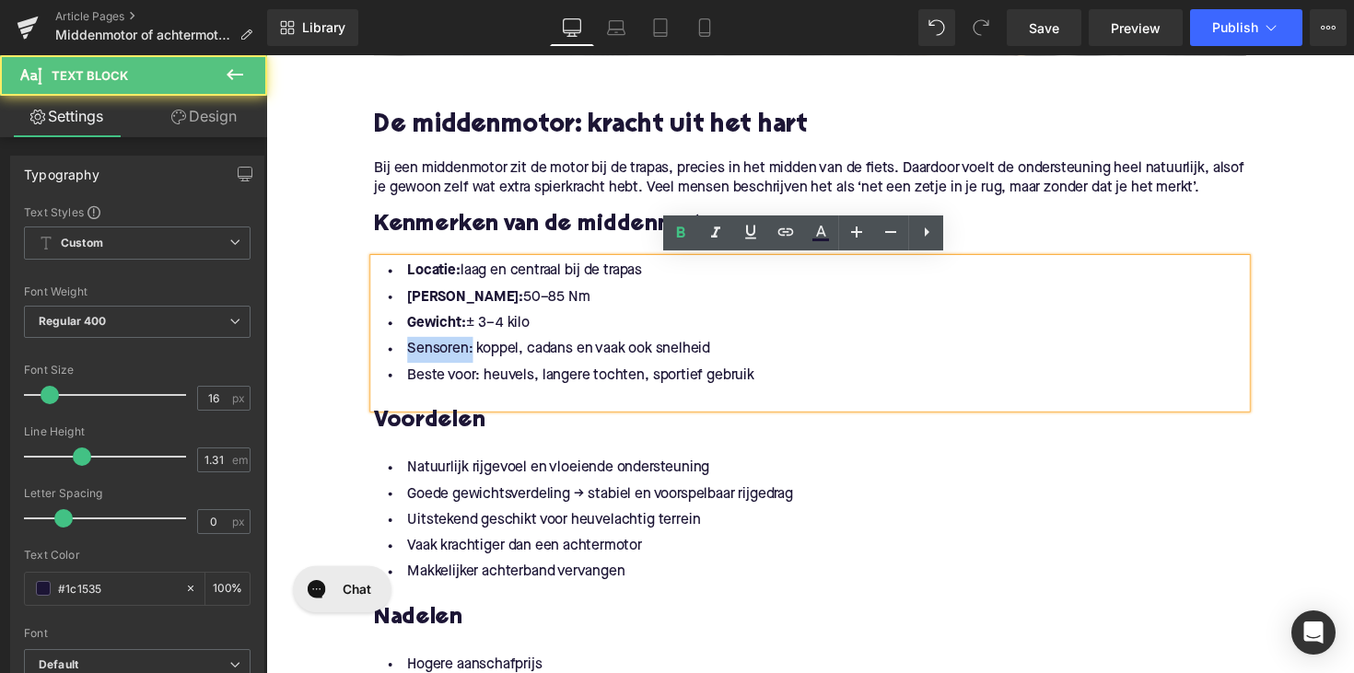
drag, startPoint x: 471, startPoint y: 364, endPoint x: 337, endPoint y: 360, distance: 133.6
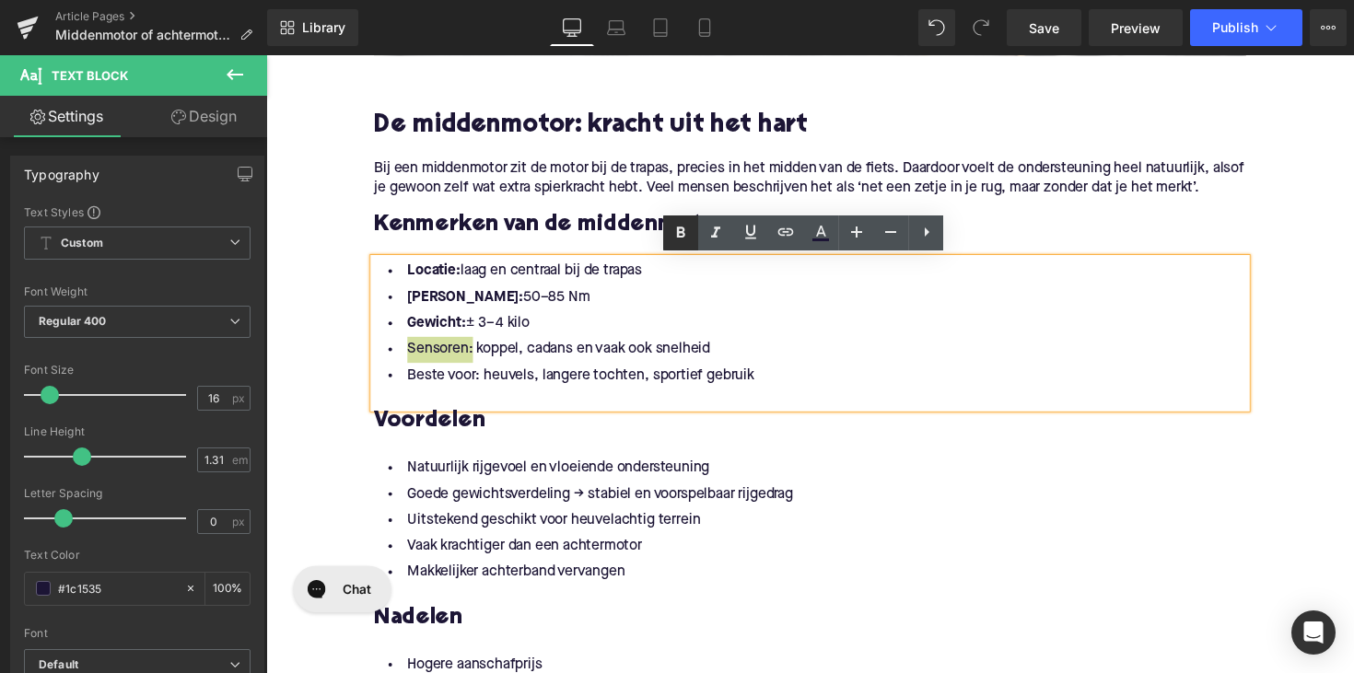
click at [684, 242] on icon at bounding box center [681, 233] width 22 height 22
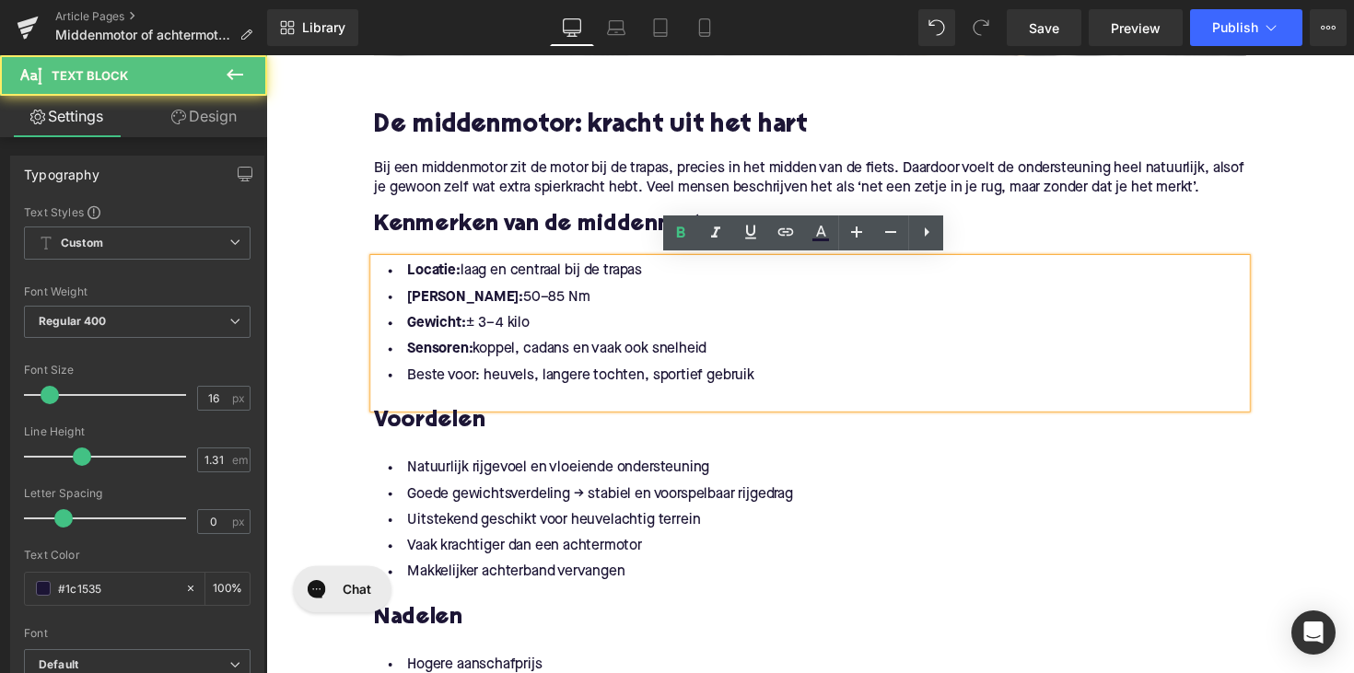
click at [482, 384] on li "Beste voor: heuvels, langere tochten, sportief gebruik" at bounding box center [824, 383] width 894 height 27
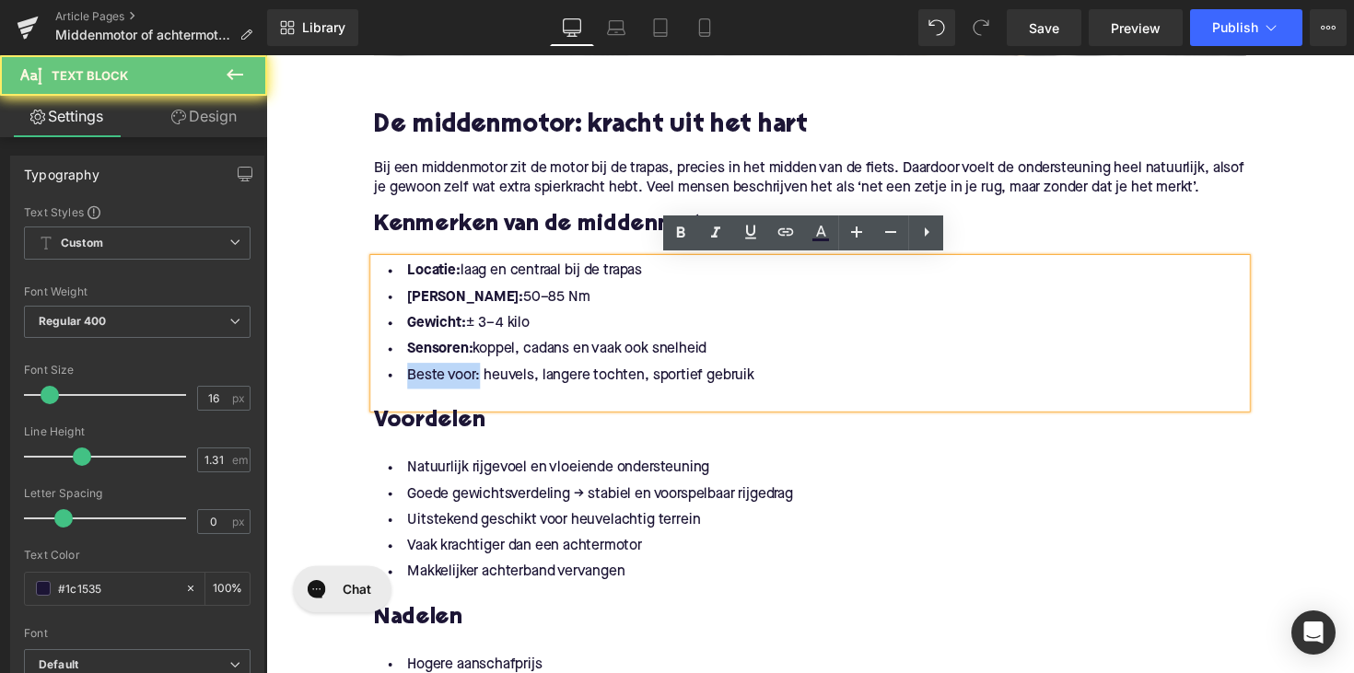
drag, startPoint x: 479, startPoint y: 385, endPoint x: 356, endPoint y: 385, distance: 123.4
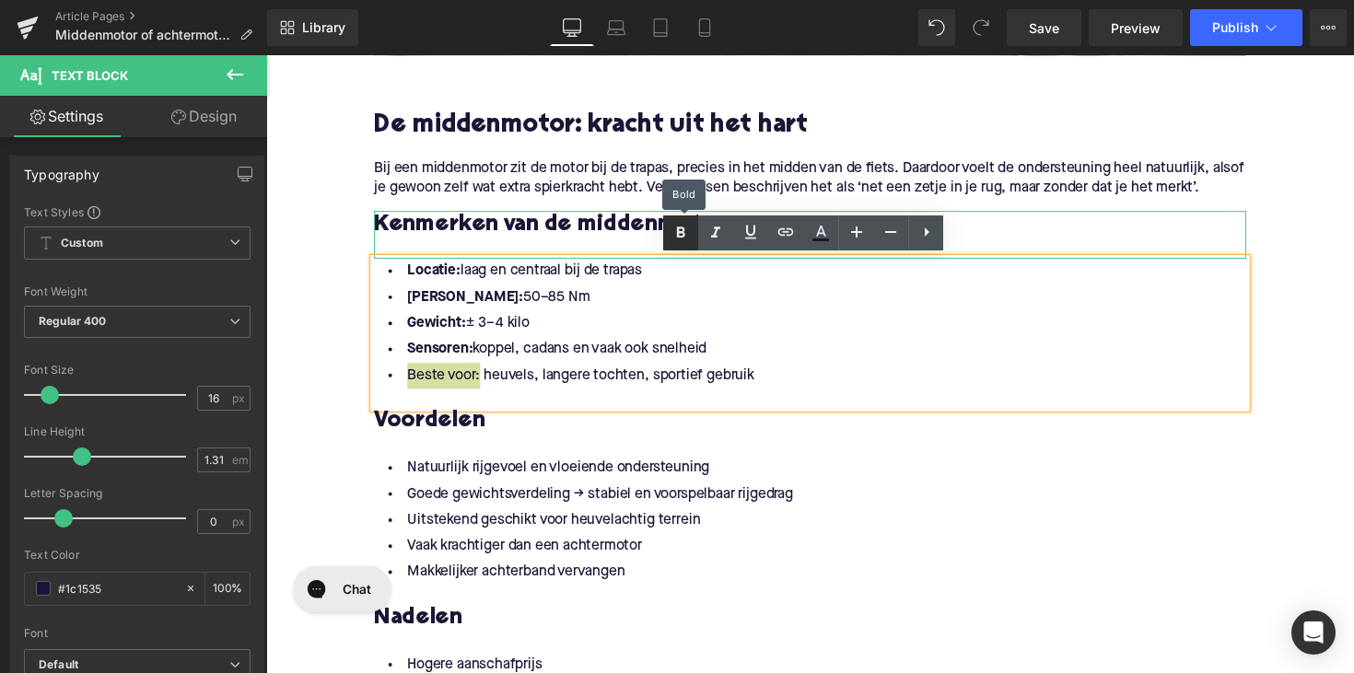
drag, startPoint x: 675, startPoint y: 234, endPoint x: 369, endPoint y: 337, distance: 322.8
click at [675, 234] on icon at bounding box center [681, 233] width 22 height 22
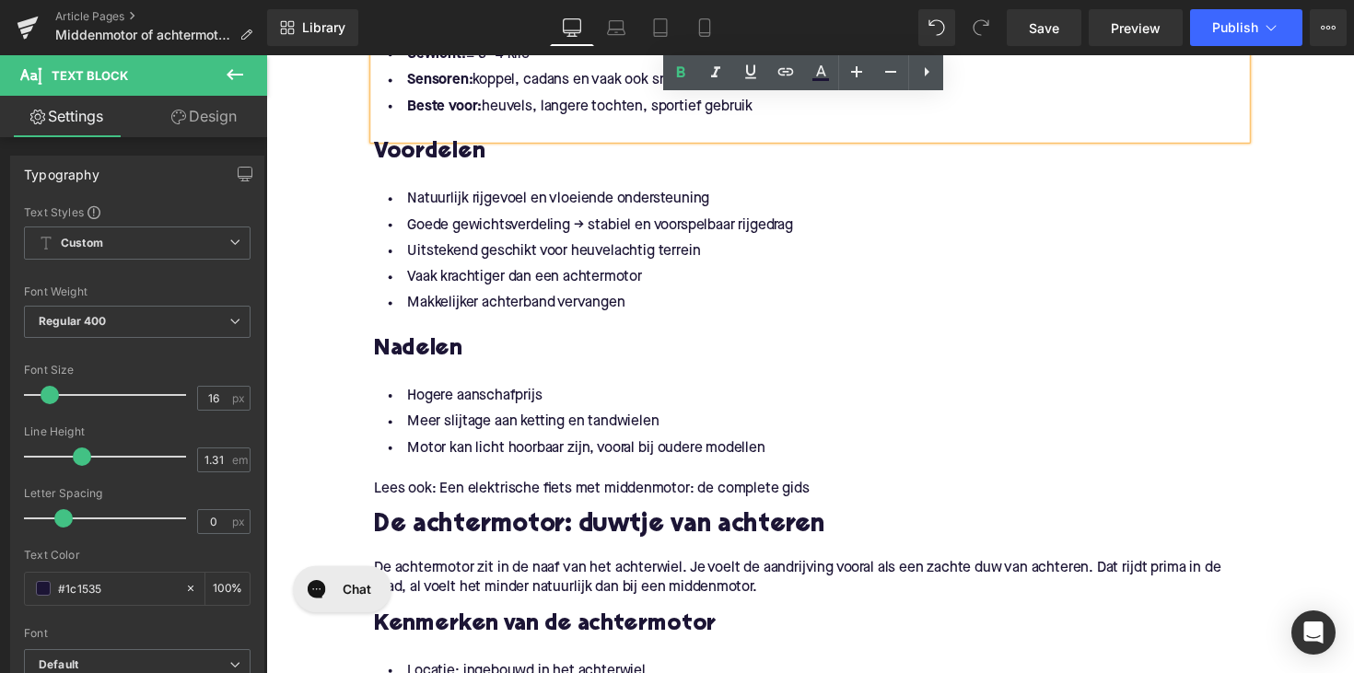
scroll to position [1223, 0]
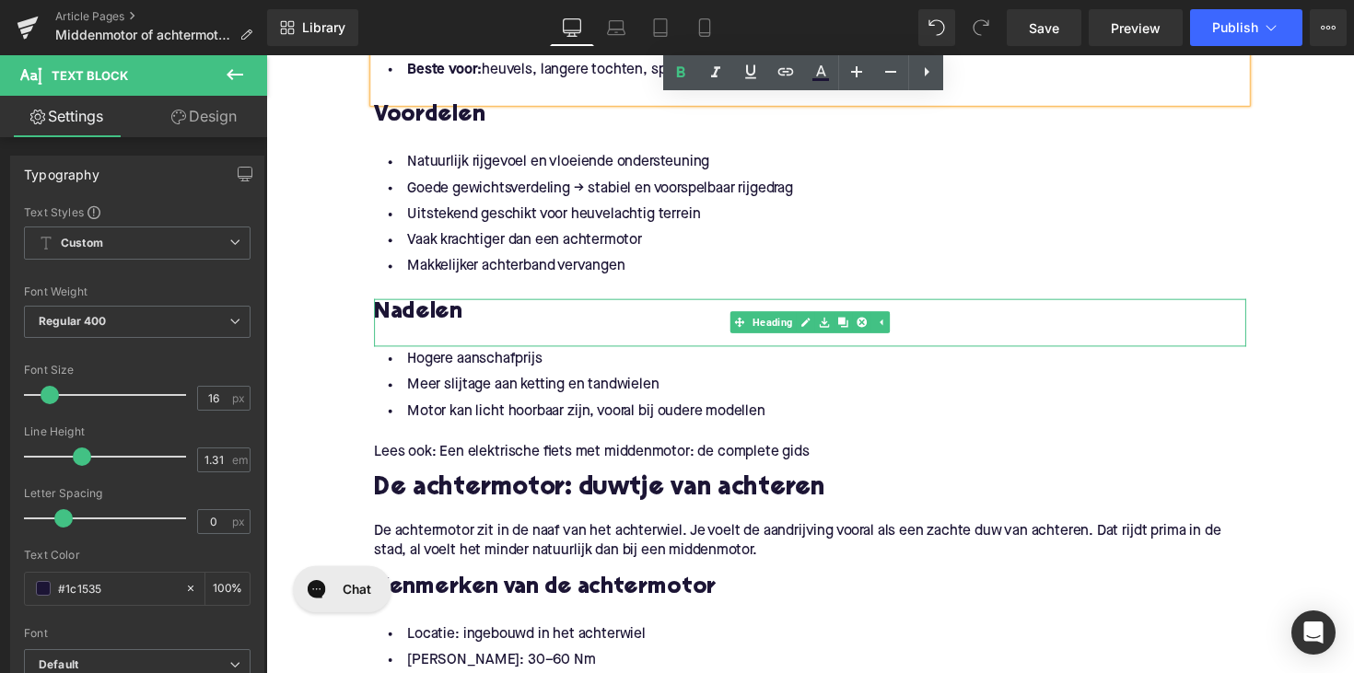
click at [423, 334] on div at bounding box center [824, 343] width 894 height 19
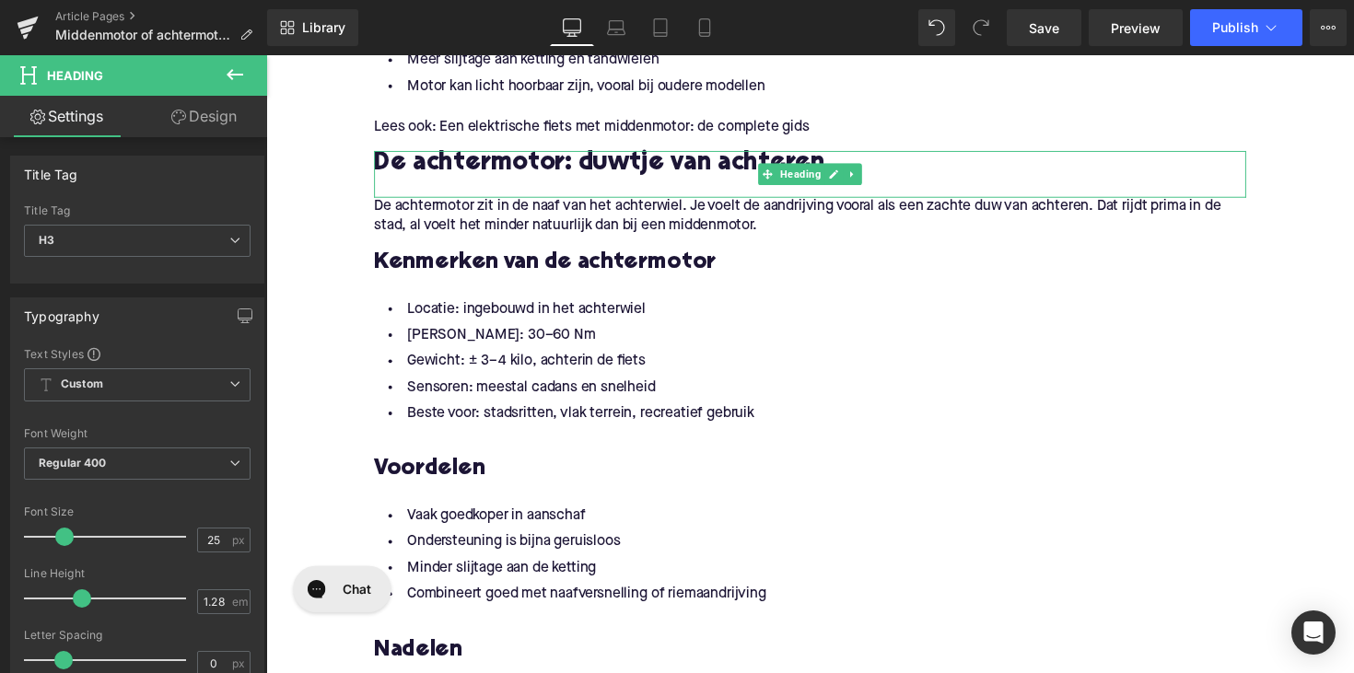
scroll to position [1582, 0]
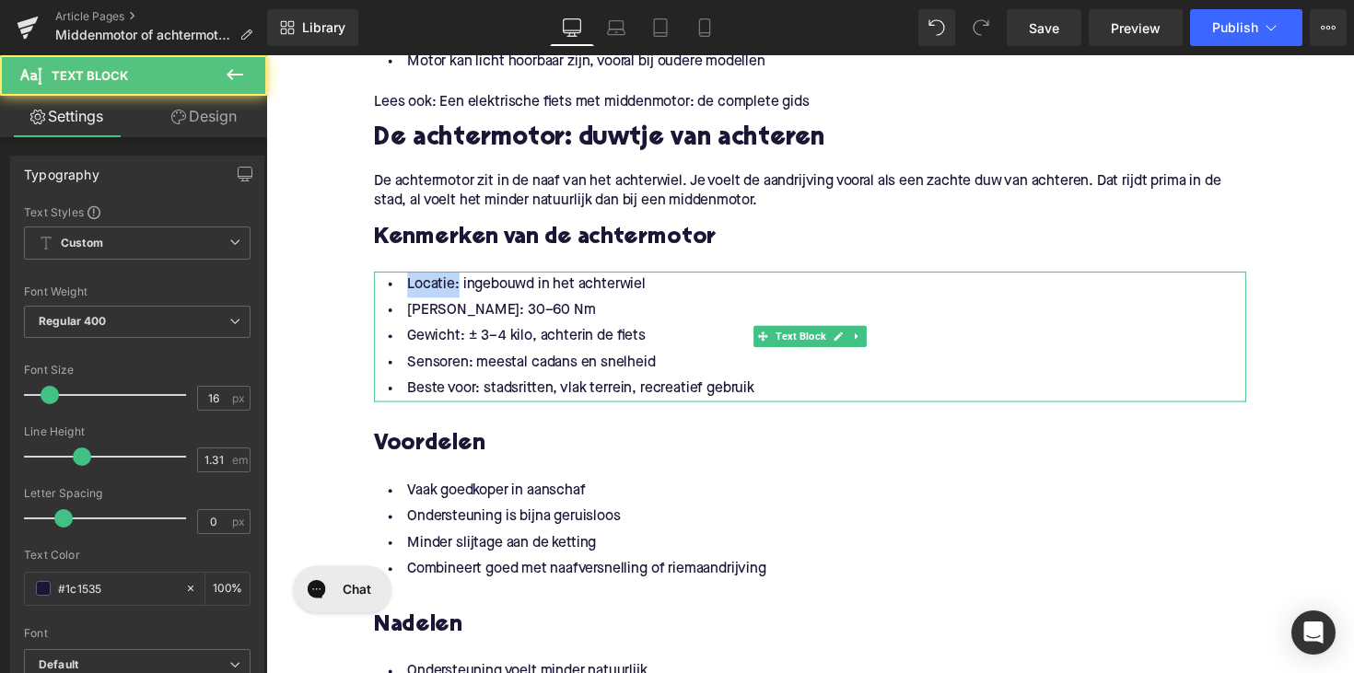
drag, startPoint x: 455, startPoint y: 292, endPoint x: 398, endPoint y: 292, distance: 57.1
click at [398, 292] on li "Locatie: ingebouwd in het achterwiel" at bounding box center [824, 290] width 894 height 27
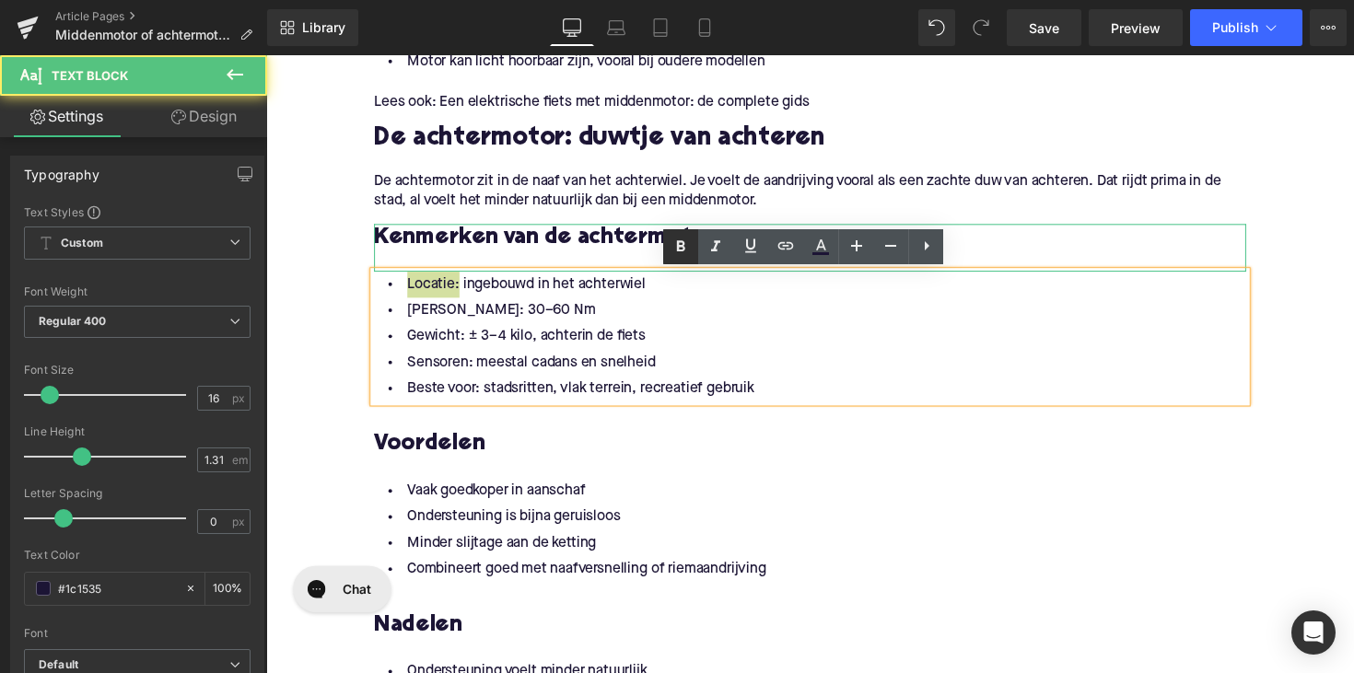
click at [682, 253] on icon at bounding box center [681, 247] width 22 height 22
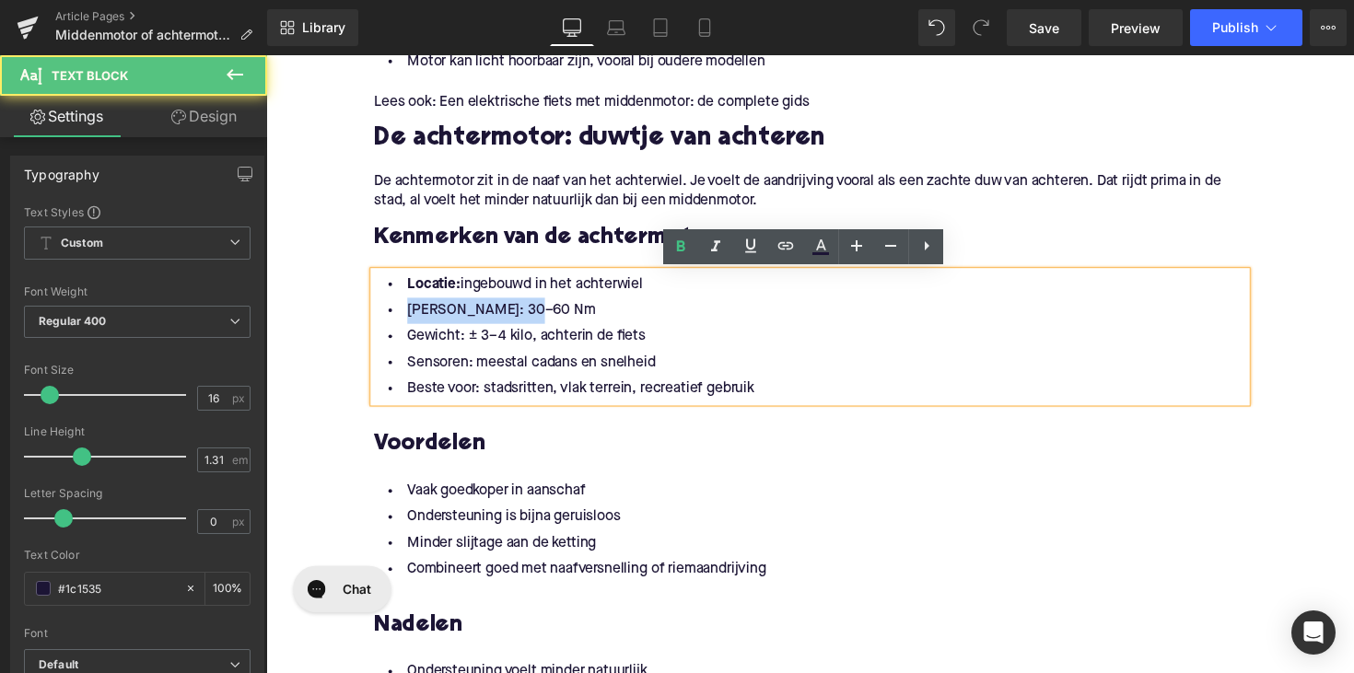
drag, startPoint x: 526, startPoint y: 319, endPoint x: 359, endPoint y: 321, distance: 166.8
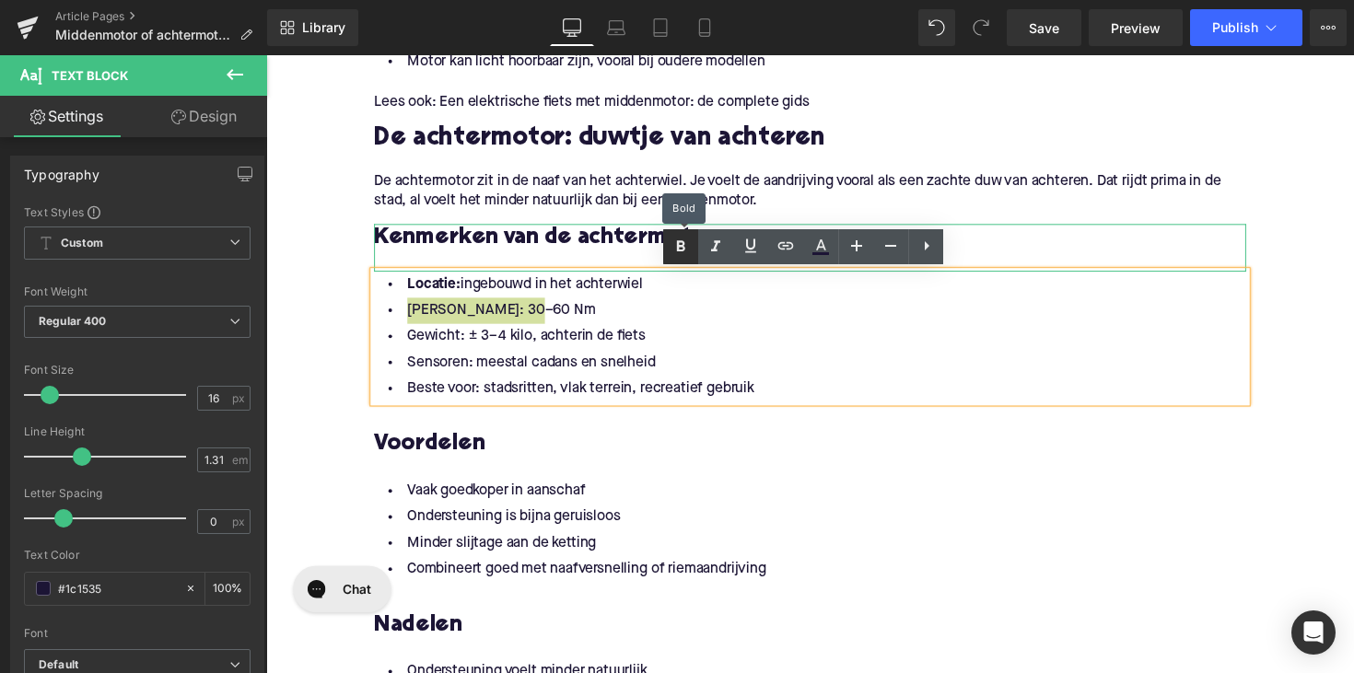
click at [665, 240] on link at bounding box center [680, 246] width 35 height 35
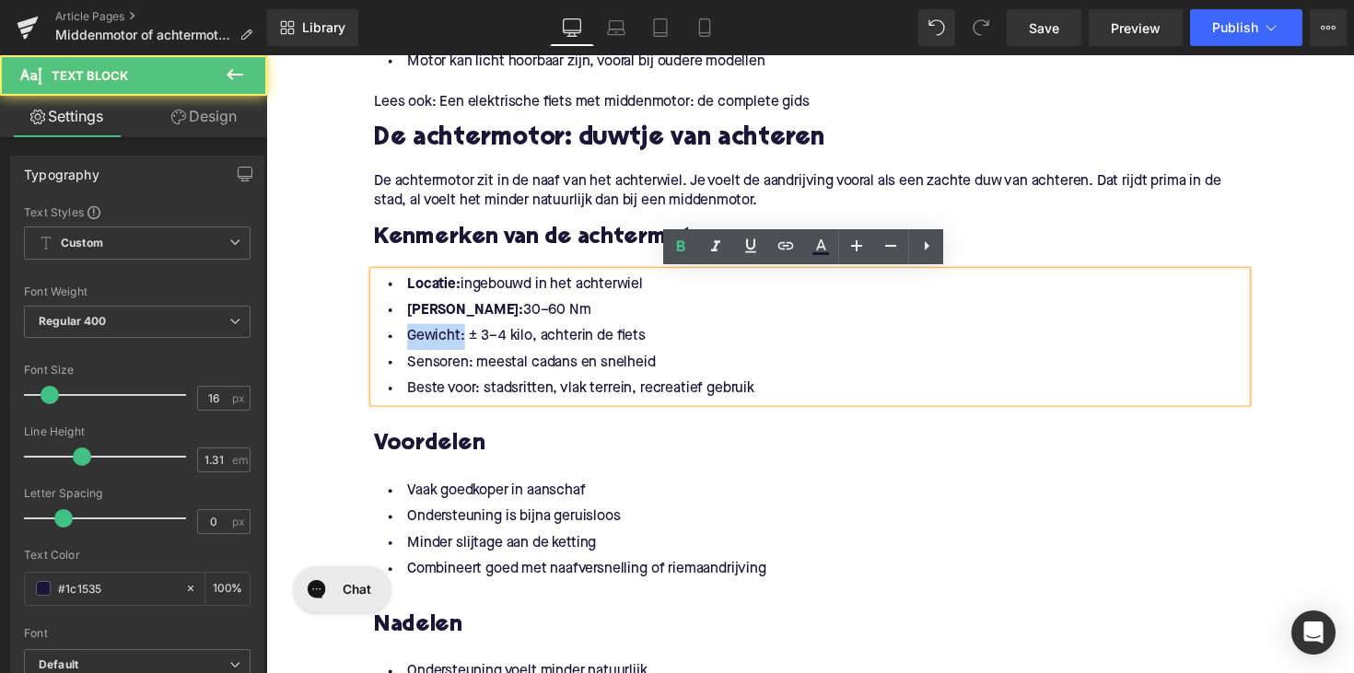
drag, startPoint x: 462, startPoint y: 346, endPoint x: 371, endPoint y: 346, distance: 90.3
click at [377, 346] on div "Locatie: ingebouwd in het achterwiel Gemiddeld koppel: 30–60 Nm Gewicht: ± 3–4 …" at bounding box center [824, 344] width 894 height 134
click at [683, 249] on icon at bounding box center [681, 247] width 22 height 22
drag, startPoint x: 470, startPoint y: 375, endPoint x: 379, endPoint y: 379, distance: 91.3
click at [379, 379] on li "Sensoren: meestal cadans en snelheid" at bounding box center [824, 370] width 894 height 27
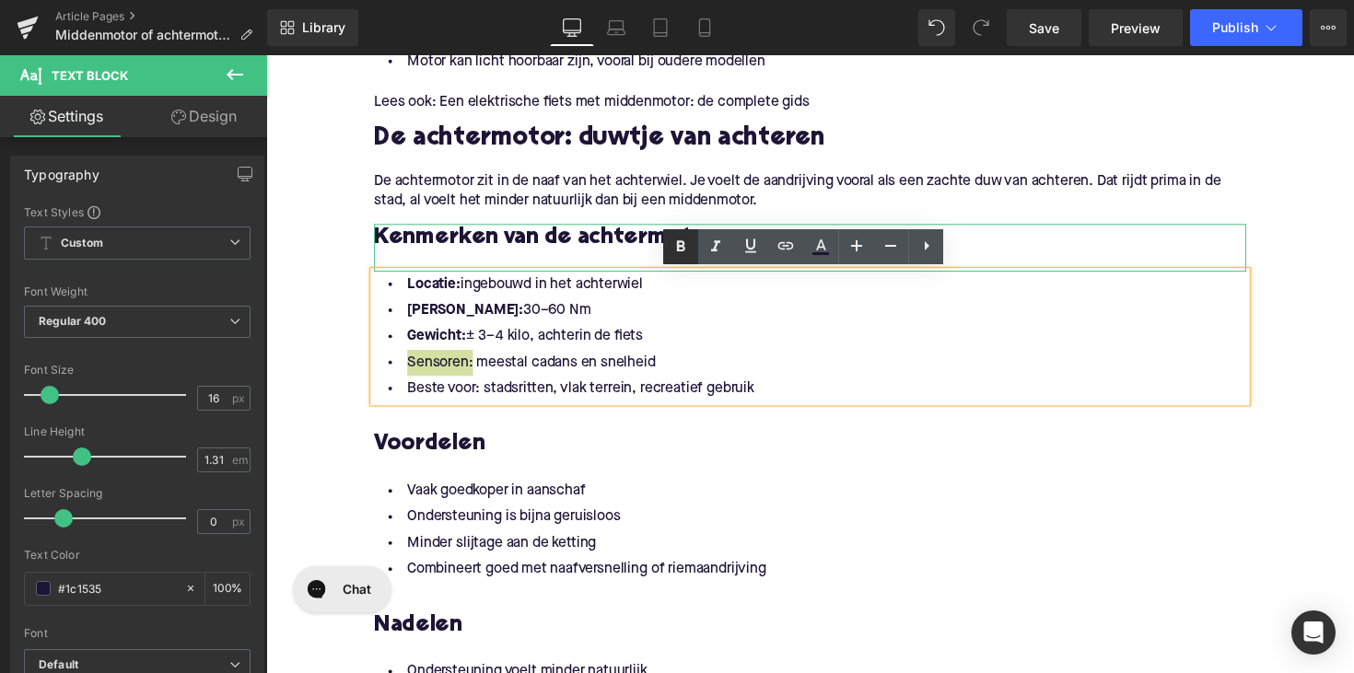
click at [674, 249] on icon at bounding box center [681, 247] width 22 height 22
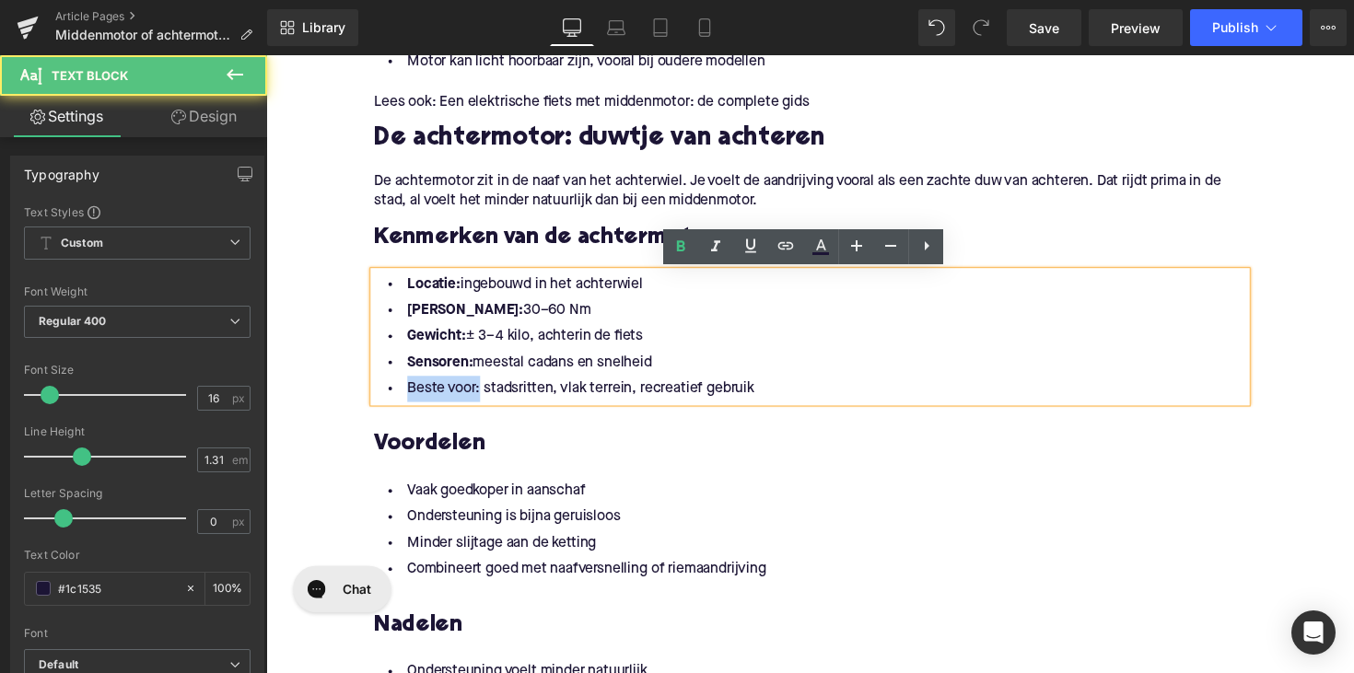
drag, startPoint x: 478, startPoint y: 396, endPoint x: 366, endPoint y: 396, distance: 112.4
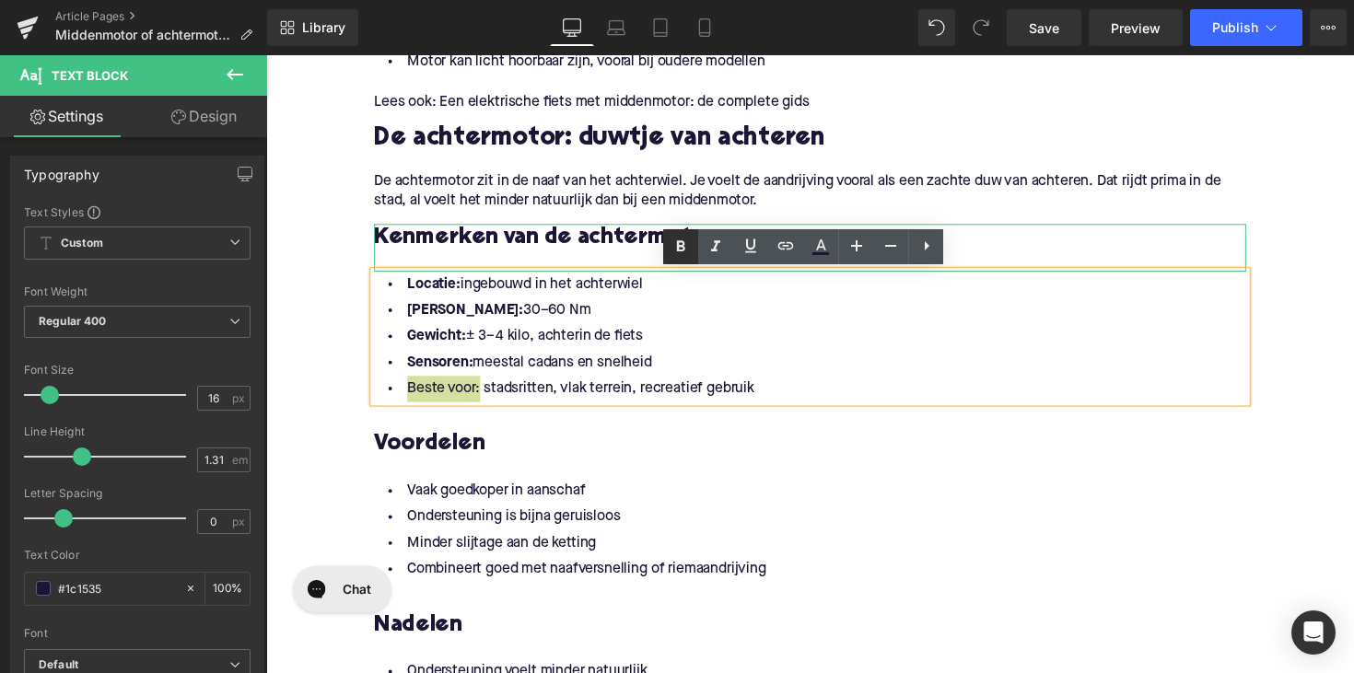
click at [678, 246] on icon at bounding box center [681, 245] width 8 height 11
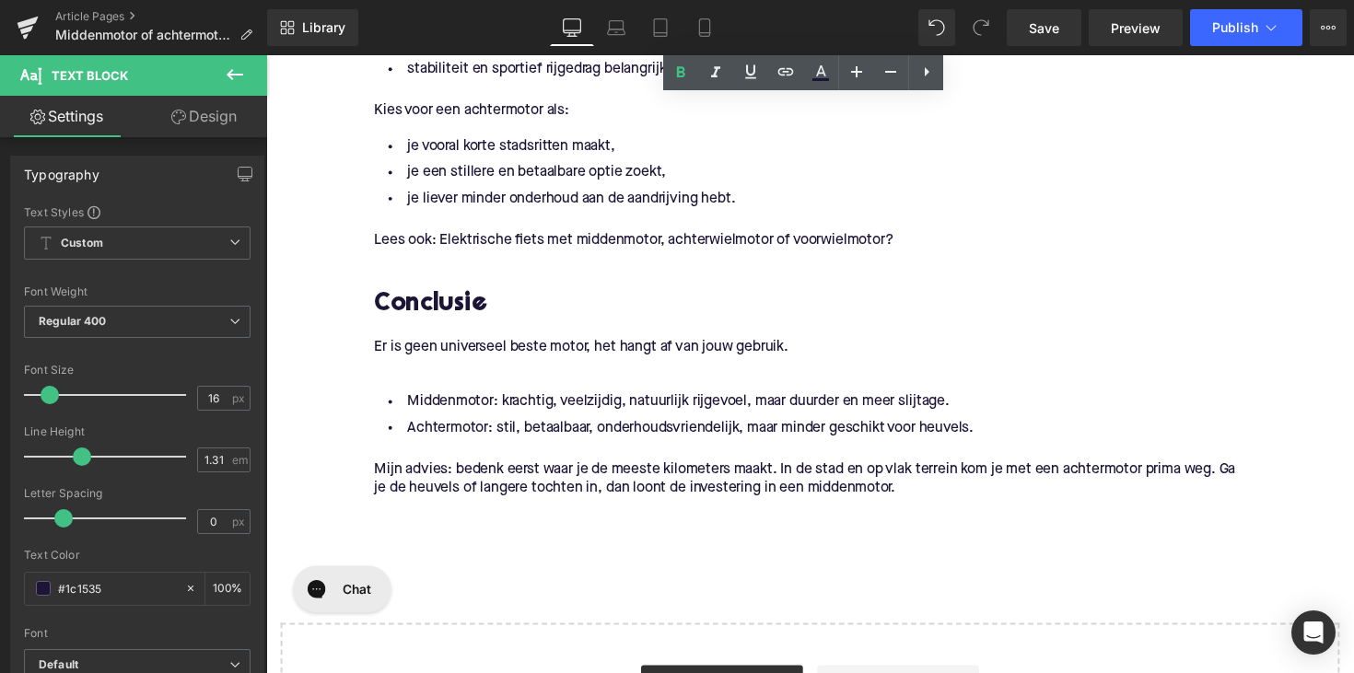
scroll to position [3187, 0]
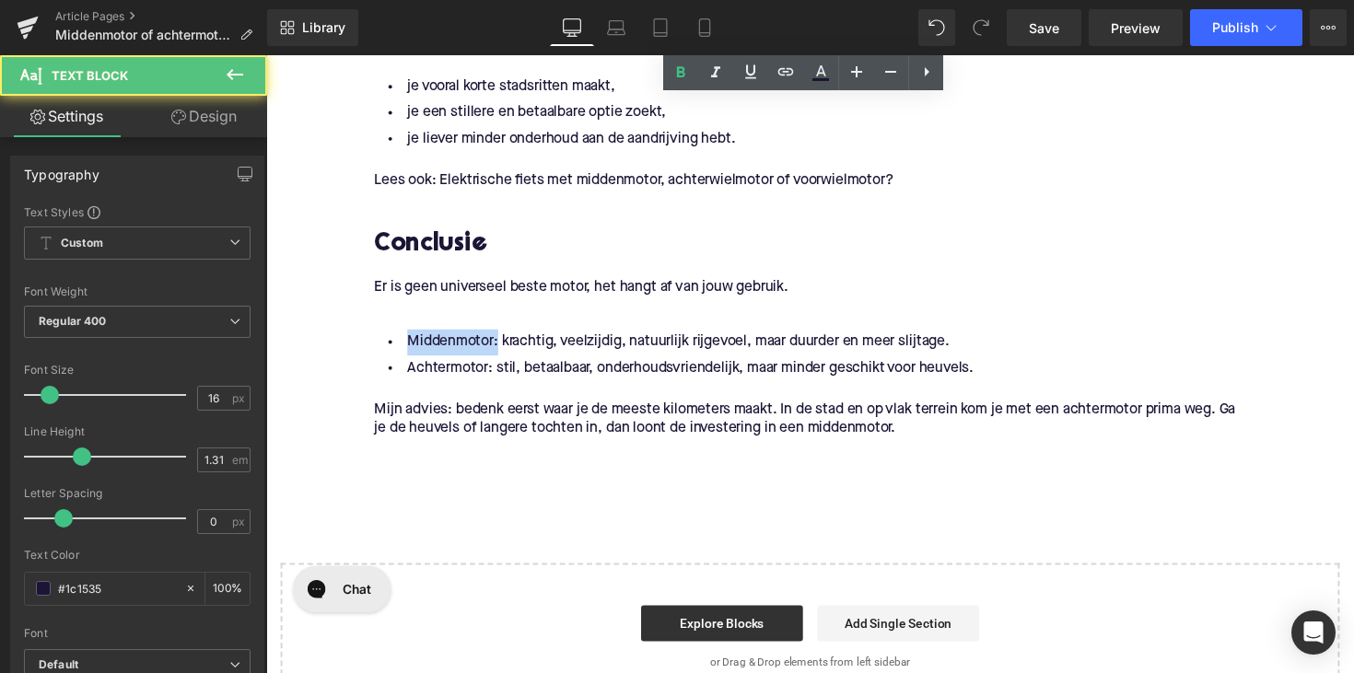
drag, startPoint x: 497, startPoint y: 351, endPoint x: 356, endPoint y: 350, distance: 140.9
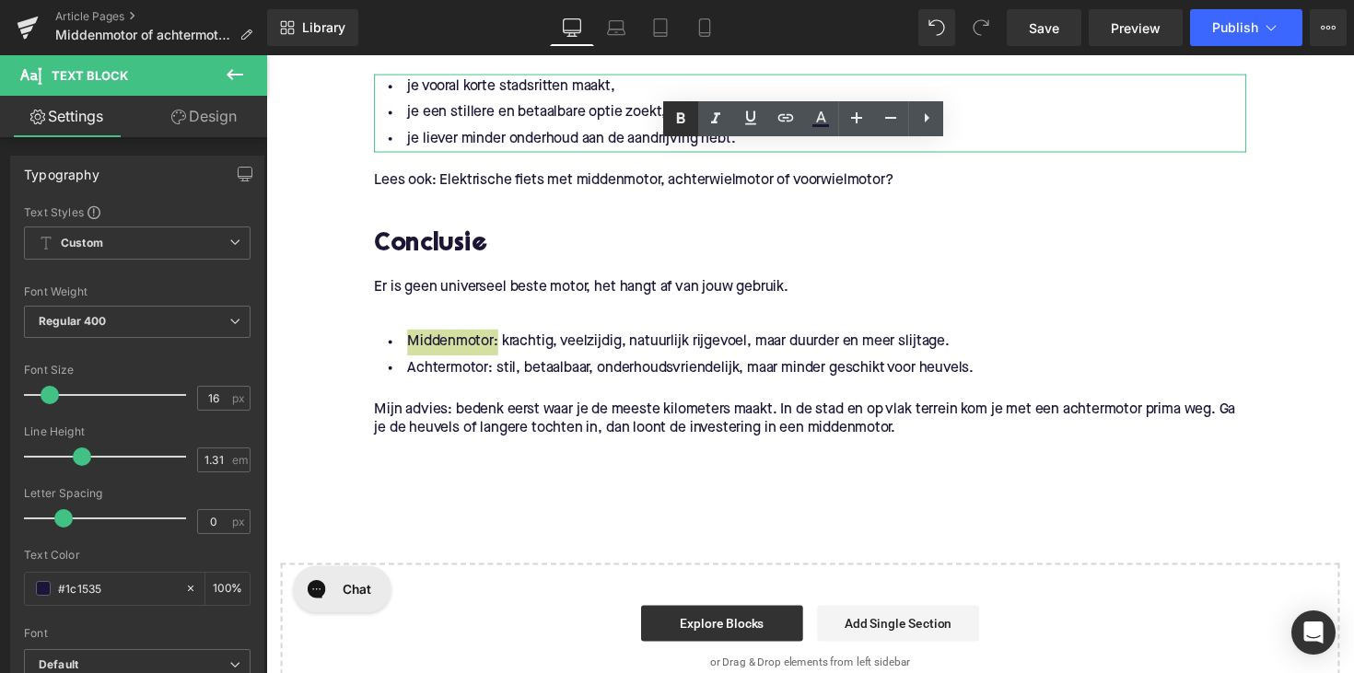
drag, startPoint x: 676, startPoint y: 120, endPoint x: 260, endPoint y: 243, distance: 434.3
click at [676, 120] on icon at bounding box center [681, 119] width 22 height 22
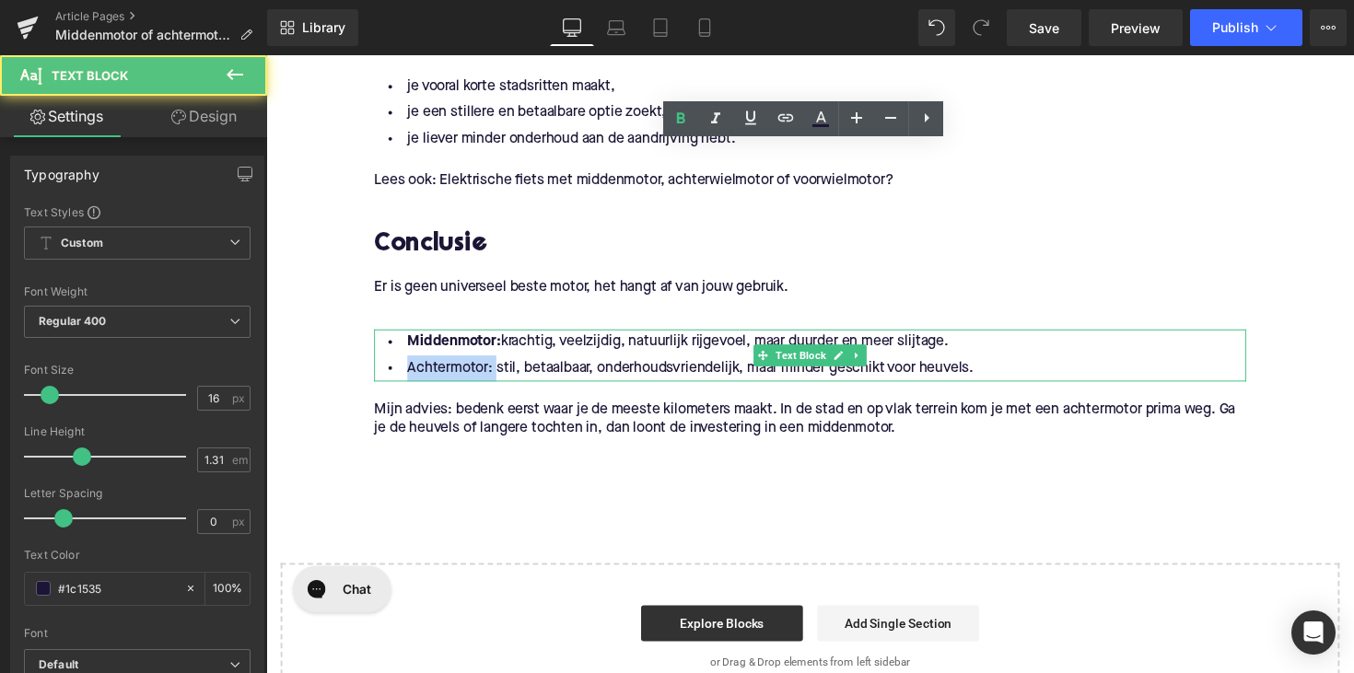
drag, startPoint x: 492, startPoint y: 377, endPoint x: 383, endPoint y: 376, distance: 108.7
click at [383, 376] on li "Achtermotor: stil, betaalbaar, onderhoudsvriendelijk, maar minder geschikt voor…" at bounding box center [824, 376] width 894 height 27
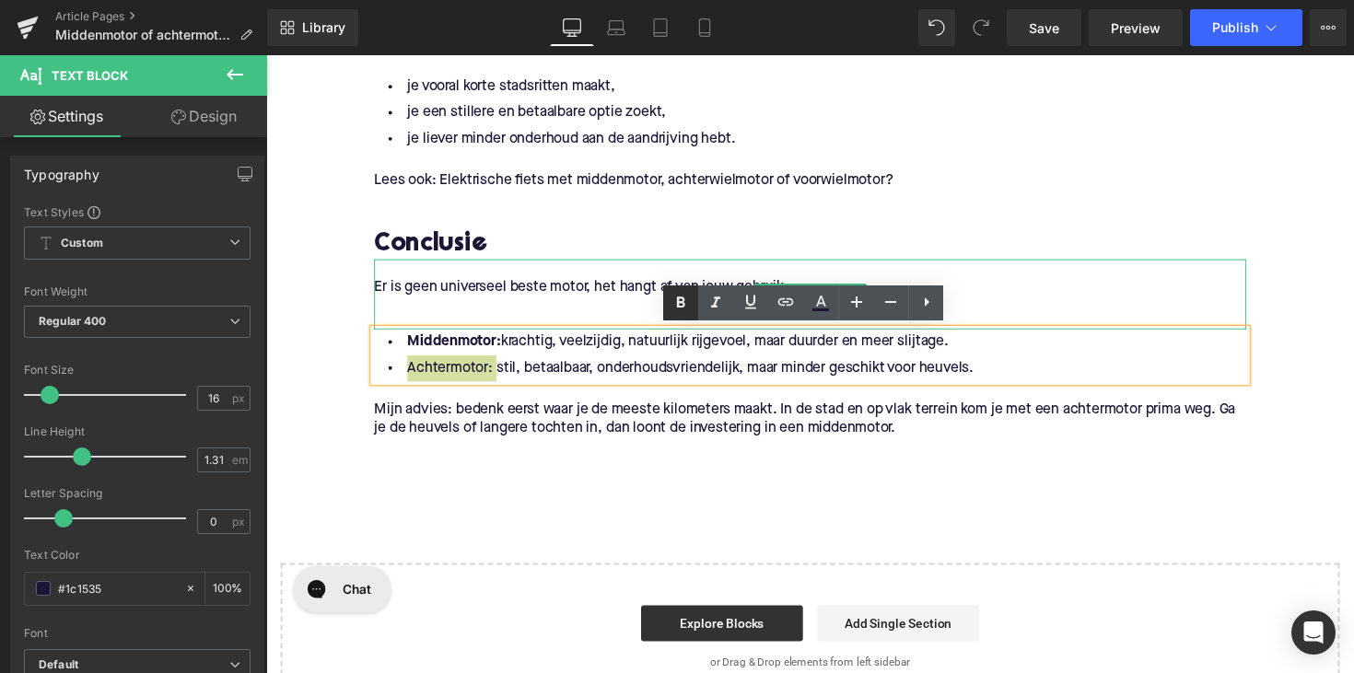
drag, startPoint x: 678, startPoint y: 298, endPoint x: 373, endPoint y: 516, distance: 374.5
click at [678, 298] on icon at bounding box center [681, 303] width 8 height 11
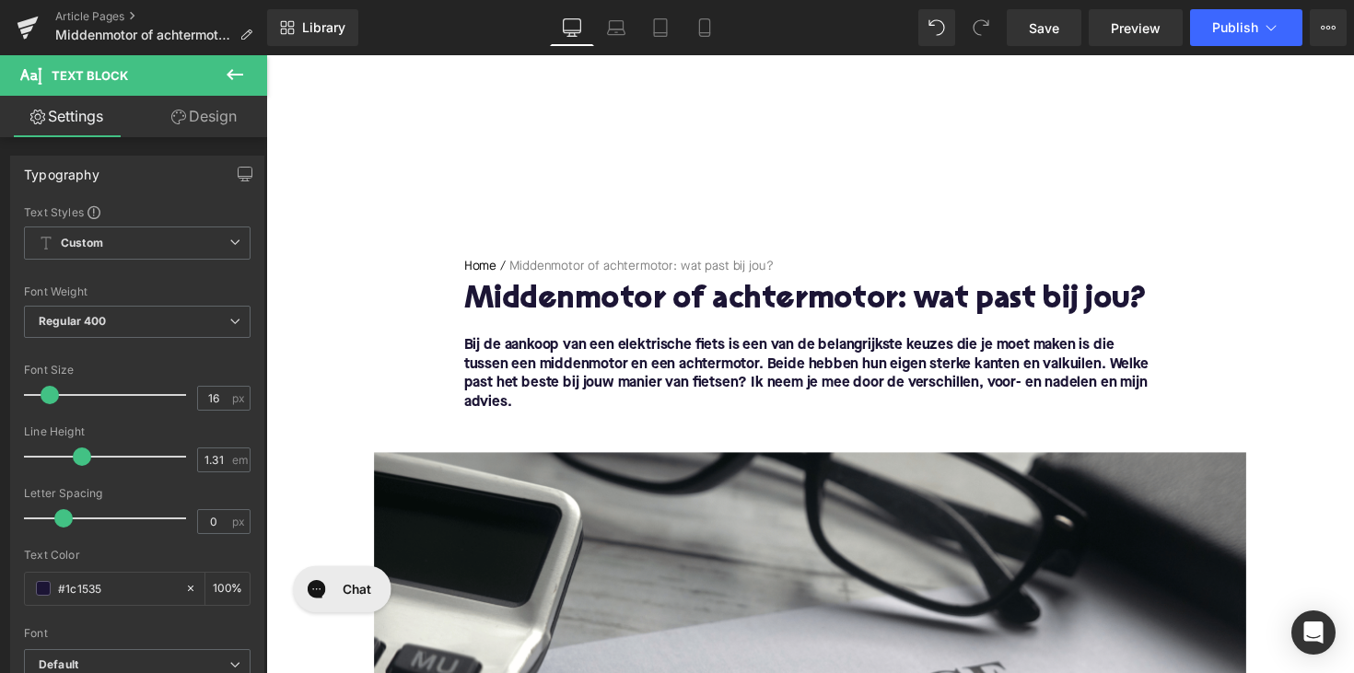
scroll to position [0, 0]
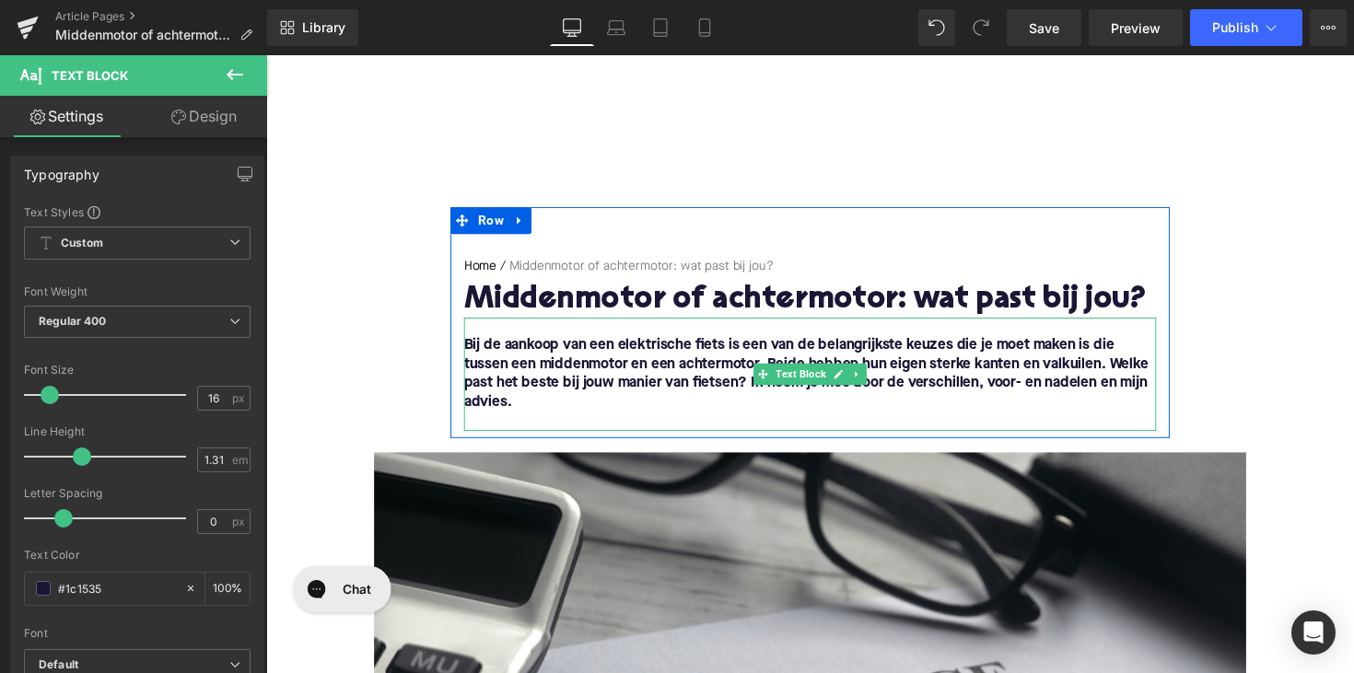
click at [589, 377] on font "Bij de aankoop van een elektrische fiets is een van de belangrijkste keuzes die…" at bounding box center [819, 381] width 701 height 73
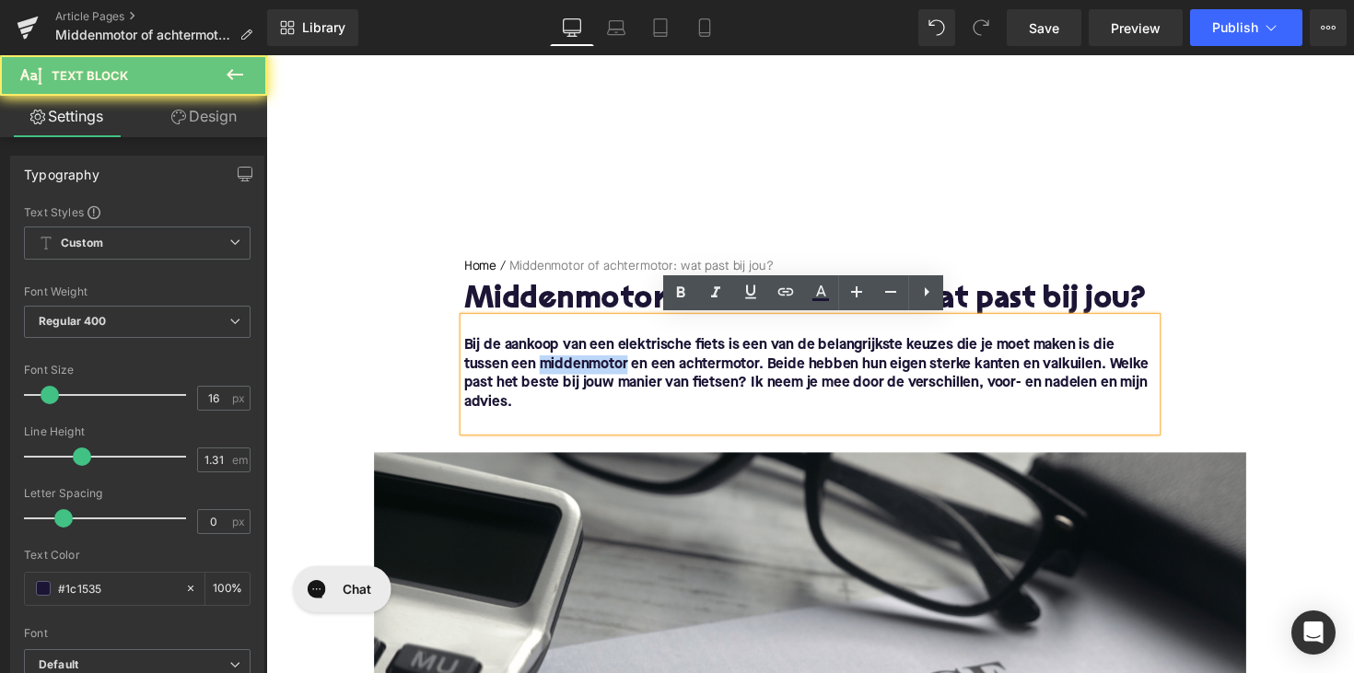
click at [589, 377] on font "Bij de aankoop van een elektrische fiets is een van de belangrijkste keuzes die…" at bounding box center [819, 381] width 701 height 73
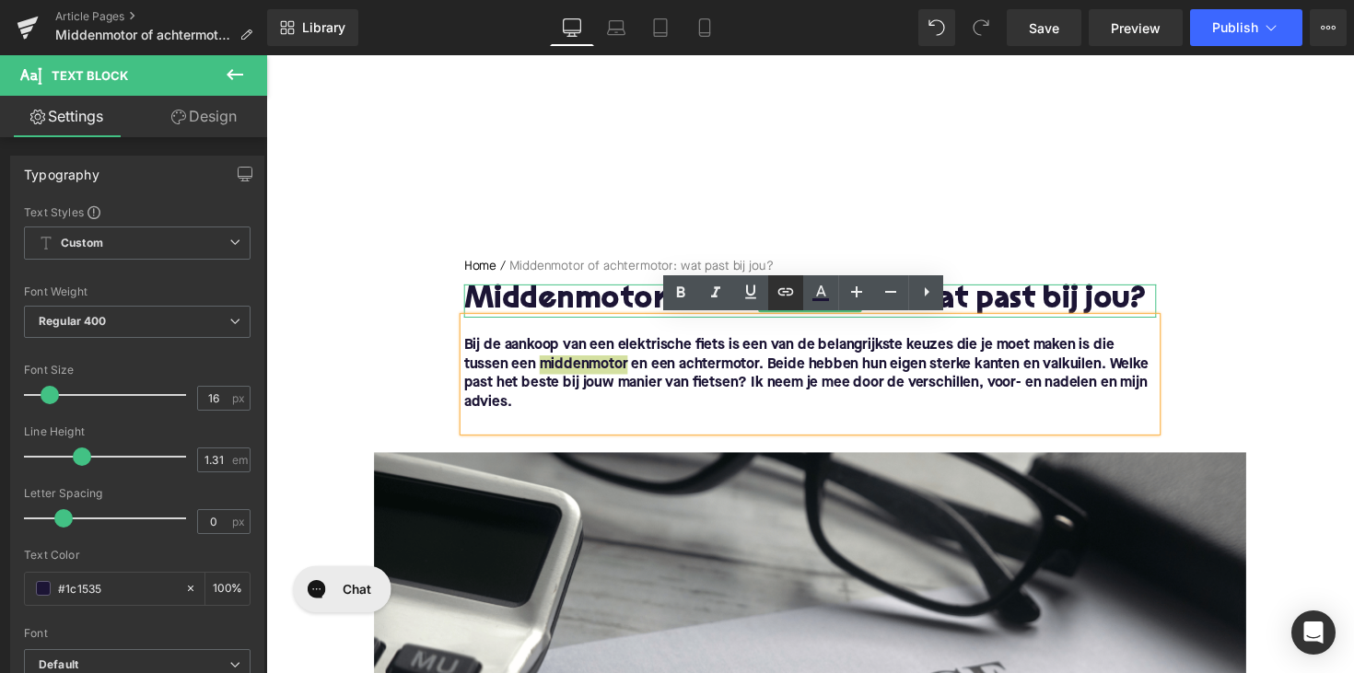
click at [783, 287] on icon at bounding box center [786, 292] width 22 height 22
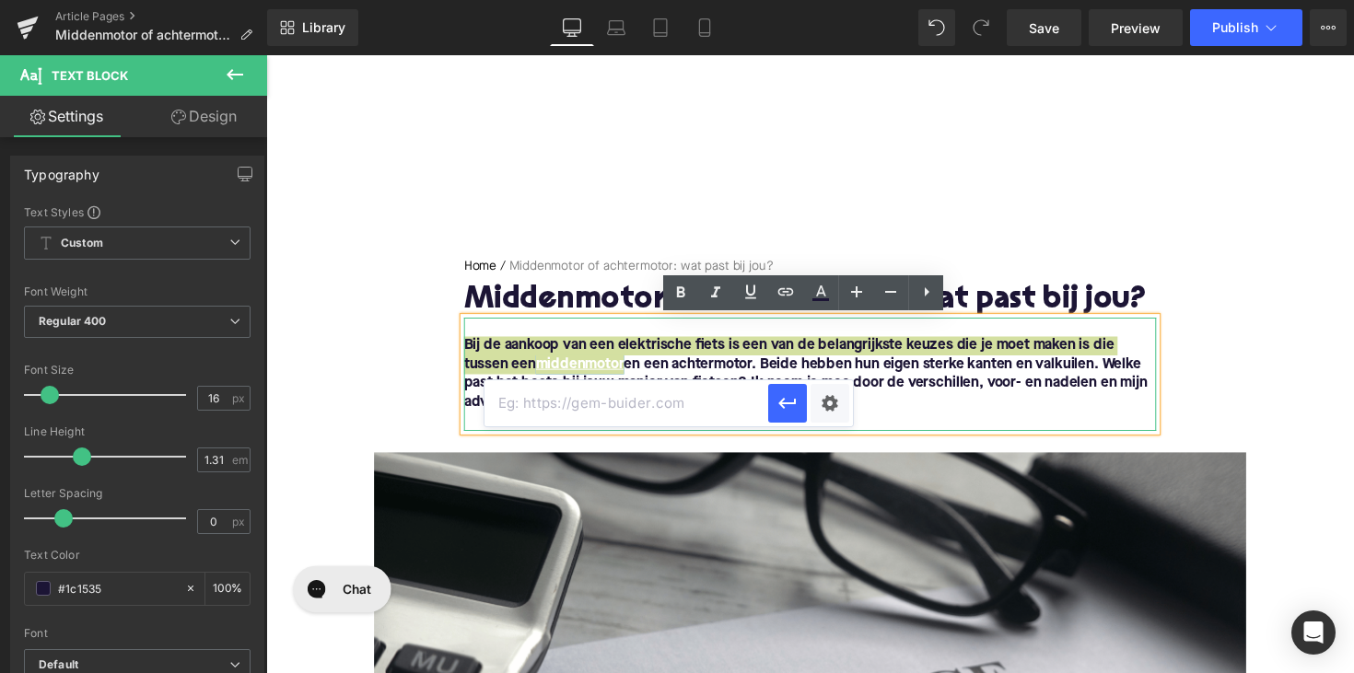
click at [684, 394] on input "text" at bounding box center [627, 403] width 284 height 46
paste input "[URL][DOMAIN_NAME]"
click at [775, 403] on button "button" at bounding box center [787, 403] width 39 height 39
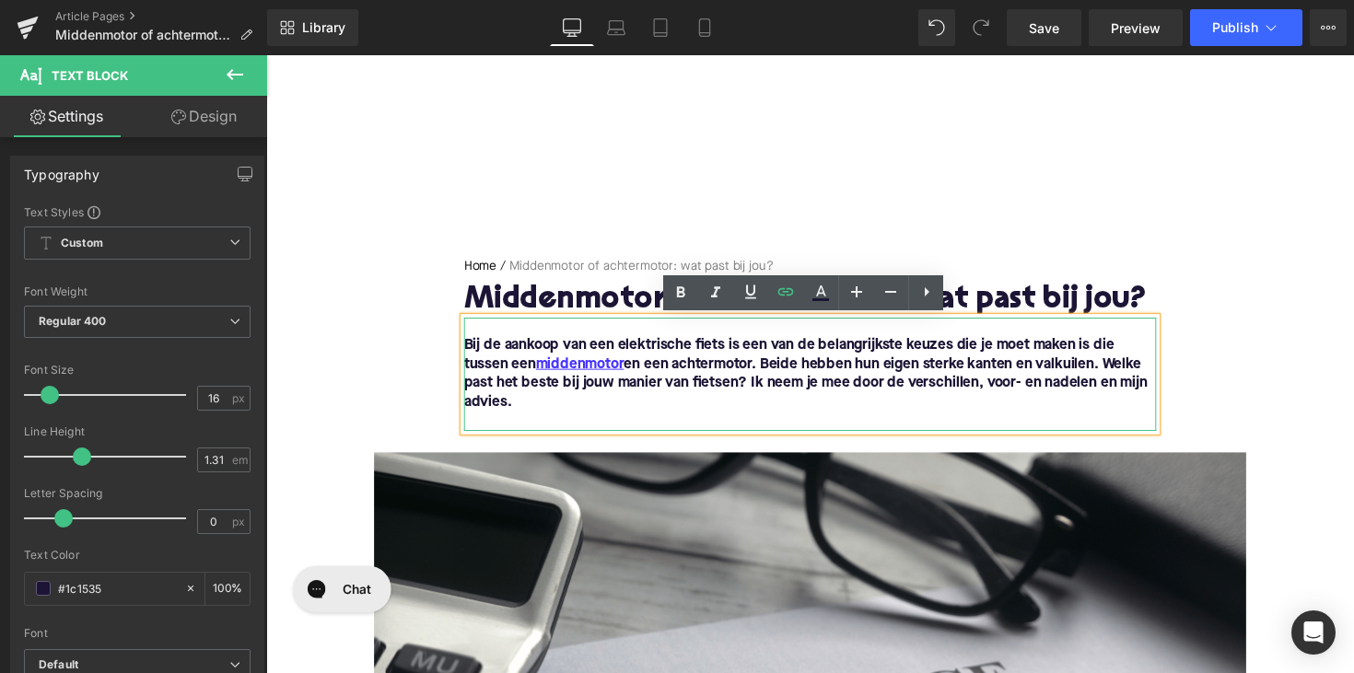
click at [715, 372] on font "Bij de aankoop van een elektrische fiets is een van de belangrijkste keuzes die…" at bounding box center [819, 381] width 700 height 73
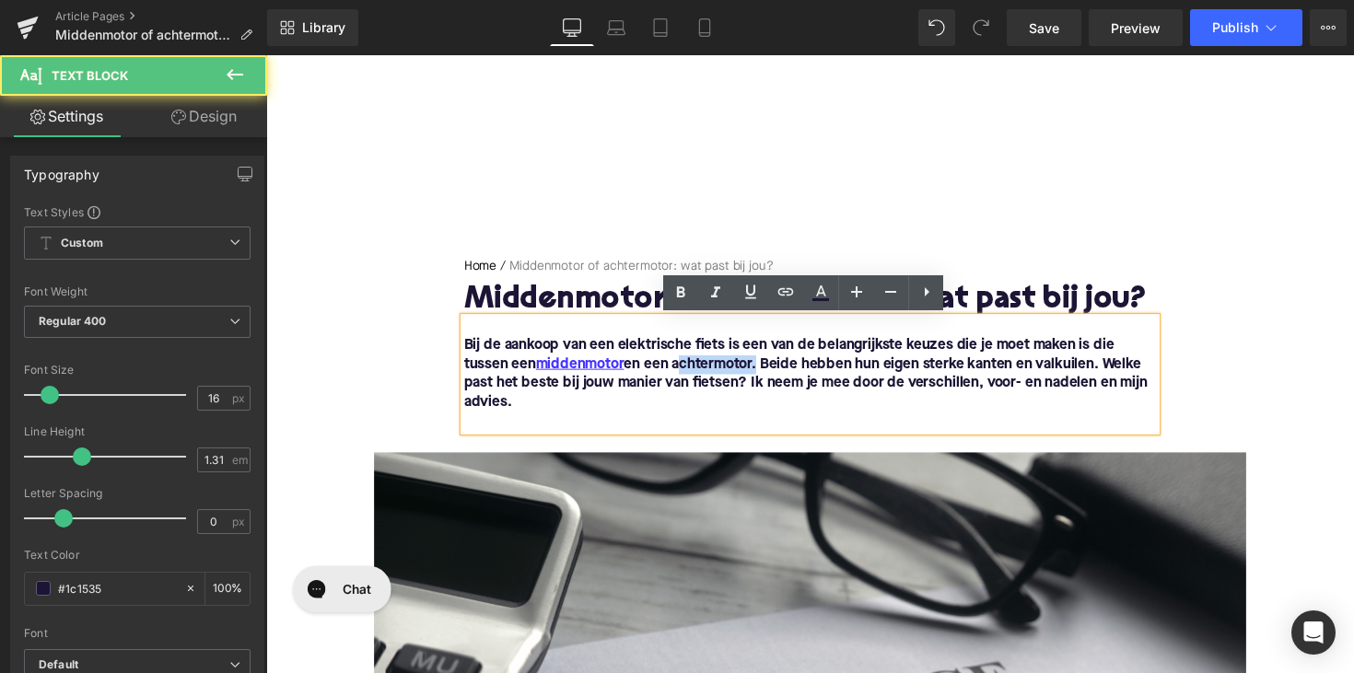
click at [715, 372] on font "Bij de aankoop van een elektrische fiets is een van de belangrijkste keuzes die…" at bounding box center [819, 381] width 700 height 73
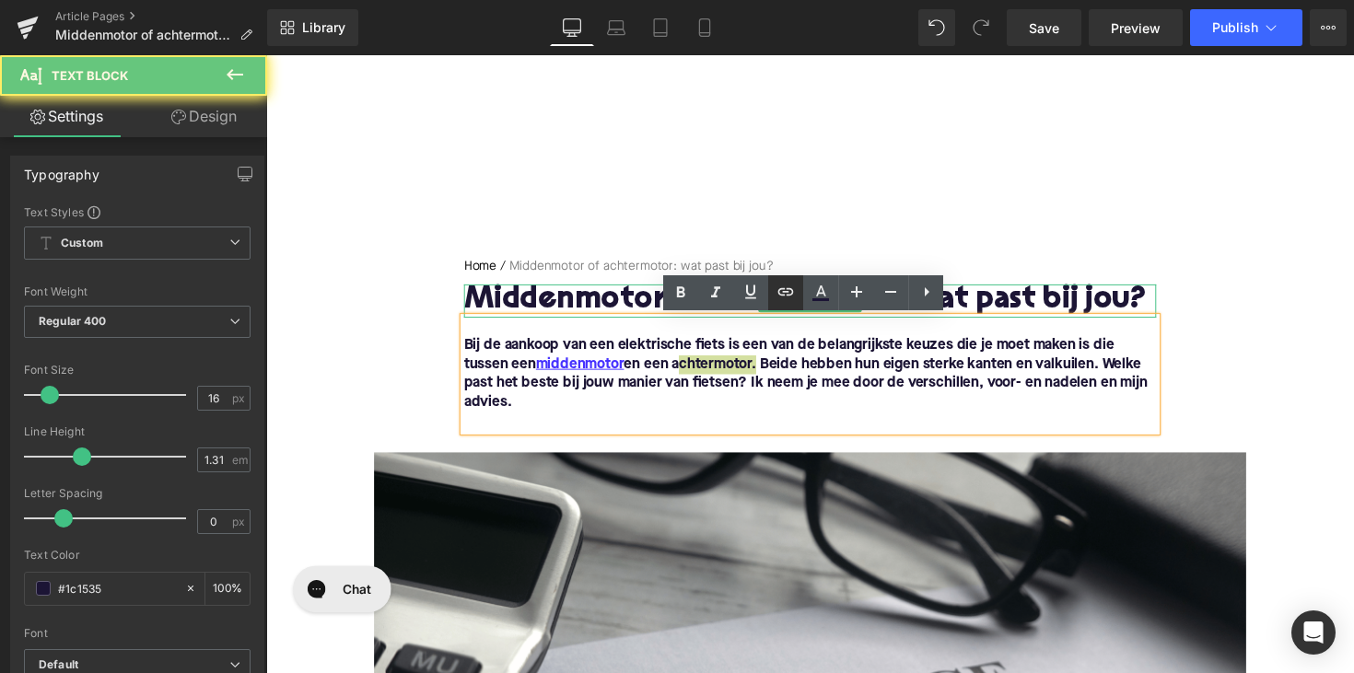
click at [789, 289] on icon at bounding box center [786, 290] width 16 height 7
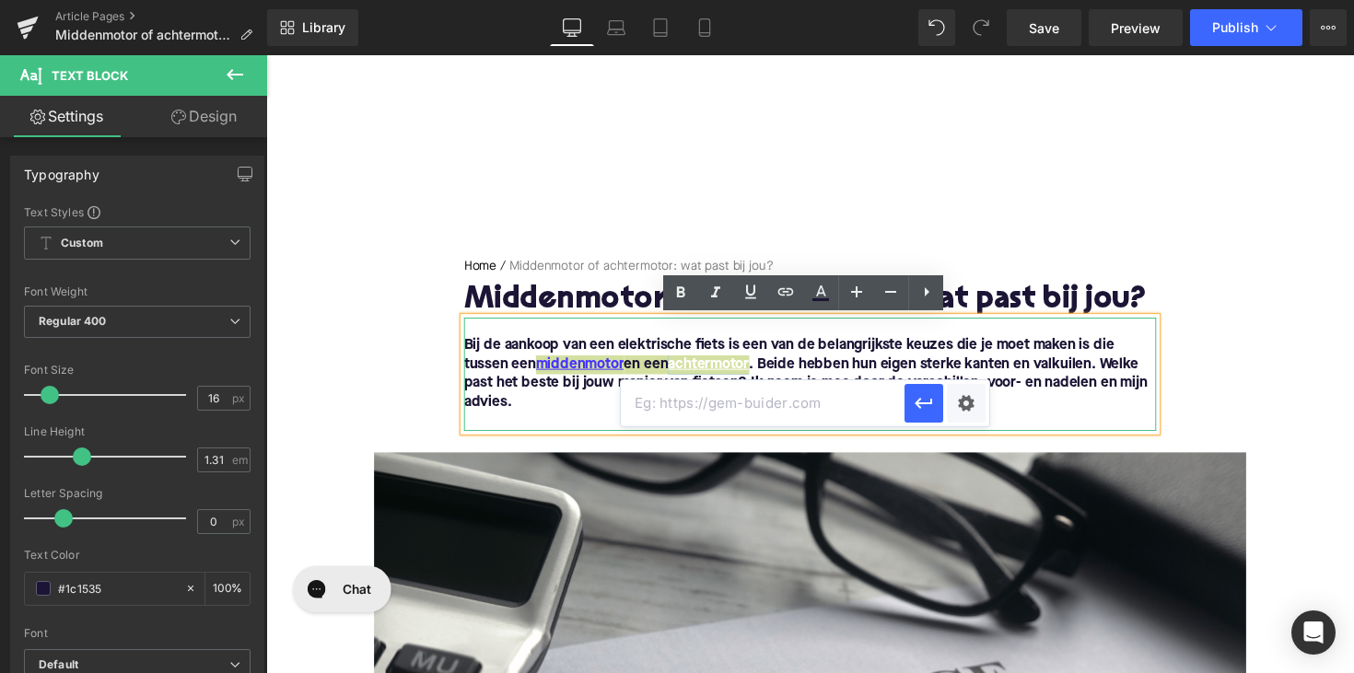
click at [737, 398] on input "text" at bounding box center [763, 403] width 284 height 46
paste input "[URL][DOMAIN_NAME]"
click at [924, 392] on icon "button" at bounding box center [924, 403] width 22 height 22
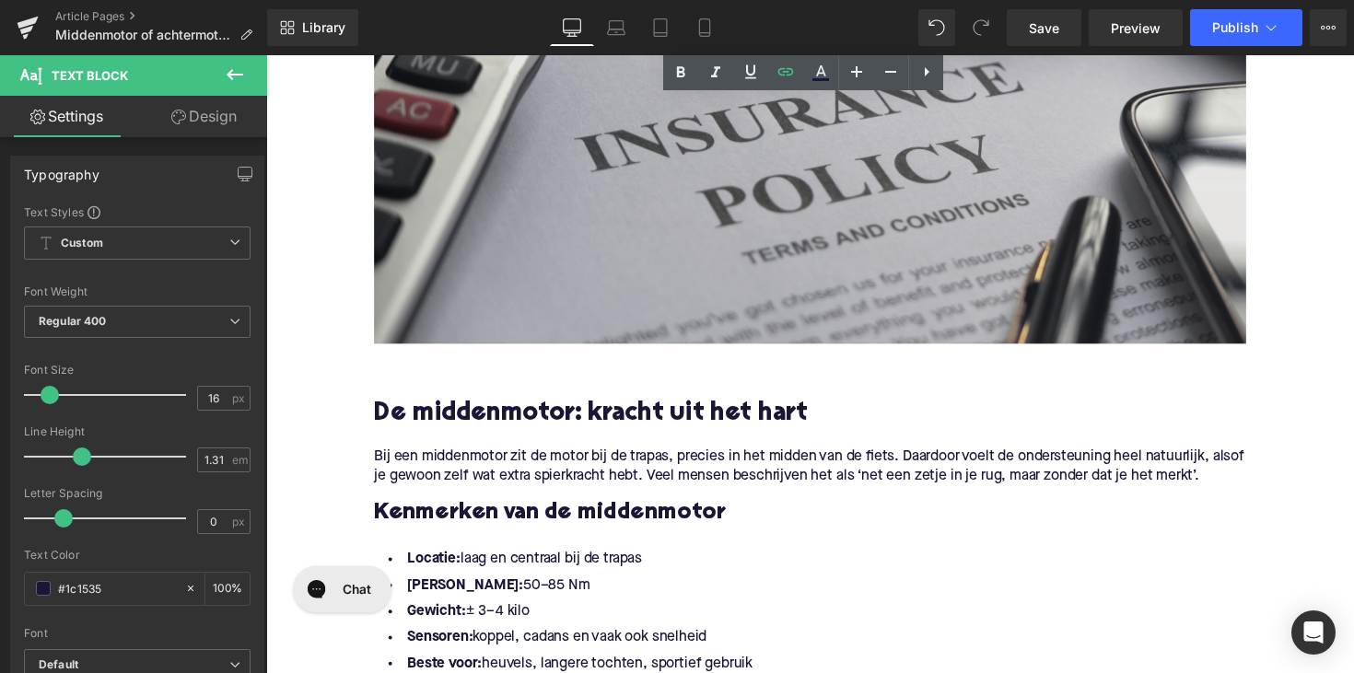
scroll to position [617, 0]
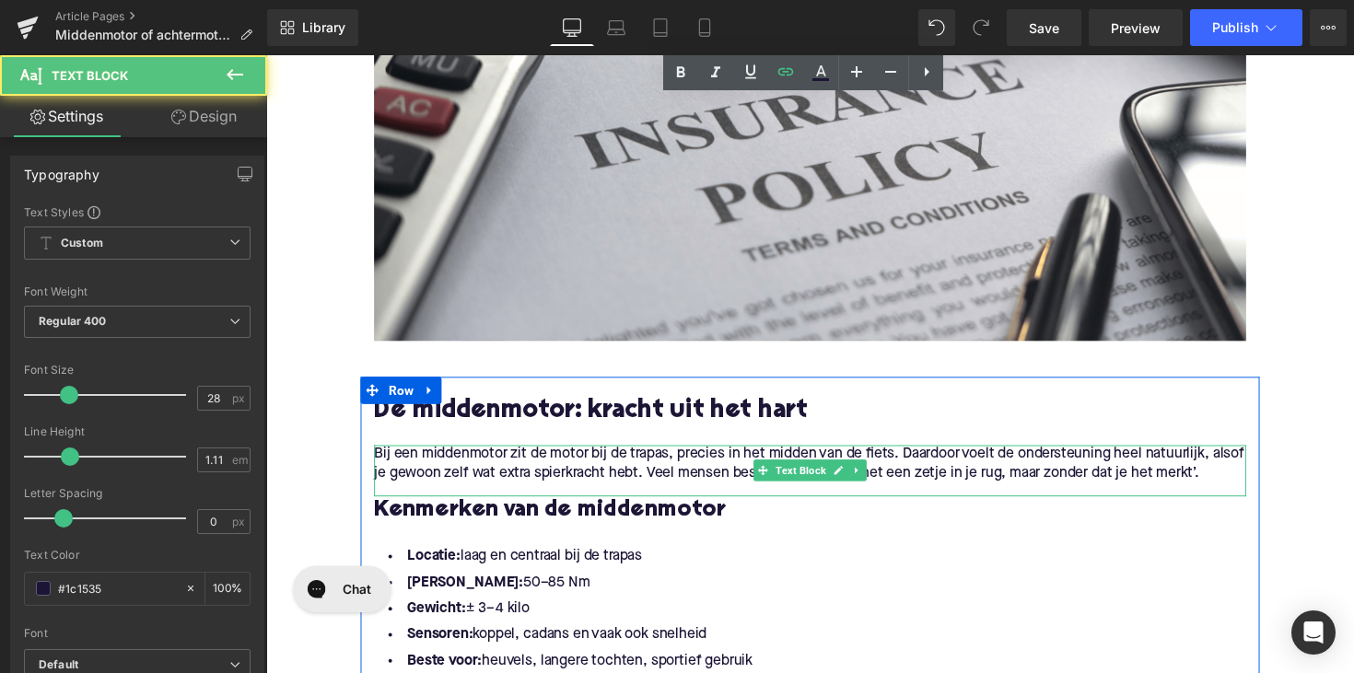
click at [471, 464] on p "Bij een middenmotor zit de motor bij de trapas, precies in het midden van de fi…" at bounding box center [824, 474] width 894 height 39
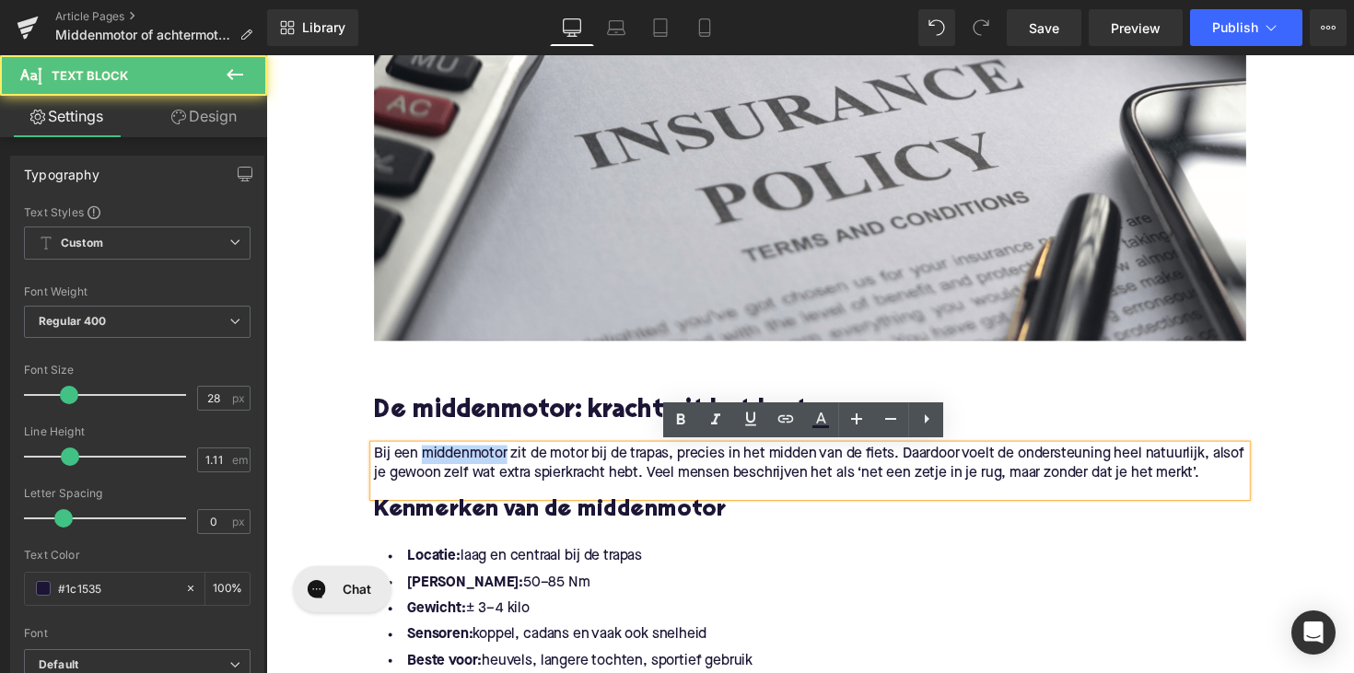
click at [471, 464] on p "Bij een middenmotor zit de motor bij de trapas, precies in het midden van de fi…" at bounding box center [824, 474] width 894 height 39
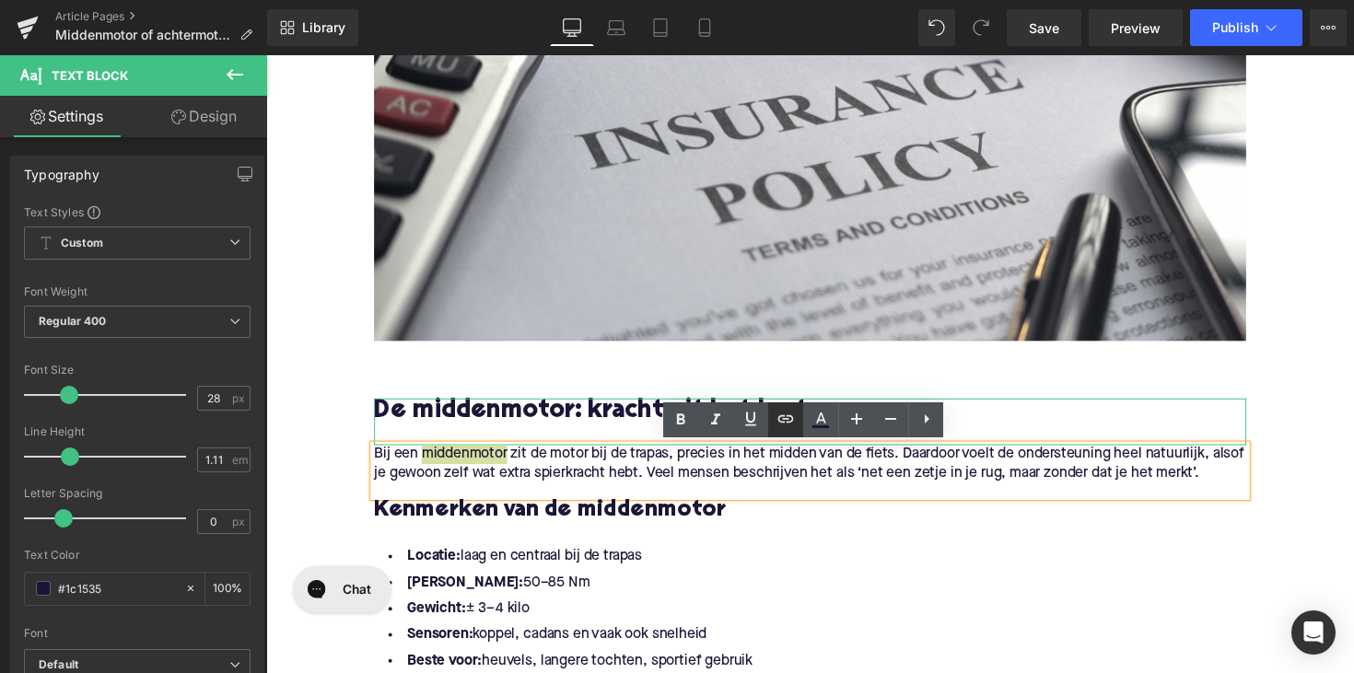
click at [792, 422] on icon at bounding box center [786, 418] width 16 height 7
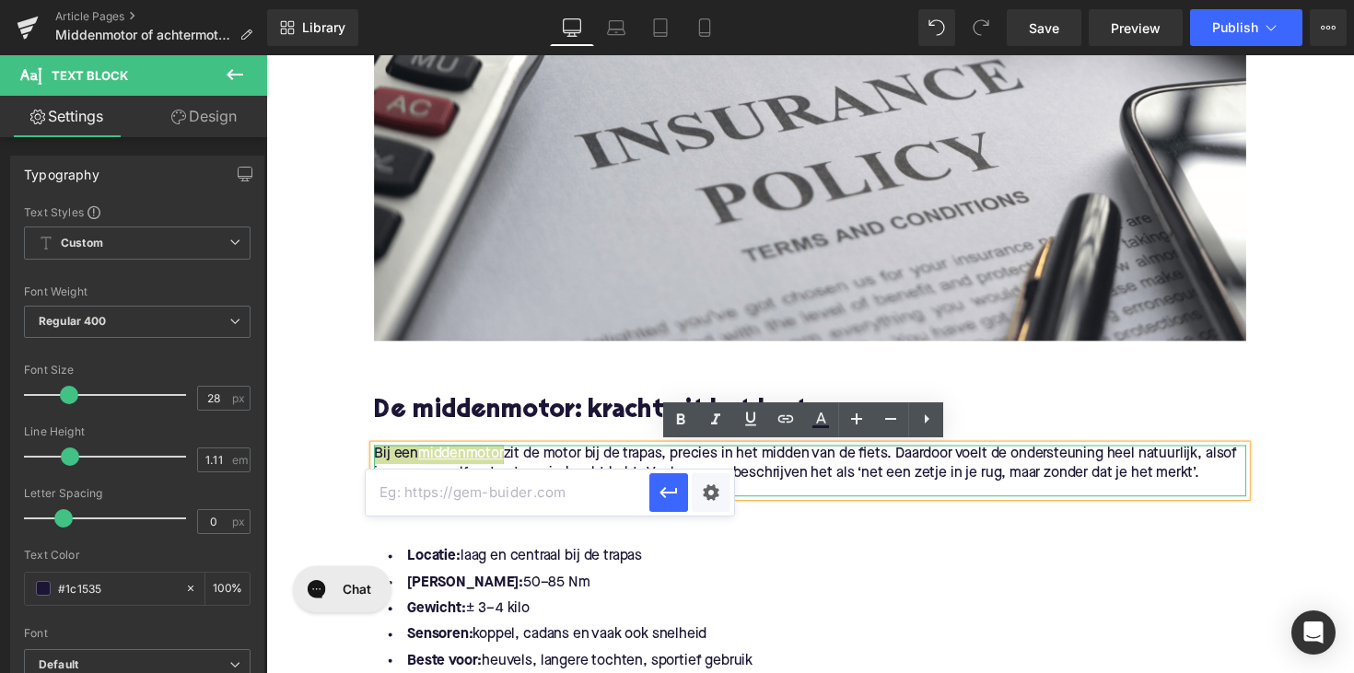
click at [631, 485] on input "text" at bounding box center [508, 493] width 284 height 46
paste input "[URL][DOMAIN_NAME]"
click at [658, 494] on icon "button" at bounding box center [669, 493] width 22 height 22
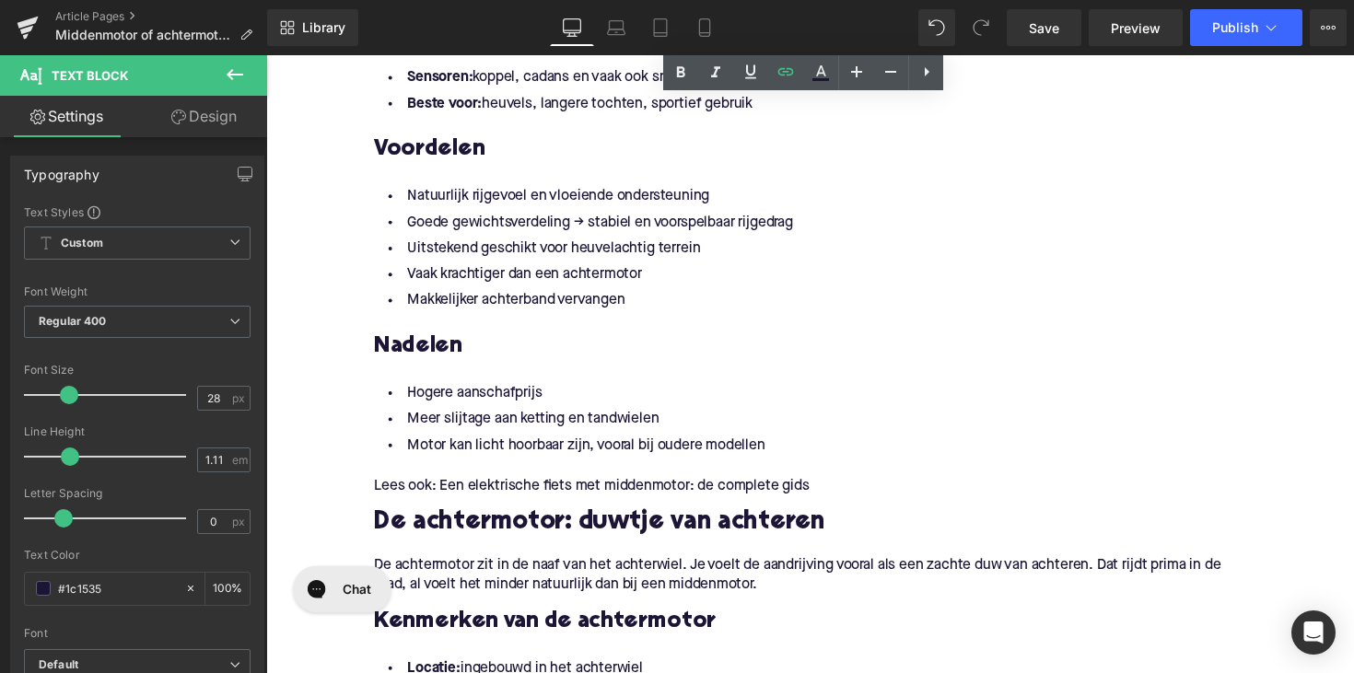
scroll to position [1315, 0]
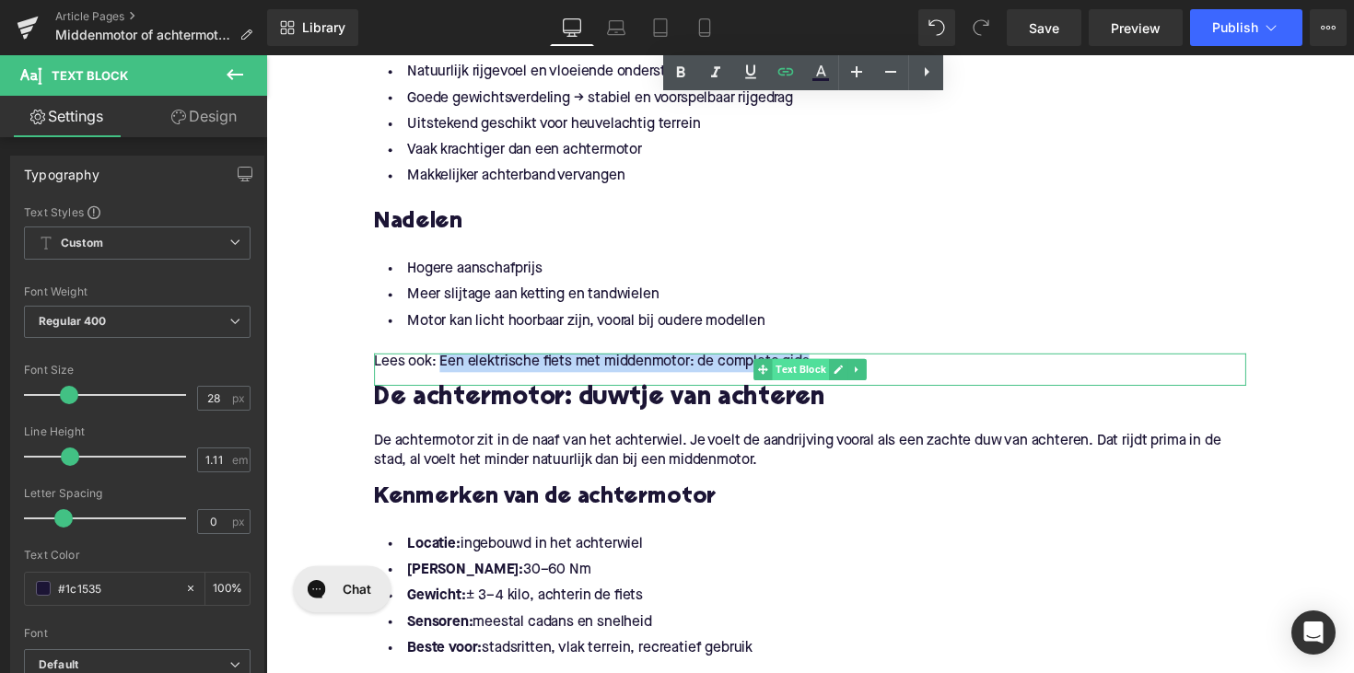
drag, startPoint x: 442, startPoint y: 368, endPoint x: 823, endPoint y: 370, distance: 380.4
click at [823, 370] on div "Lees ook: Een elektrische fiets met middenmotor: de complete gids Text Block" at bounding box center [824, 377] width 894 height 33
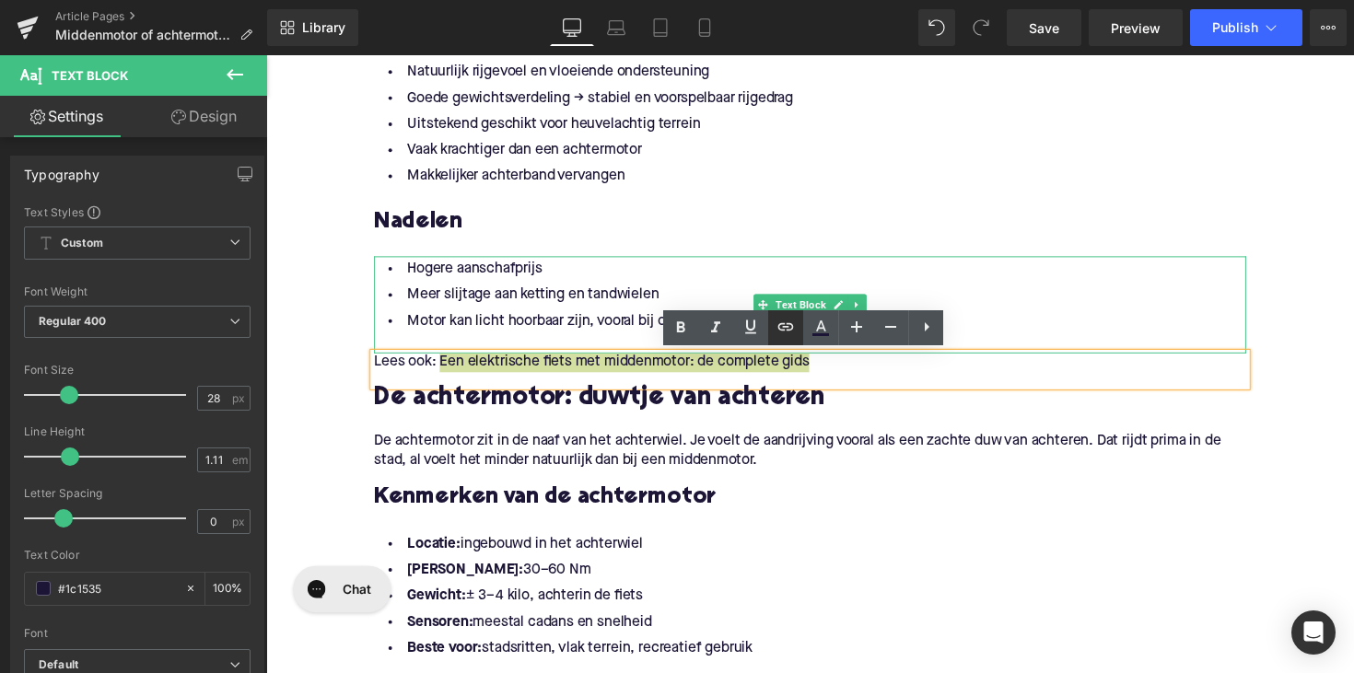
drag, startPoint x: 779, startPoint y: 325, endPoint x: 498, endPoint y: 304, distance: 281.8
click at [779, 325] on icon at bounding box center [786, 326] width 16 height 7
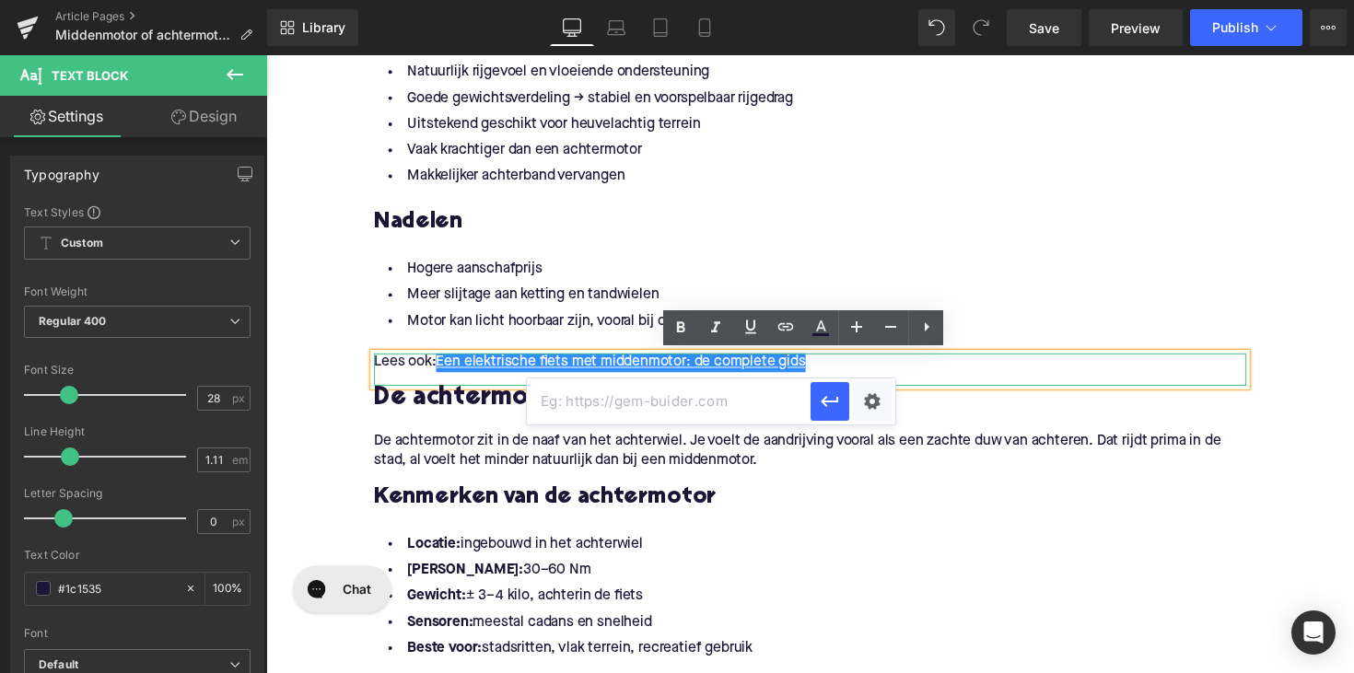
click at [708, 394] on input "text" at bounding box center [669, 402] width 284 height 46
paste input "[URL][DOMAIN_NAME]"
type input "[URL][DOMAIN_NAME]"
click at [821, 402] on icon "button" at bounding box center [830, 402] width 22 height 22
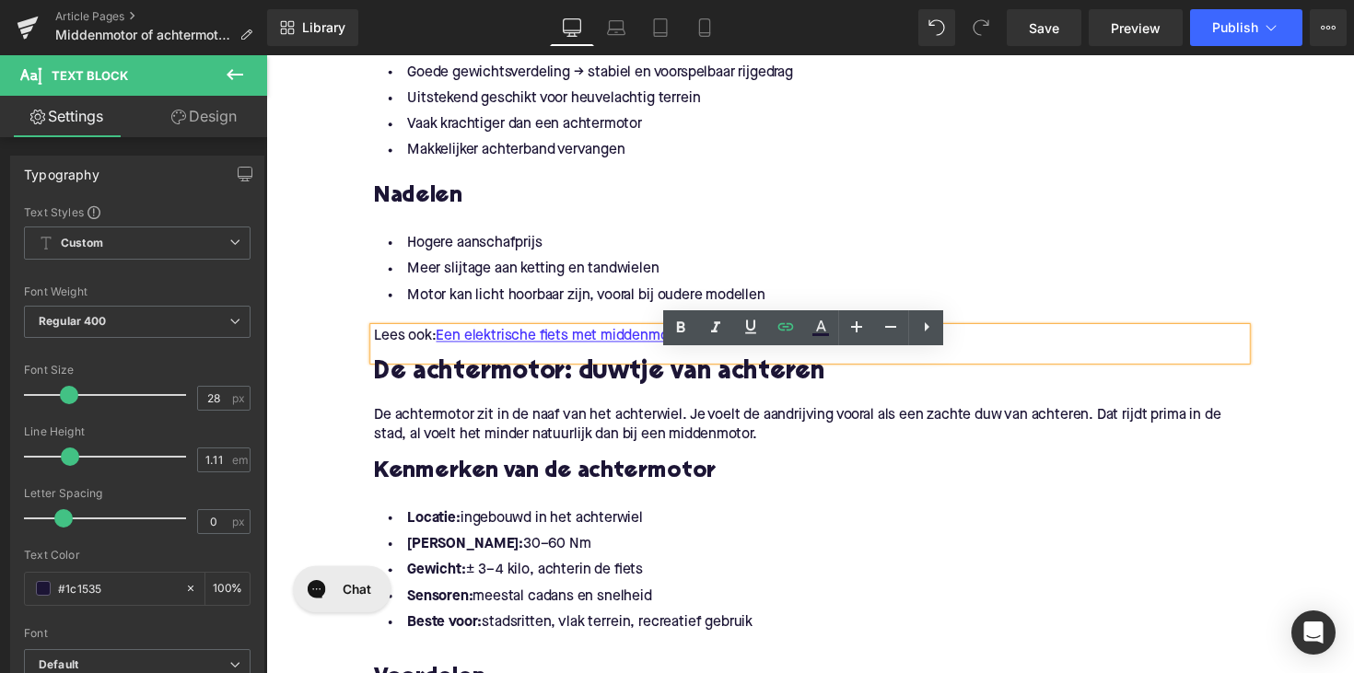
scroll to position [1348, 0]
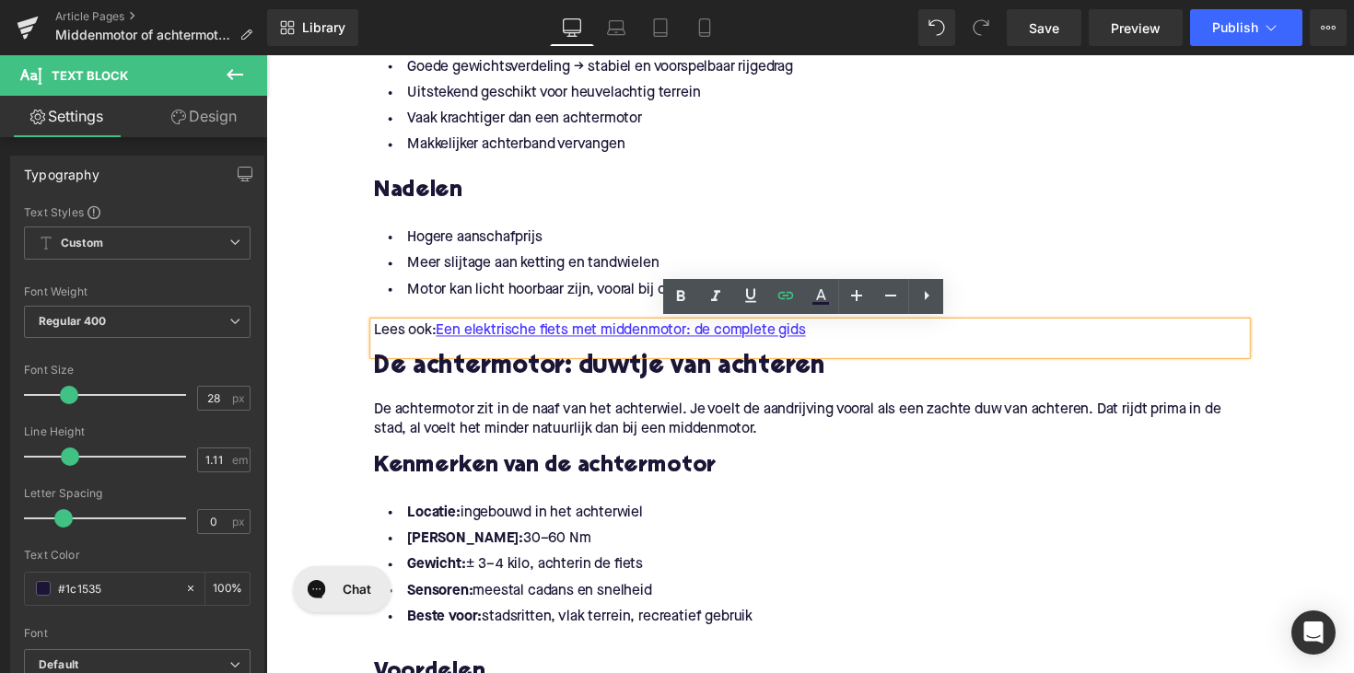
click at [434, 425] on p "De achtermotor zit in de naaf van het achterwiel. Je voelt de aandrijving voora…" at bounding box center [824, 429] width 894 height 39
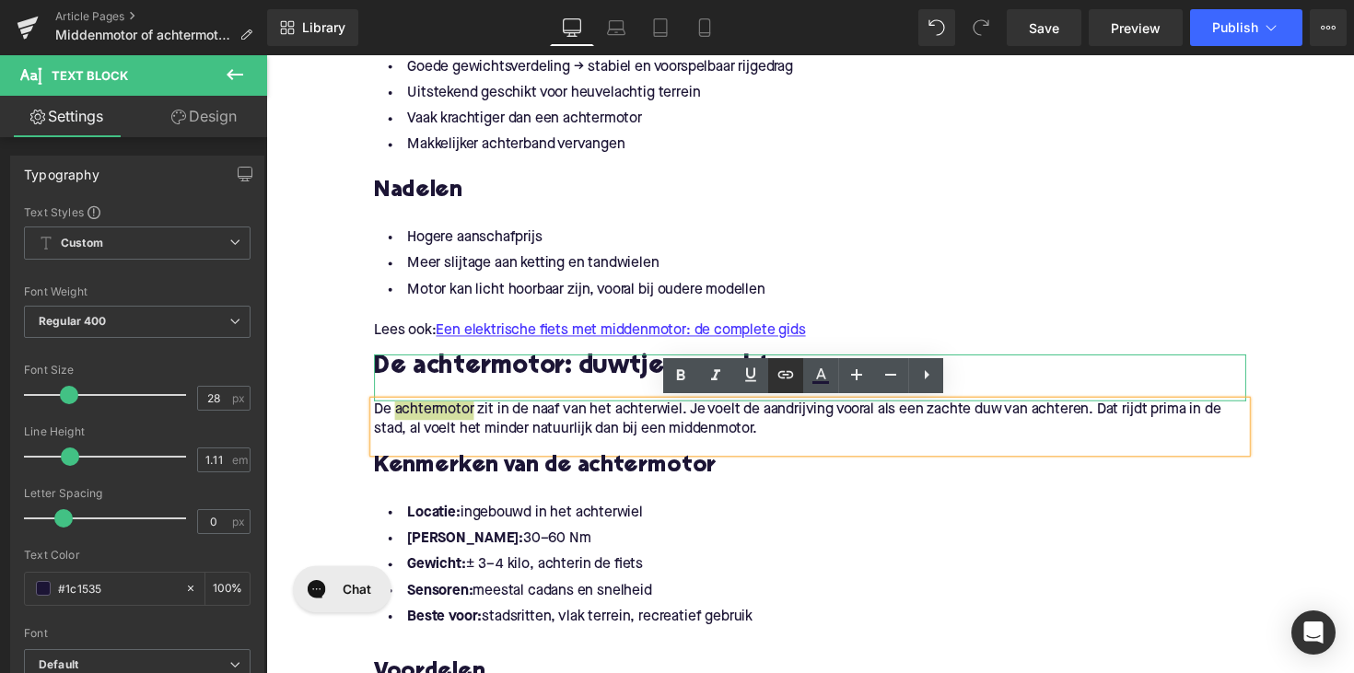
click at [785, 366] on icon at bounding box center [786, 375] width 22 height 22
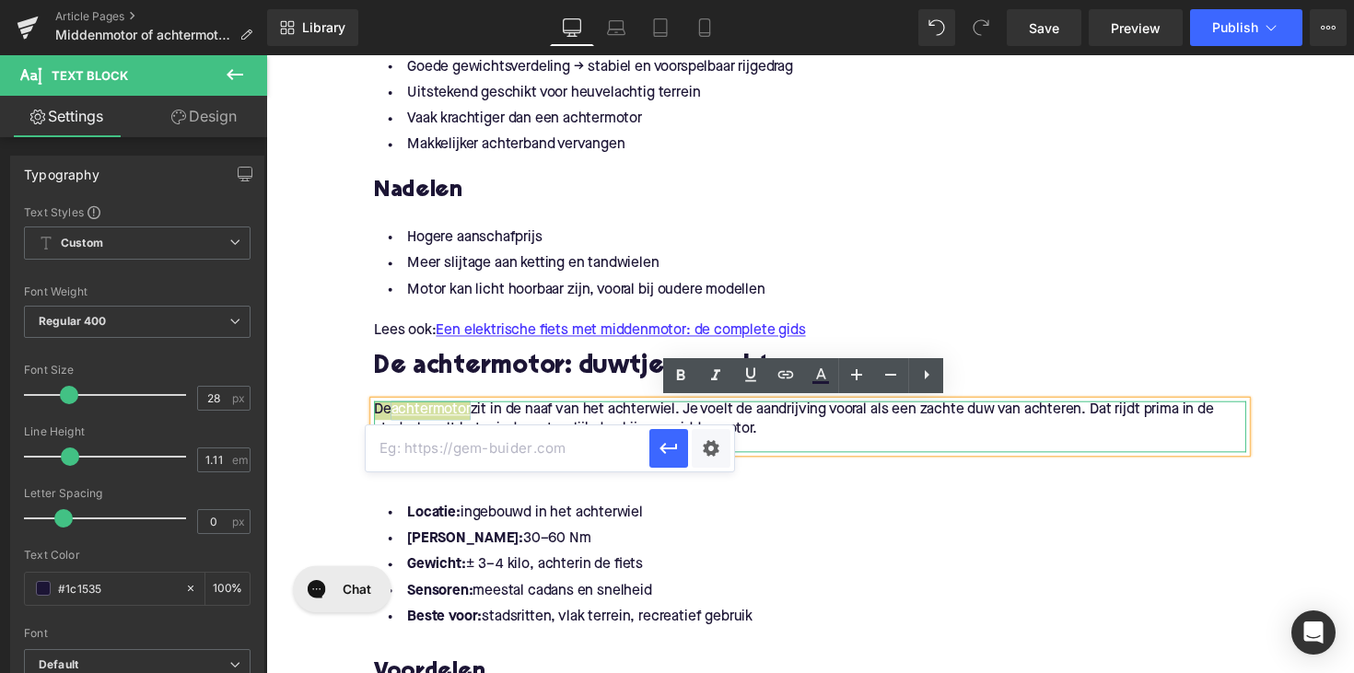
click at [567, 450] on input "text" at bounding box center [508, 449] width 284 height 46
paste input "[URL][DOMAIN_NAME]"
click at [658, 439] on icon "button" at bounding box center [669, 449] width 22 height 22
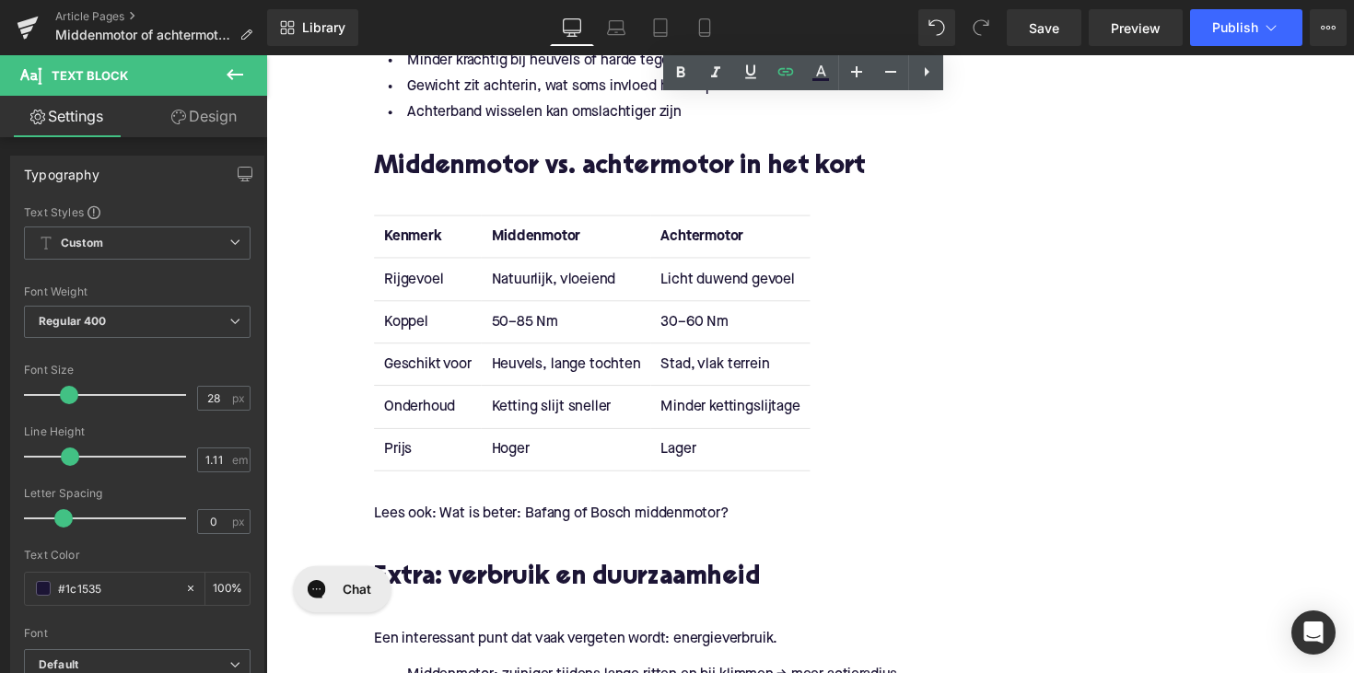
scroll to position [2309, 0]
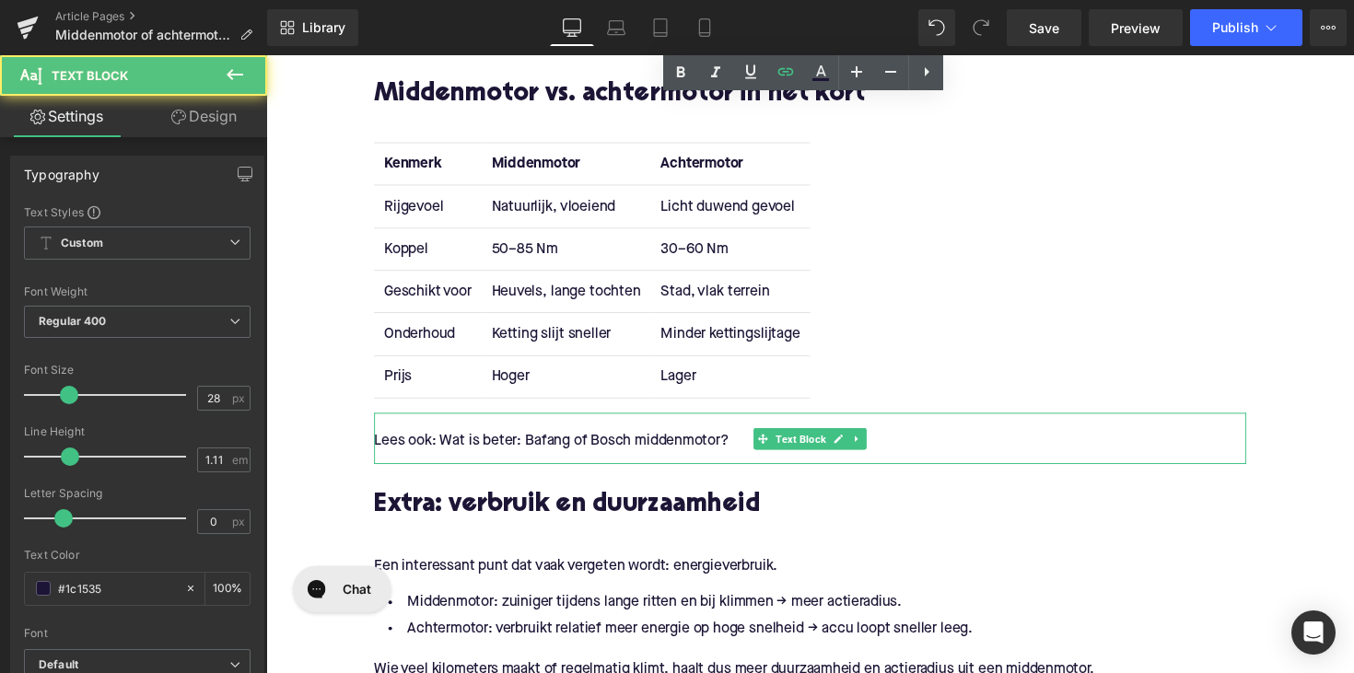
click at [540, 451] on p "Lees ook: Wat is beter: Bafang of Bosch middenmotor?" at bounding box center [824, 450] width 894 height 19
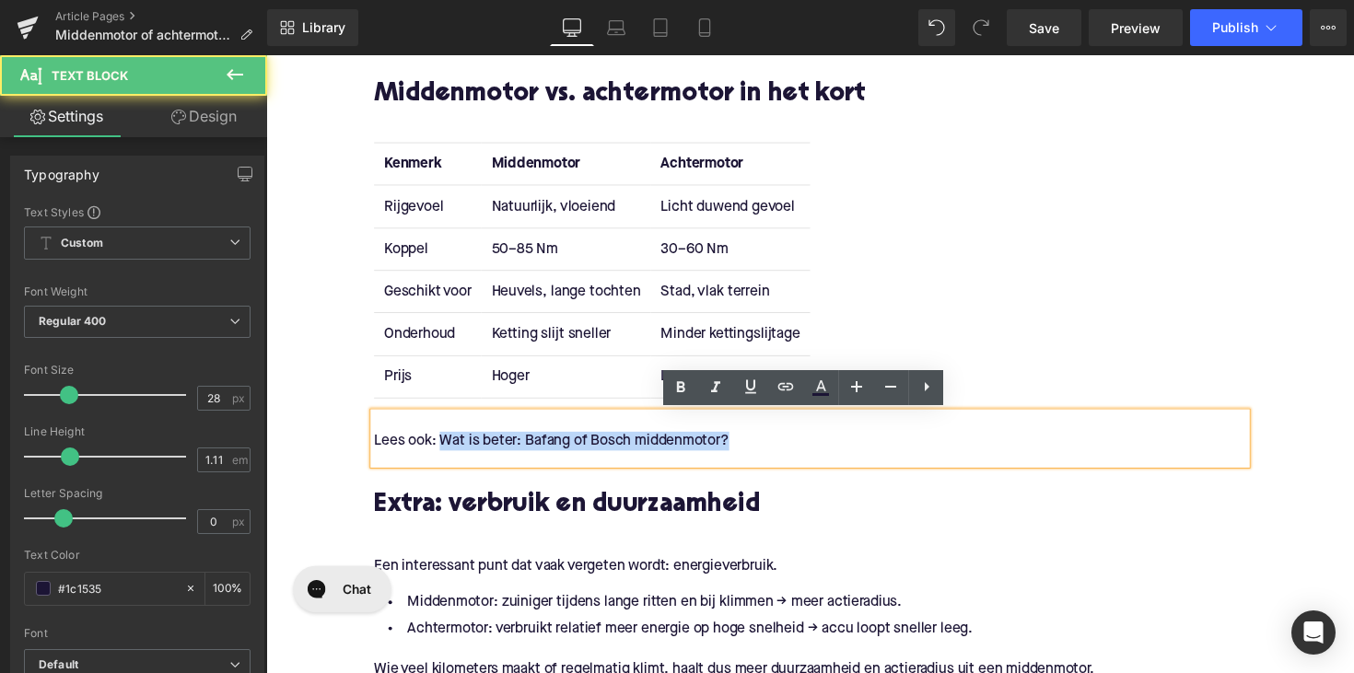
drag, startPoint x: 443, startPoint y: 450, endPoint x: 777, endPoint y: 455, distance: 333.5
click at [777, 455] on p "Lees ook: Wat is beter: Bafang of Bosch middenmotor?" at bounding box center [824, 450] width 894 height 19
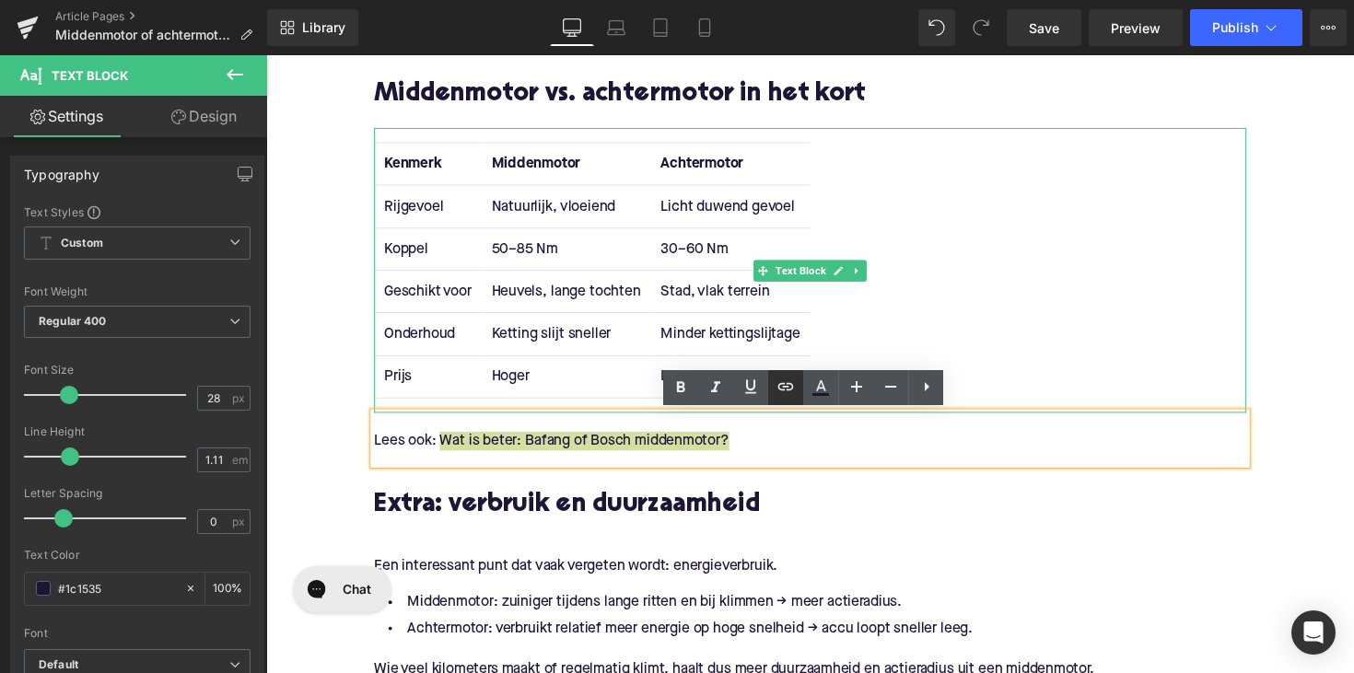
click at [780, 384] on icon at bounding box center [786, 386] width 16 height 7
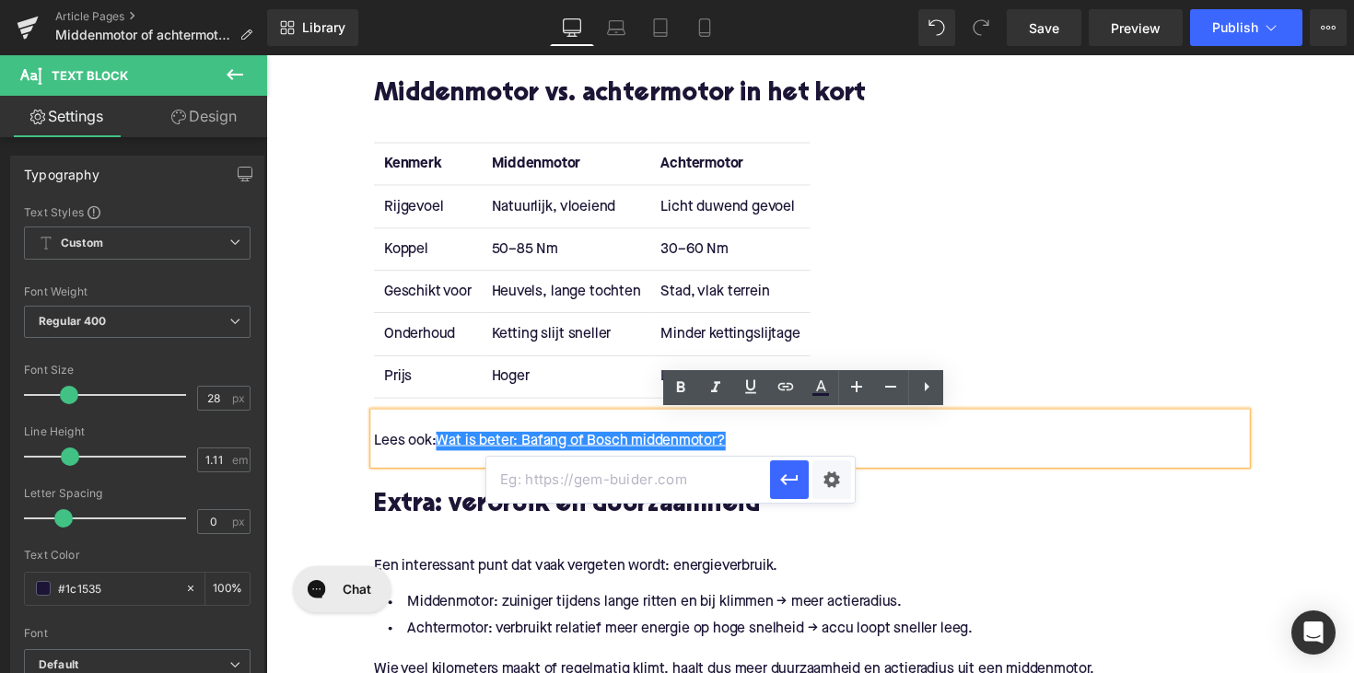
click at [667, 473] on input "text" at bounding box center [628, 480] width 284 height 46
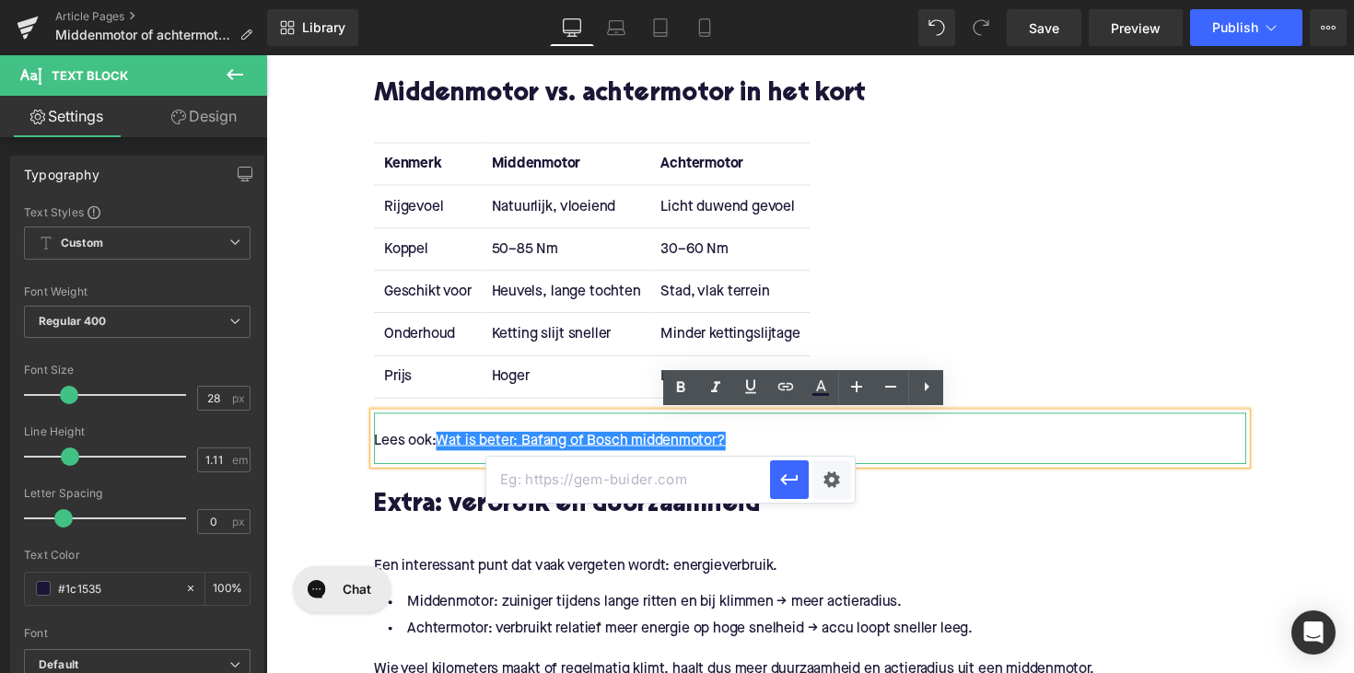
paste input "[URL][DOMAIN_NAME]"
drag, startPoint x: 800, startPoint y: 466, endPoint x: 547, endPoint y: 421, distance: 257.3
click at [800, 467] on button "button" at bounding box center [789, 480] width 39 height 39
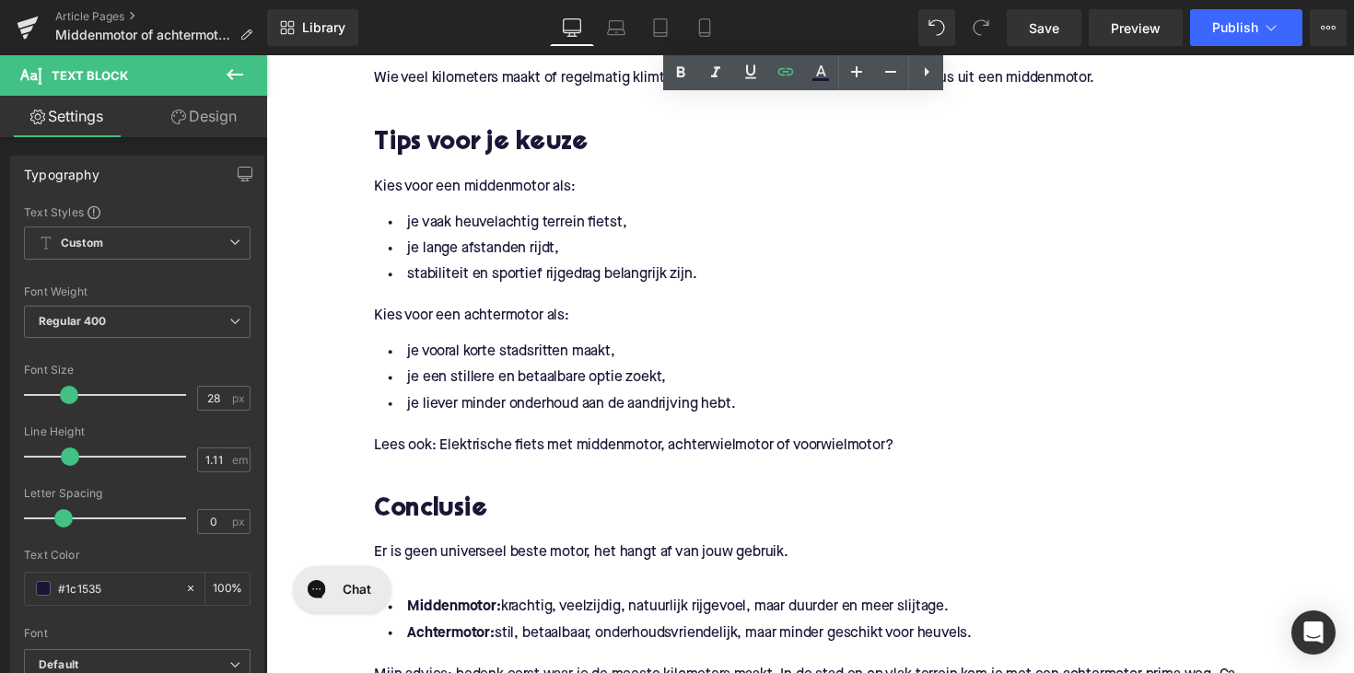
scroll to position [2973, 0]
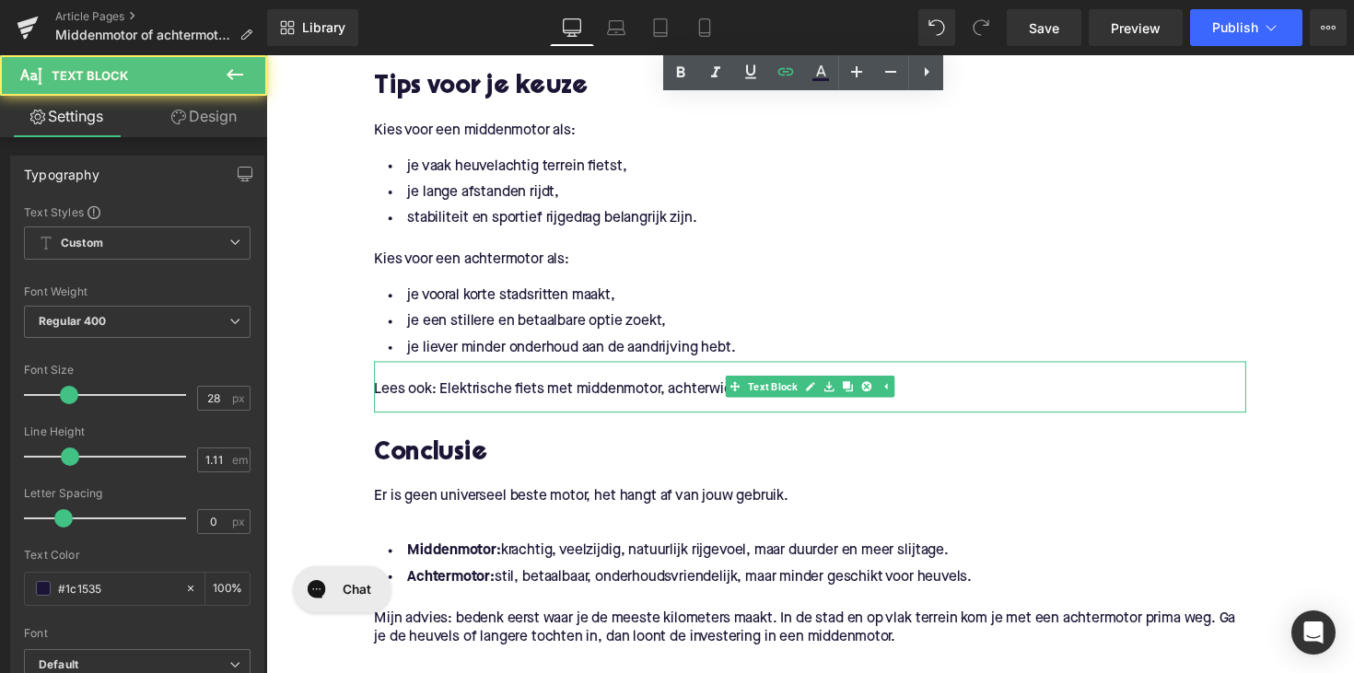
click at [610, 402] on p "Lees ook: Elektrische fiets met middenmotor, achterwielmotor of voorwielmotor?" at bounding box center [824, 398] width 894 height 19
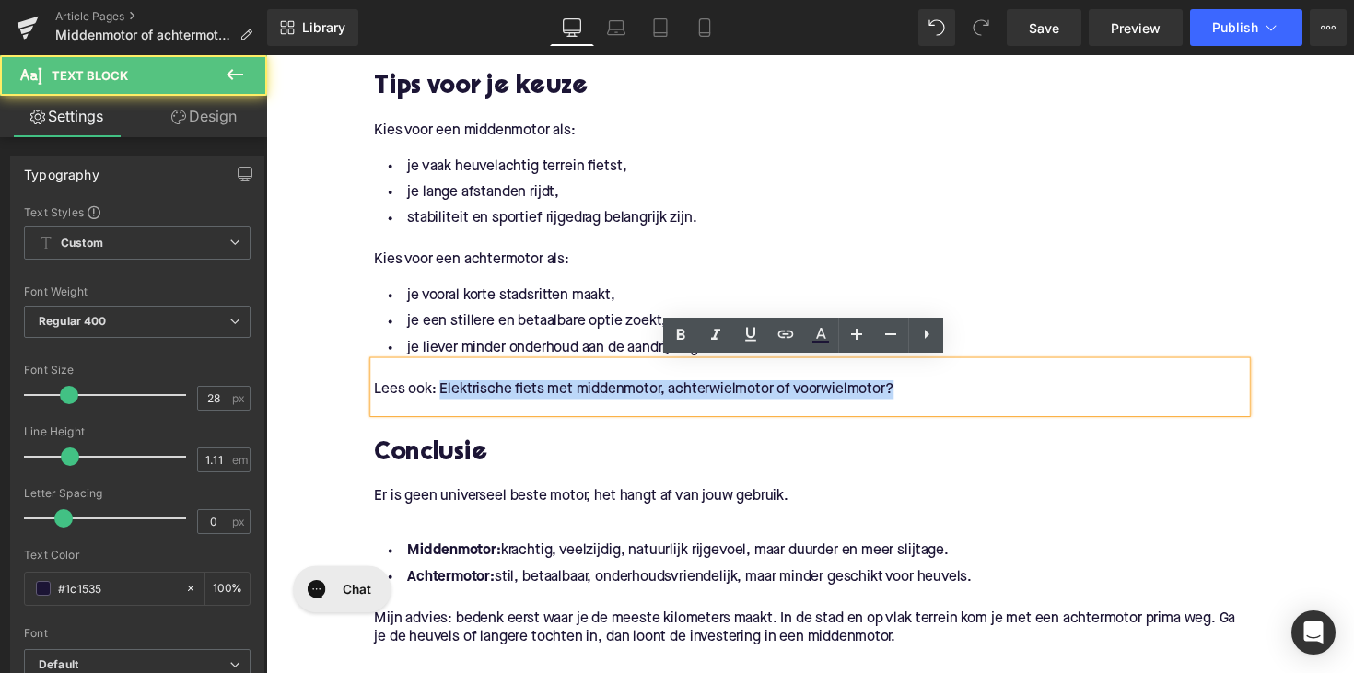
drag, startPoint x: 441, startPoint y: 399, endPoint x: 897, endPoint y: 409, distance: 456.1
click at [897, 409] on div "Lees ook: Elektrische fiets met middenmotor, achterwielmotor of voorwielmotor?" at bounding box center [824, 395] width 894 height 53
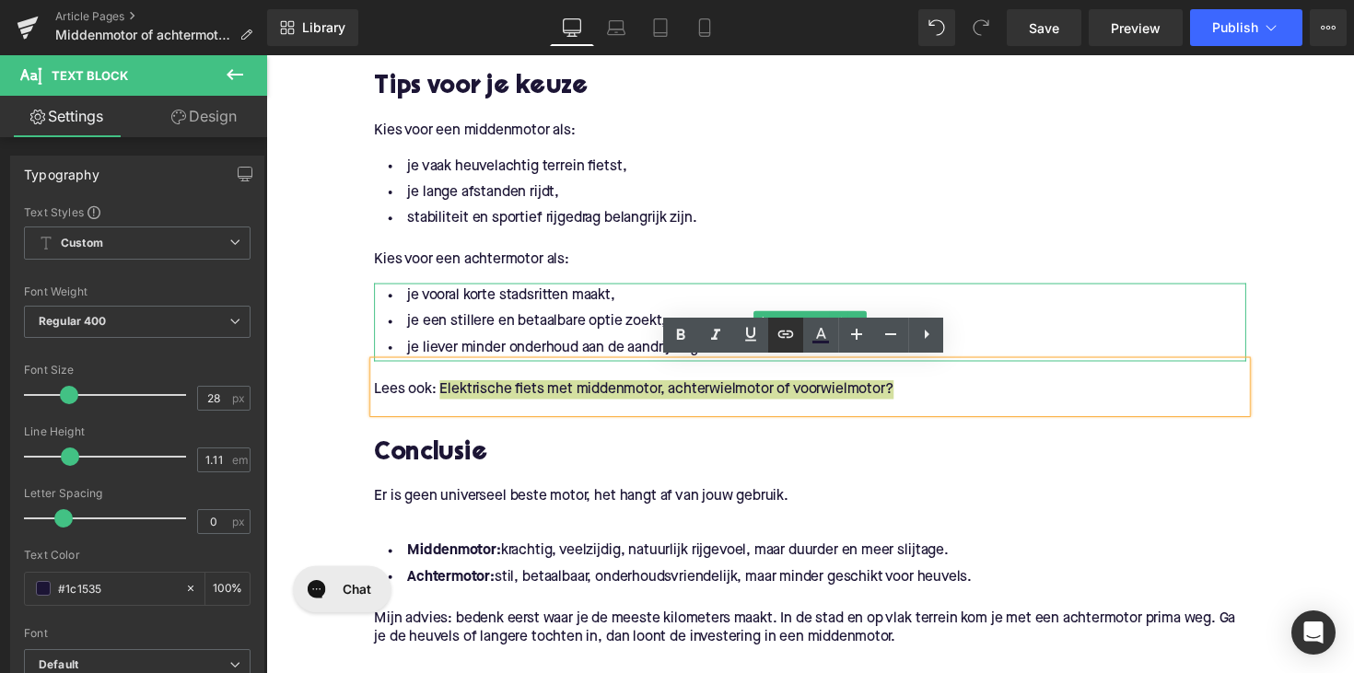
click at [787, 333] on icon at bounding box center [786, 334] width 22 height 22
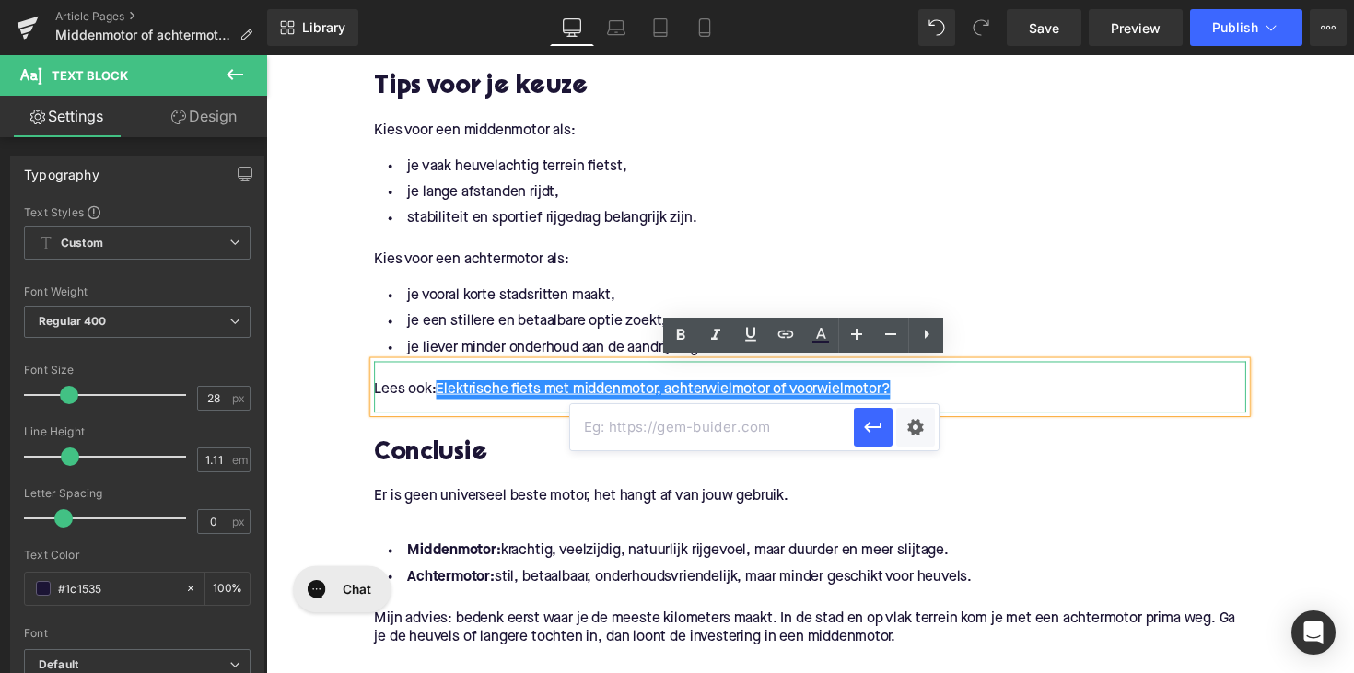
click at [697, 422] on input "text" at bounding box center [712, 427] width 284 height 46
paste input "[URL][DOMAIN_NAME]"
type input "[URL][DOMAIN_NAME]"
click at [859, 434] on button "button" at bounding box center [873, 427] width 39 height 39
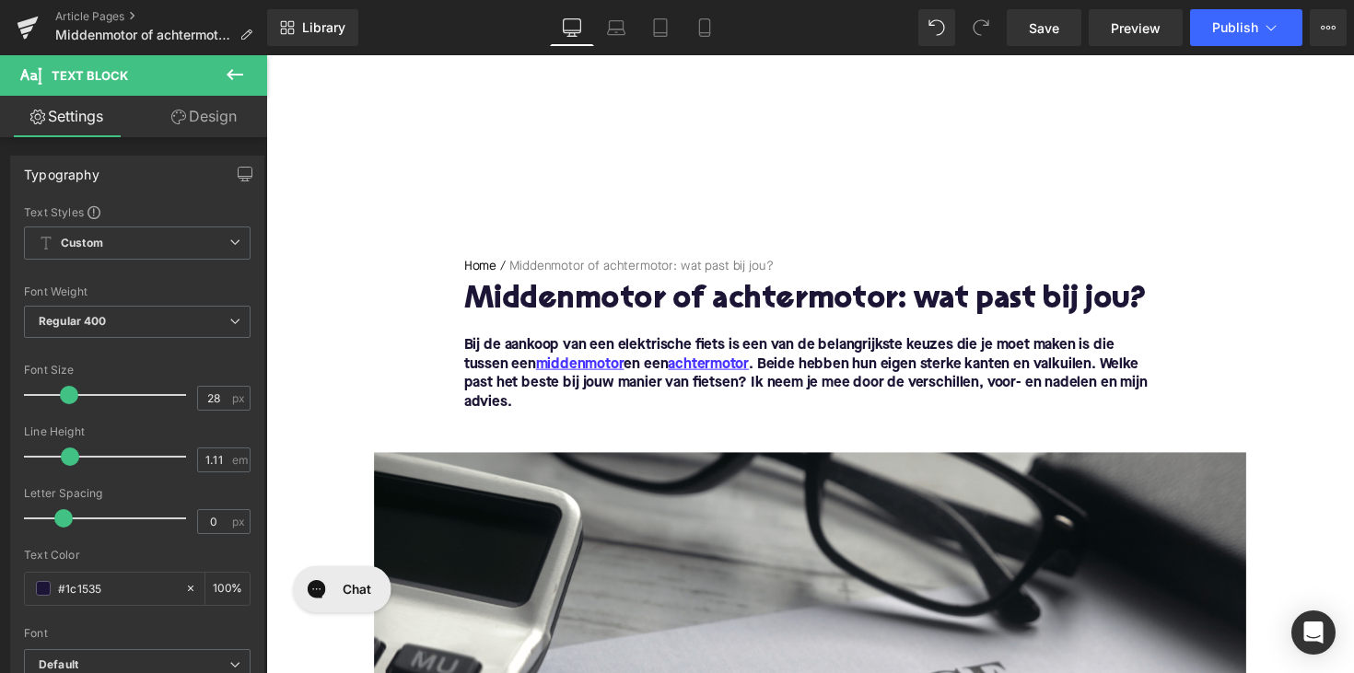
scroll to position [-1, 0]
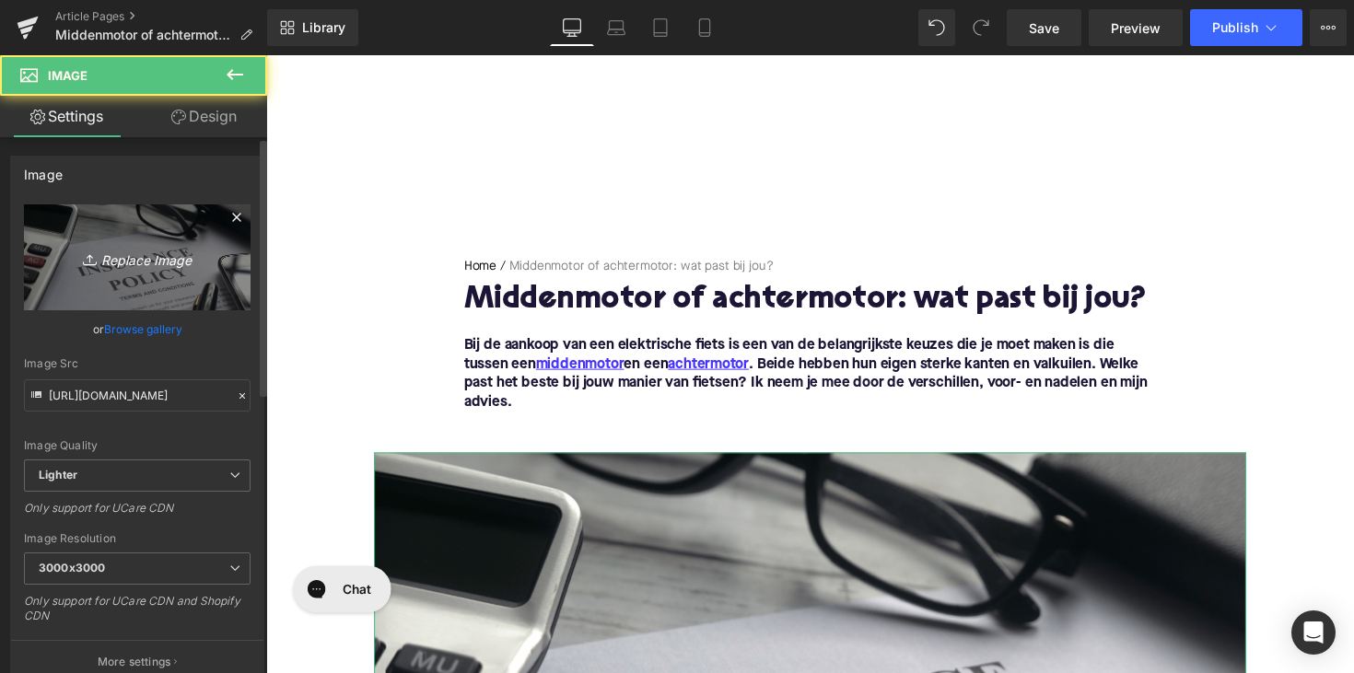
click at [179, 264] on icon "Replace Image" at bounding box center [137, 257] width 147 height 23
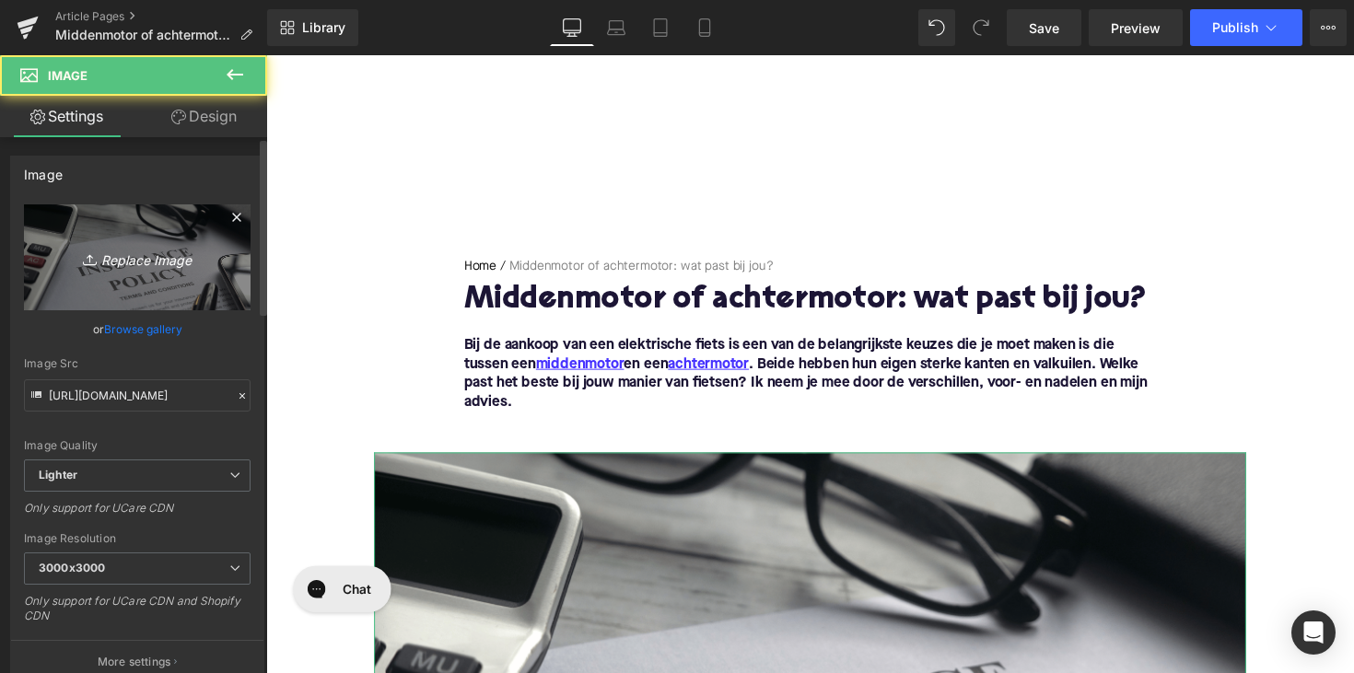
click at [186, 266] on icon "Replace Image" at bounding box center [137, 257] width 147 height 23
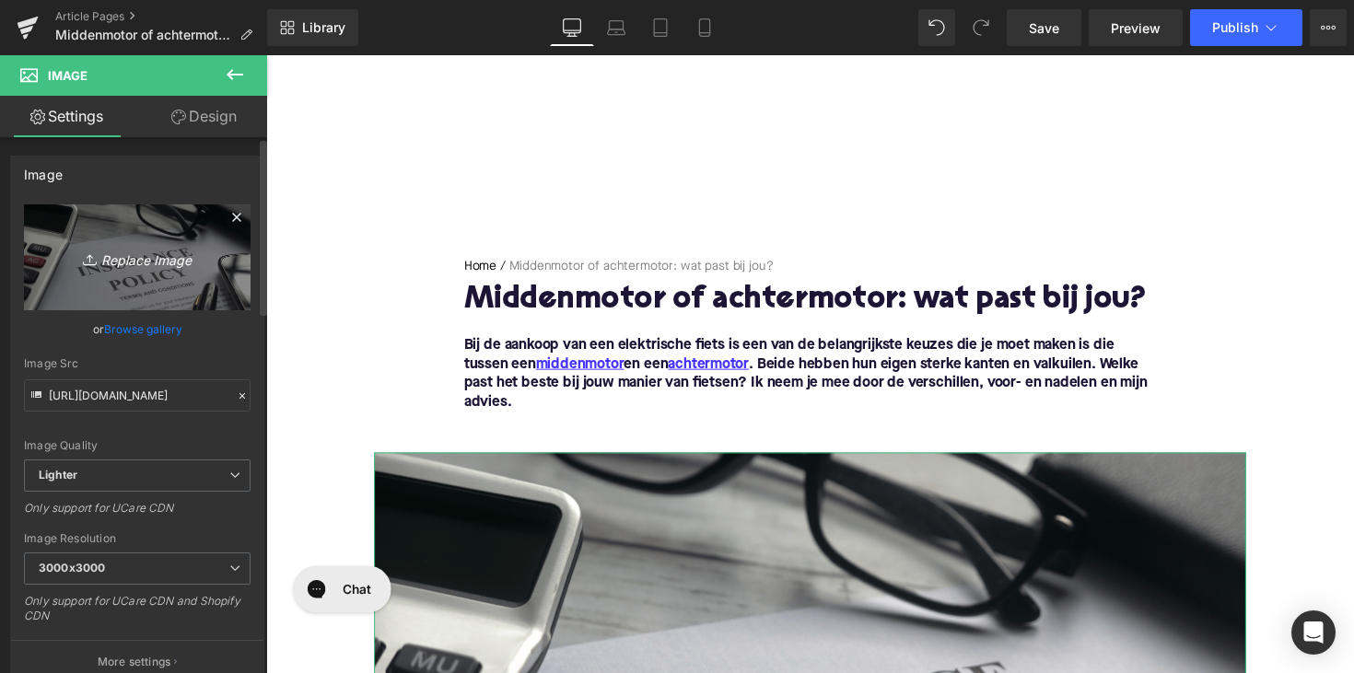
type input "C:\fakepath\zoommotorebike.png"
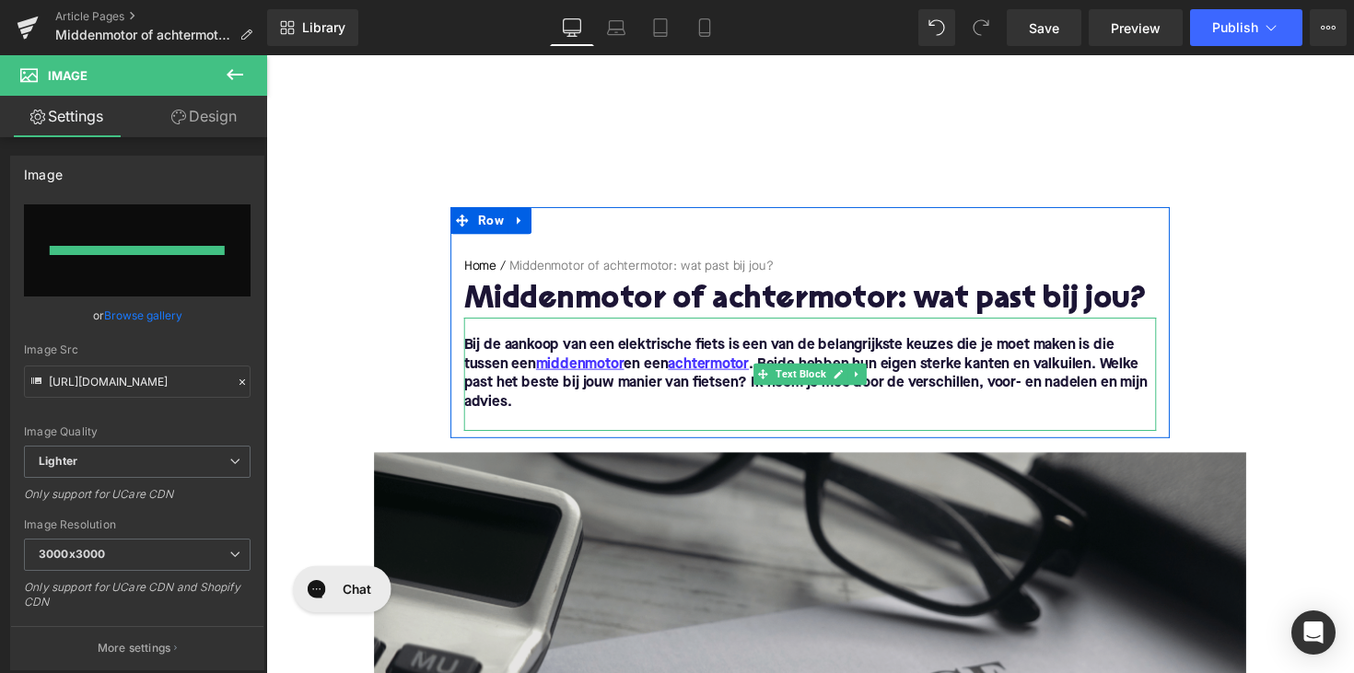
type input "[URL][DOMAIN_NAME]"
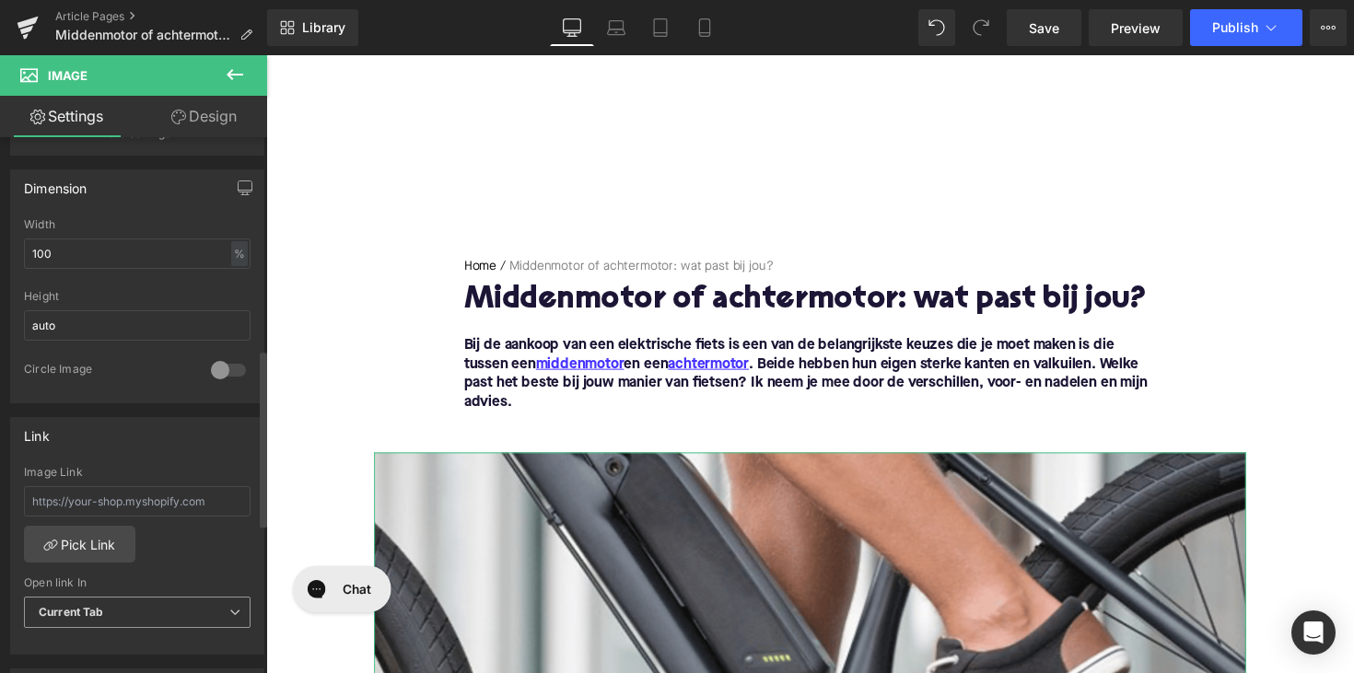
scroll to position [816, 0]
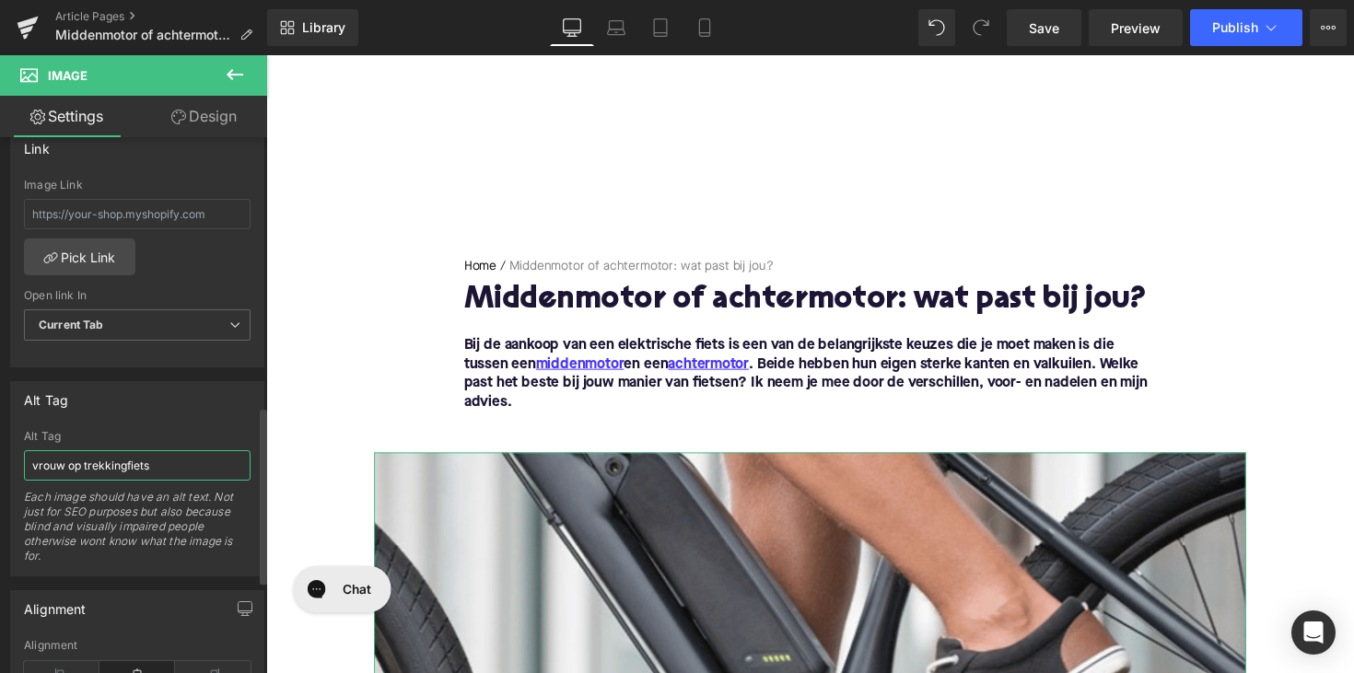
click at [111, 474] on input "vrouw op trekkingfiets" at bounding box center [137, 465] width 227 height 30
type input "zoom op motor van elektrische fiets"
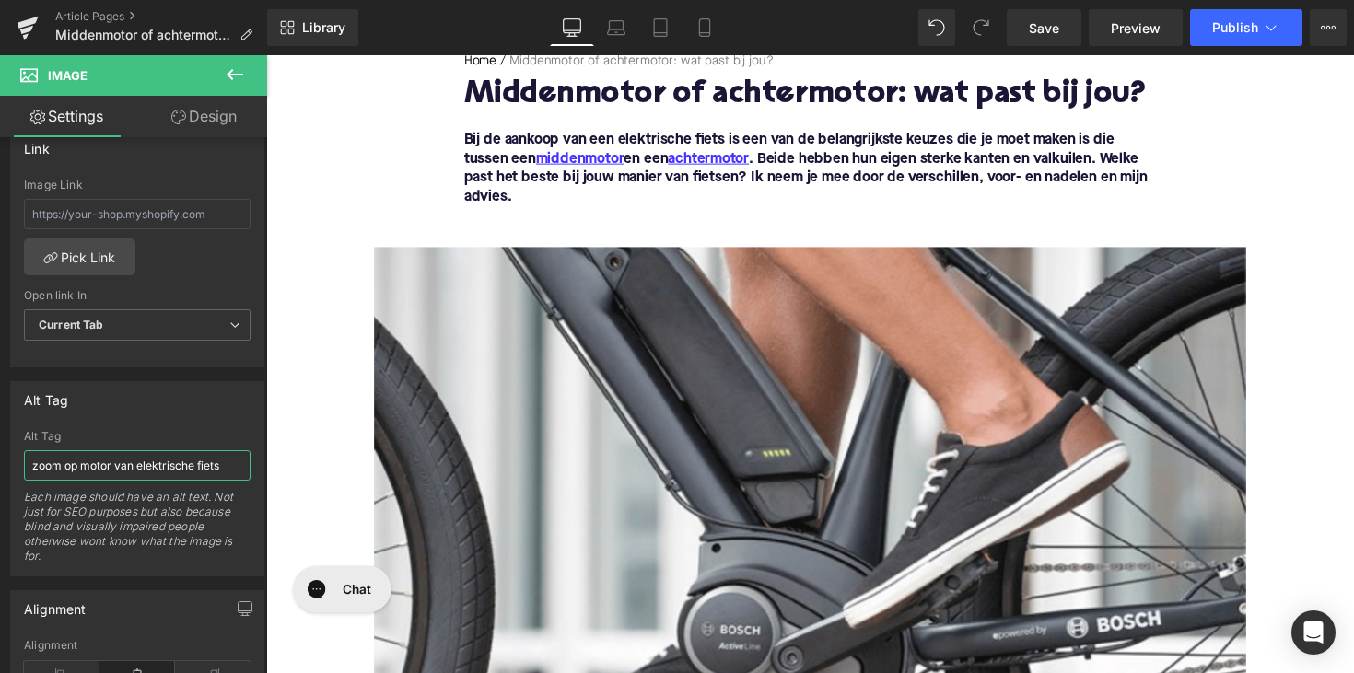
scroll to position [570, 0]
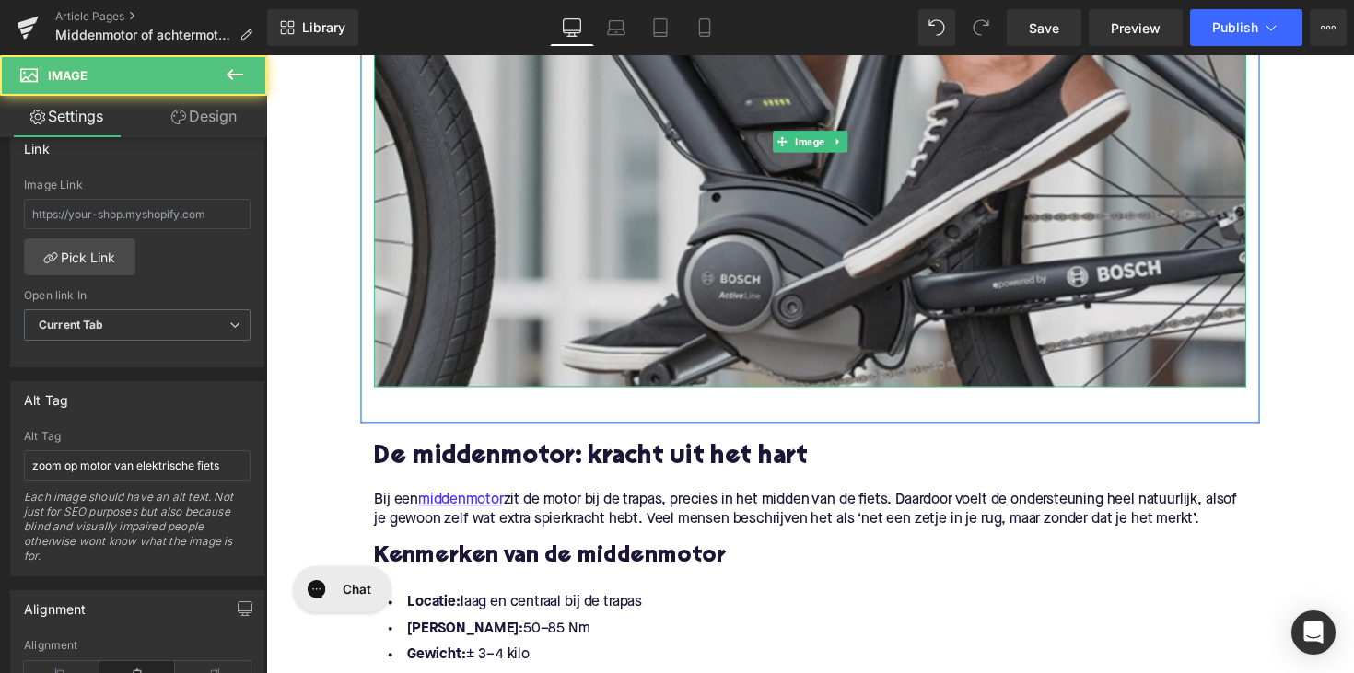
click at [732, 262] on img at bounding box center [824, 143] width 894 height 503
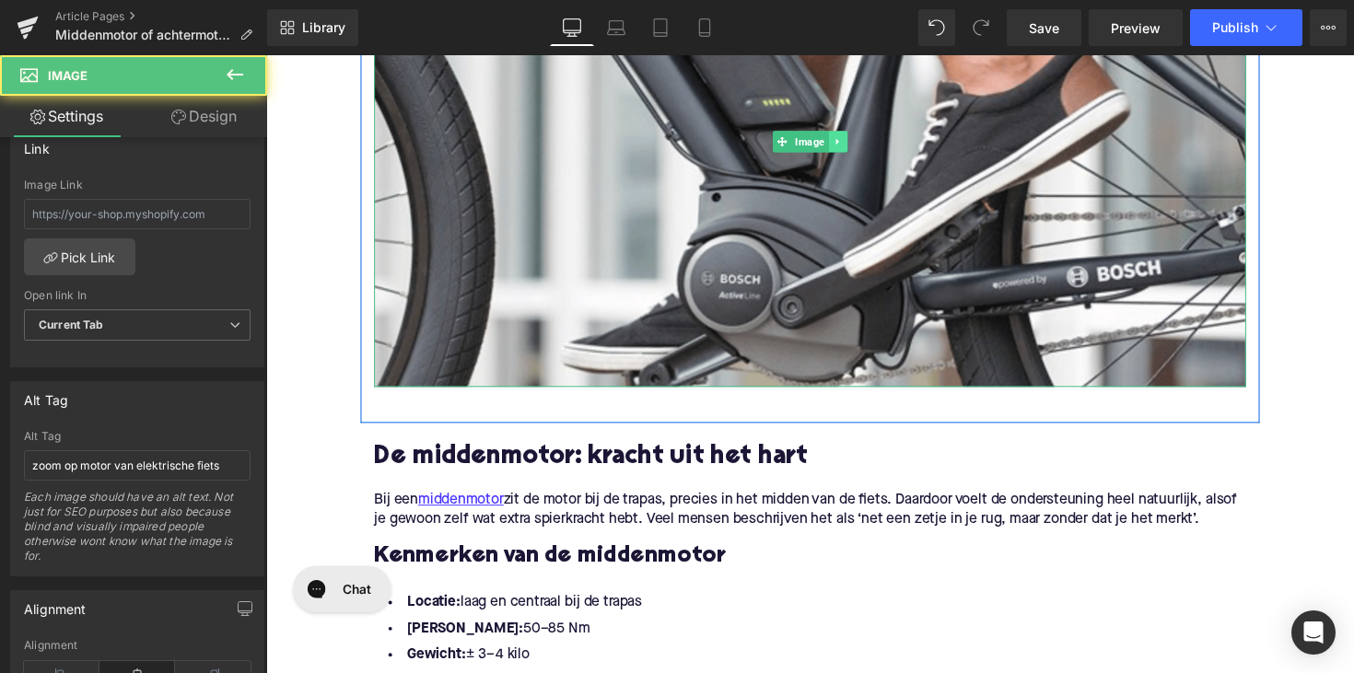
click at [847, 139] on icon at bounding box center [852, 143] width 10 height 11
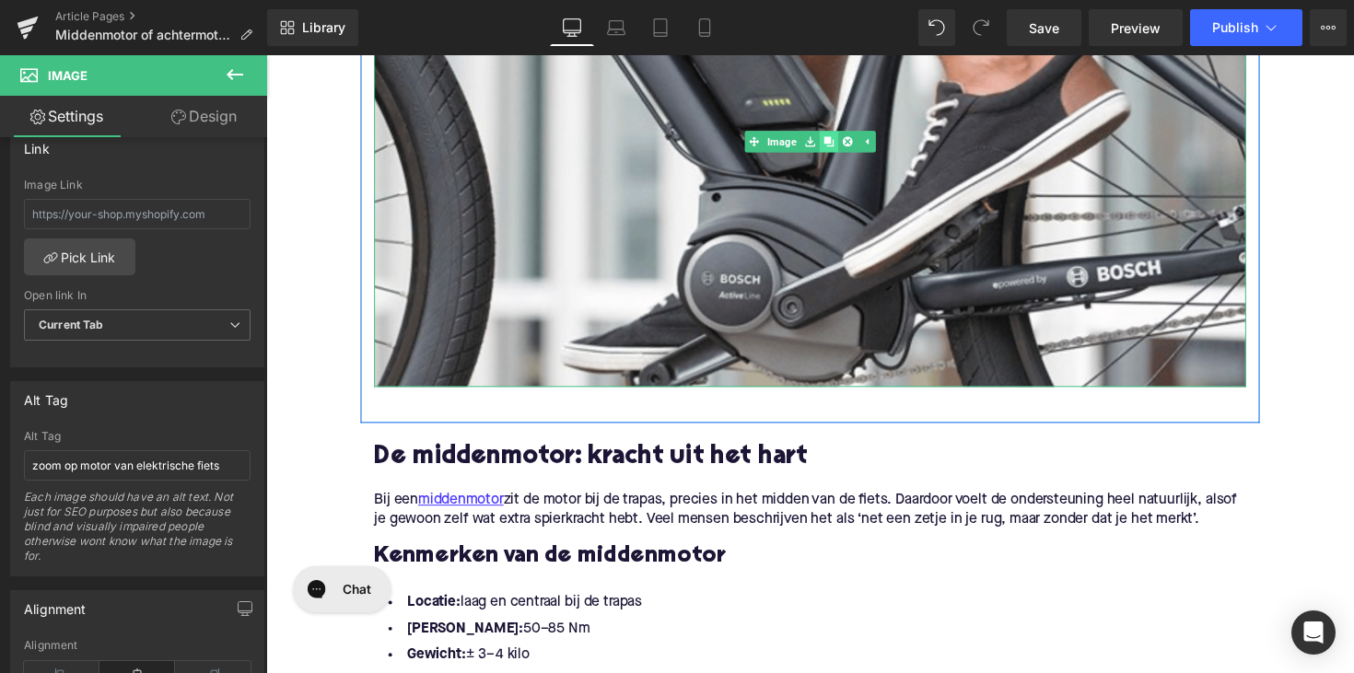
click at [837, 142] on icon at bounding box center [842, 143] width 10 height 10
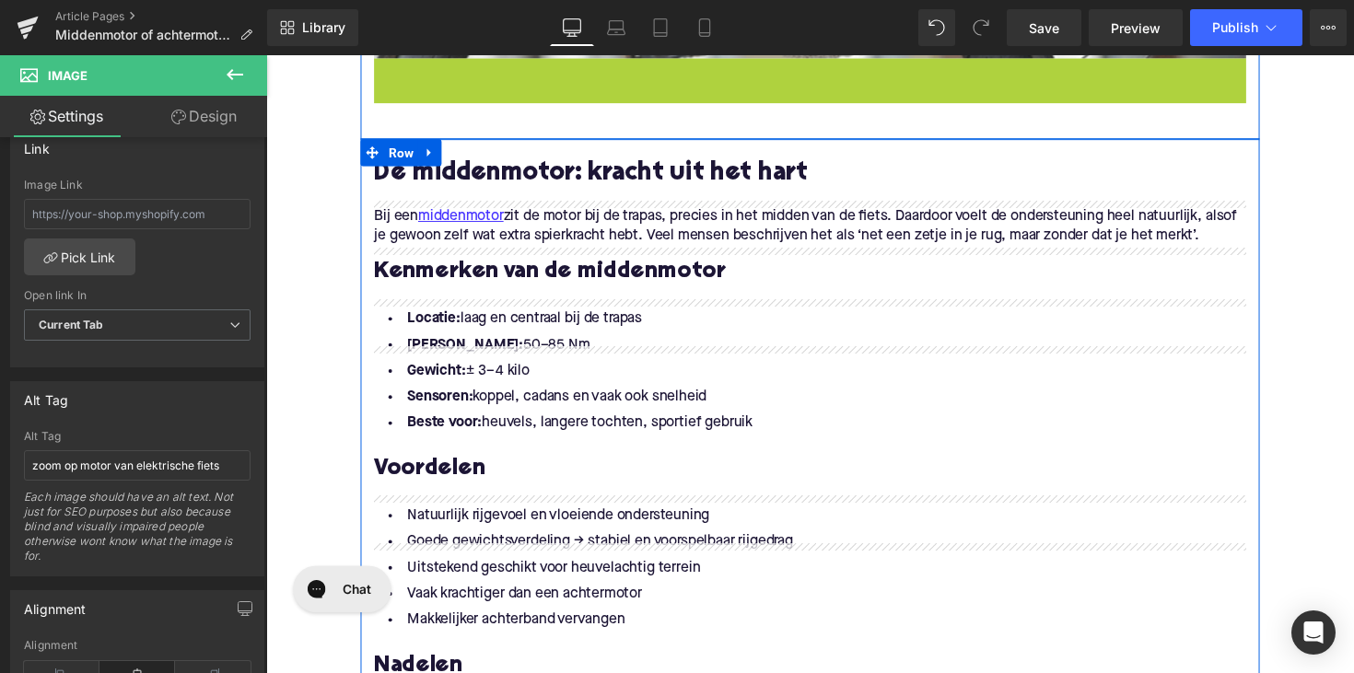
scroll to position [826, 0]
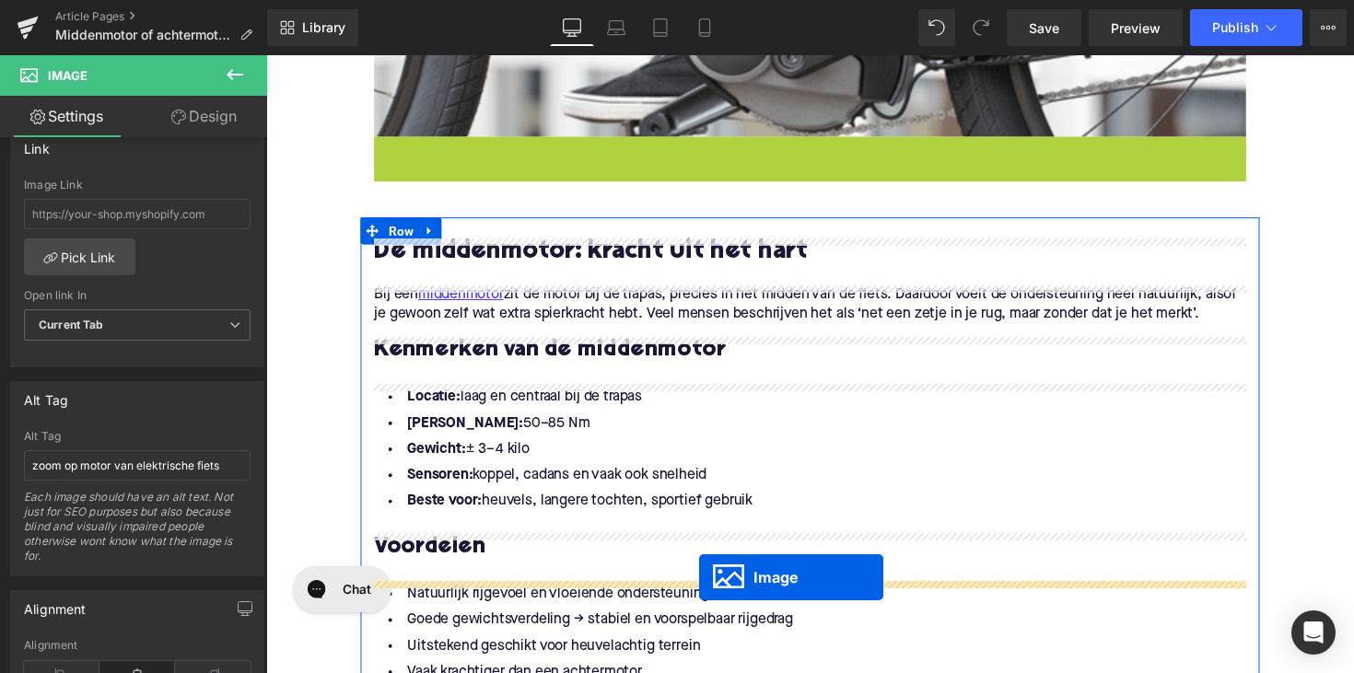
drag, startPoint x: 790, startPoint y: 343, endPoint x: 710, endPoint y: 590, distance: 260.4
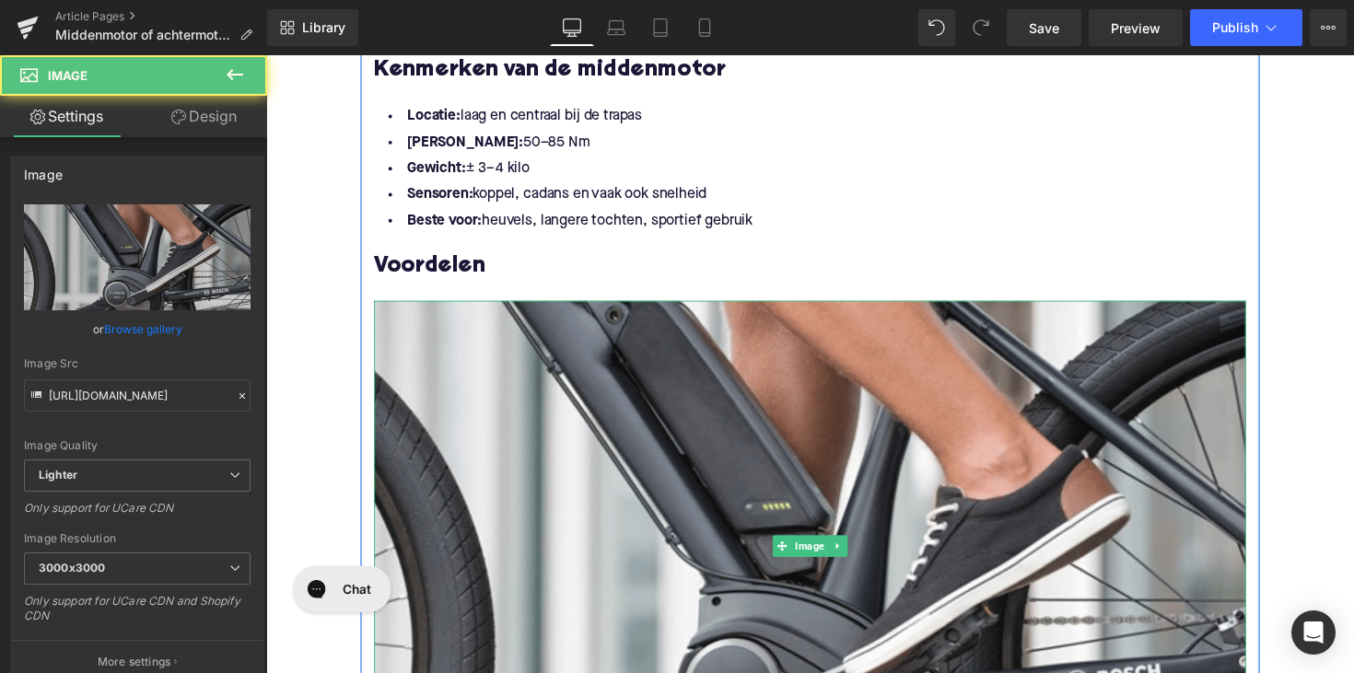
scroll to position [1238, 0]
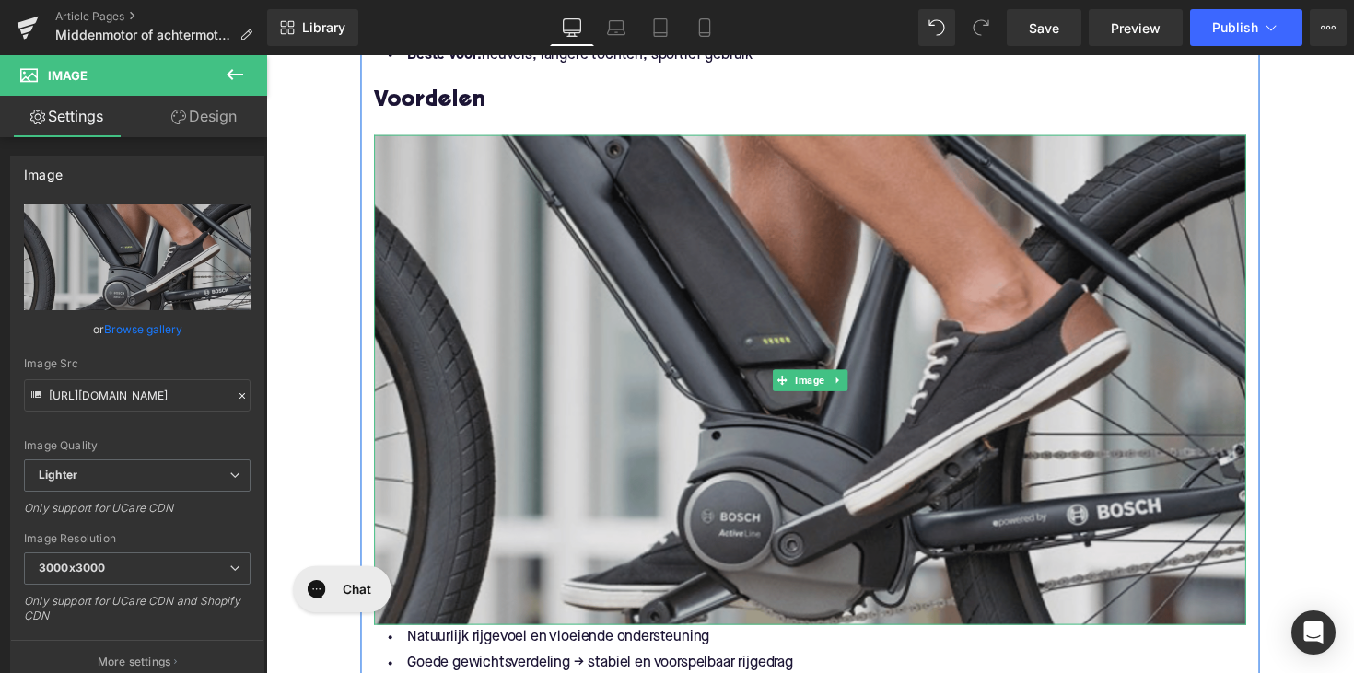
click at [739, 399] on img at bounding box center [824, 388] width 894 height 503
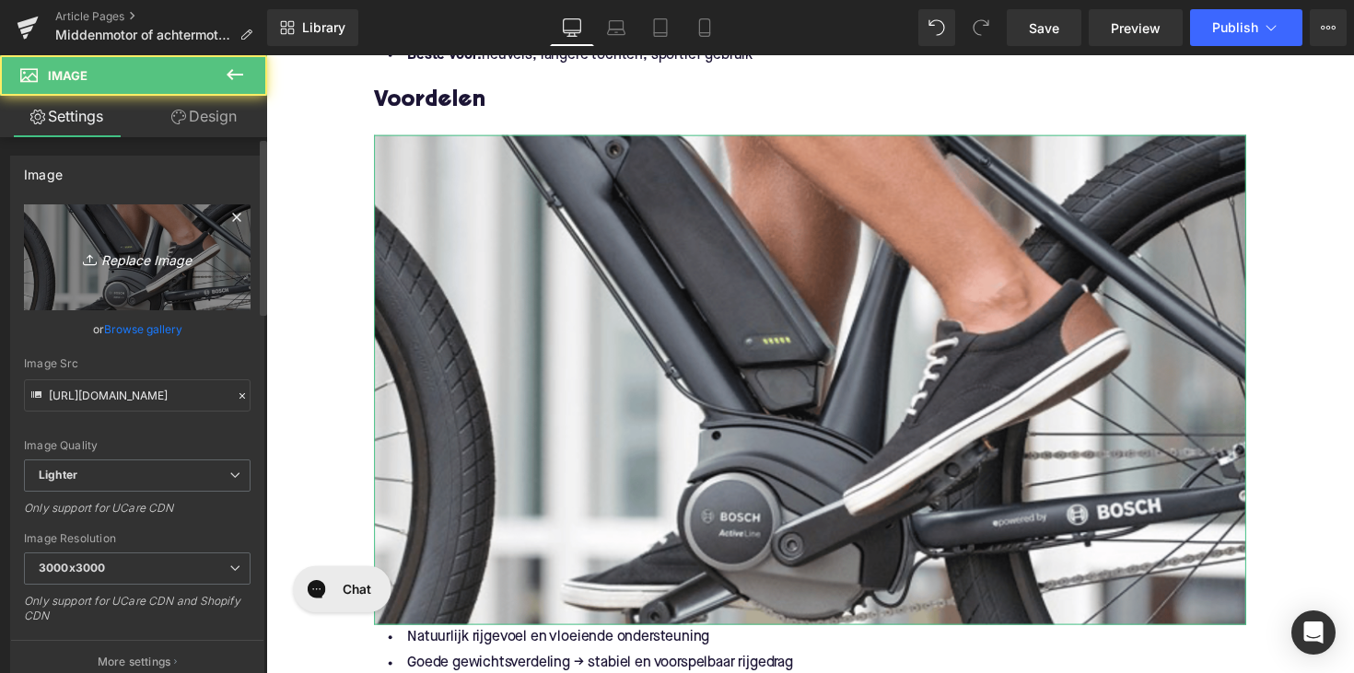
click at [180, 257] on icon "Replace Image" at bounding box center [137, 257] width 147 height 23
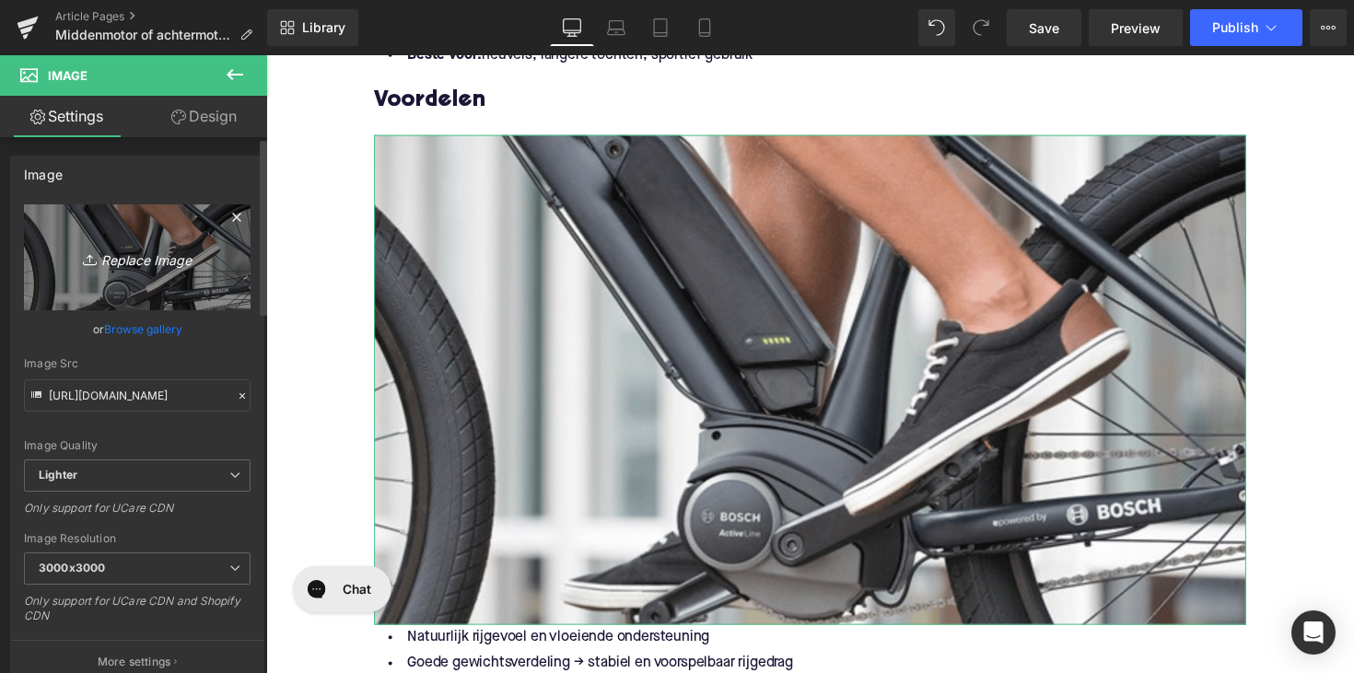
type input "C:\fakepath\middenmotor.png"
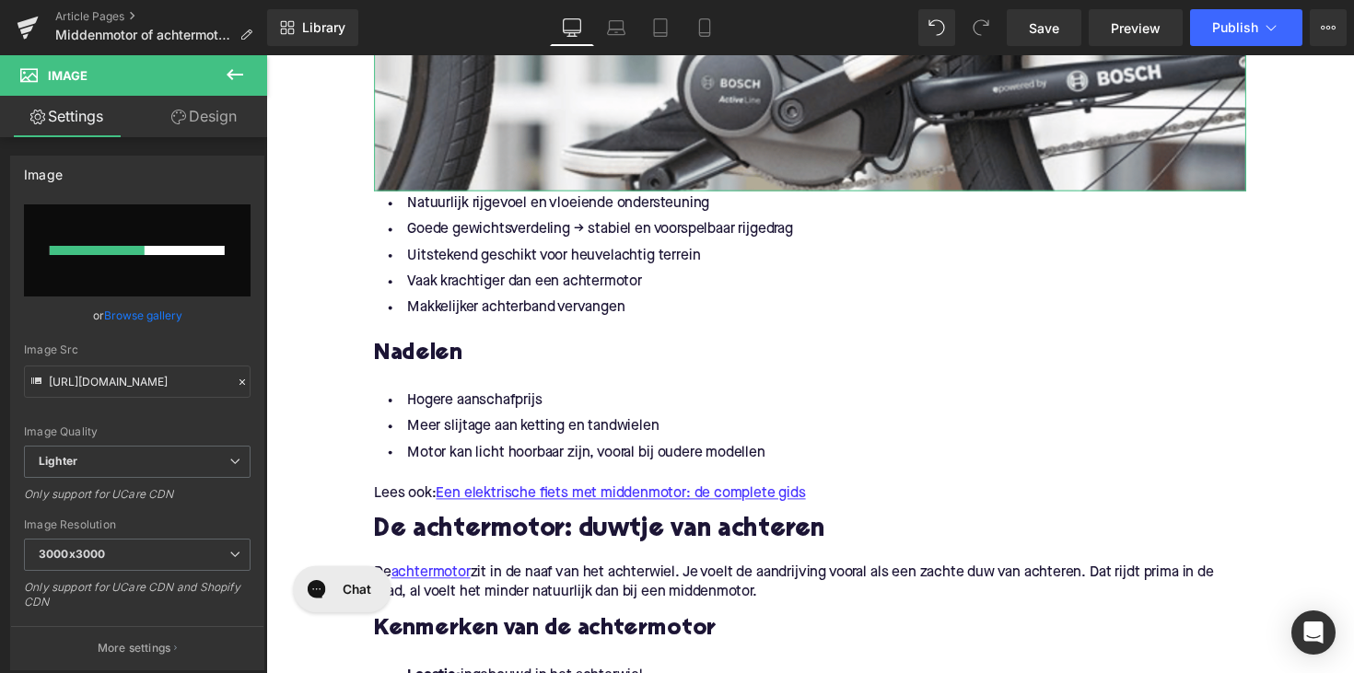
scroll to position [1937, 0]
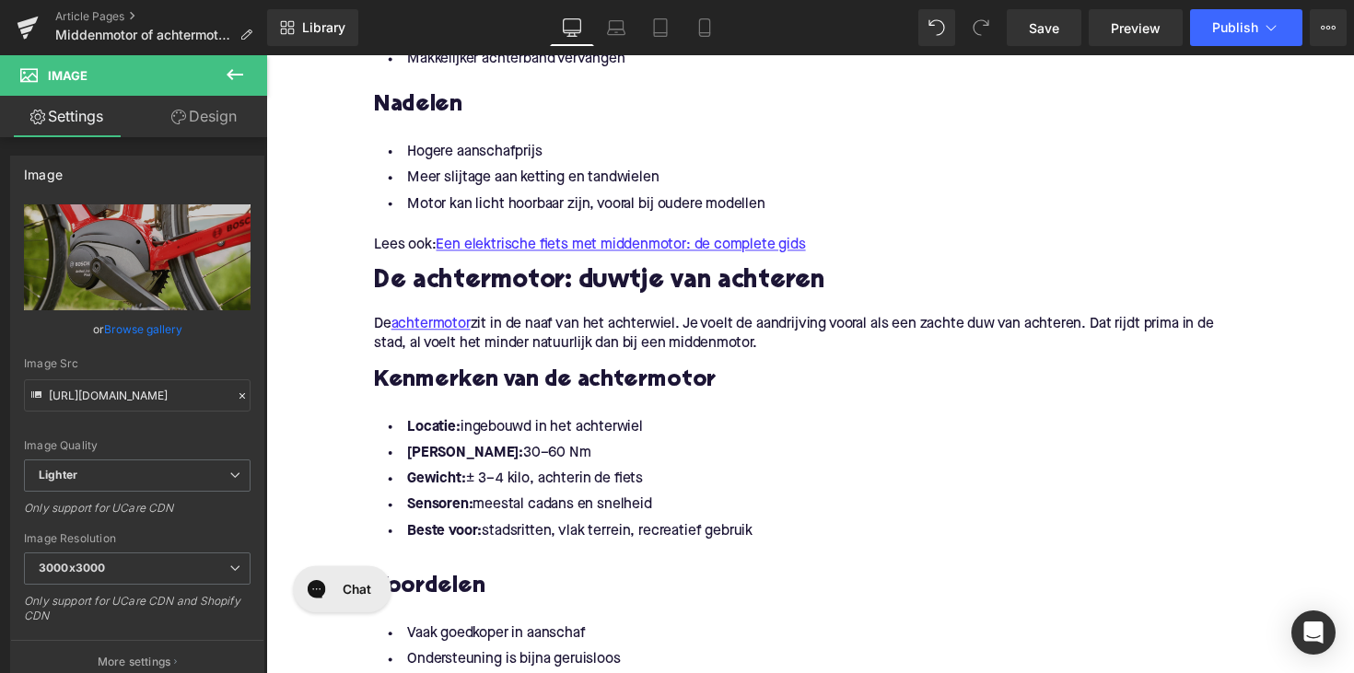
type input "[URL][DOMAIN_NAME]"
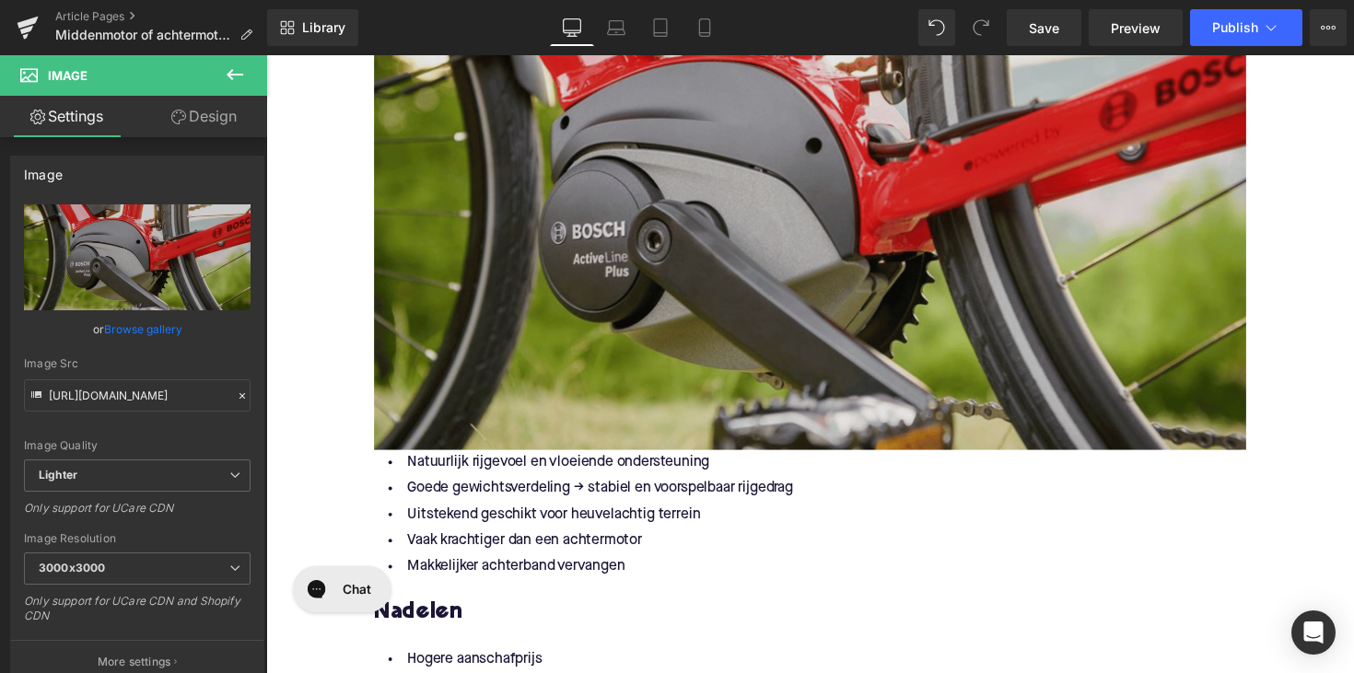
scroll to position [1410, 0]
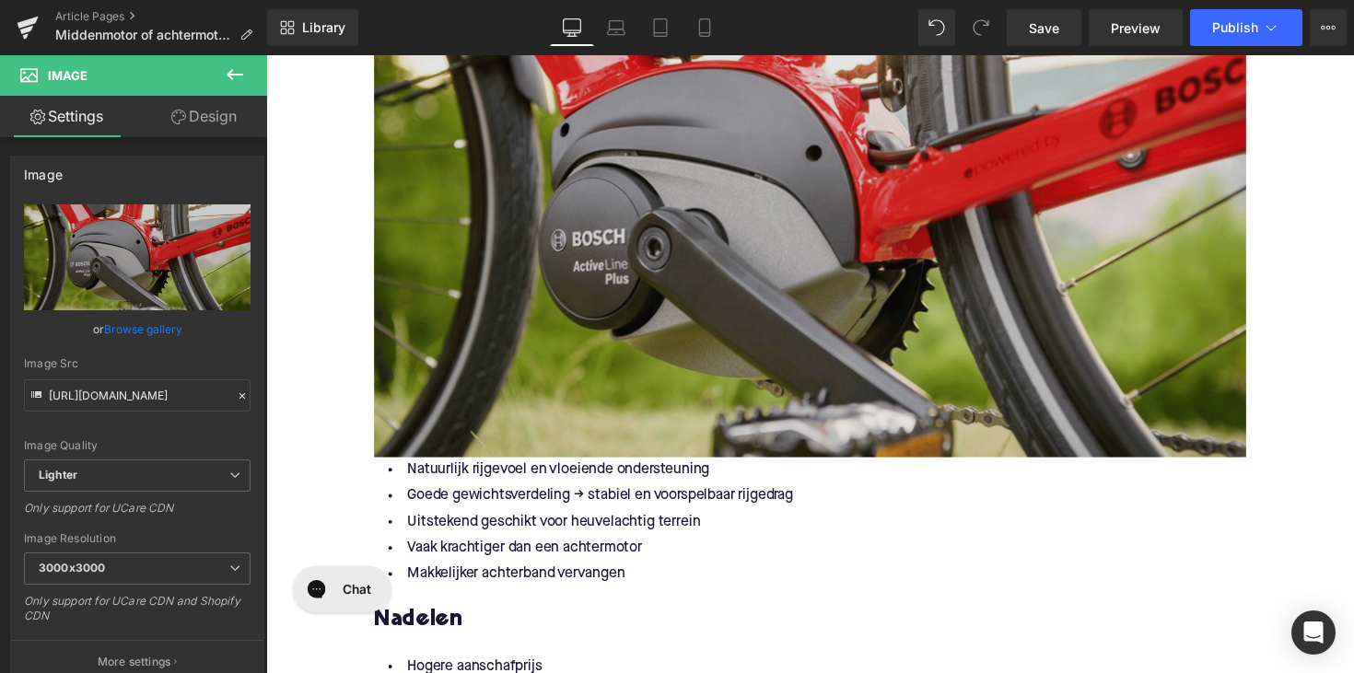
click at [845, 369] on img at bounding box center [824, 216] width 894 height 503
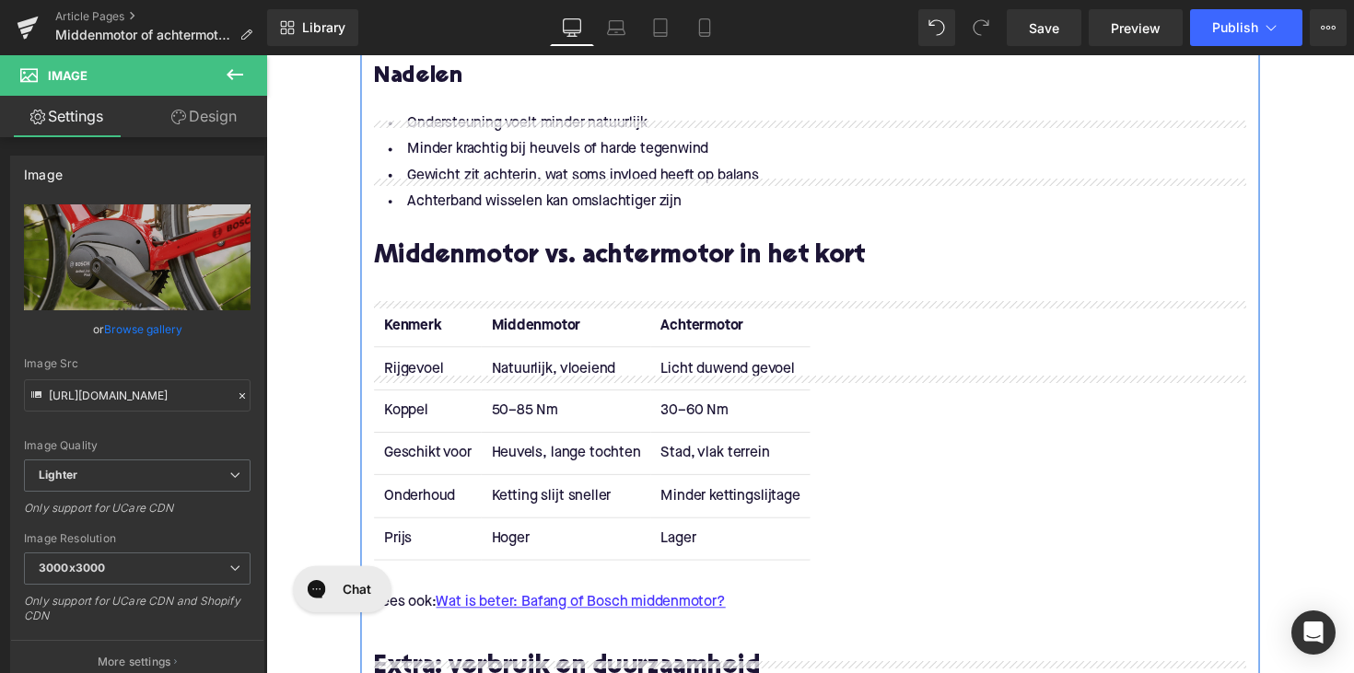
scroll to position [2214, 0]
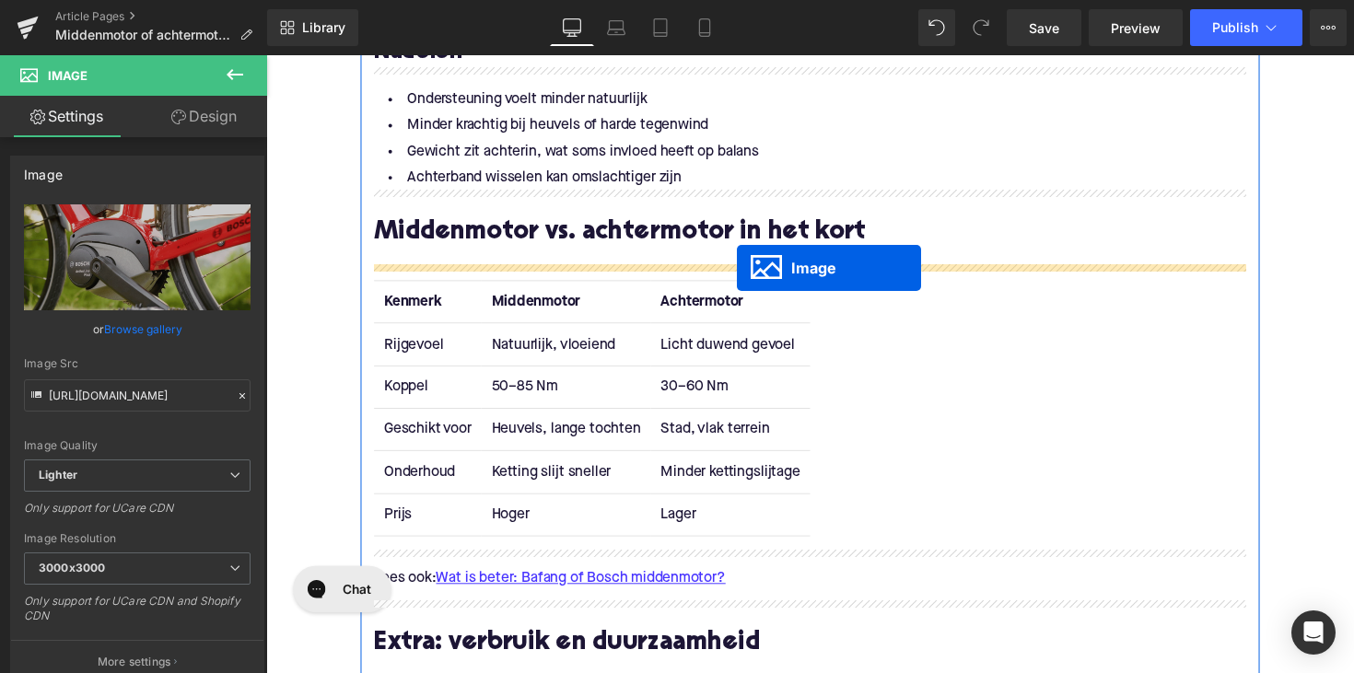
drag, startPoint x: 784, startPoint y: 215, endPoint x: 749, endPoint y: 274, distance: 68.6
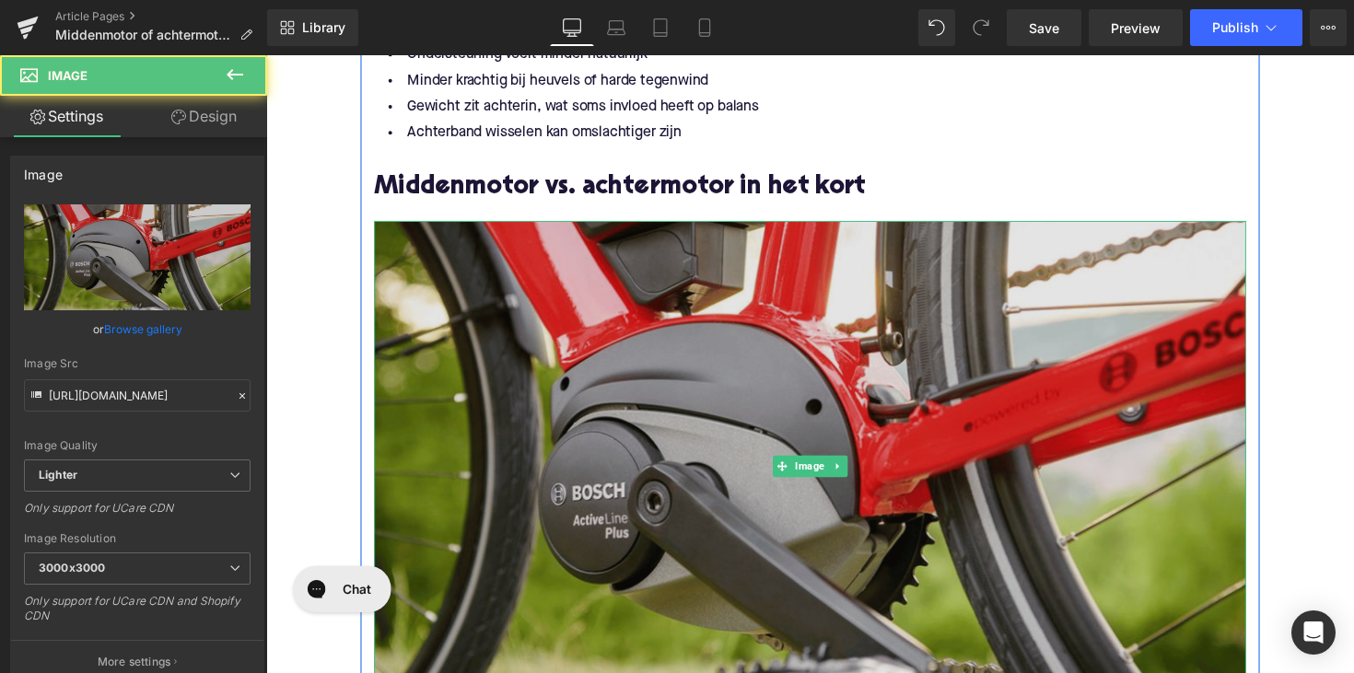
click at [603, 359] on img at bounding box center [824, 476] width 894 height 503
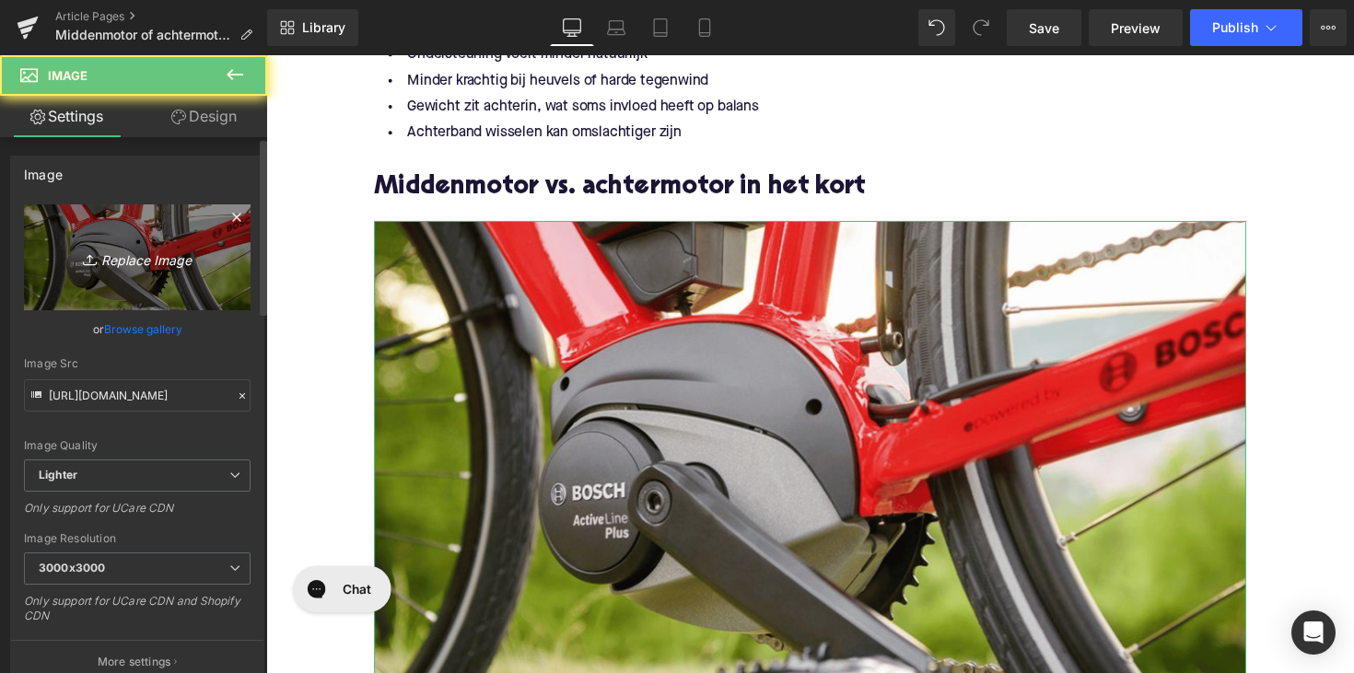
click at [134, 268] on icon "Replace Image" at bounding box center [137, 257] width 147 height 23
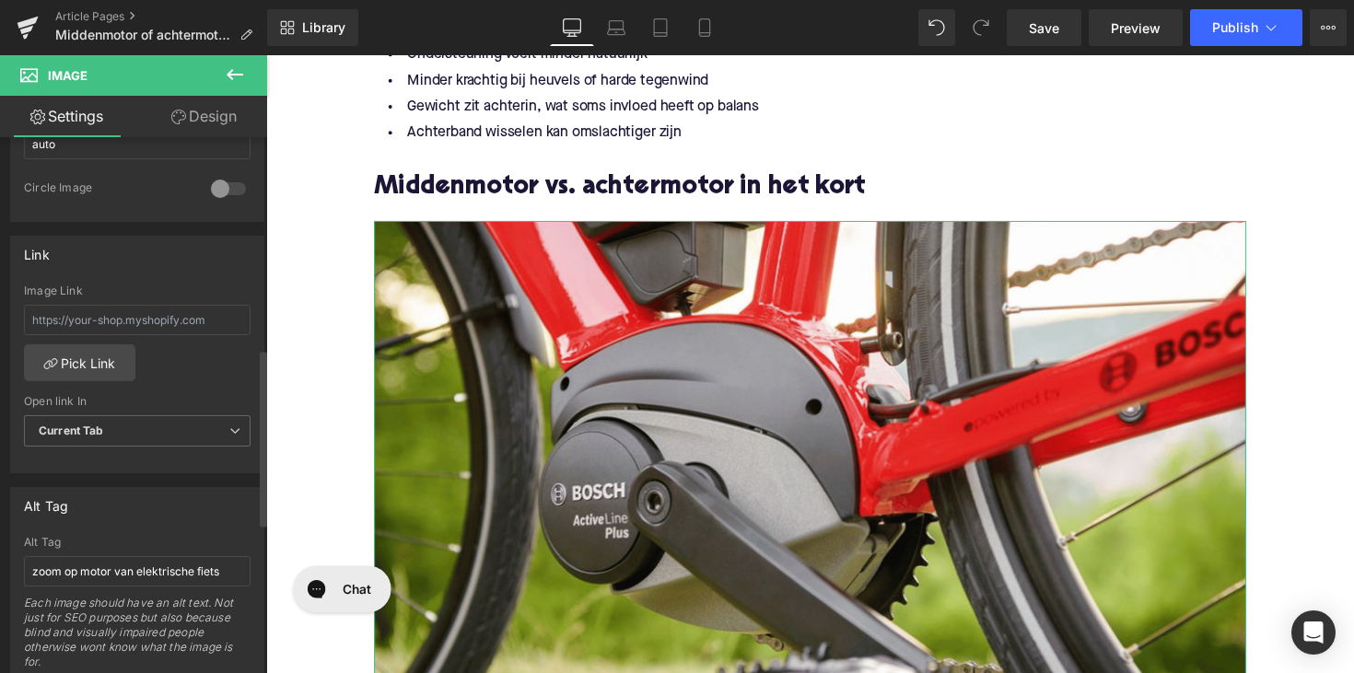
scroll to position [729, 0]
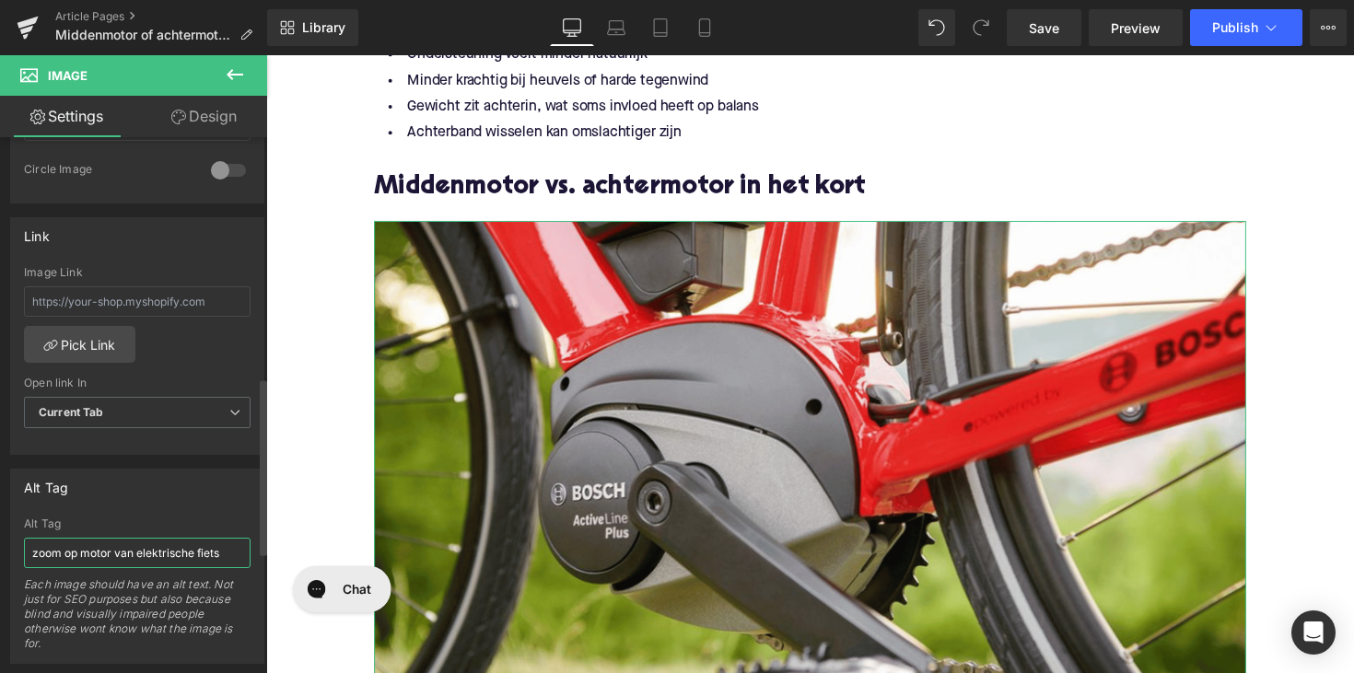
drag, startPoint x: 78, startPoint y: 553, endPoint x: 109, endPoint y: 553, distance: 30.4
click at [109, 553] on input "zoom op motor van elektrische fiets" at bounding box center [137, 553] width 227 height 30
drag, startPoint x: 345, startPoint y: 606, endPoint x: 278, endPoint y: 567, distance: 77.6
click at [77, 555] on input "zoom opmiddenmotor" at bounding box center [137, 553] width 227 height 30
type input "zoom op middenmotor"
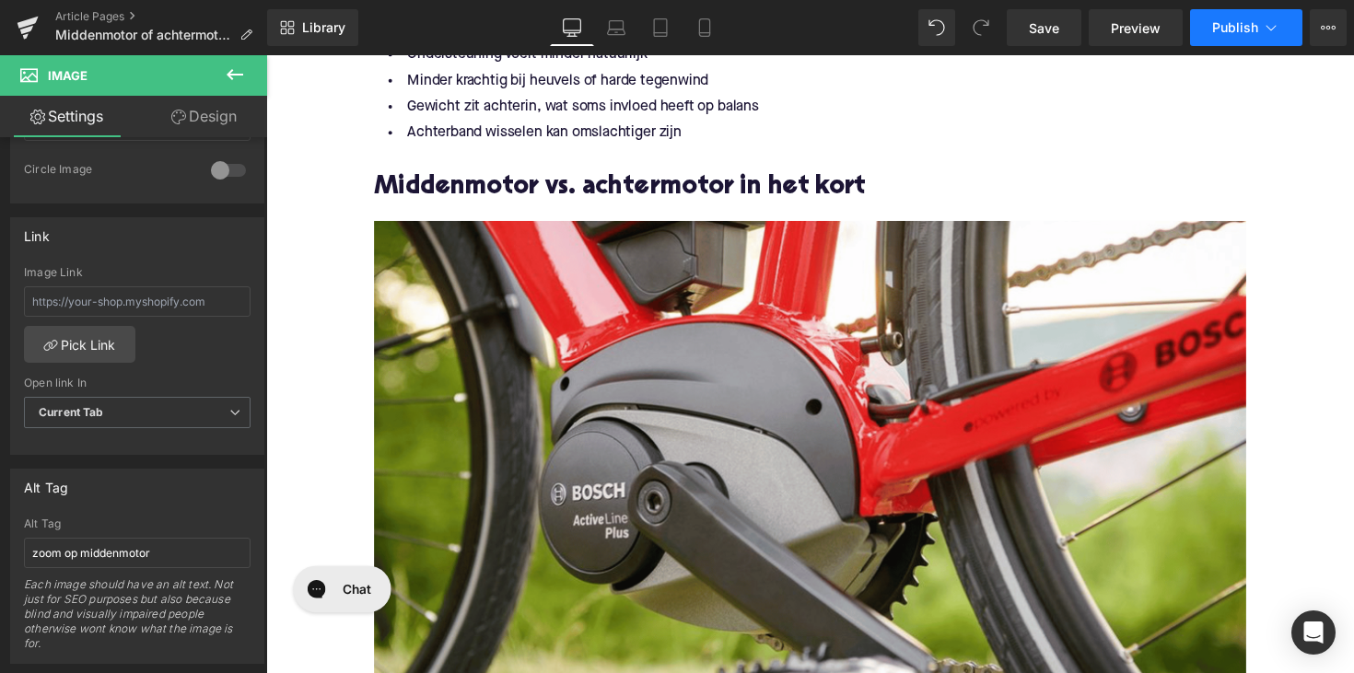
click at [1253, 32] on span "Publish" at bounding box center [1235, 27] width 46 height 15
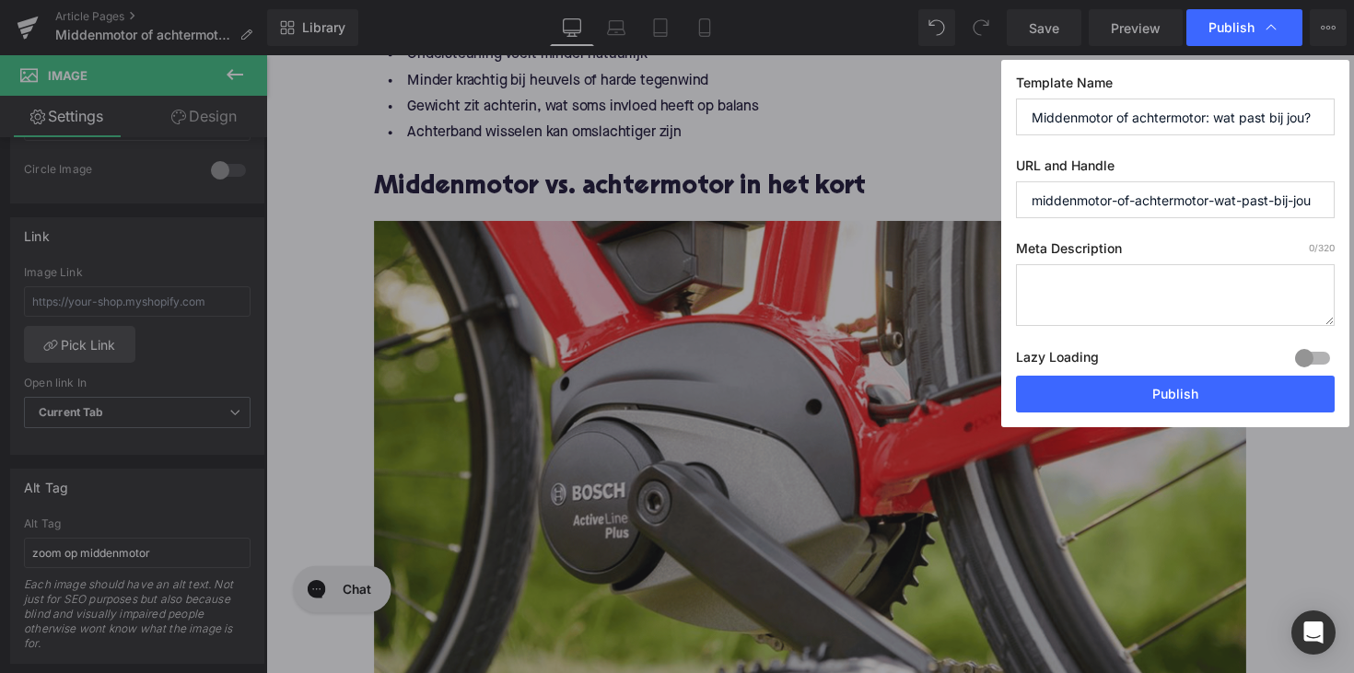
click at [1173, 311] on textarea at bounding box center [1175, 295] width 319 height 62
paste textarea "Ontdek de verschillen tussen middenmotor en achtermotor e-bikes. Vind uit welke…"
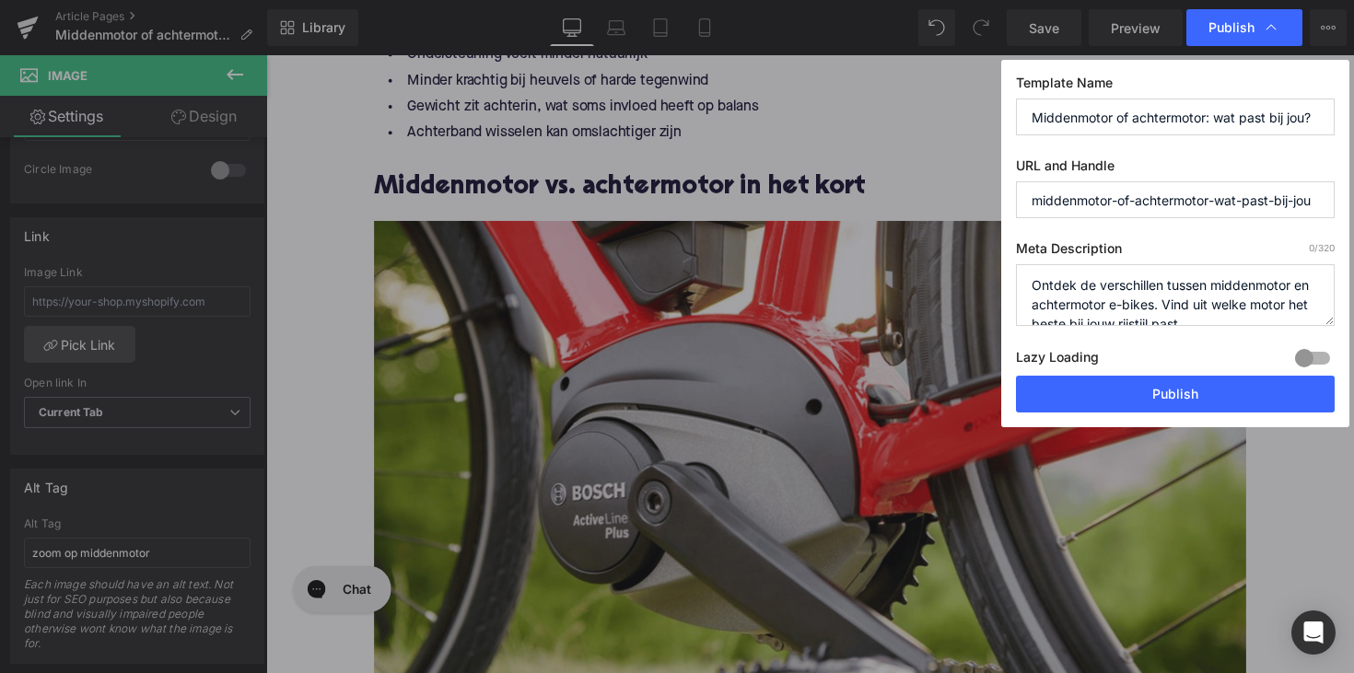
scroll to position [6, 0]
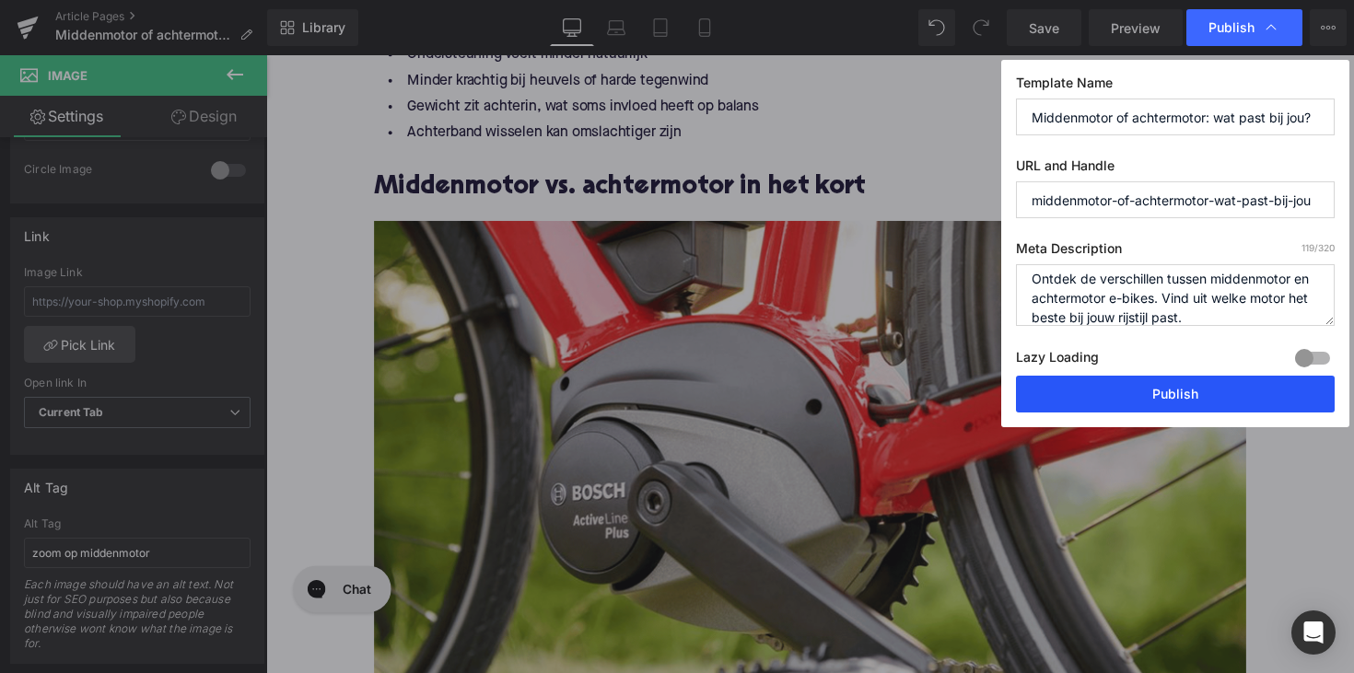
type textarea "Ontdek de verschillen tussen middenmotor en achtermotor e-bikes. Vind uit welke…"
click at [1177, 390] on button "Publish" at bounding box center [1175, 394] width 319 height 37
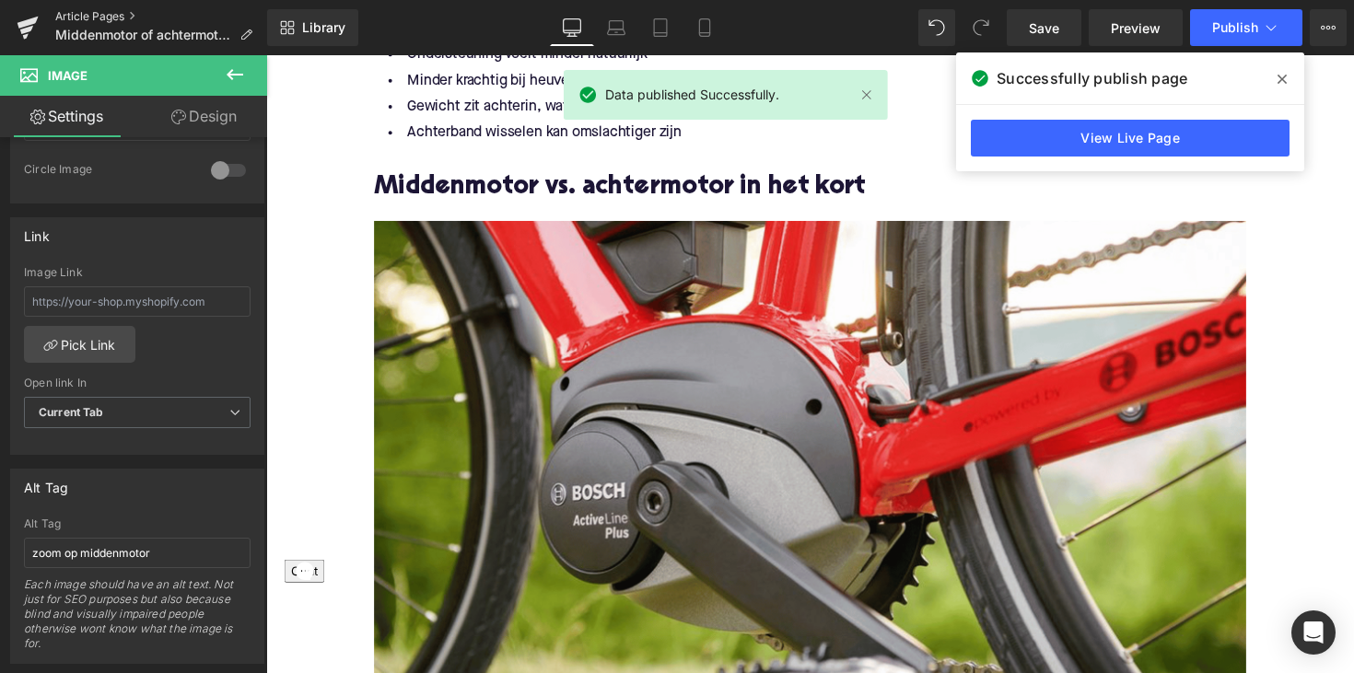
click at [109, 18] on link "Article Pages" at bounding box center [161, 16] width 212 height 15
